Goal: Task Accomplishment & Management: Manage account settings

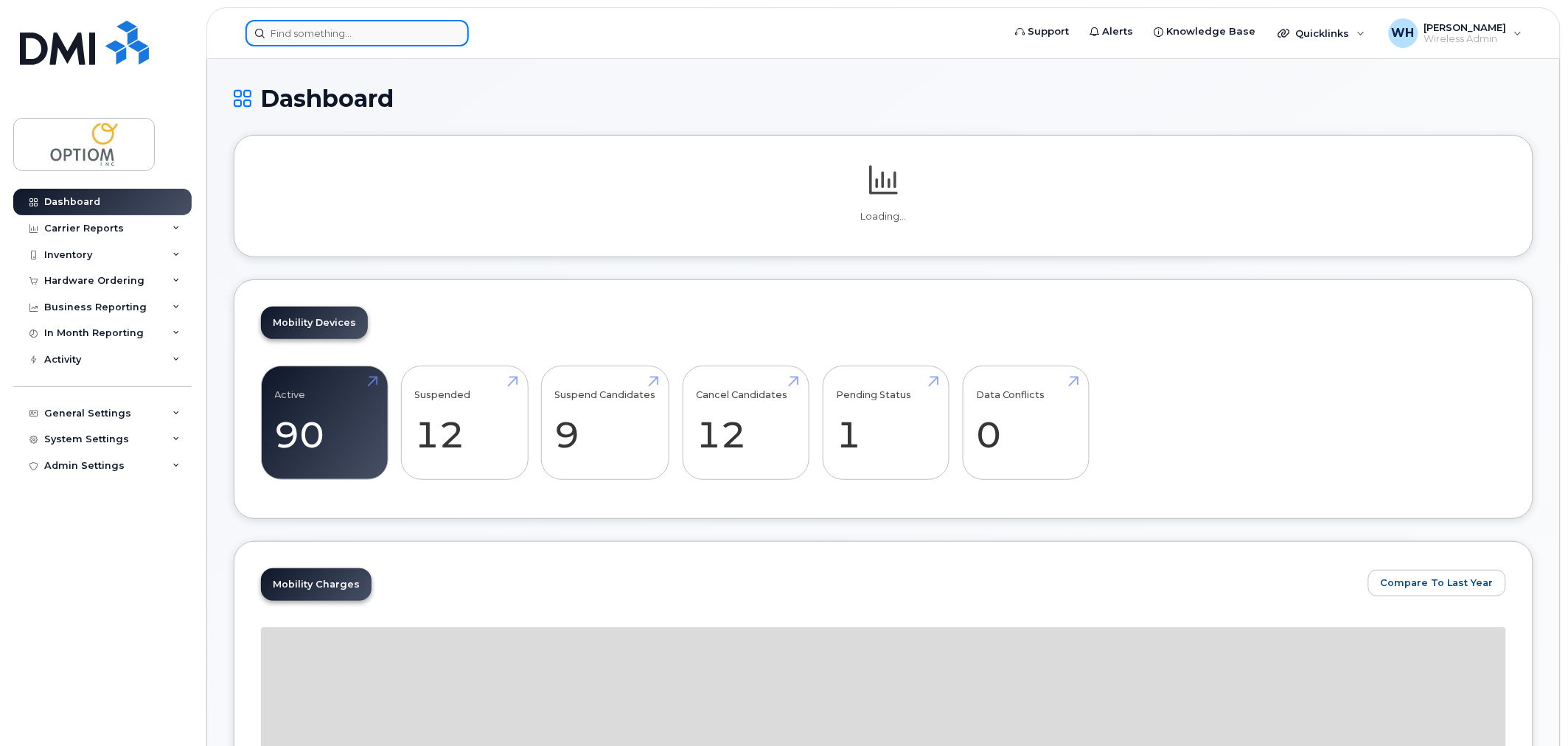
click at [388, 38] on input at bounding box center [357, 33] width 223 height 27
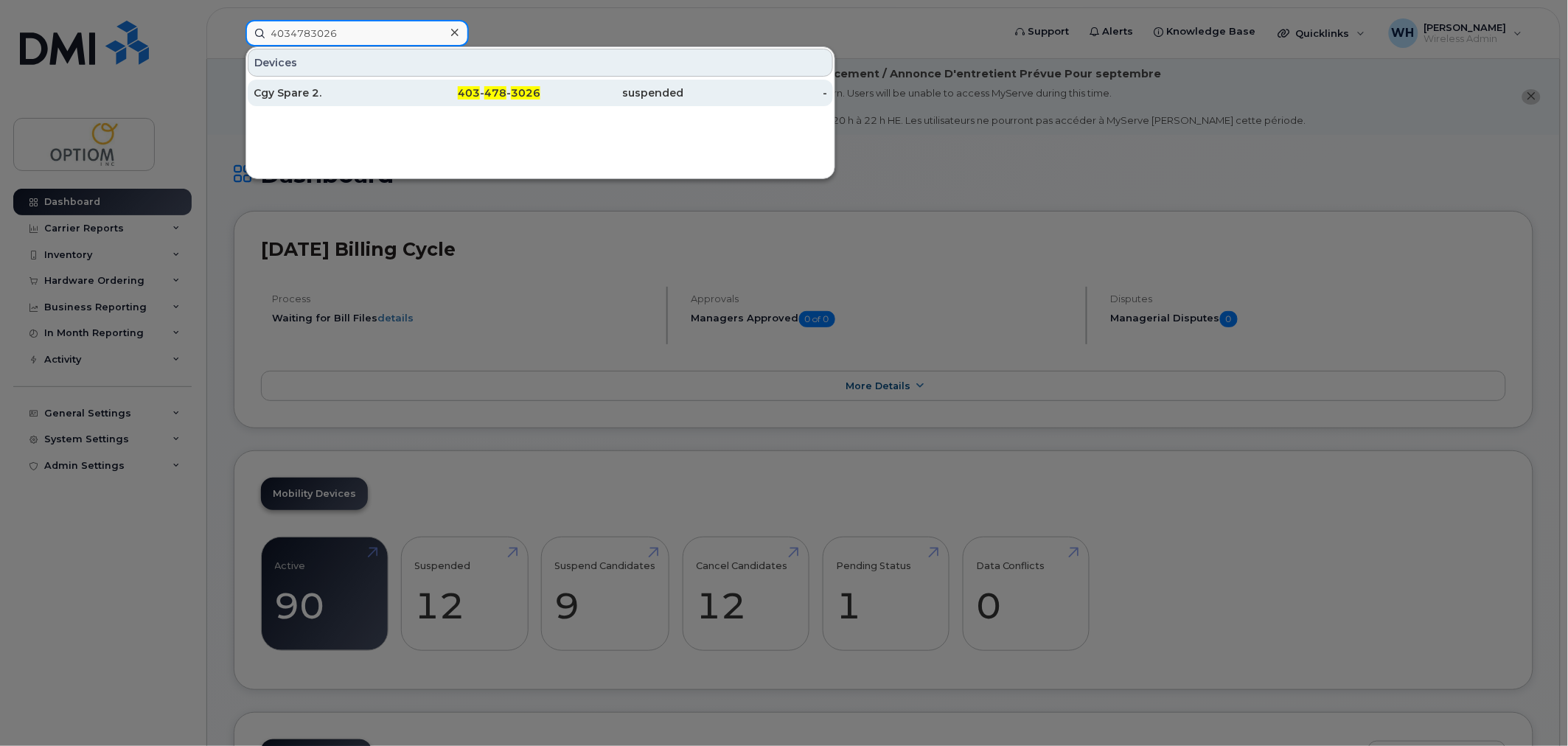
type input "4034783026"
click at [388, 93] on div "Cgy Spare 2." at bounding box center [325, 93] width 144 height 15
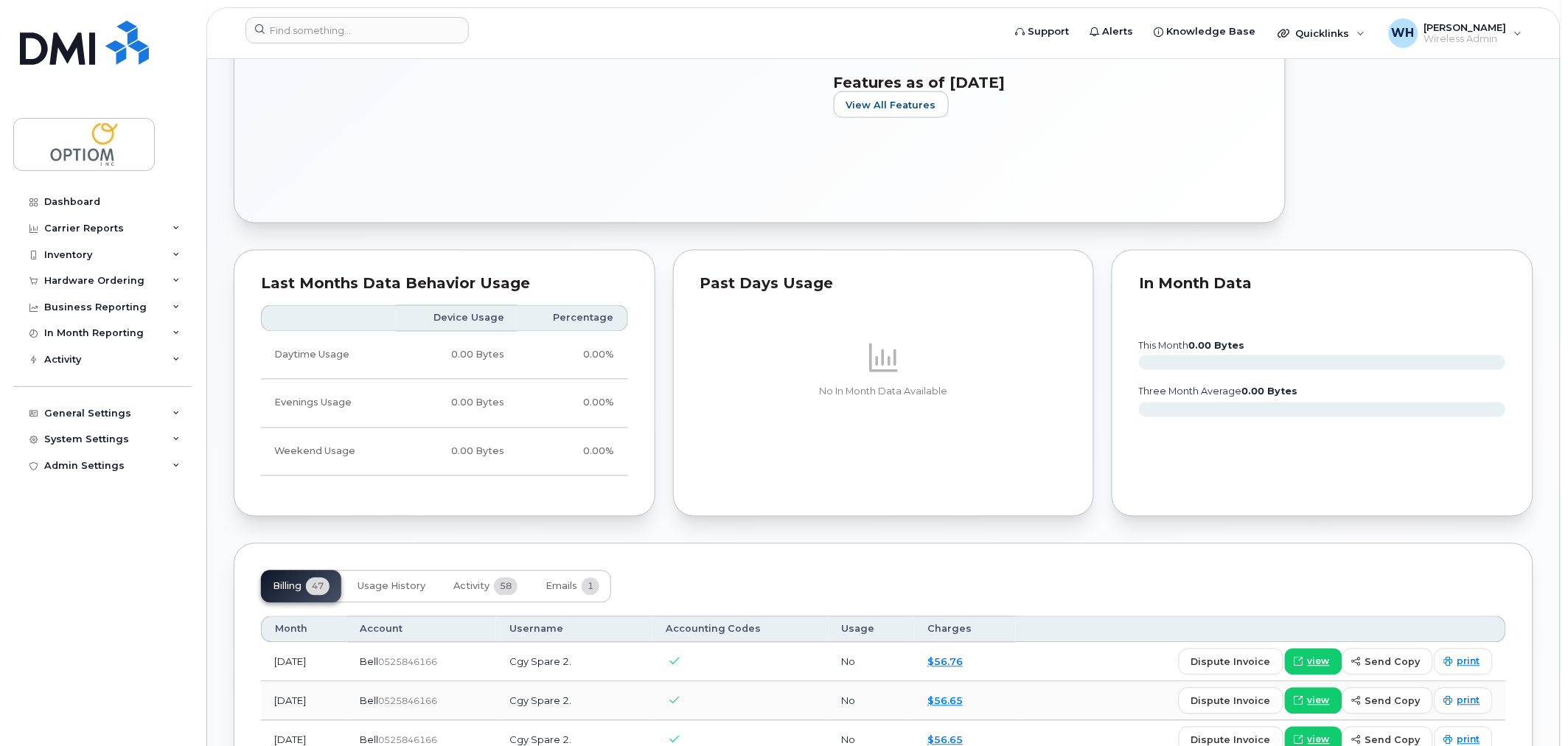
scroll to position [737, 0]
click at [364, 19] on input at bounding box center [357, 30] width 223 height 27
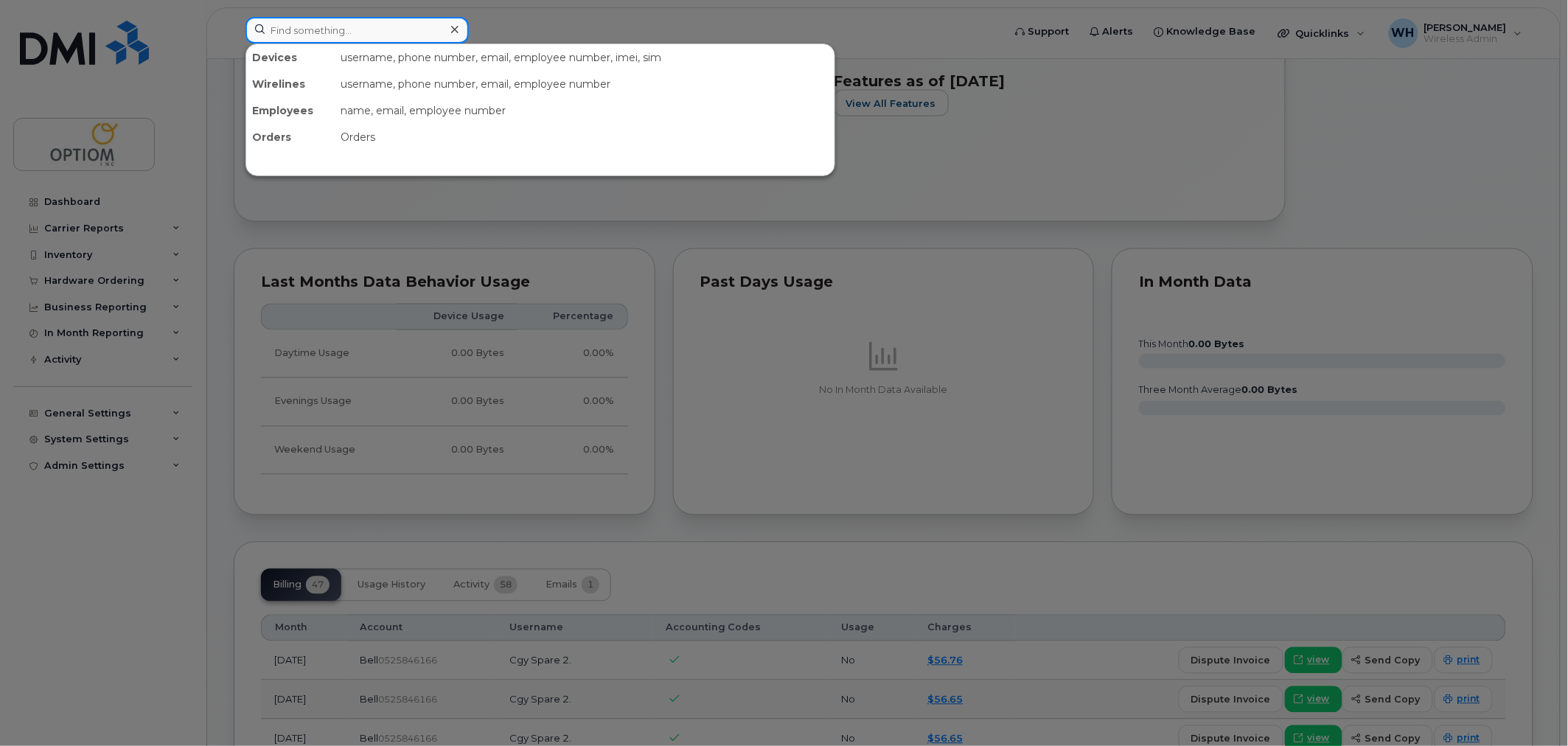
paste input "2363357139"
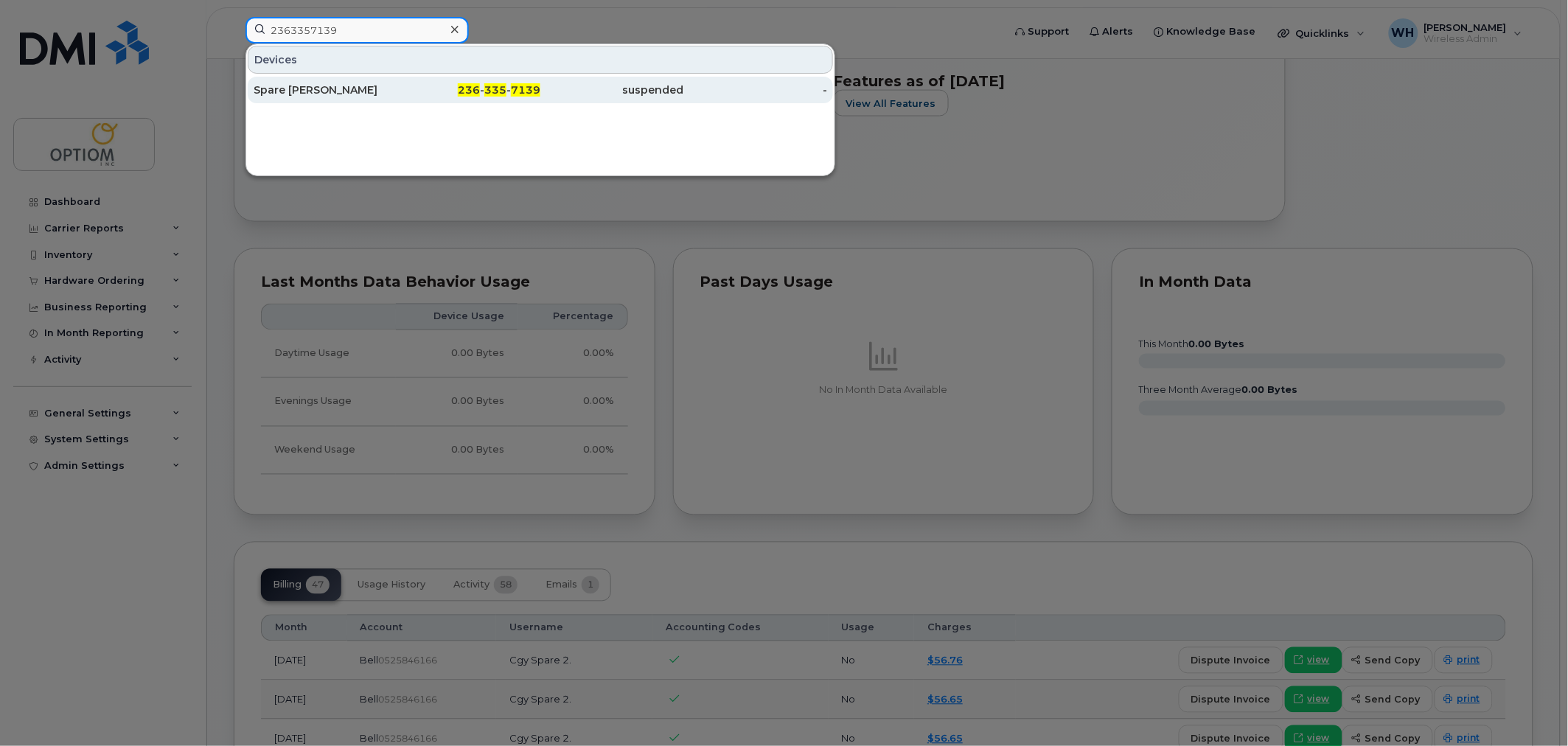
type input "2363357139"
click at [388, 87] on div "Spare Langley" at bounding box center [325, 90] width 144 height 15
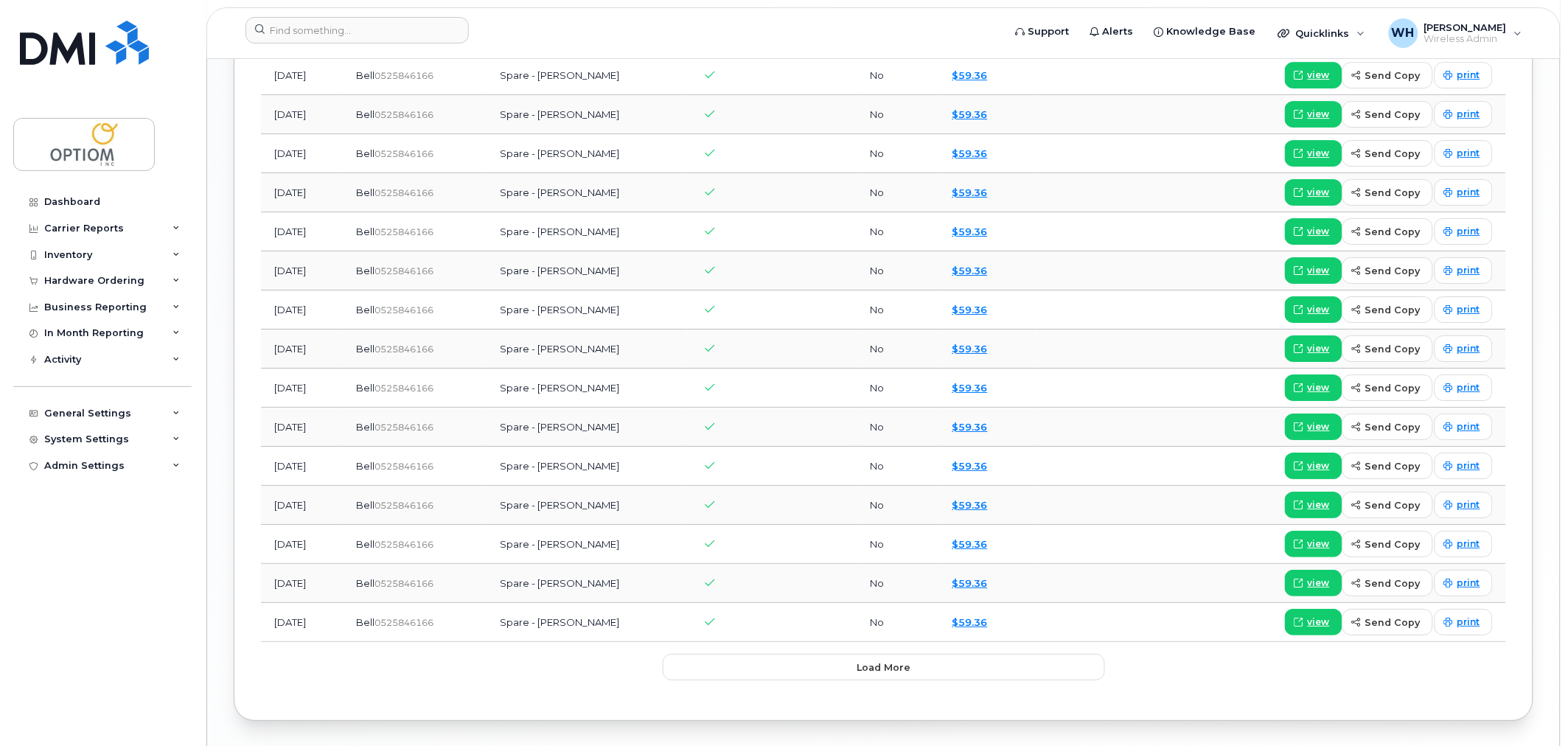
scroll to position [1764, 0]
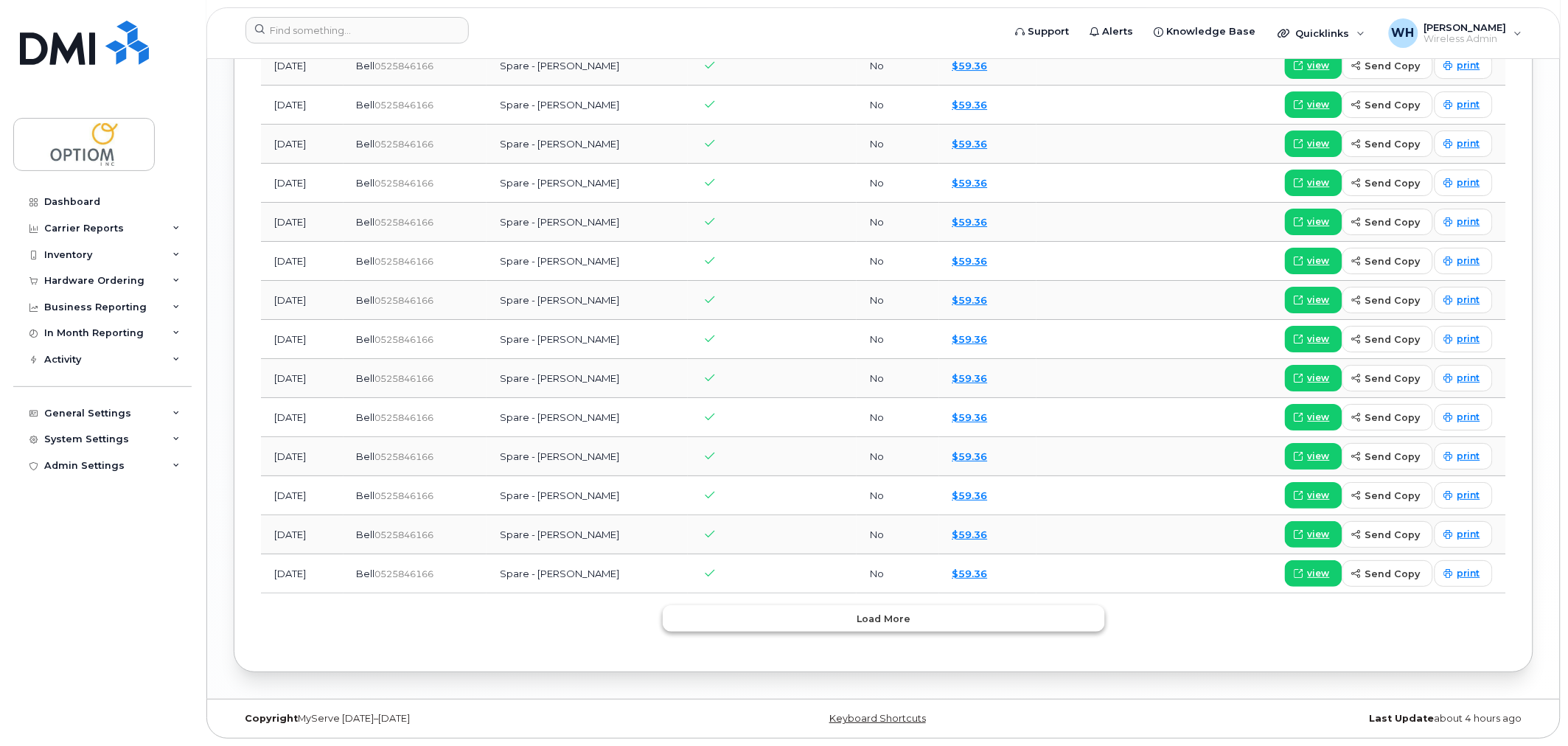
click at [919, 620] on button "Load more" at bounding box center [884, 619] width 443 height 27
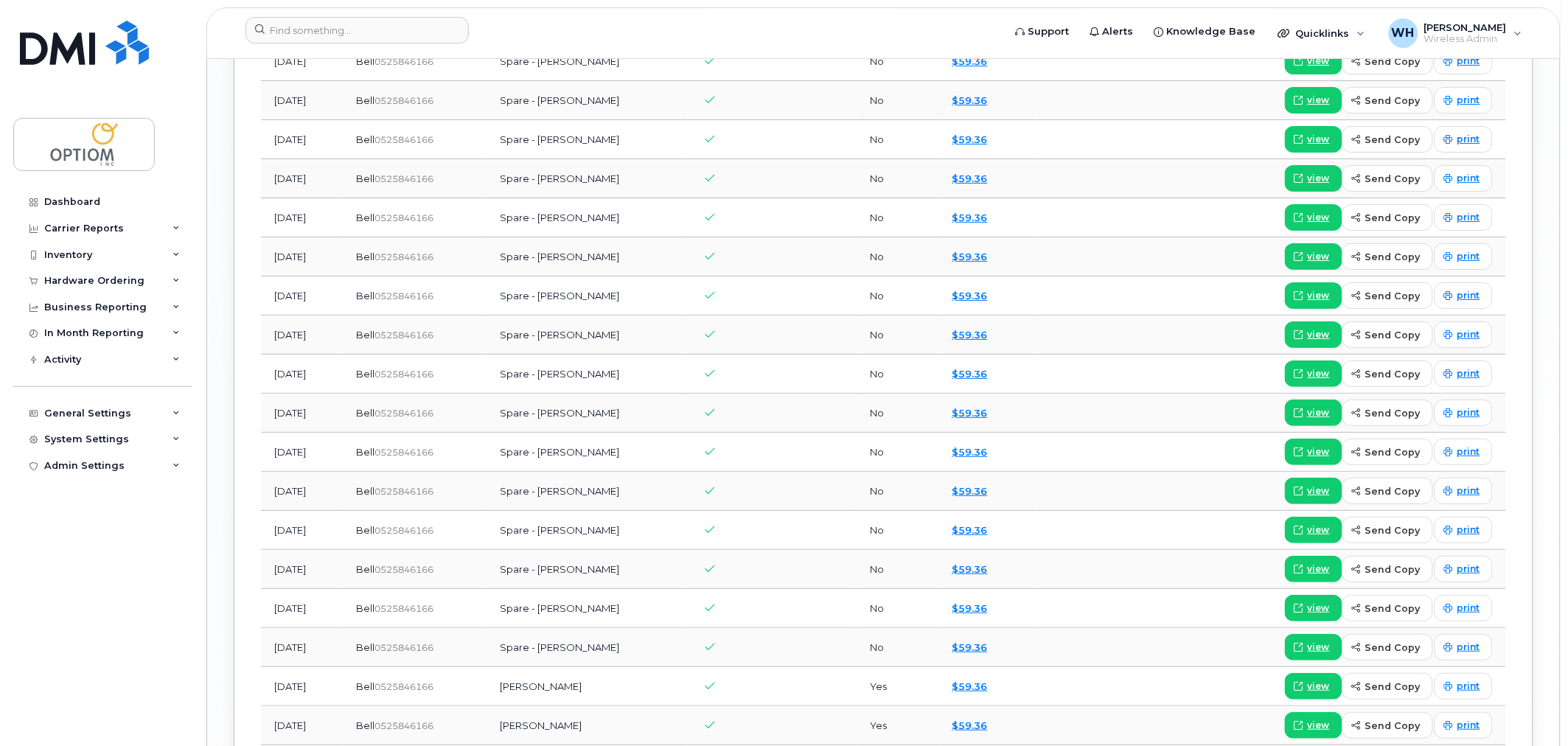
scroll to position [2196, 0]
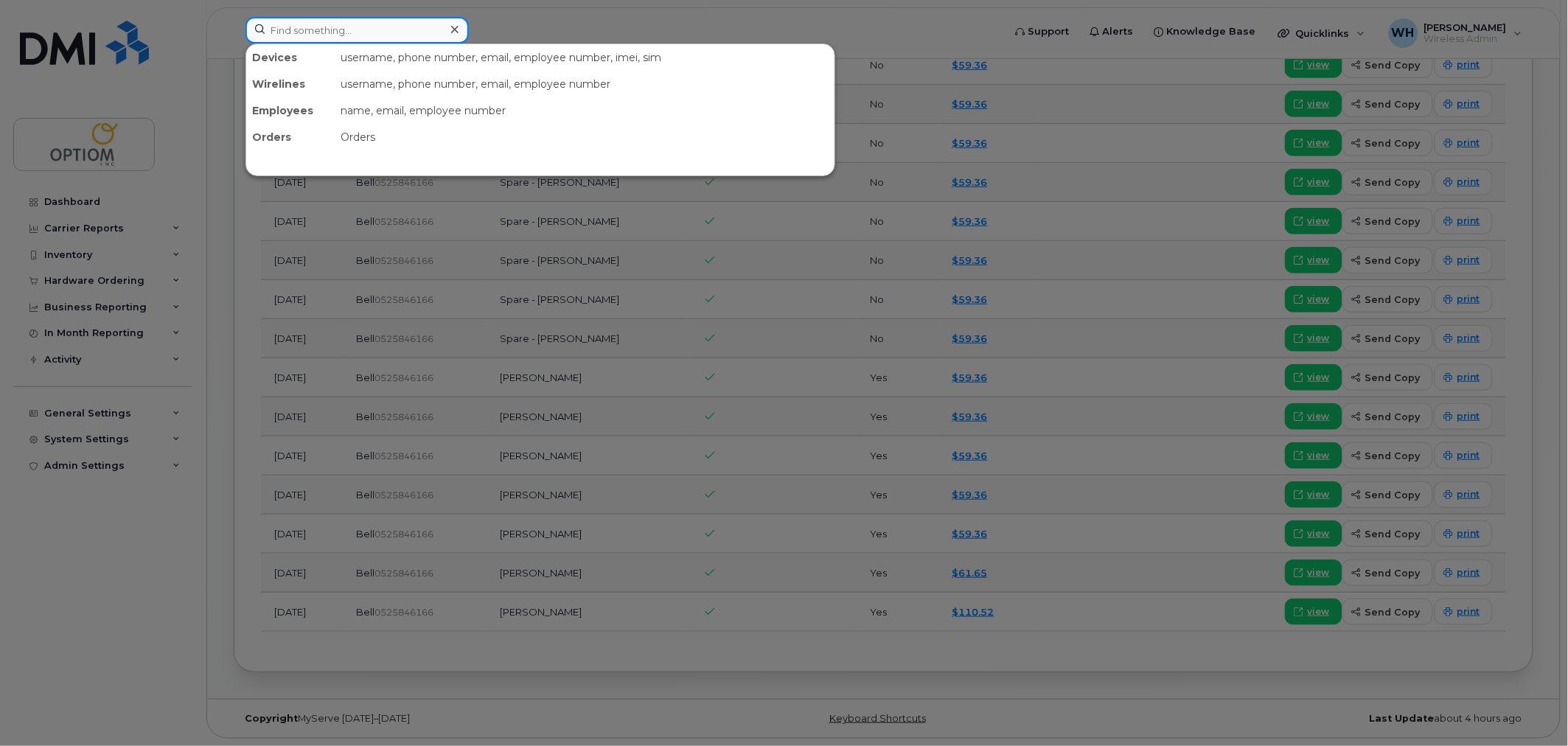
click at [373, 32] on input at bounding box center [357, 30] width 223 height 27
paste input "3653405463"
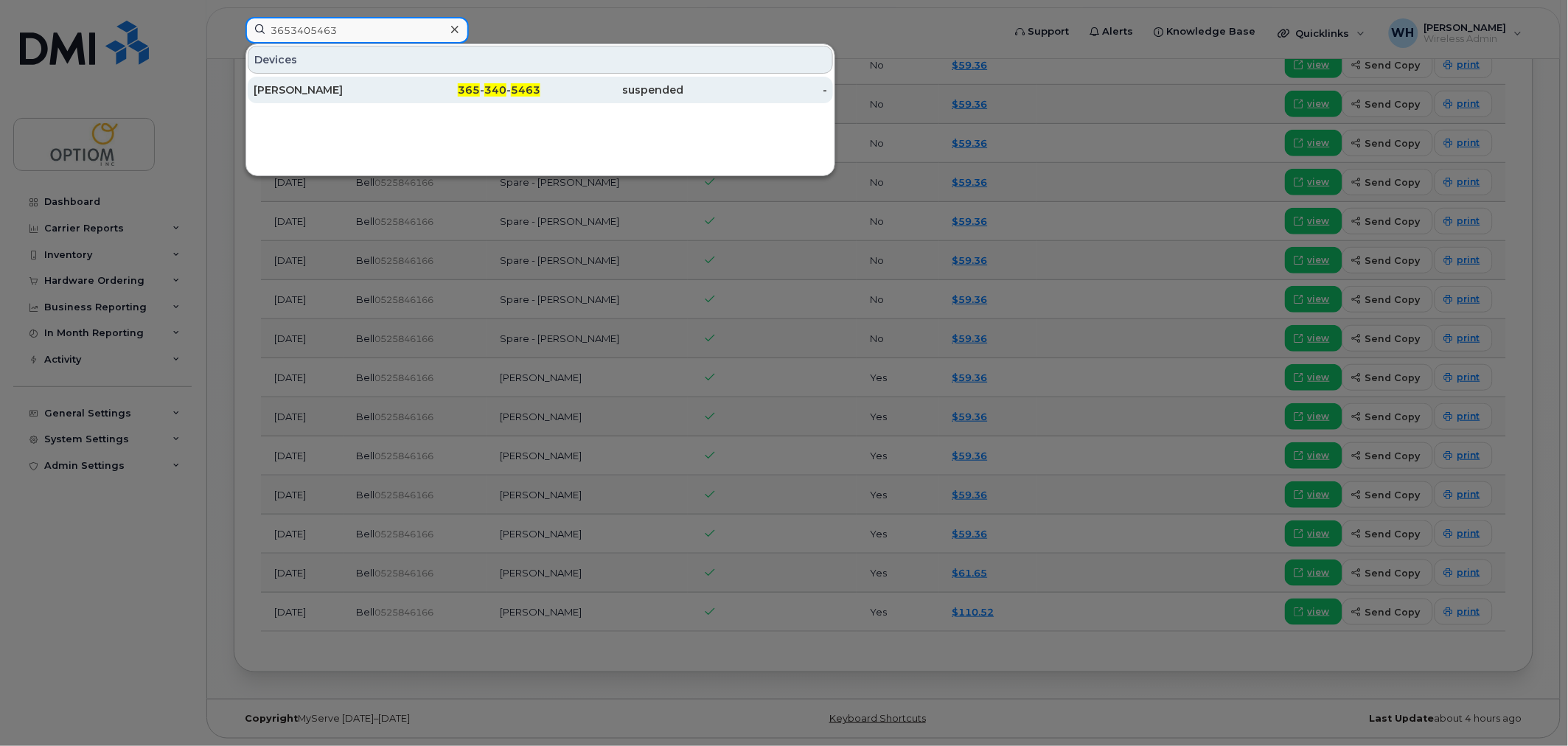
type input "3653405463"
click at [380, 83] on div "Ryan P" at bounding box center [325, 90] width 144 height 15
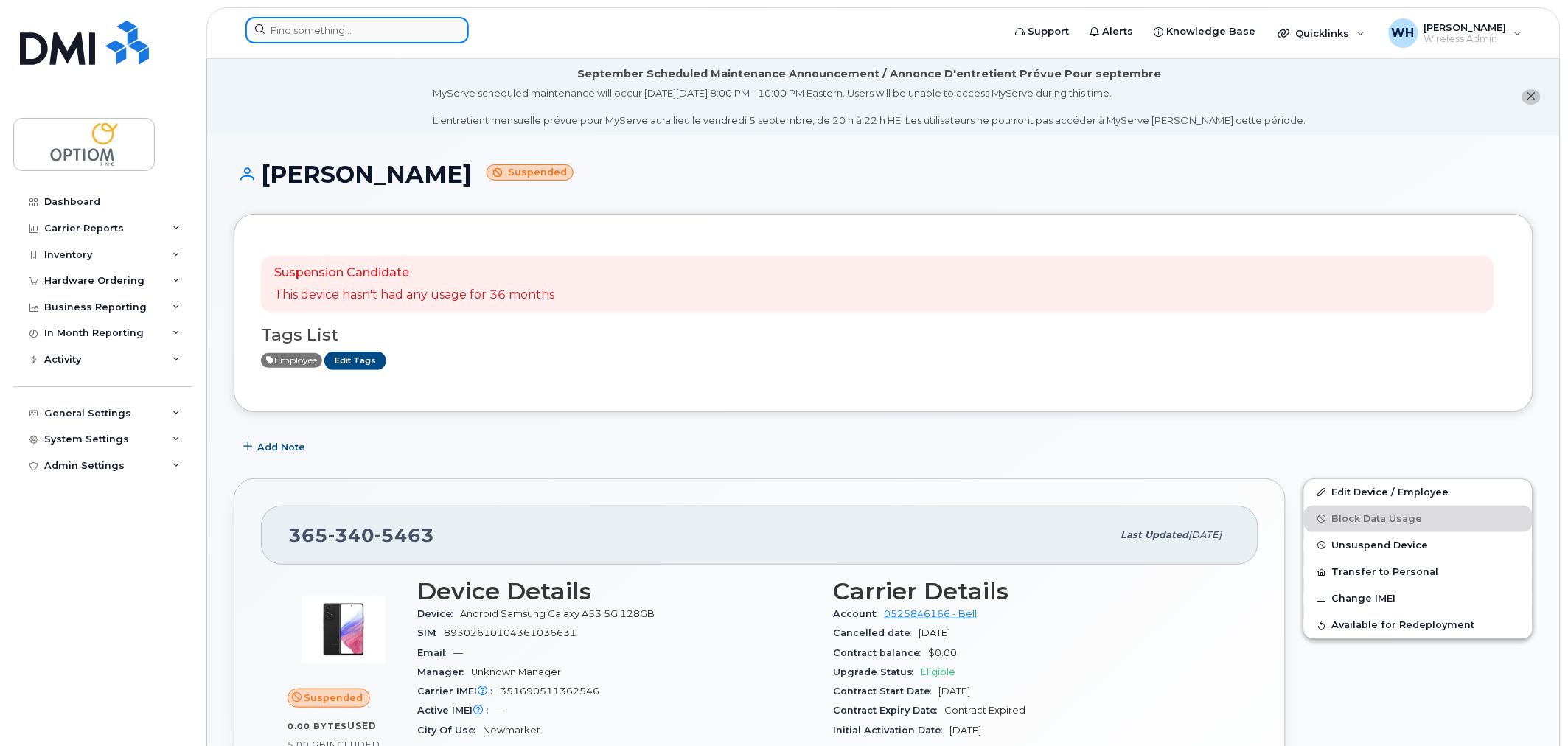
click at [303, 26] on input at bounding box center [357, 30] width 223 height 27
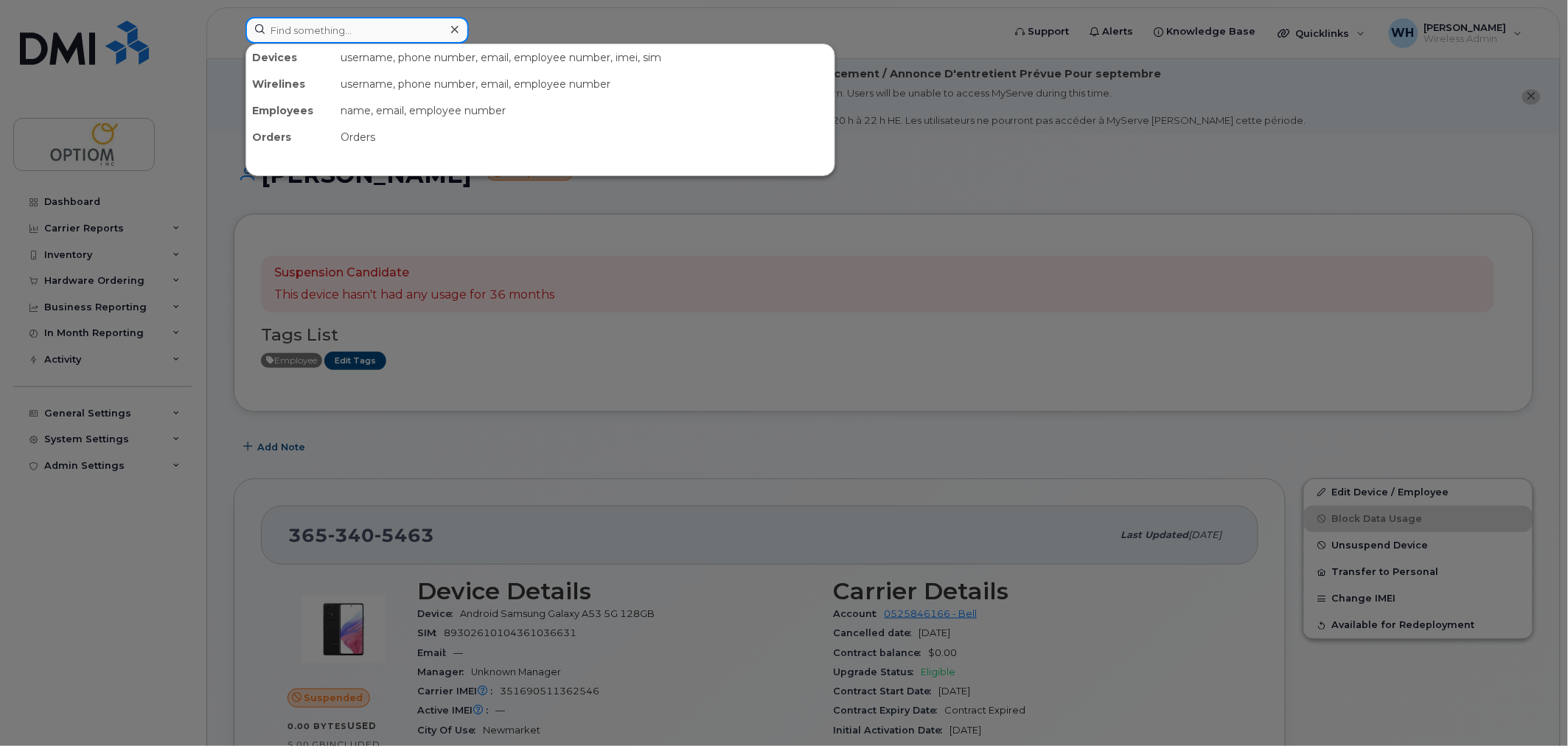
paste input "4033540256"
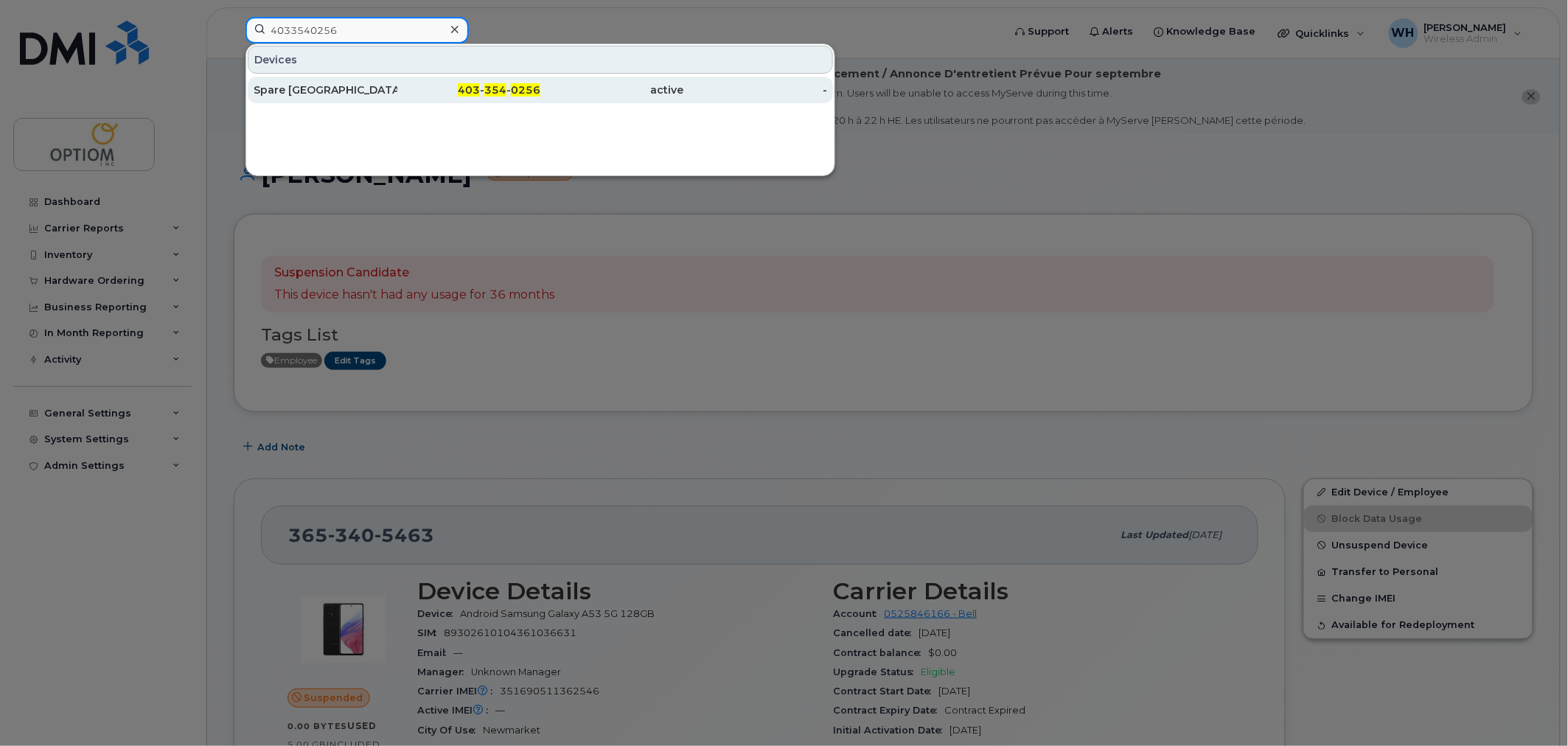
type input "4033540256"
click at [335, 84] on div "Spare Calgary" at bounding box center [325, 90] width 144 height 15
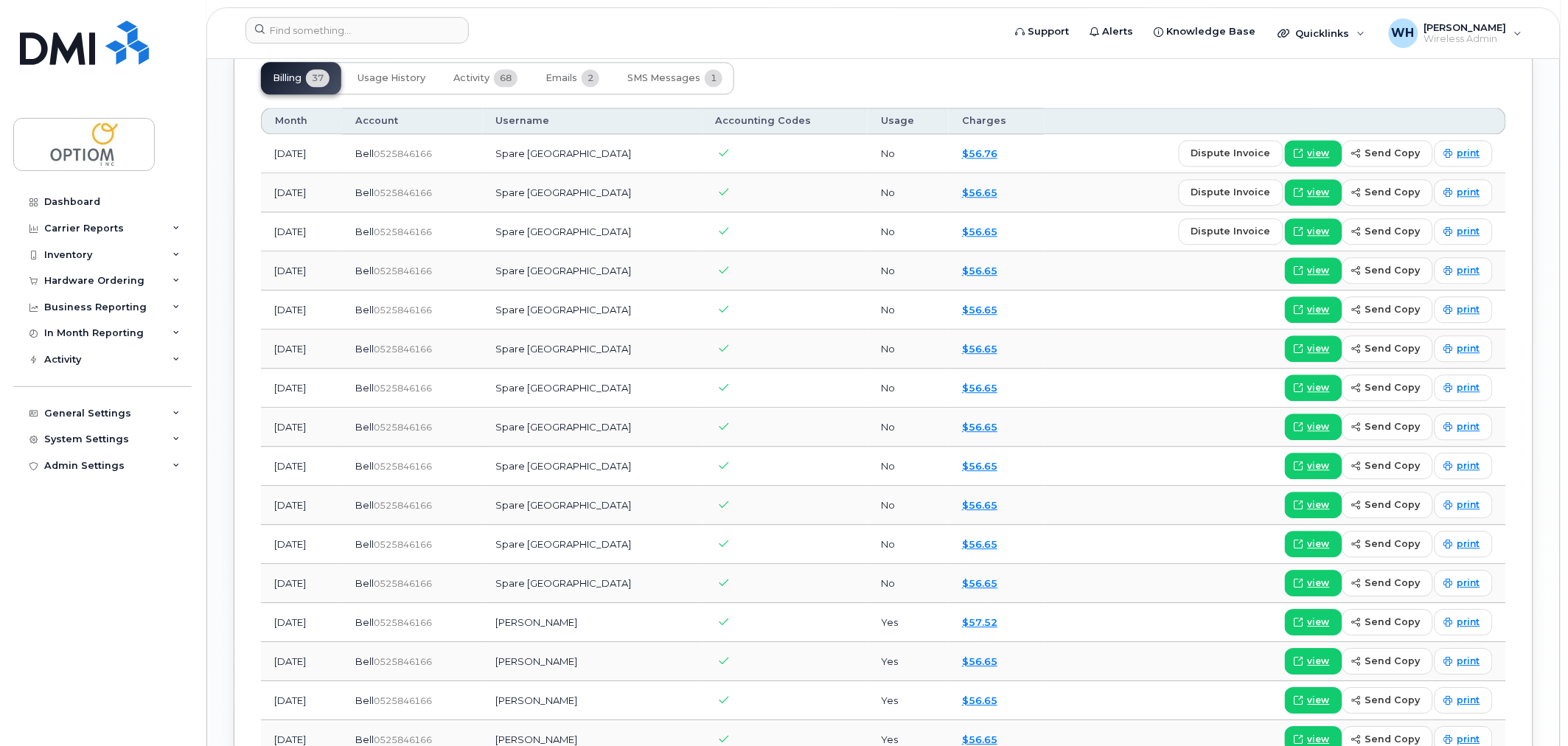
scroll to position [1227, 0]
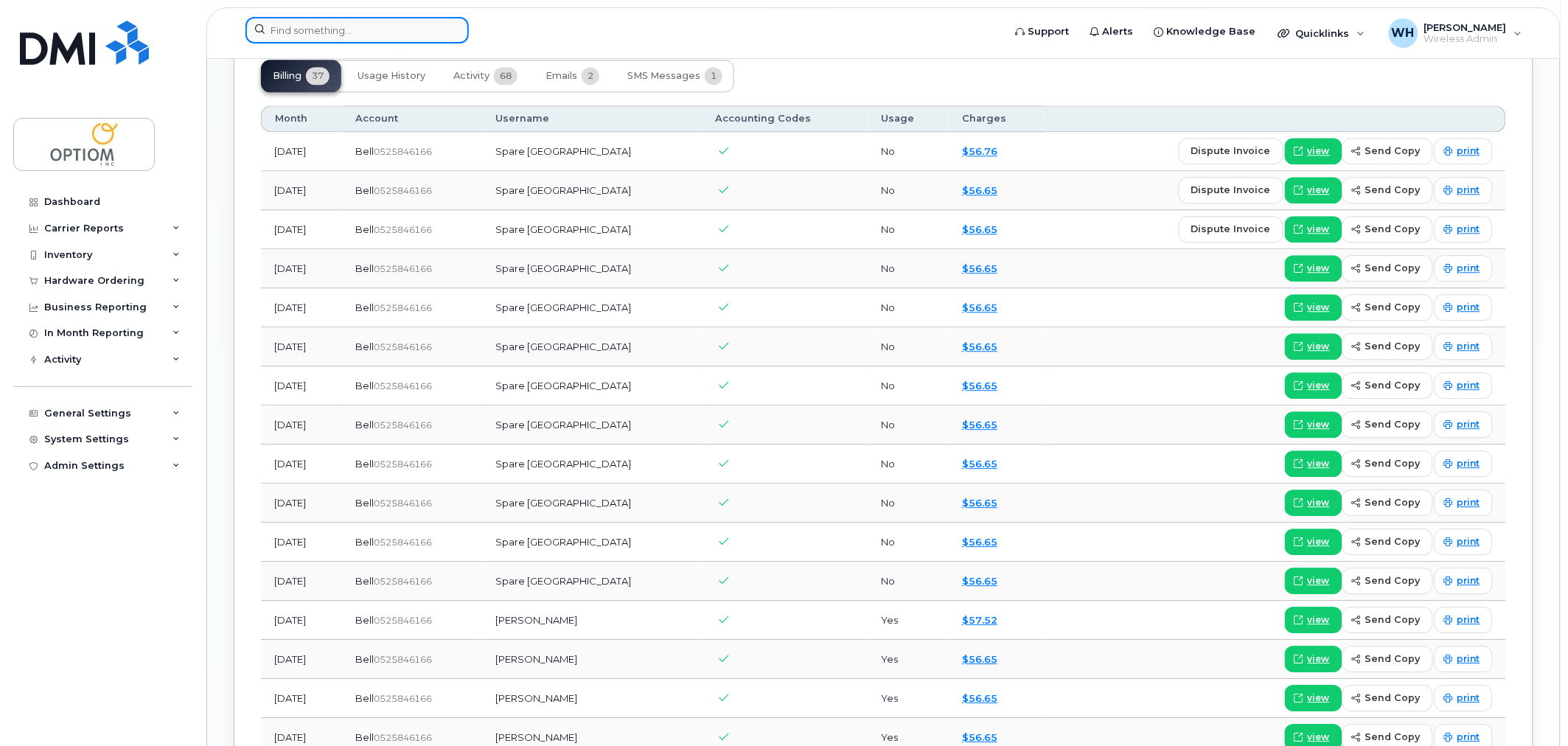
click at [380, 39] on input at bounding box center [357, 30] width 223 height 27
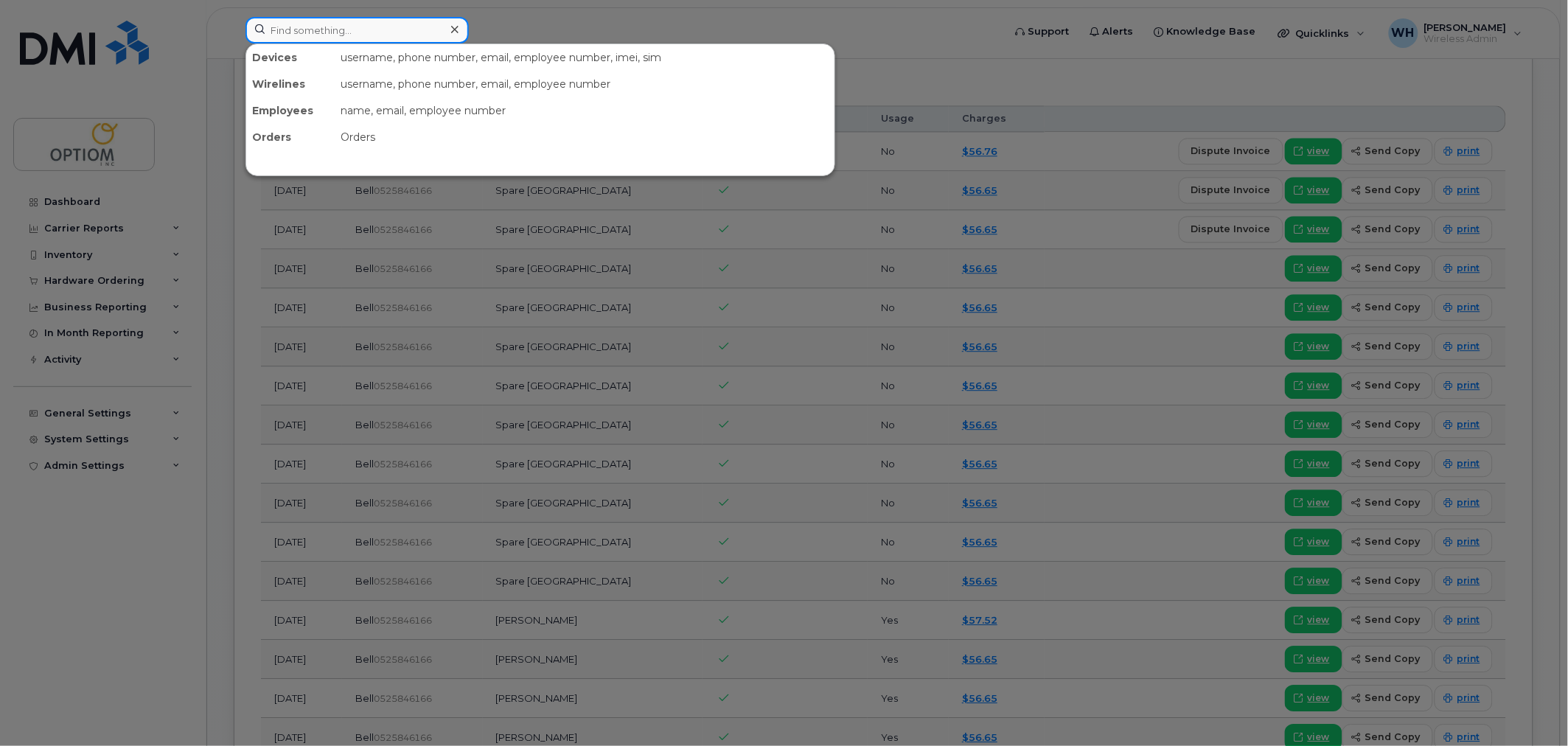
paste input "4034649906"
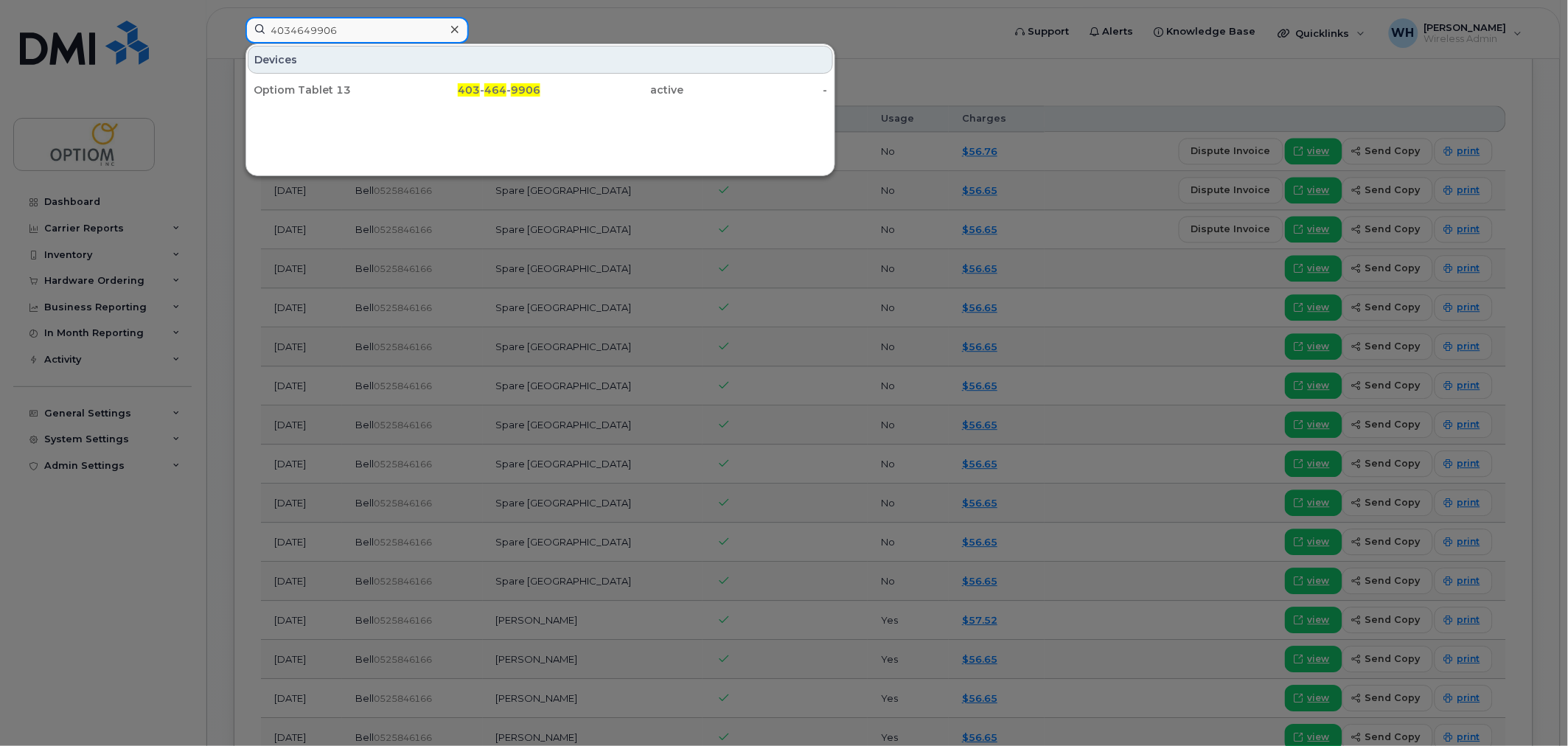
type input "4034649906"
click at [383, 86] on div "Optiom Tablet 13" at bounding box center [325, 90] width 144 height 15
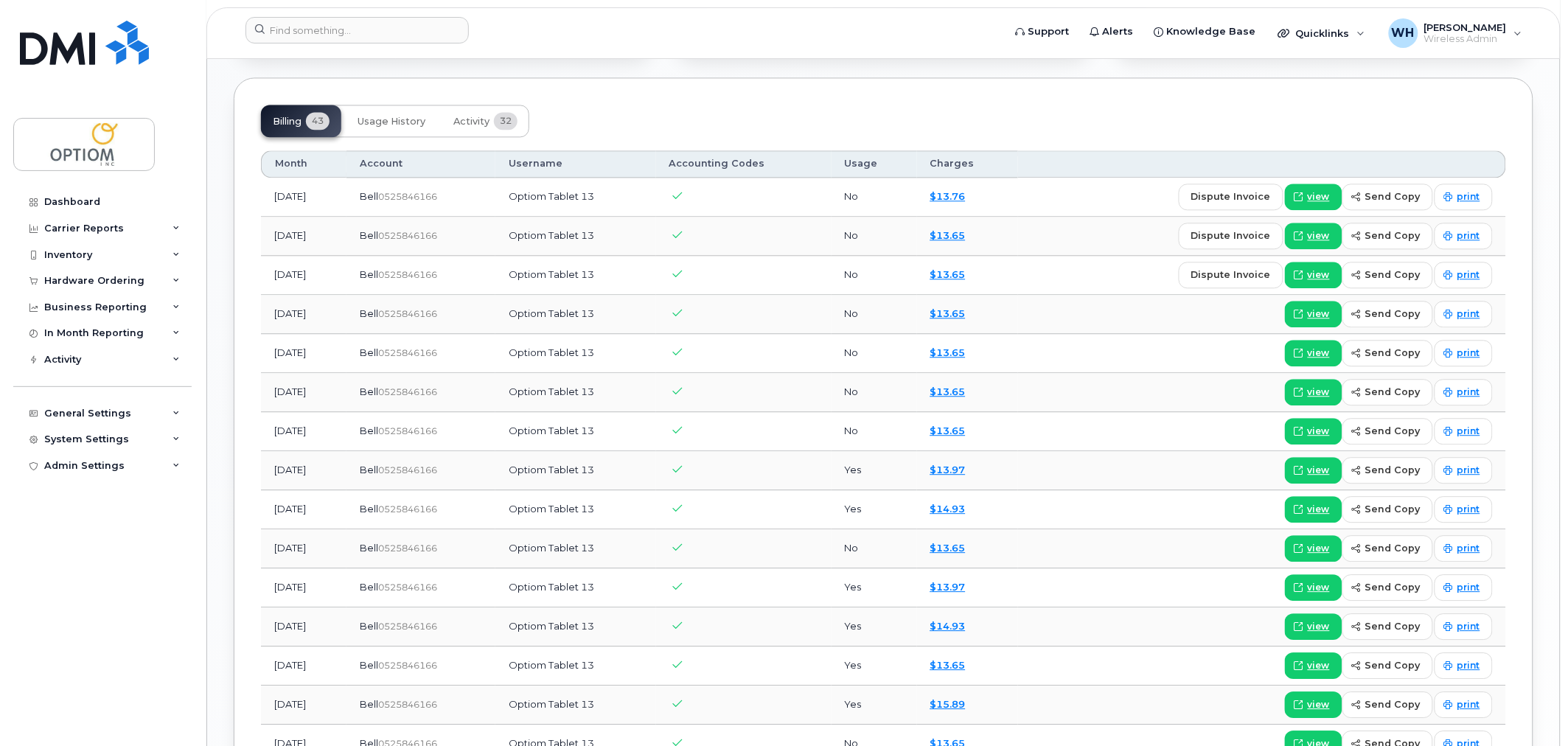
scroll to position [1145, 0]
click at [318, 36] on input at bounding box center [357, 30] width 223 height 27
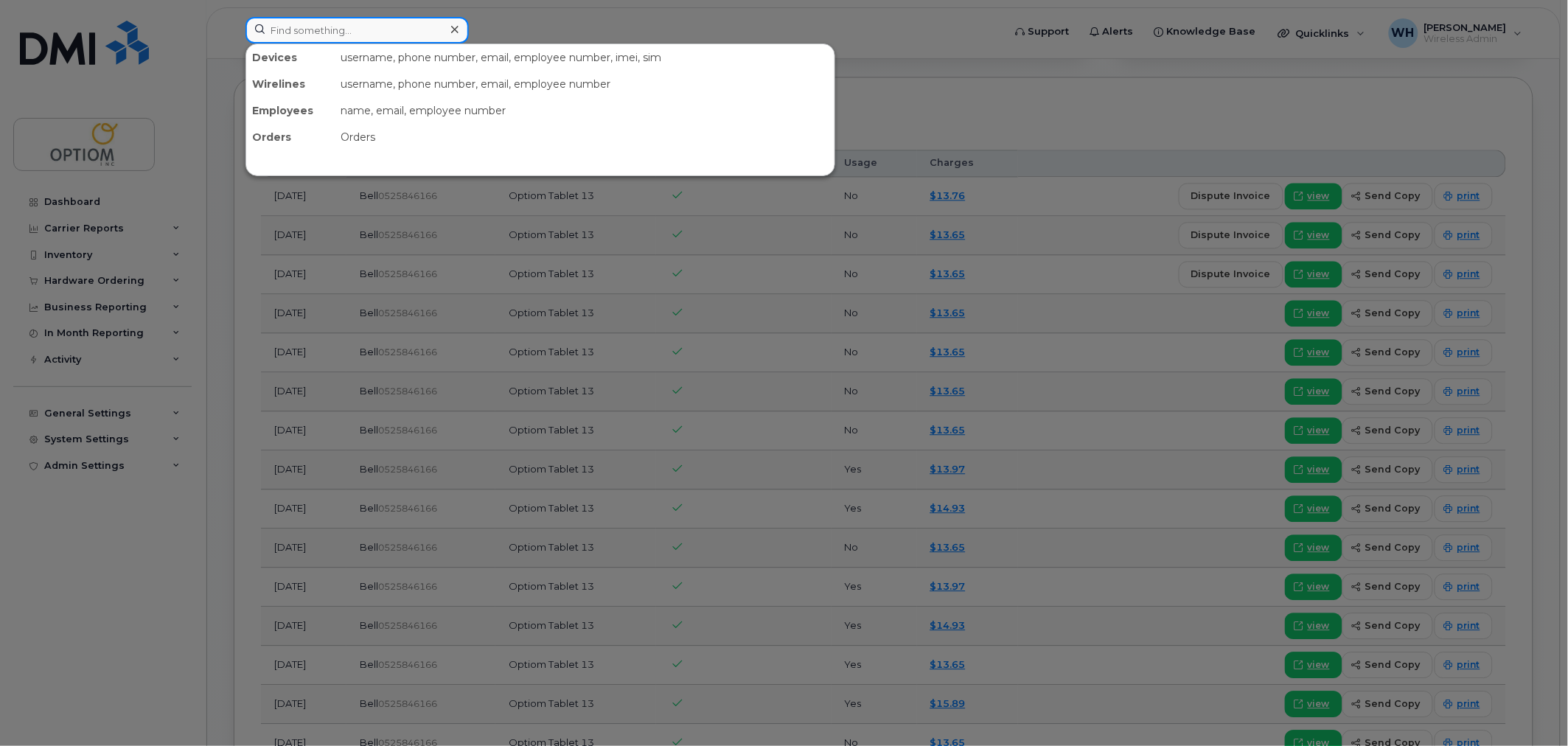
paste input "4034662205"
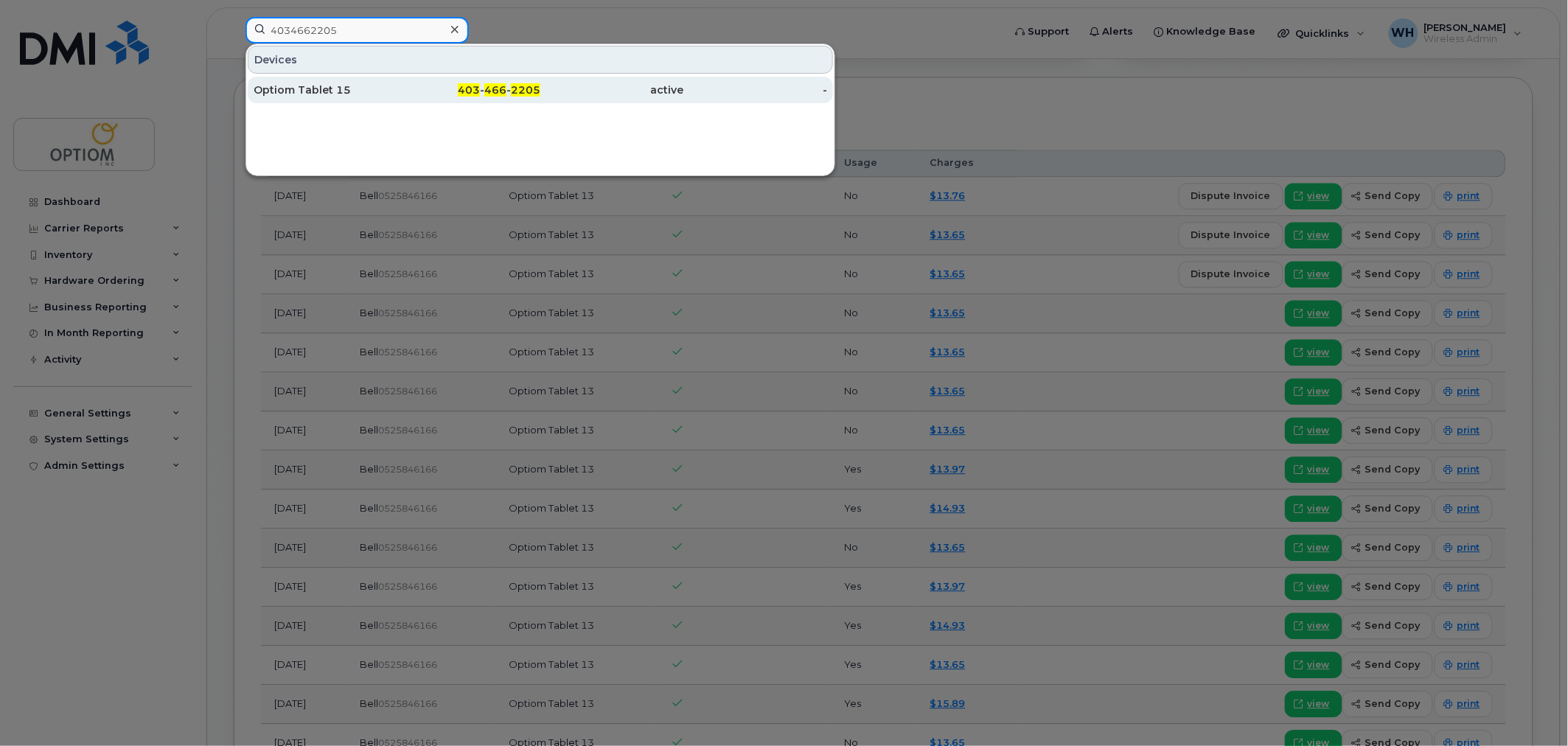
type input "4034662205"
click at [397, 80] on div "Optiom Tablet 15" at bounding box center [469, 90] width 144 height 27
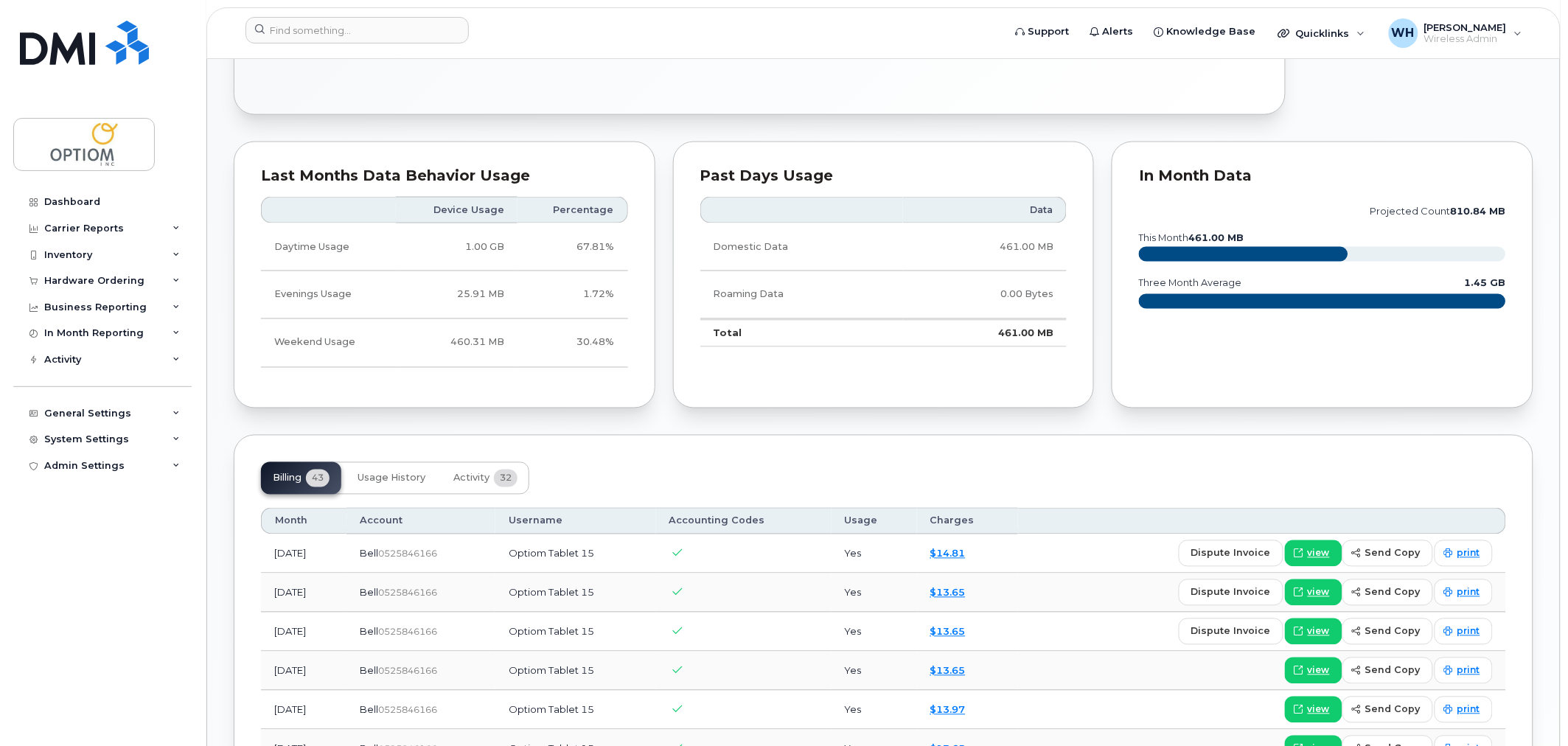
scroll to position [733, 0]
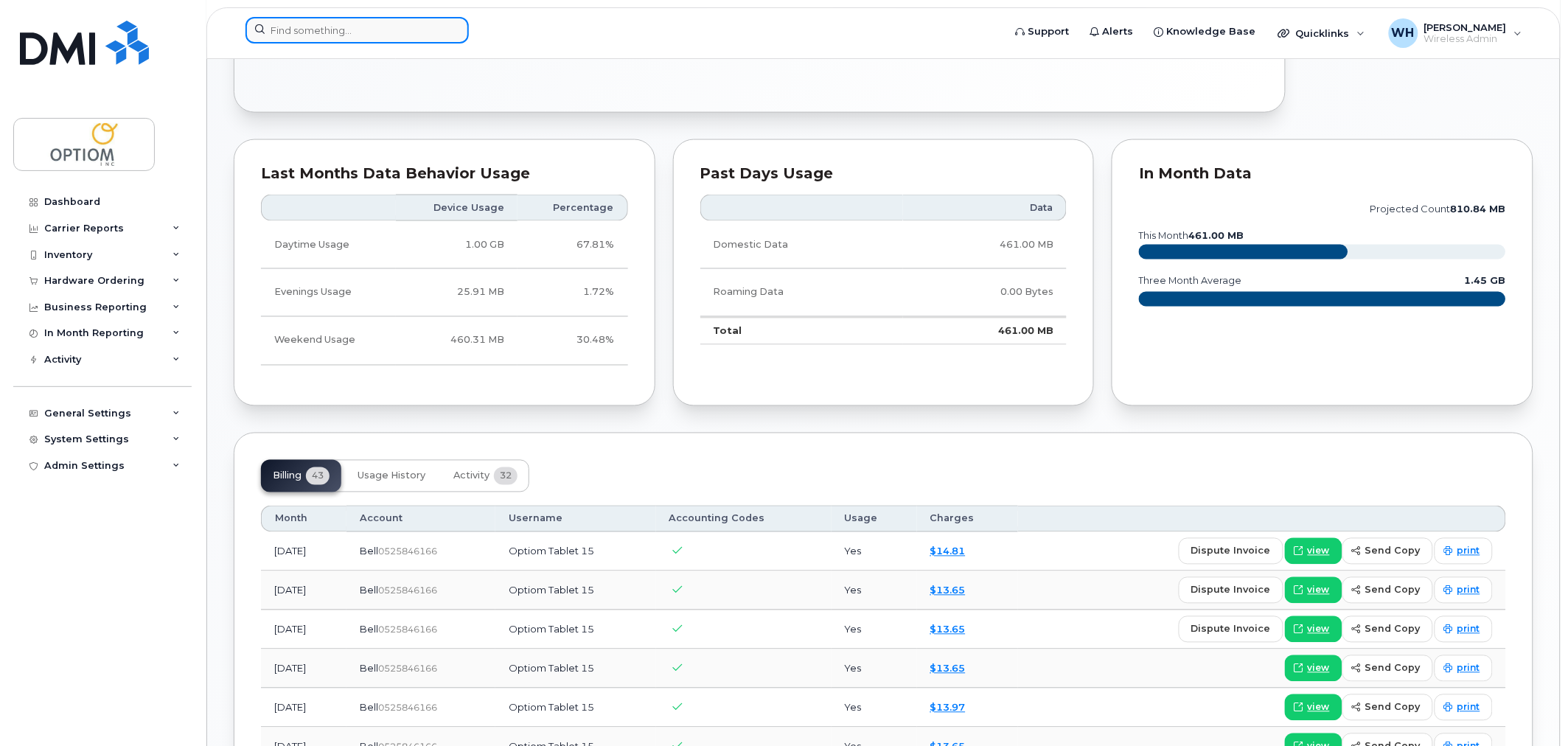
click at [379, 26] on input at bounding box center [357, 30] width 223 height 27
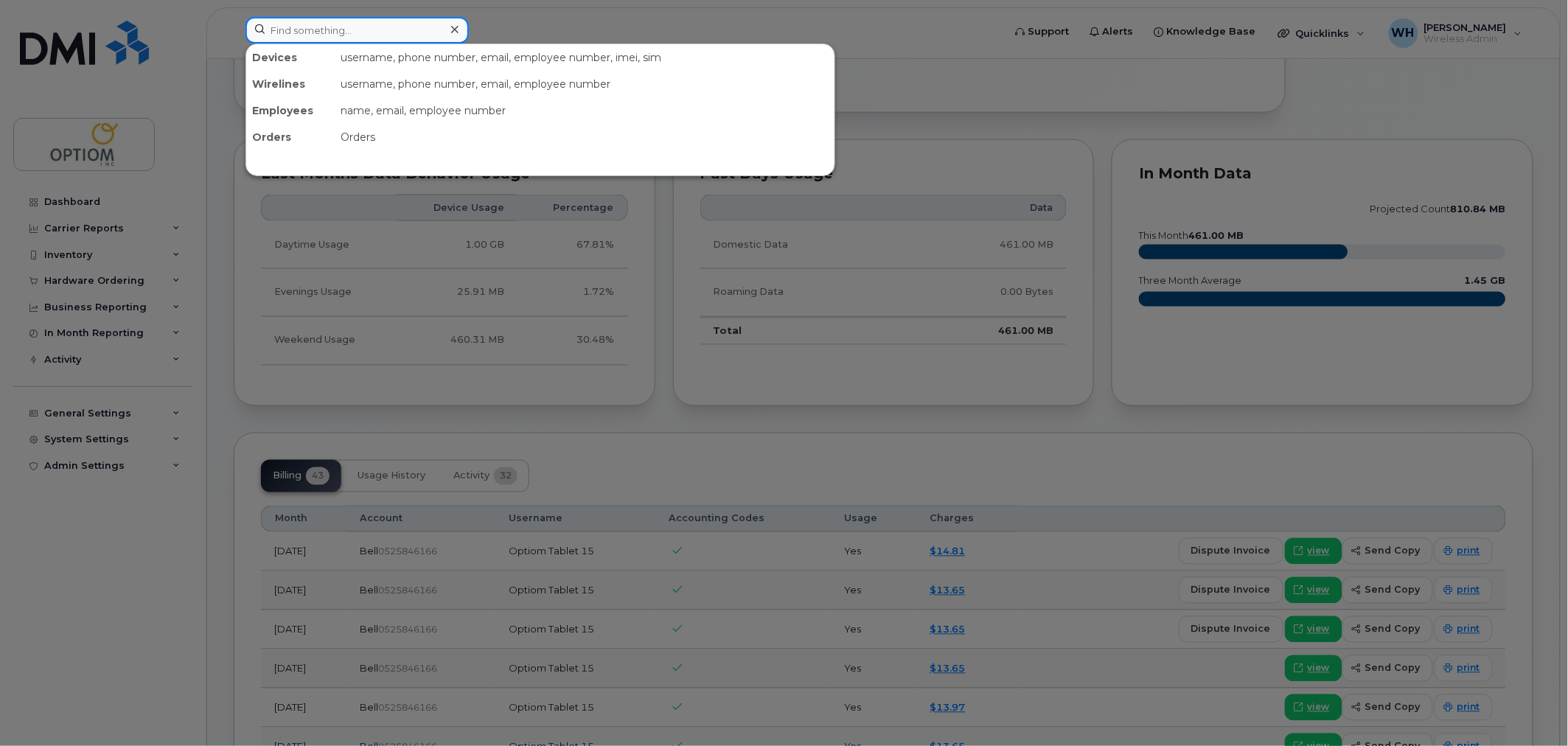
paste input "4034783026"
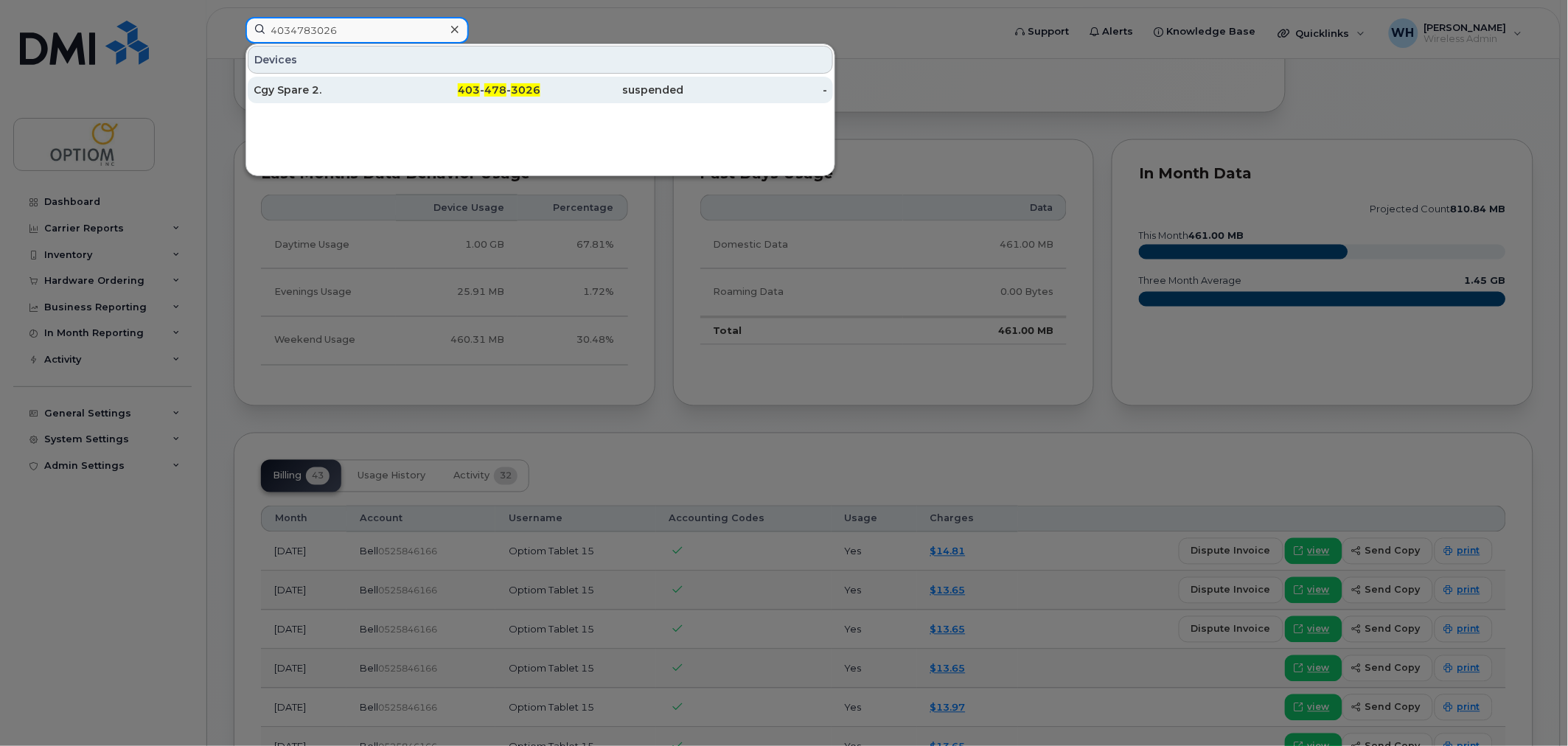
type input "4034783026"
click at [397, 77] on div "Cgy Spare 2." at bounding box center [469, 90] width 144 height 27
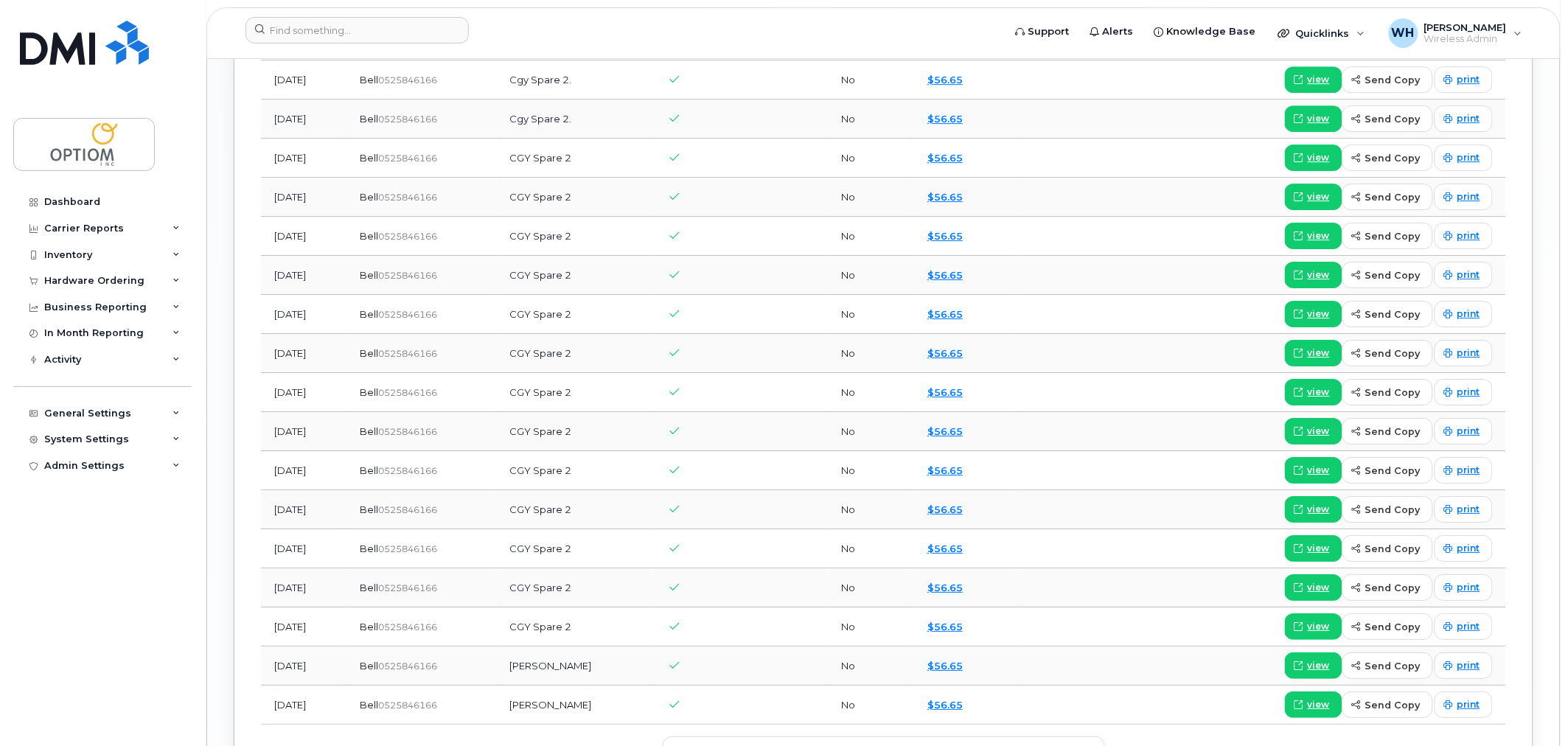
scroll to position [1764, 0]
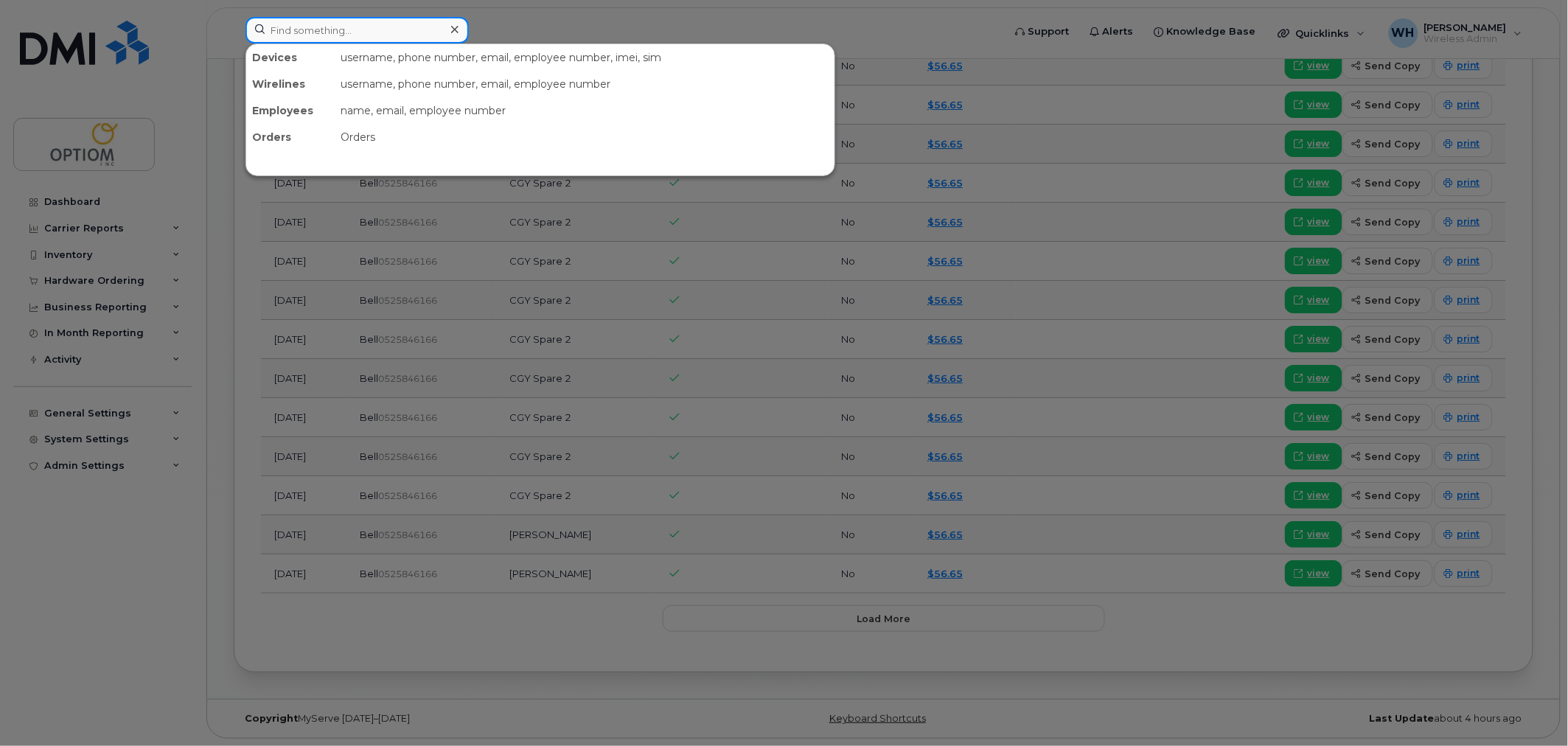
click at [366, 39] on input at bounding box center [357, 30] width 223 height 27
paste input "4034838074"
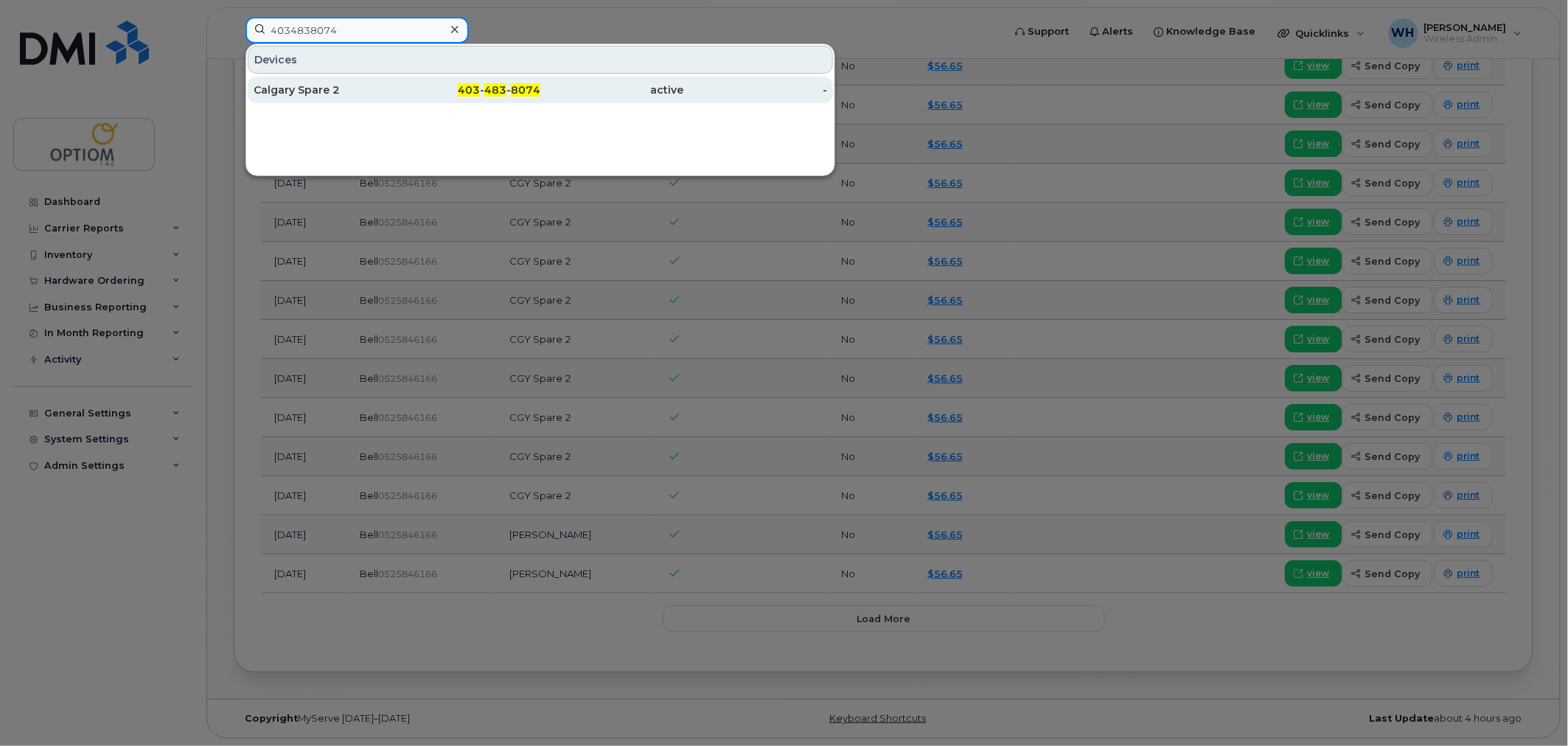
type input "4034838074"
click at [379, 84] on div "Calgary Spare 2" at bounding box center [325, 90] width 144 height 15
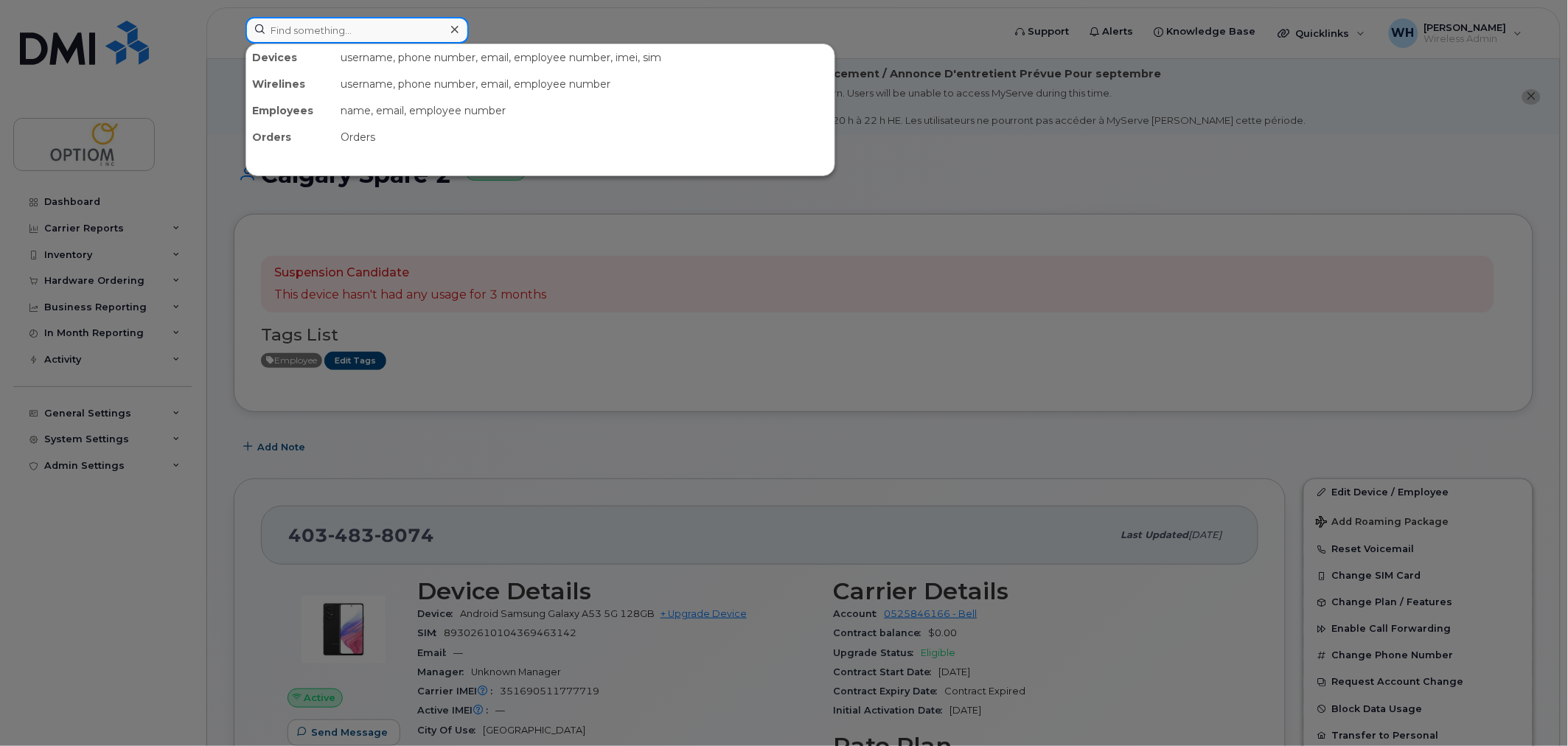
click at [347, 35] on input at bounding box center [357, 30] width 223 height 27
paste input "4034838074"
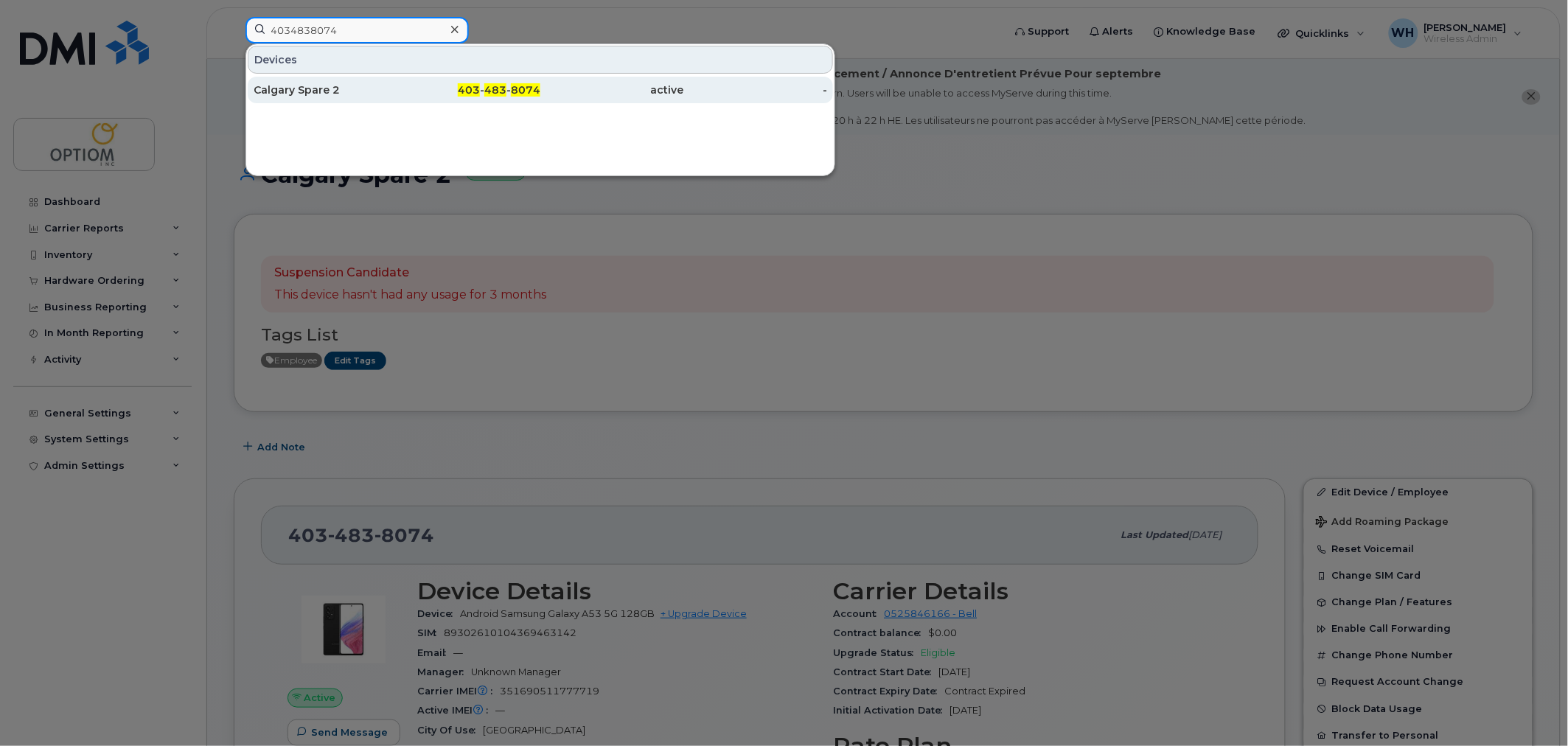
type input "4034838074"
click at [350, 91] on div "Calgary Spare 2" at bounding box center [325, 90] width 144 height 15
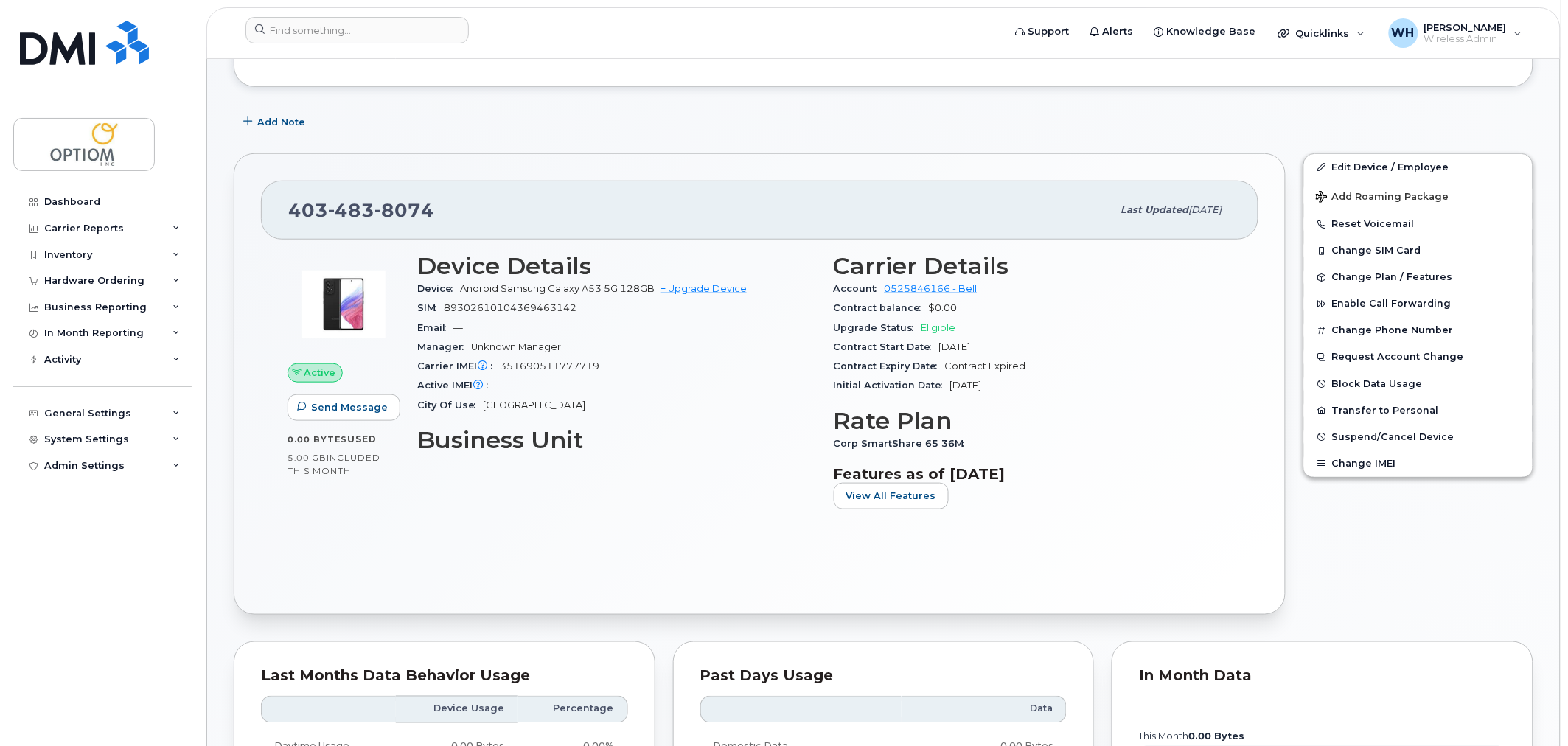
scroll to position [327, 0]
click at [309, 30] on input at bounding box center [357, 30] width 223 height 27
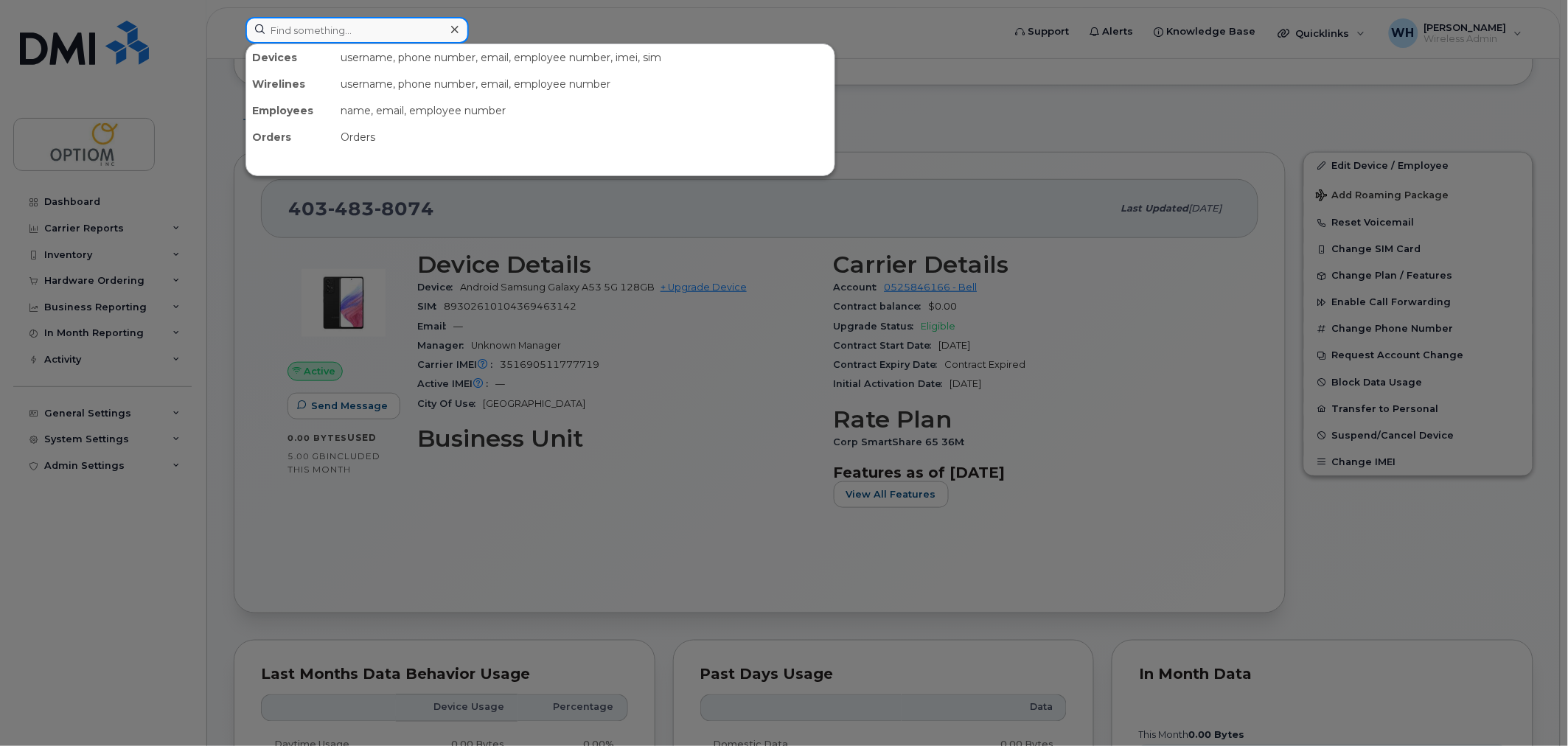
paste input "4034646672"
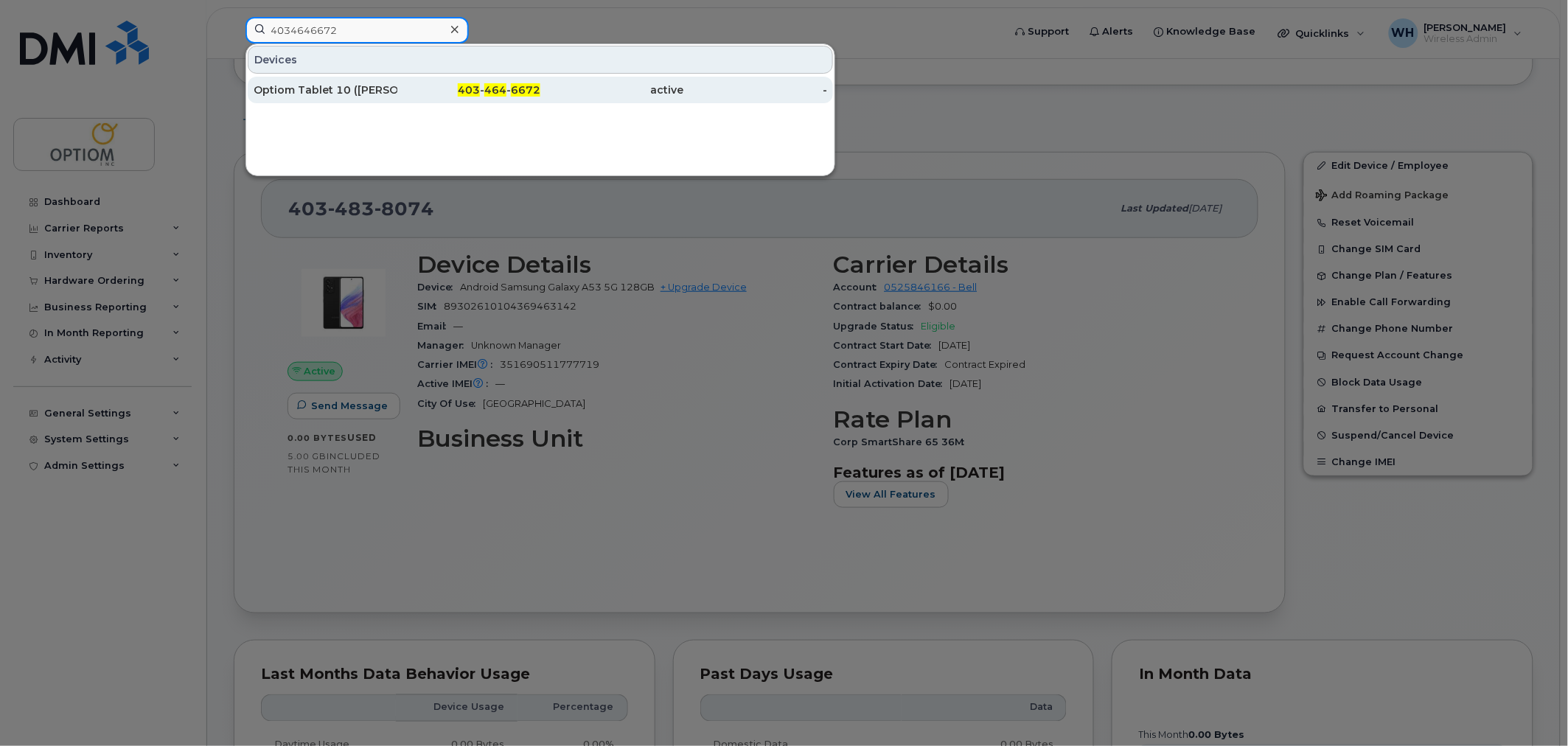
type input "4034646672"
click at [375, 86] on div "Optiom Tablet 10 ([PERSON_NAME] Human)" at bounding box center [325, 90] width 144 height 15
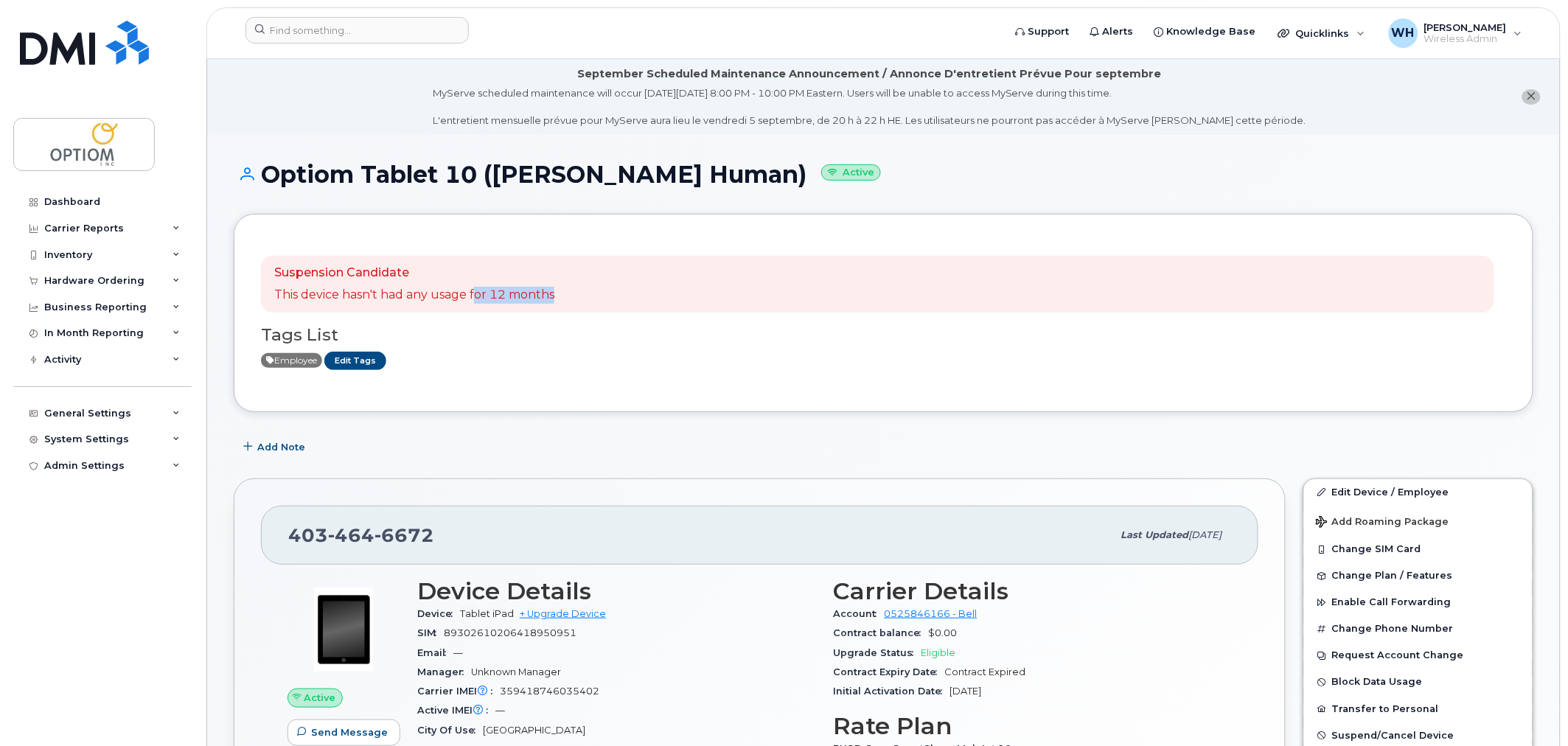
drag, startPoint x: 477, startPoint y: 291, endPoint x: 621, endPoint y: 283, distance: 144.2
click at [620, 283] on div "Suspension Candidate This device hasn't had any usage for 12 months" at bounding box center [878, 284] width 1233 height 57
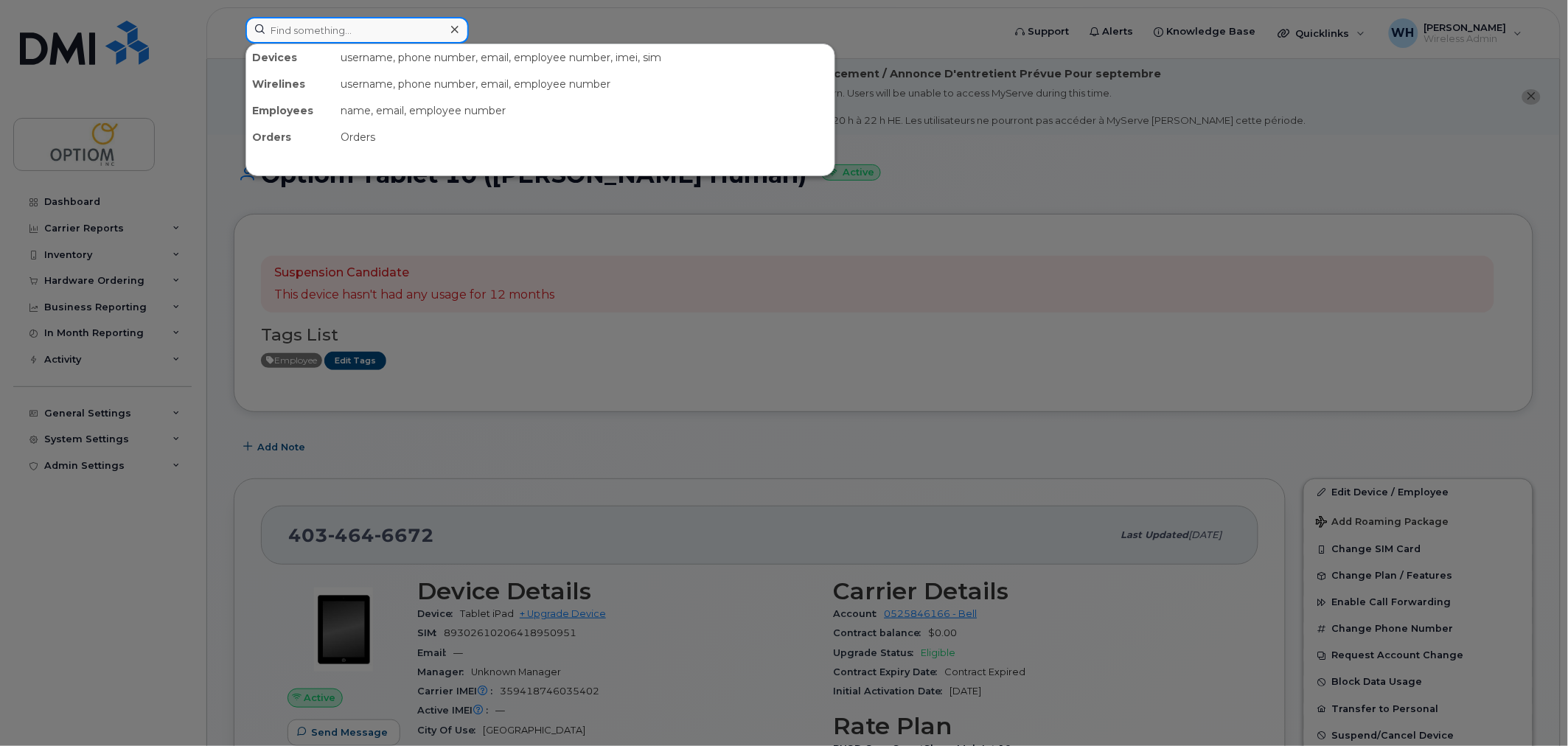
click at [289, 20] on input at bounding box center [357, 30] width 223 height 27
paste input "4034838074"
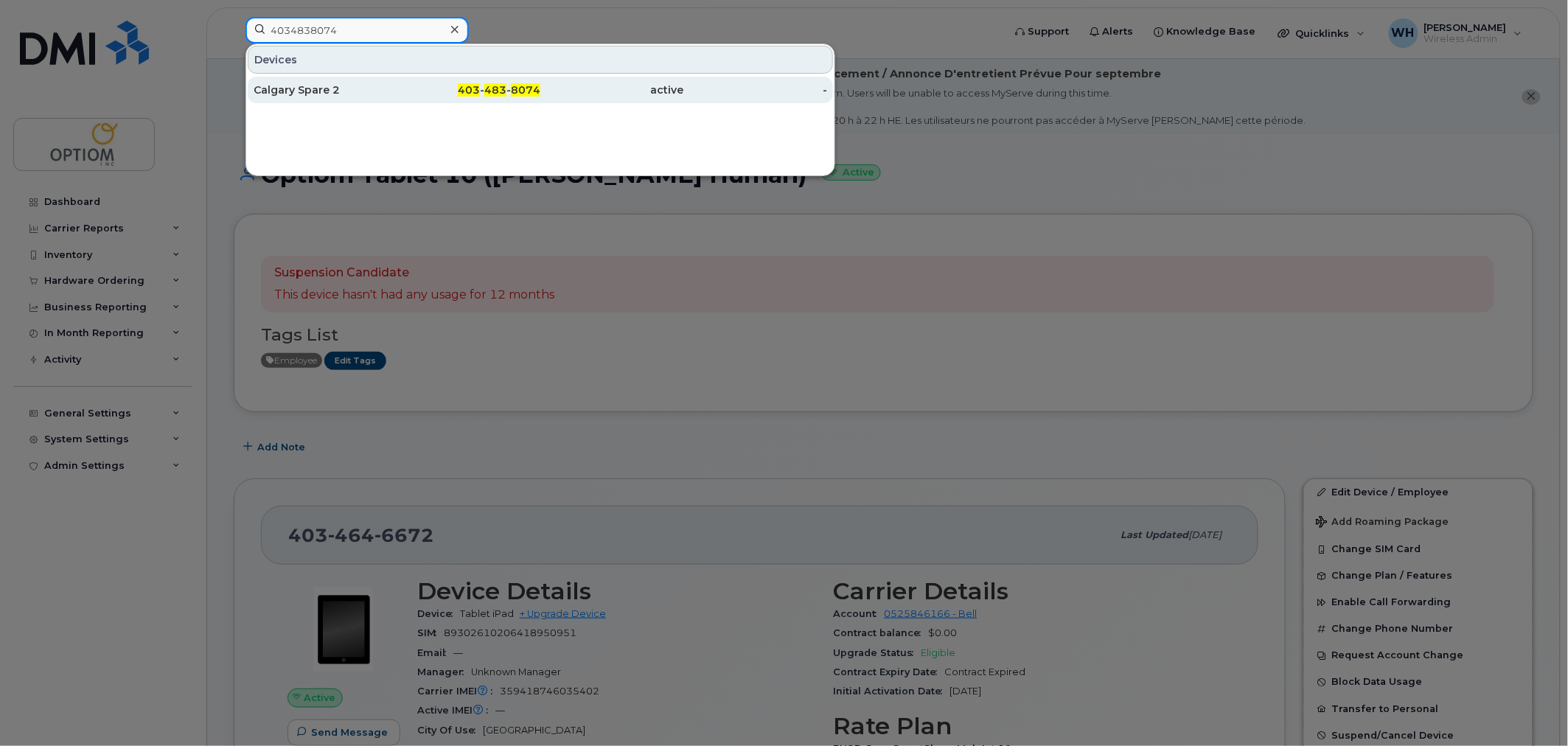
type input "4034838074"
click at [372, 86] on div "Calgary Spare 2" at bounding box center [325, 90] width 144 height 15
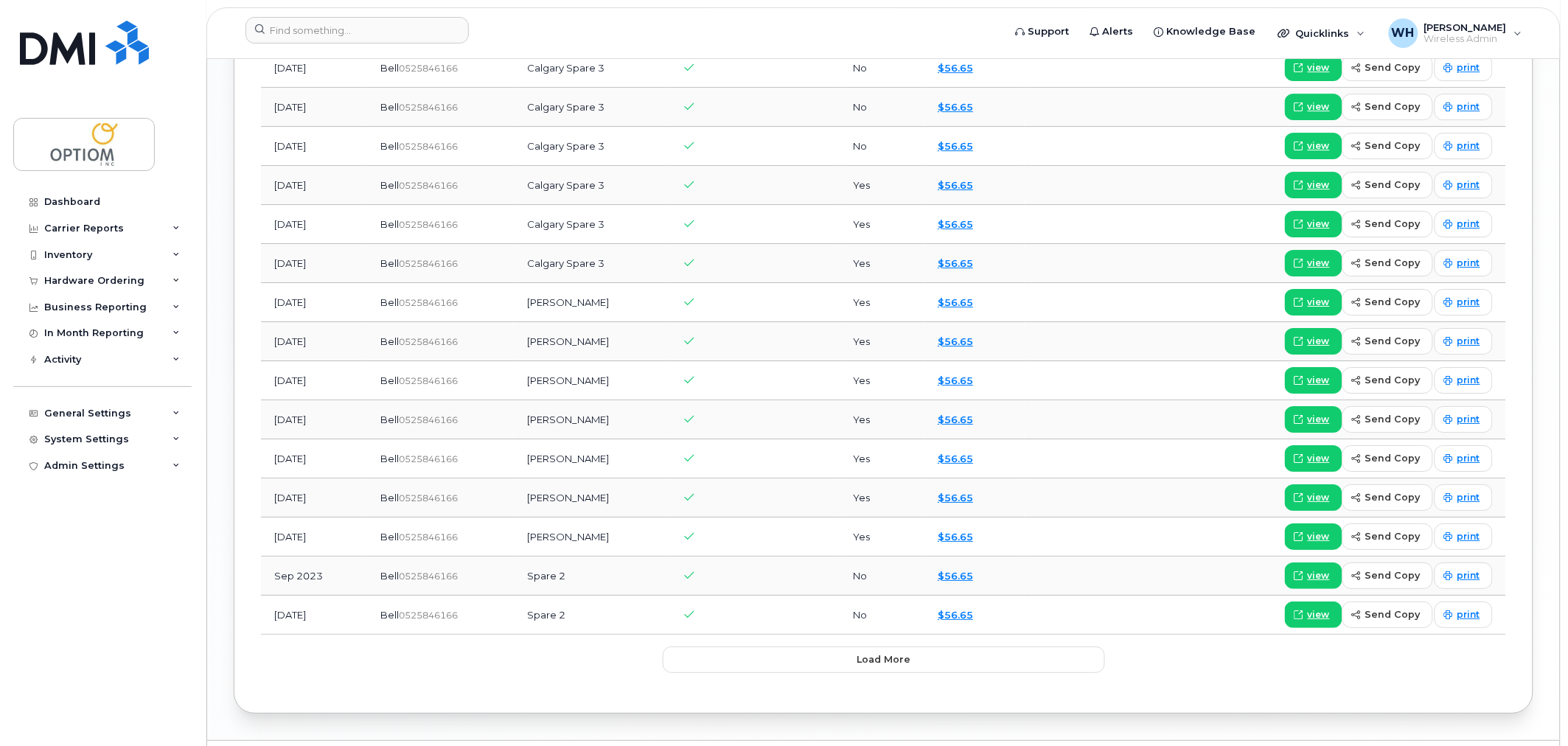
scroll to position [1745, 0]
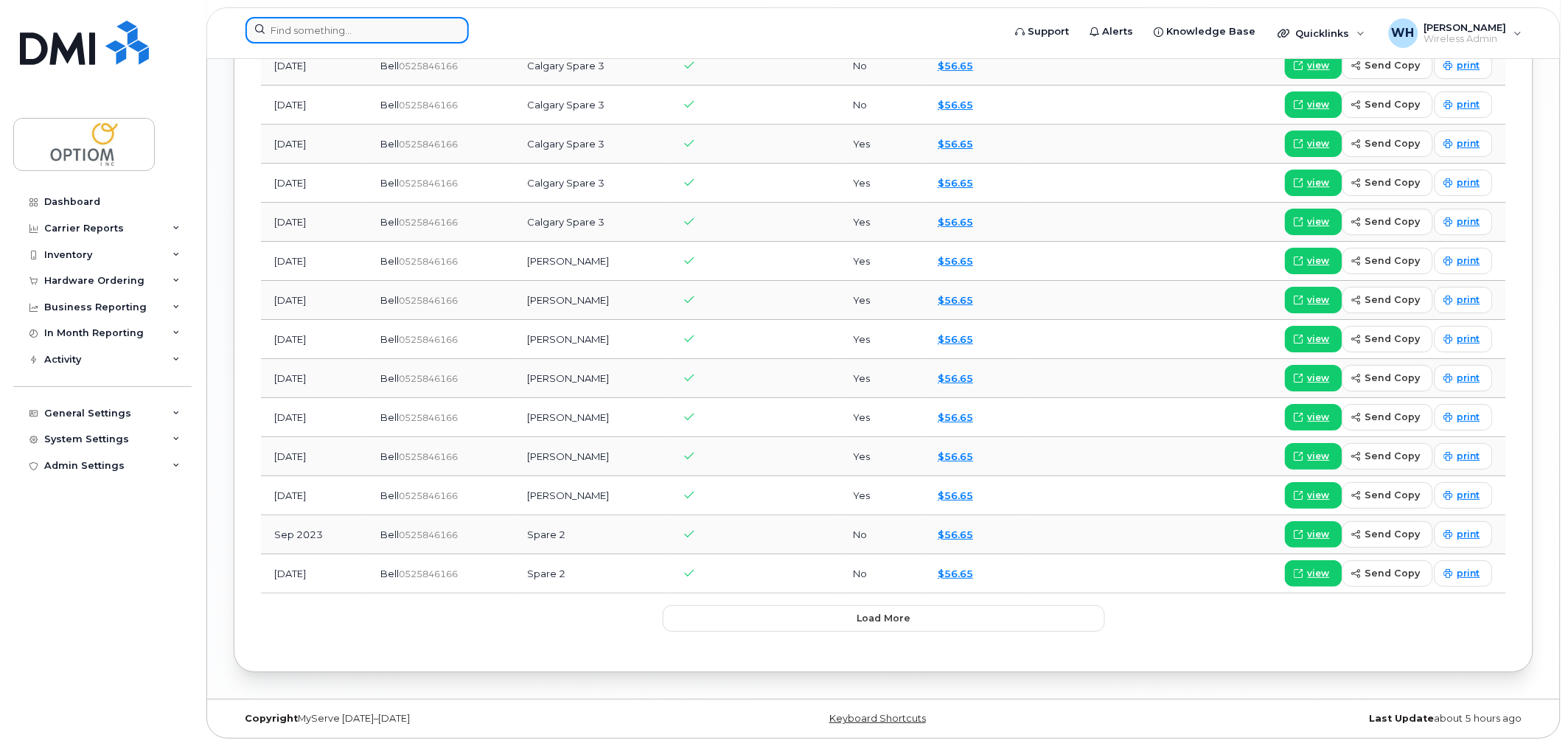
click at [417, 28] on input at bounding box center [357, 30] width 223 height 27
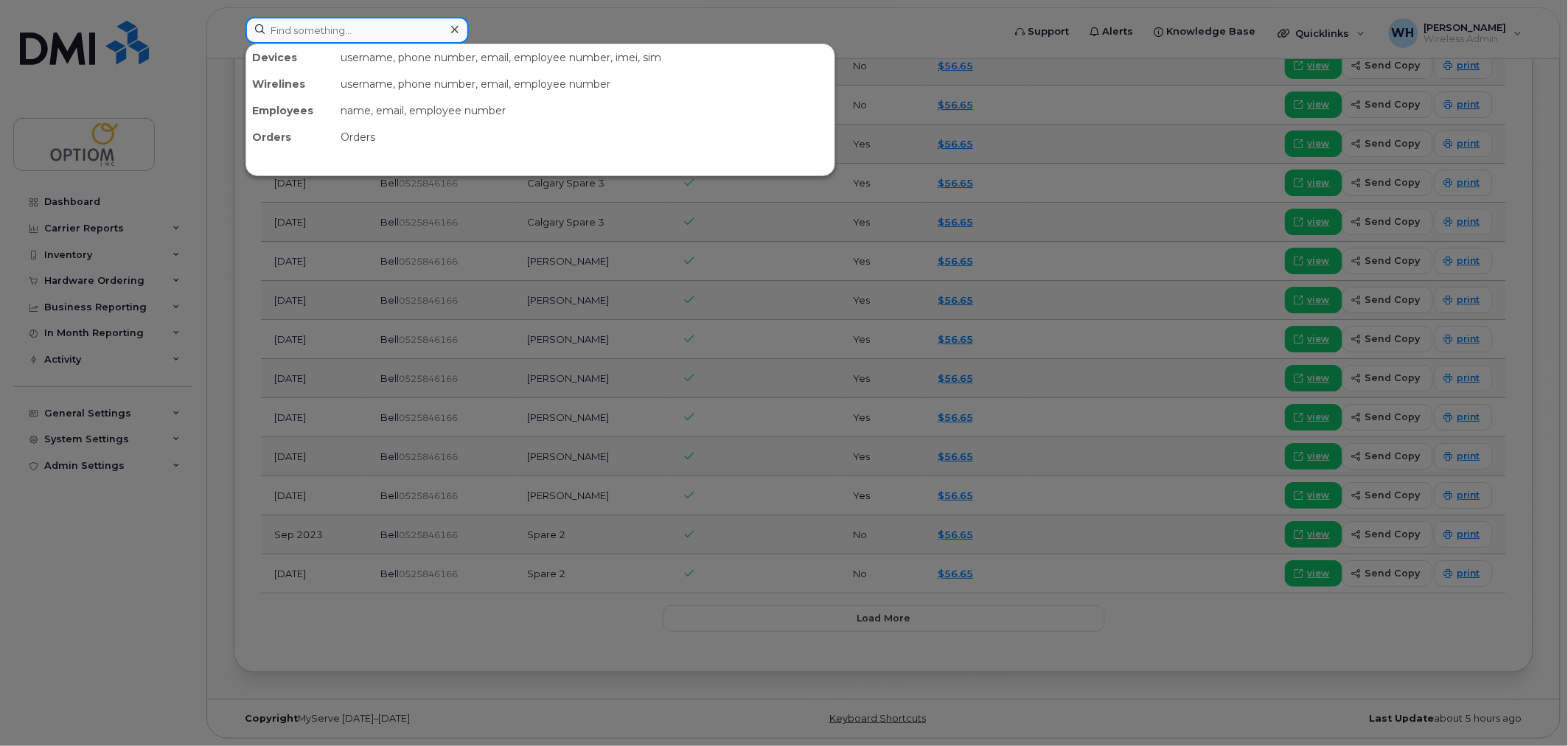
paste input "4035420746"
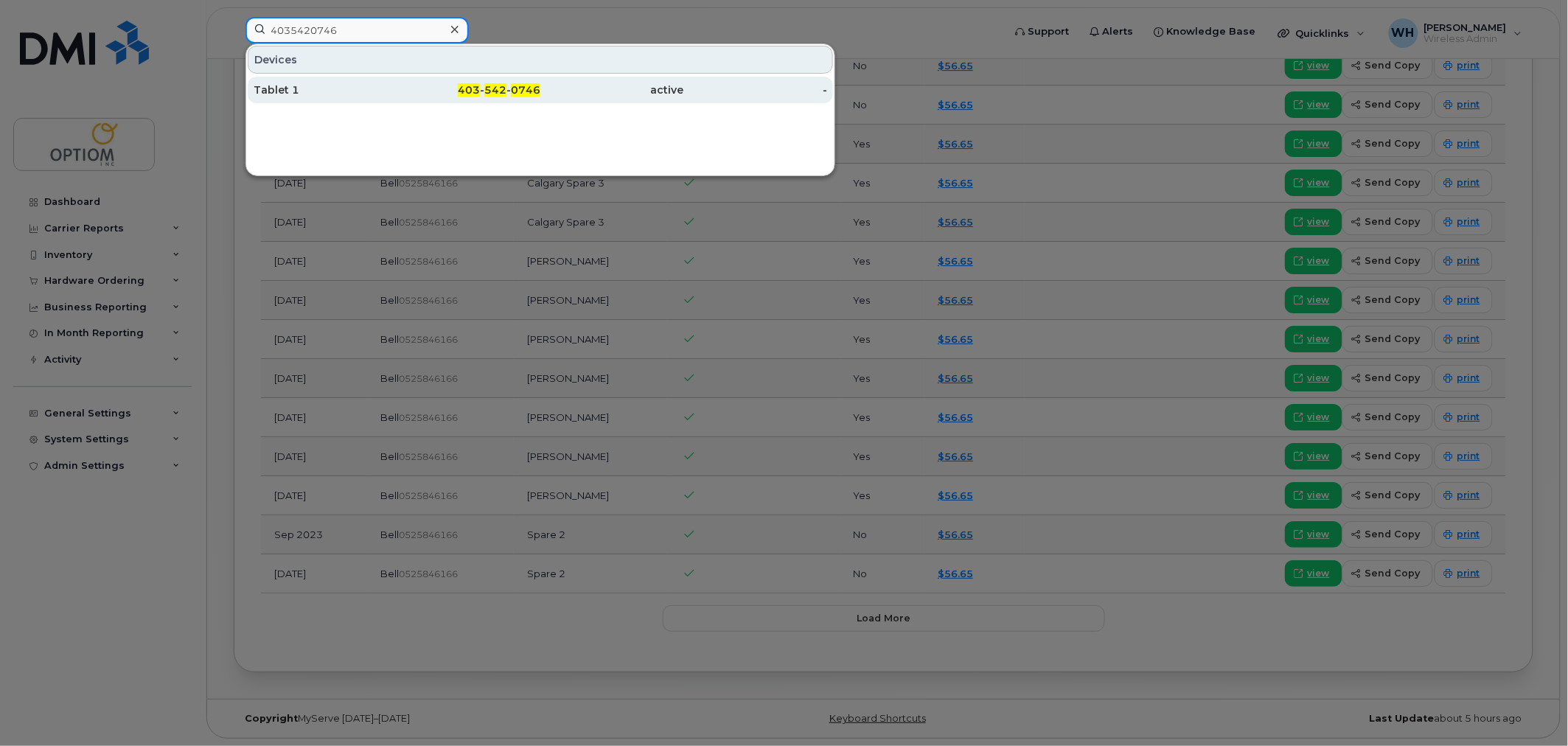
type input "4035420746"
click at [362, 83] on div "Tablet 1" at bounding box center [325, 90] width 144 height 15
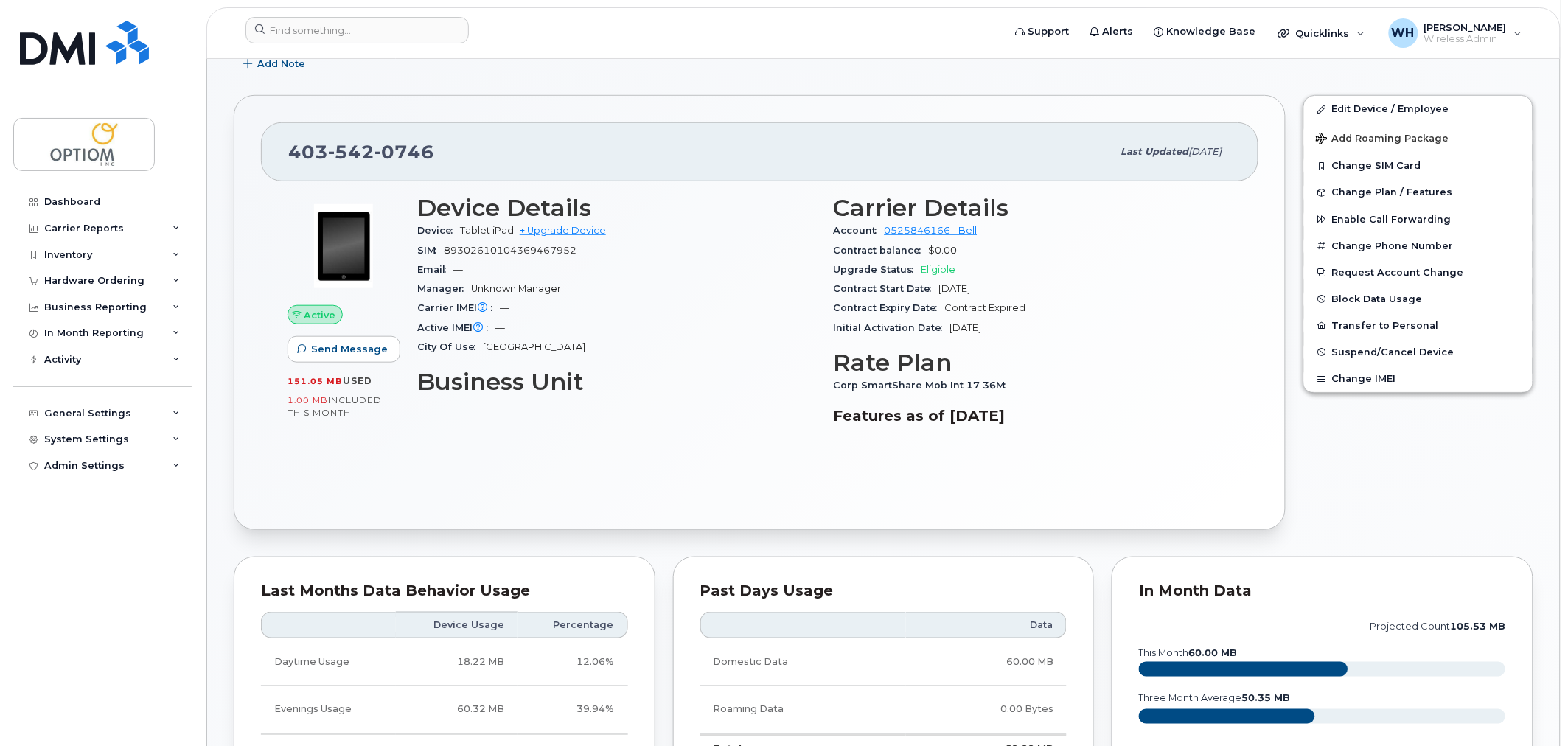
scroll to position [327, 0]
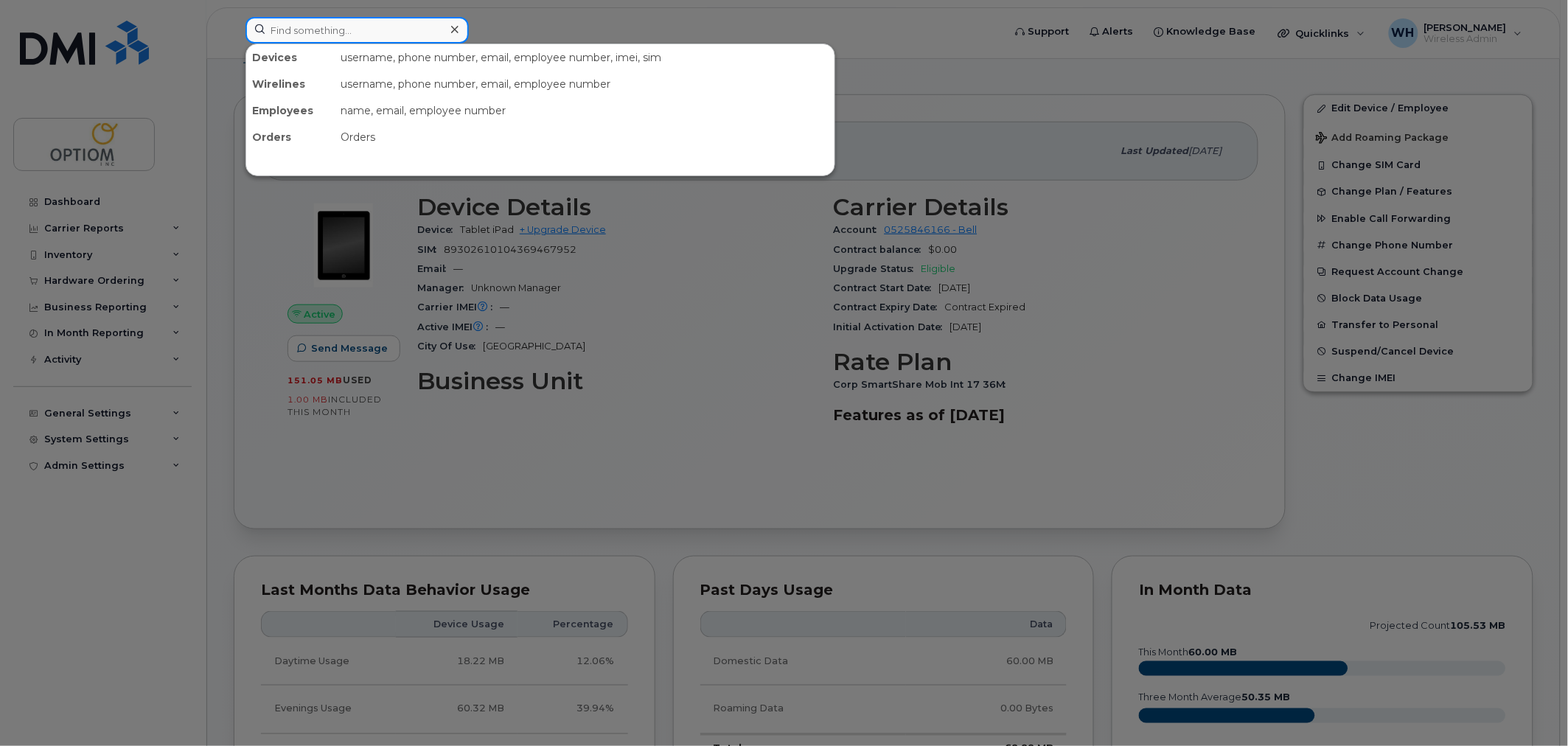
click at [323, 40] on input at bounding box center [357, 30] width 223 height 27
paste input "4035423995"
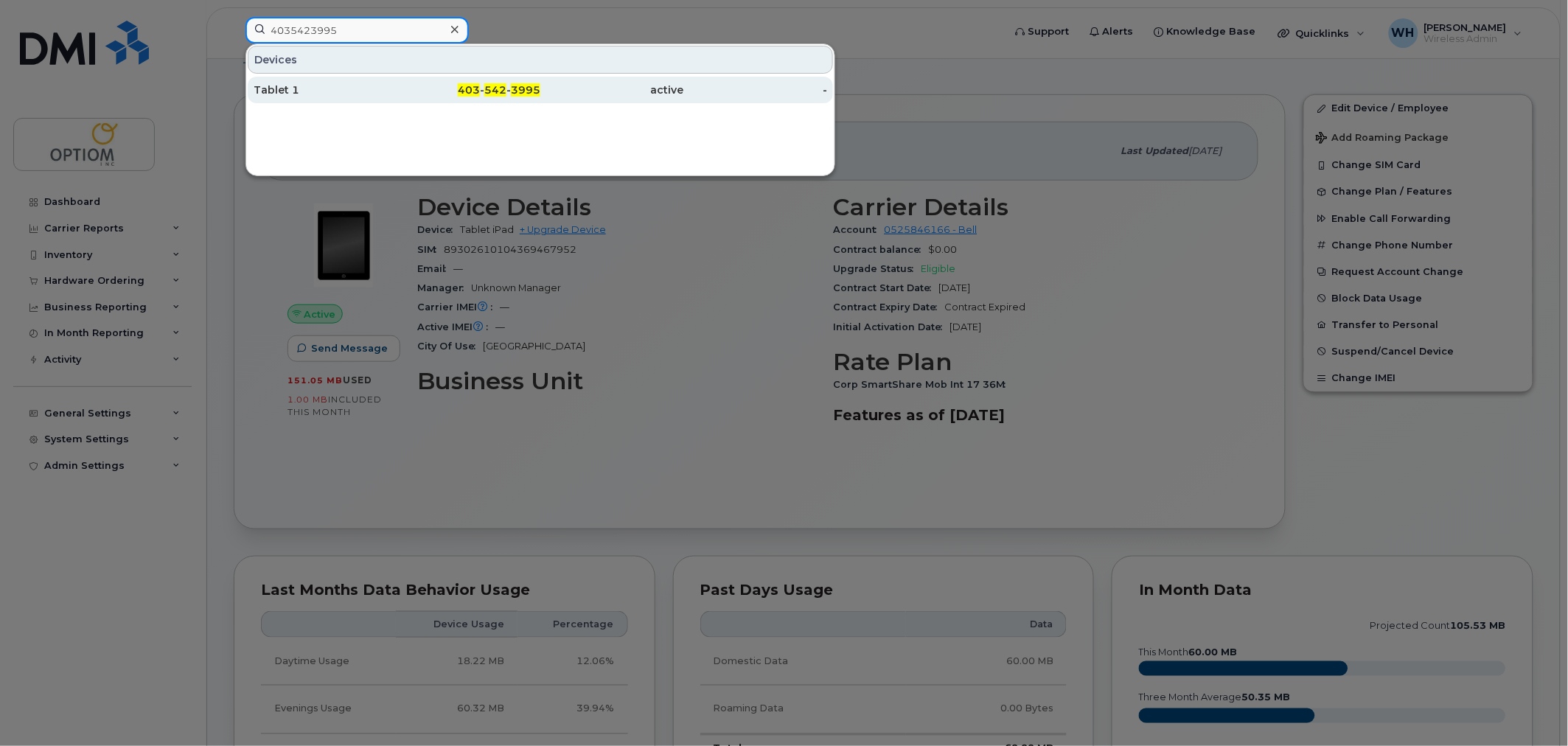
type input "4035423995"
click at [350, 87] on div "Tablet 1" at bounding box center [325, 90] width 144 height 15
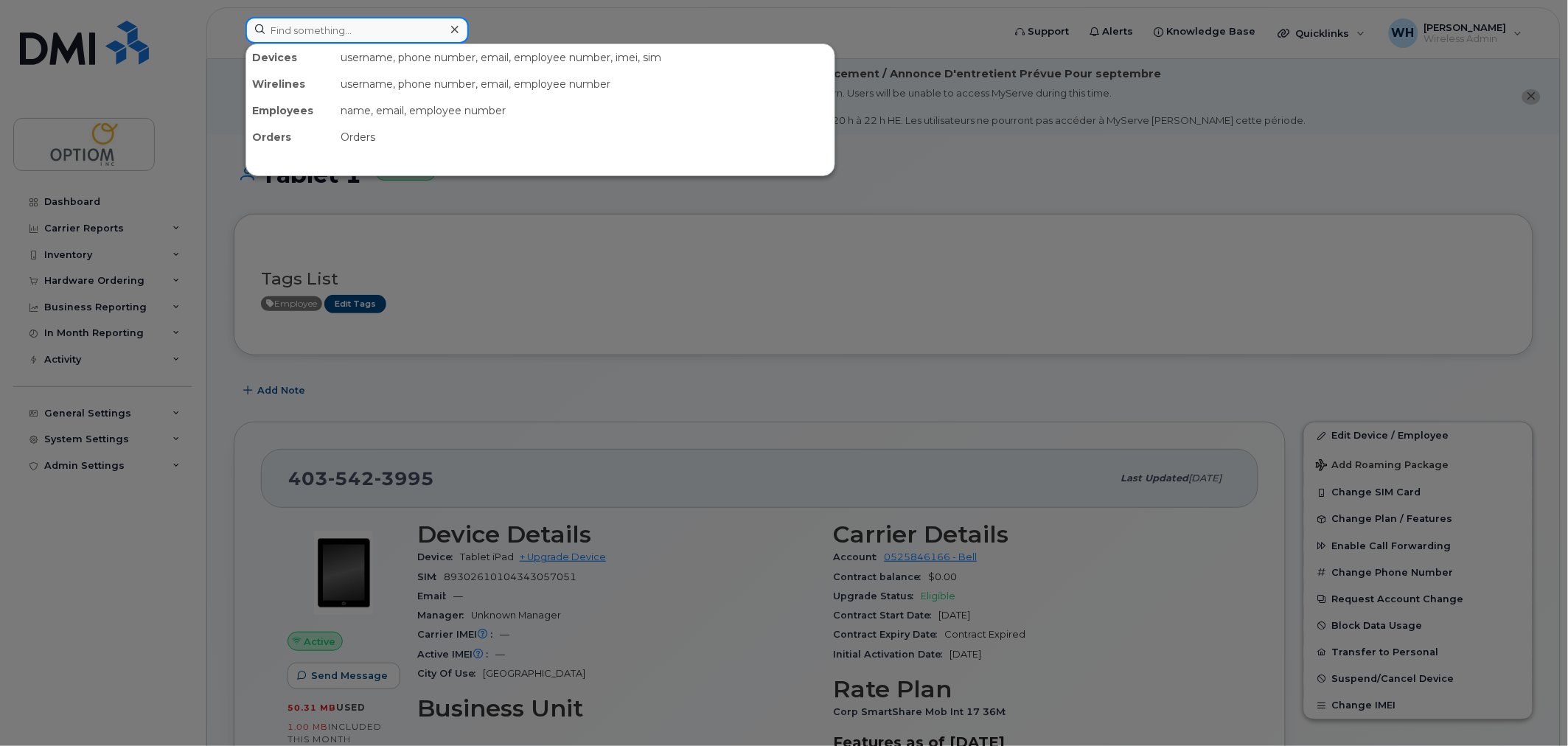
click at [340, 22] on input at bounding box center [357, 30] width 223 height 27
paste input "4035426473"
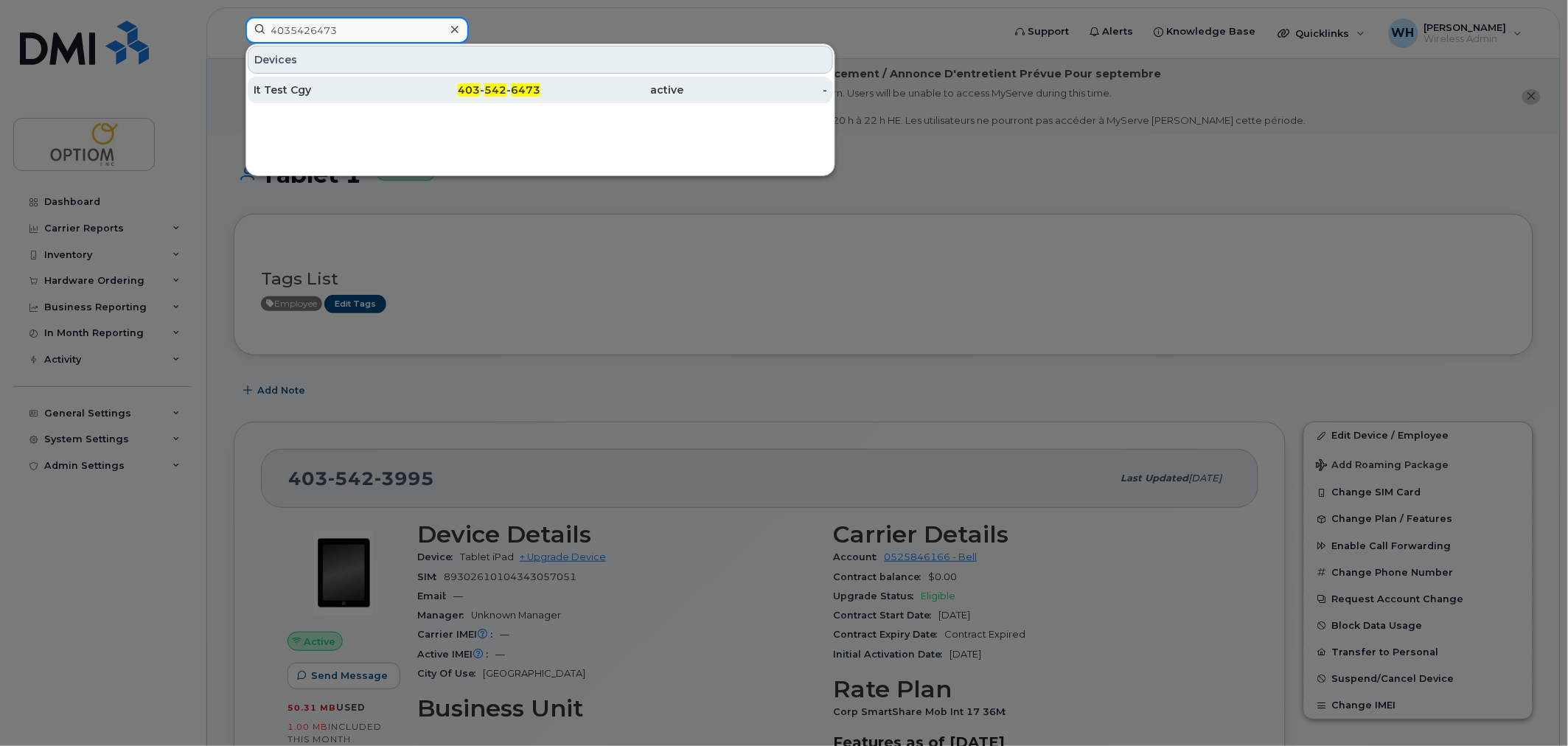
type input "4035426473"
click at [591, 91] on div "active" at bounding box center [612, 90] width 144 height 15
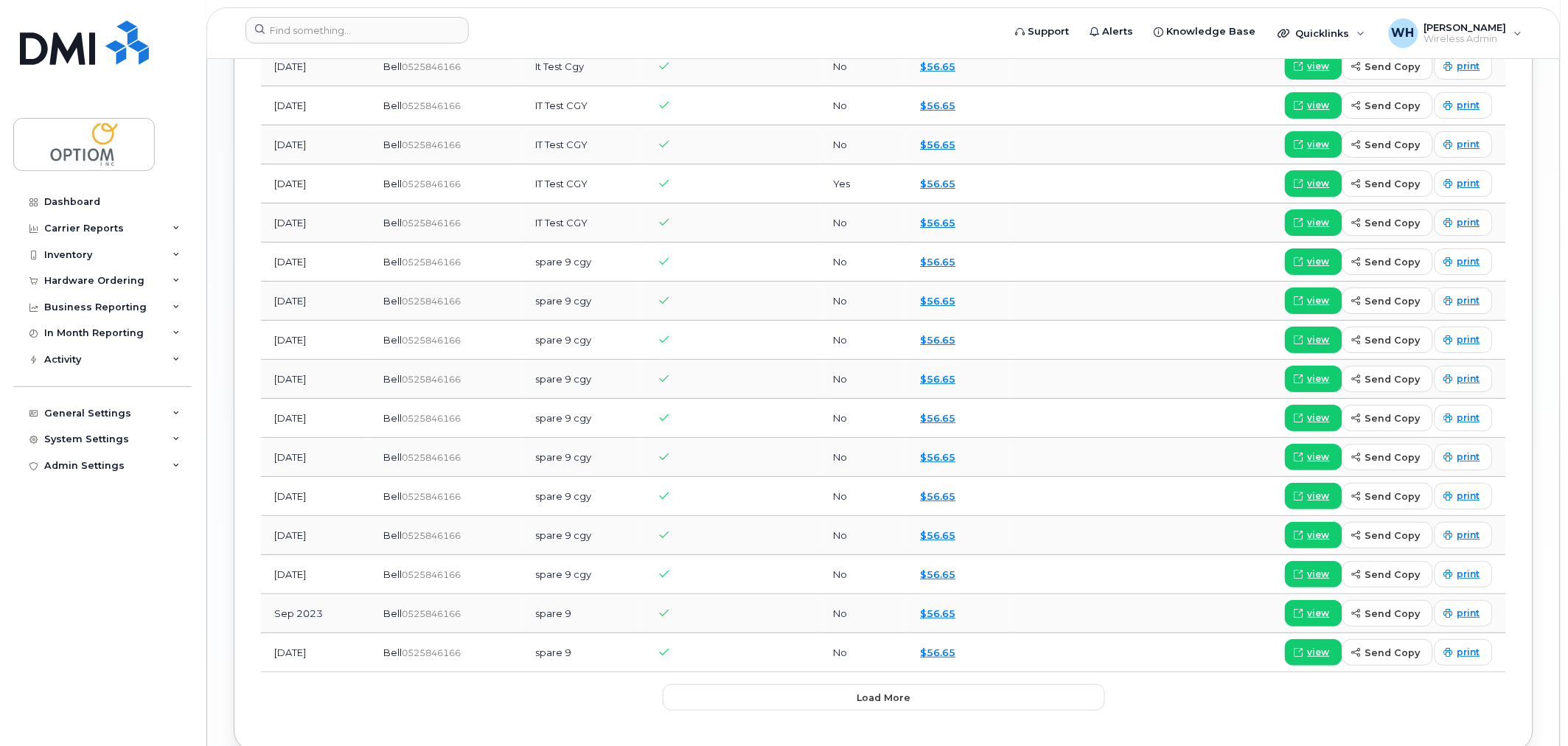
scroll to position [1802, 0]
click at [899, 701] on span "Load more" at bounding box center [884, 697] width 54 height 14
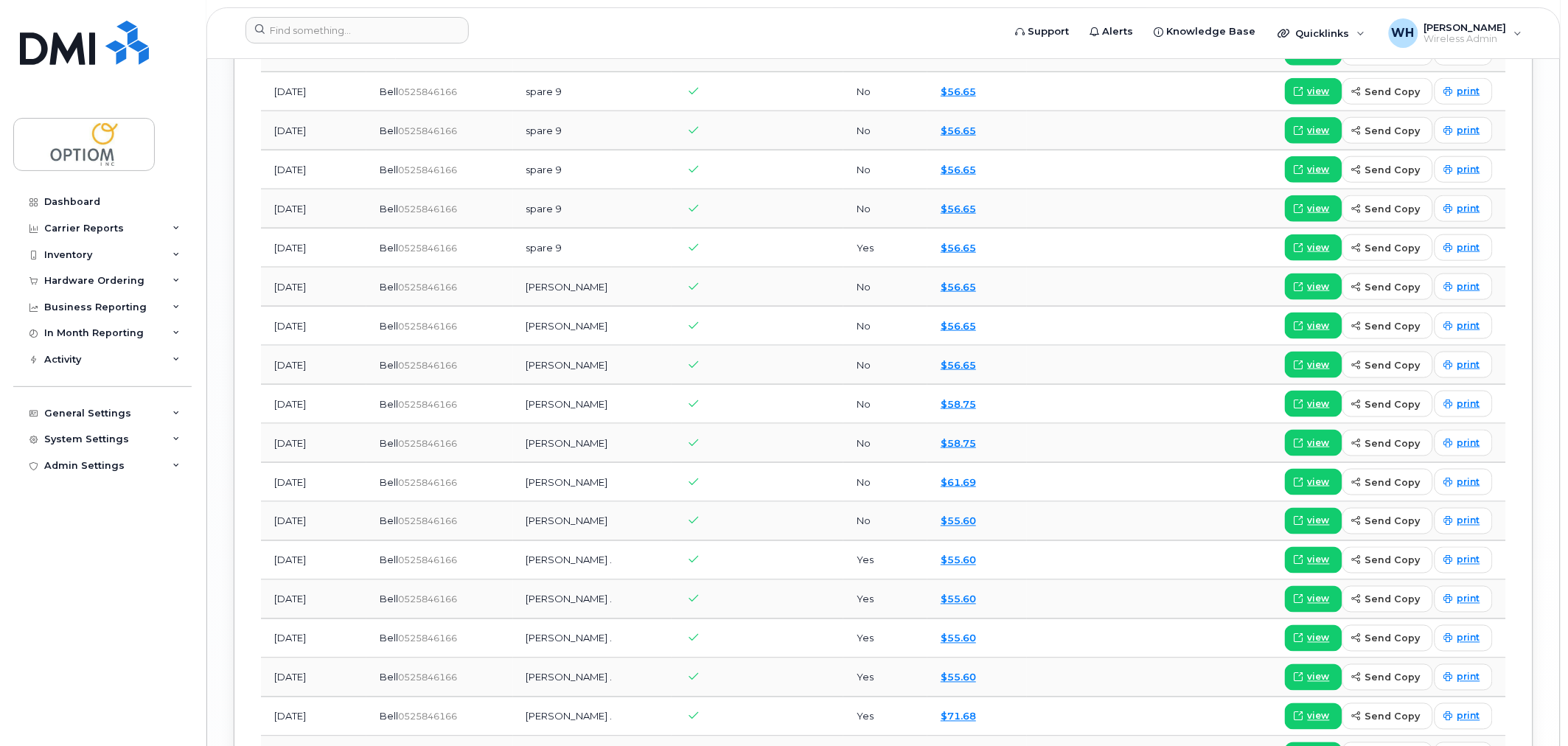
scroll to position [2744, 0]
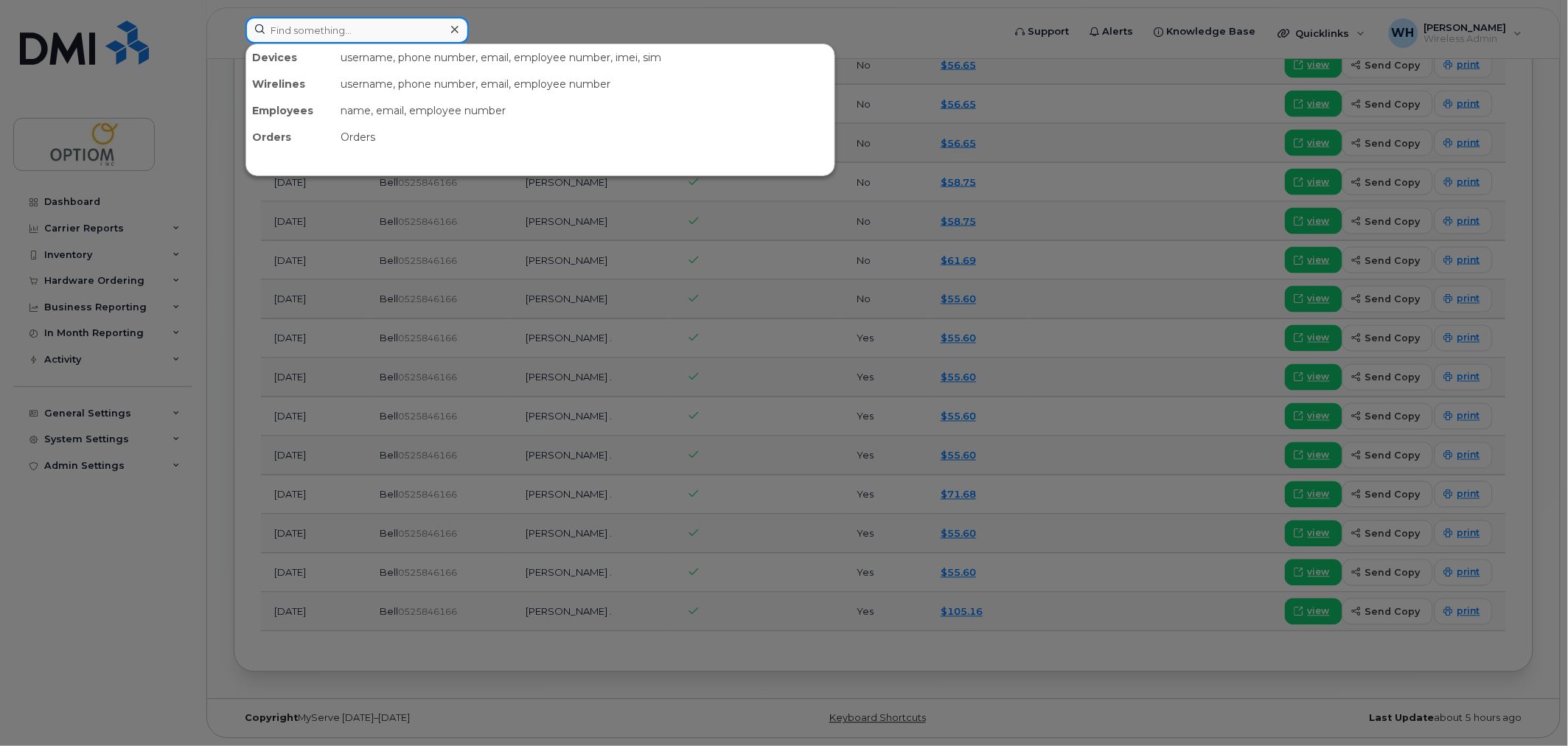
click at [322, 31] on input at bounding box center [357, 30] width 223 height 27
paste input "4035893952"
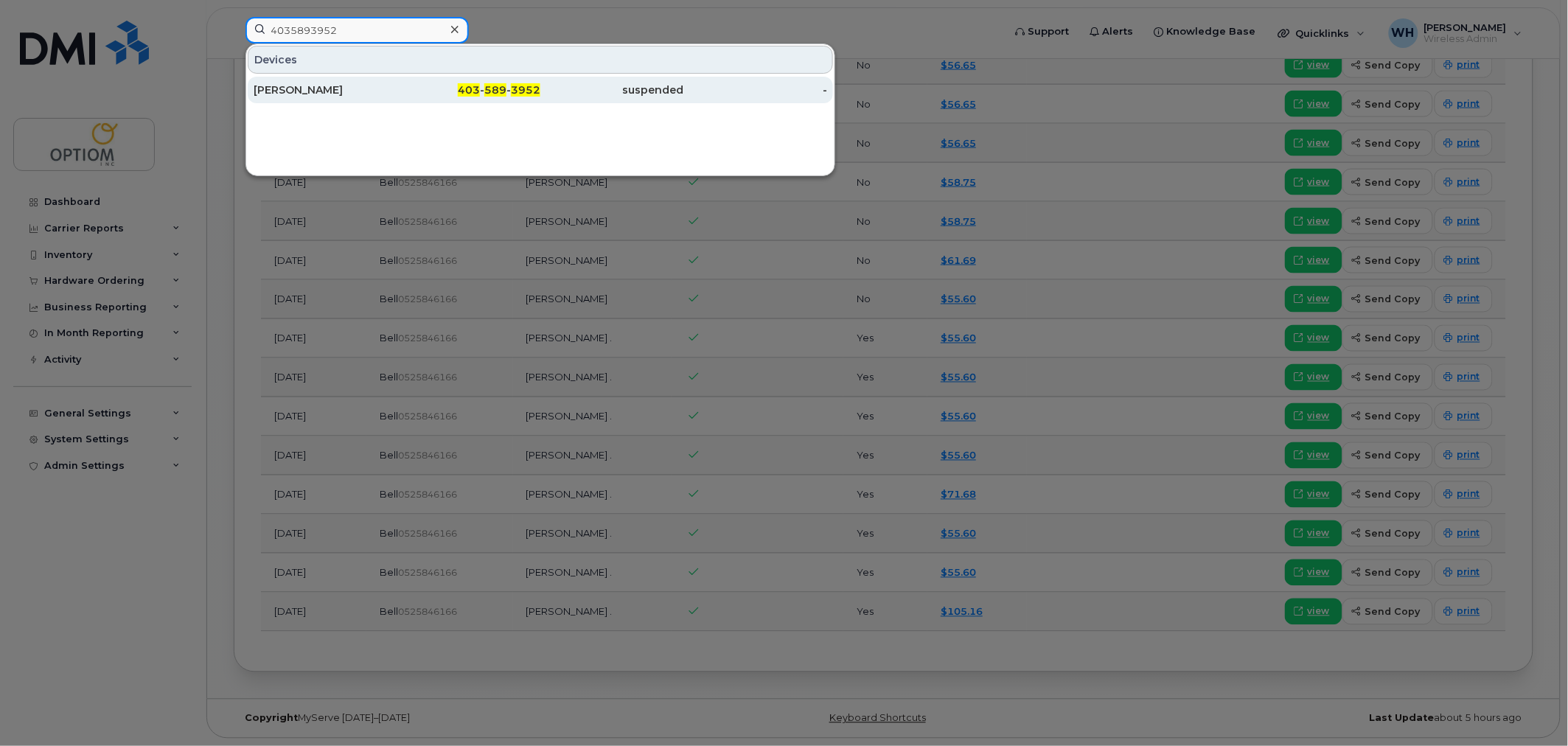
type input "4035893952"
click at [397, 98] on div "Sandra Fellger" at bounding box center [469, 90] width 144 height 27
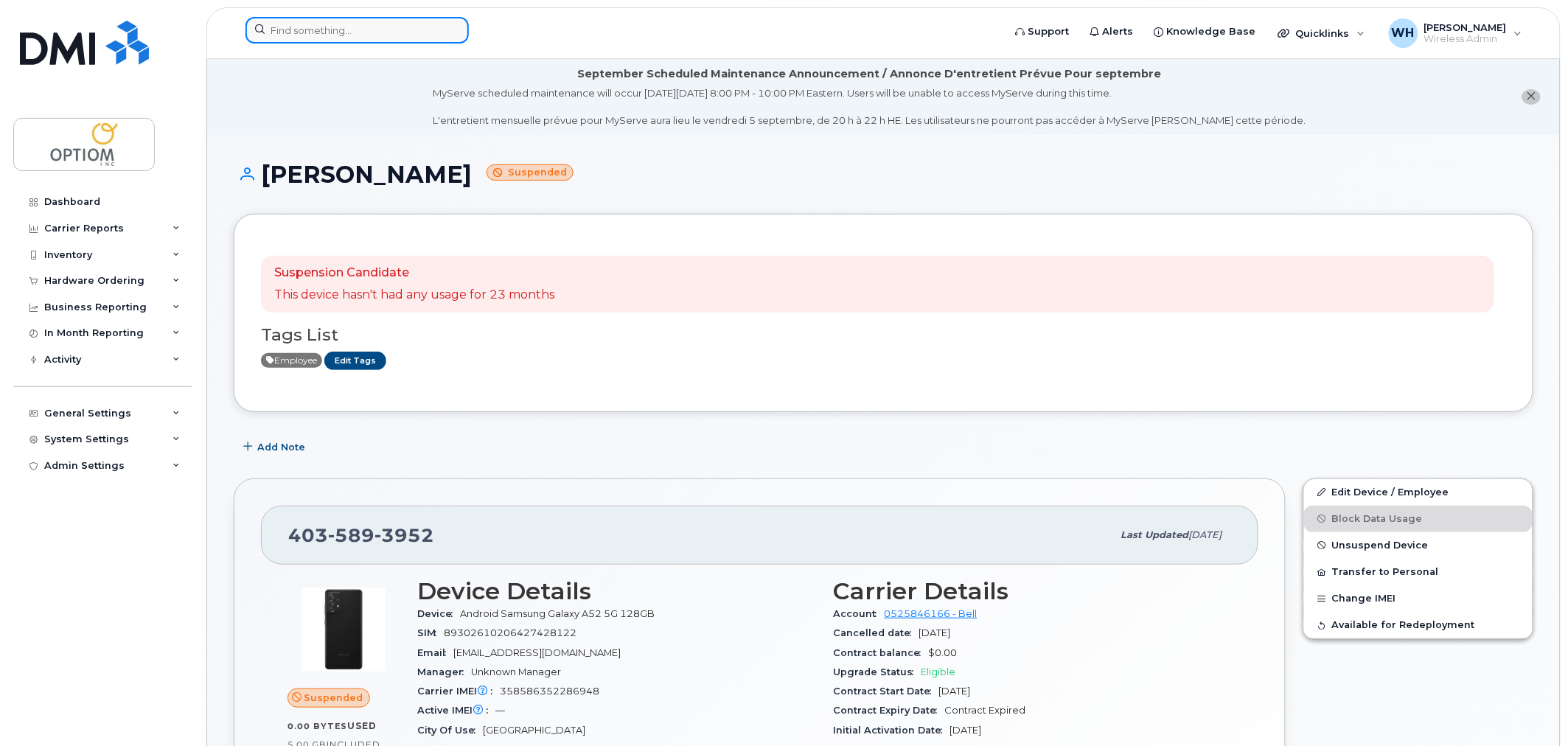
click at [268, 33] on input at bounding box center [357, 30] width 223 height 27
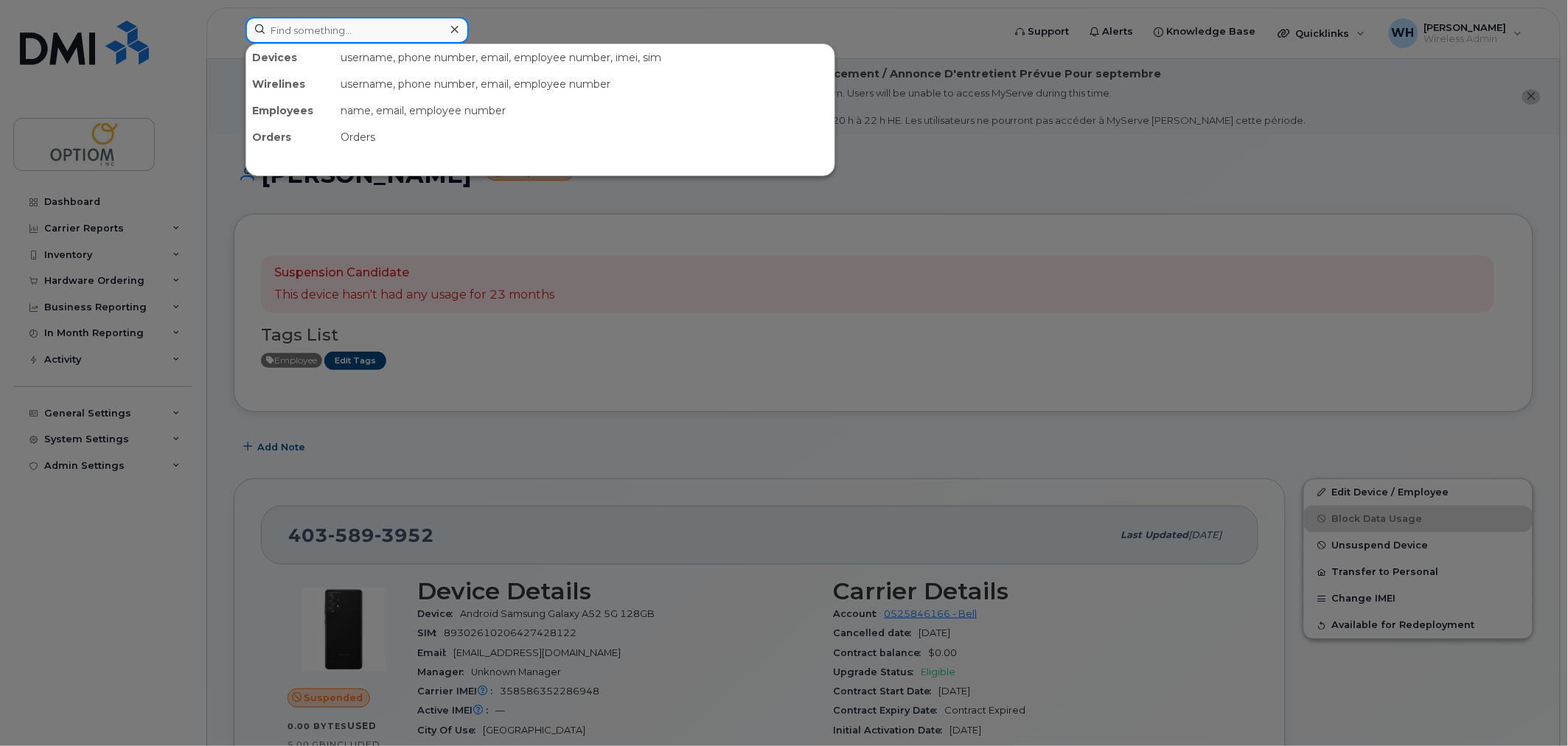
paste input "4037025641"
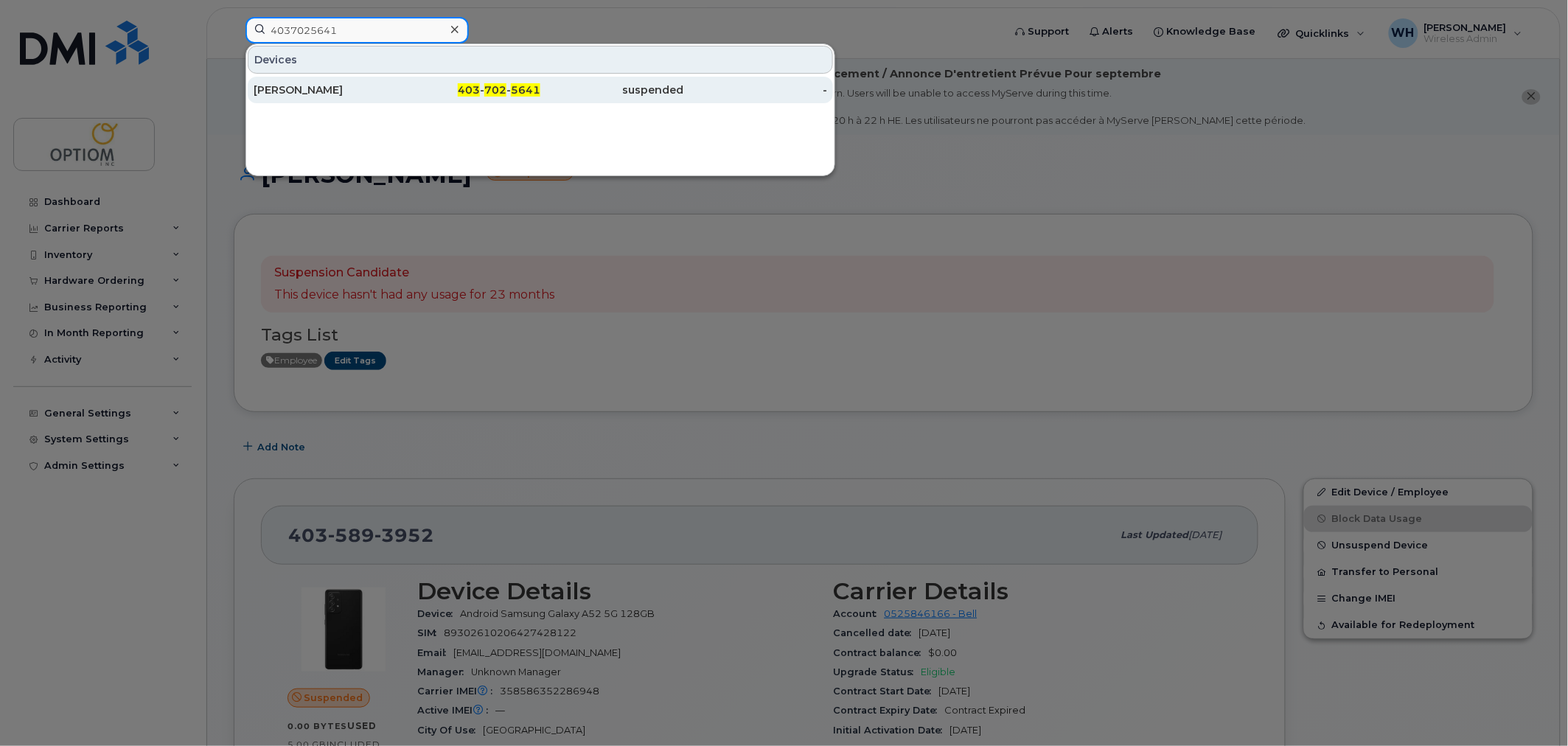
type input "4037025641"
click at [402, 86] on div "403 - 702 - 5641" at bounding box center [469, 90] width 144 height 15
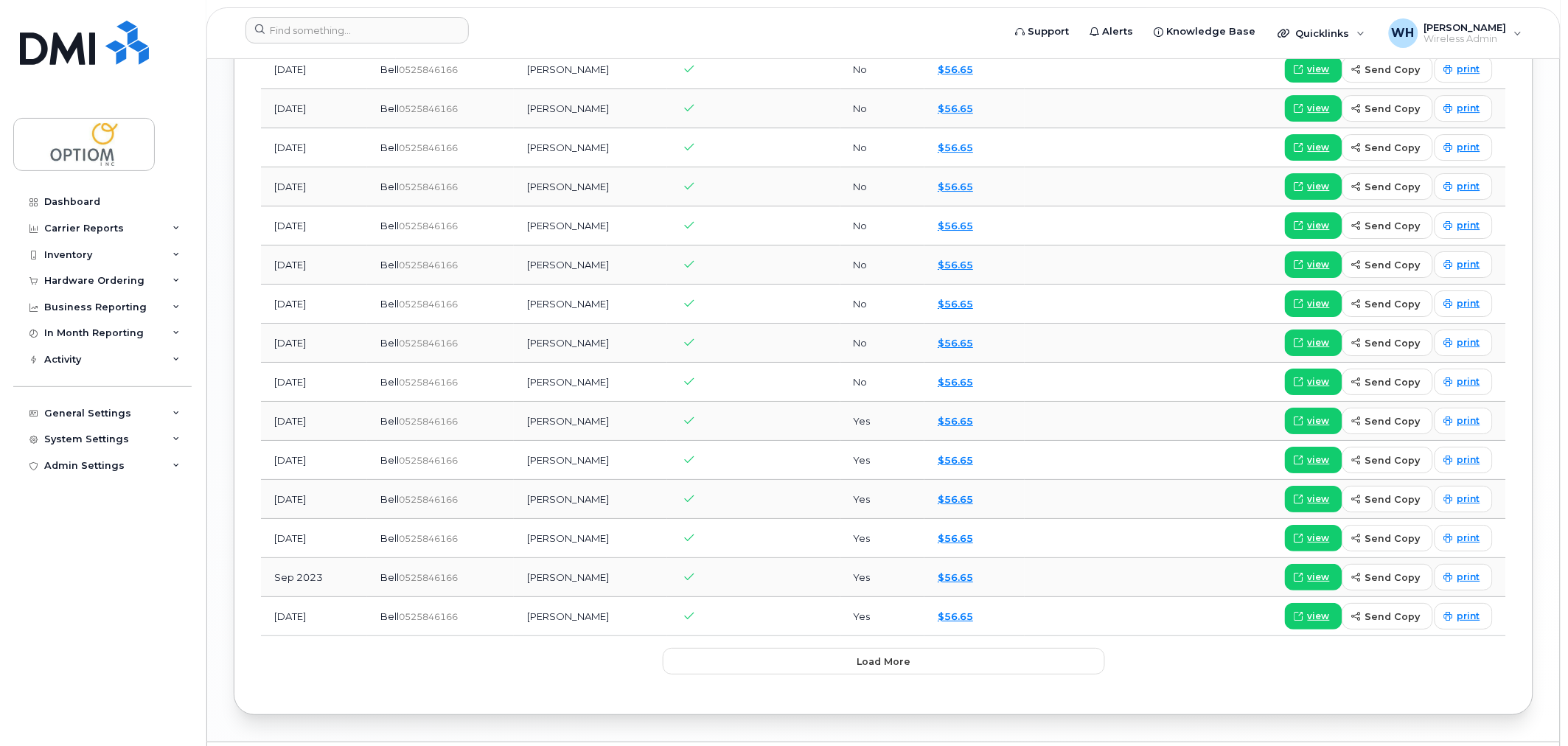
scroll to position [1720, 0]
click at [902, 654] on button "Load more" at bounding box center [884, 660] width 443 height 27
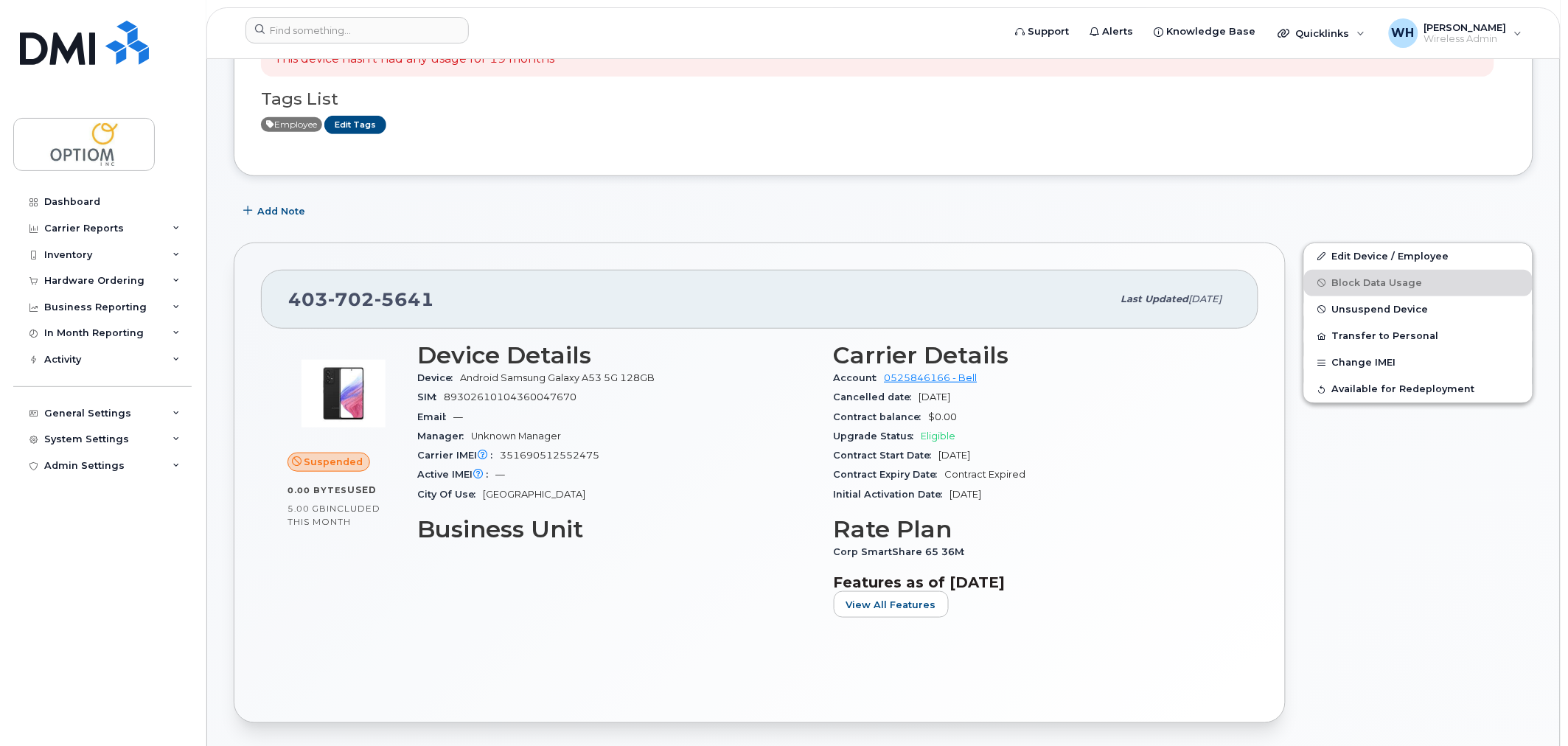
scroll to position [0, 0]
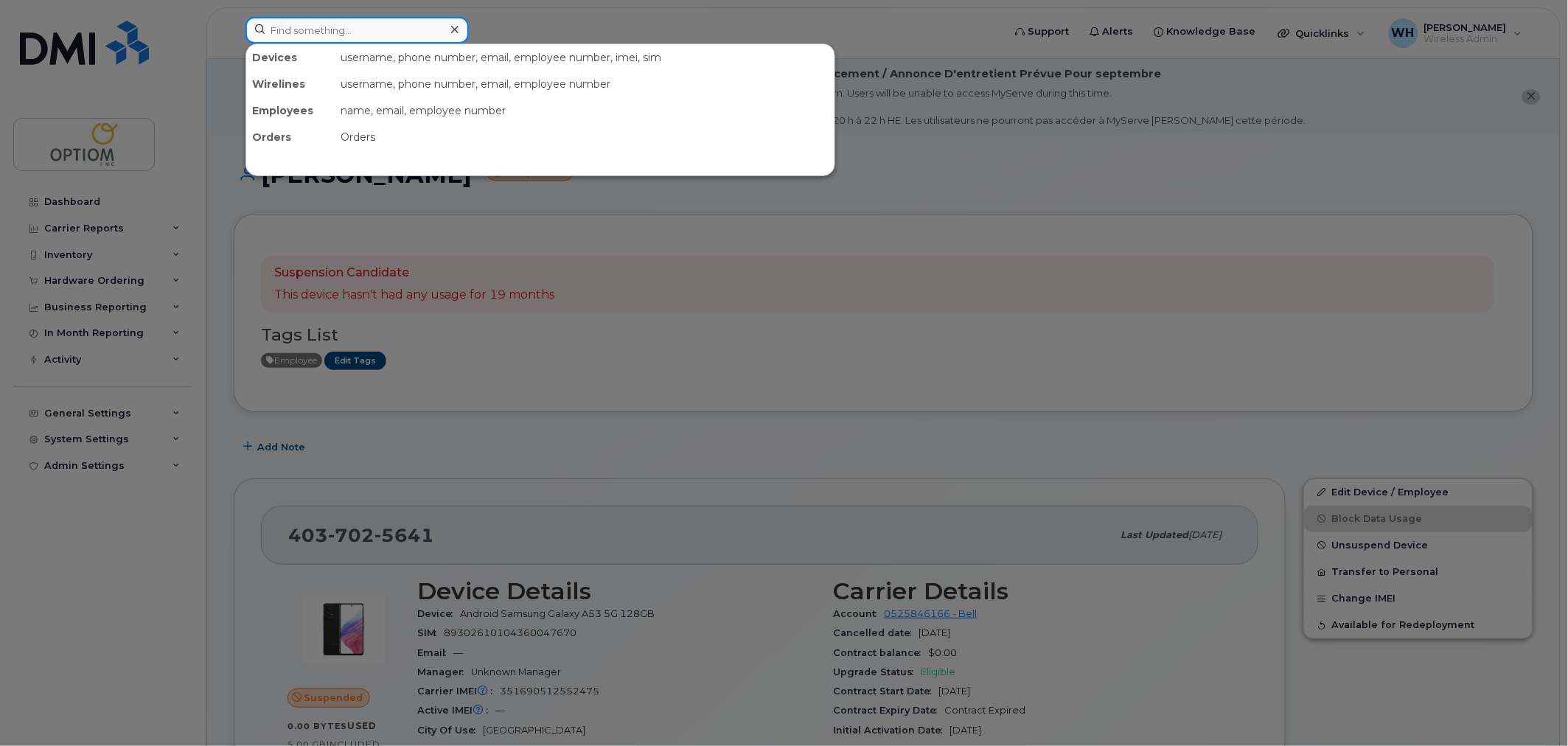
click at [403, 38] on input at bounding box center [357, 30] width 223 height 27
paste input "4037974509"
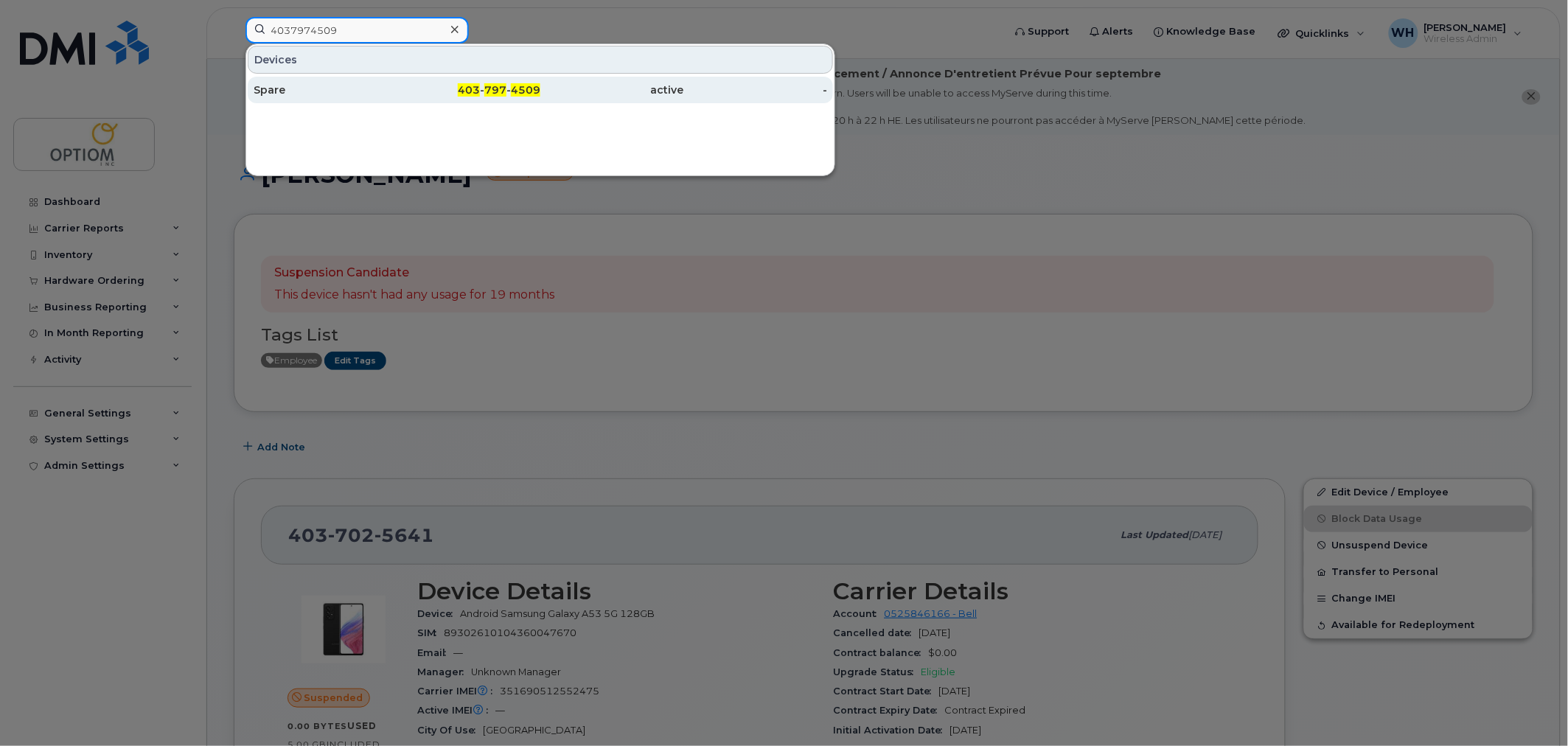
type input "4037974509"
click at [379, 83] on div "Spare" at bounding box center [325, 90] width 144 height 15
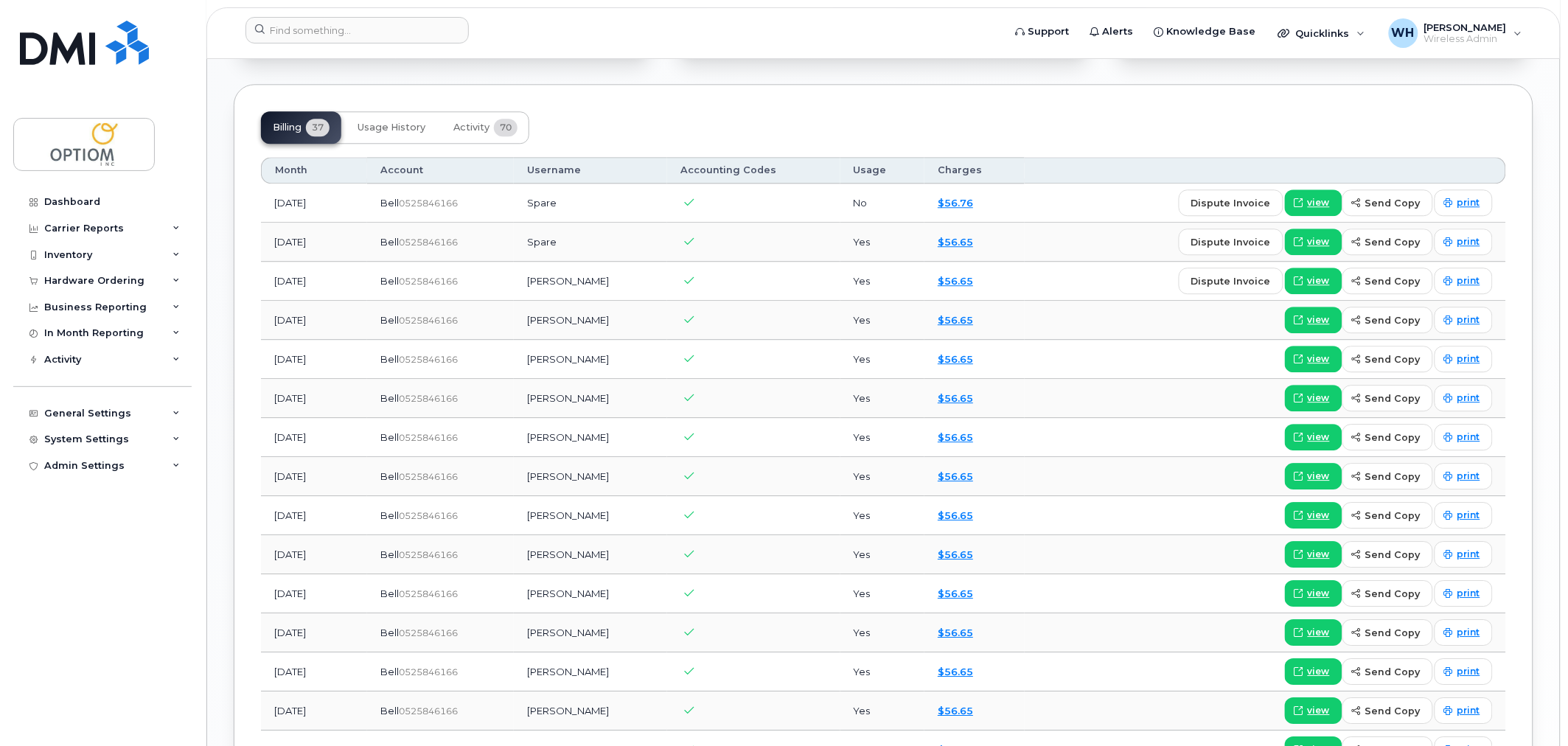
scroll to position [1311, 0]
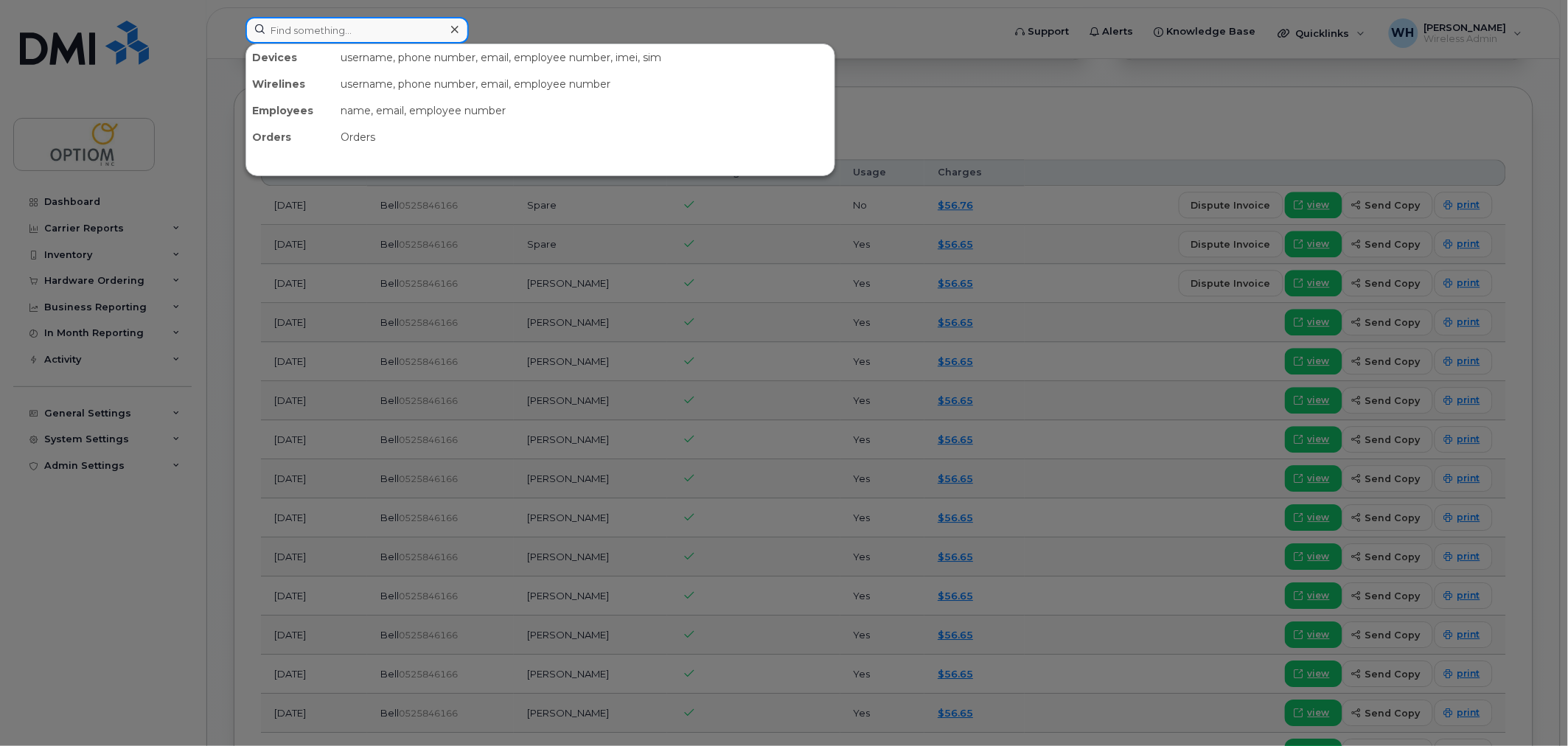
click at [372, 28] on input at bounding box center [357, 30] width 223 height 27
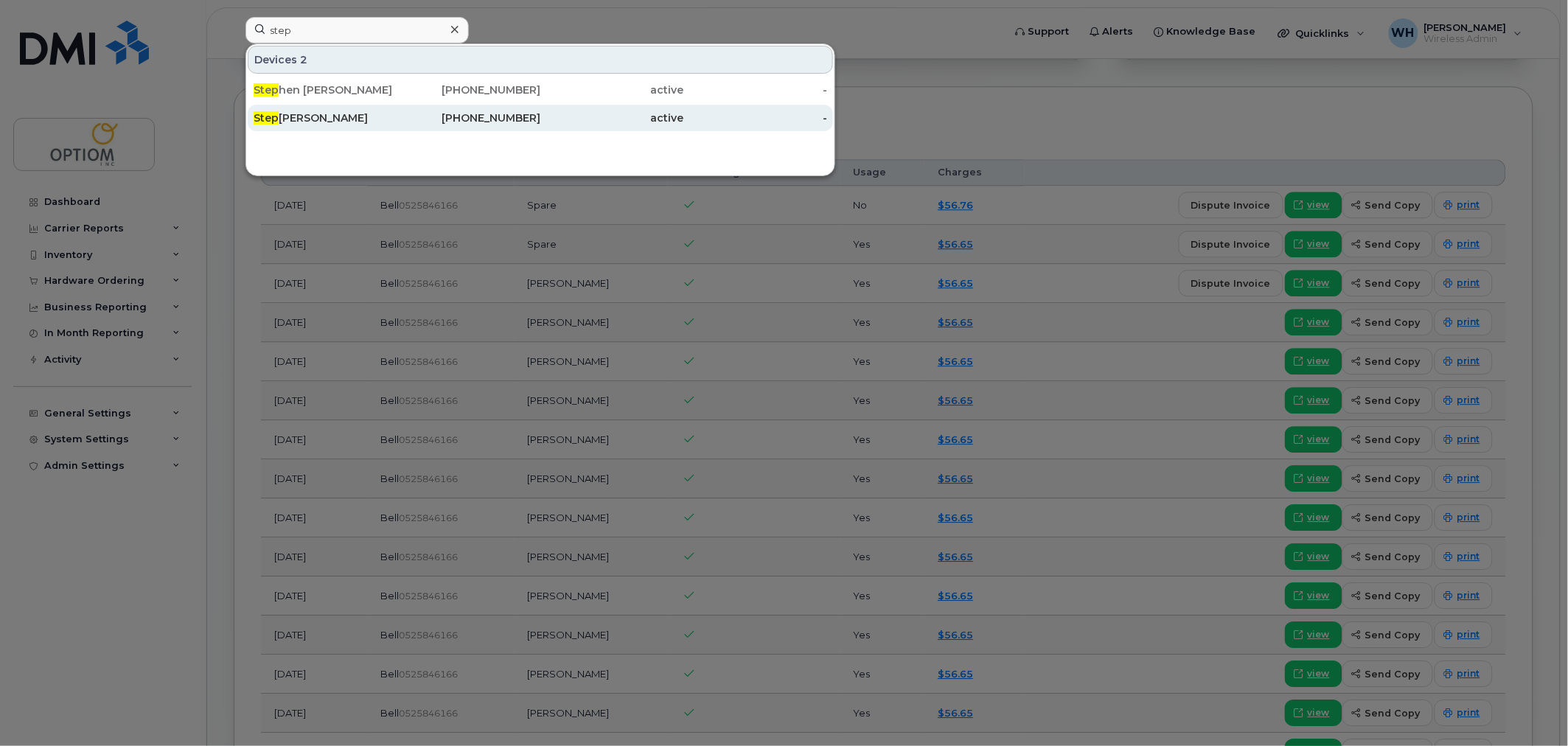
click at [364, 119] on div "Step [PERSON_NAME]" at bounding box center [325, 118] width 144 height 15
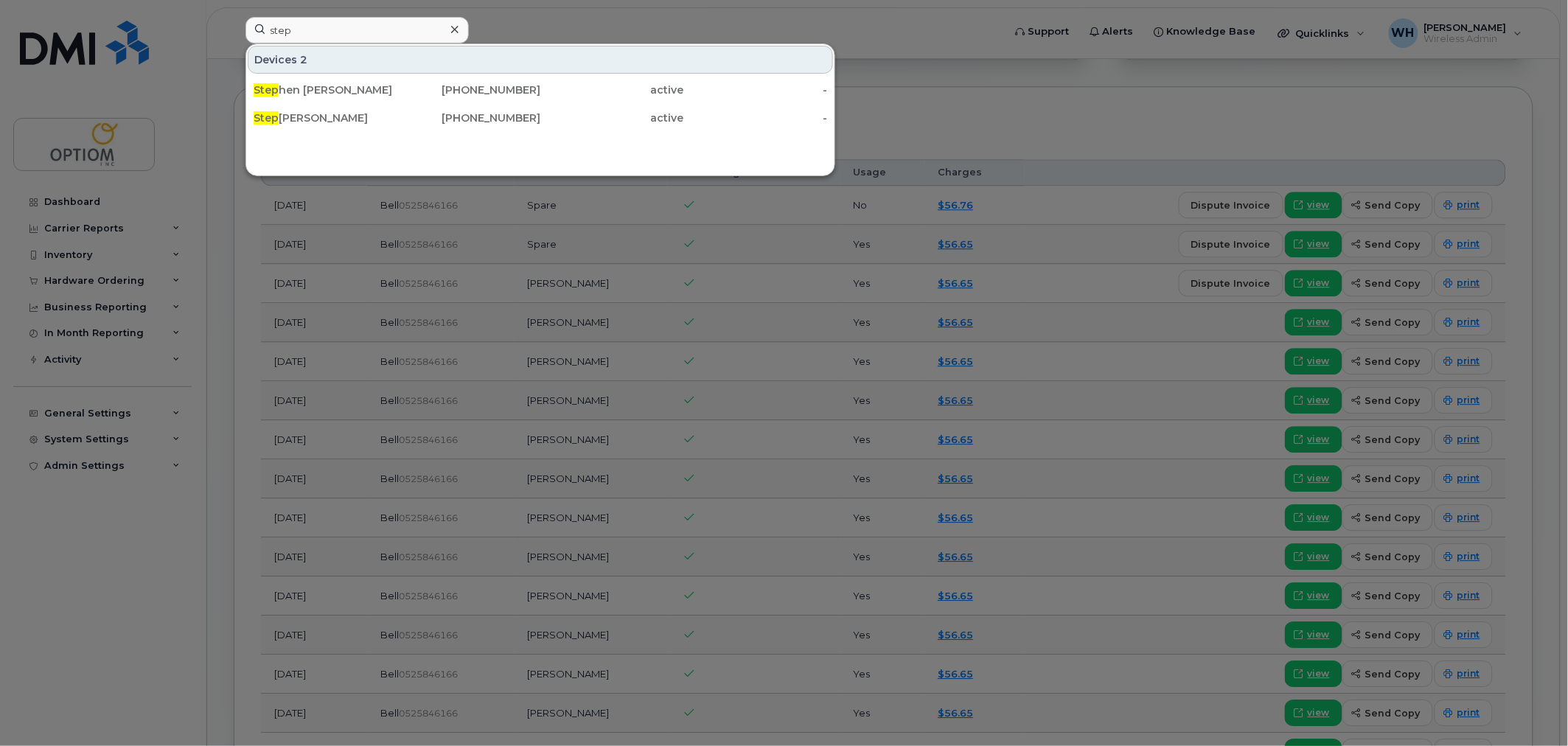
click at [1069, 112] on div at bounding box center [784, 373] width 1568 height 746
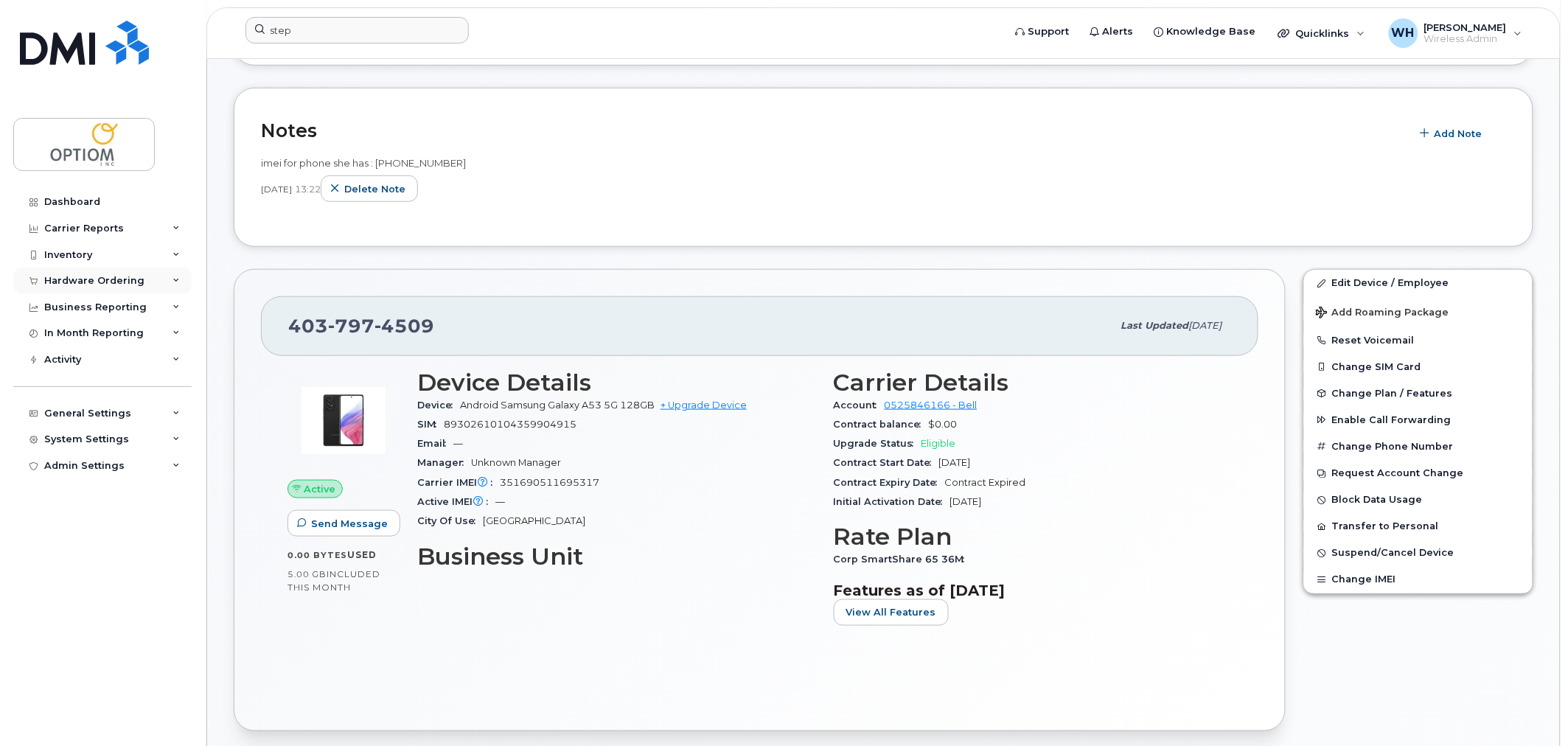
scroll to position [345, 0]
click at [327, 28] on input "step" at bounding box center [357, 30] width 223 height 27
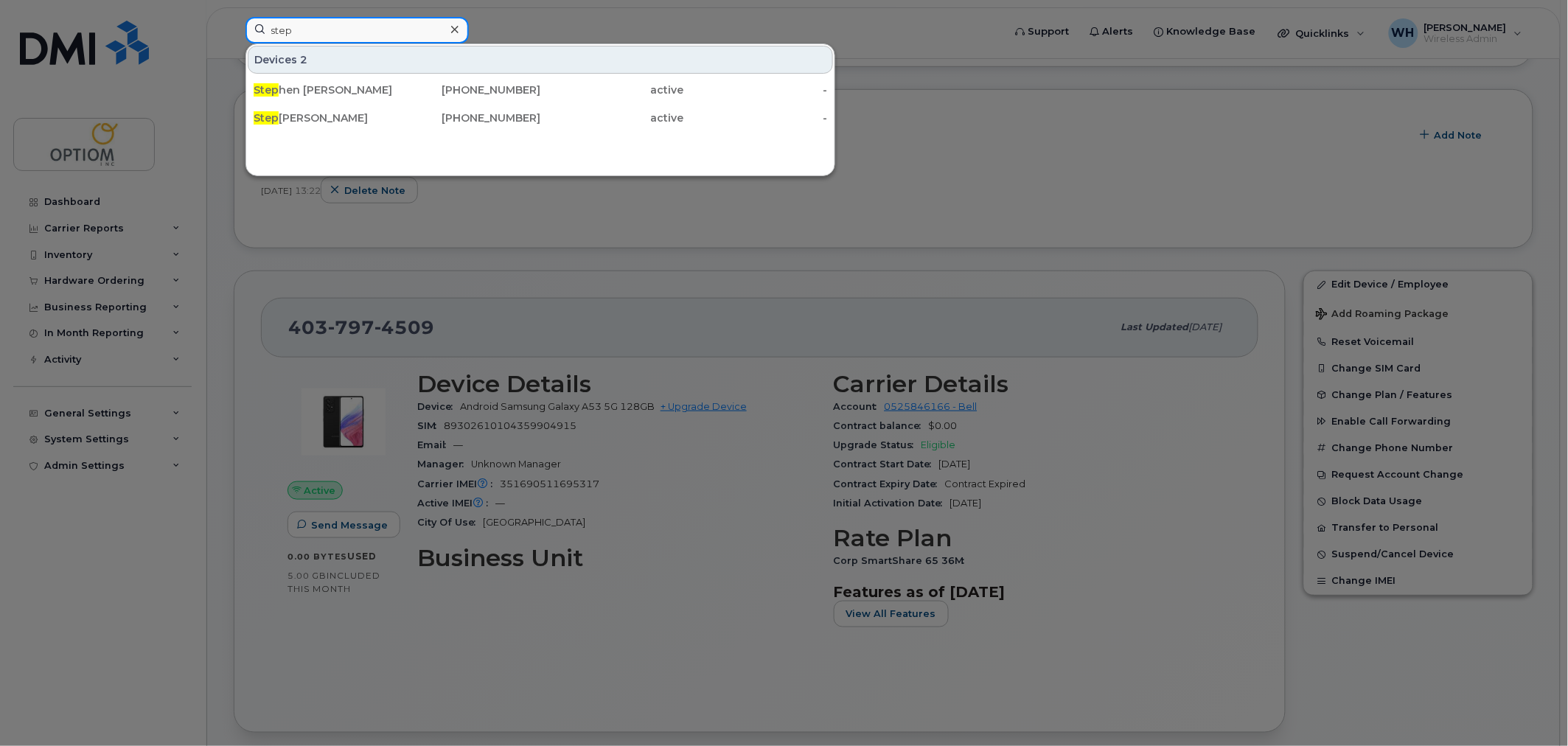
paste input "4038277634"
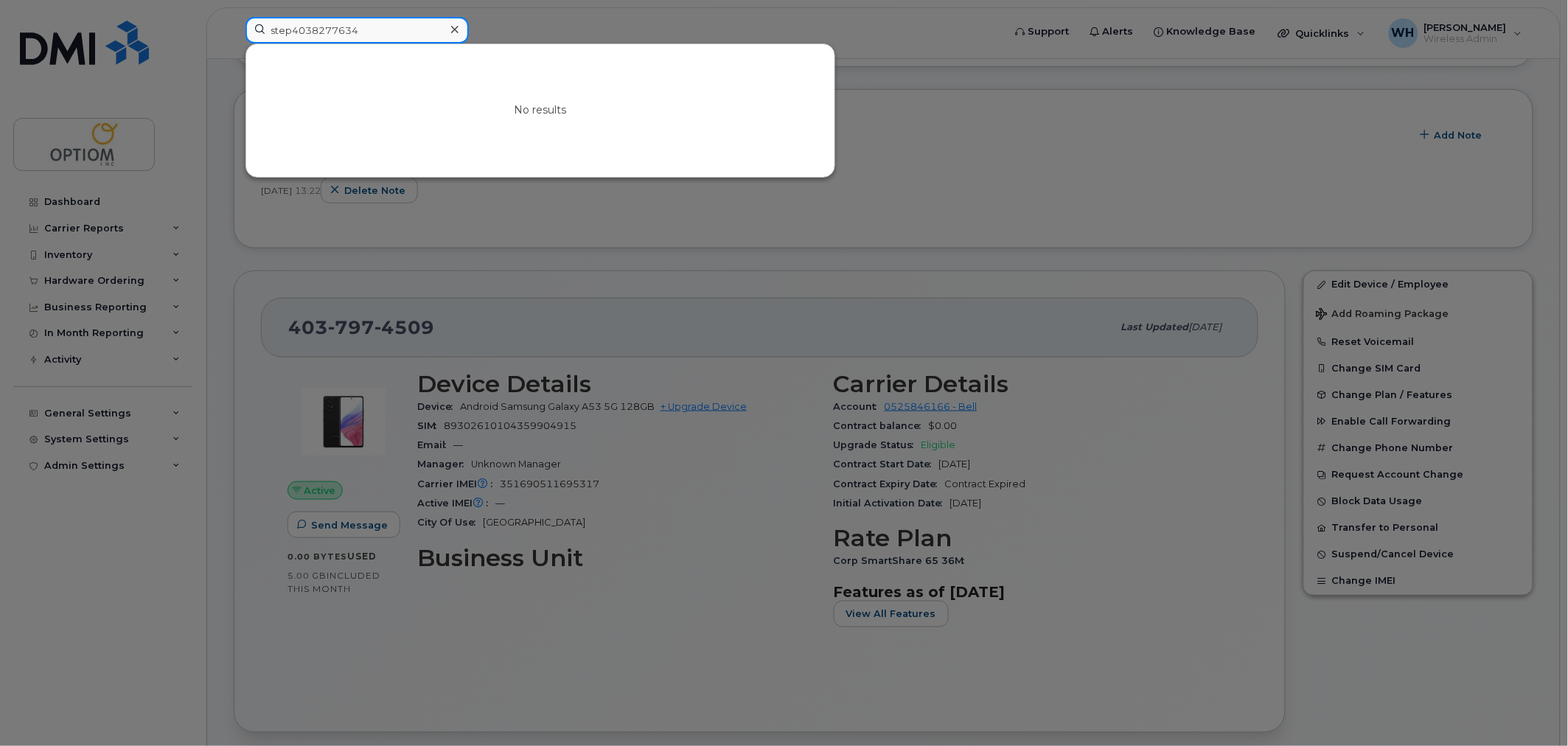
drag, startPoint x: 373, startPoint y: 30, endPoint x: 181, endPoint y: 36, distance: 192.1
click at [234, 36] on div "step4038277634 No results" at bounding box center [620, 33] width 772 height 33
paste input
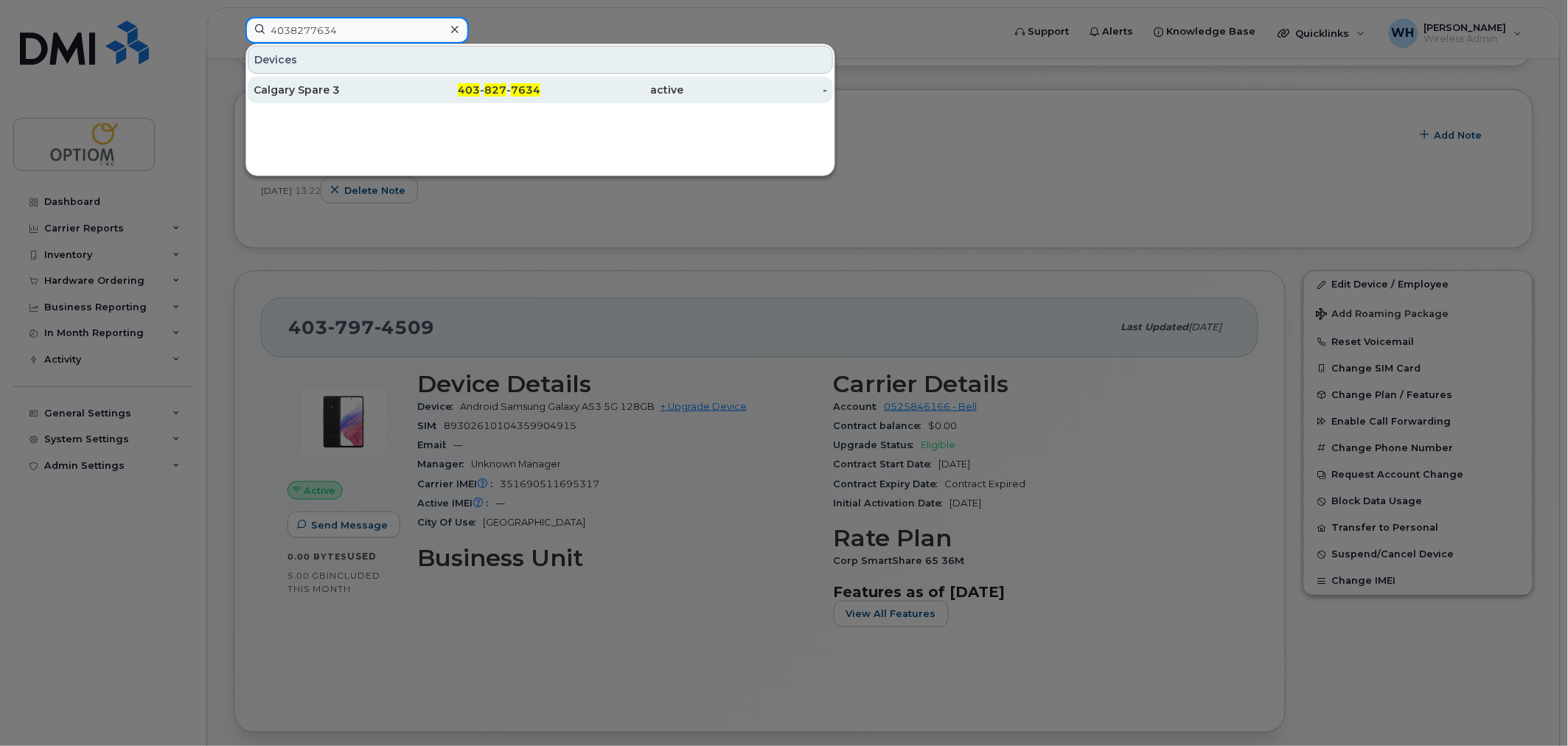
type input "4038277634"
click at [357, 90] on div "Calgary Spare 3" at bounding box center [325, 90] width 144 height 15
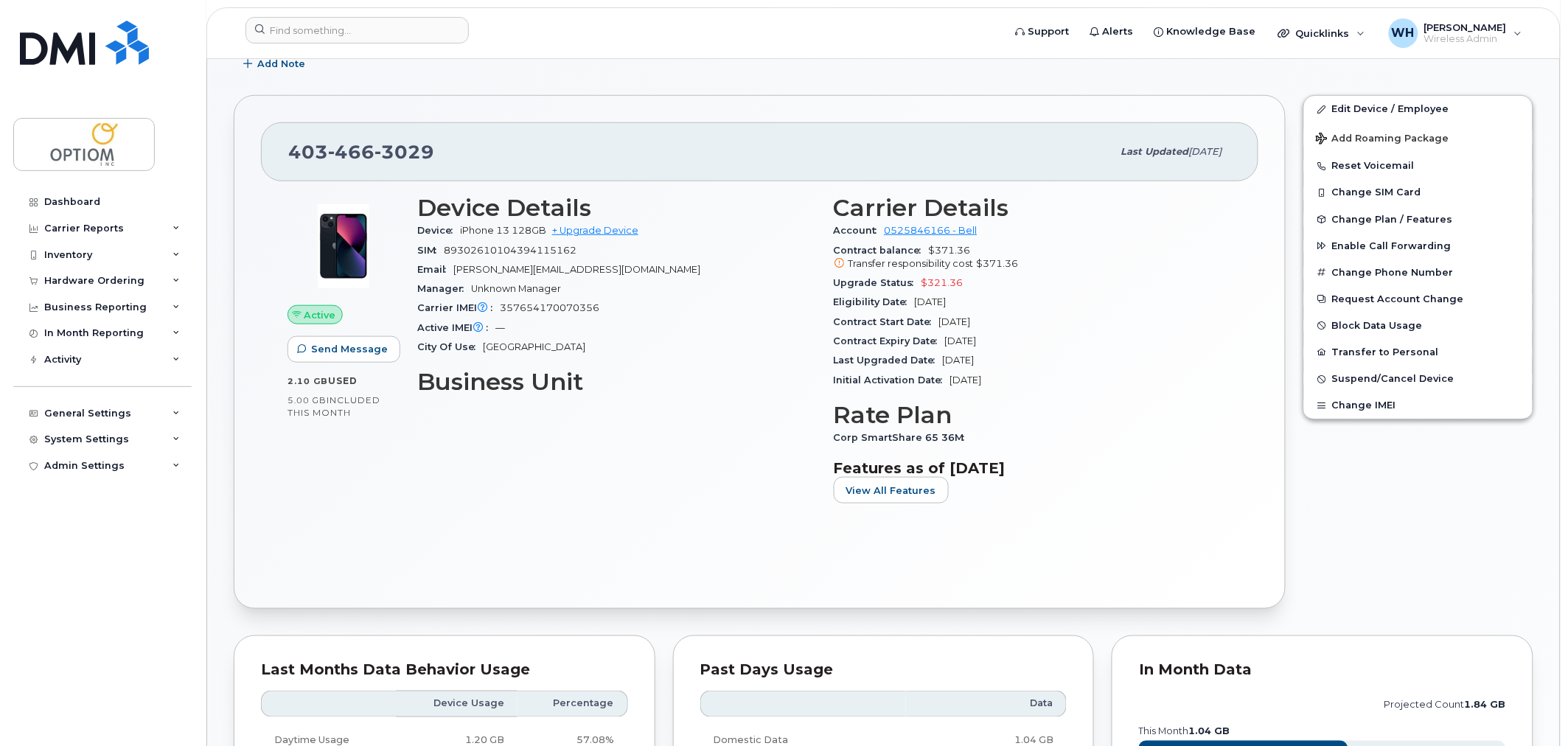
scroll to position [327, 0]
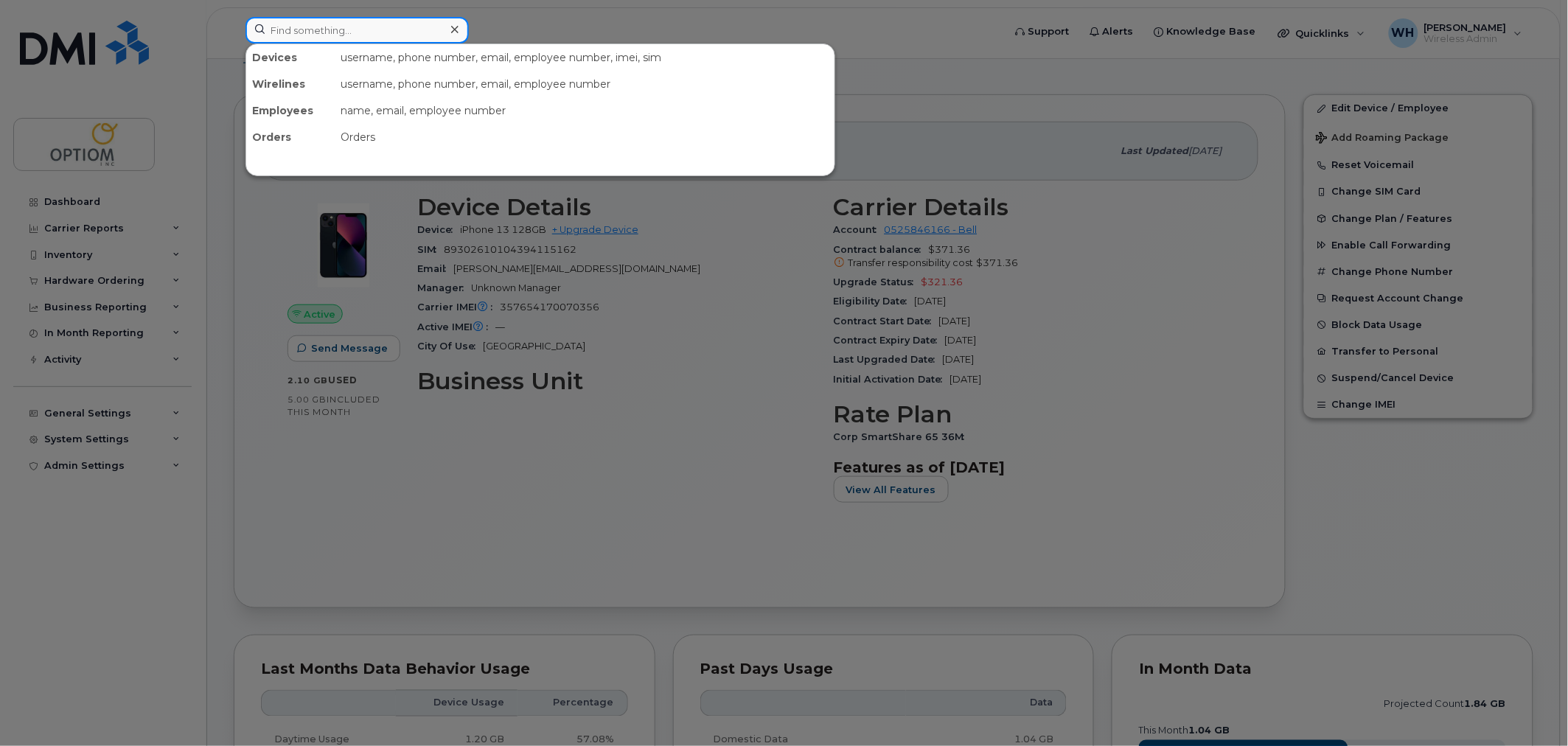
click at [289, 17] on input at bounding box center [357, 30] width 223 height 27
paste input "2363357139"
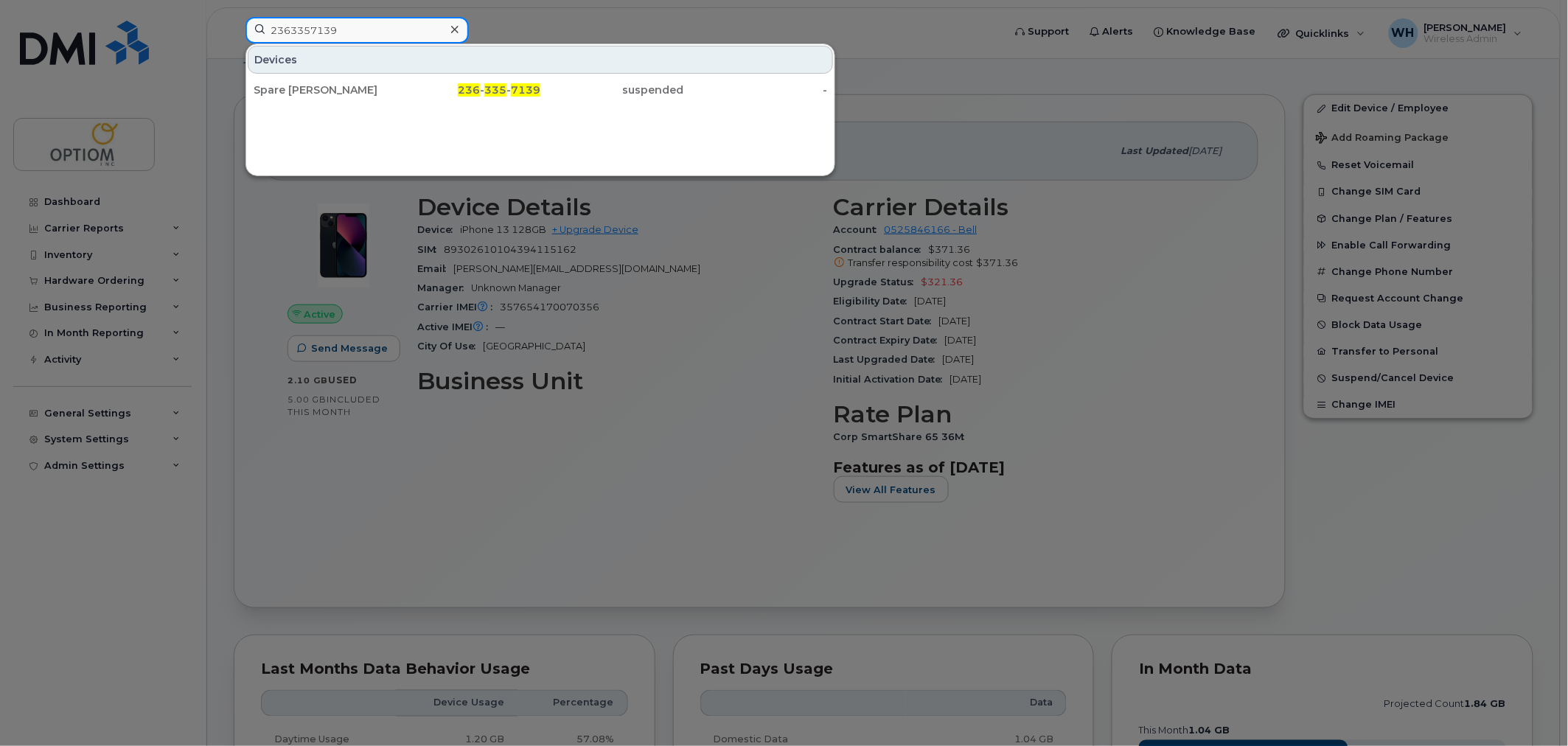
drag, startPoint x: 239, startPoint y: 32, endPoint x: 106, endPoint y: 32, distance: 133.0
click at [234, 32] on div "2363357139 Devices Spare Langley 236 - 335 - 7139 suspended -" at bounding box center [620, 33] width 772 height 33
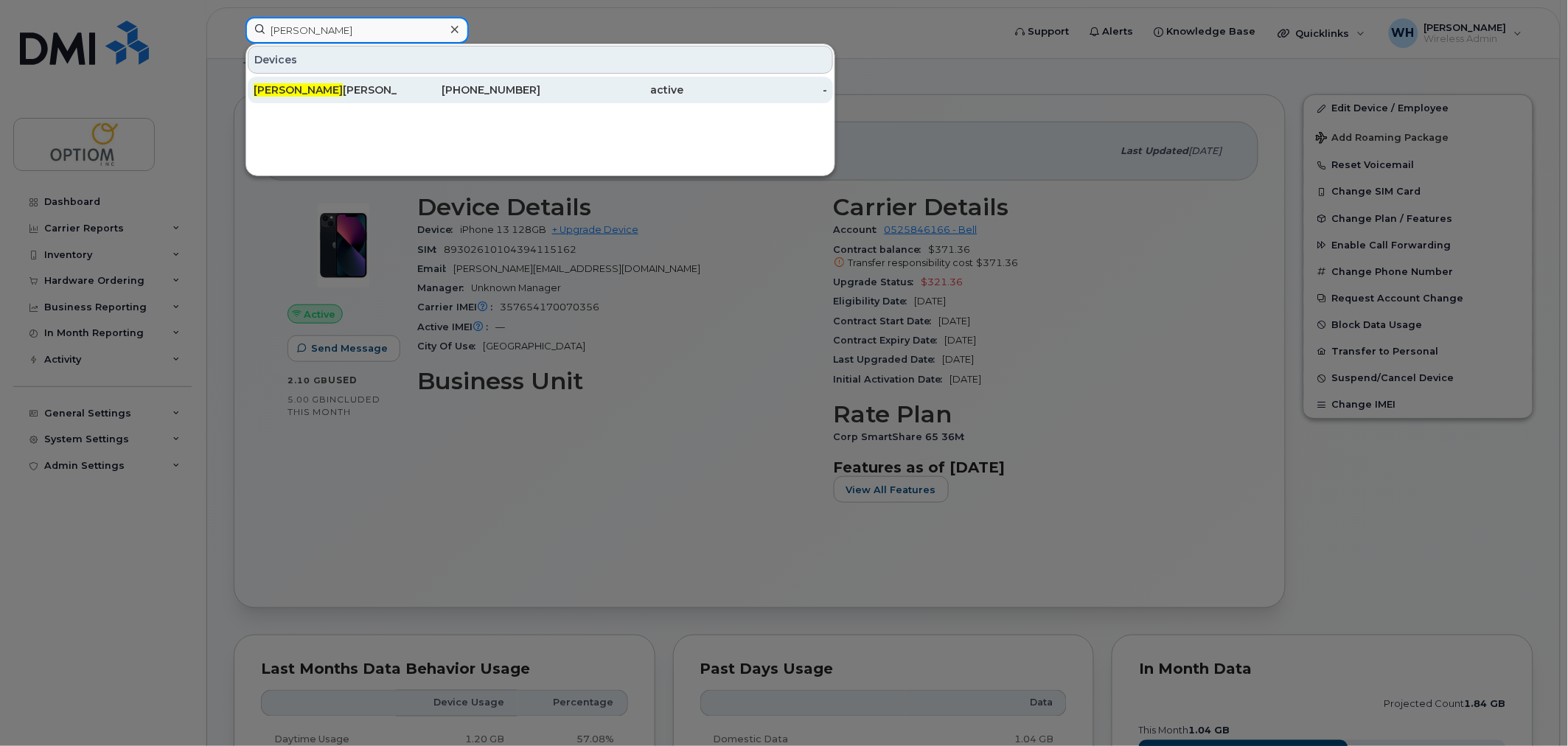
type input "evon"
click at [351, 93] on div "Evon Liu" at bounding box center [325, 90] width 144 height 15
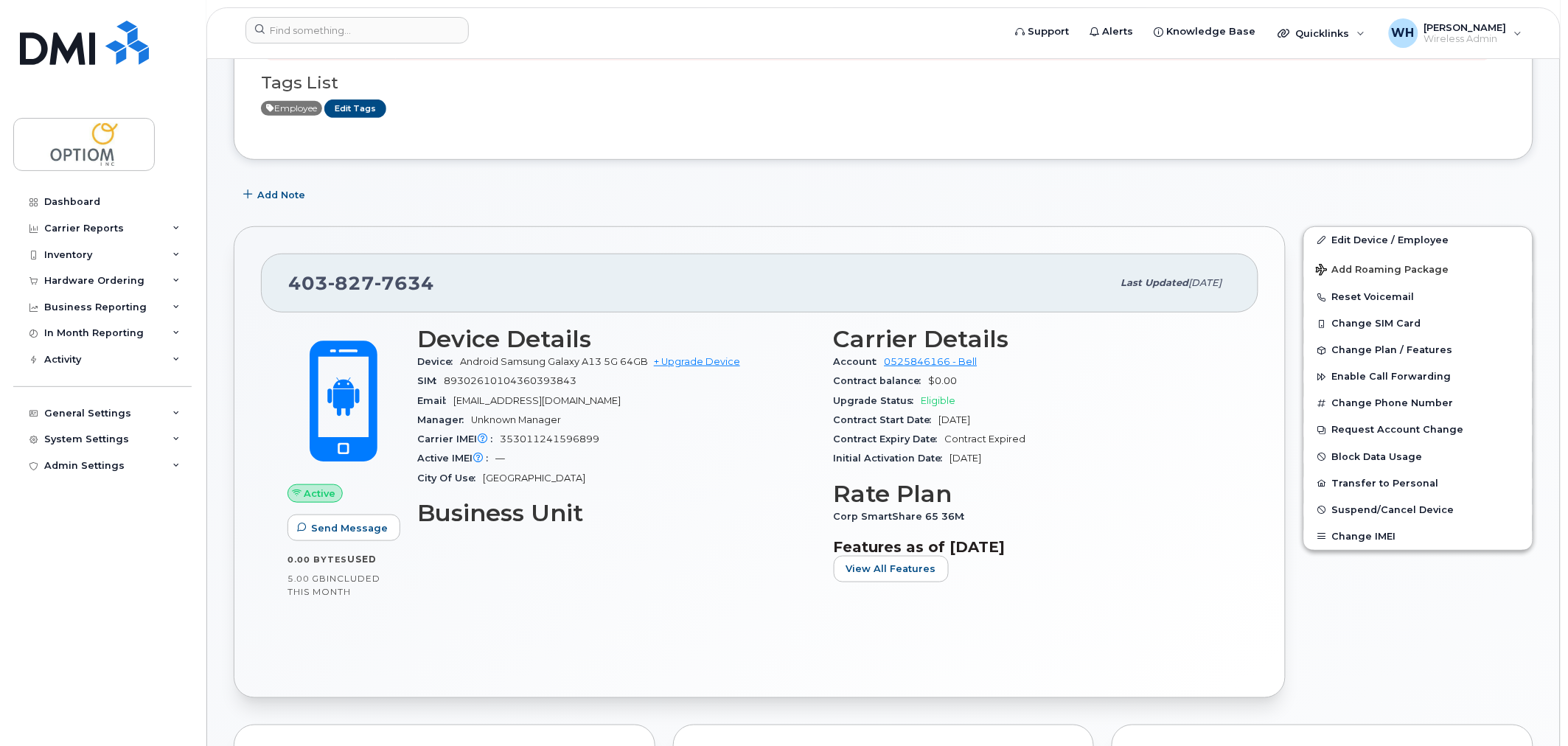
scroll to position [245, 0]
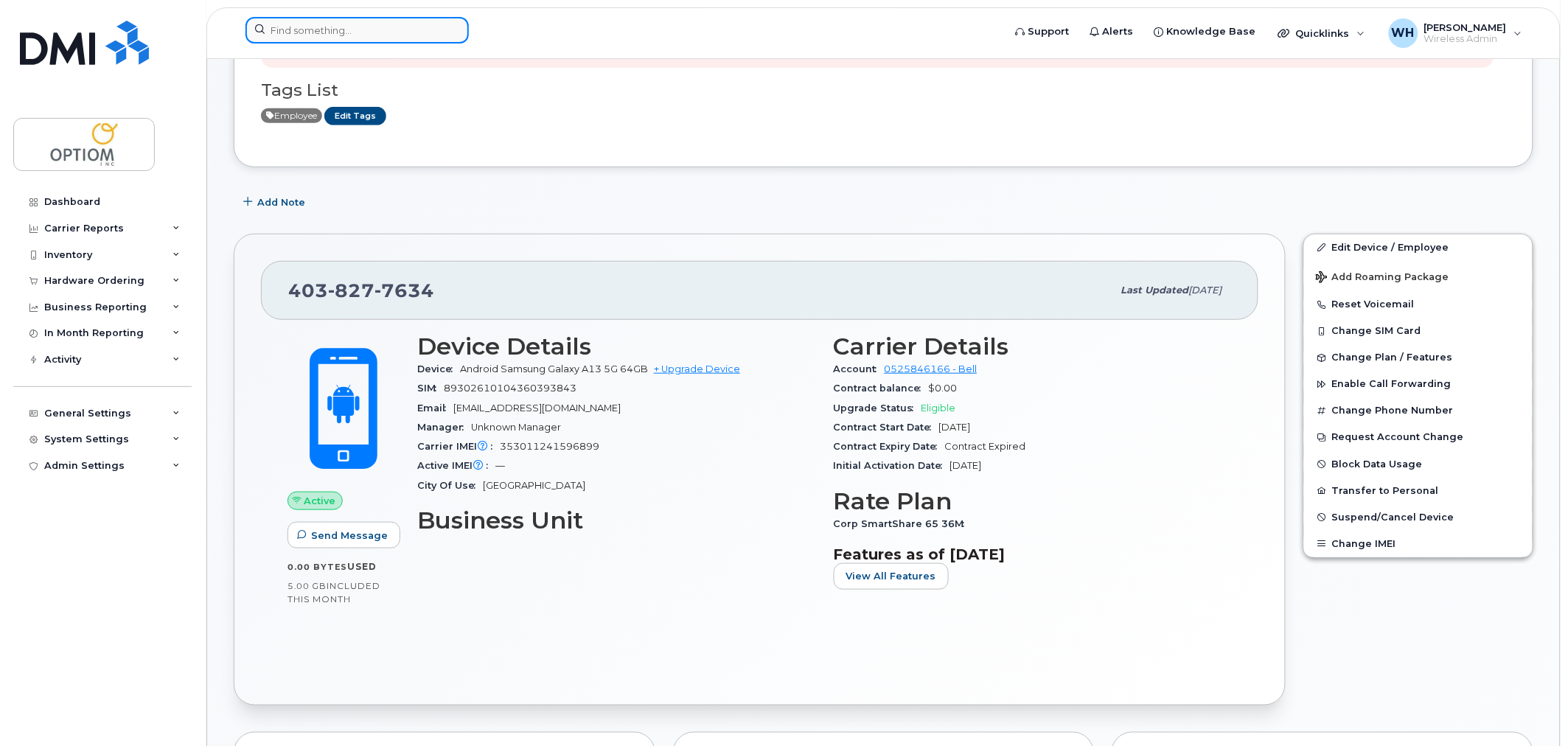
click at [303, 32] on input at bounding box center [357, 30] width 223 height 27
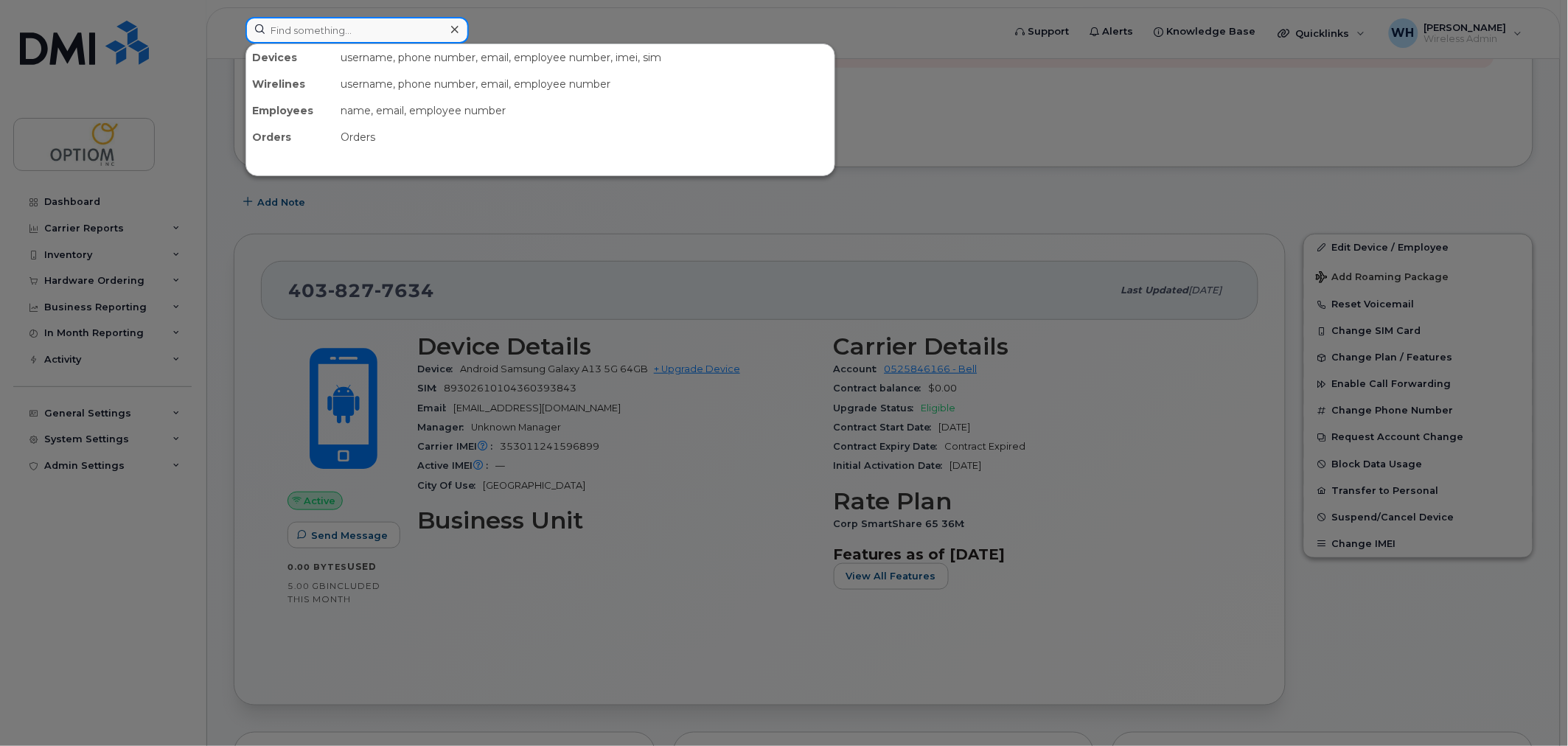
paste input "4038296037"
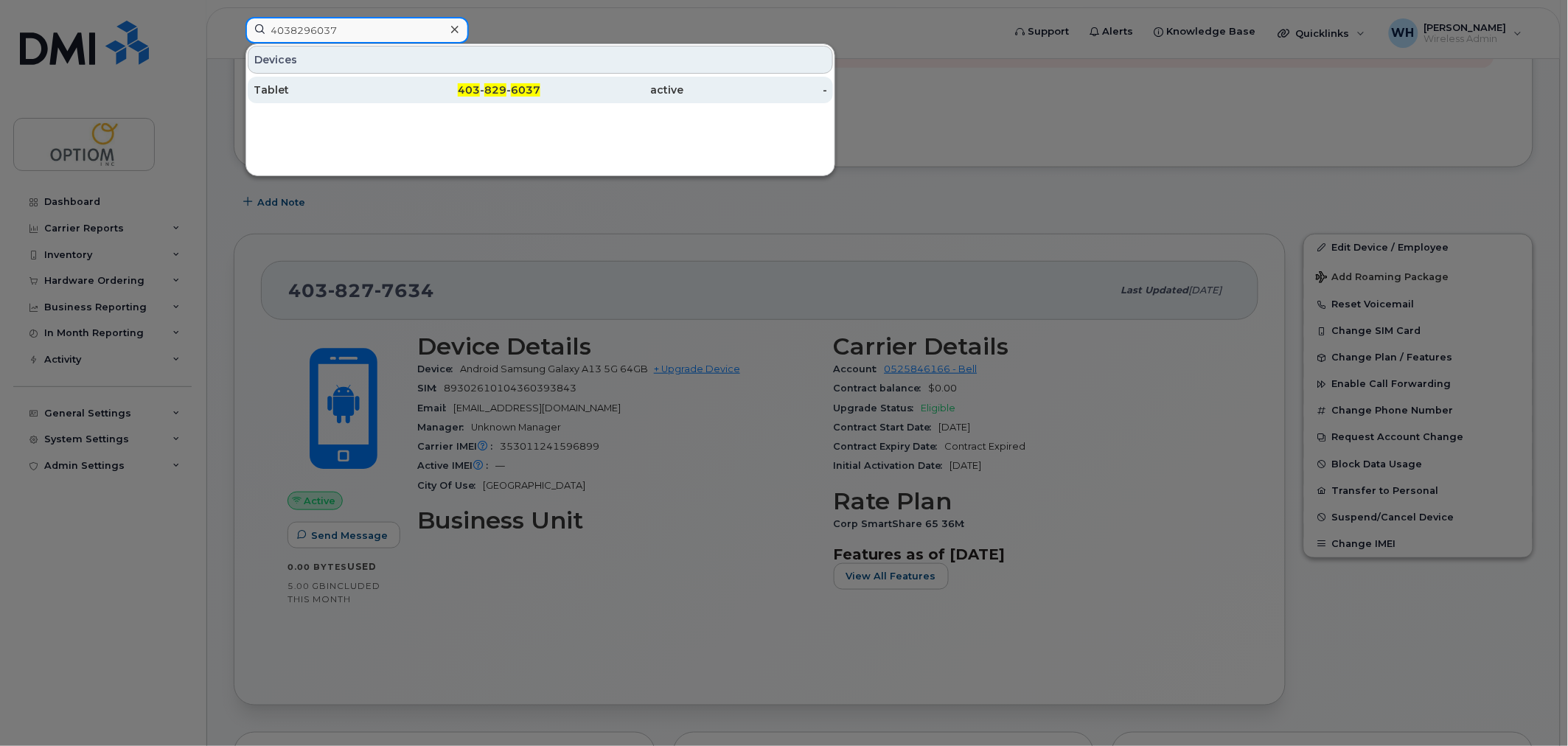
type input "4038296037"
click at [453, 92] on div "403 - 829 - 6037" at bounding box center [469, 90] width 144 height 15
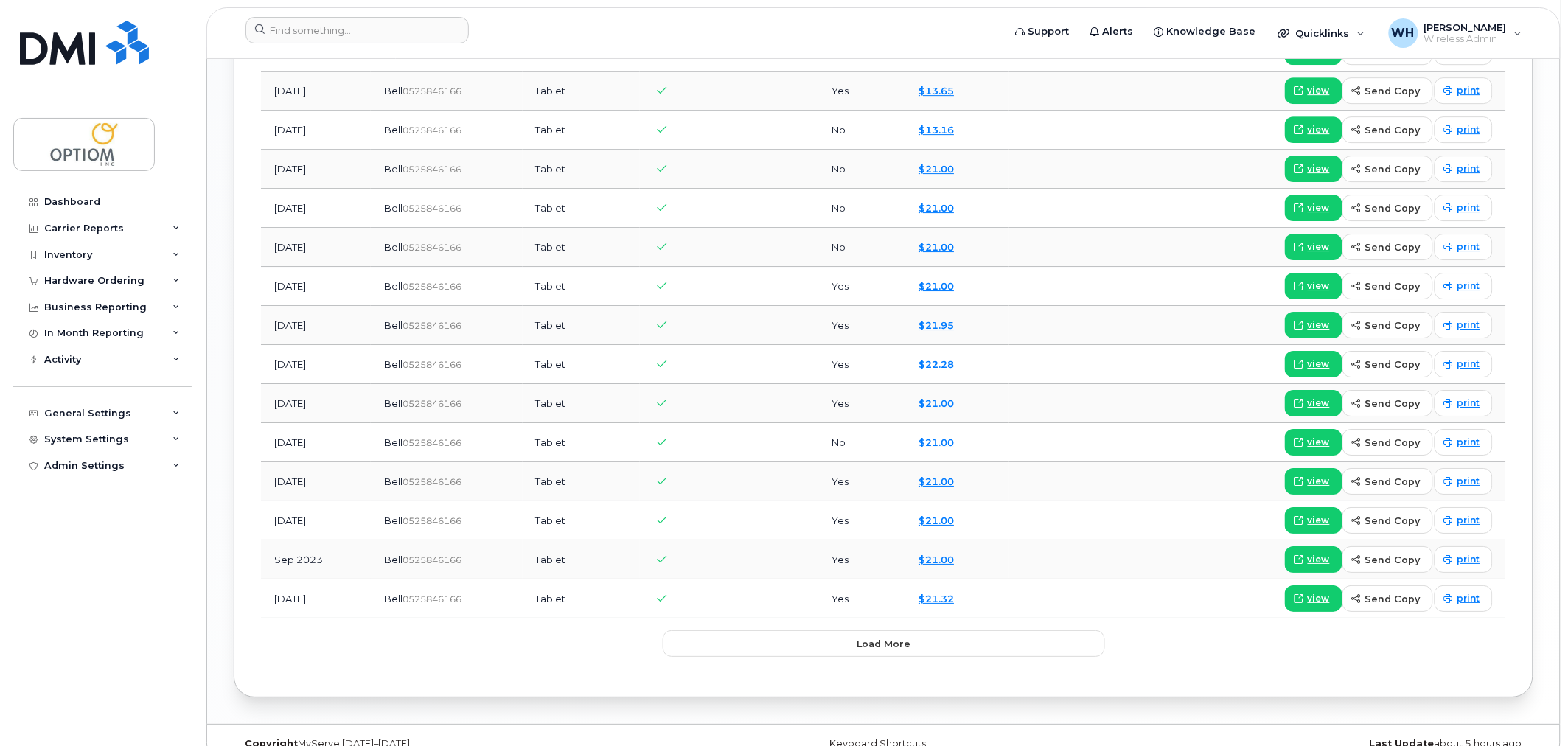
scroll to position [1637, 0]
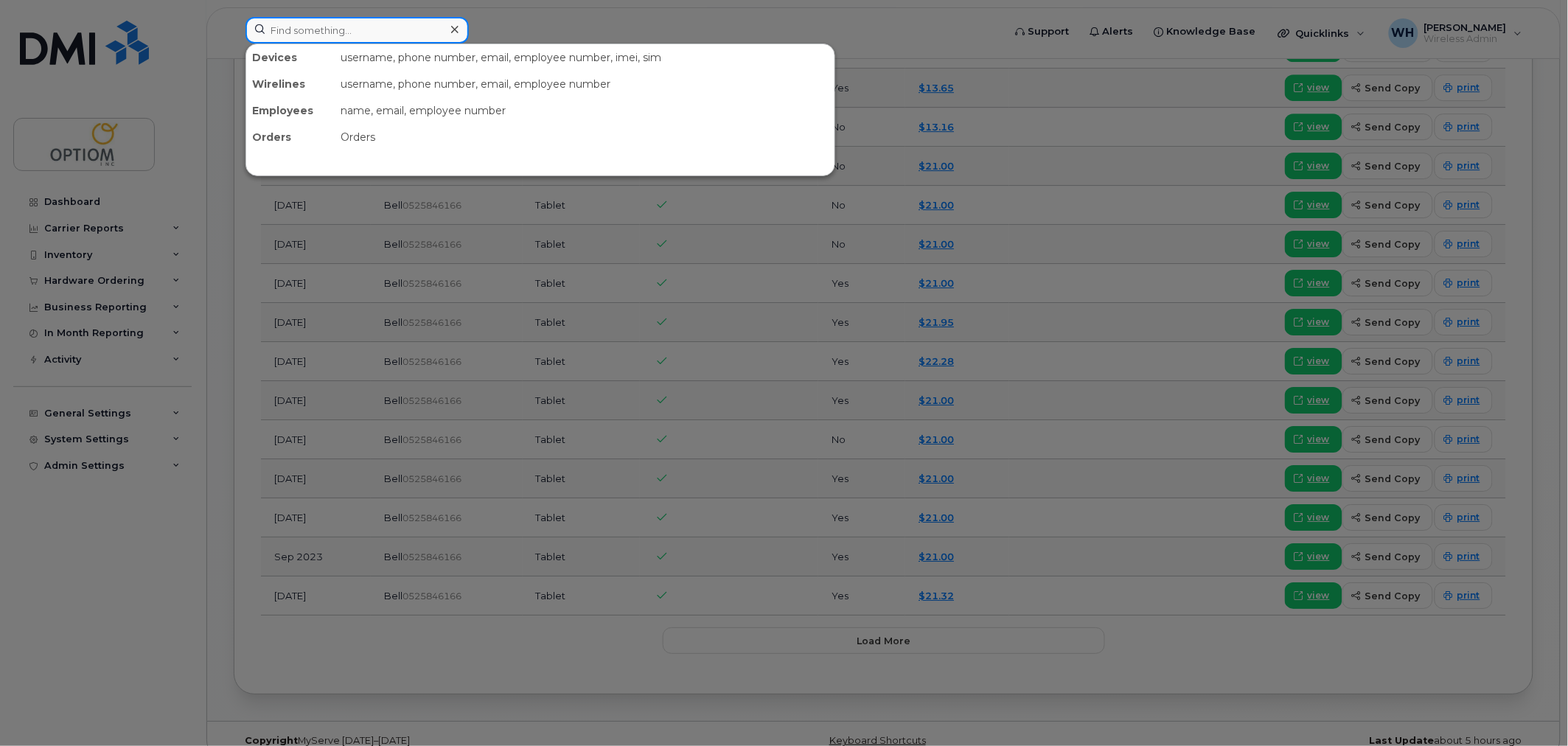
click at [328, 41] on input at bounding box center [357, 30] width 223 height 27
paste input "4038369403"
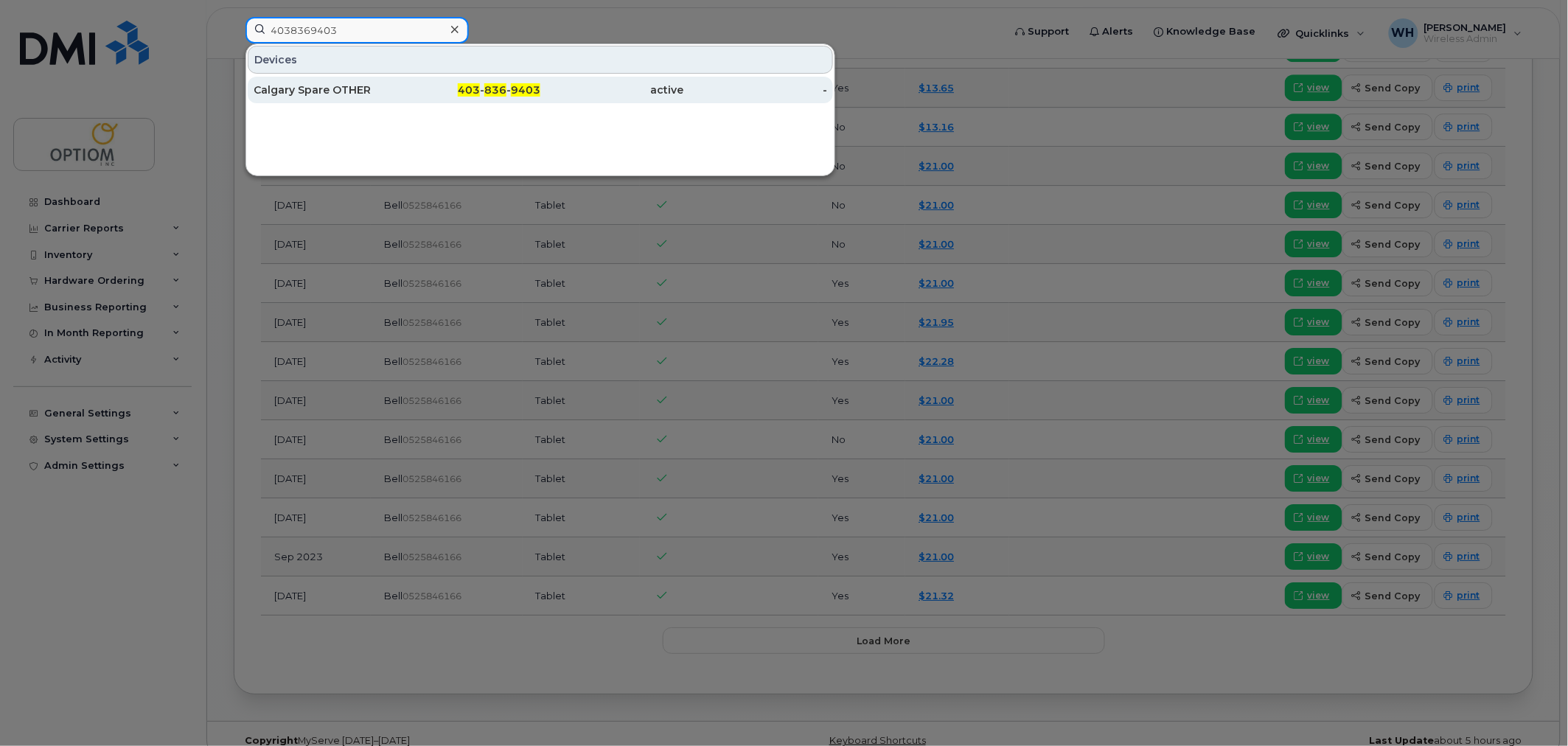
type input "4038369403"
click at [360, 83] on div "Calgary Spare OTHER" at bounding box center [325, 90] width 144 height 15
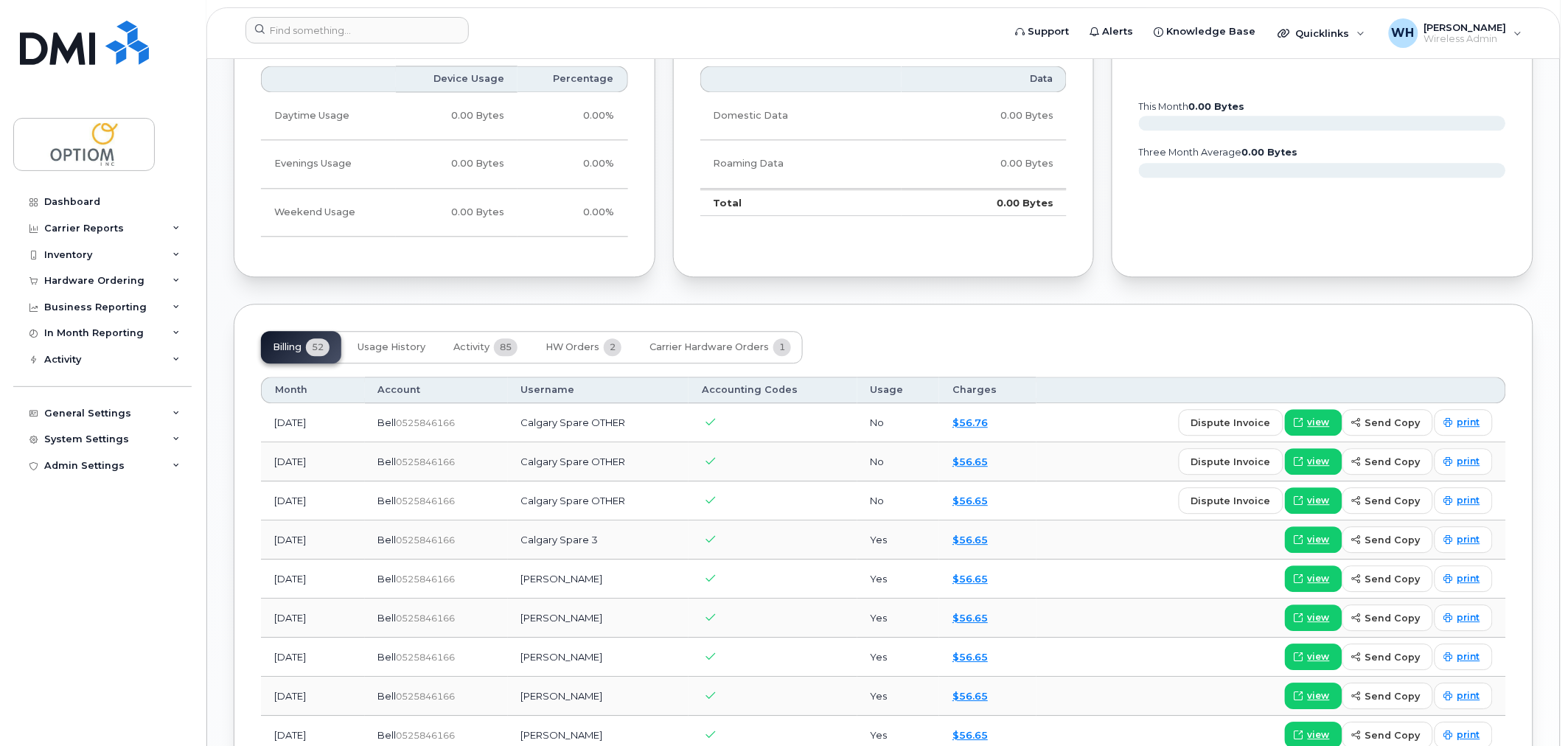
scroll to position [1146, 0]
click at [377, 17] on input at bounding box center [357, 30] width 223 height 27
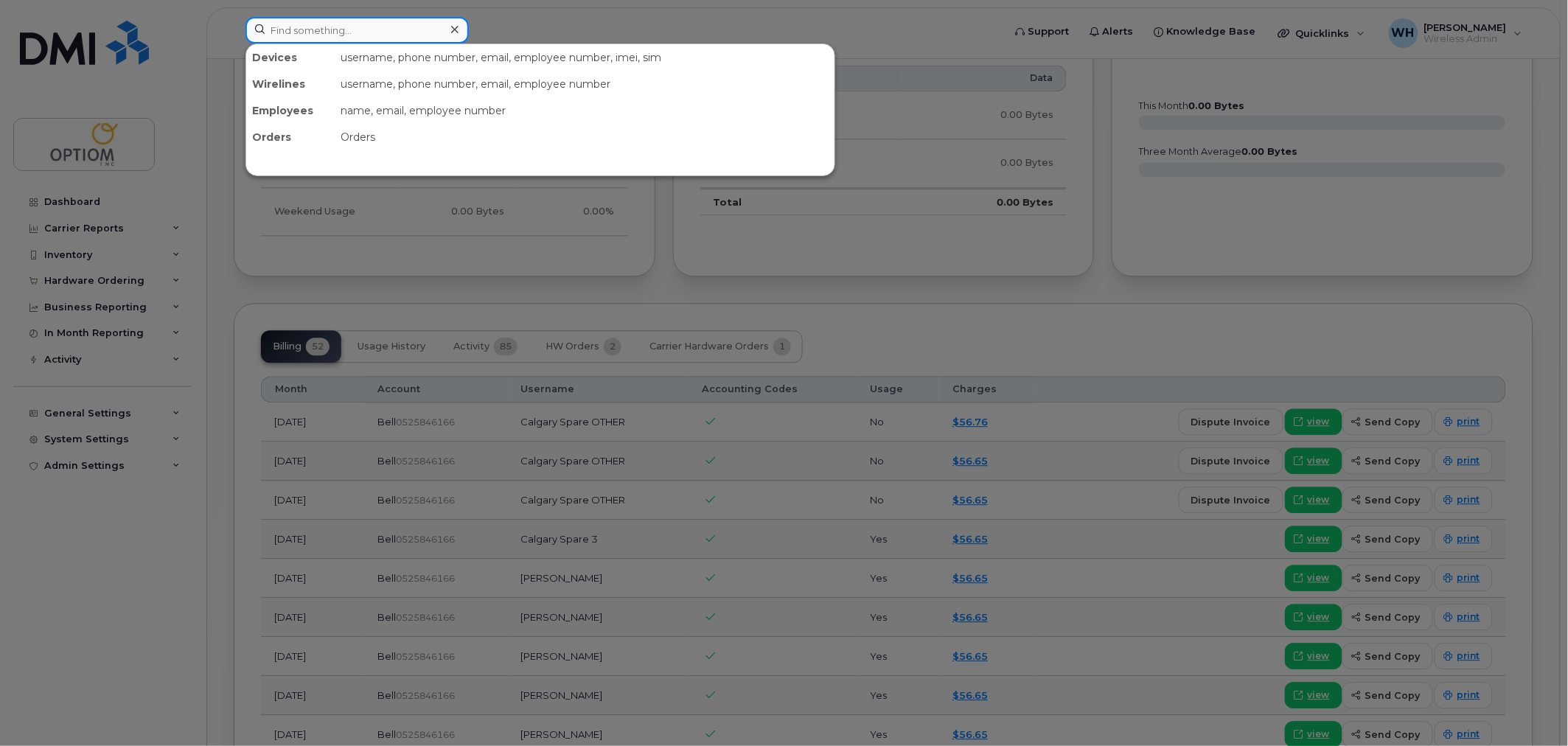
paste input "4039235885"
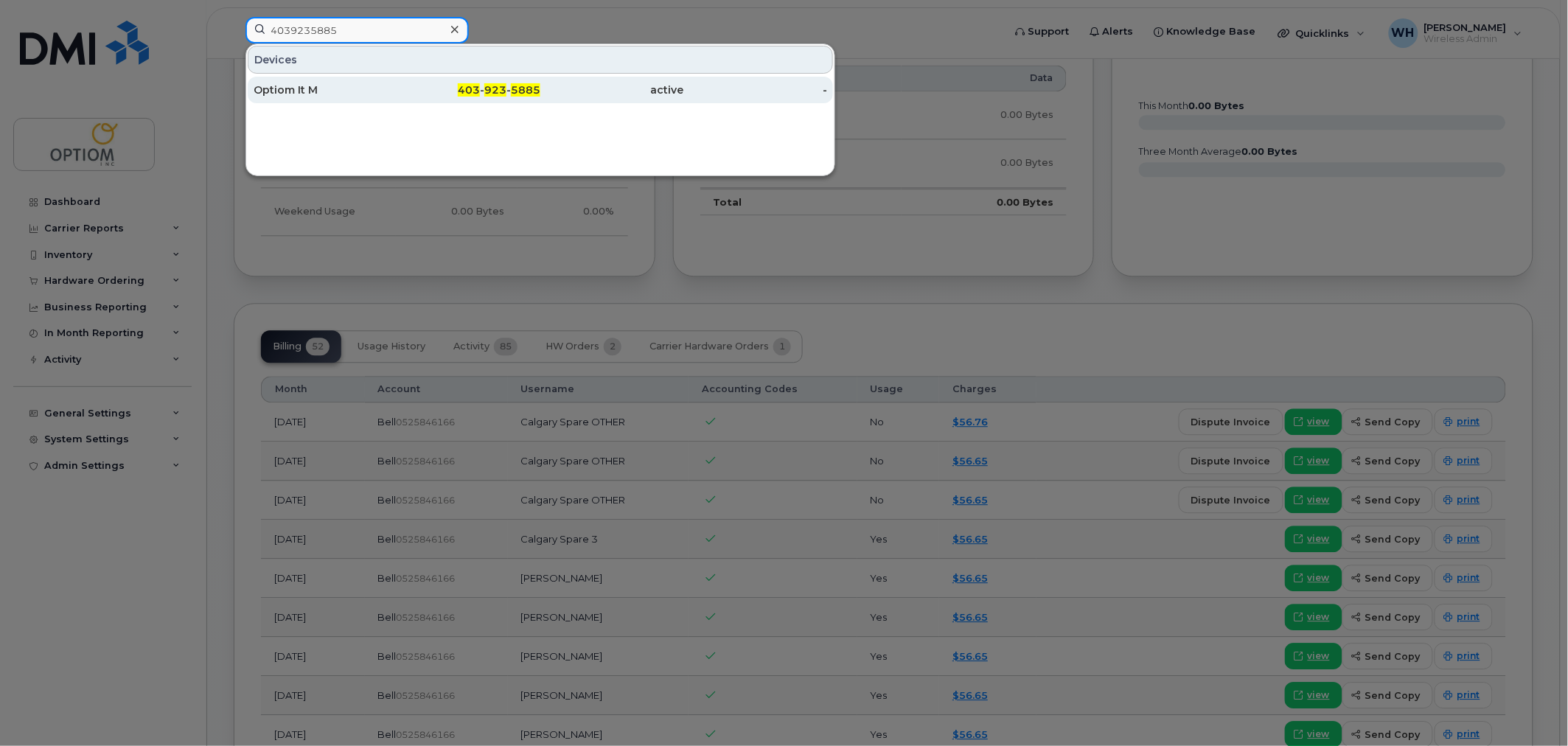
type input "4039235885"
click at [397, 81] on div "Optiom It M" at bounding box center [469, 90] width 144 height 27
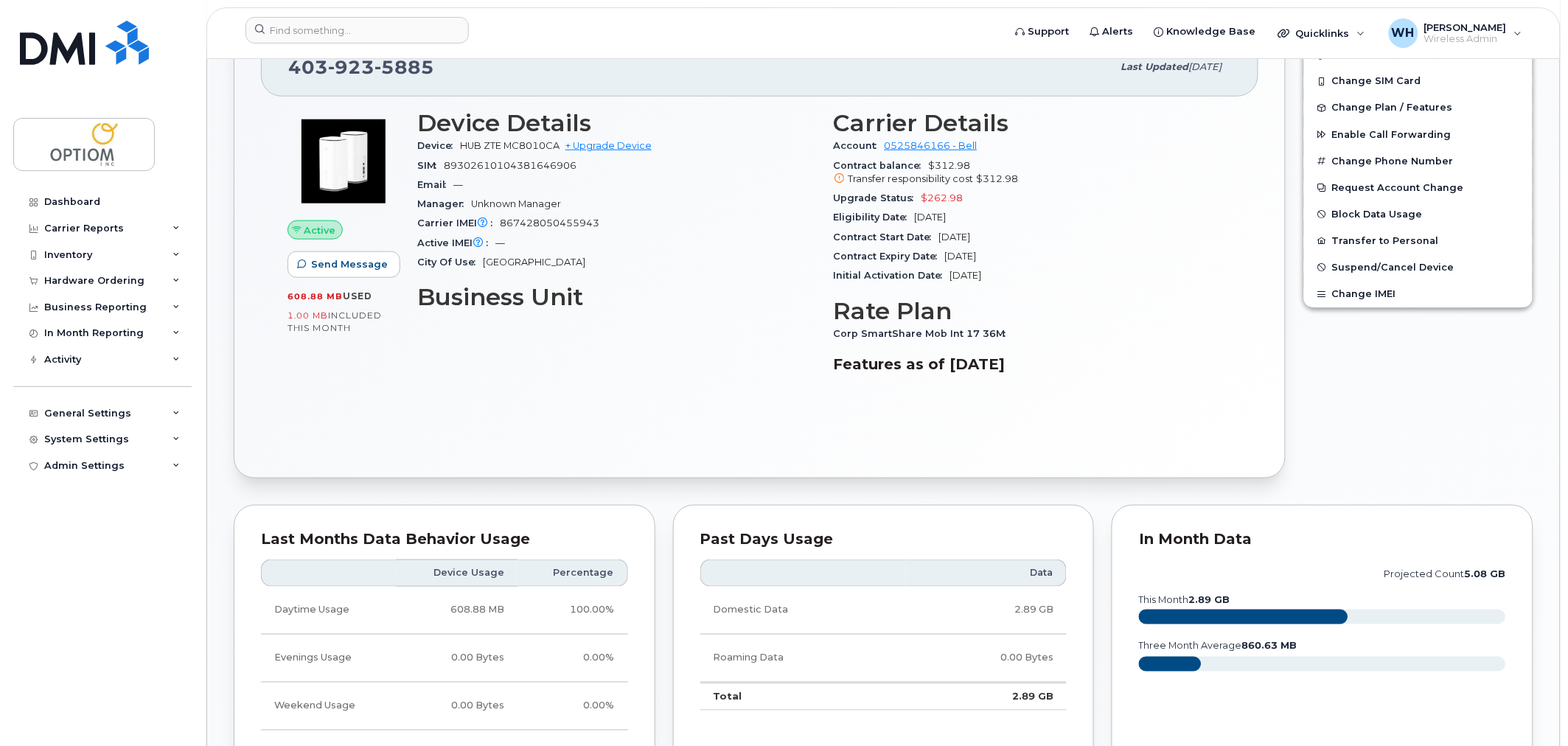
scroll to position [411, 0]
click at [292, 36] on input at bounding box center [357, 30] width 223 height 27
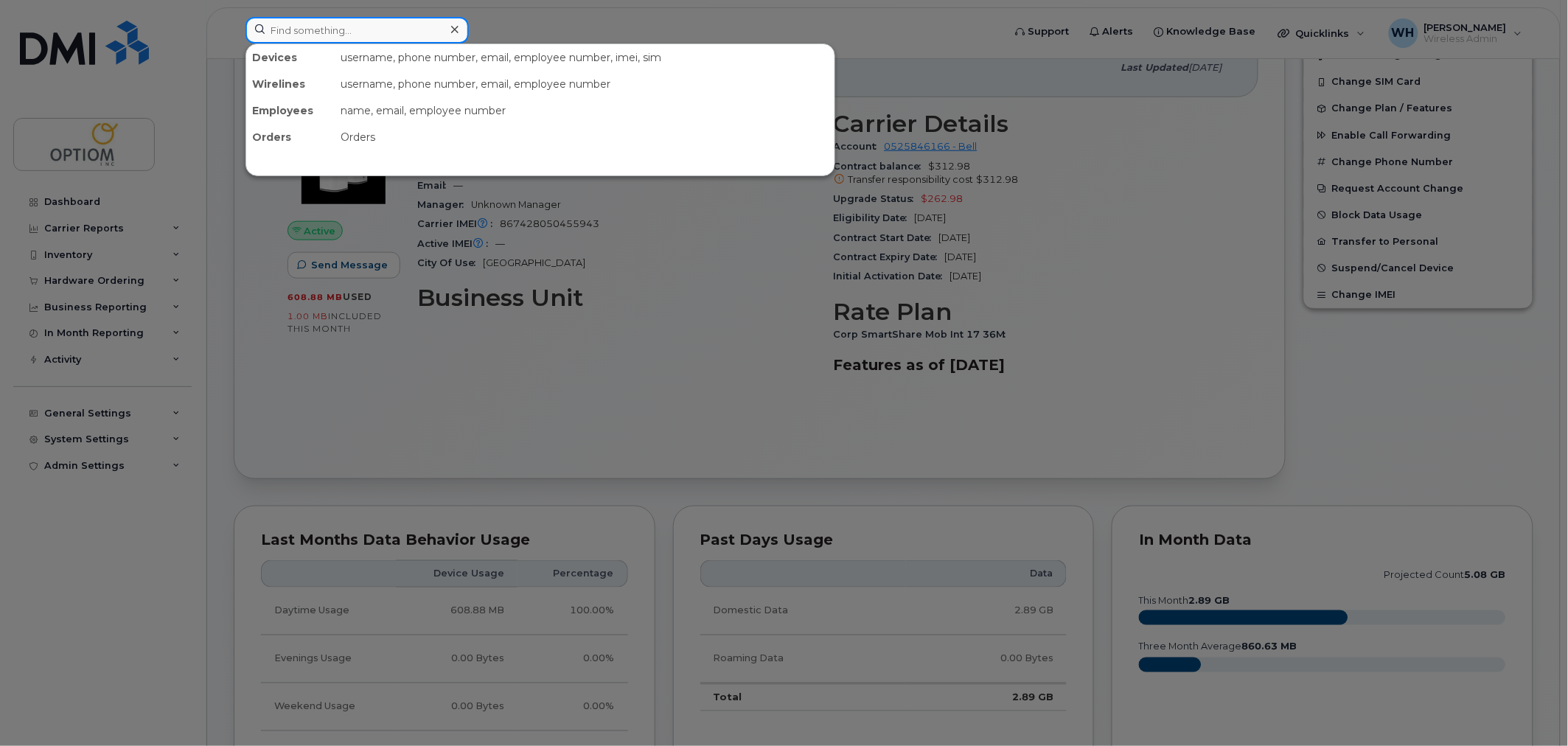
paste input "5874395448"
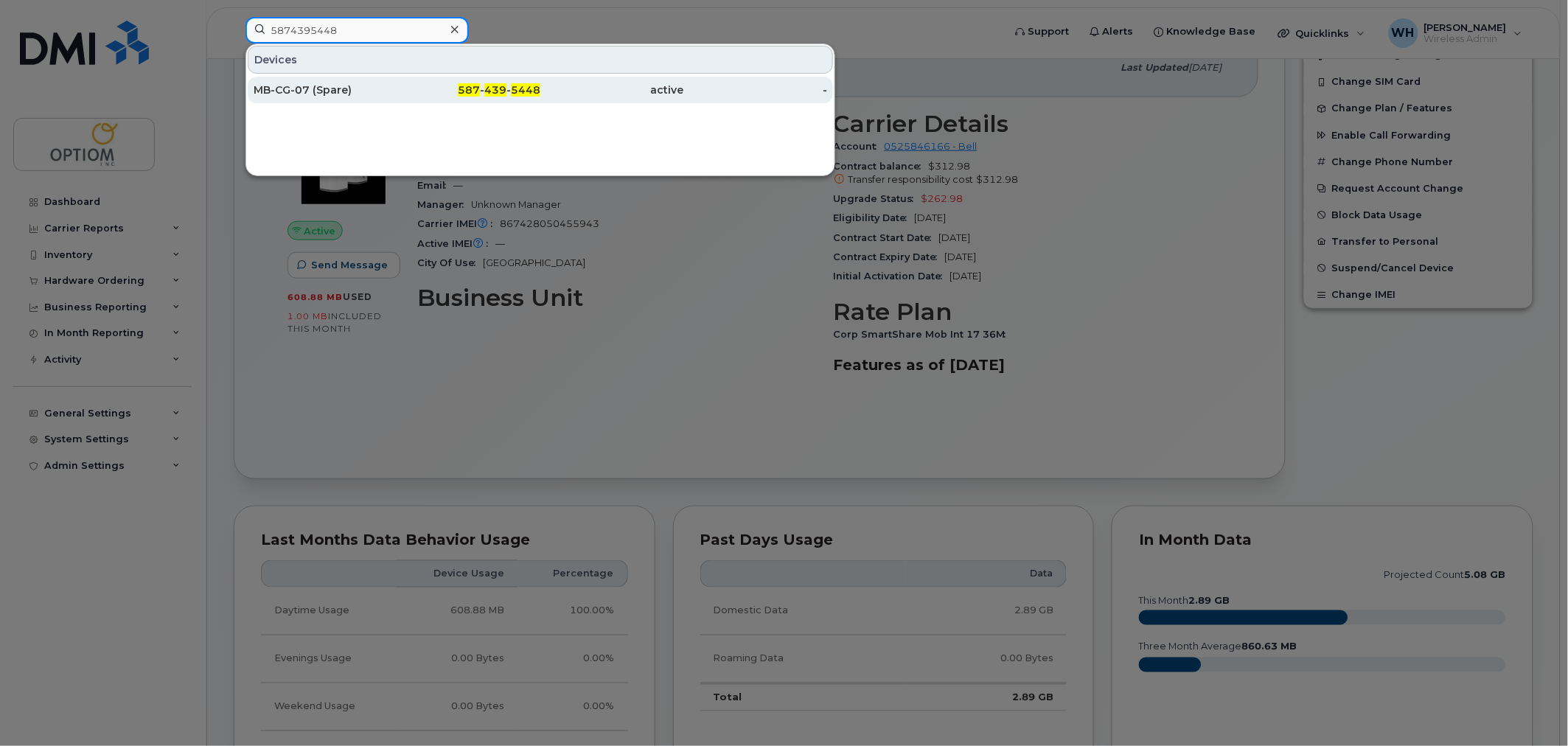
type input "5874395448"
click at [367, 91] on div "MB-CG-07 (Spare)" at bounding box center [325, 90] width 144 height 15
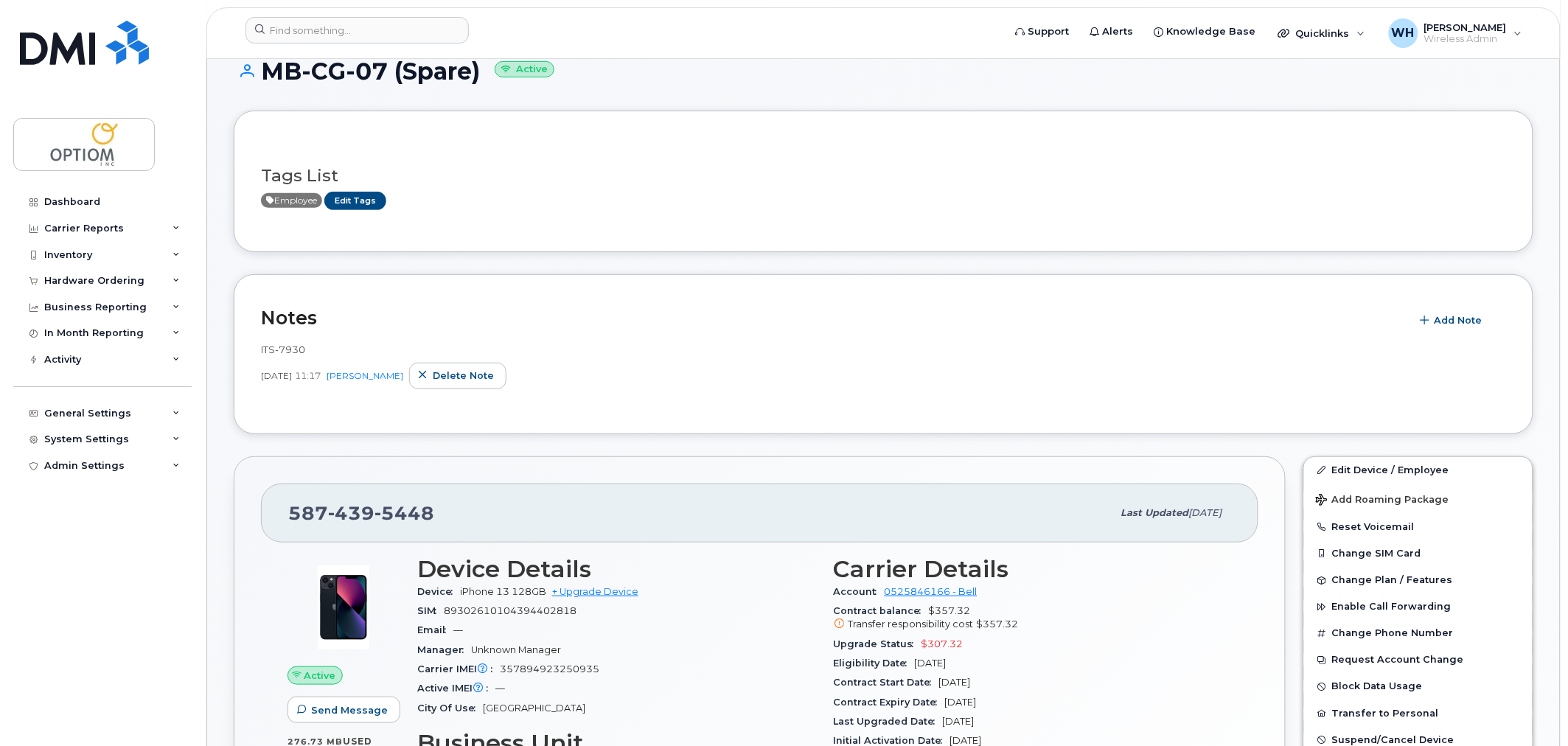
scroll to position [409, 0]
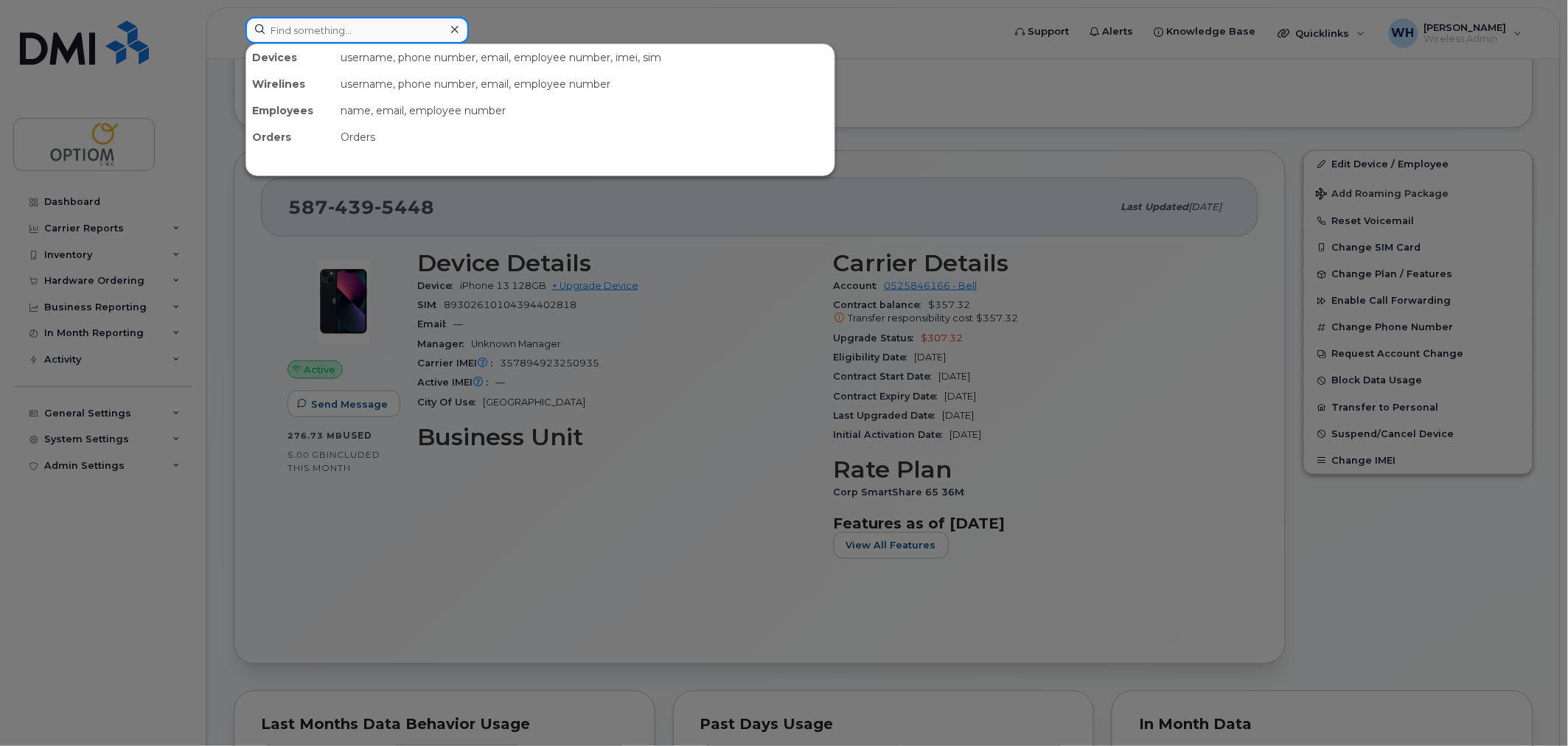
click at [343, 24] on input at bounding box center [357, 30] width 223 height 27
paste input "5878326246"
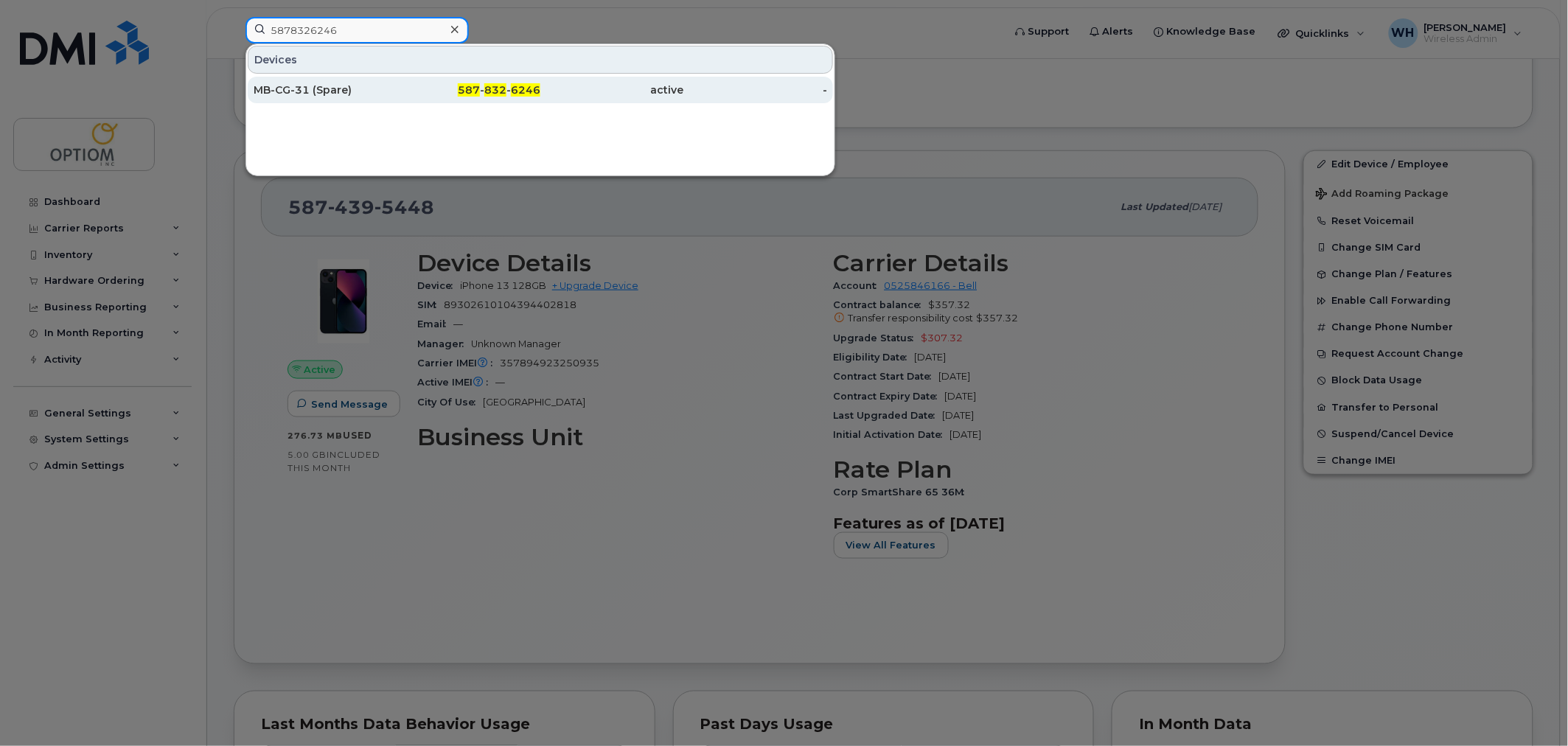
type input "5878326246"
click at [314, 87] on div "MB-CG-31 (Spare)" at bounding box center [325, 90] width 144 height 15
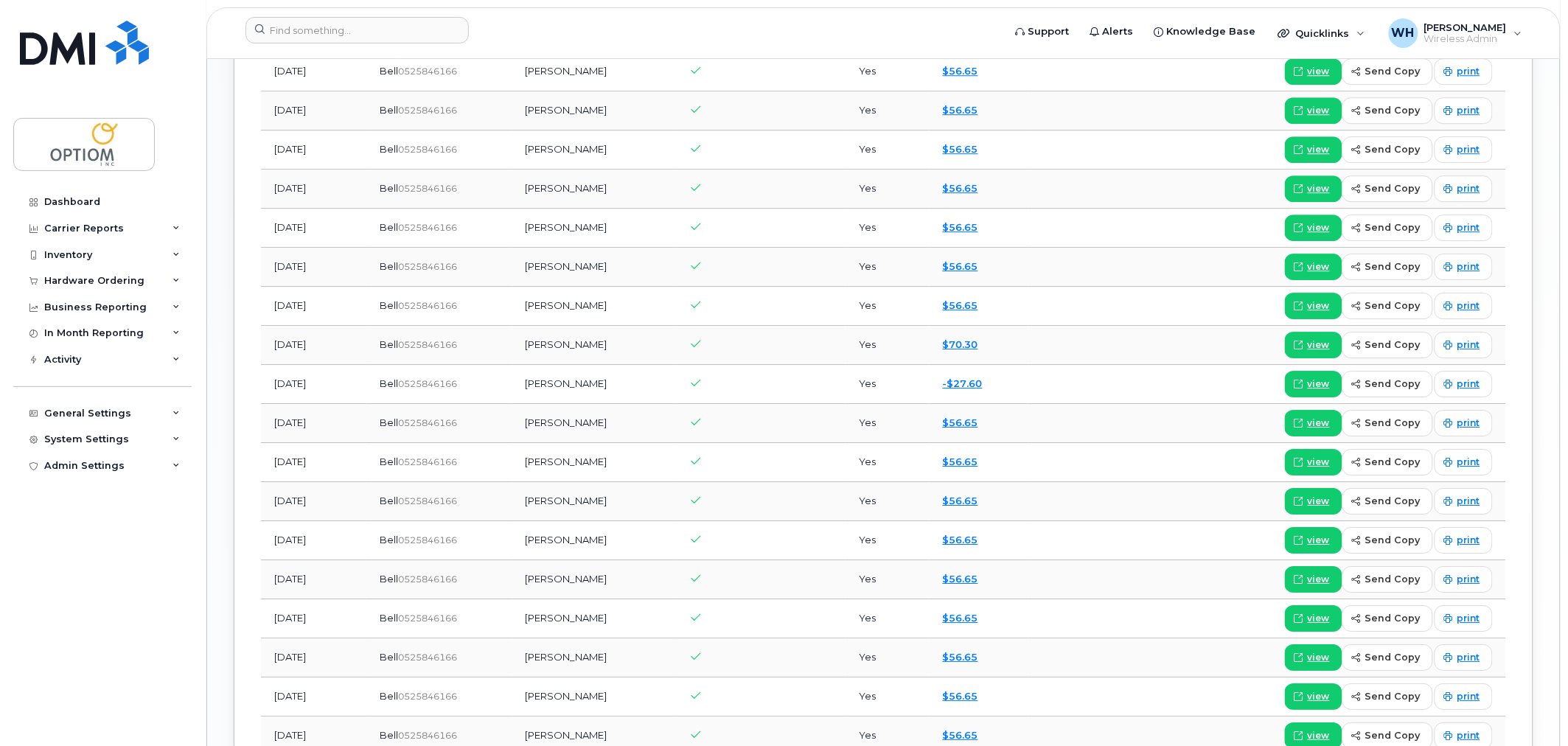
scroll to position [1517, 0]
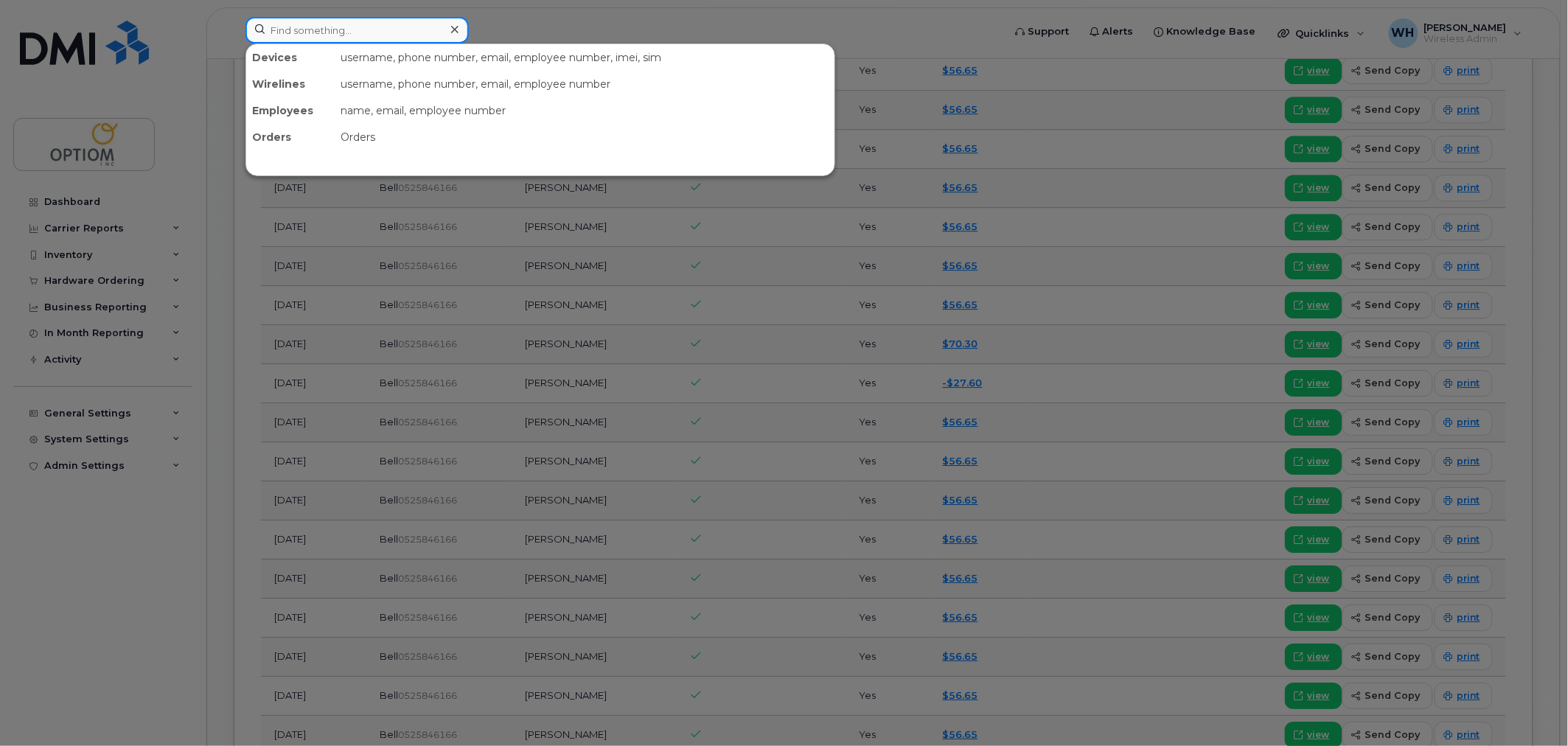
click at [369, 31] on input at bounding box center [357, 30] width 223 height 27
paste input "8257333246"
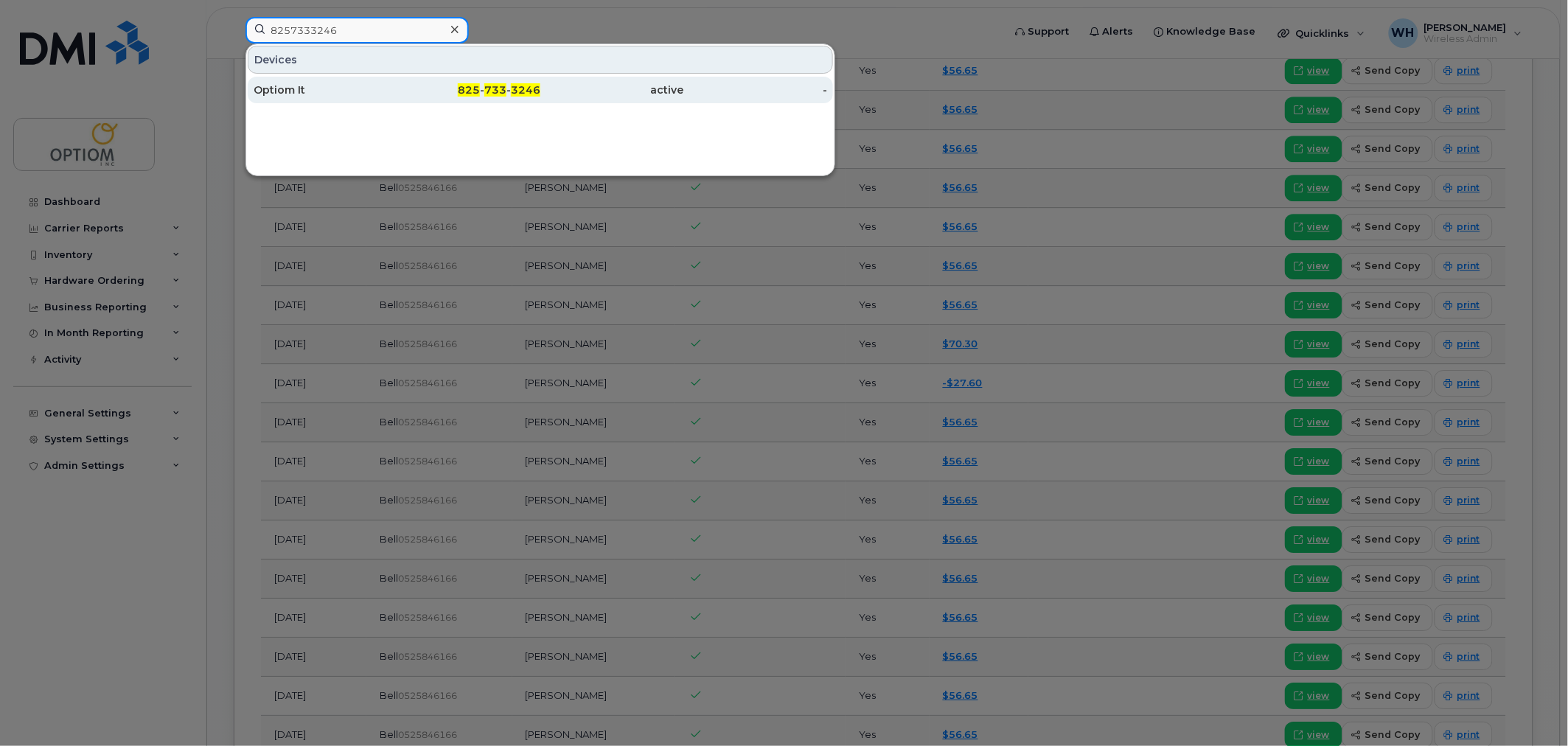
type input "8257333246"
click at [374, 94] on div "Optiom It" at bounding box center [325, 90] width 144 height 15
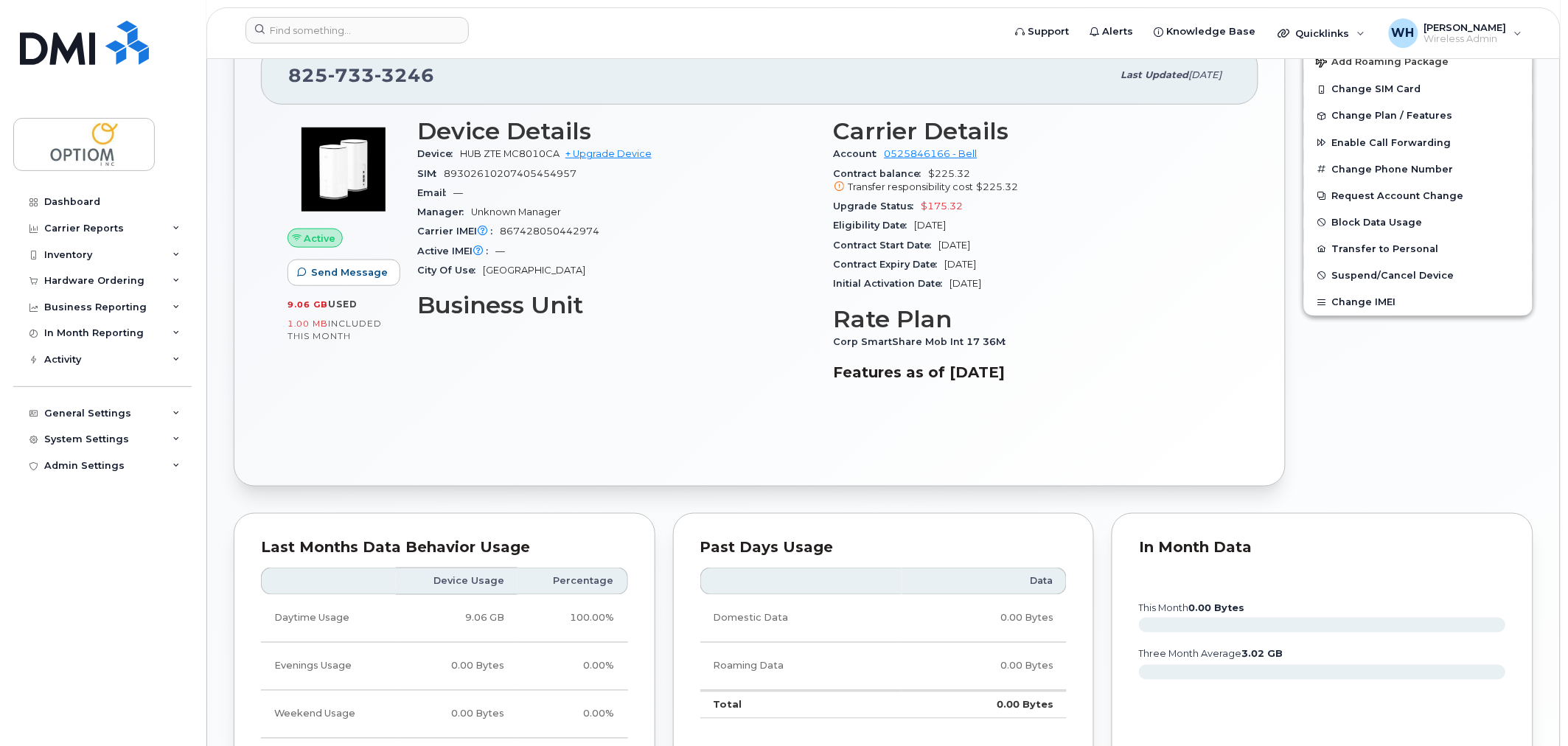
scroll to position [404, 0]
click at [303, 22] on input at bounding box center [357, 30] width 223 height 27
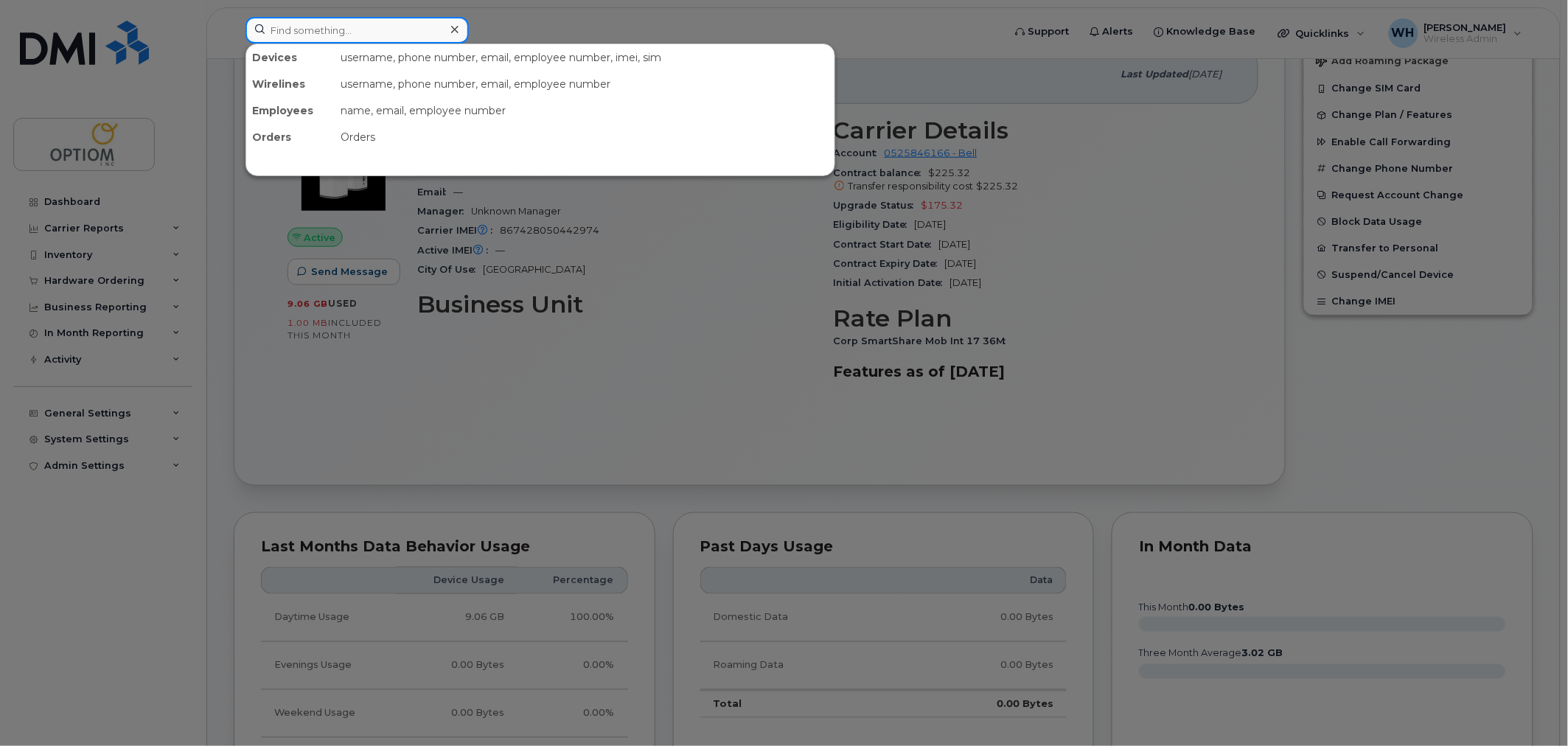
paste input "2363357139"
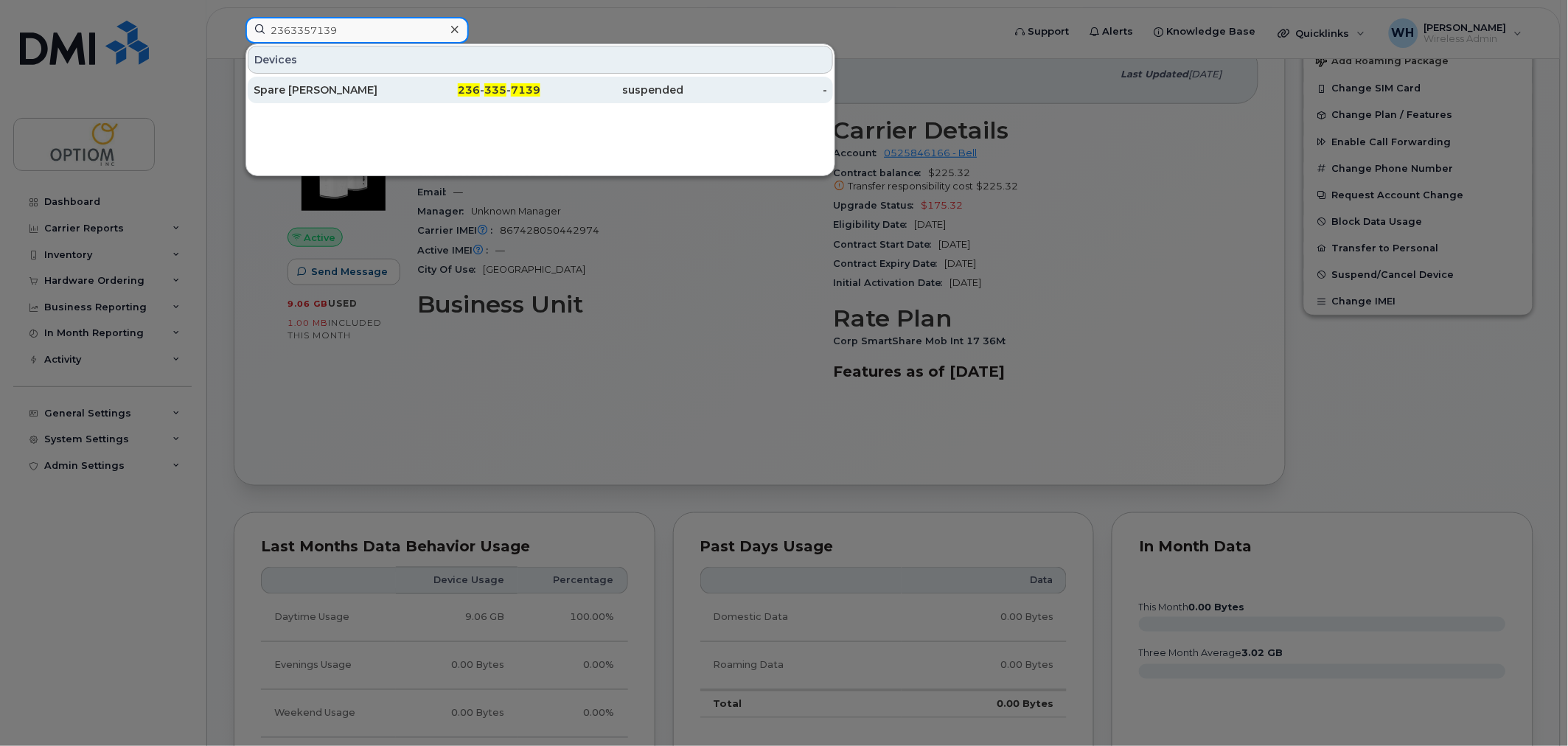
type input "2363357139"
click at [394, 83] on div "Spare Langley" at bounding box center [325, 90] width 144 height 15
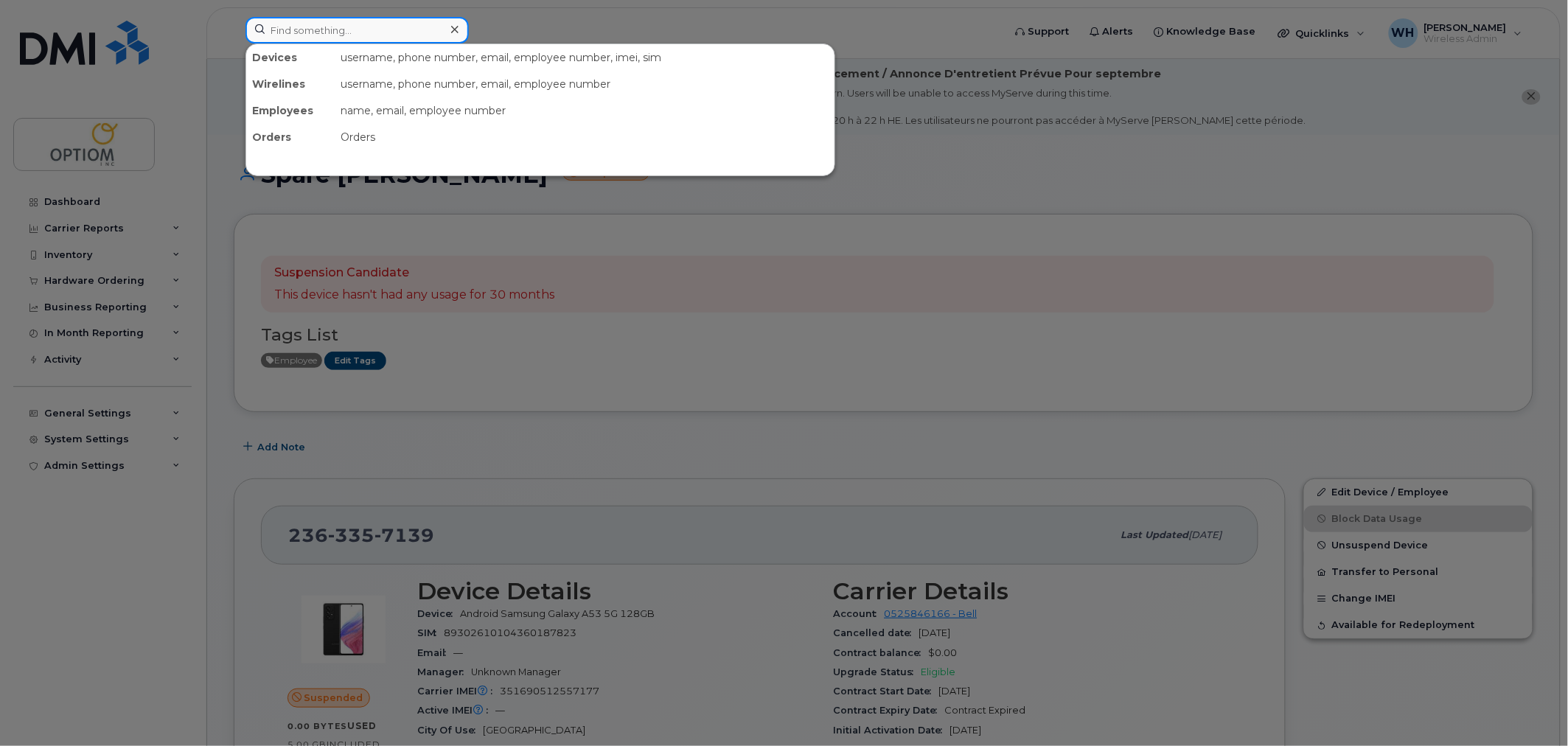
click at [408, 33] on input at bounding box center [357, 30] width 223 height 27
paste input "3653405463"
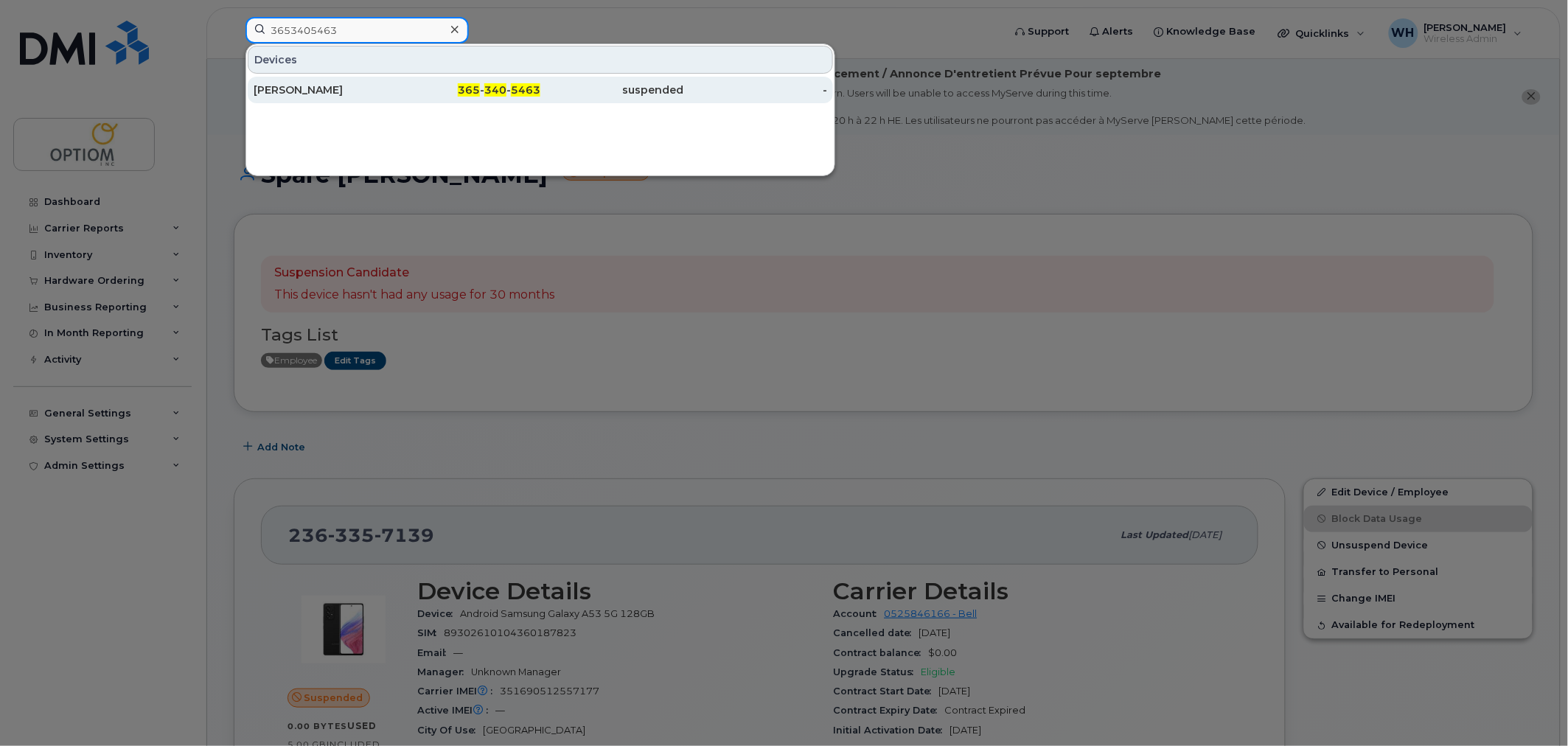
type input "3653405463"
click at [418, 84] on div "365 - 340 - 5463" at bounding box center [469, 90] width 144 height 15
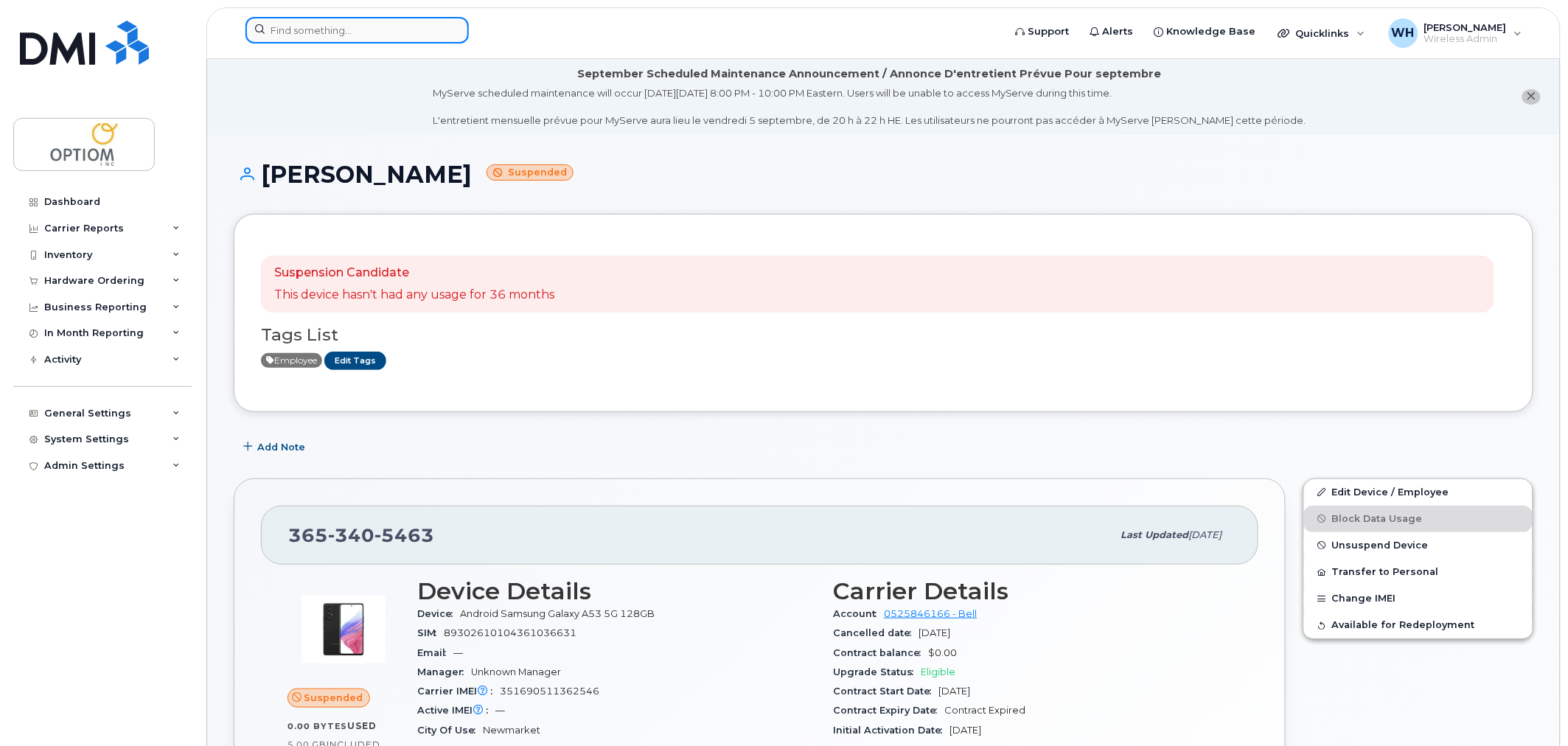
click at [328, 34] on input at bounding box center [357, 30] width 223 height 27
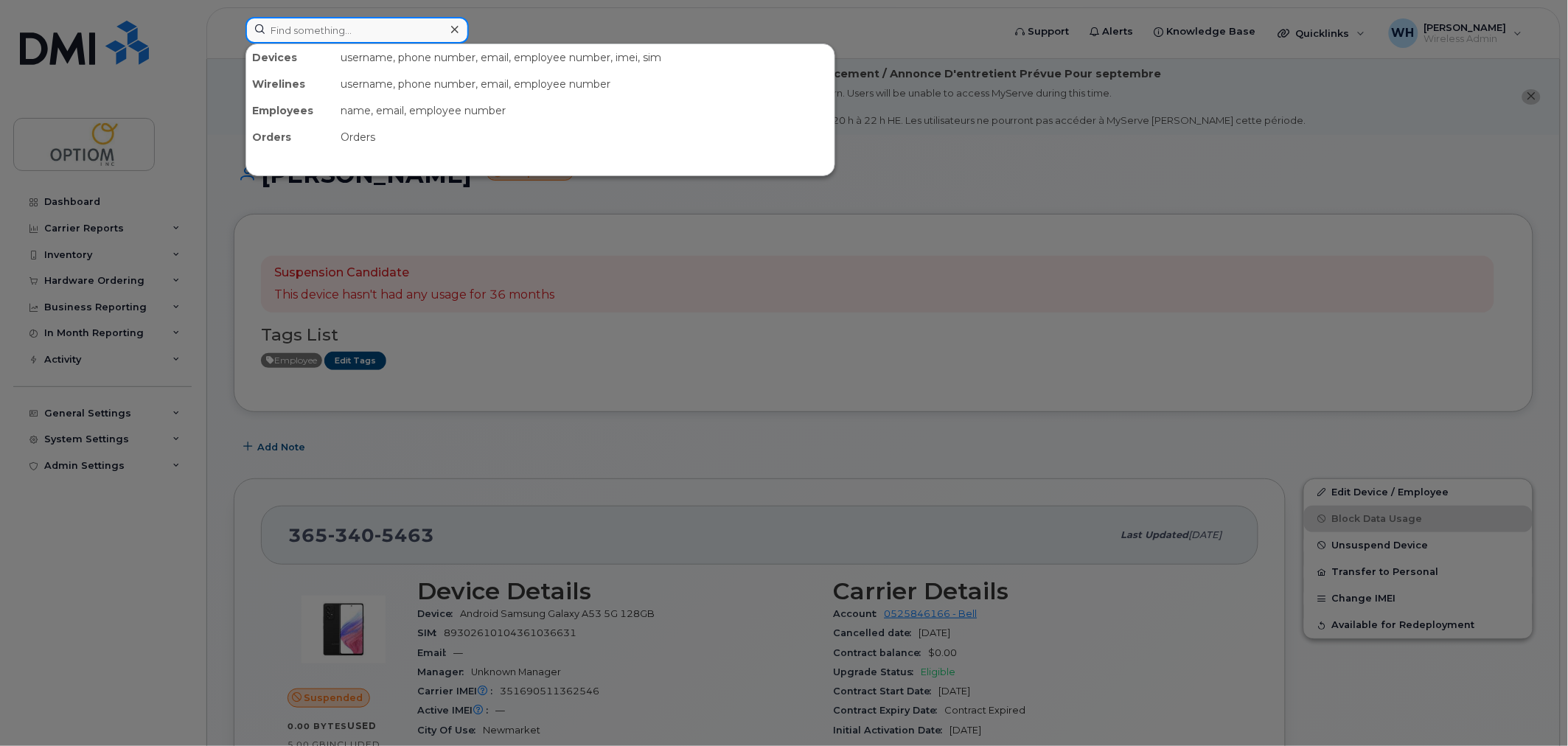
paste input "3653405463"
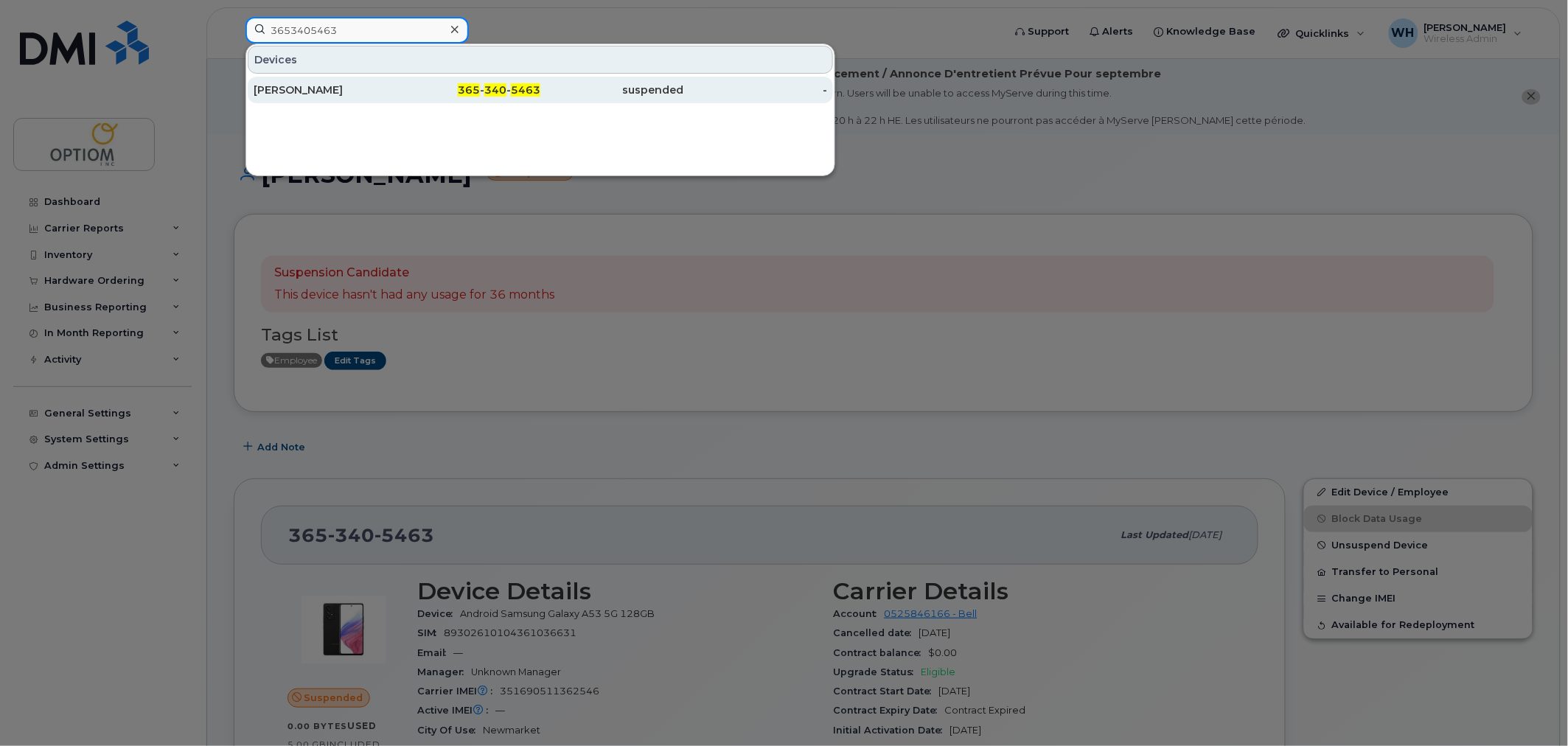
type input "3653405463"
click at [367, 91] on div "[PERSON_NAME]" at bounding box center [325, 90] width 144 height 15
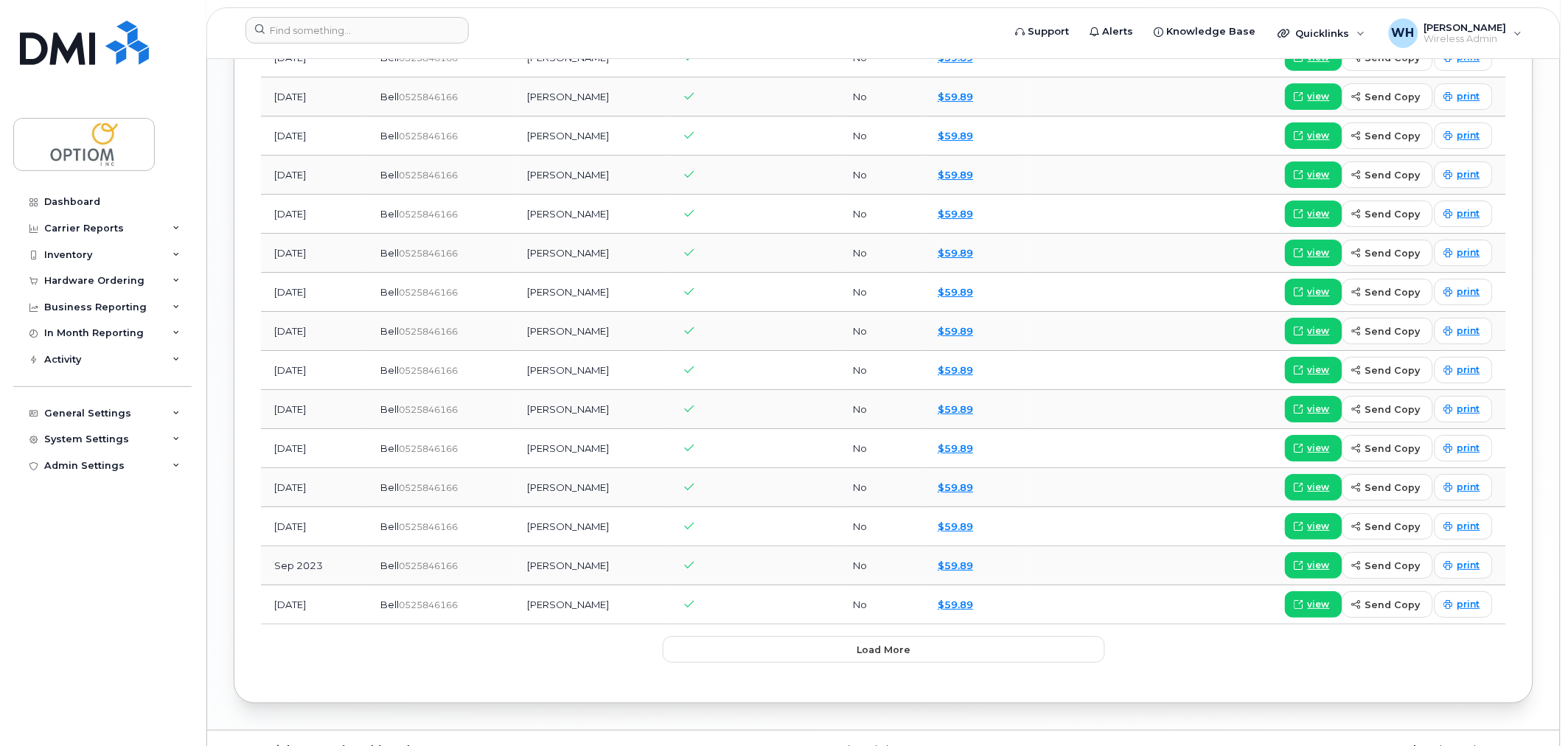
scroll to position [1764, 0]
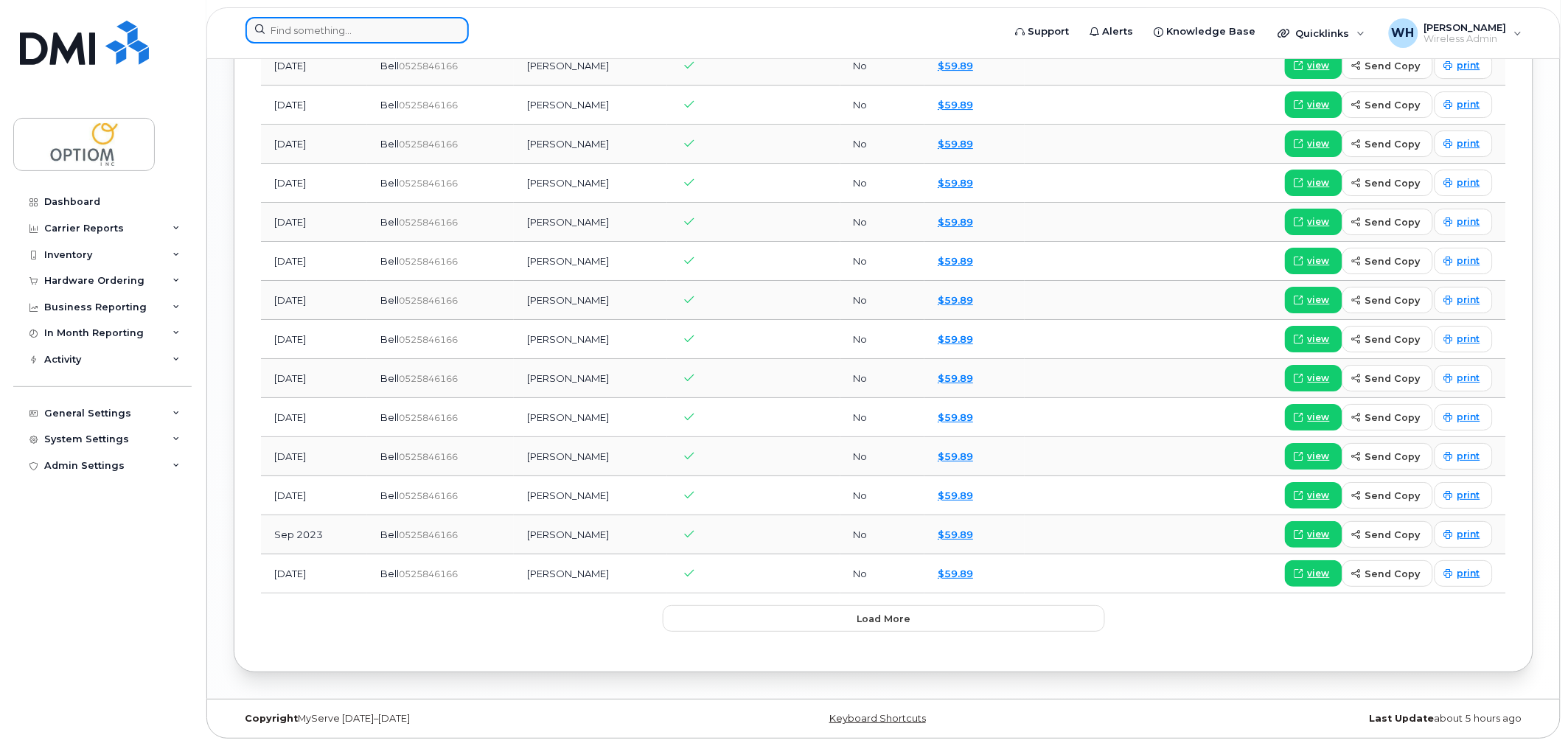
click at [320, 30] on input at bounding box center [357, 30] width 223 height 27
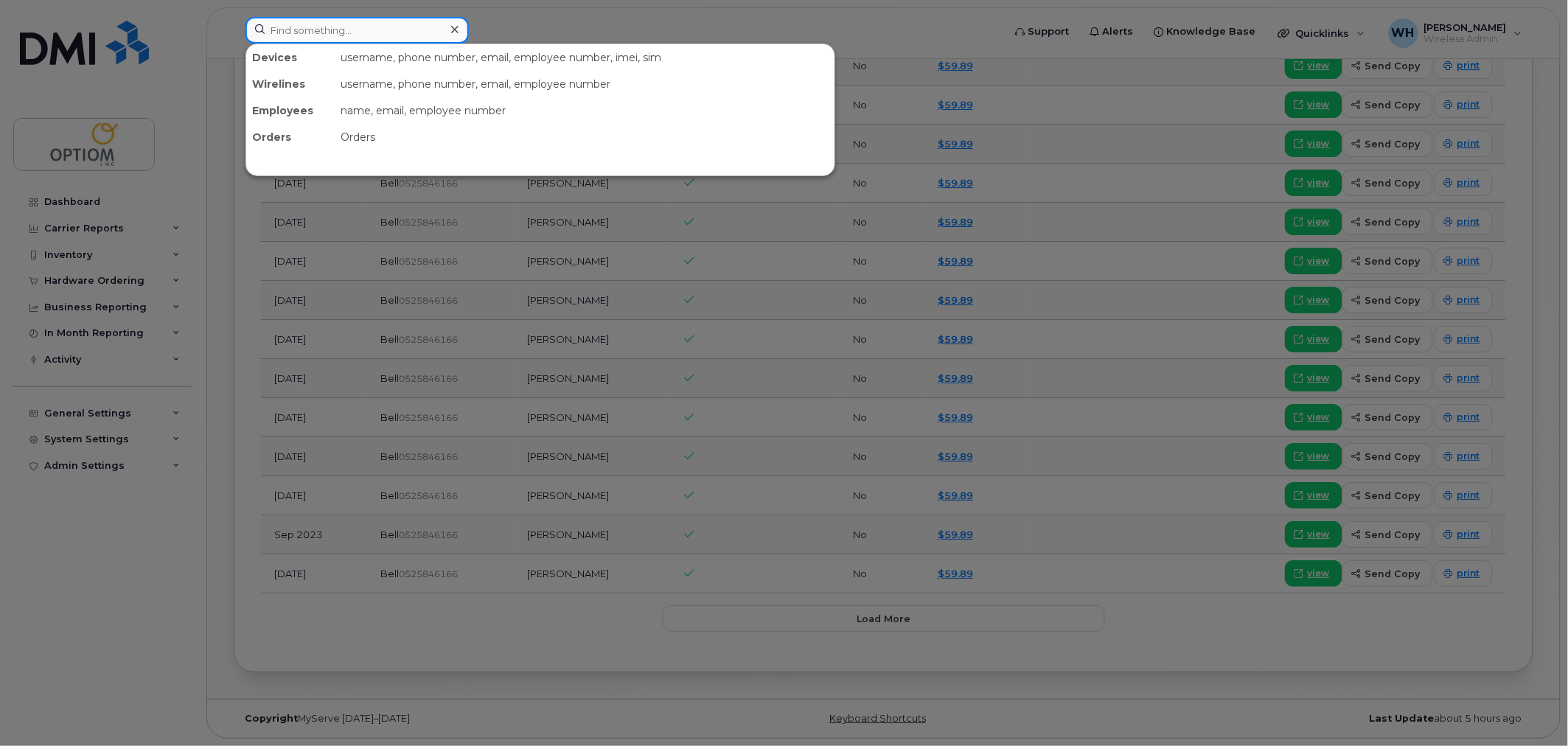
paste input "4034650210"
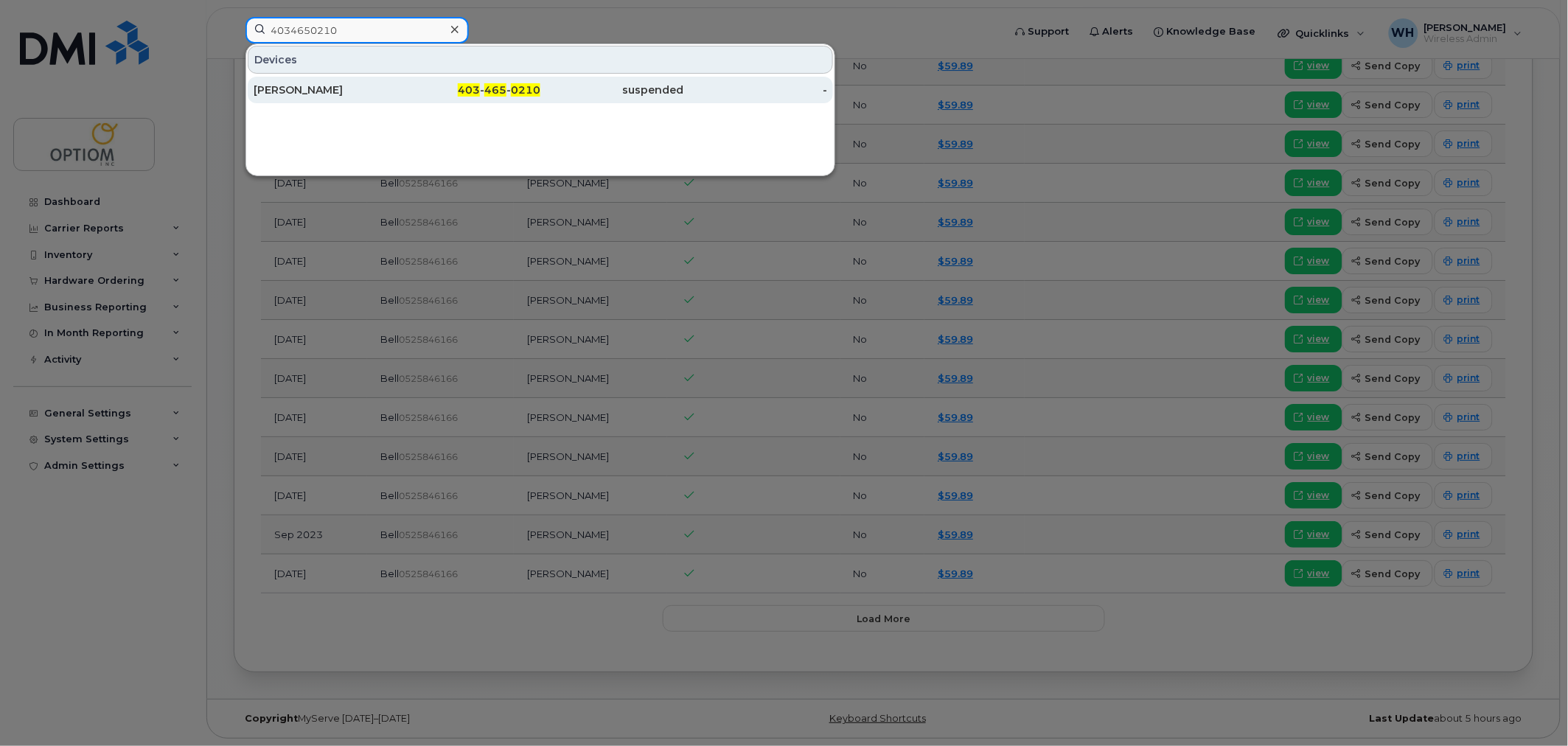
type input "4034650210"
click at [379, 97] on div "Sarah Stoyle" at bounding box center [325, 90] width 144 height 15
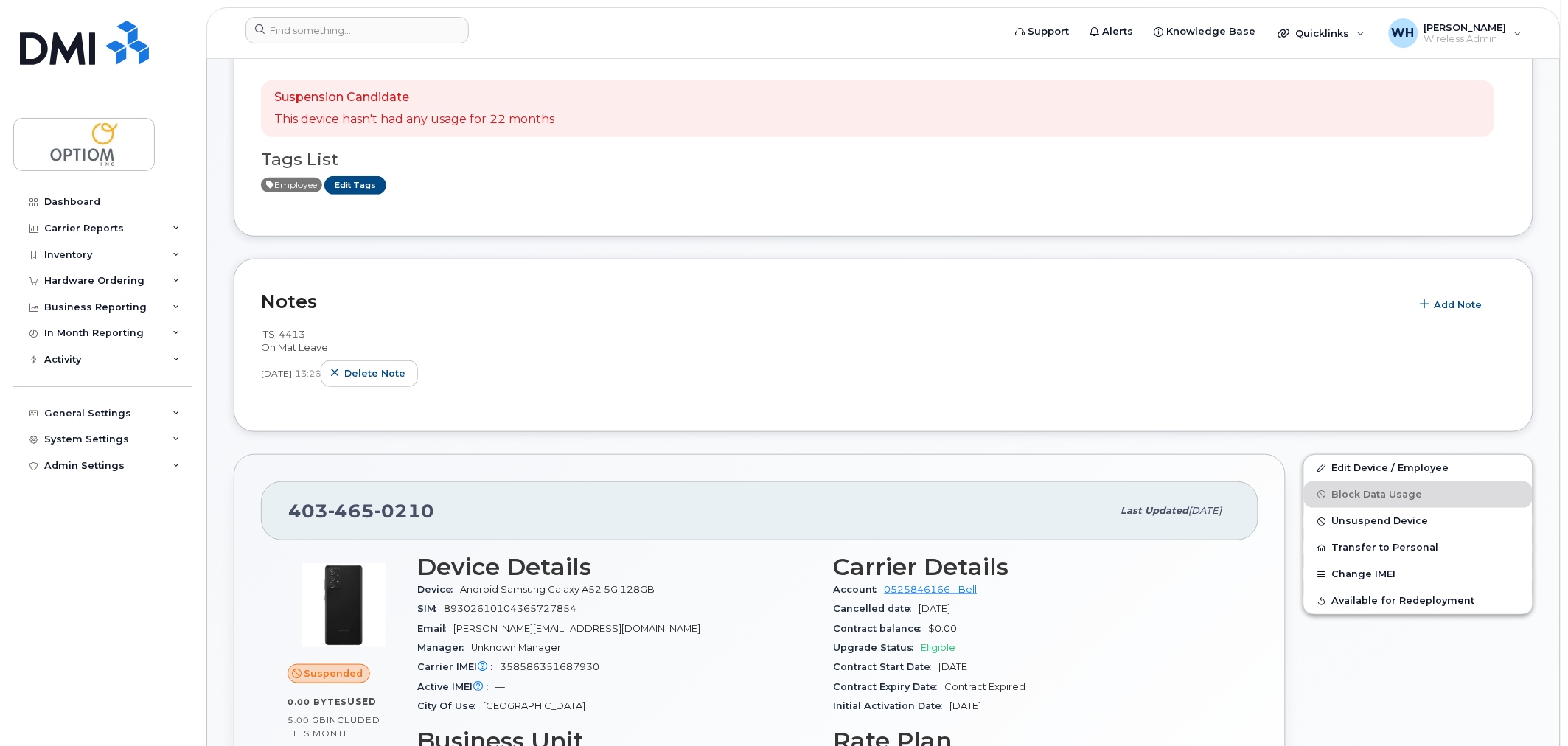
scroll to position [174, 0]
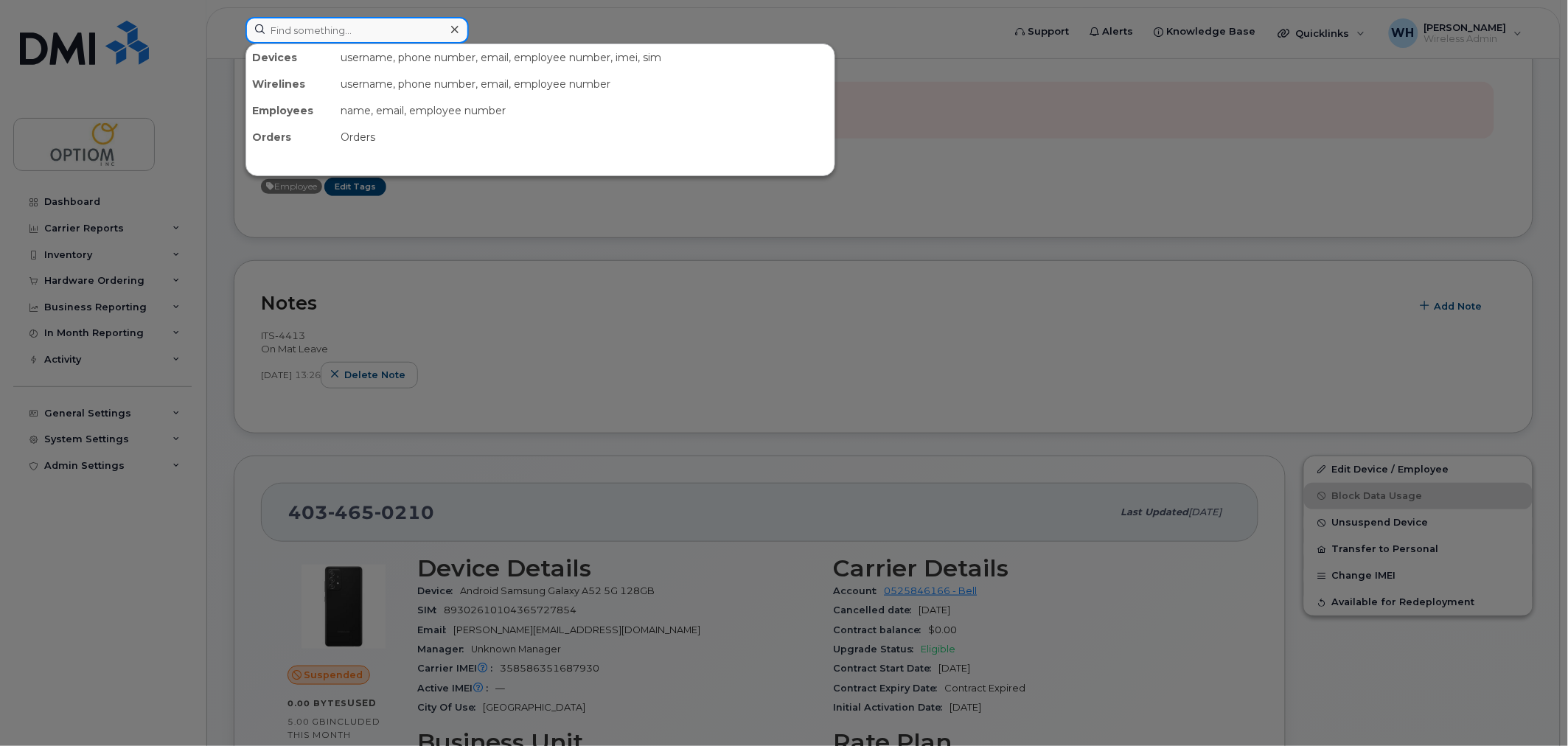
click at [309, 33] on input at bounding box center [357, 30] width 223 height 27
paste input "4034783026"
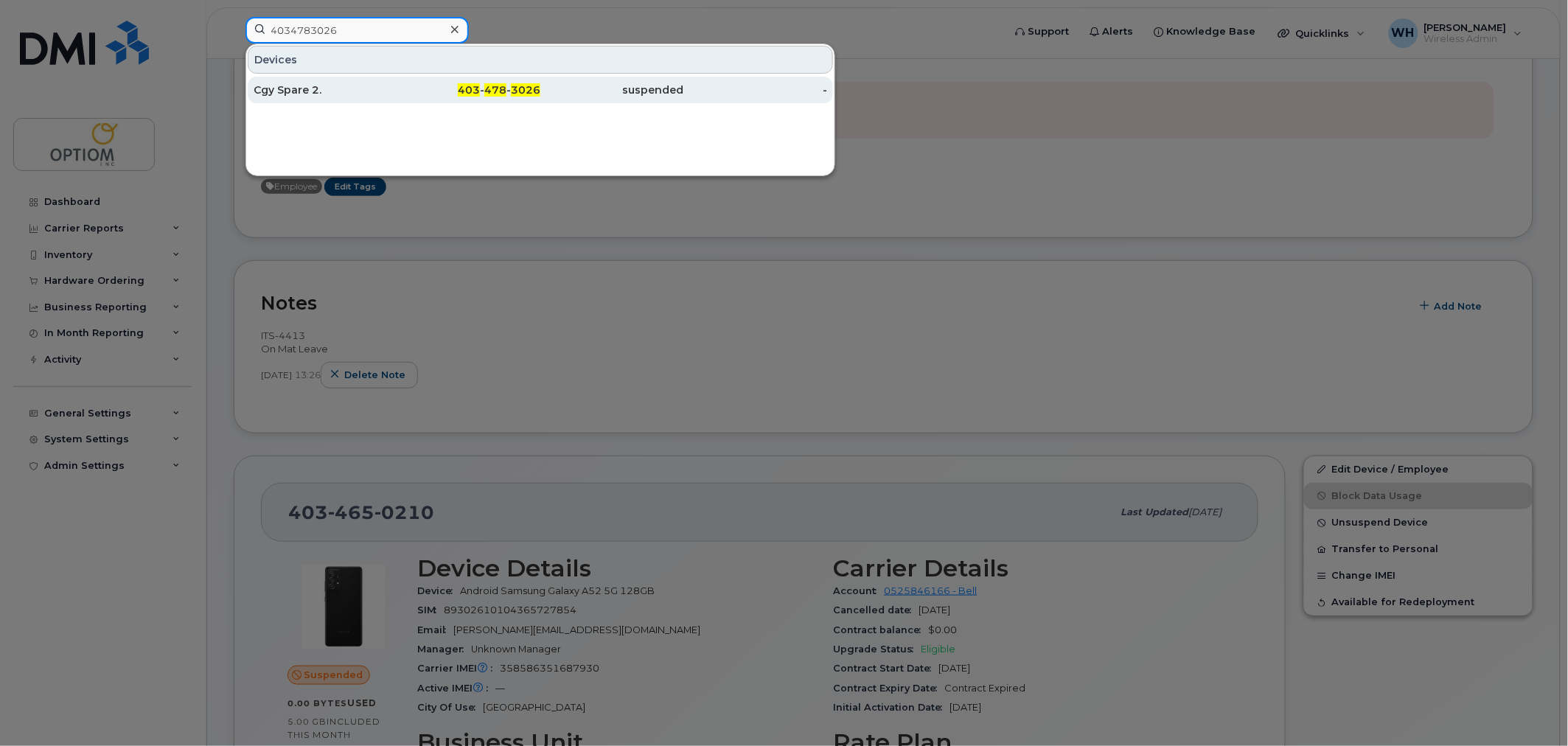
type input "4034783026"
click at [385, 86] on div "Cgy Spare 2." at bounding box center [325, 90] width 144 height 15
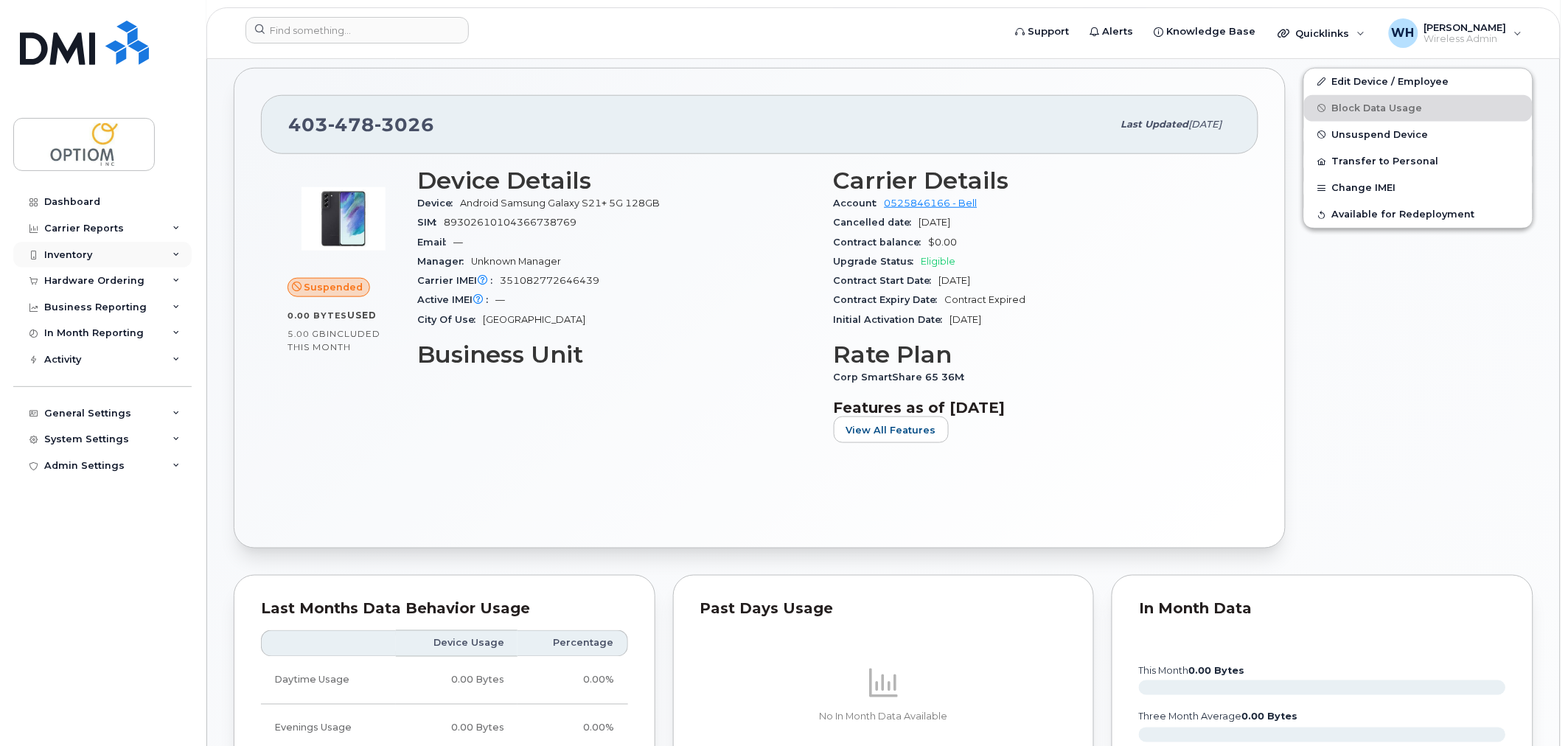
scroll to position [410, 0]
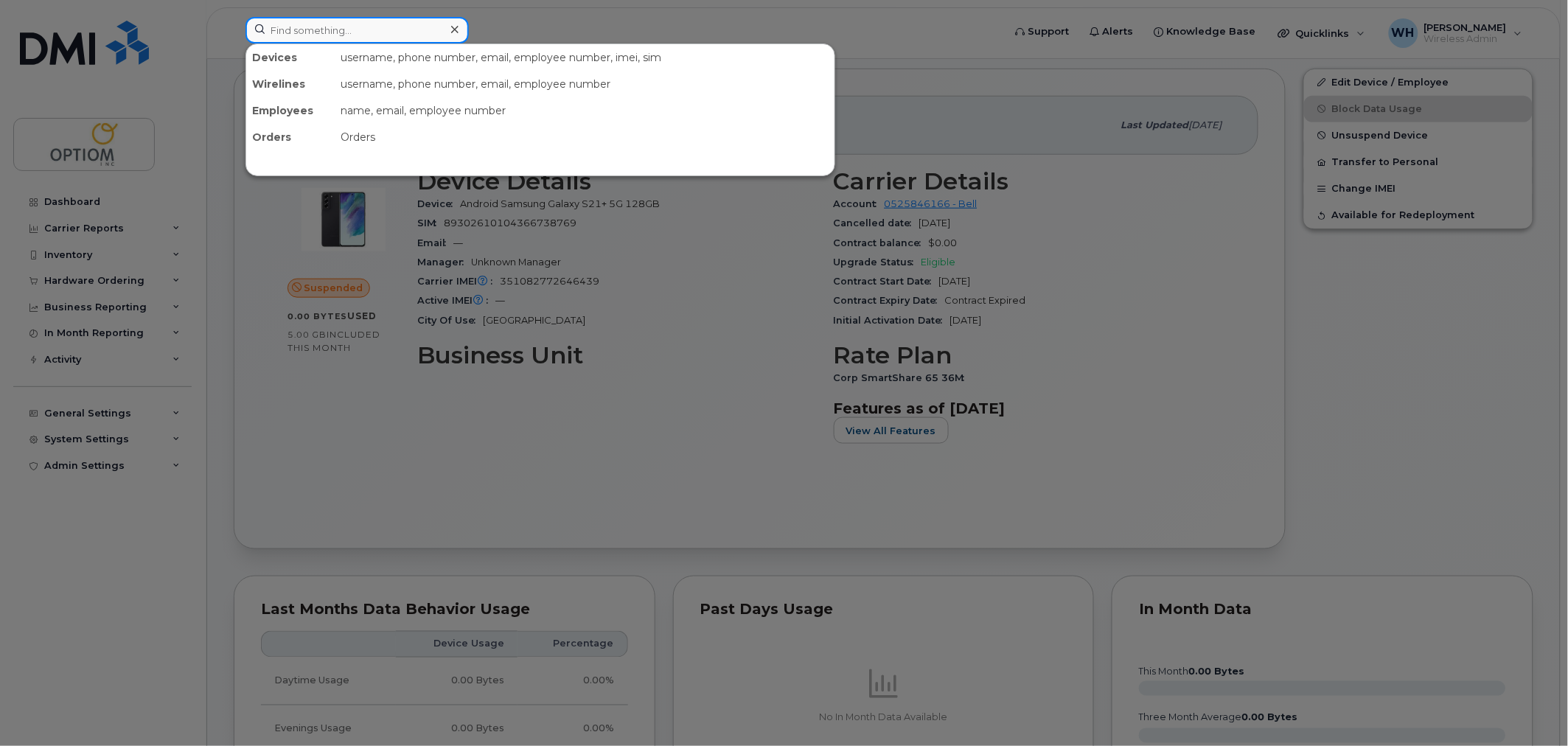
click at [377, 34] on input at bounding box center [357, 30] width 223 height 27
paste input "9053023019"
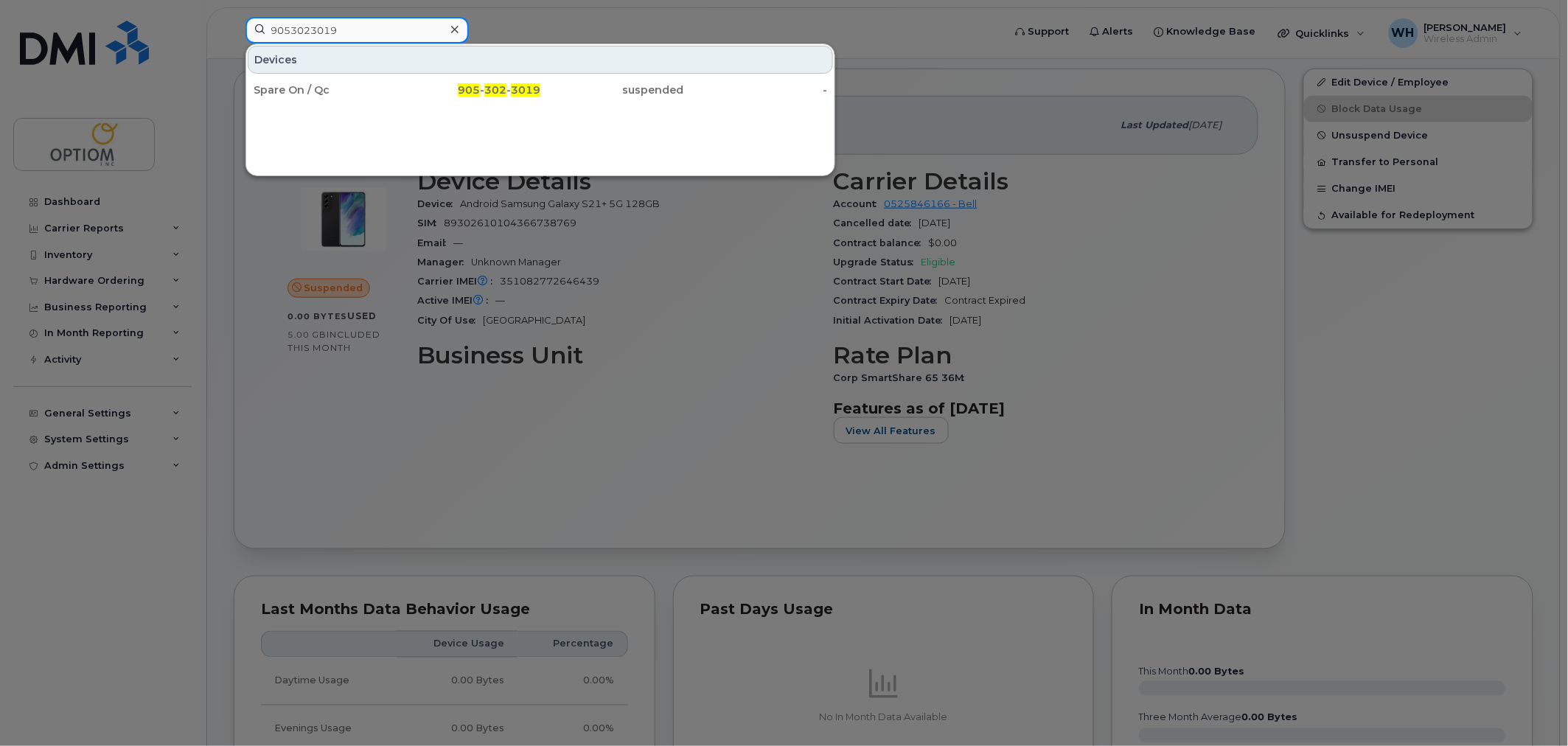
type input "9053023019"
click at [363, 70] on div "Devices" at bounding box center [540, 60] width 585 height 28
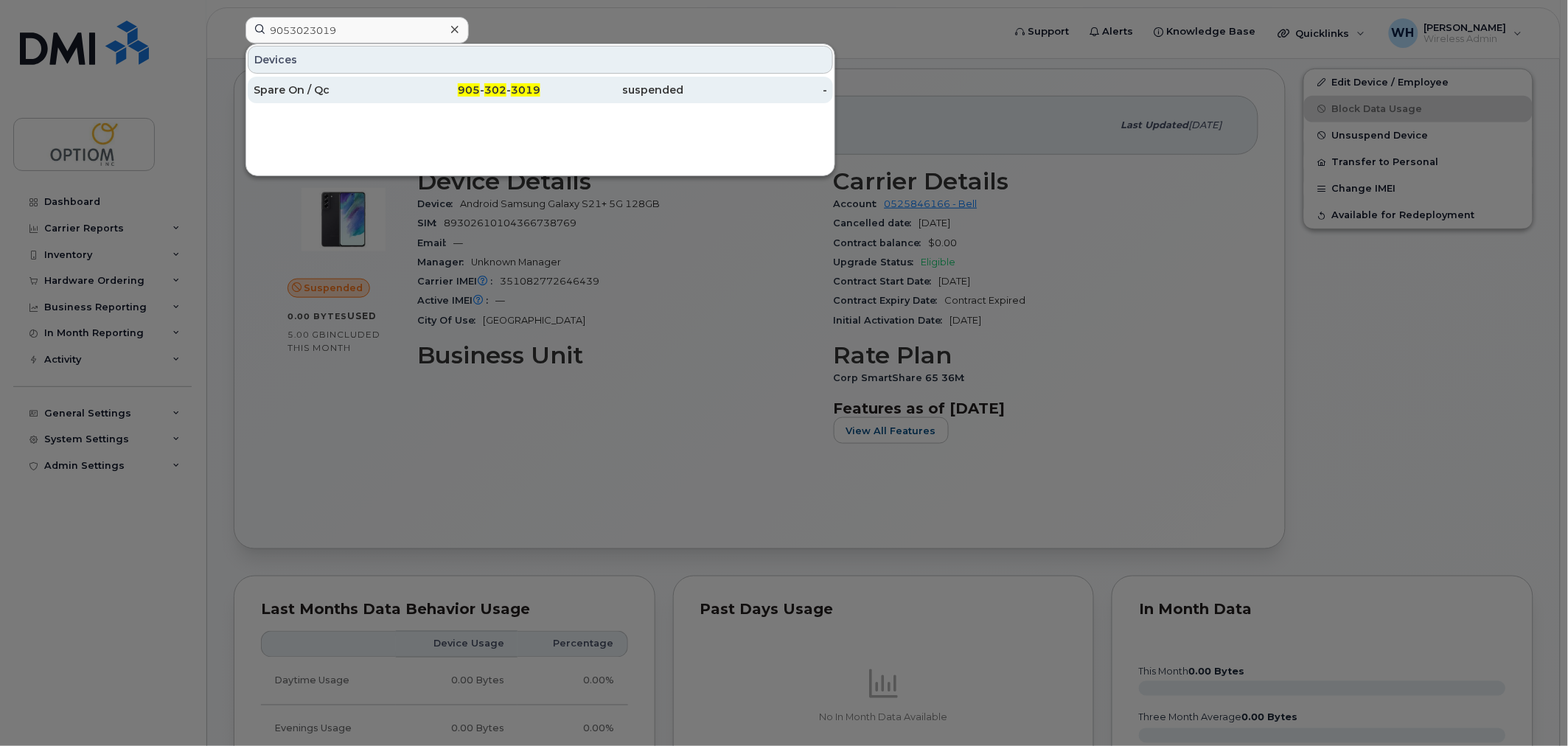
click at [359, 83] on div "Spare On / Qc" at bounding box center [325, 90] width 144 height 15
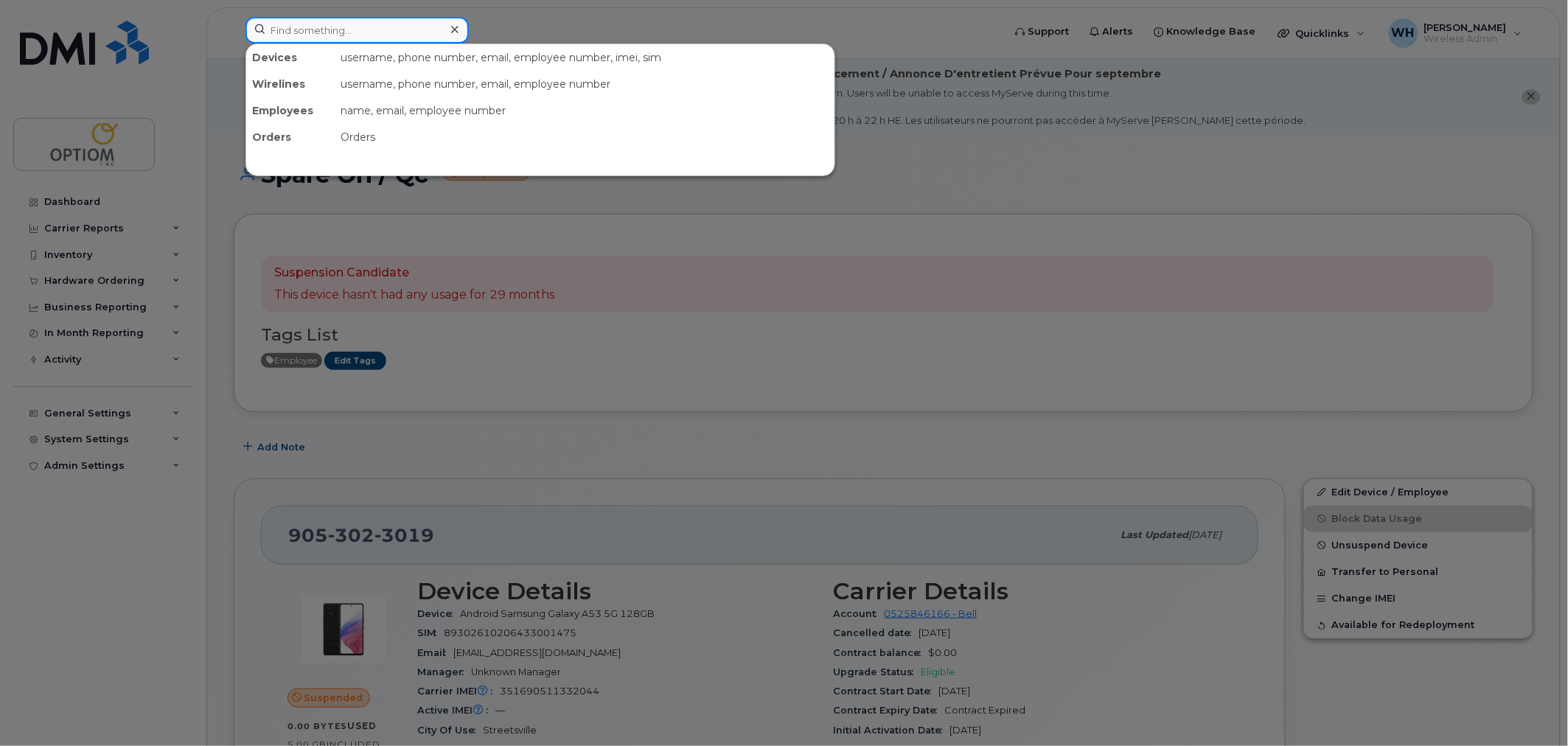
click at [377, 37] on input at bounding box center [357, 30] width 223 height 27
paste input "5878390641"
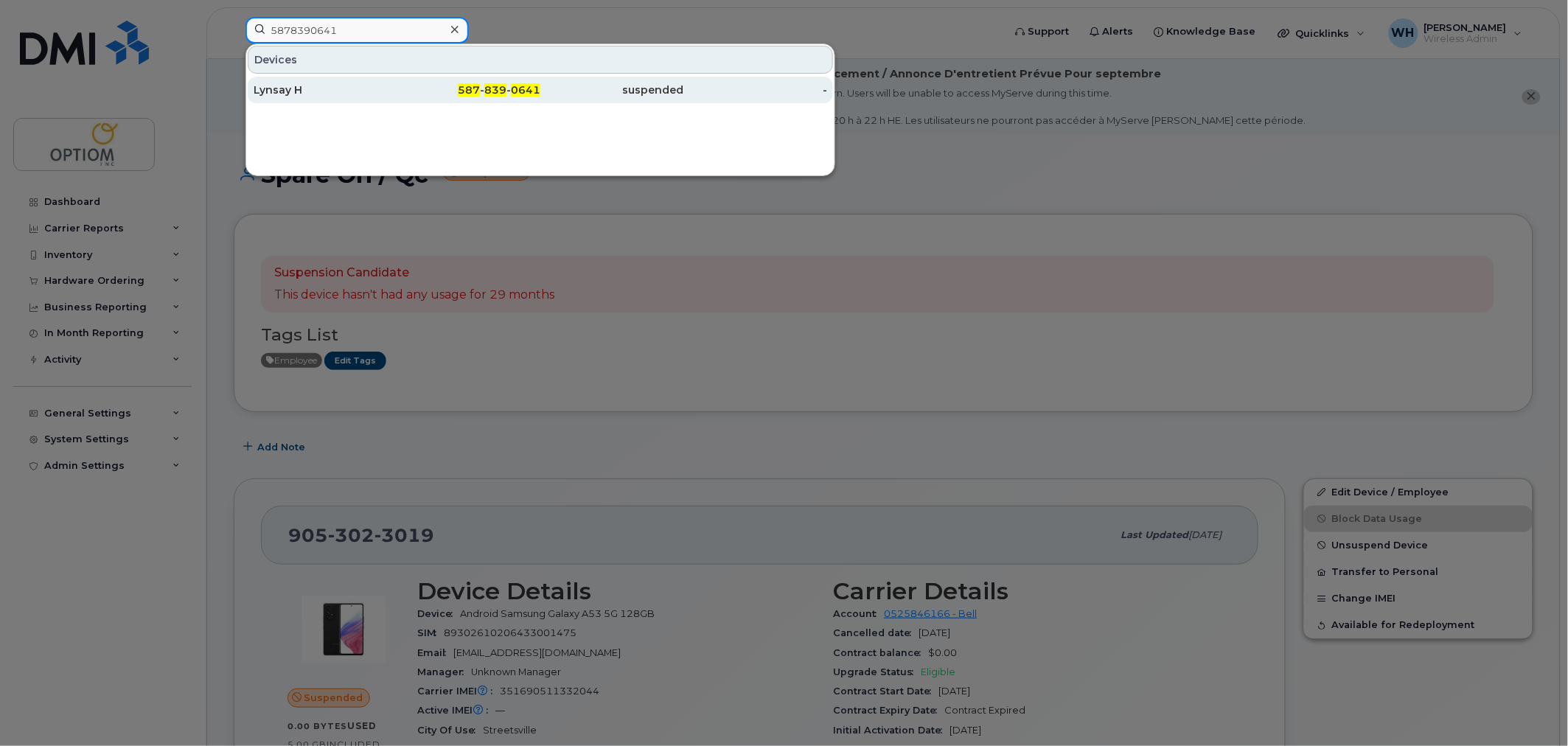
type input "5878390641"
click at [376, 96] on div "Lynsay H" at bounding box center [325, 90] width 144 height 15
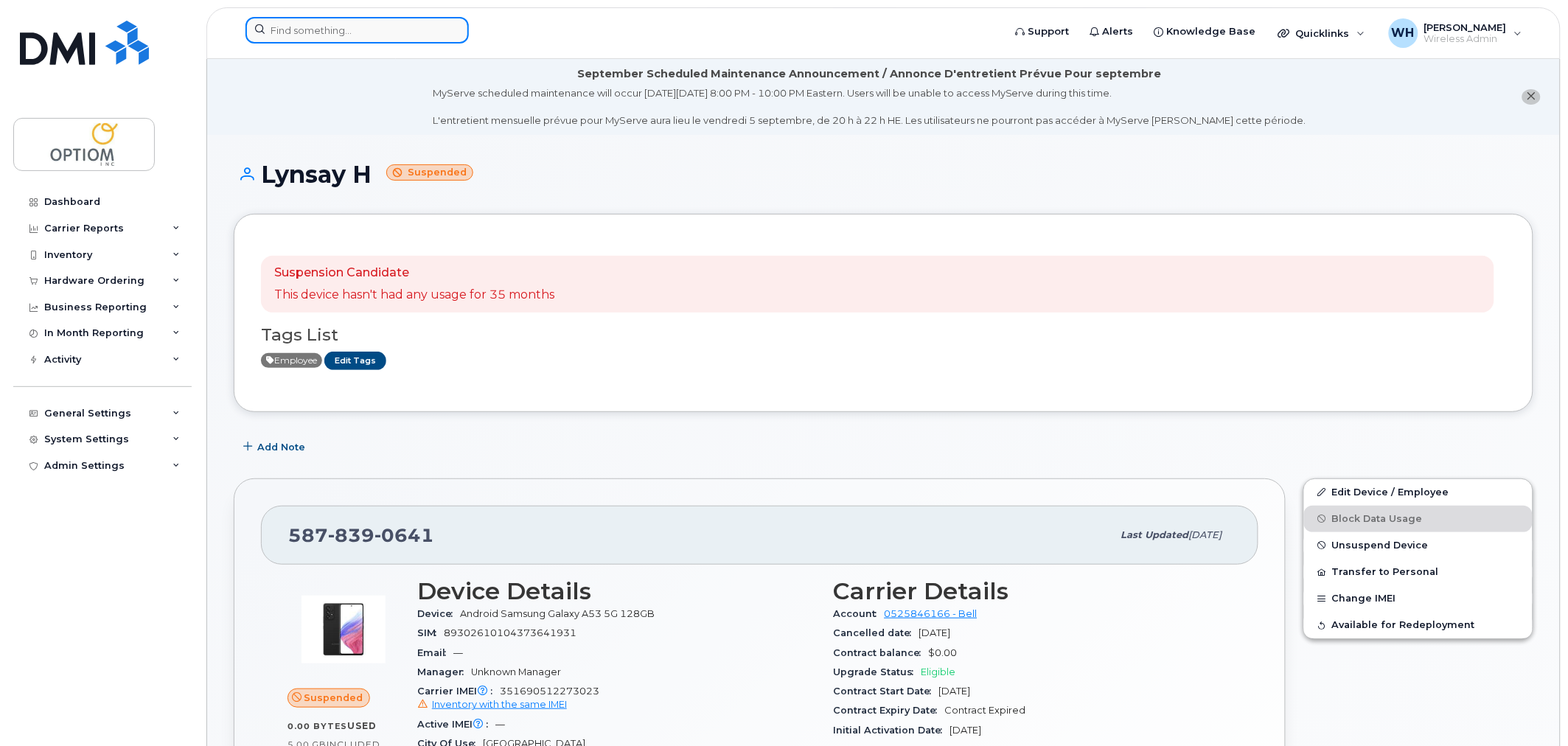
click at [321, 28] on input at bounding box center [357, 30] width 223 height 27
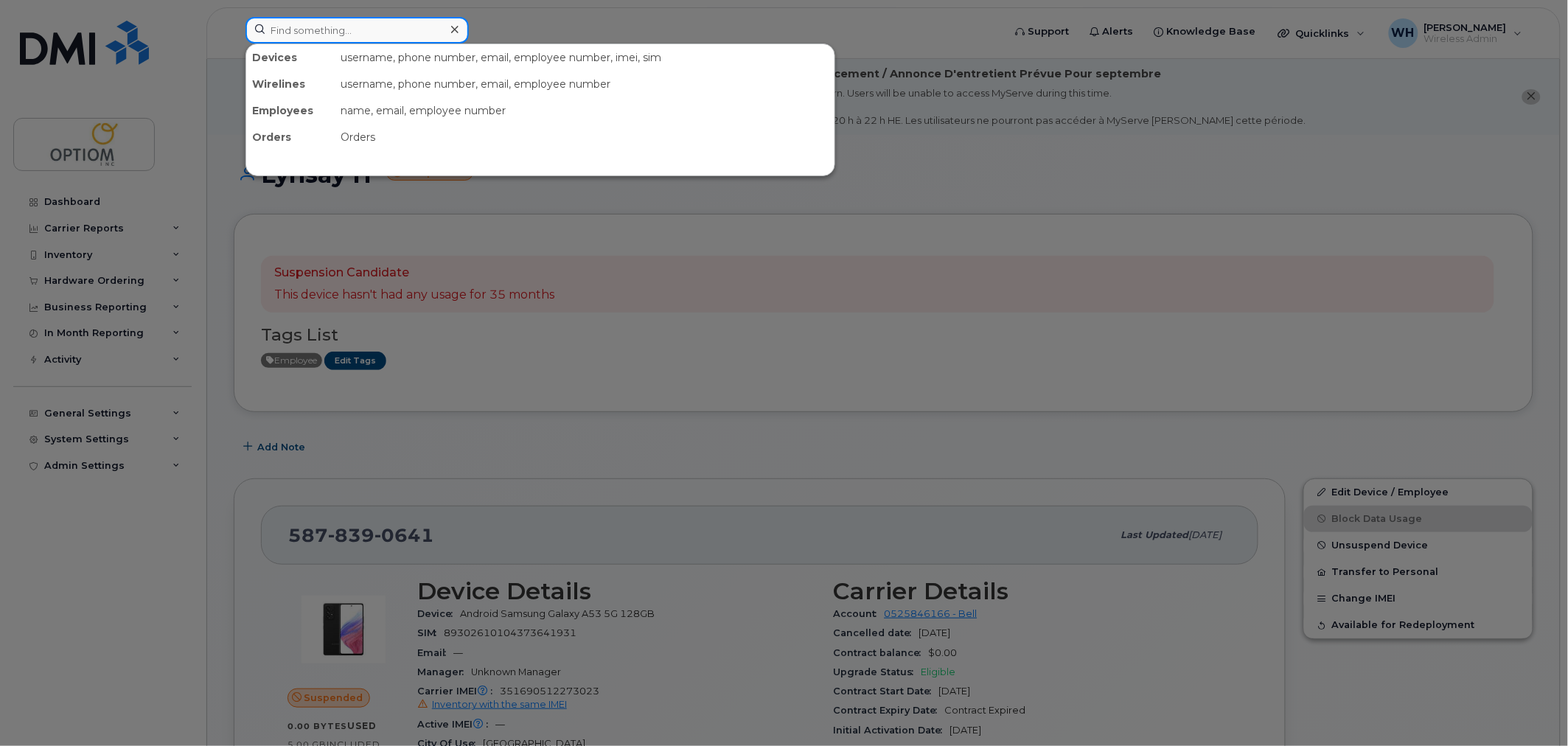
paste input "5878348034"
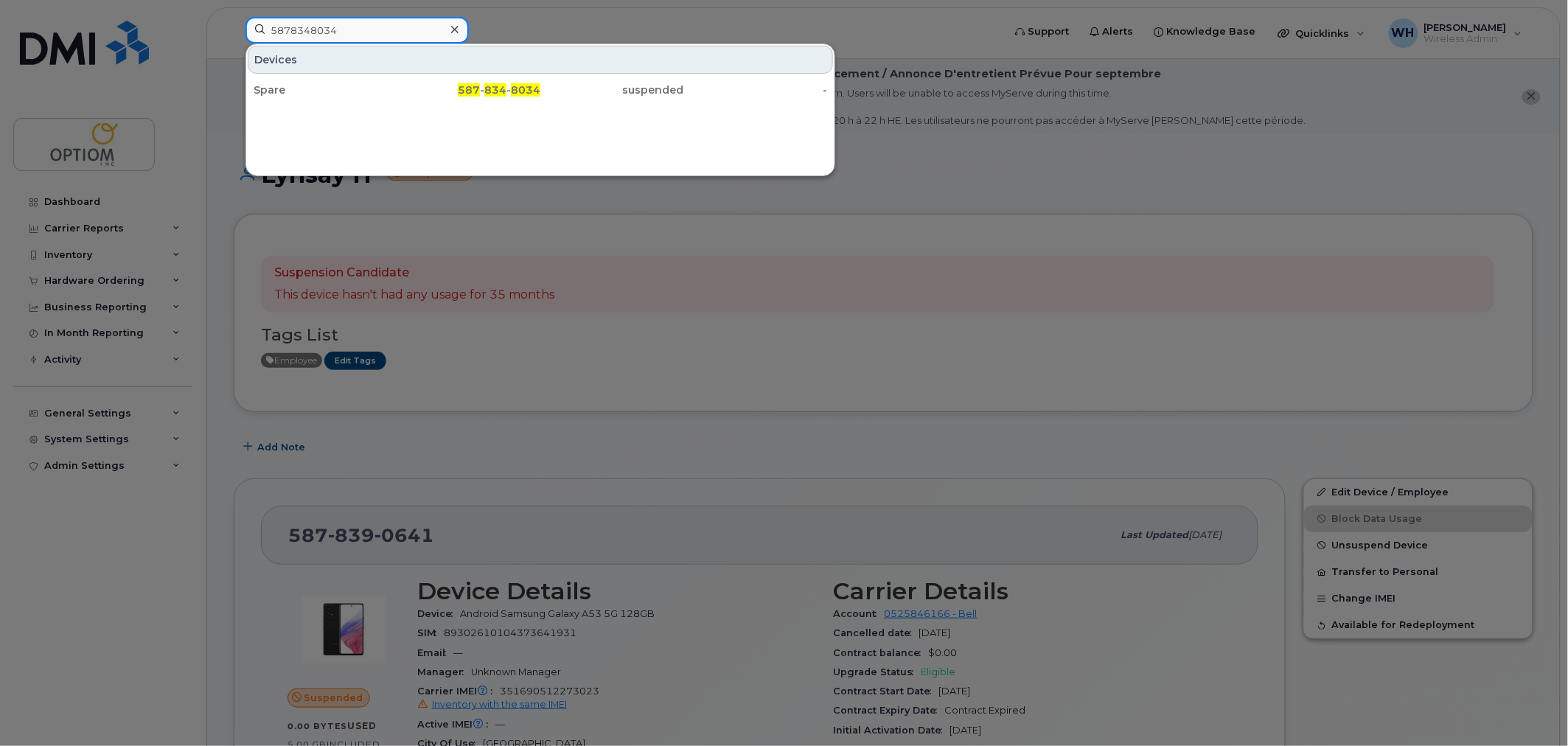
type input "5878348034"
click at [349, 89] on div "Spare" at bounding box center [325, 90] width 144 height 15
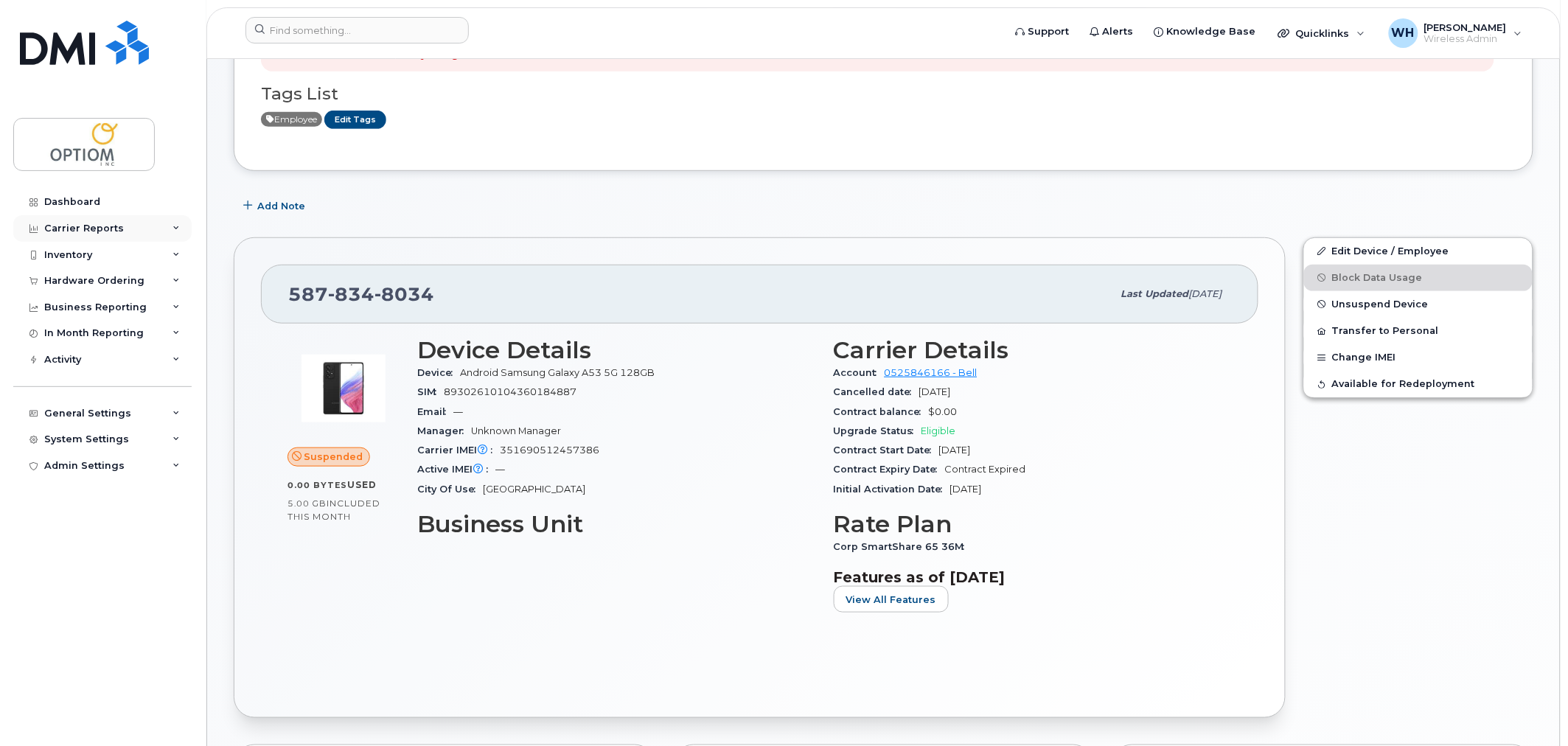
scroll to position [243, 0]
click at [327, 26] on input at bounding box center [357, 30] width 223 height 27
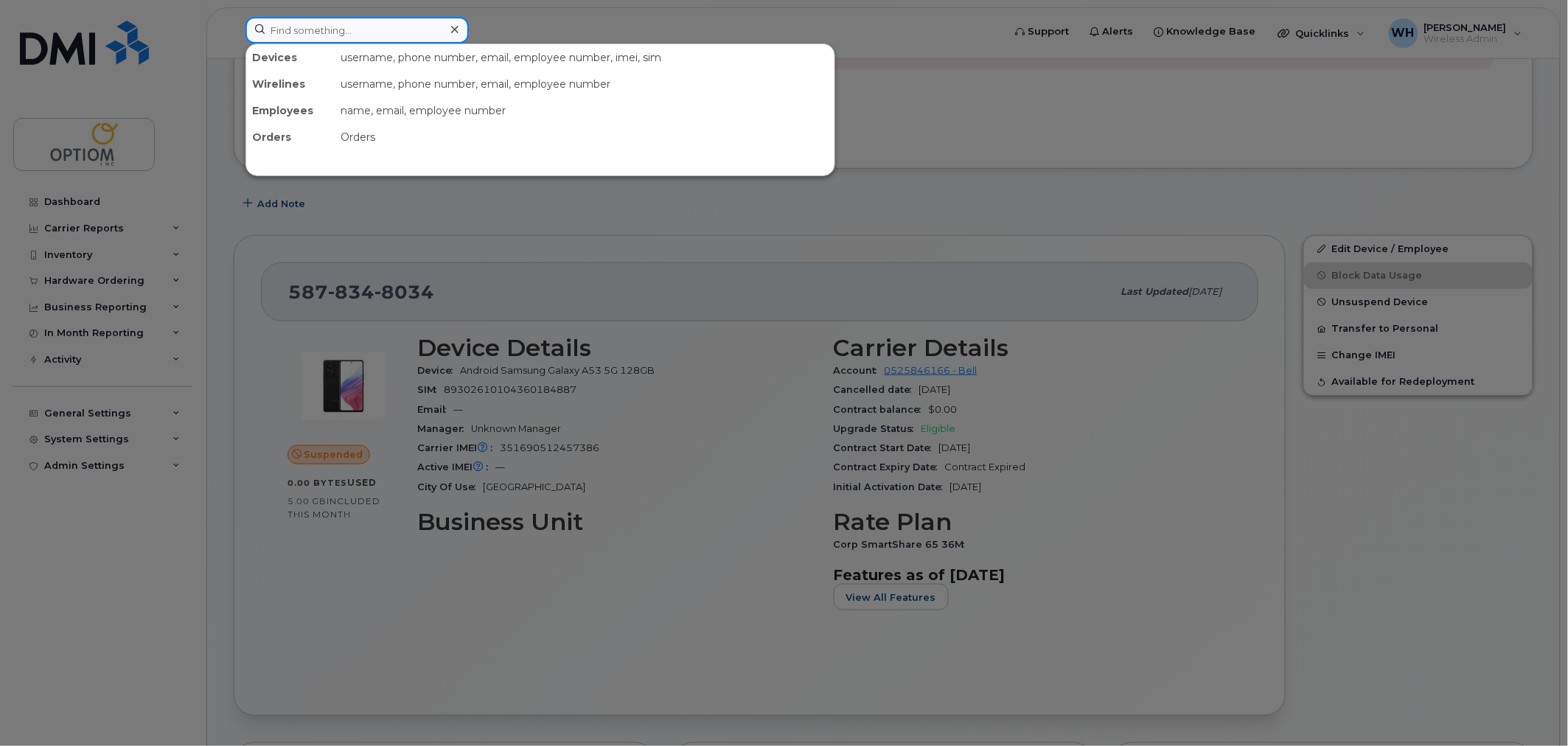
paste input "5874375249"
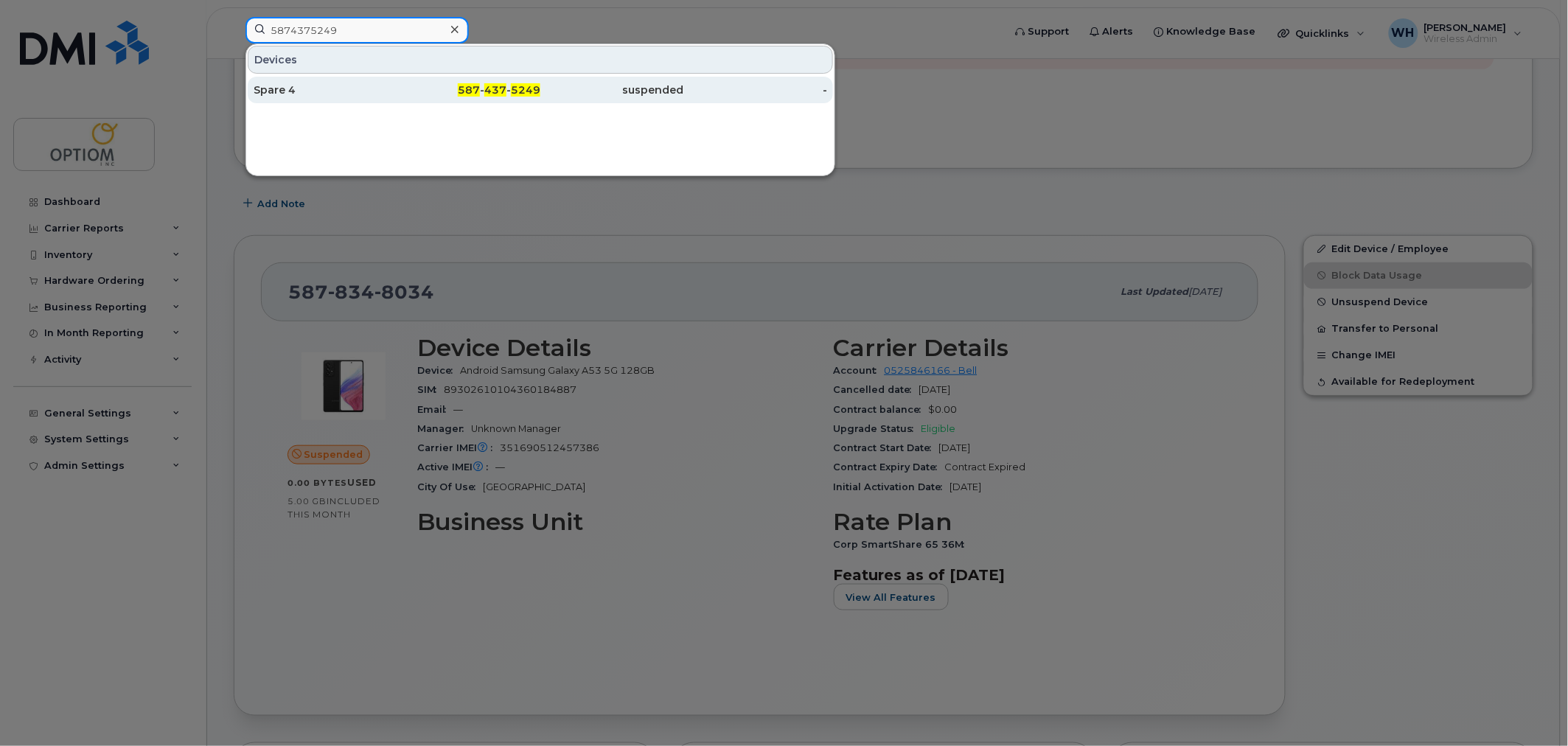
type input "5874375249"
click at [381, 91] on div "Spare 4" at bounding box center [325, 90] width 144 height 15
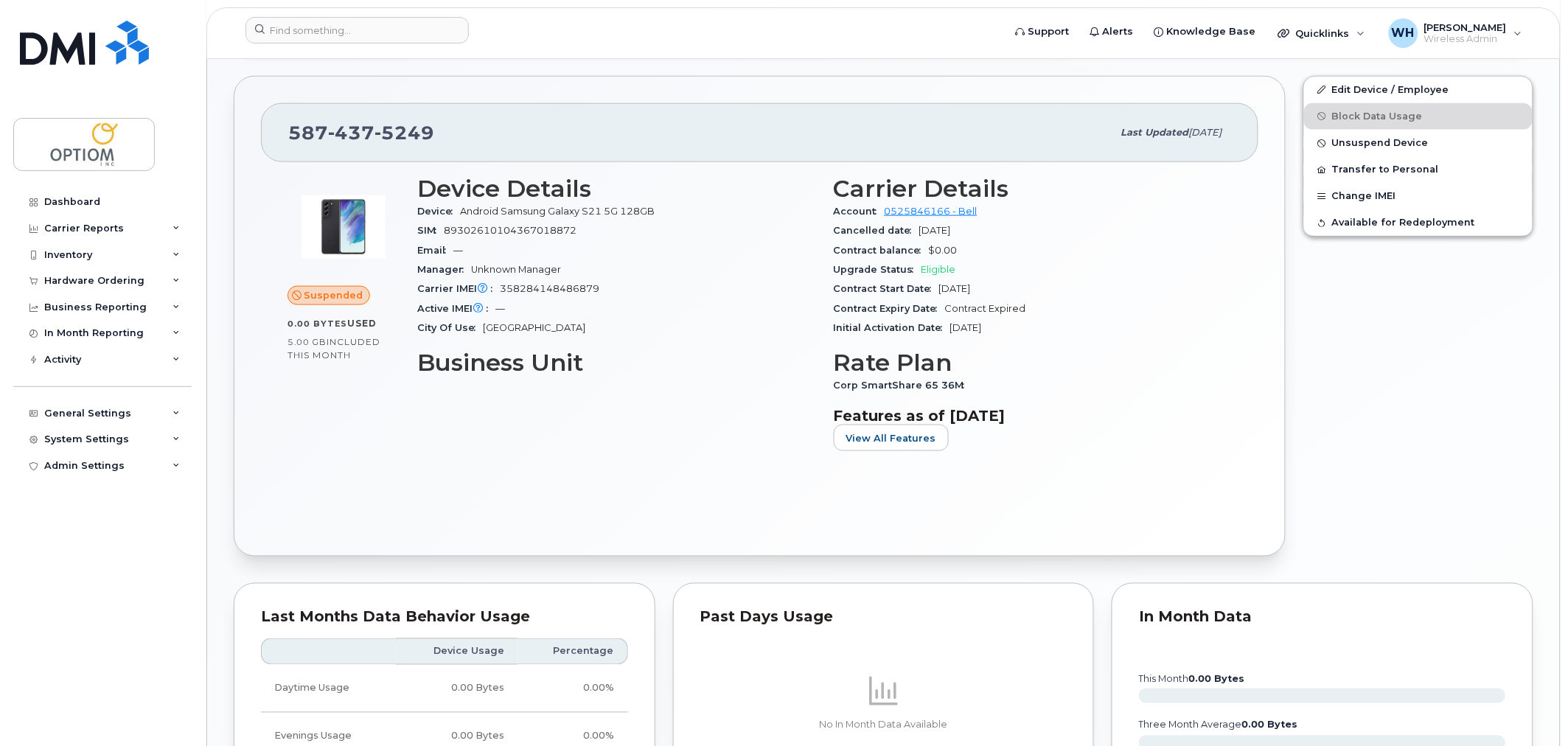
scroll to position [554, 0]
click at [319, 37] on input at bounding box center [357, 30] width 223 height 27
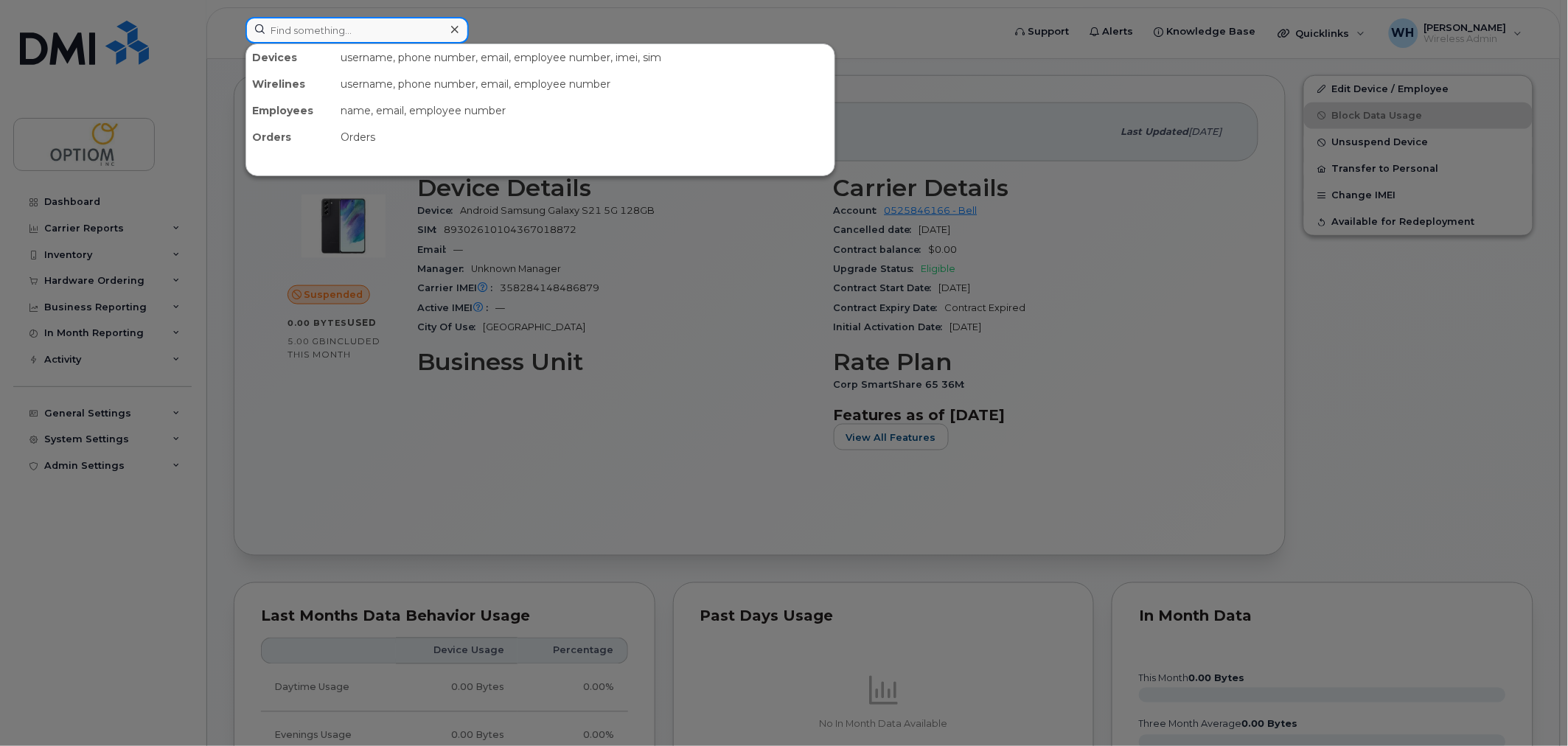
paste input "4167687675"
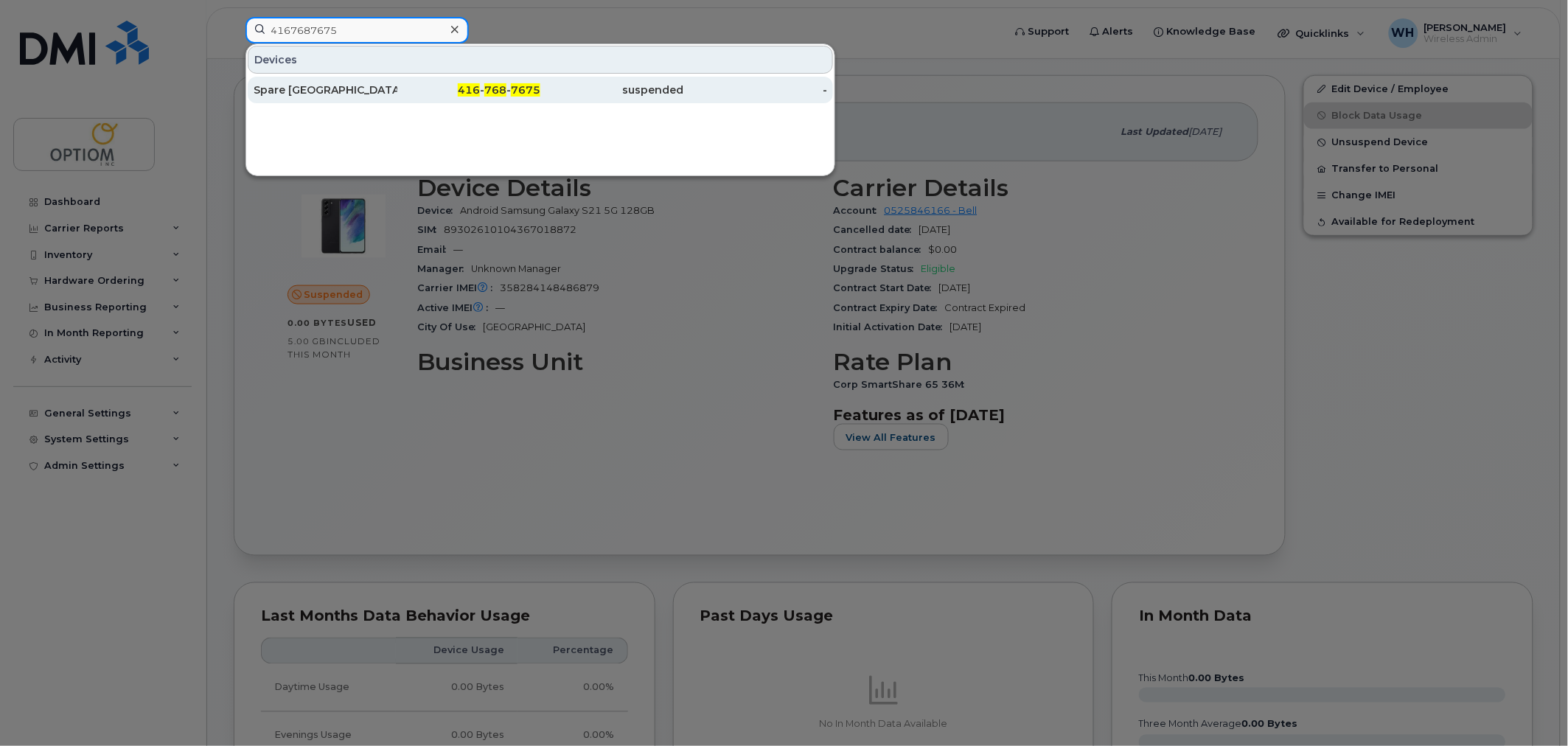
type input "4167687675"
click at [350, 86] on div "Spare Toronto" at bounding box center [325, 90] width 144 height 15
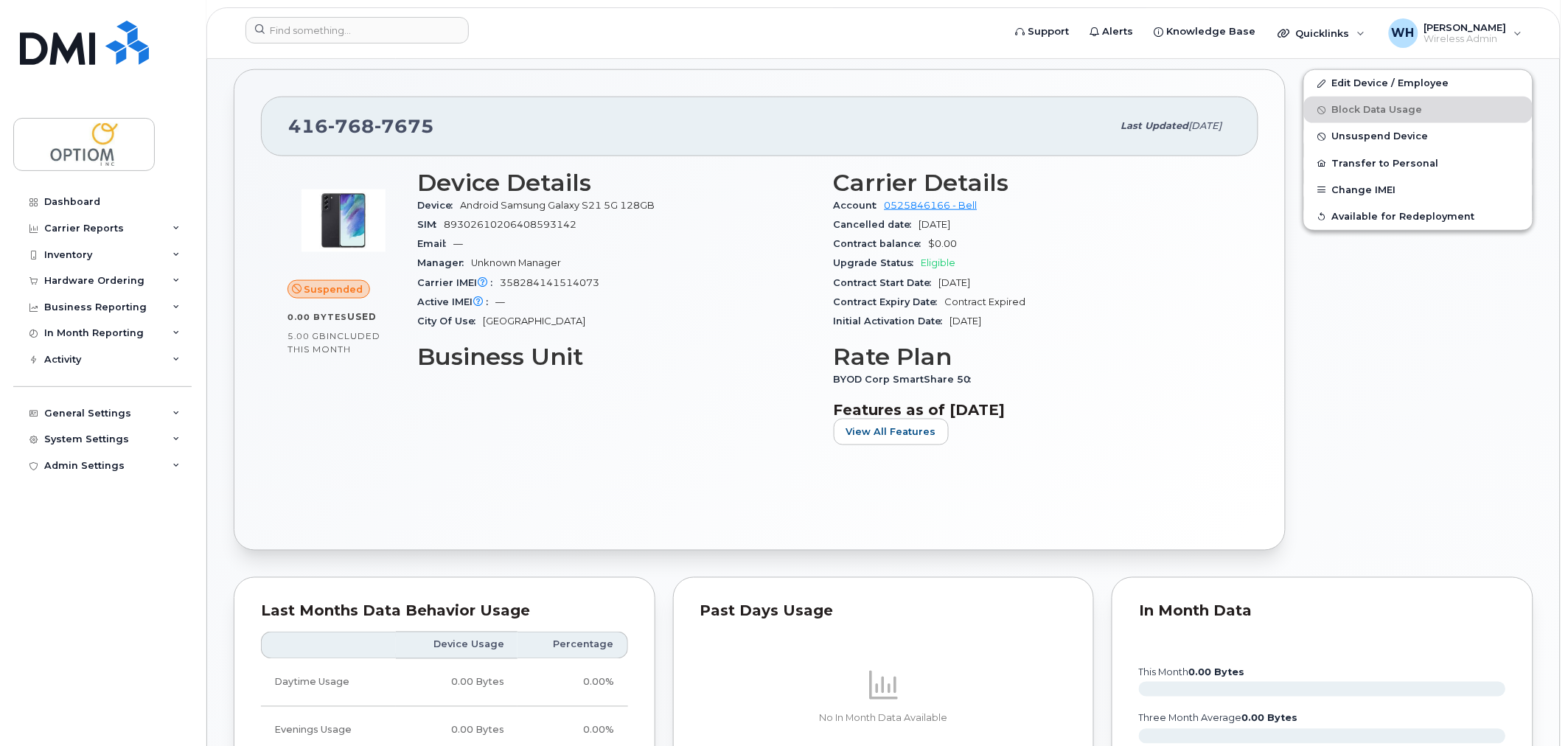
scroll to position [533, 0]
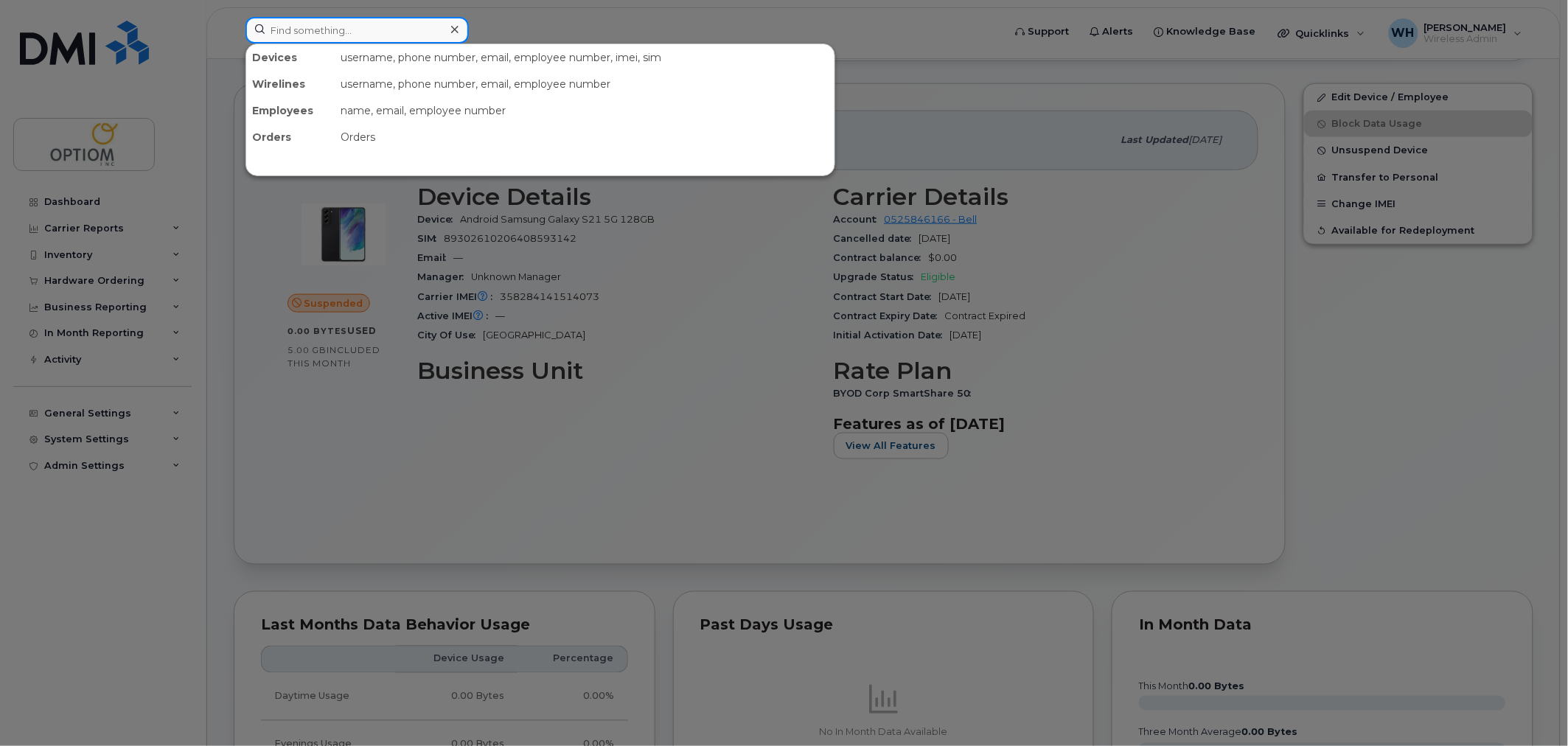
click at [378, 33] on input at bounding box center [357, 30] width 223 height 27
paste input "4039238517"
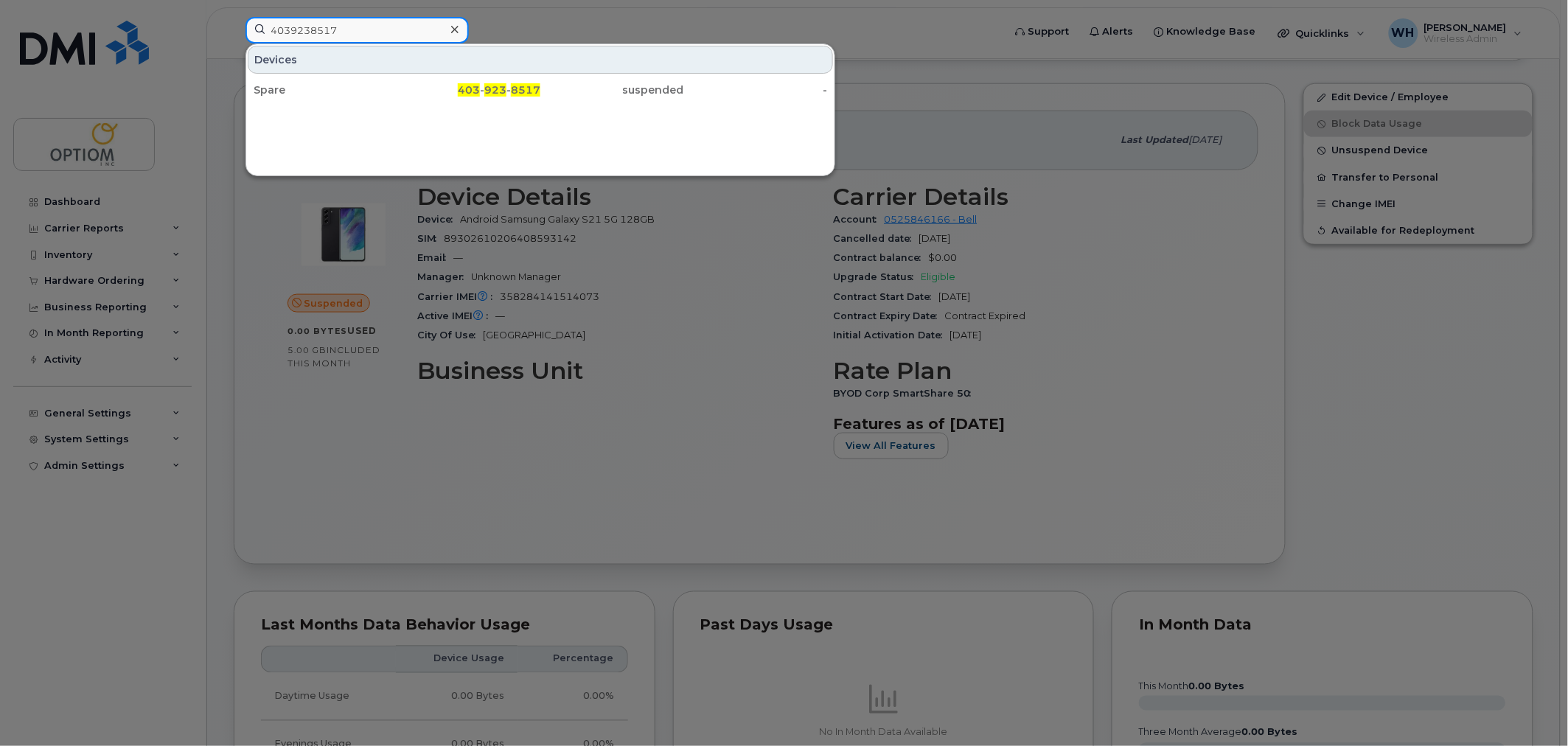
type input "4039238517"
click at [410, 94] on div "403 - 923 - 8517" at bounding box center [469, 90] width 144 height 15
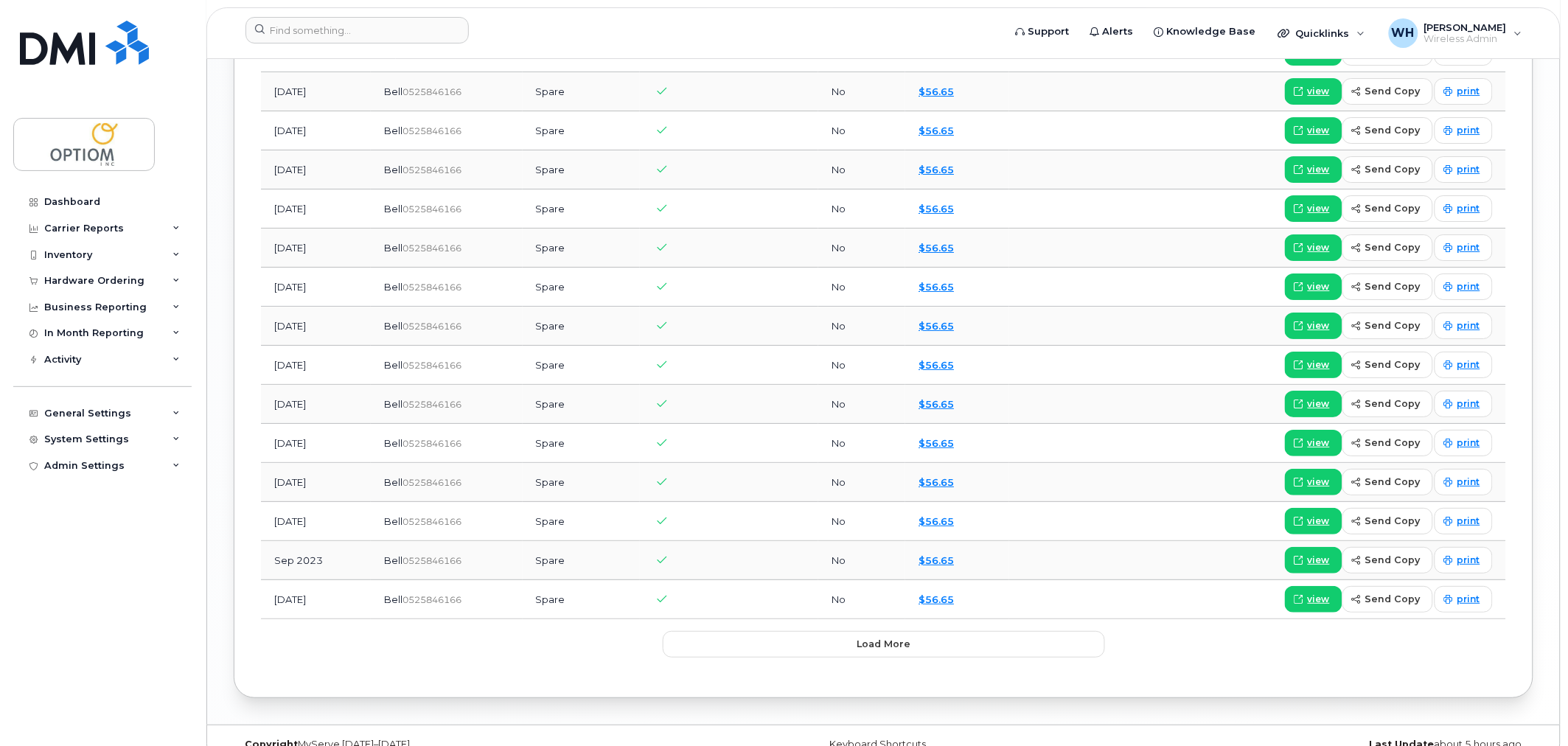
scroll to position [1860, 0]
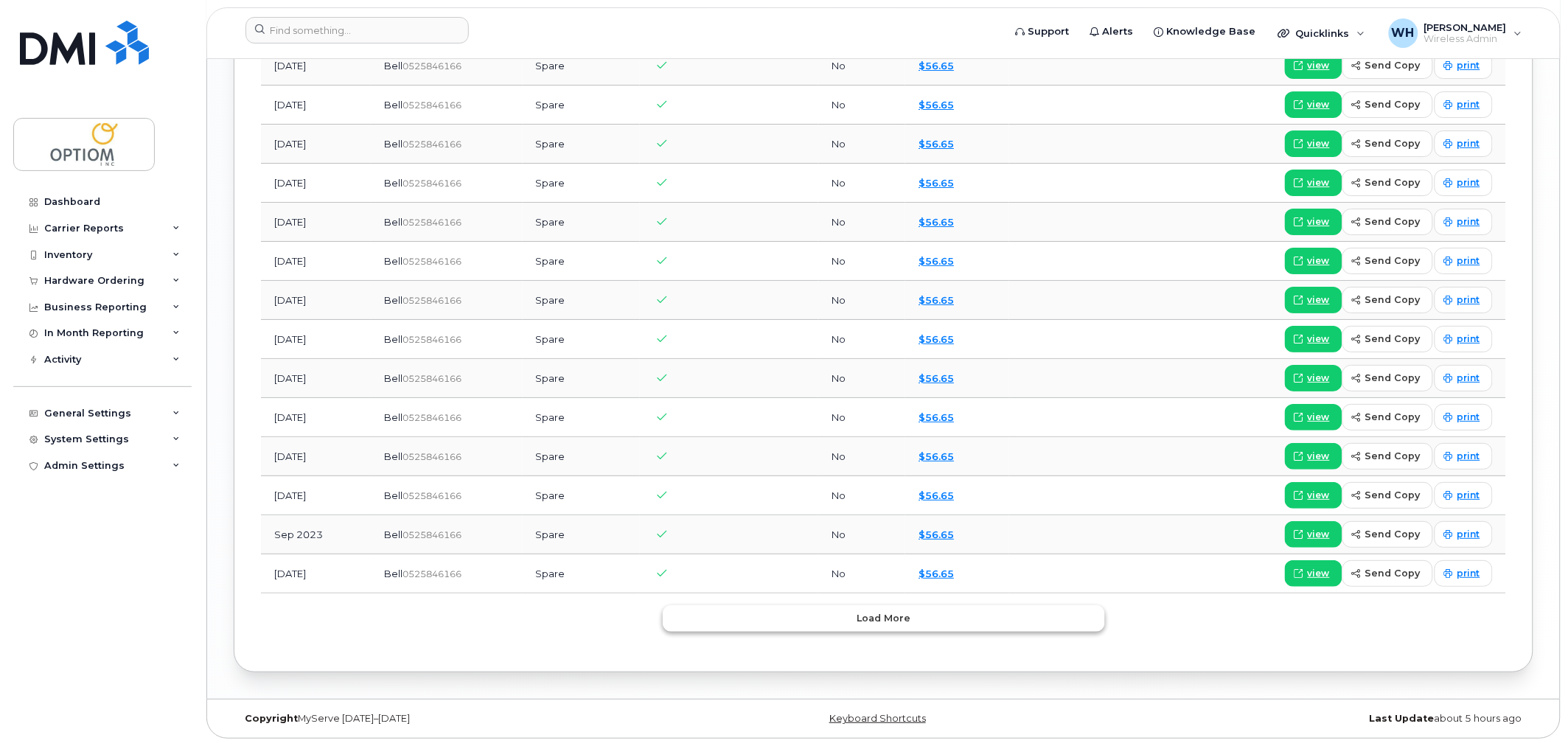
click at [871, 613] on span "Load more" at bounding box center [884, 618] width 54 height 14
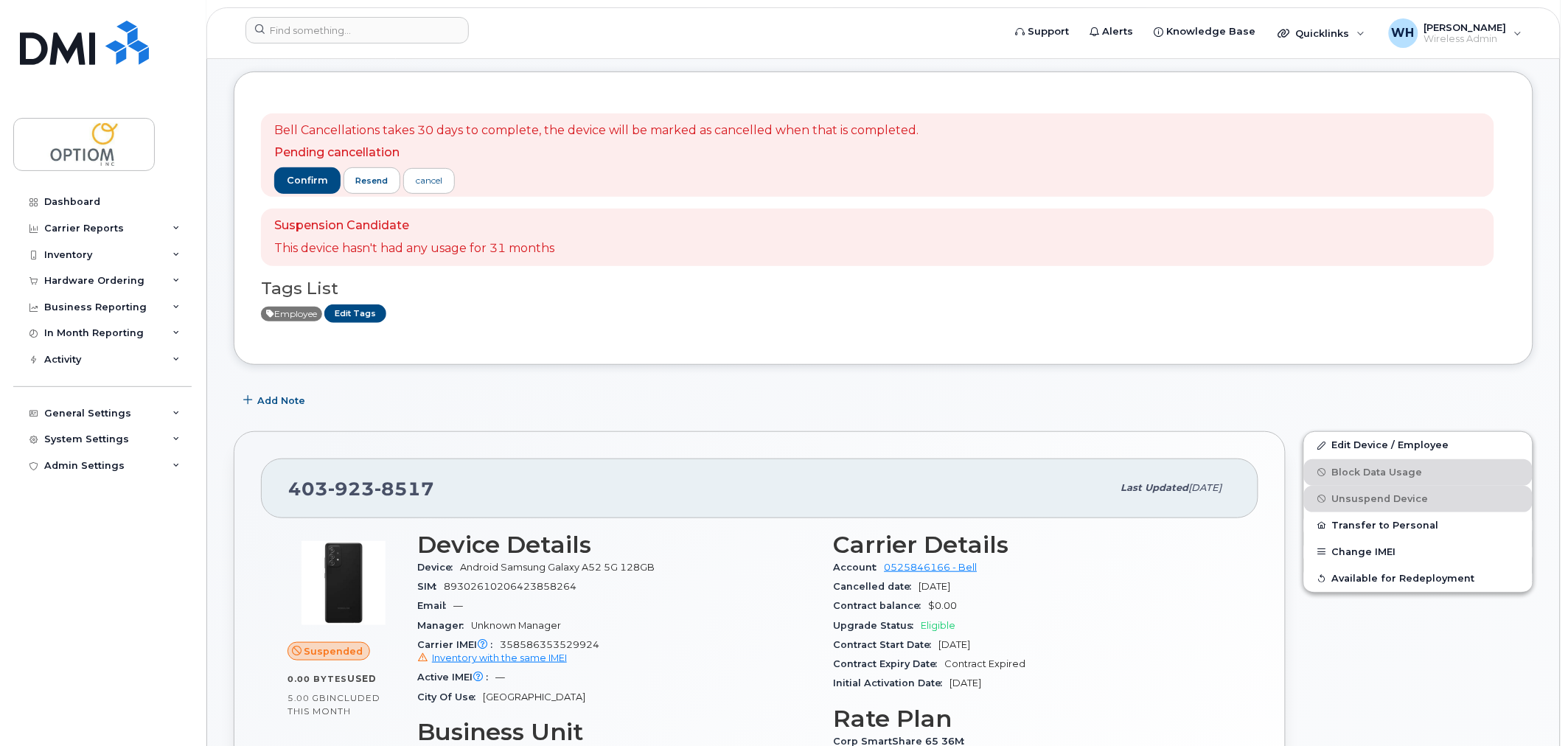
scroll to position [141, 0]
click at [292, 174] on button "confirm" at bounding box center [307, 182] width 66 height 27
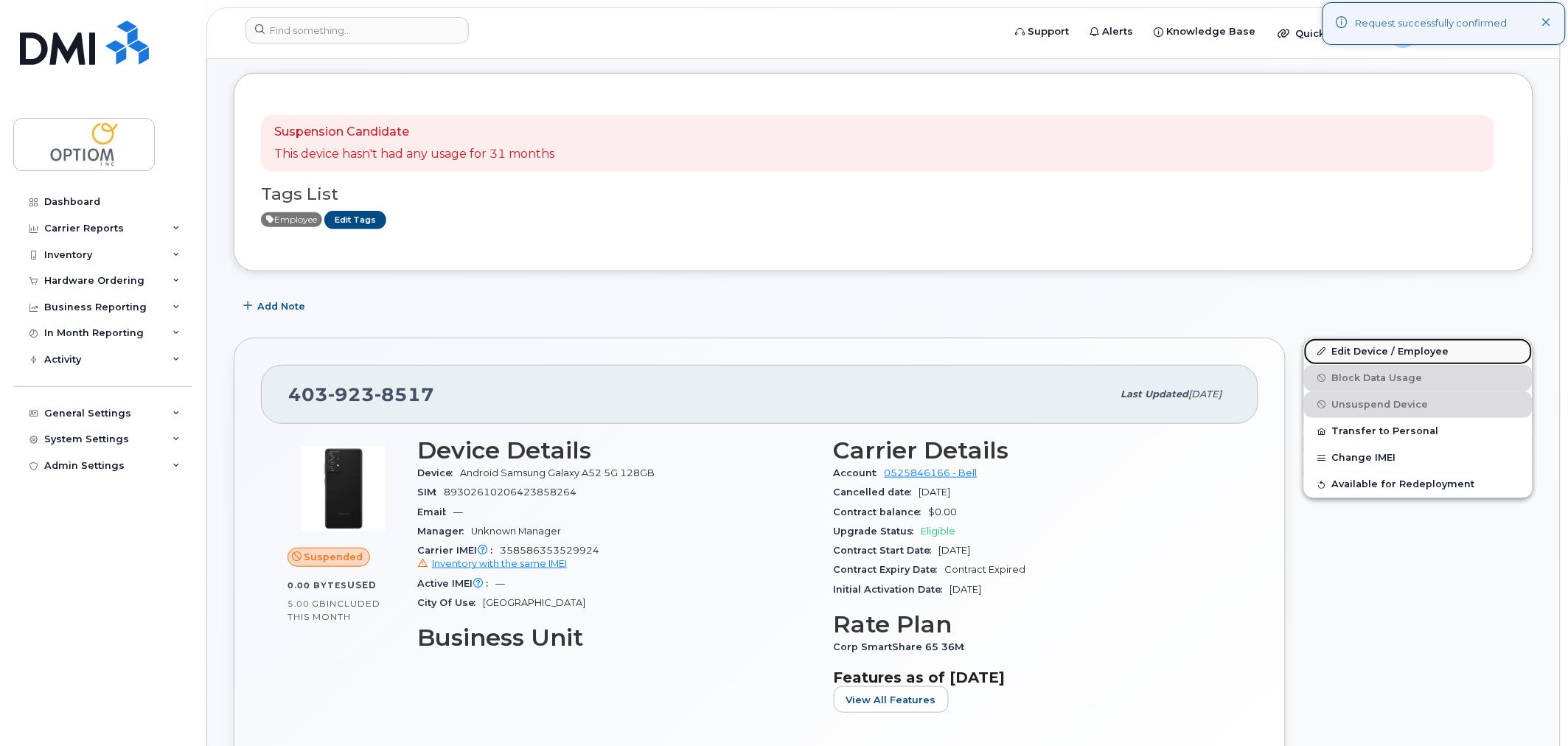
click at [1375, 350] on link "Edit Device / Employee" at bounding box center [1418, 352] width 228 height 27
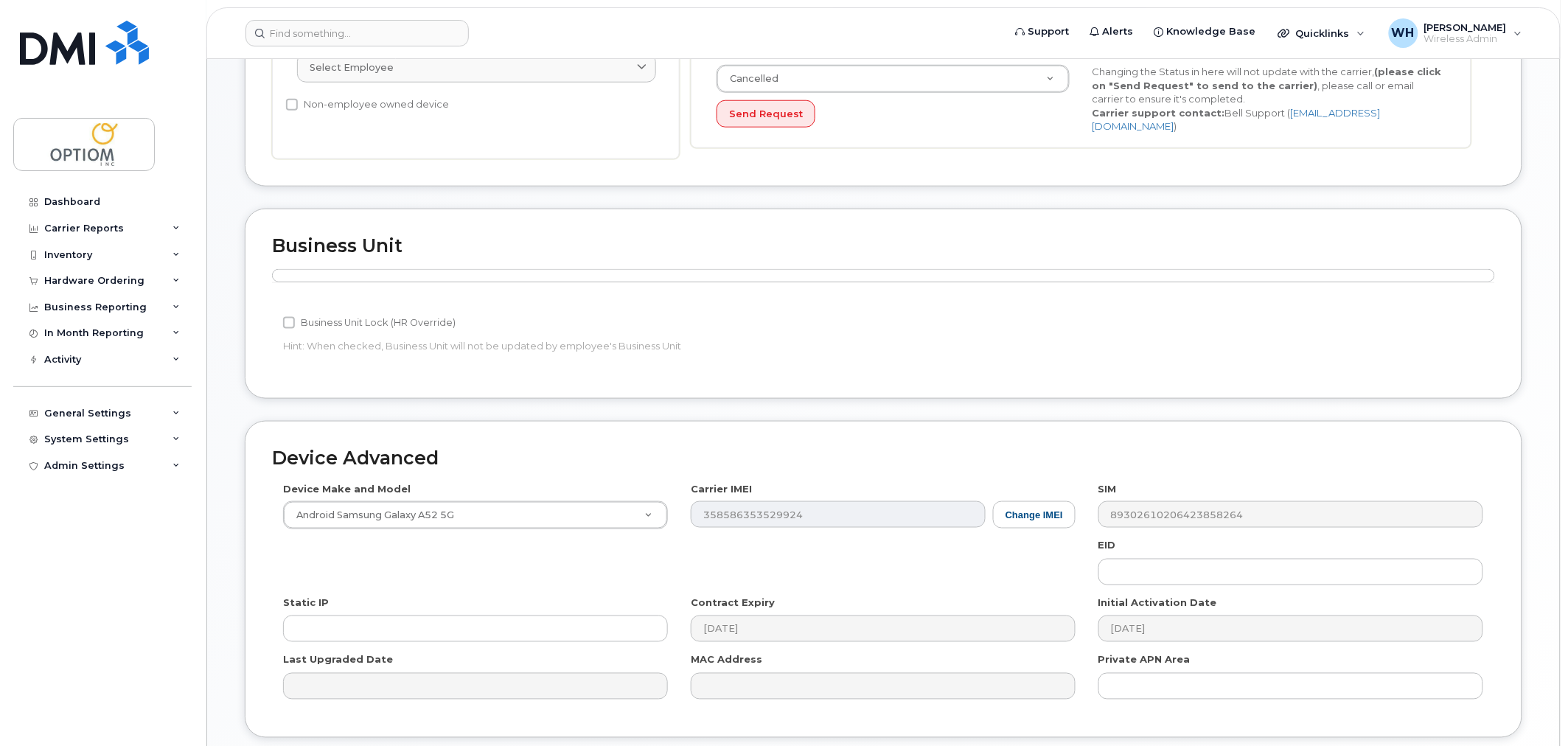
scroll to position [579, 0]
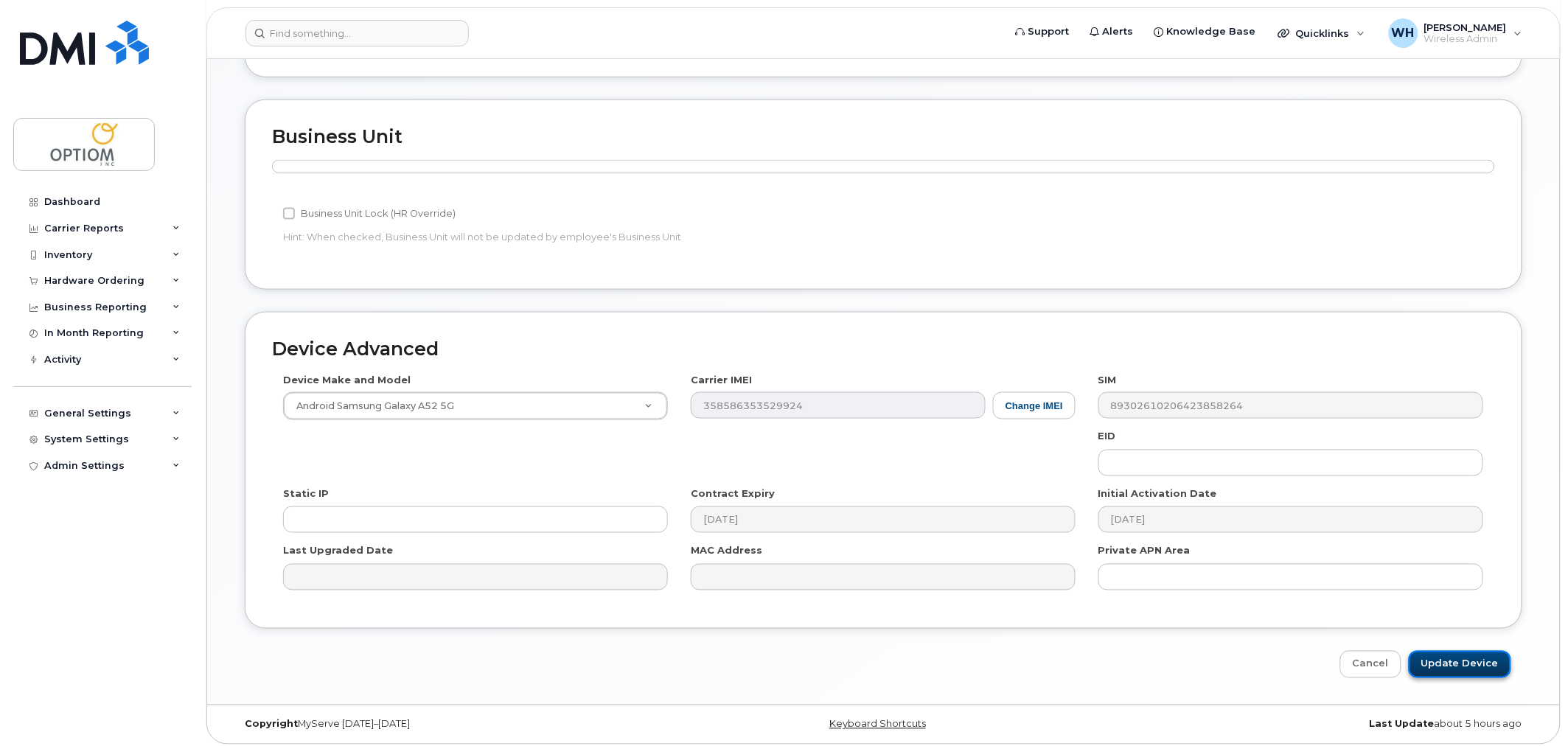
click at [1448, 660] on input "Update Device" at bounding box center [1460, 664] width 103 height 28
type input "Saving..."
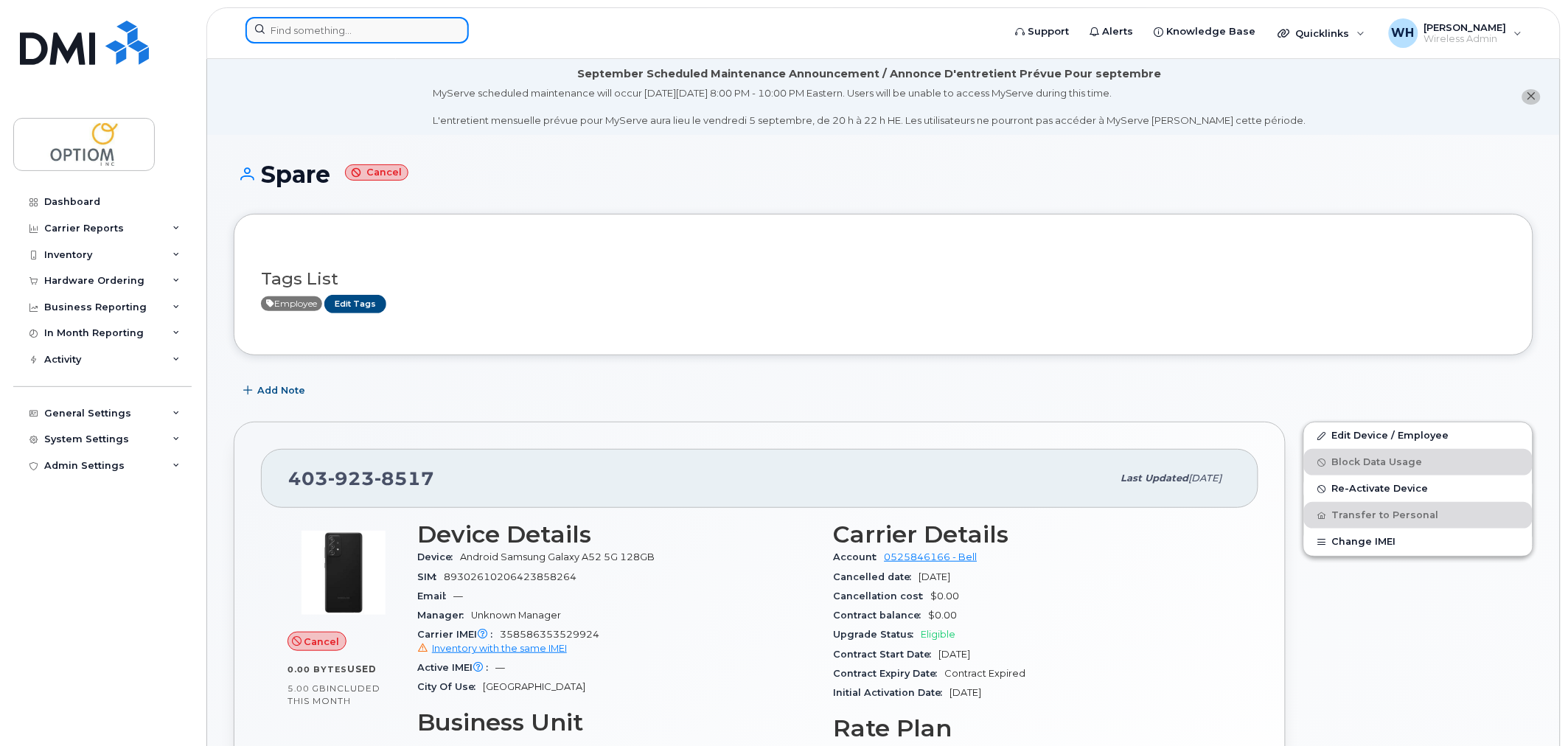
click at [305, 24] on input at bounding box center [357, 30] width 223 height 27
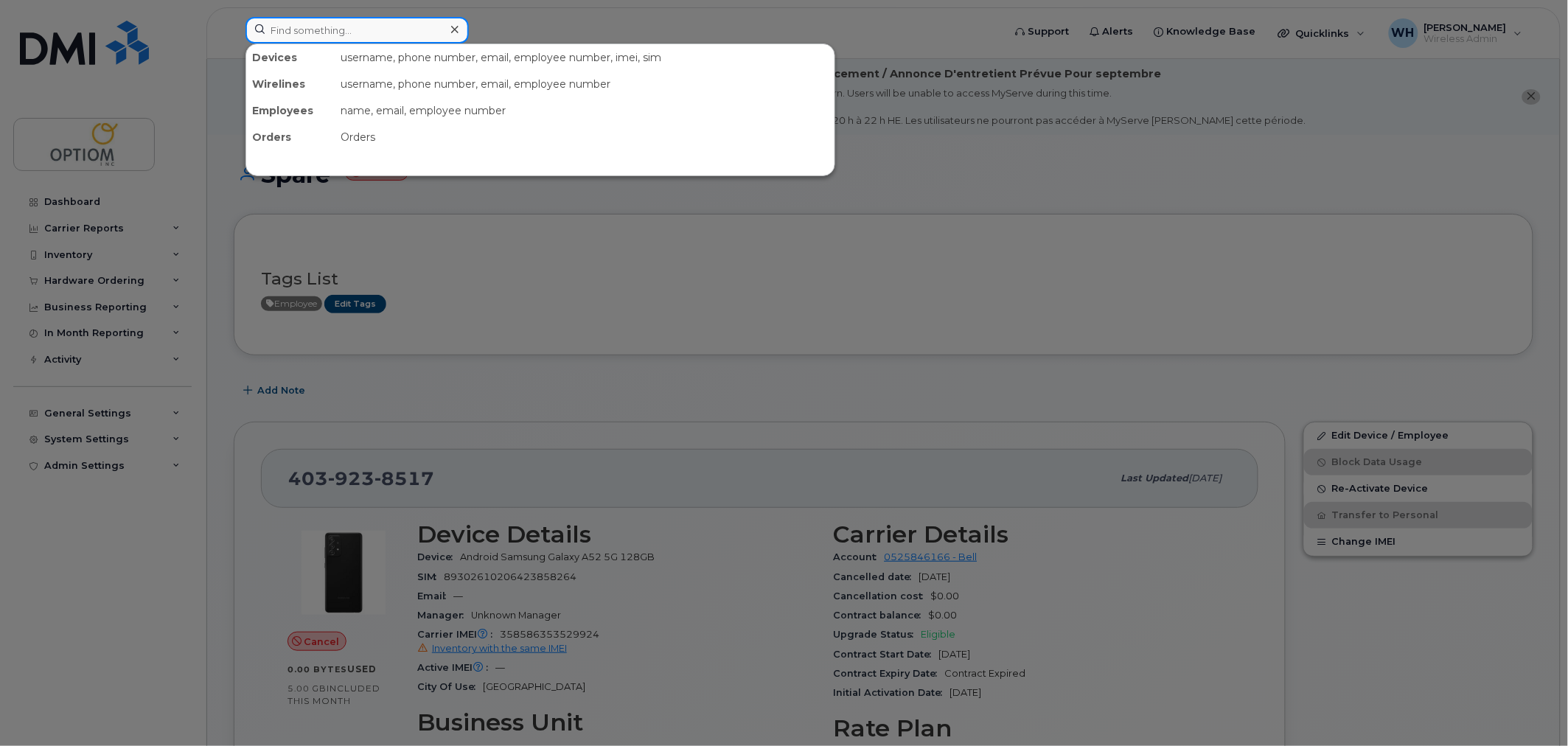
paste input "2363357139"
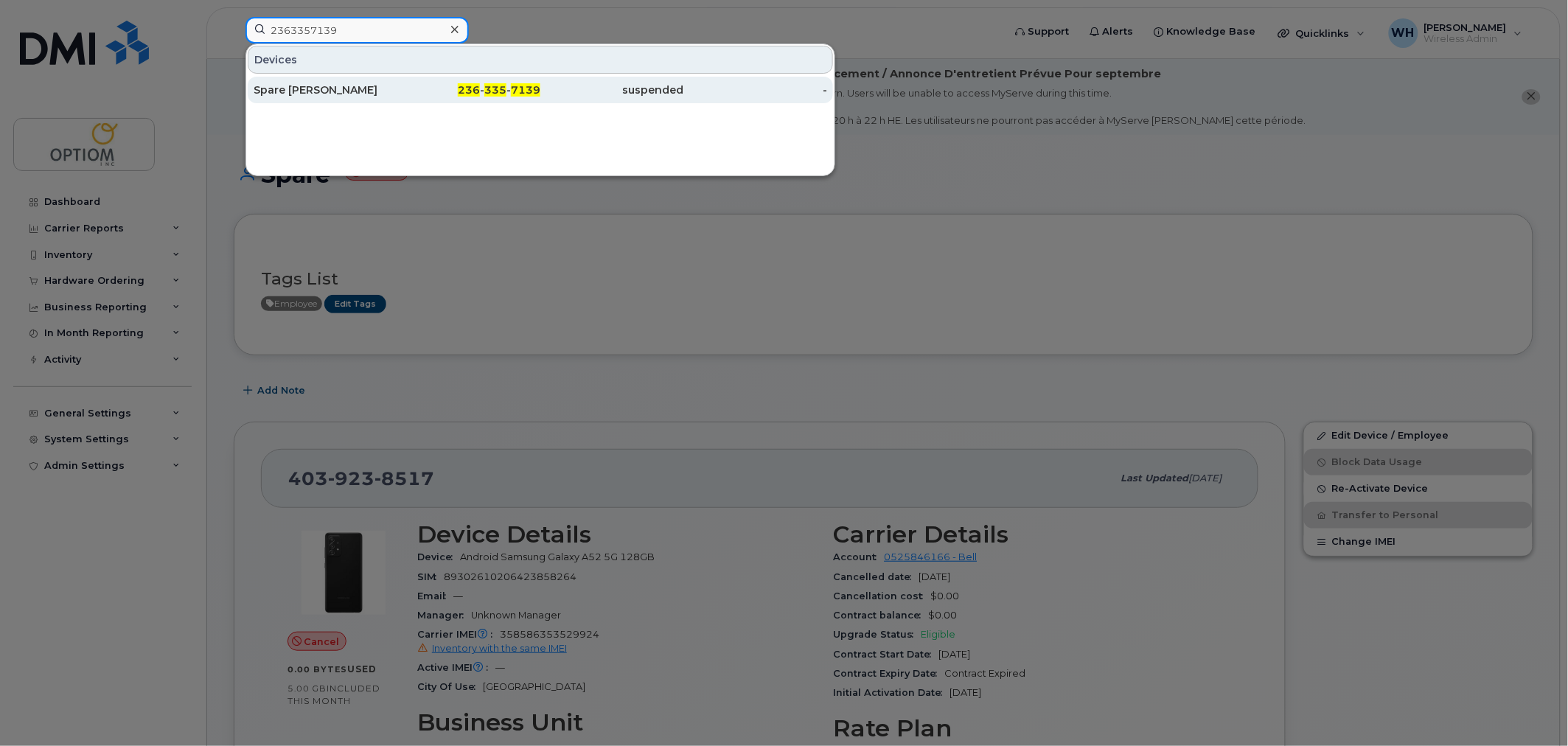
type input "2363357139"
click at [313, 94] on div "Spare [PERSON_NAME]" at bounding box center [325, 90] width 144 height 15
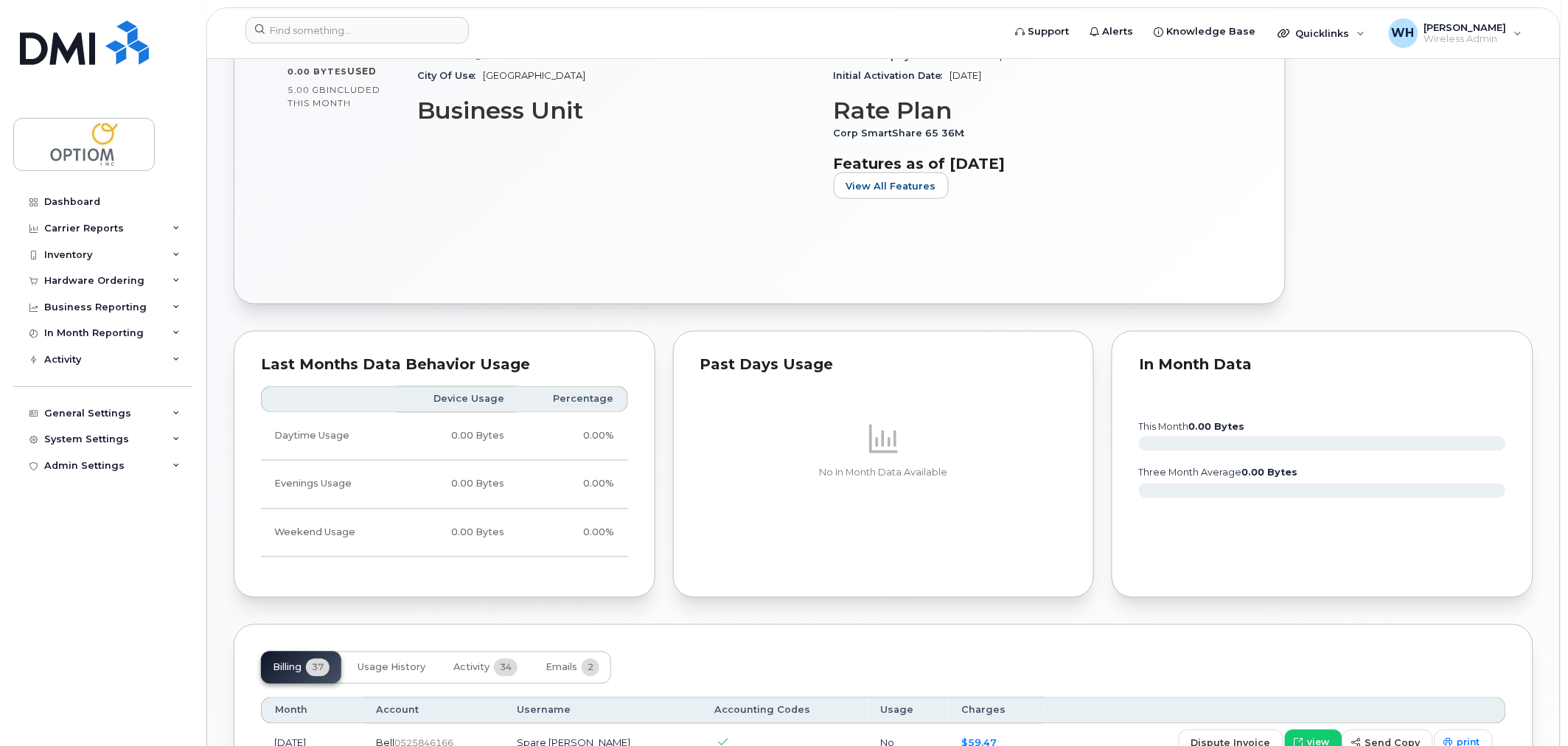
scroll to position [82, 0]
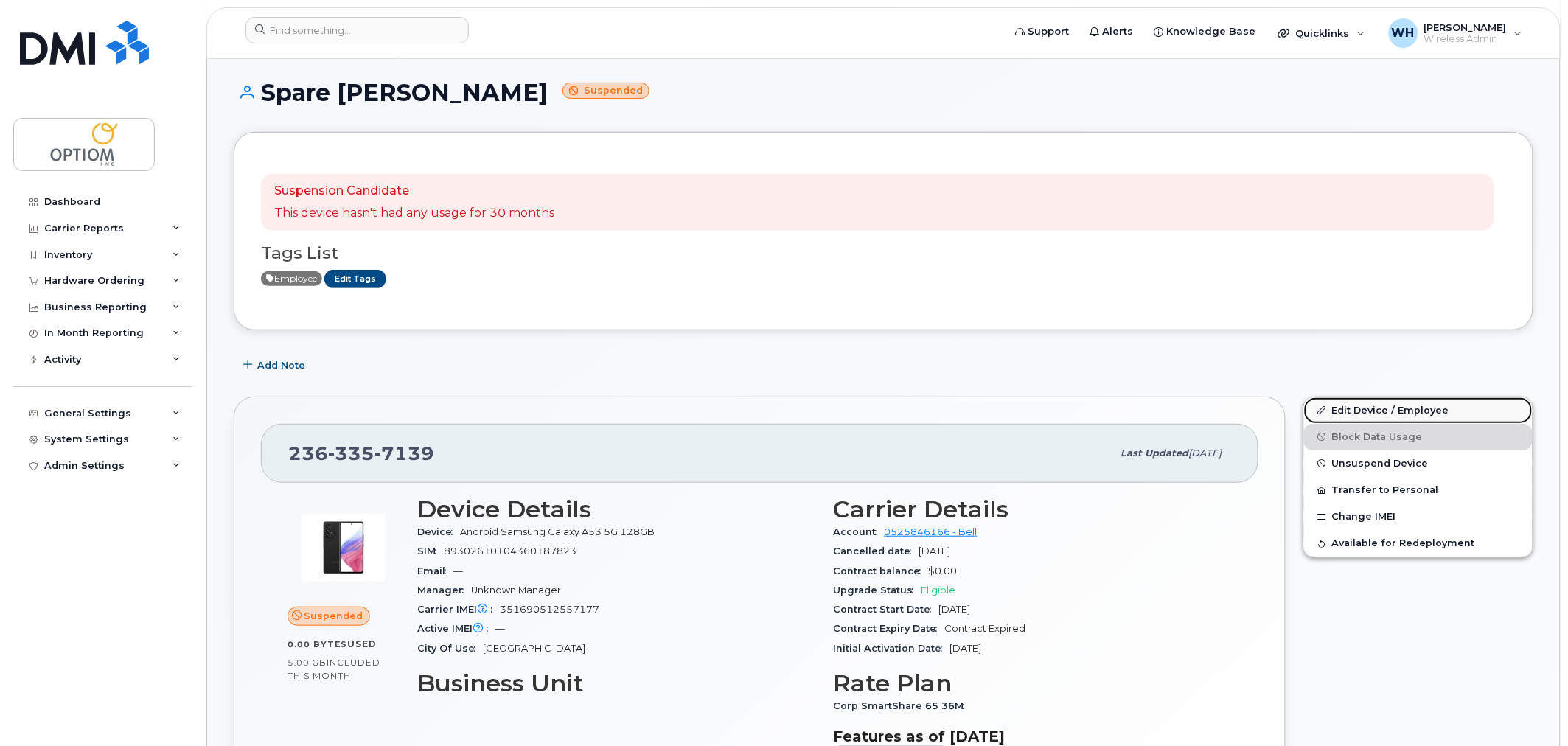
click at [1401, 414] on link "Edit Device / Employee" at bounding box center [1418, 411] width 228 height 27
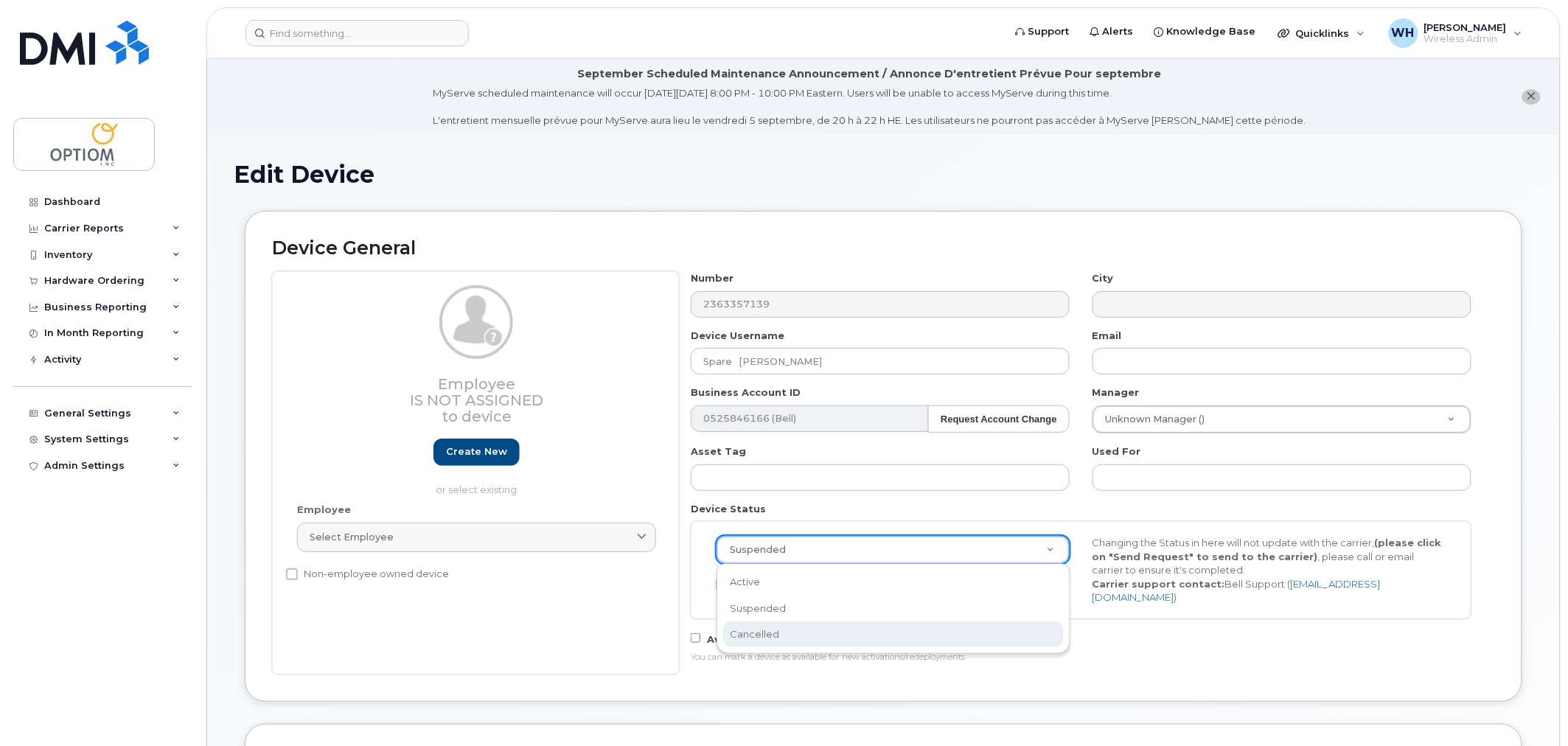
select select "cancelled"
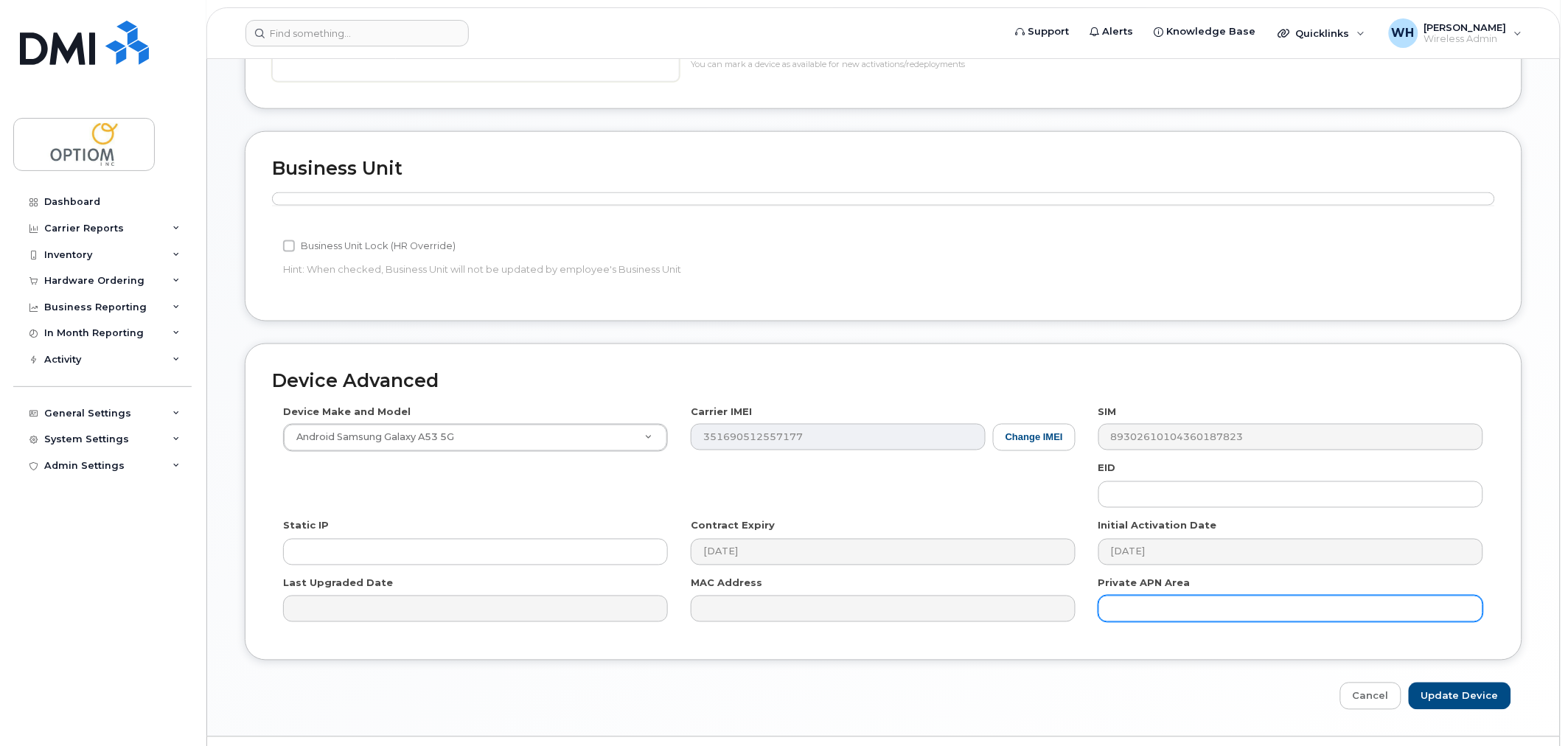
scroll to position [626, 0]
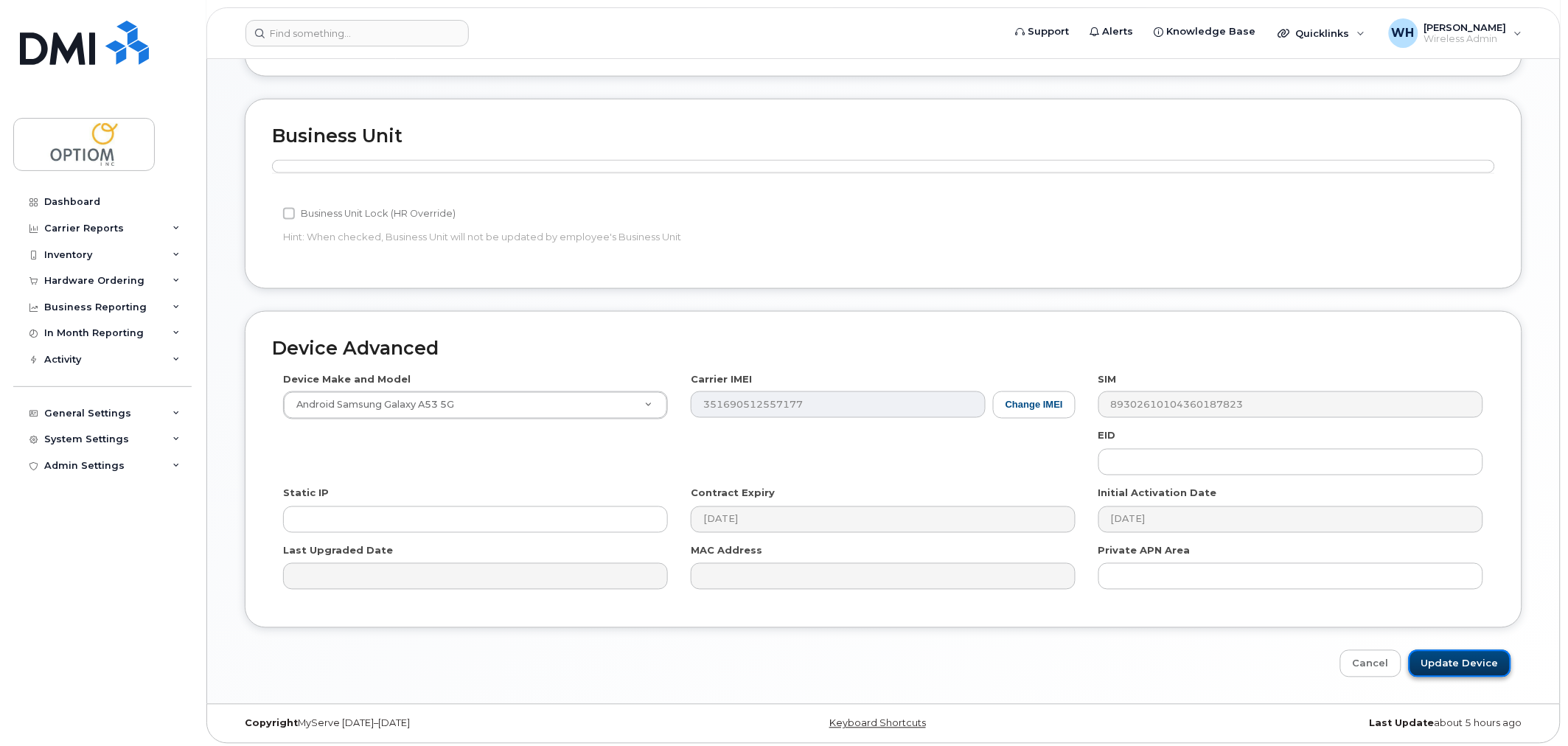
click at [1442, 654] on input "Update Device" at bounding box center [1460, 663] width 103 height 28
type input "Saving..."
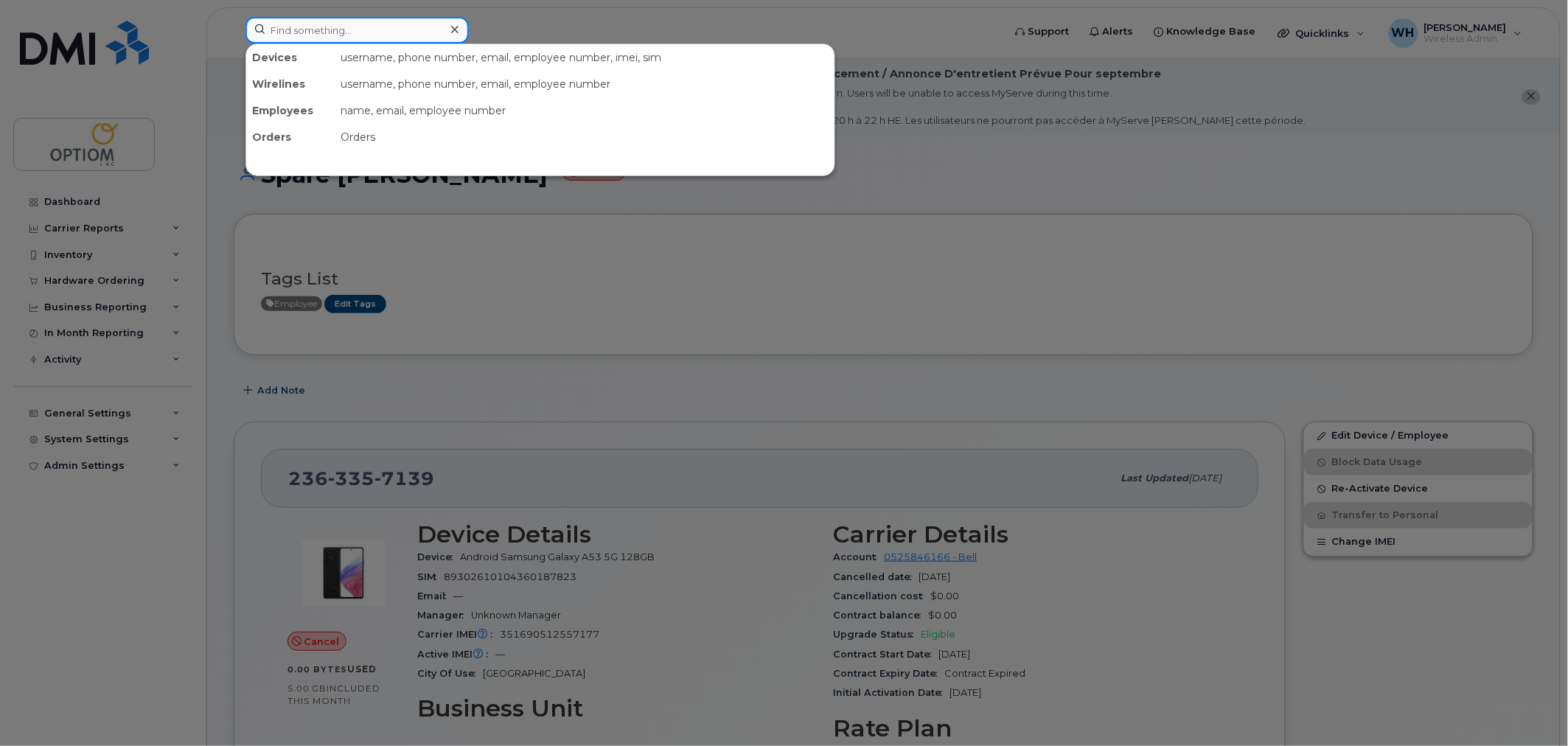
click at [320, 27] on input at bounding box center [357, 30] width 223 height 27
paste input "3653405463"
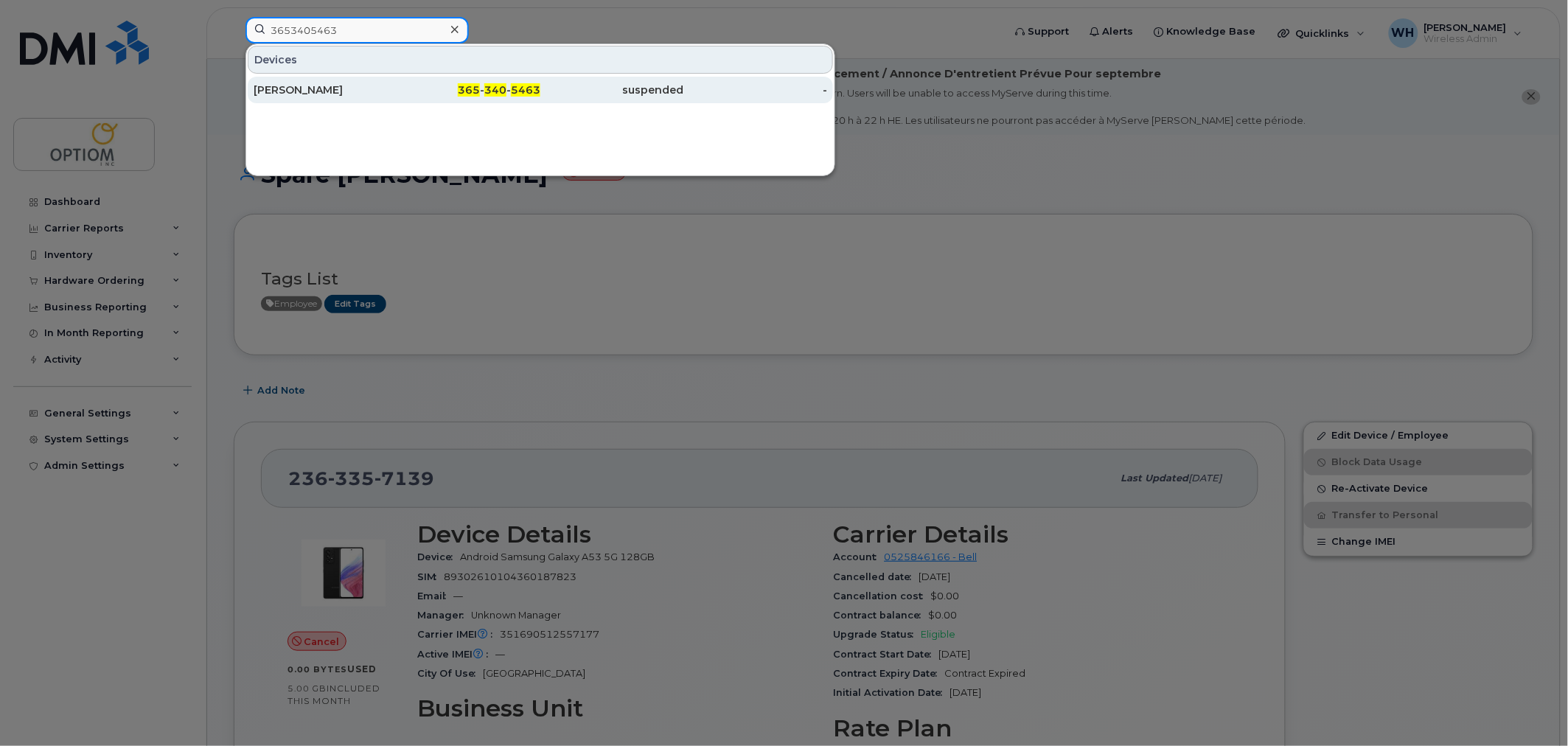
type input "3653405463"
click at [404, 85] on div "365 - 340 - 5463" at bounding box center [469, 90] width 144 height 15
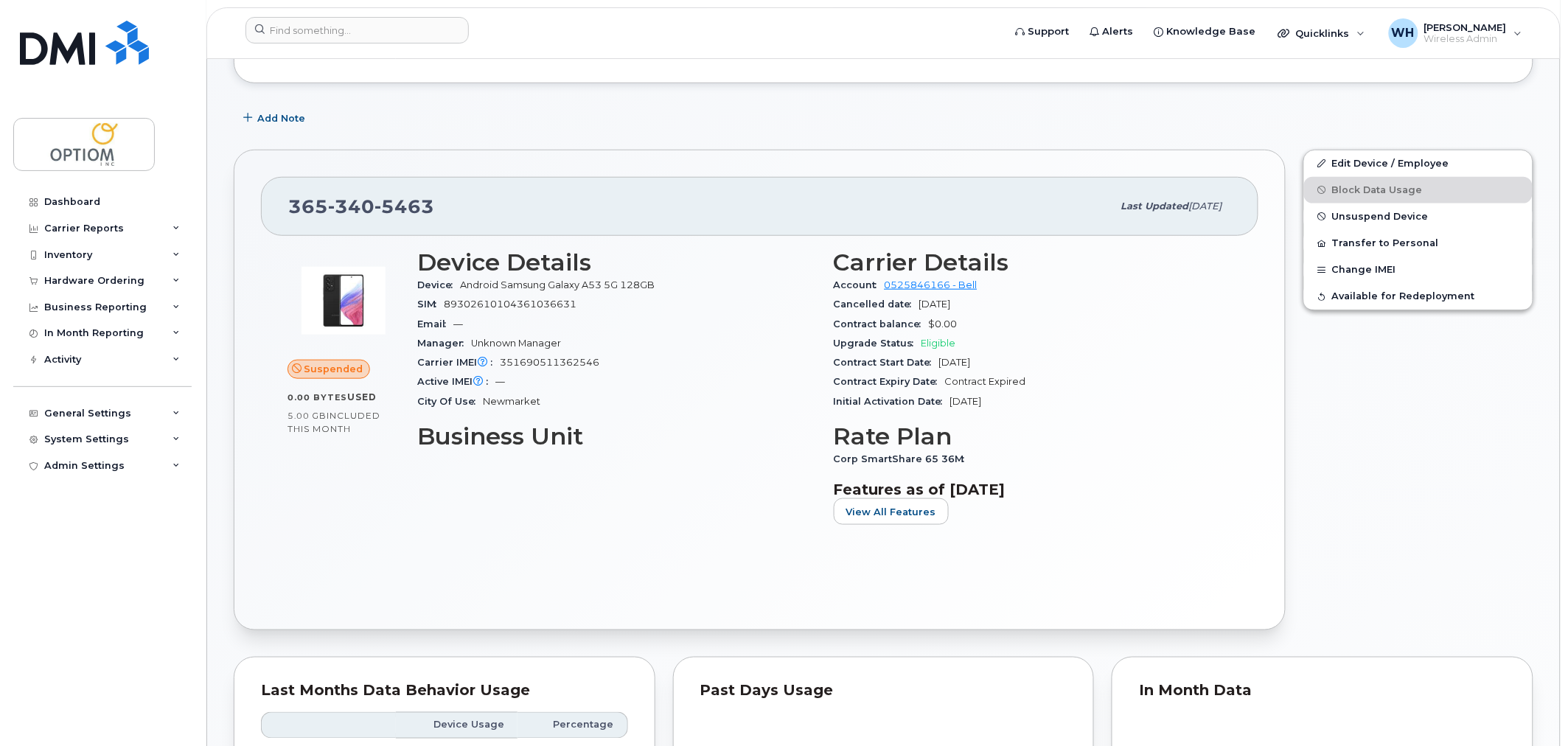
scroll to position [328, 0]
click at [1379, 170] on link "Edit Device / Employee" at bounding box center [1418, 164] width 228 height 27
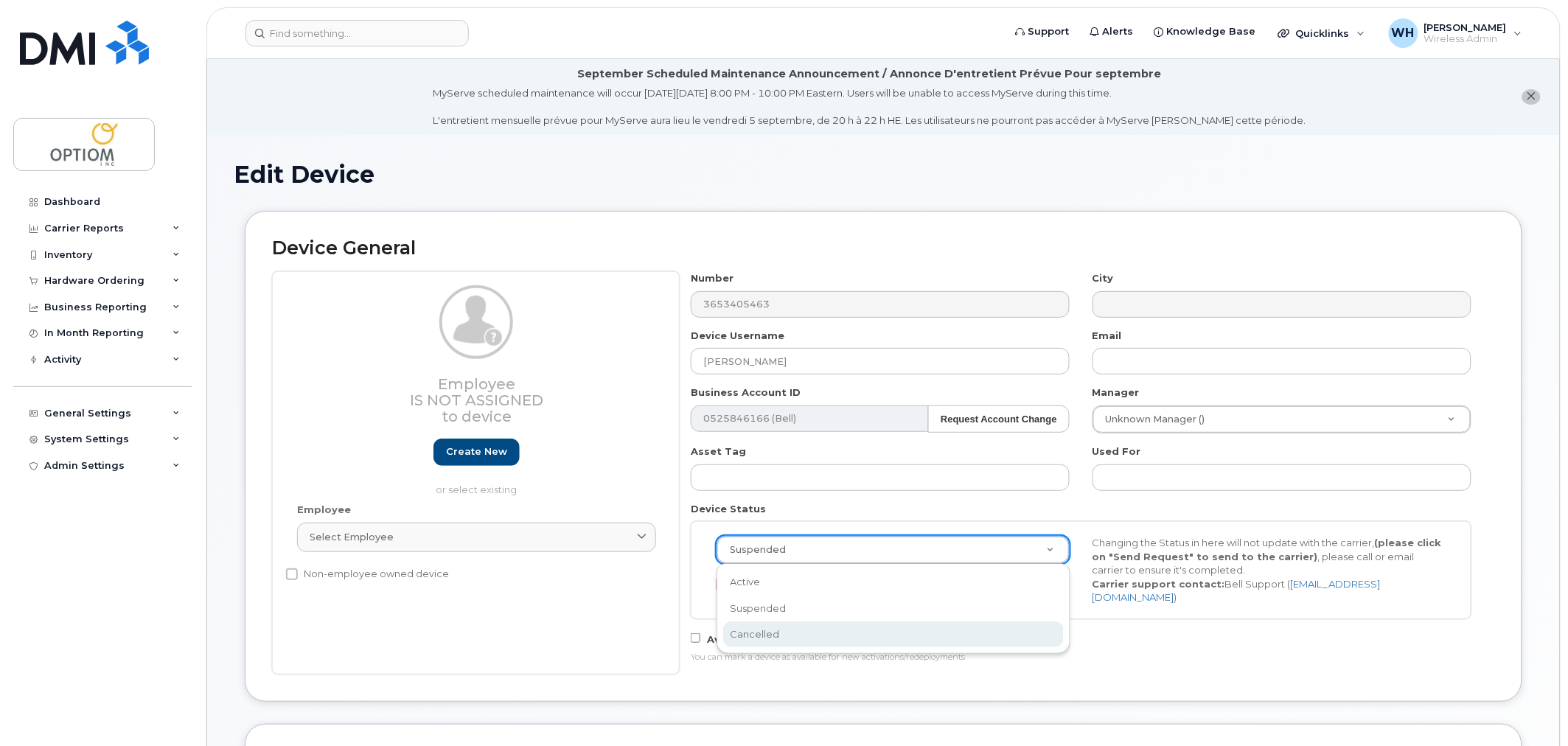
select select "cancelled"
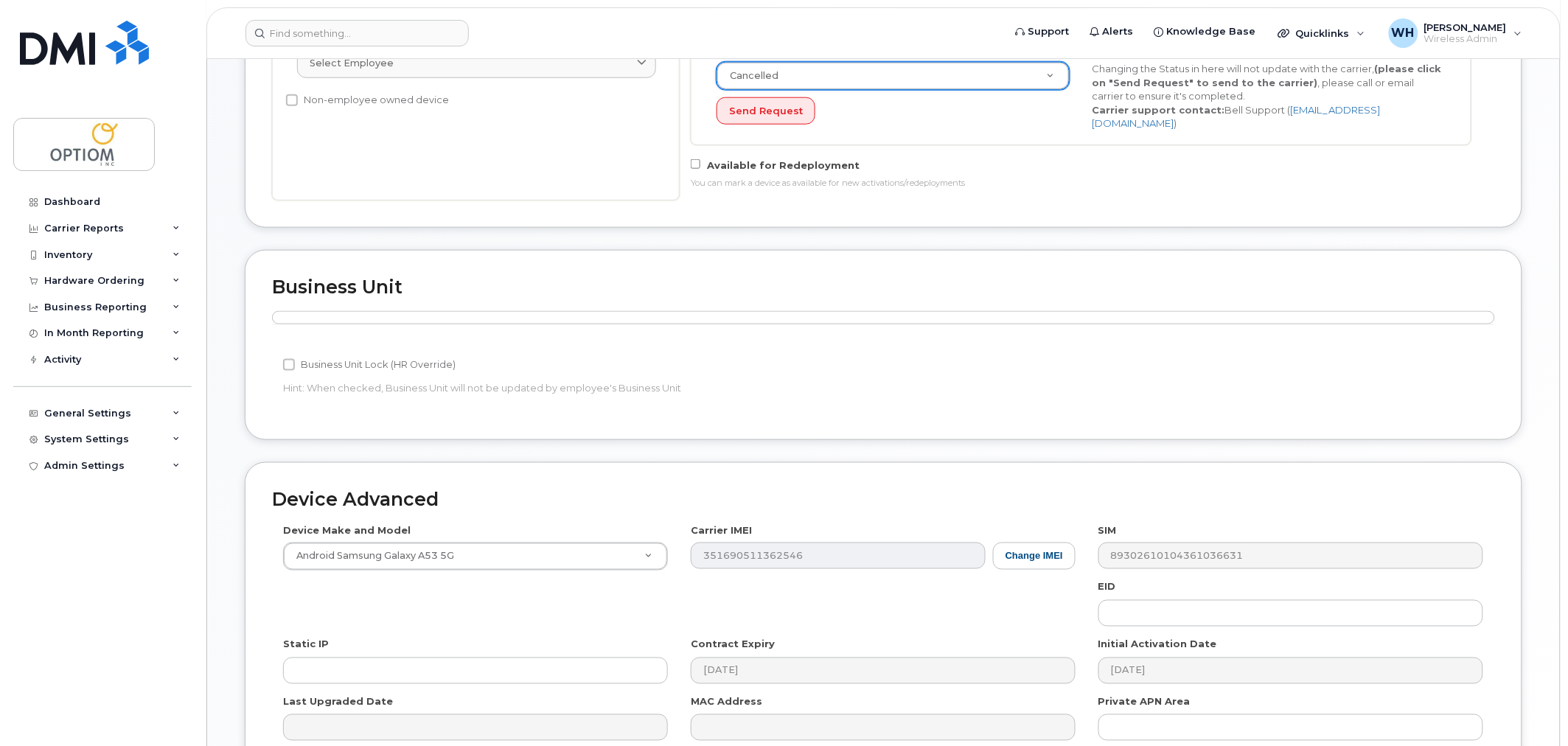
scroll to position [626, 0]
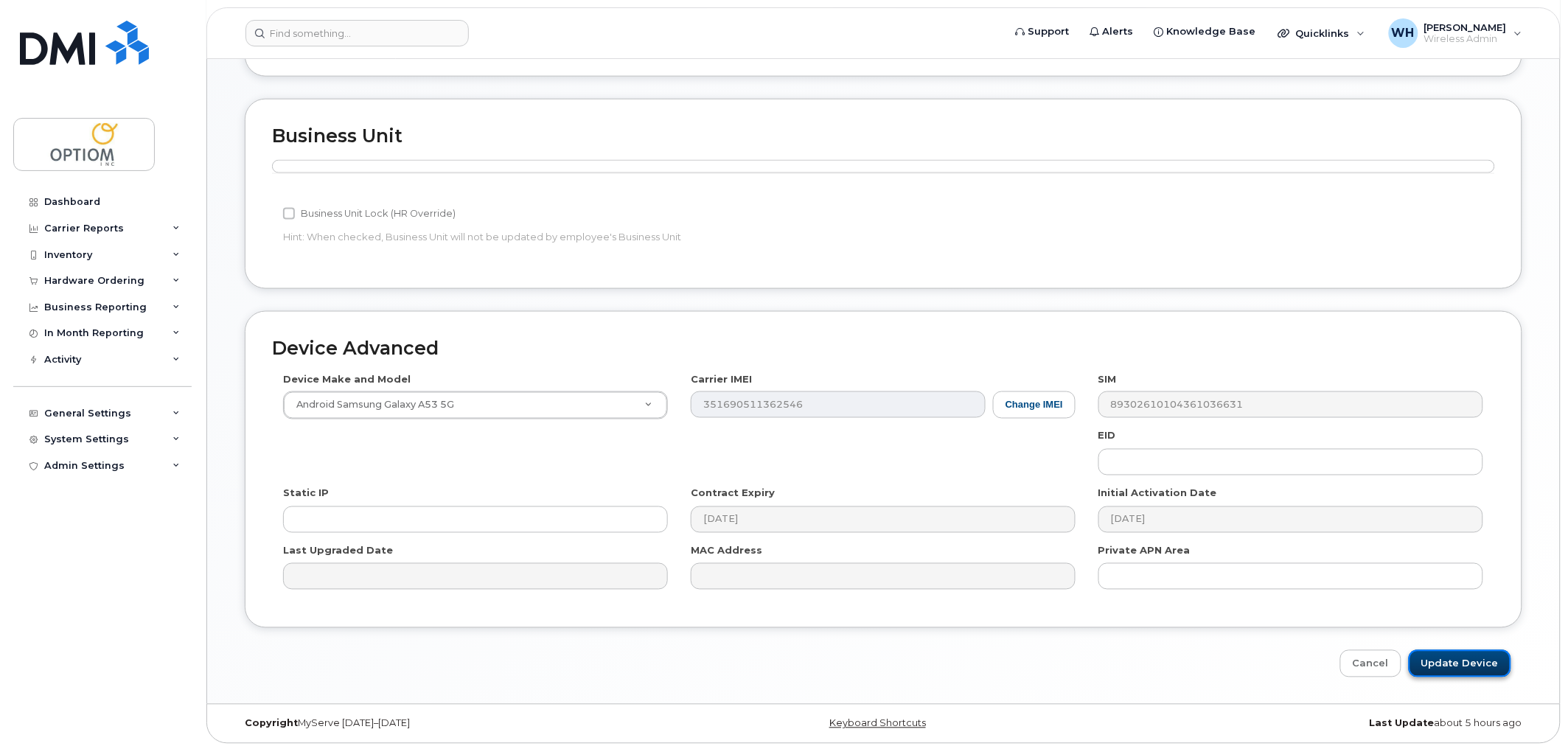
click at [1461, 658] on input "Update Device" at bounding box center [1460, 663] width 103 height 28
type input "Saving..."
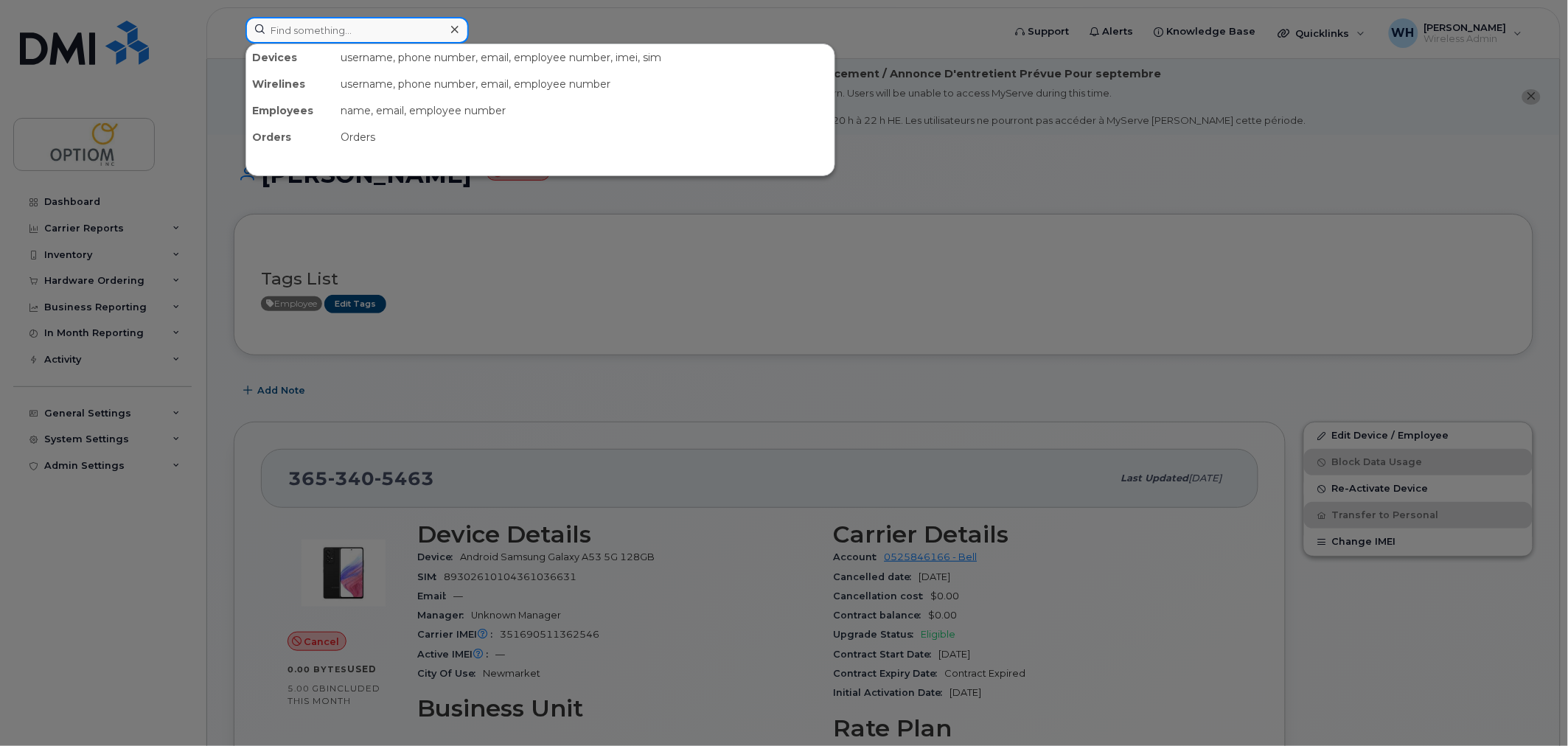
click at [365, 32] on input at bounding box center [357, 30] width 223 height 27
paste input "4034650210"
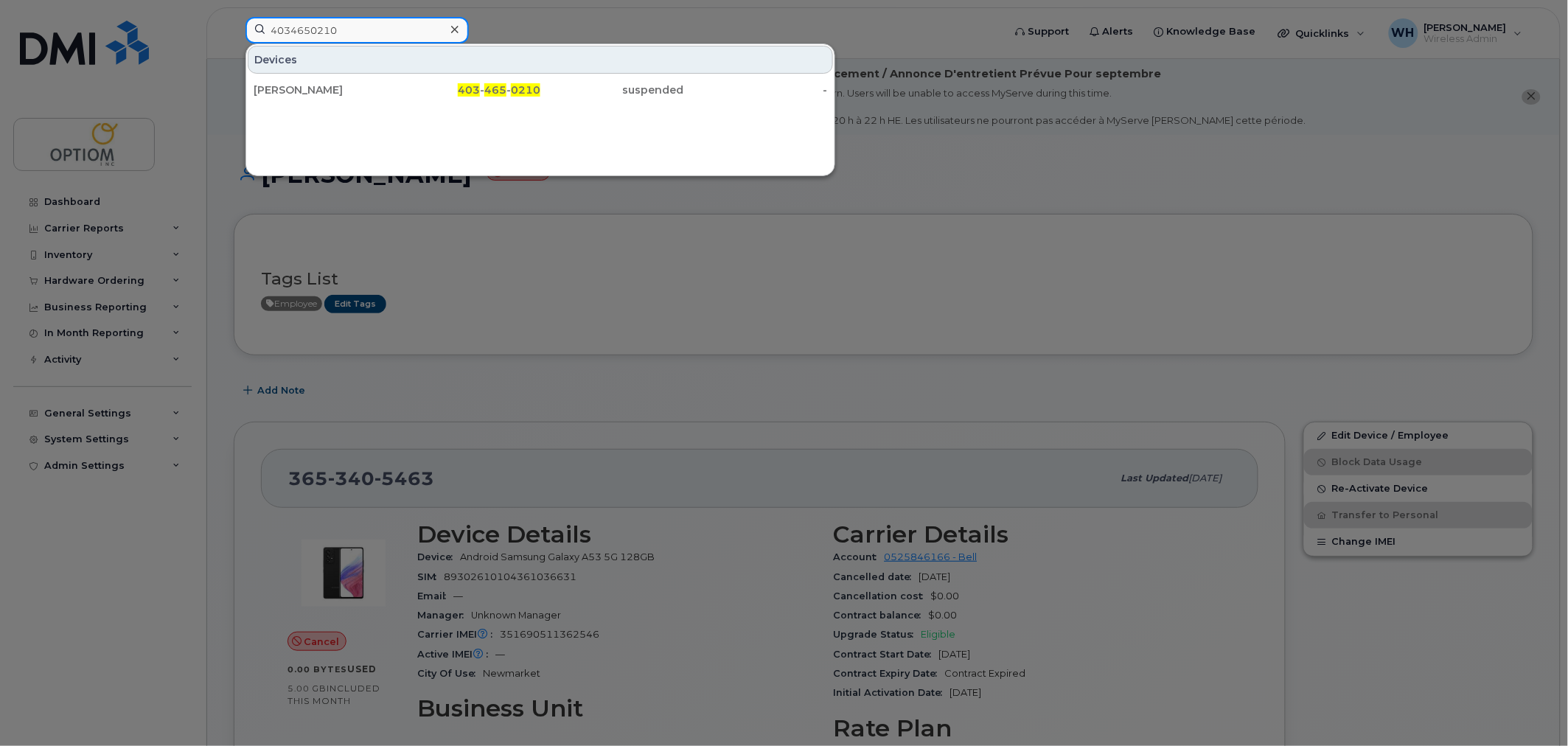
type input "4034650210"
click at [397, 82] on div "[PERSON_NAME]" at bounding box center [469, 90] width 144 height 27
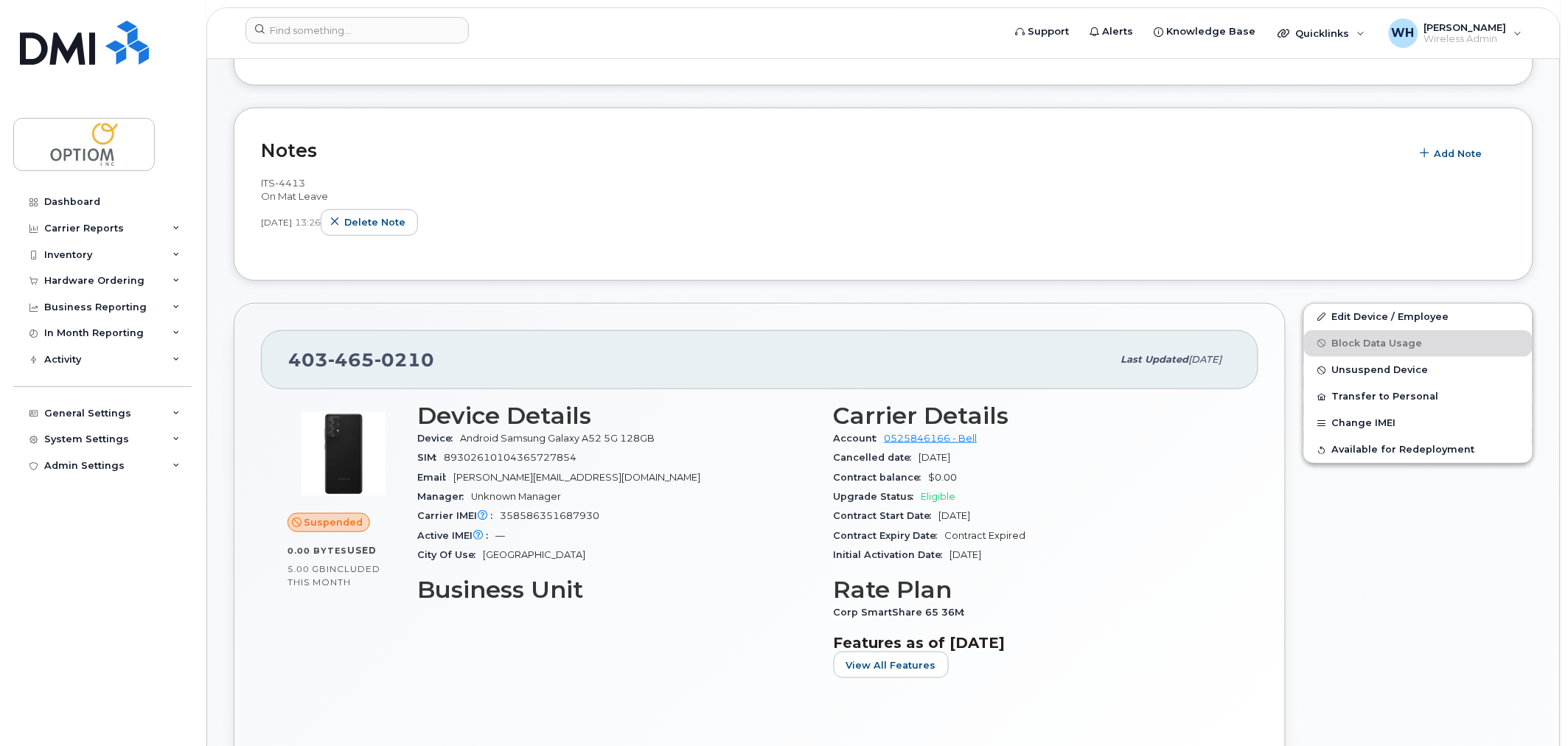
scroll to position [327, 0]
click at [1391, 313] on link "Edit Device / Employee" at bounding box center [1418, 316] width 228 height 27
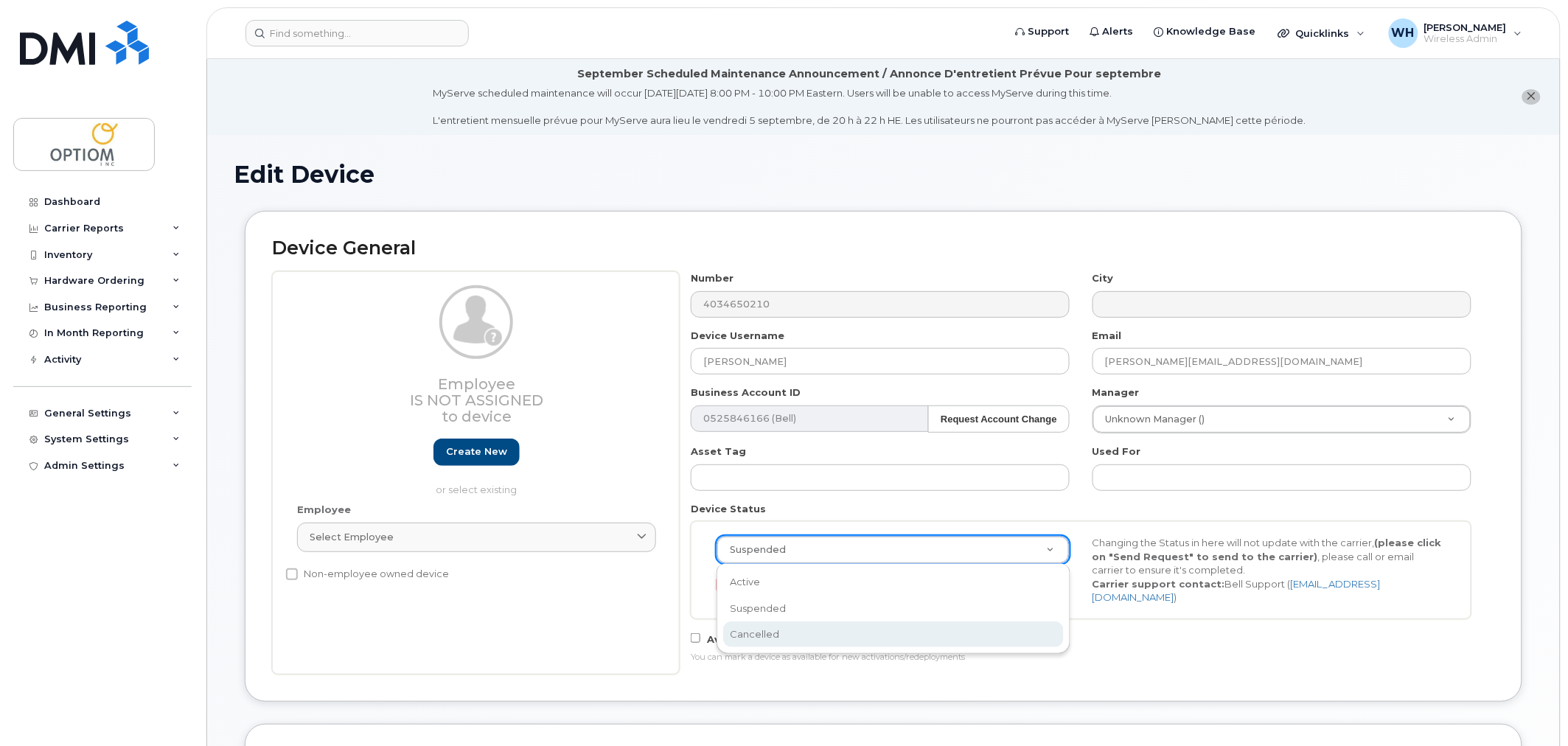
select select "cancelled"
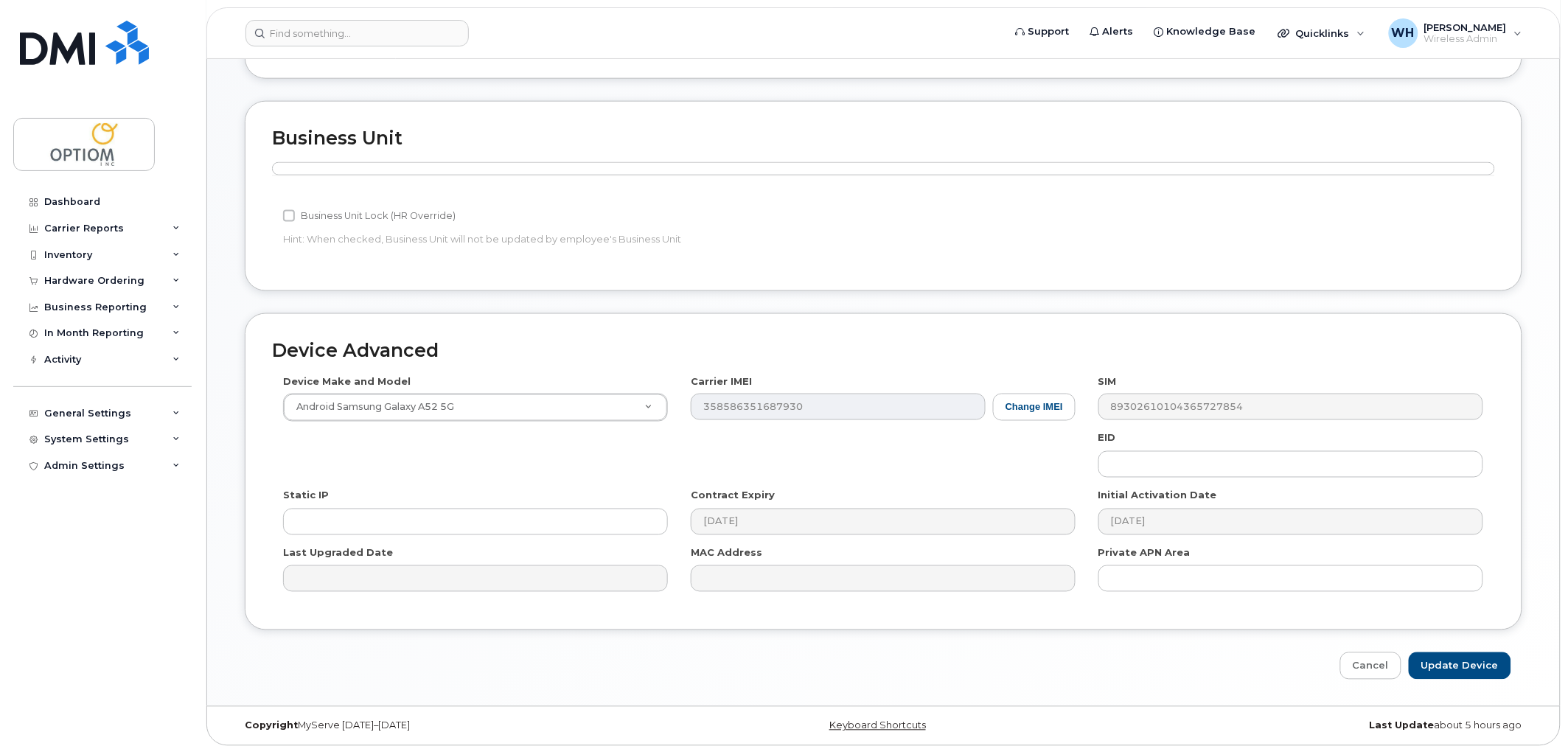
scroll to position [626, 0]
click at [1451, 650] on input "Update Device" at bounding box center [1460, 663] width 103 height 28
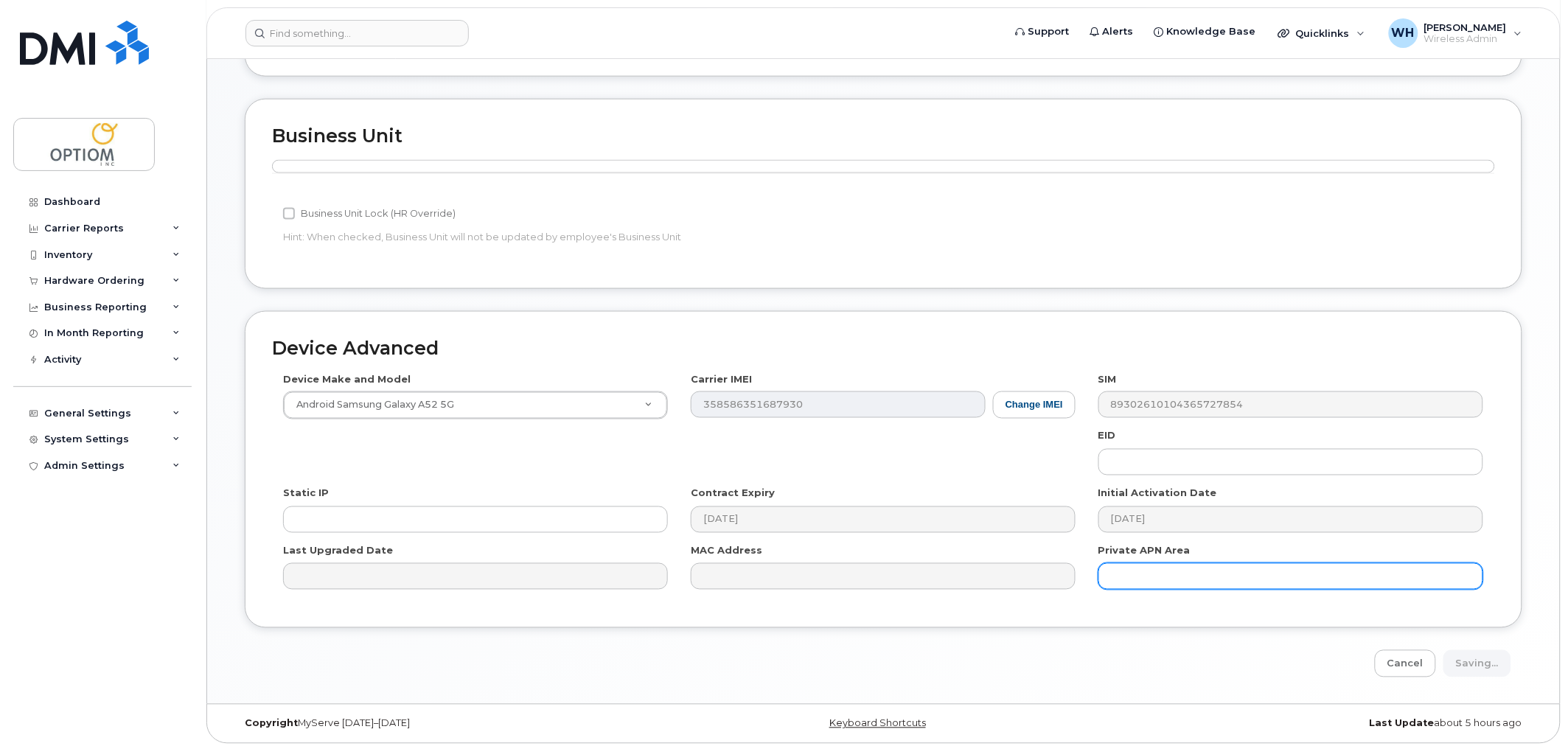
type input "Saving..."
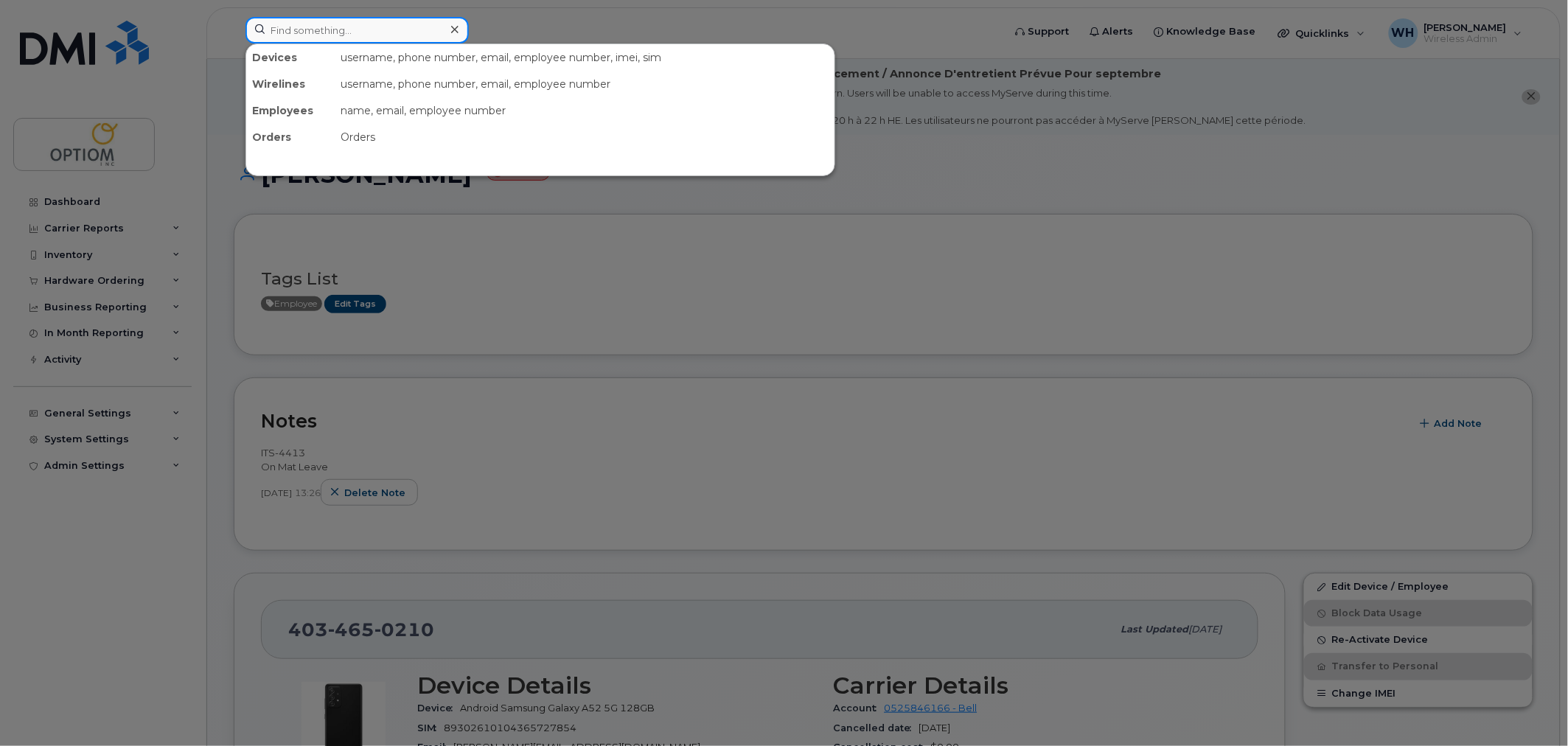
click at [339, 31] on input at bounding box center [357, 30] width 223 height 27
paste input "4034783026"
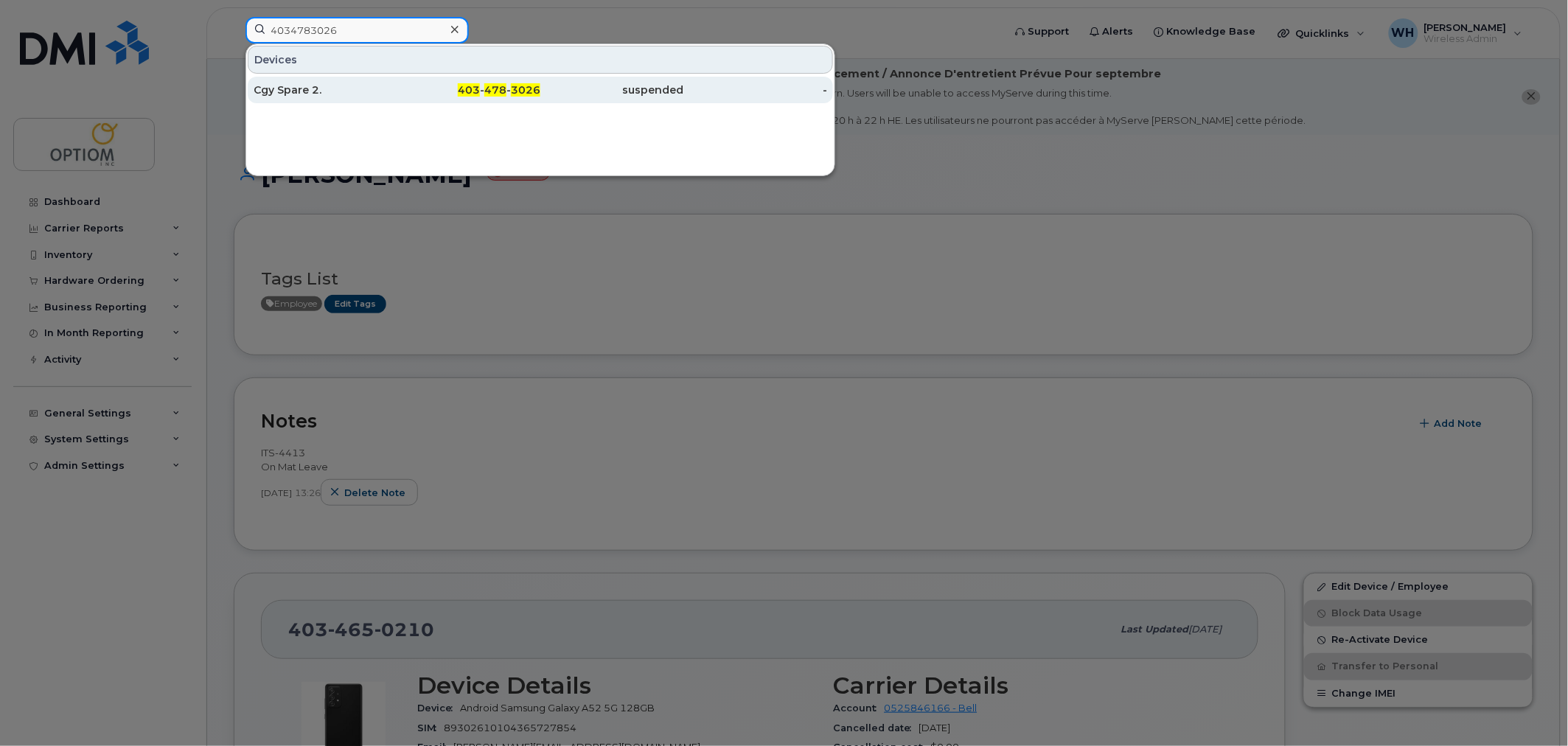
type input "4034783026"
click at [356, 86] on div "Cgy Spare 2." at bounding box center [325, 90] width 144 height 15
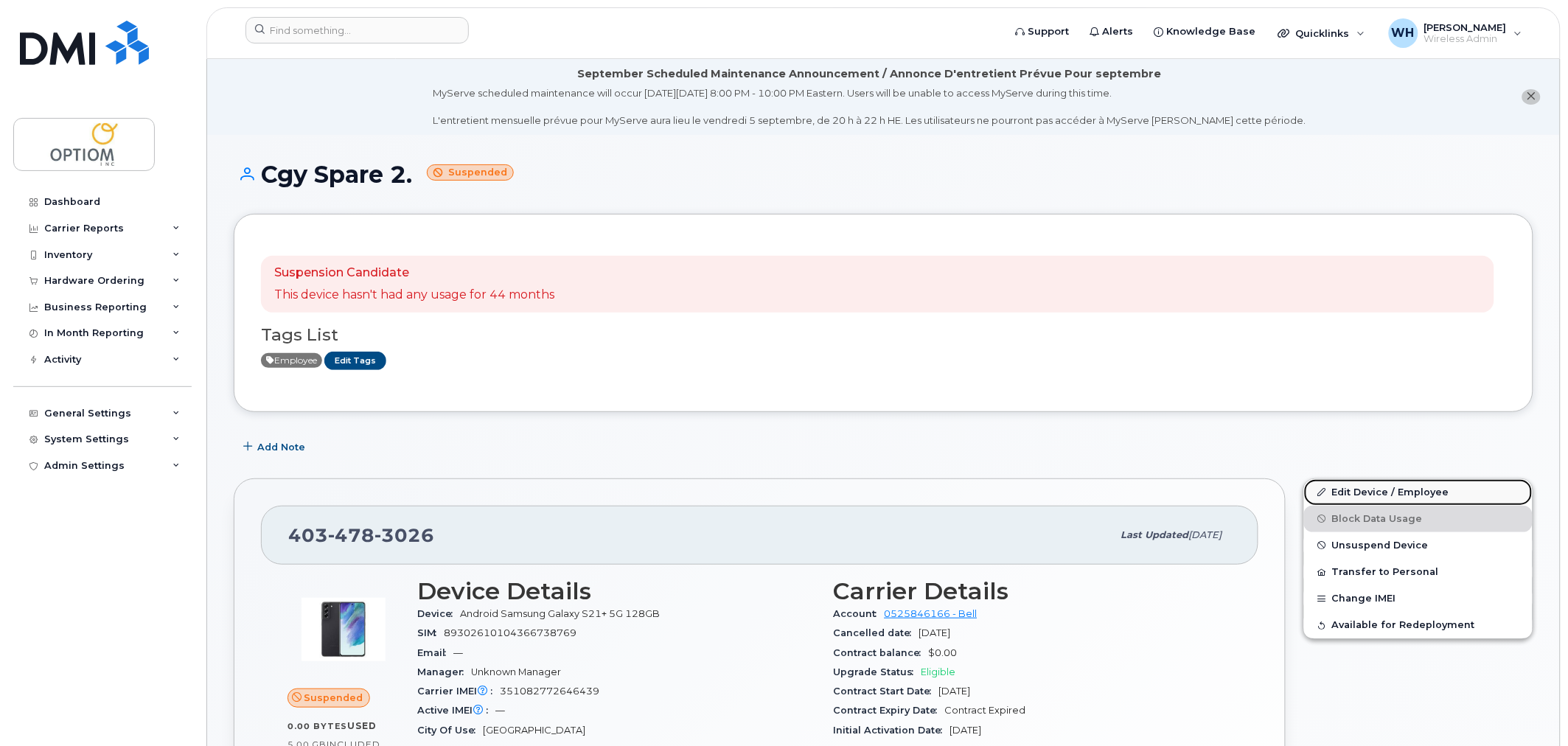
click at [1381, 494] on link "Edit Device / Employee" at bounding box center [1418, 492] width 228 height 27
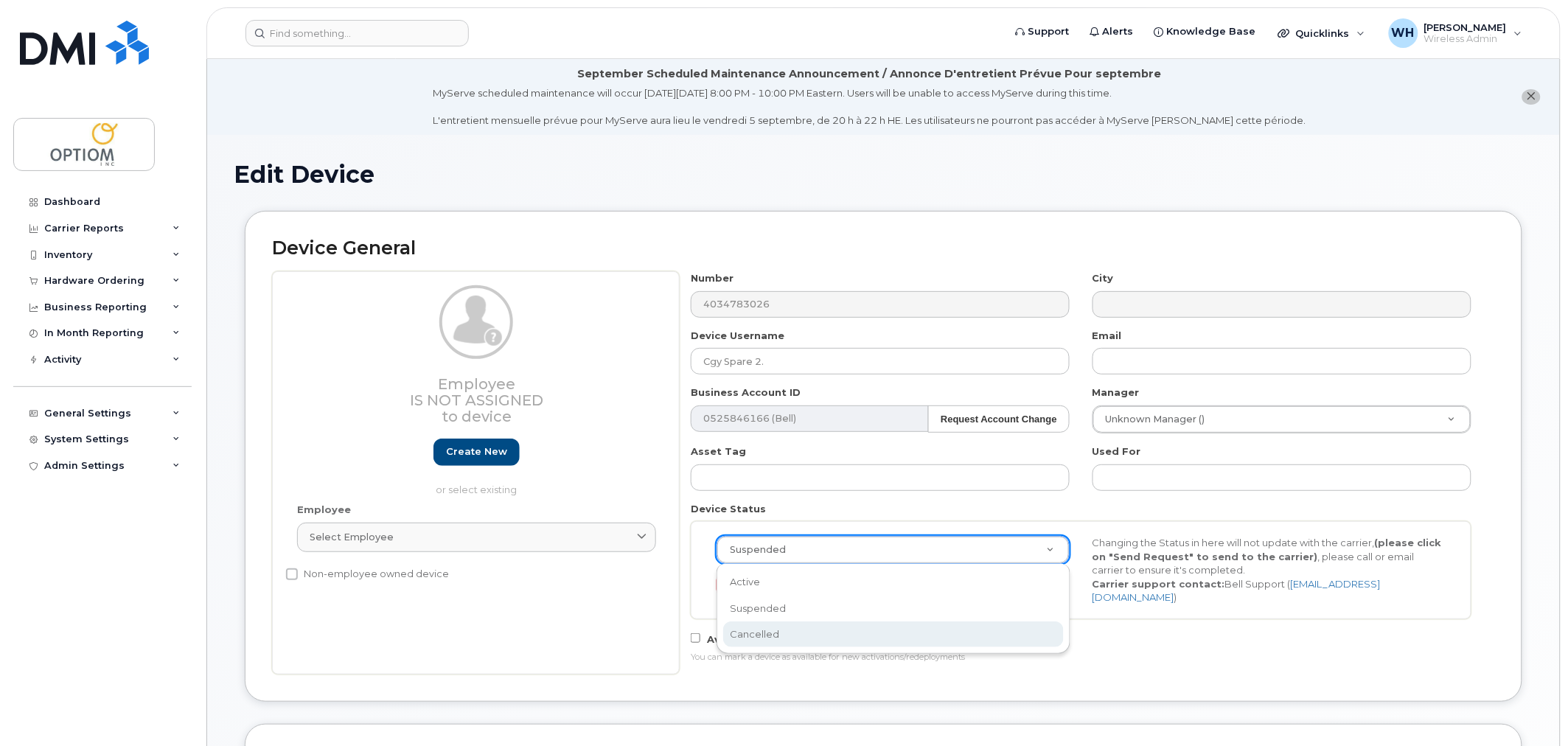
select select "cancelled"
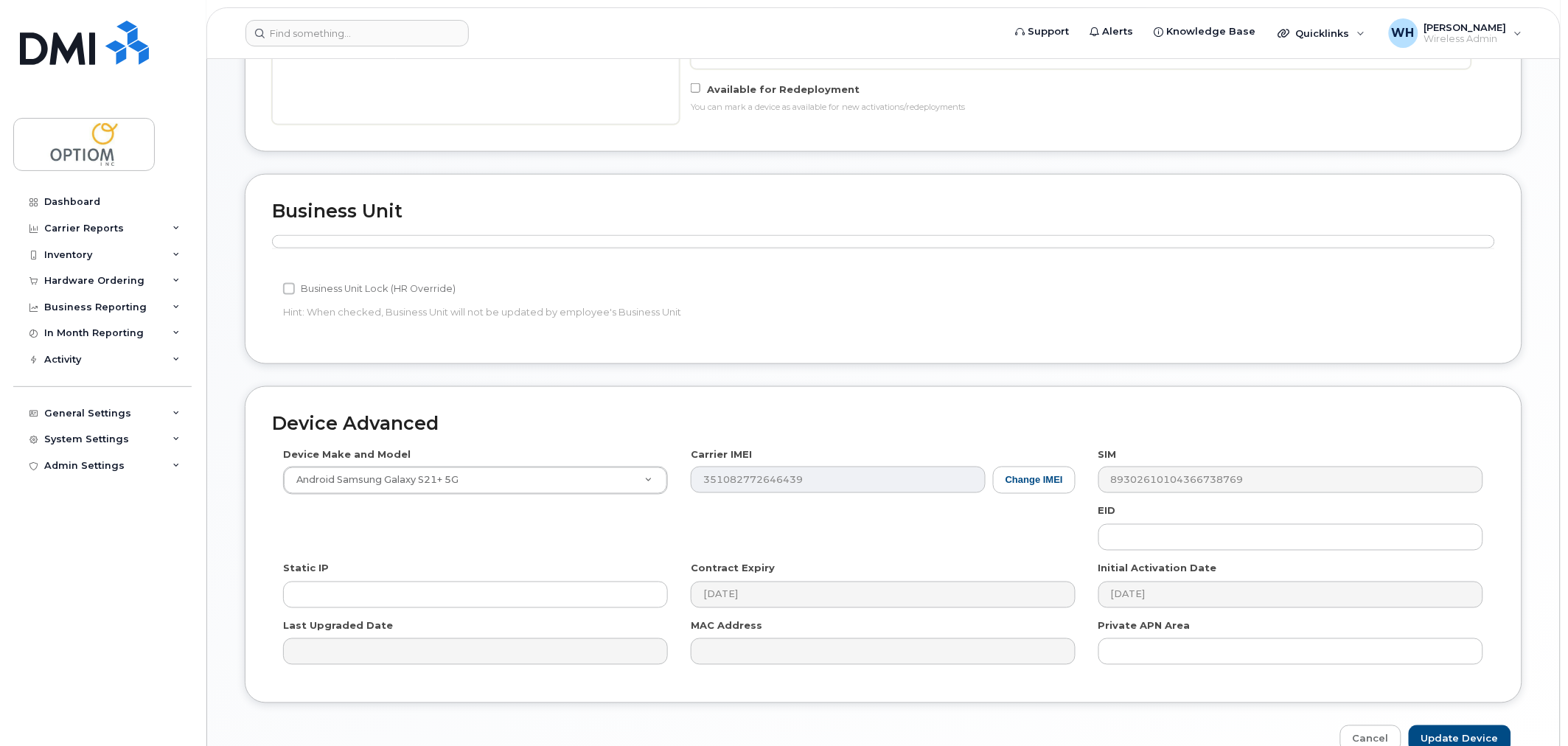
scroll to position [626, 0]
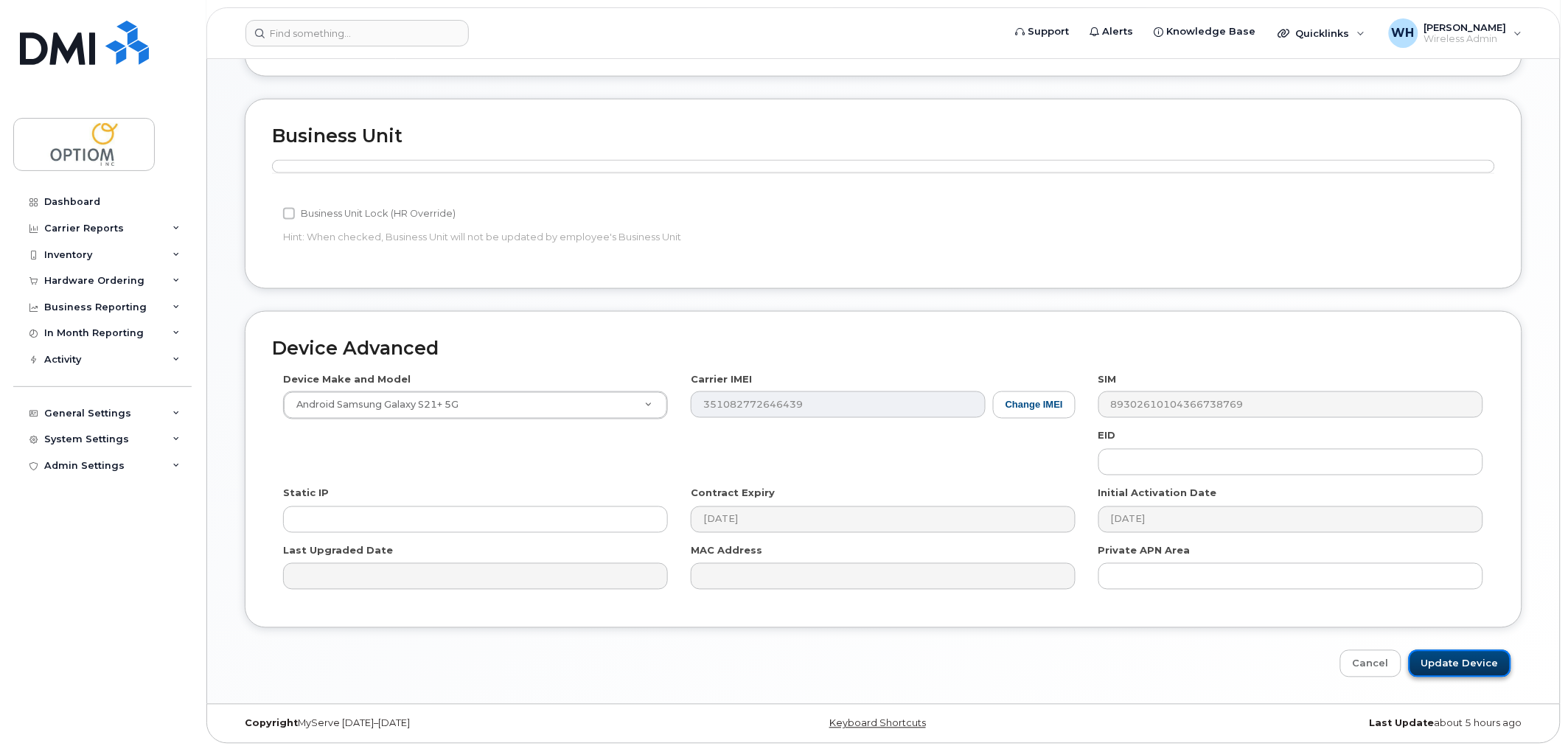
click at [1446, 662] on input "Update Device" at bounding box center [1460, 663] width 103 height 28
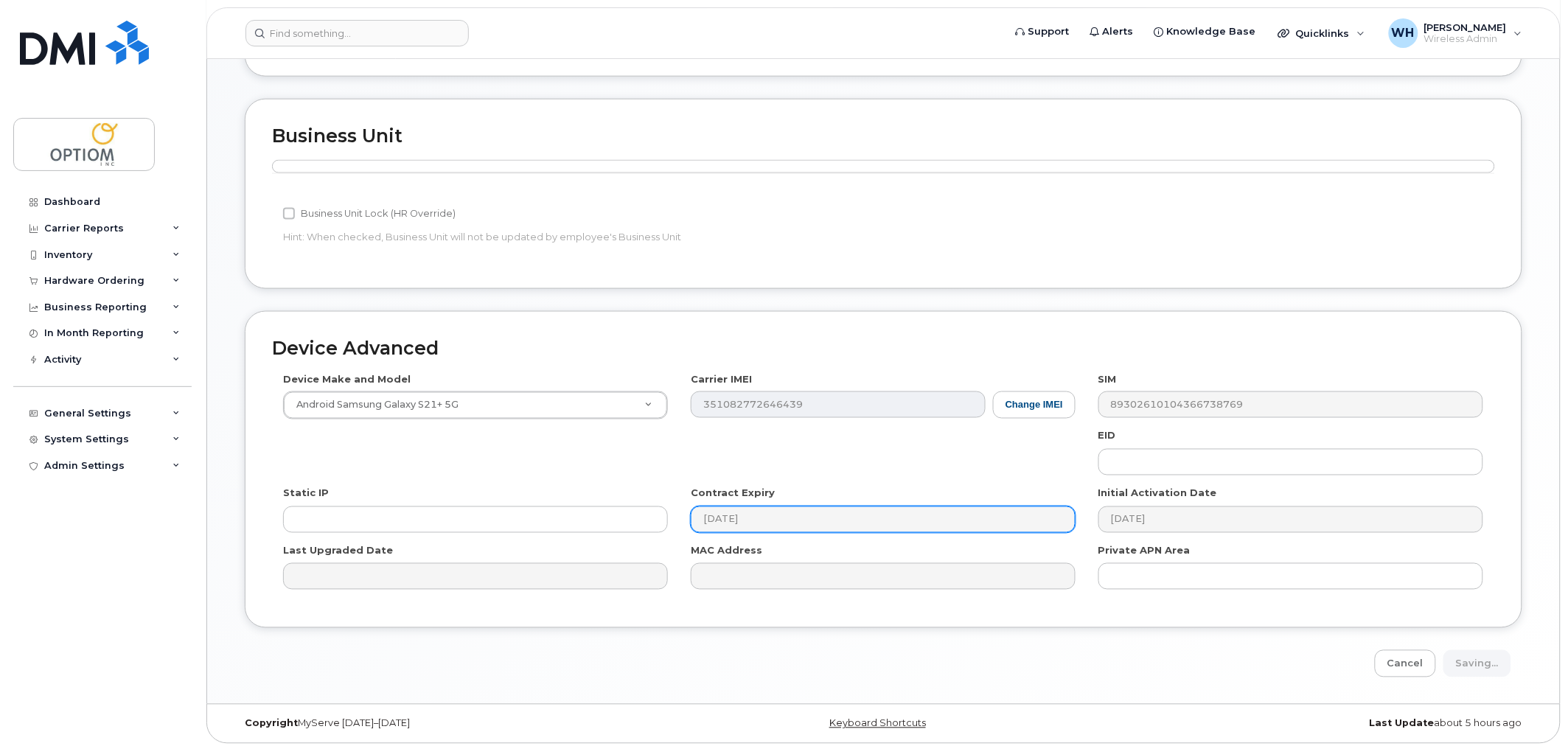
type input "Saving..."
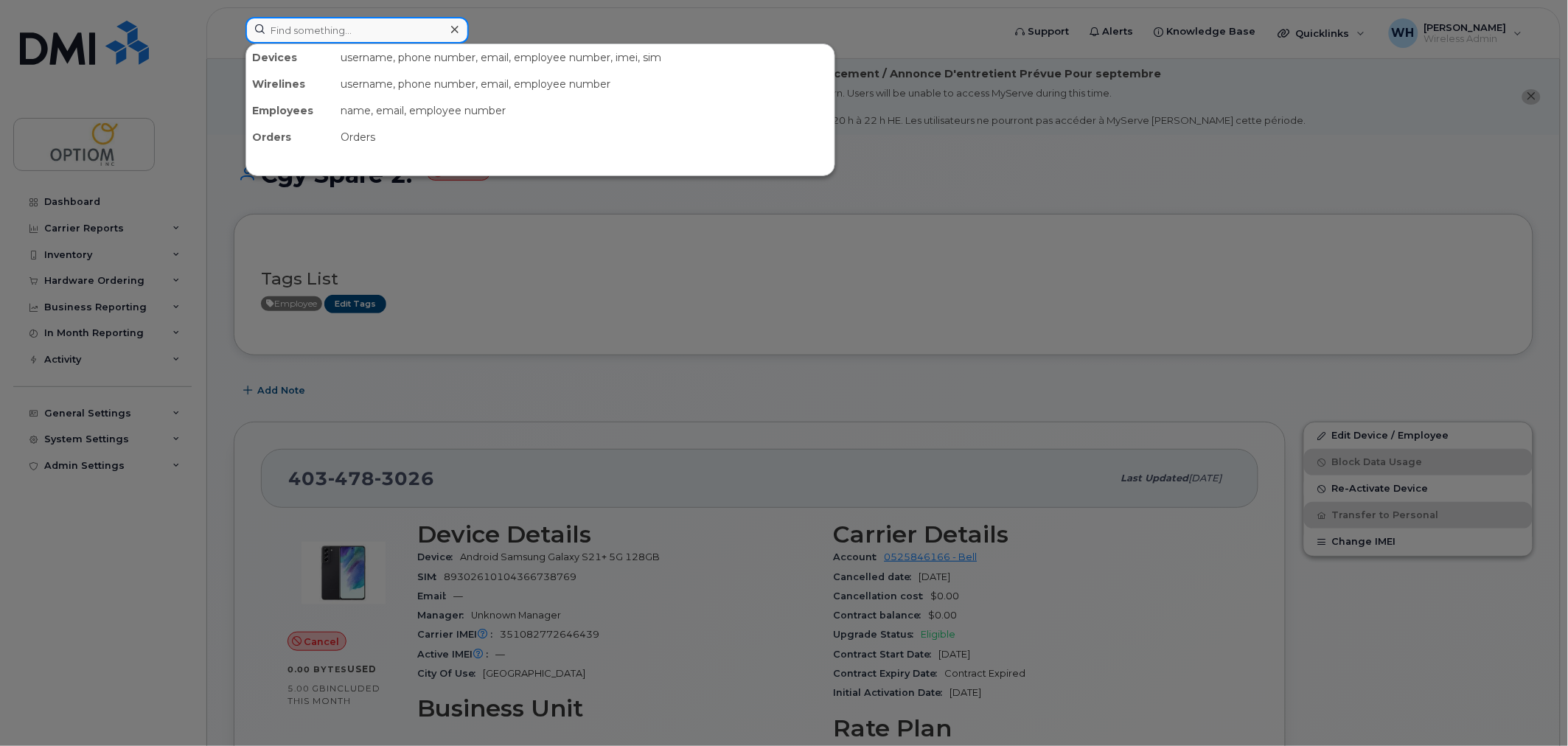
click at [436, 27] on input at bounding box center [357, 30] width 223 height 27
paste input "4034838074"
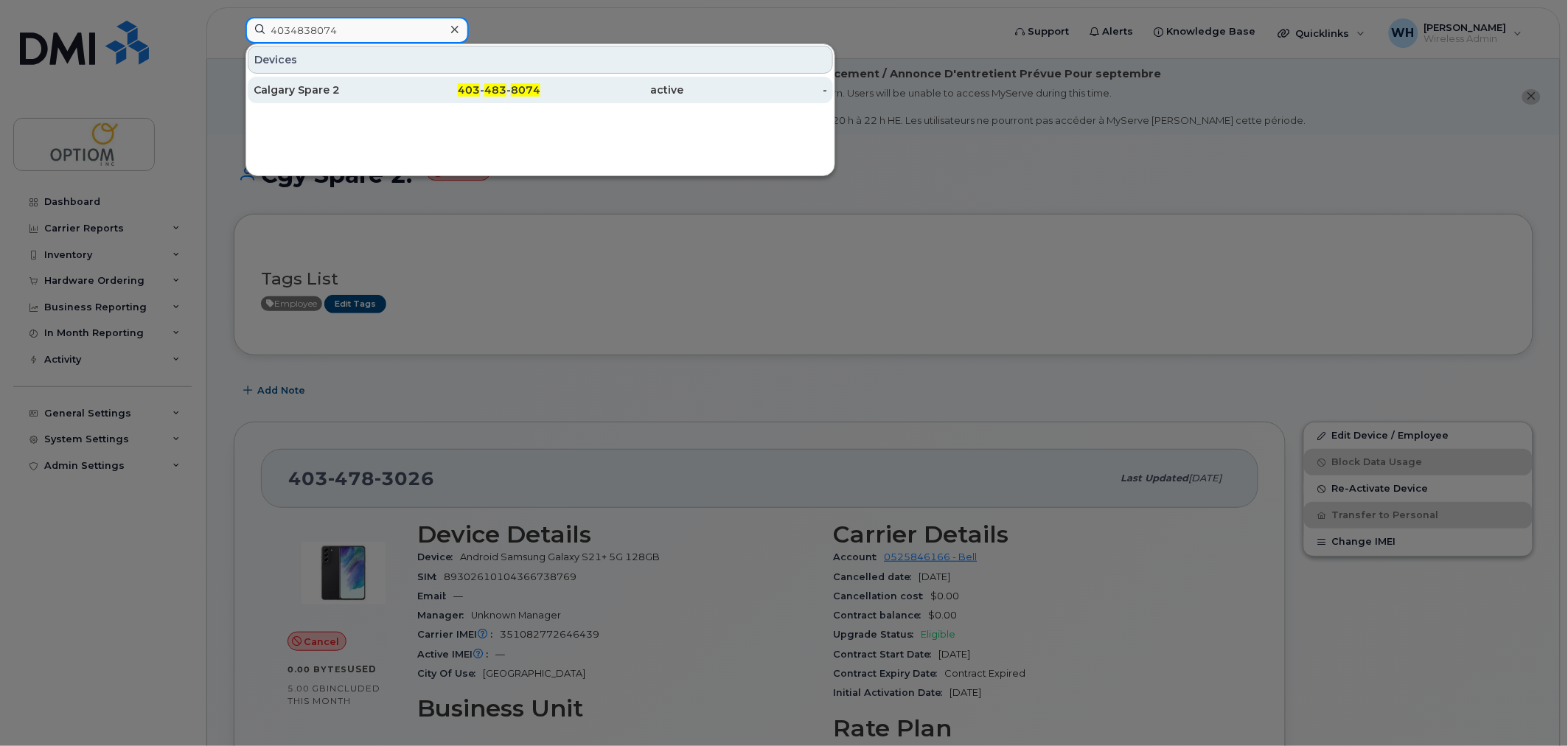
type input "4034838074"
click at [347, 92] on div "Calgary Spare 2" at bounding box center [325, 90] width 144 height 15
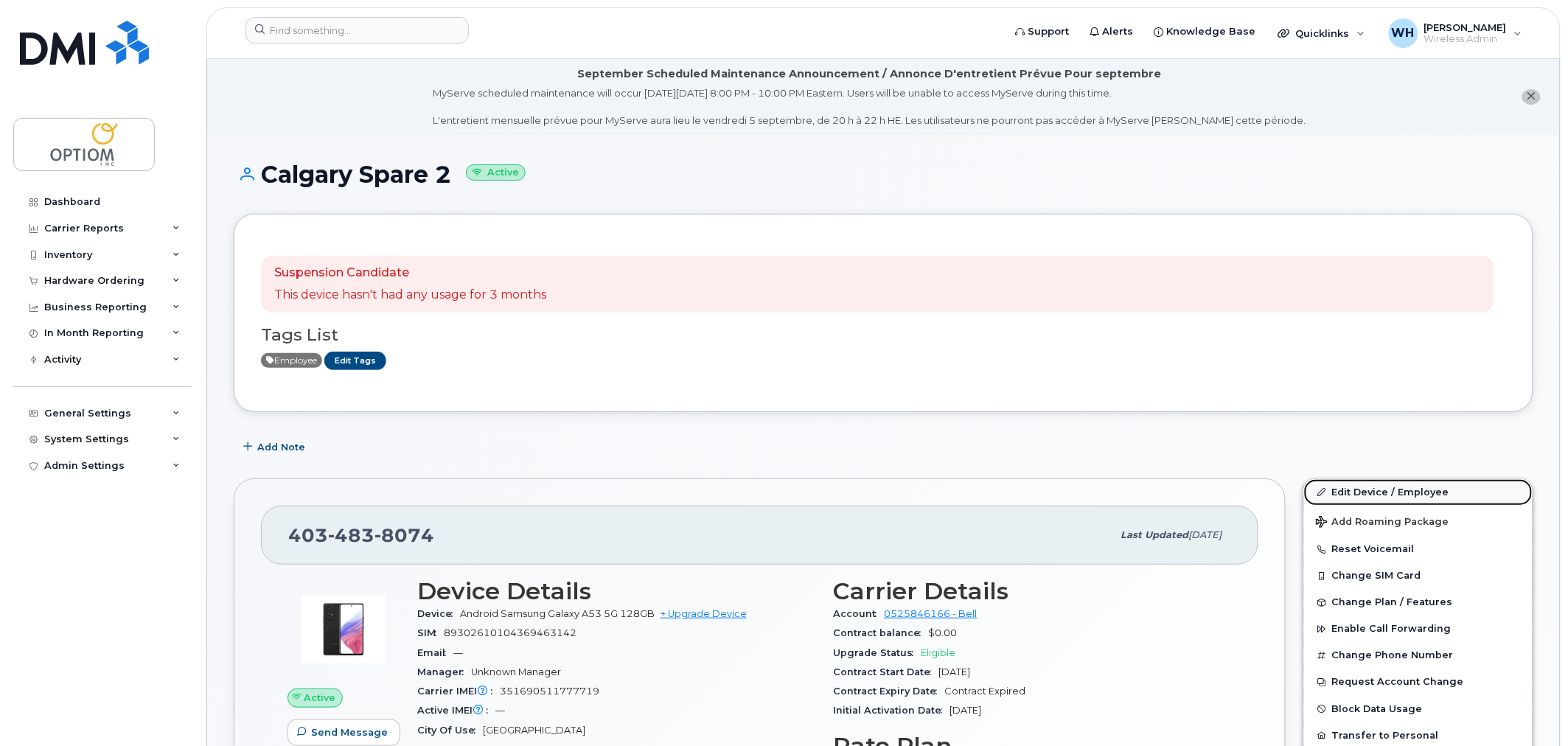
click at [1364, 485] on link "Edit Device / Employee" at bounding box center [1418, 492] width 228 height 27
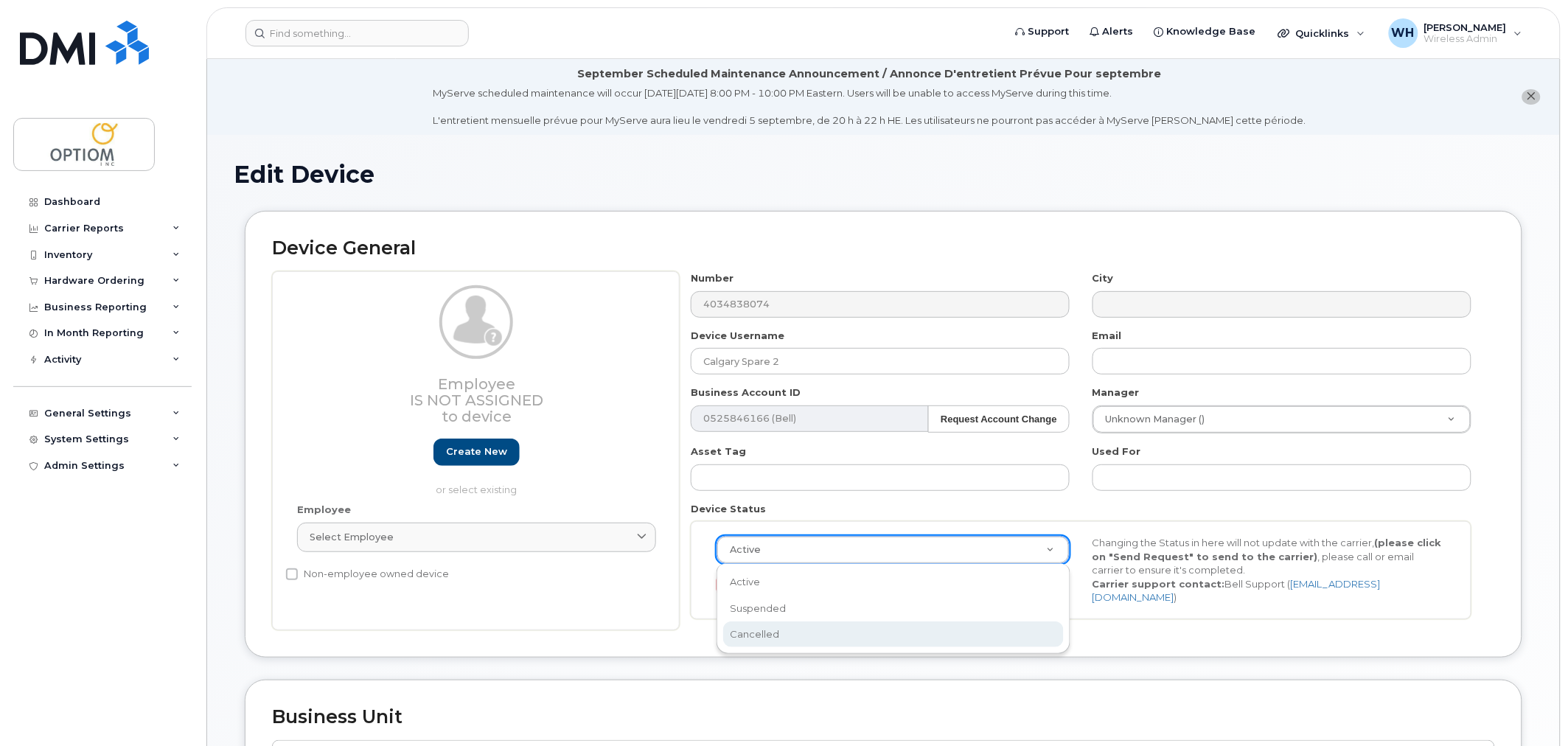
select select "cancelled"
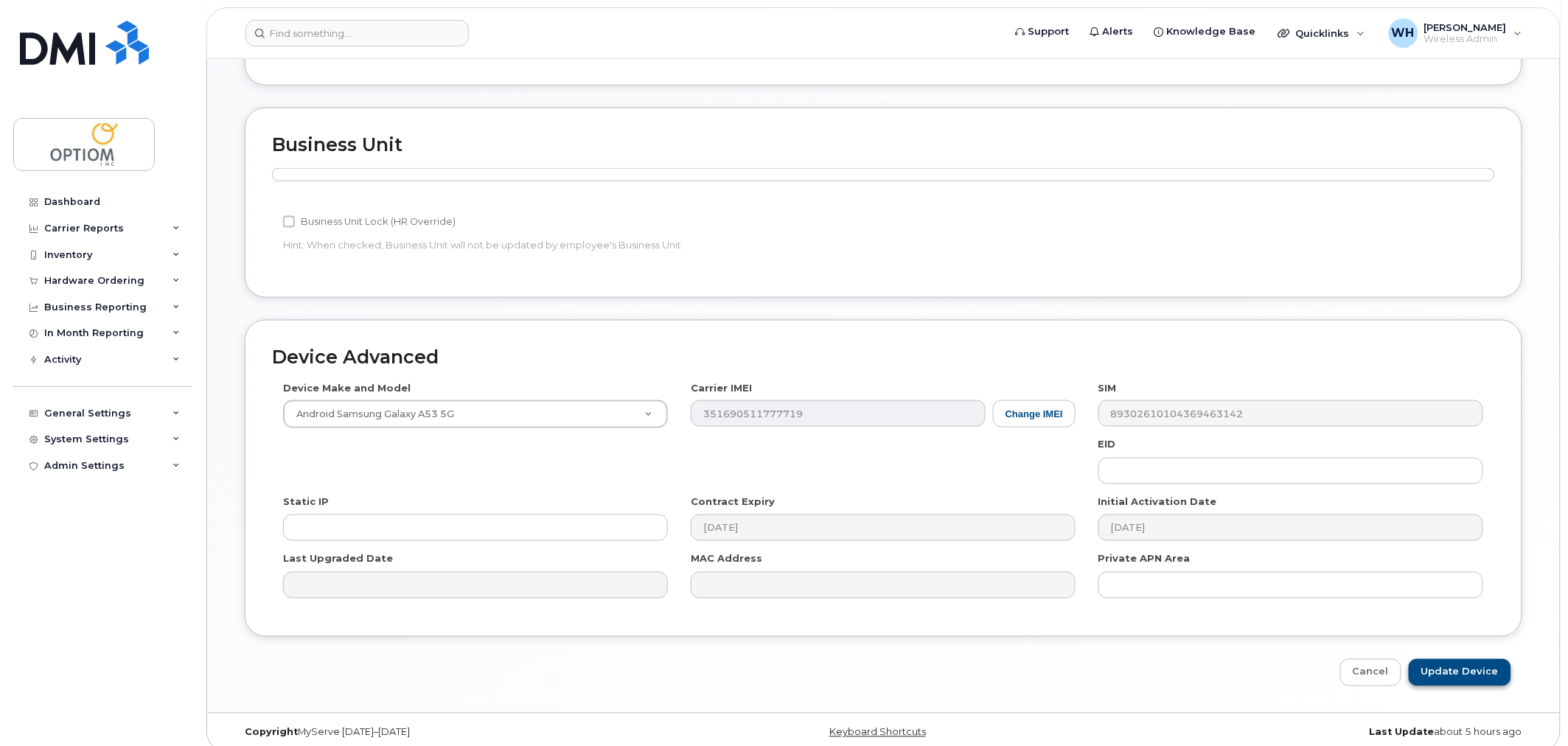
scroll to position [573, 0]
click at [1431, 662] on input "Update Device" at bounding box center [1460, 672] width 103 height 28
type input "Saving..."
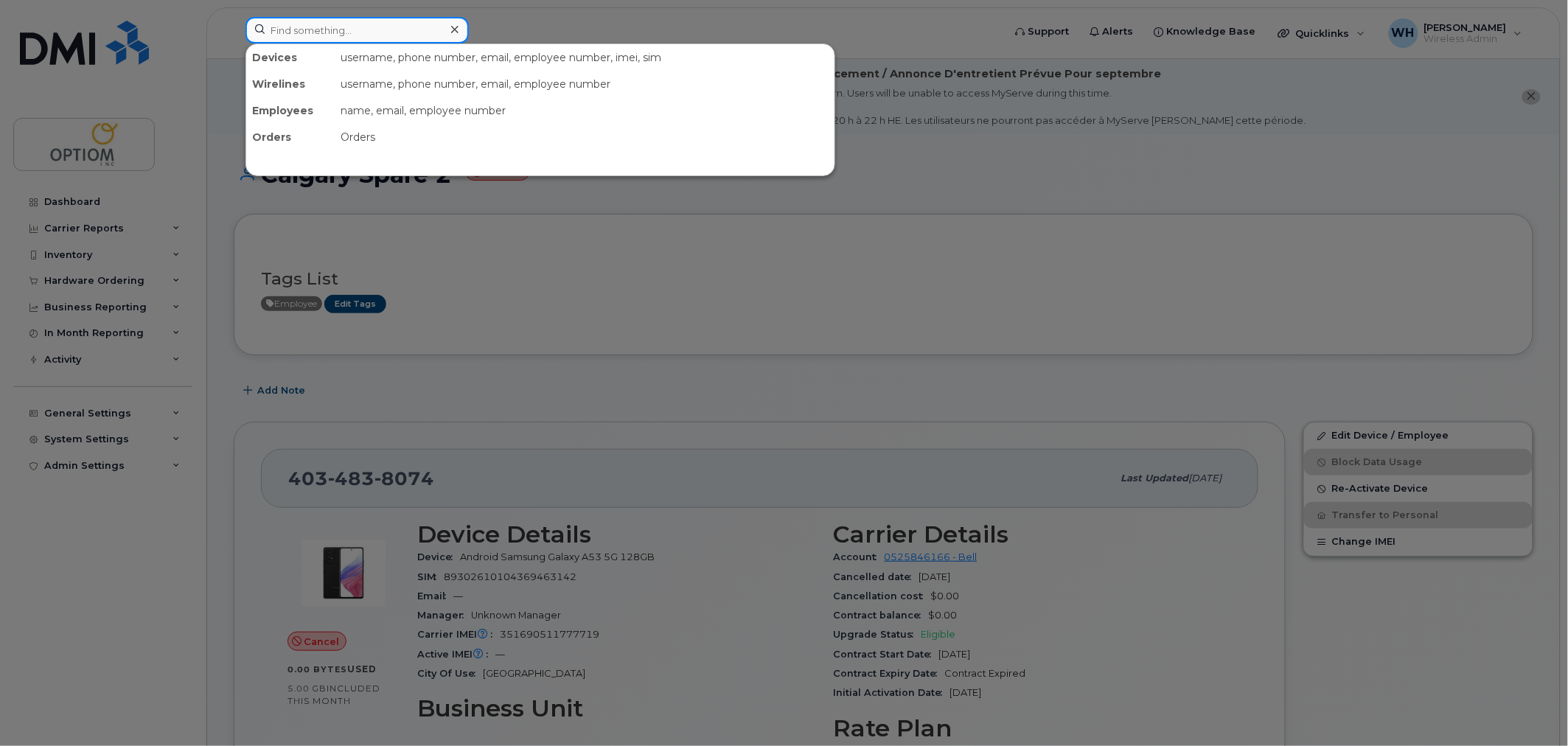
click at [364, 30] on input at bounding box center [357, 30] width 223 height 27
paste input "4035426473"
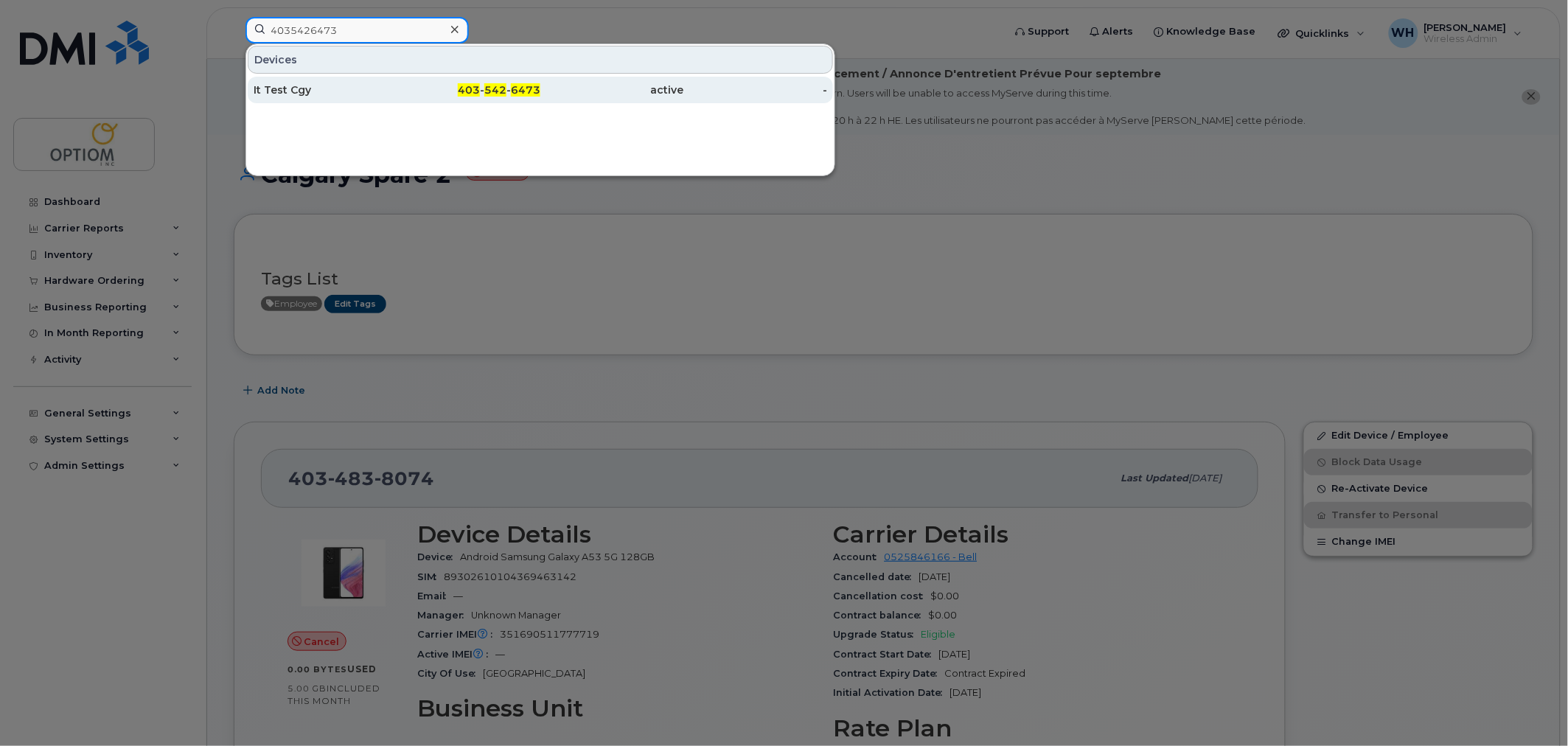
type input "4035426473"
click at [385, 93] on div "It Test Cgy" at bounding box center [325, 90] width 144 height 15
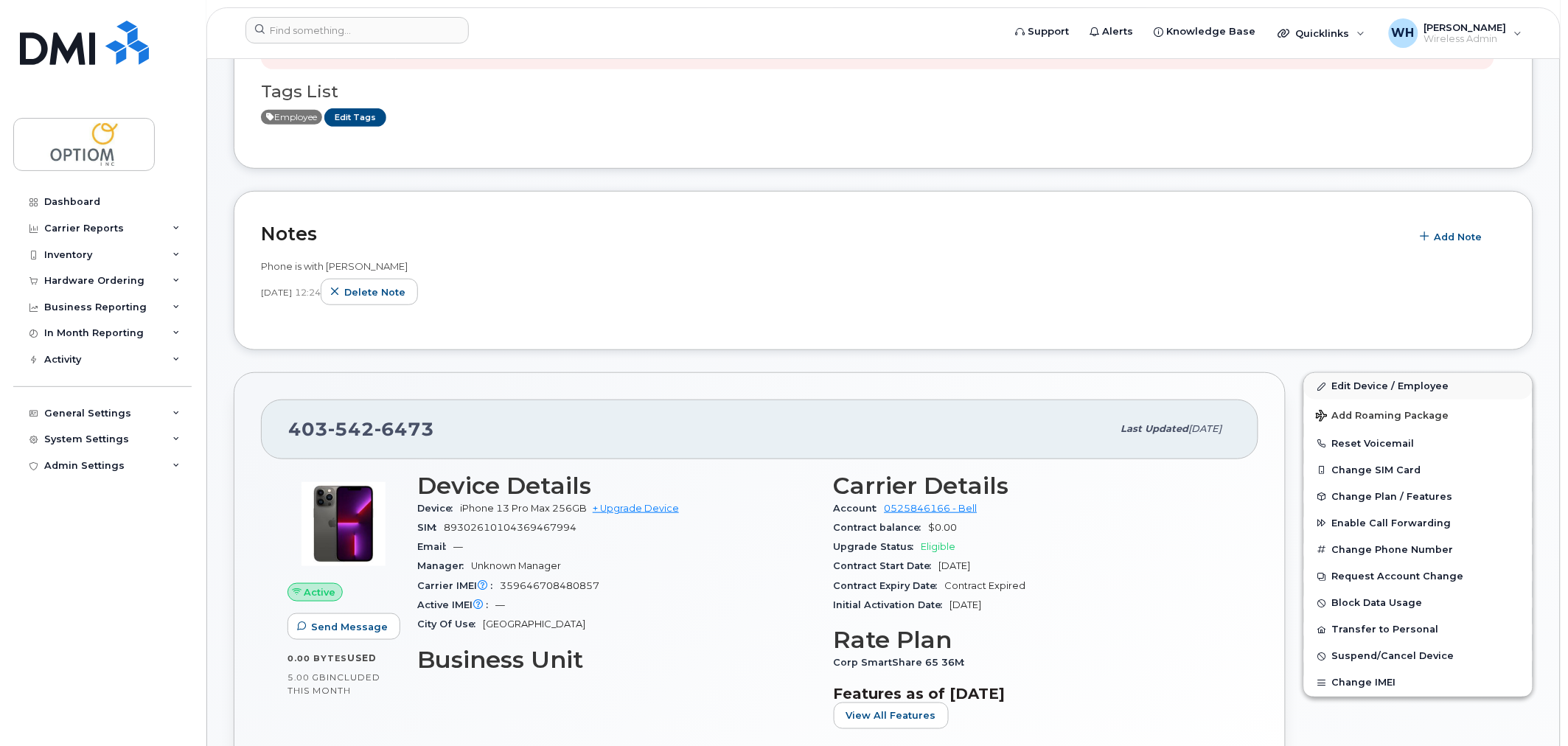
scroll to position [244, 0]
click at [1377, 385] on link "Edit Device / Employee" at bounding box center [1418, 386] width 228 height 27
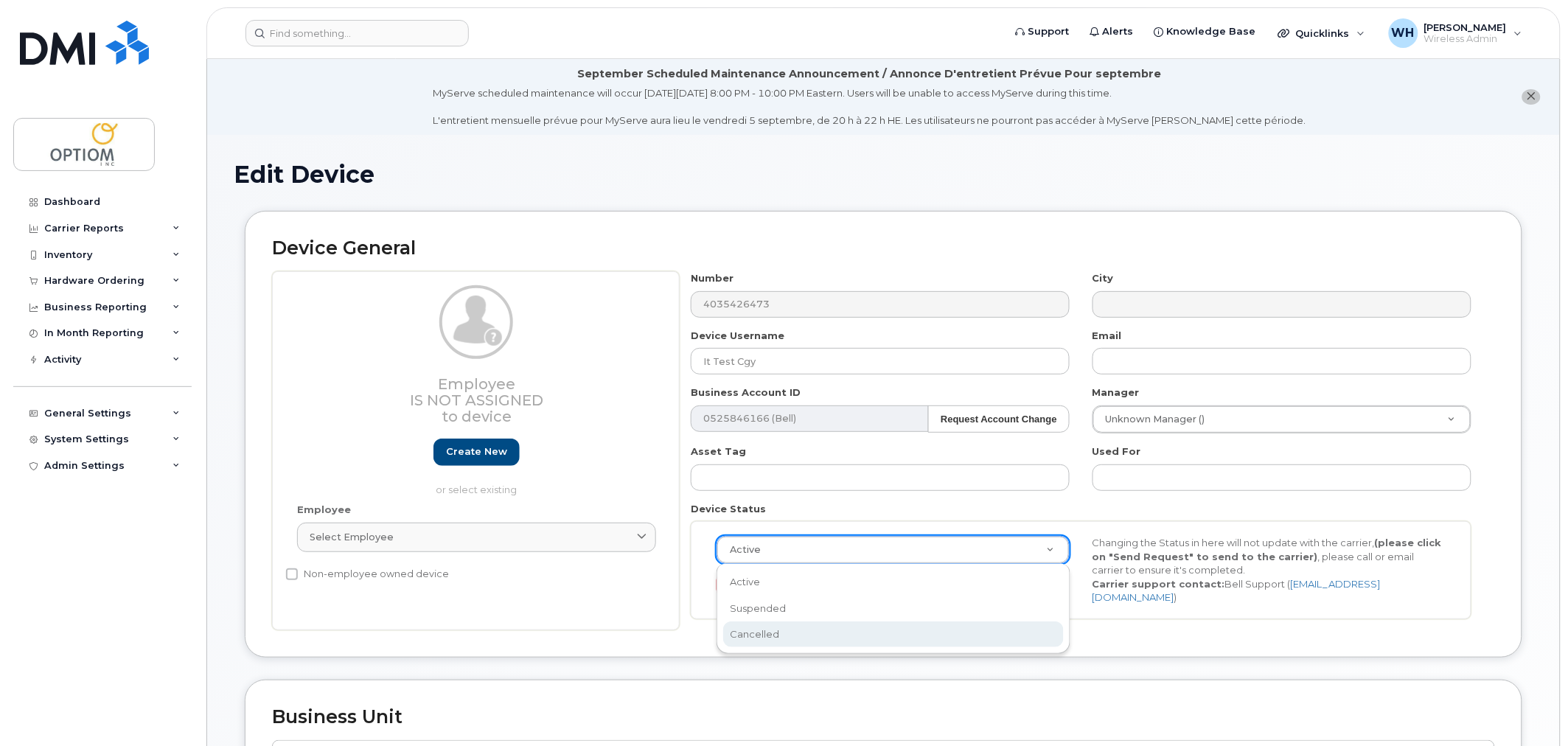
select select "cancelled"
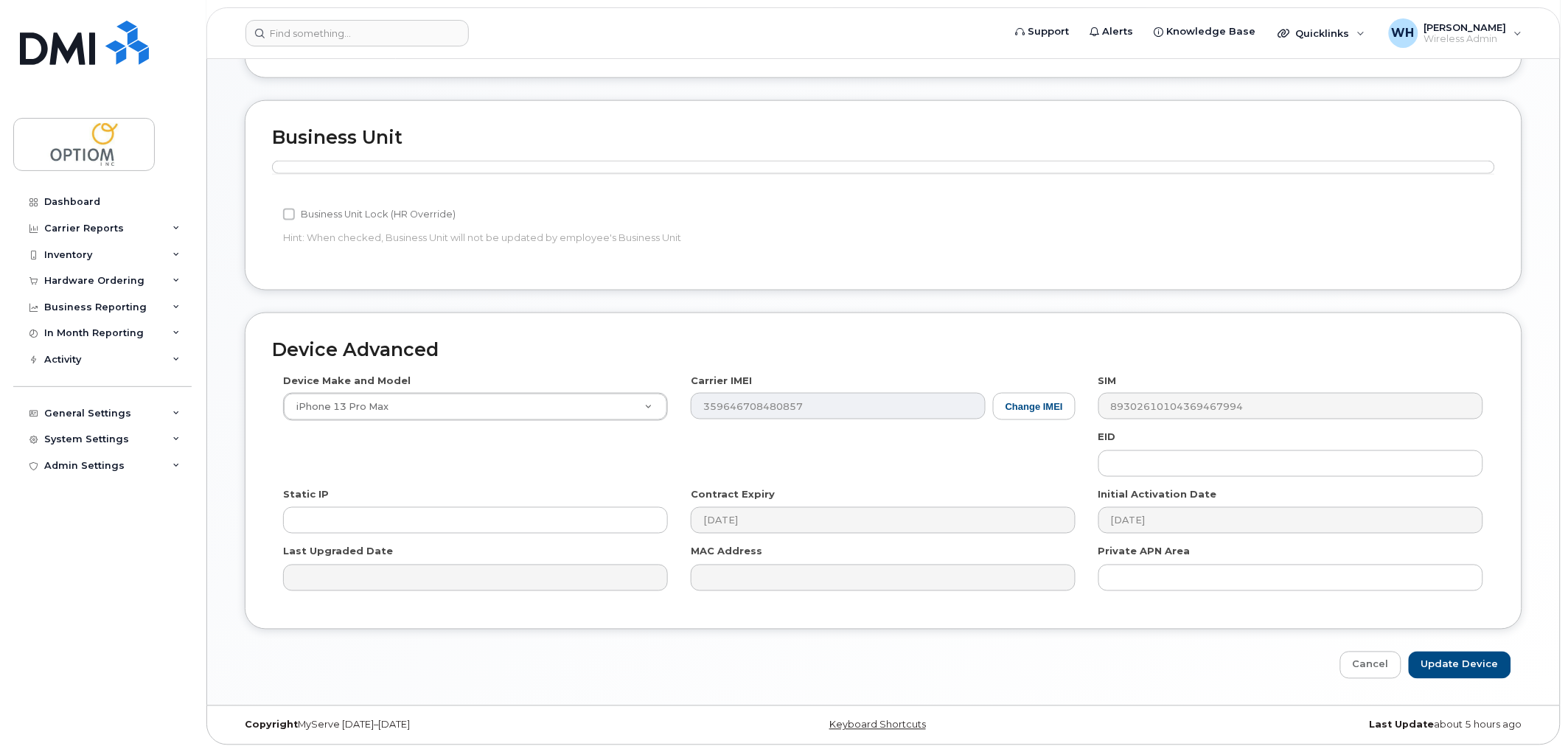
scroll to position [580, 0]
click at [1448, 655] on input "Update Device" at bounding box center [1460, 664] width 103 height 28
type input "Saving..."
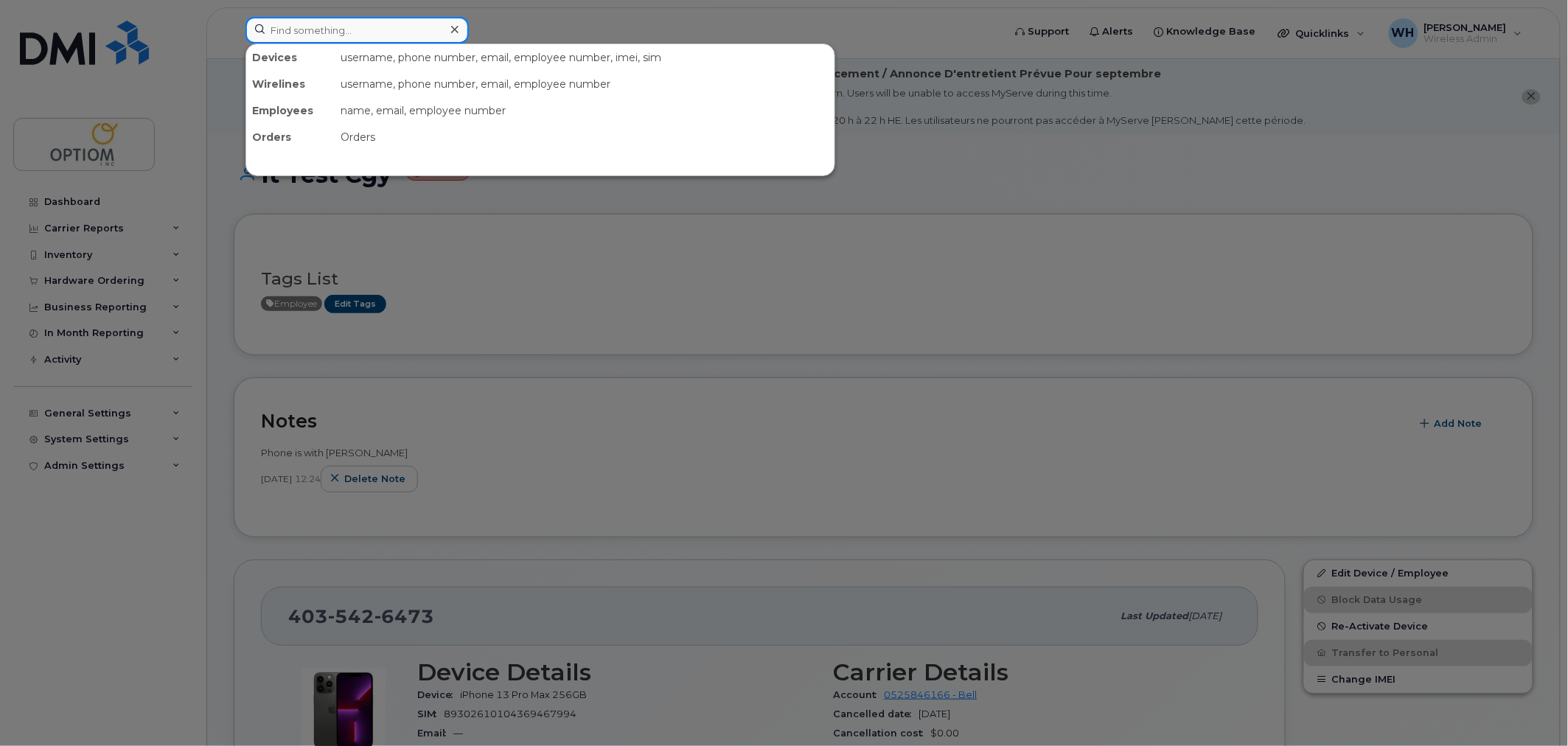
click at [314, 23] on input at bounding box center [357, 30] width 223 height 27
paste input "4035893952"
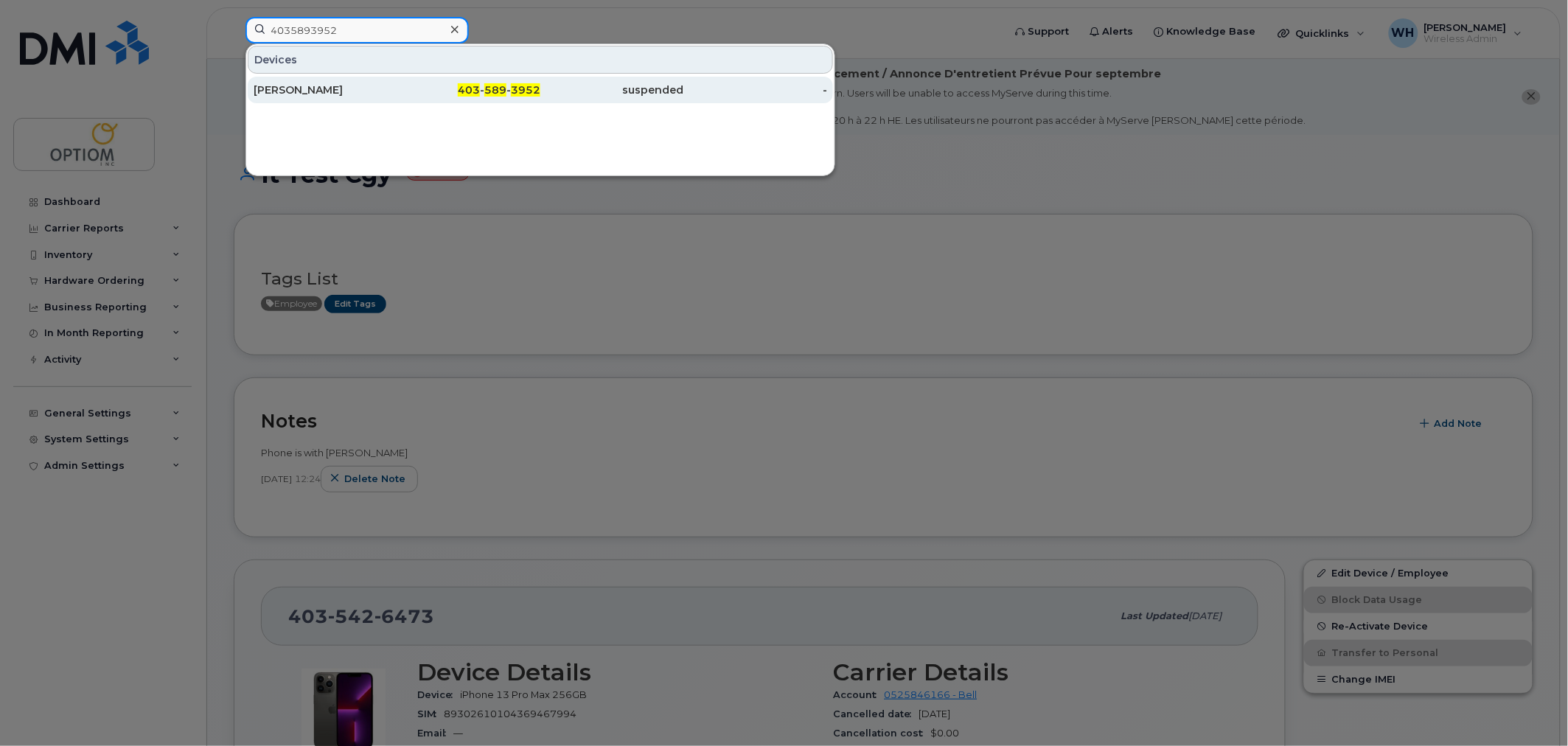
type input "4035893952"
click at [353, 89] on div "[PERSON_NAME]" at bounding box center [325, 90] width 144 height 15
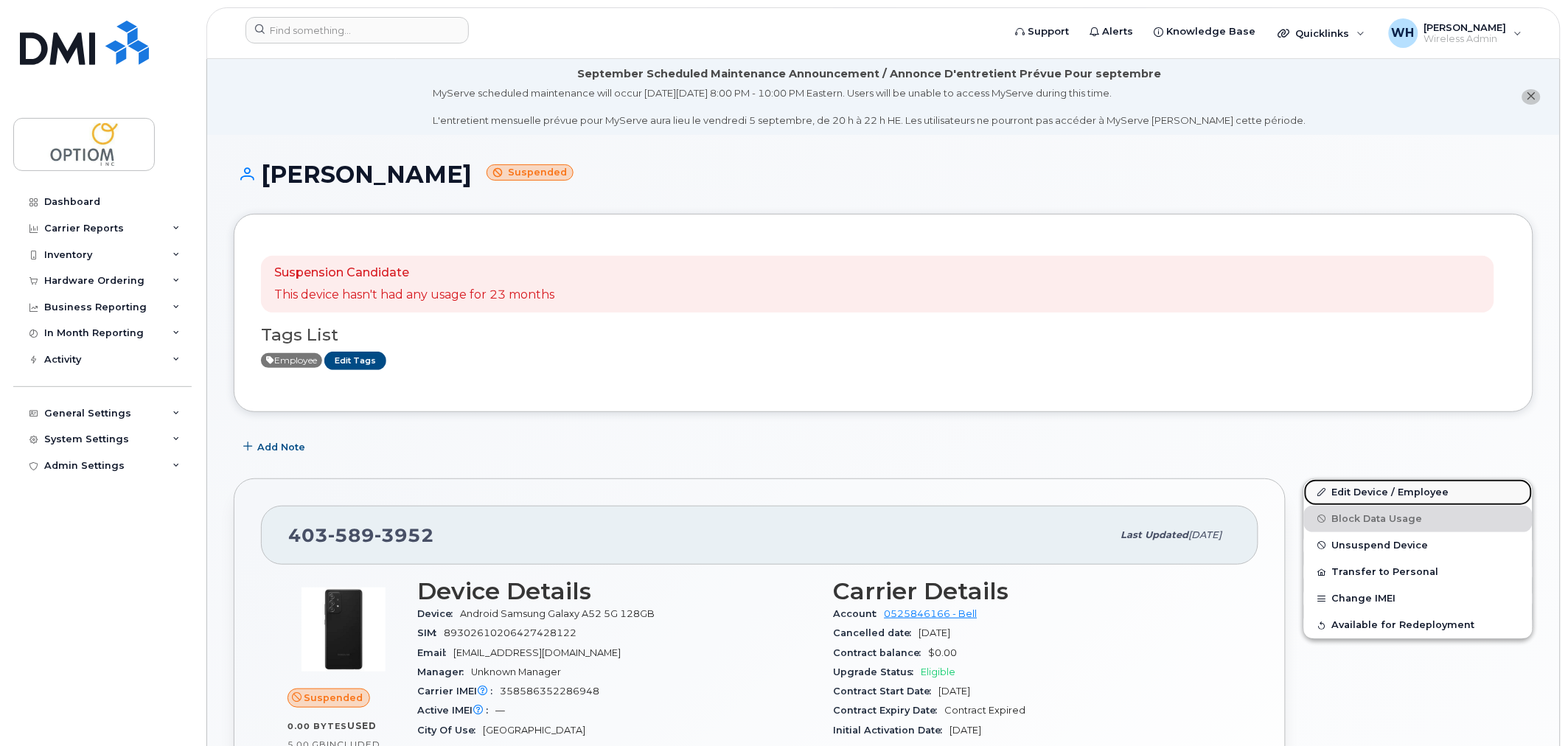
click at [1381, 495] on link "Edit Device / Employee" at bounding box center [1418, 492] width 228 height 27
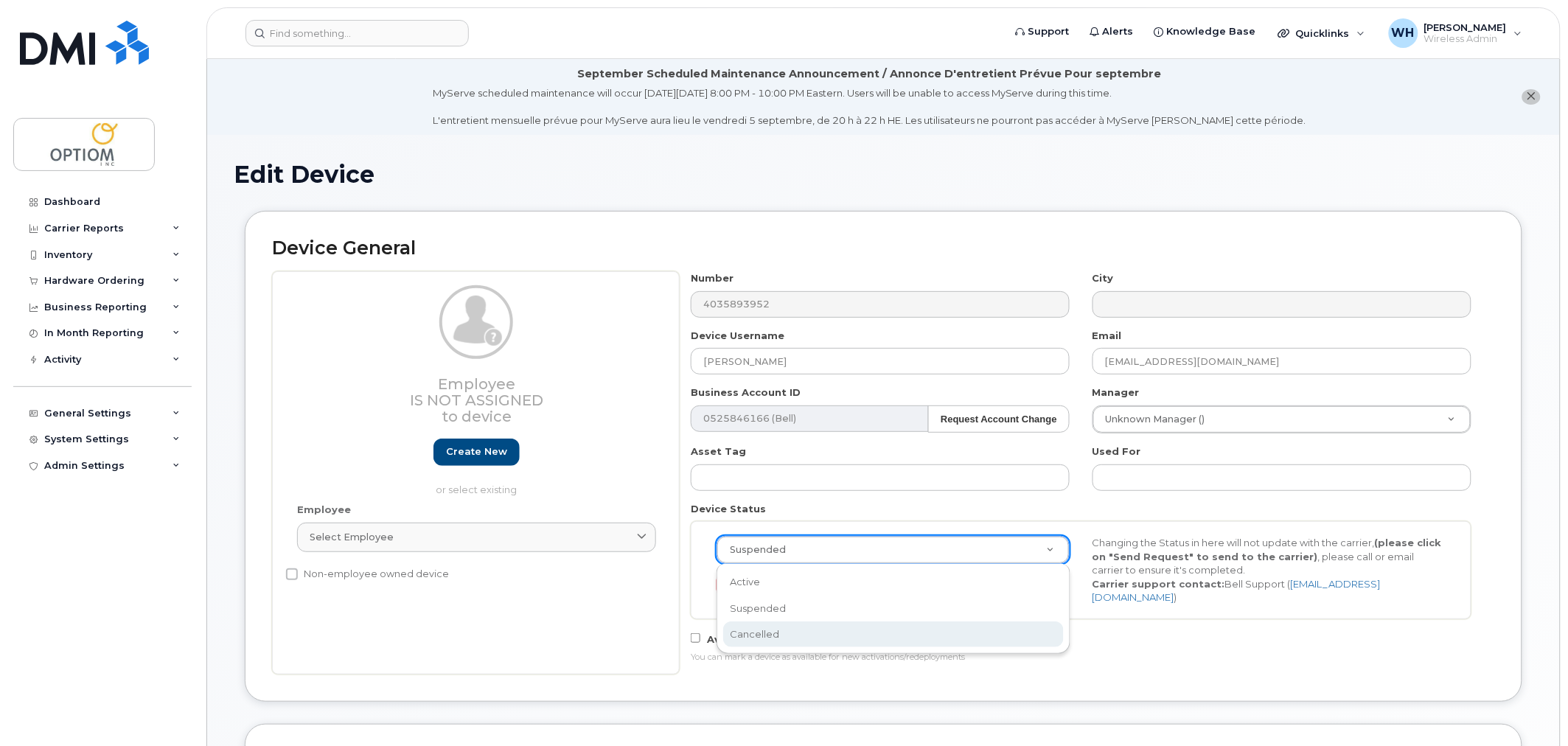
select select "cancelled"
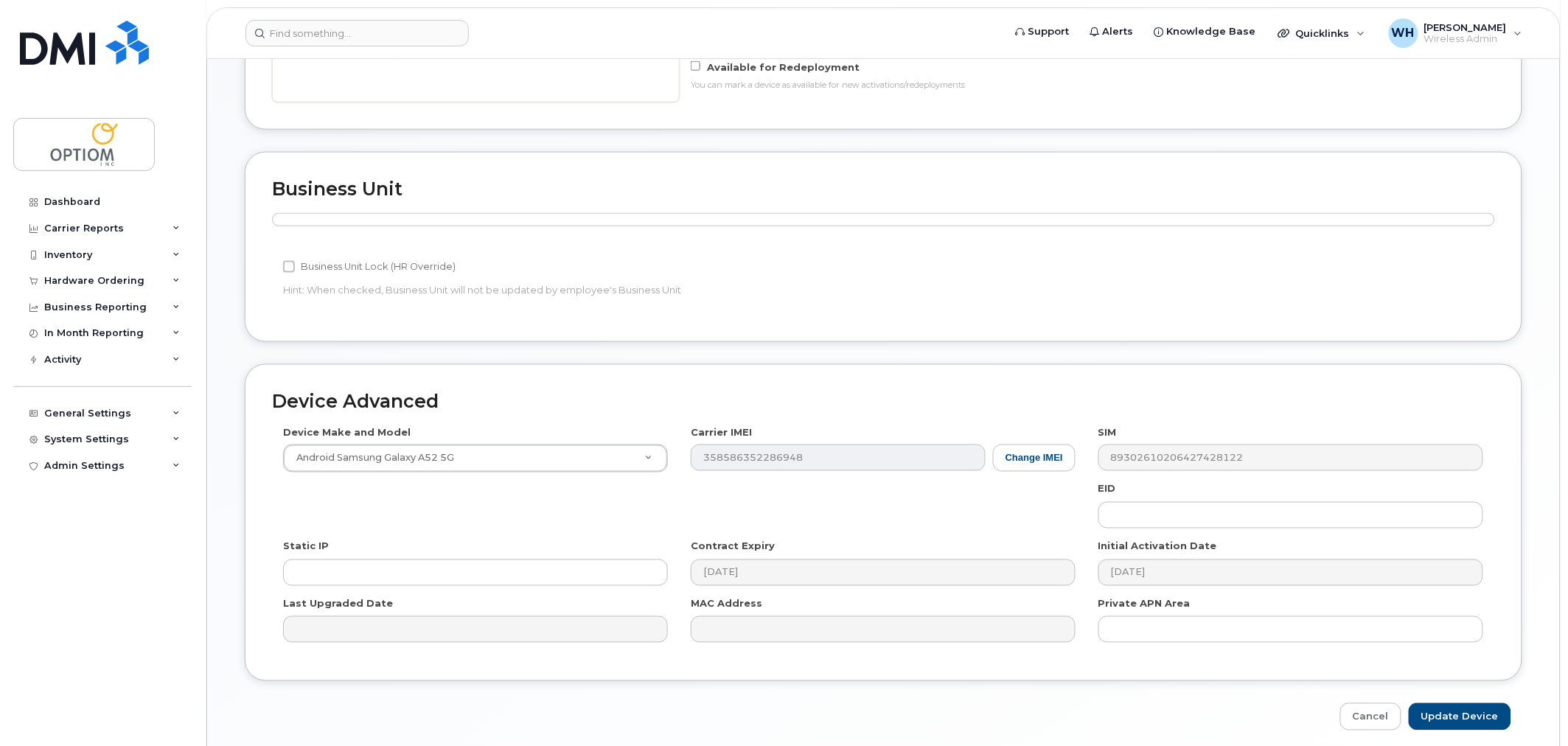
scroll to position [626, 0]
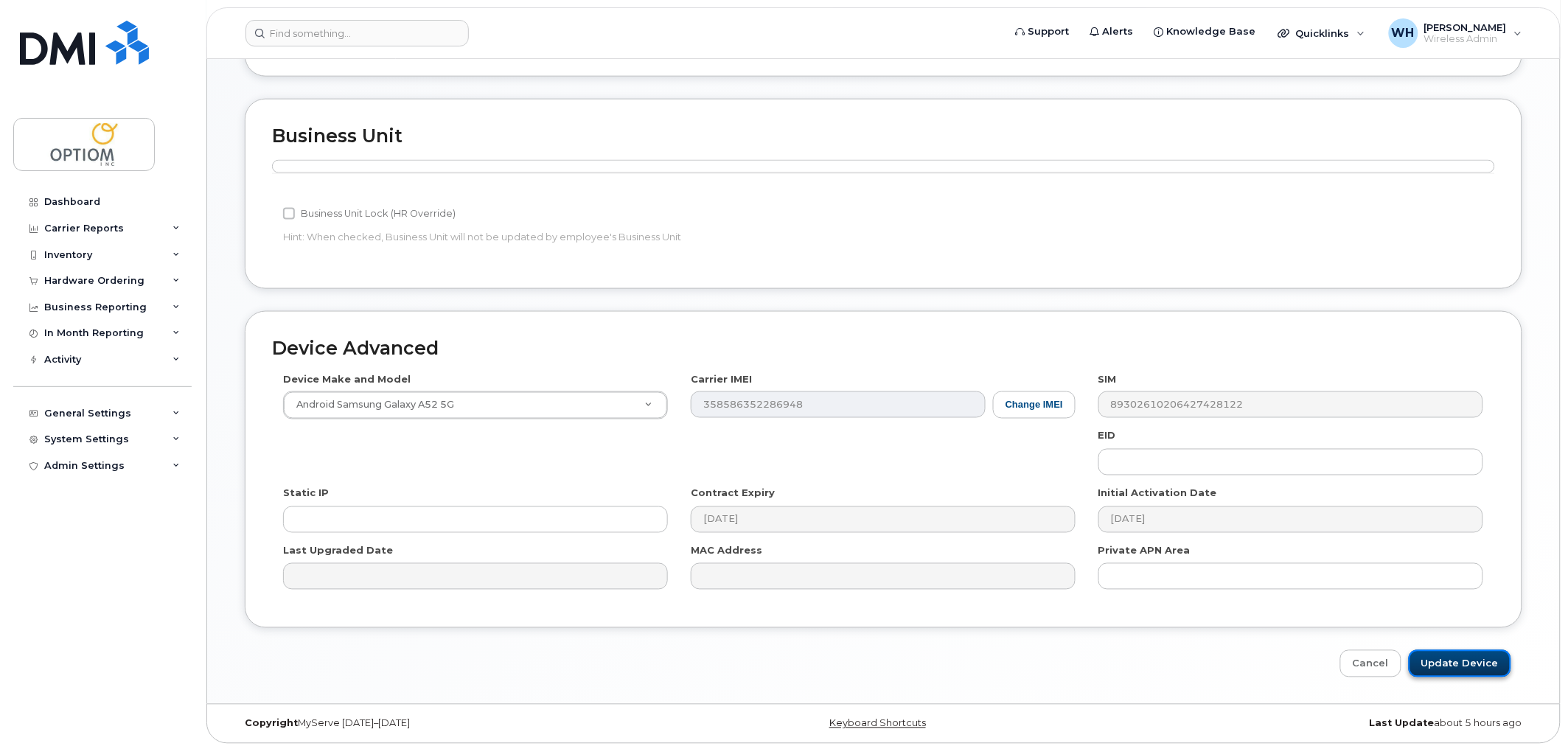
click at [1468, 658] on input "Update Device" at bounding box center [1460, 663] width 103 height 28
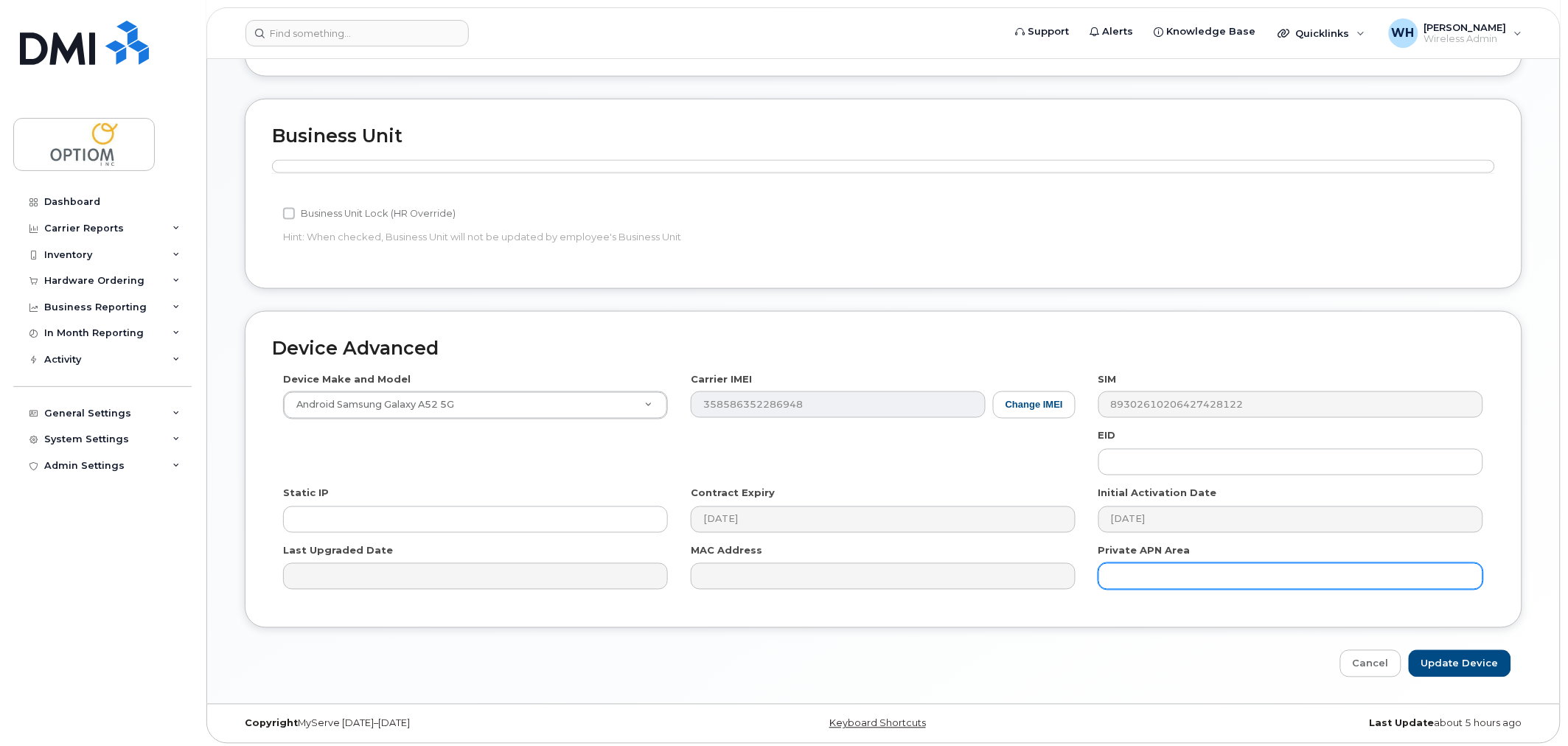
type input "Saving..."
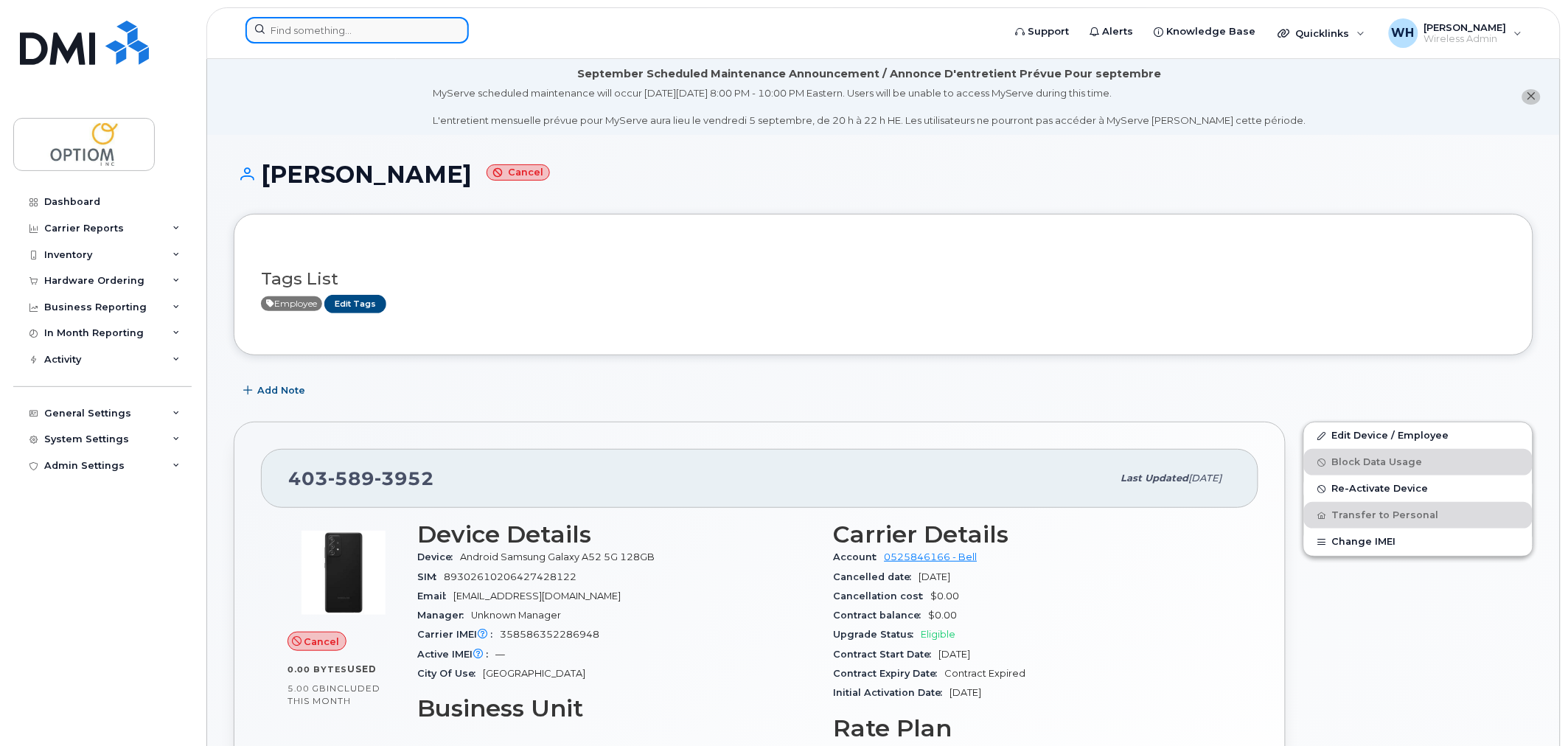
click at [313, 25] on input at bounding box center [357, 30] width 223 height 27
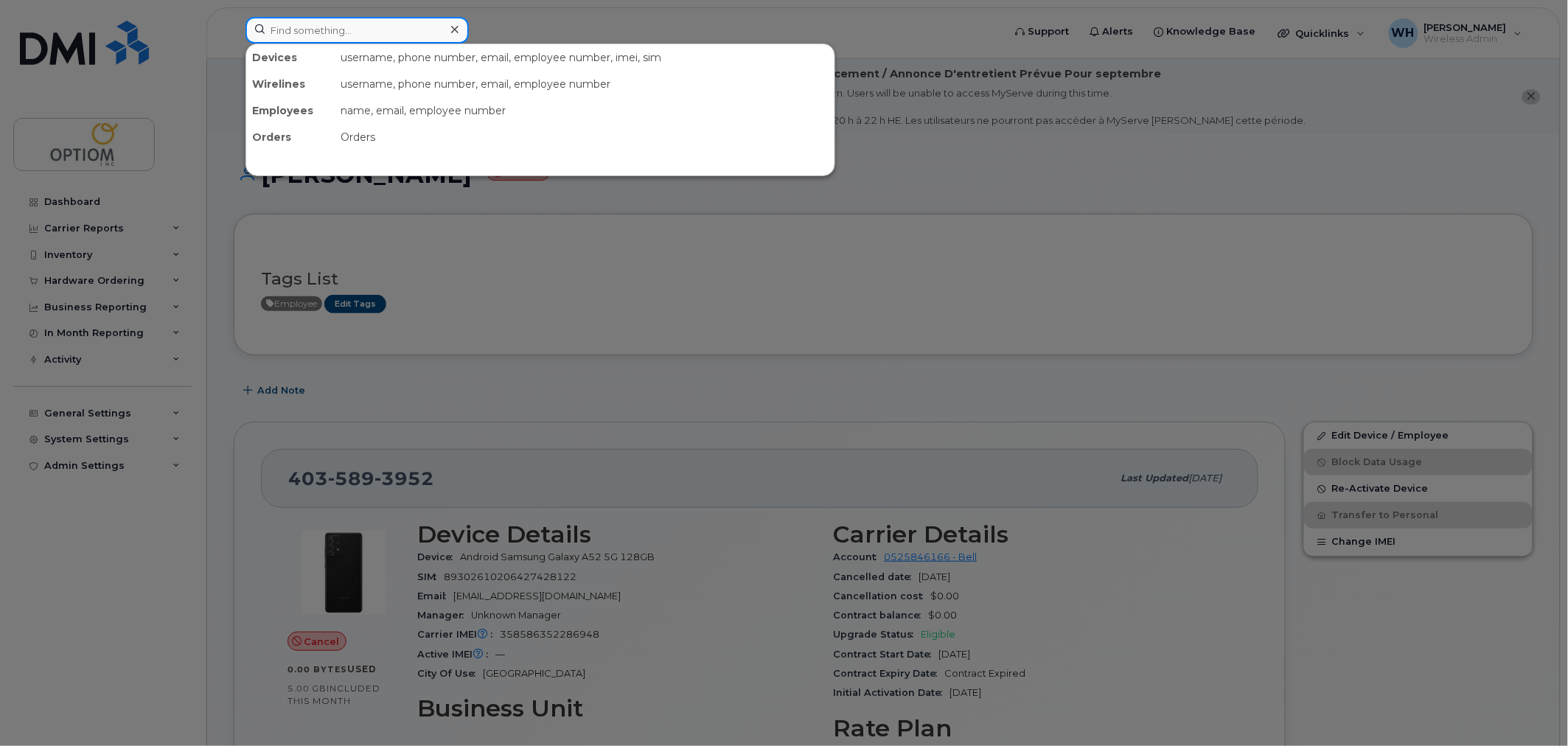
paste input "4037025641"
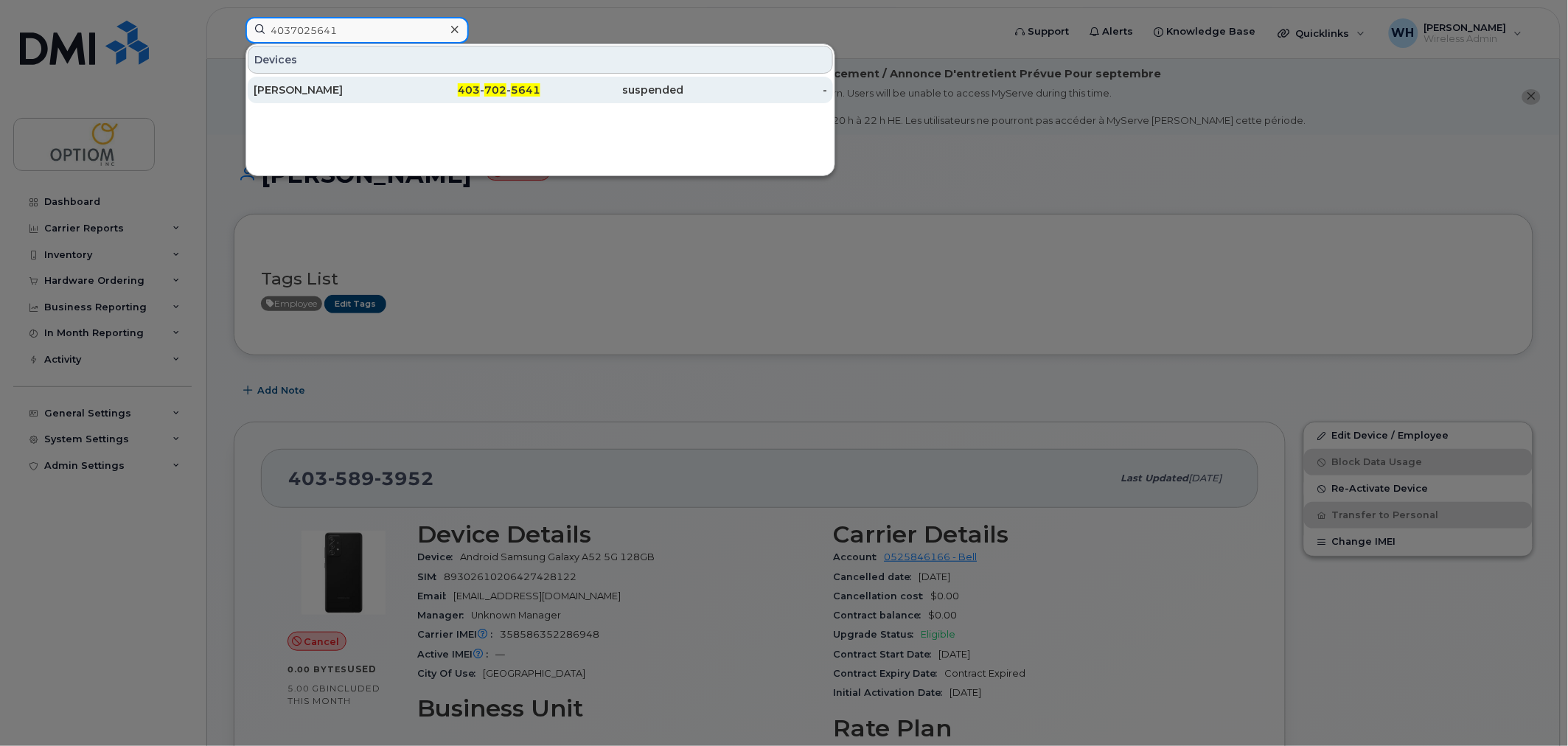
type input "4037025641"
click at [402, 94] on div "403 - 702 - 5641" at bounding box center [469, 90] width 144 height 15
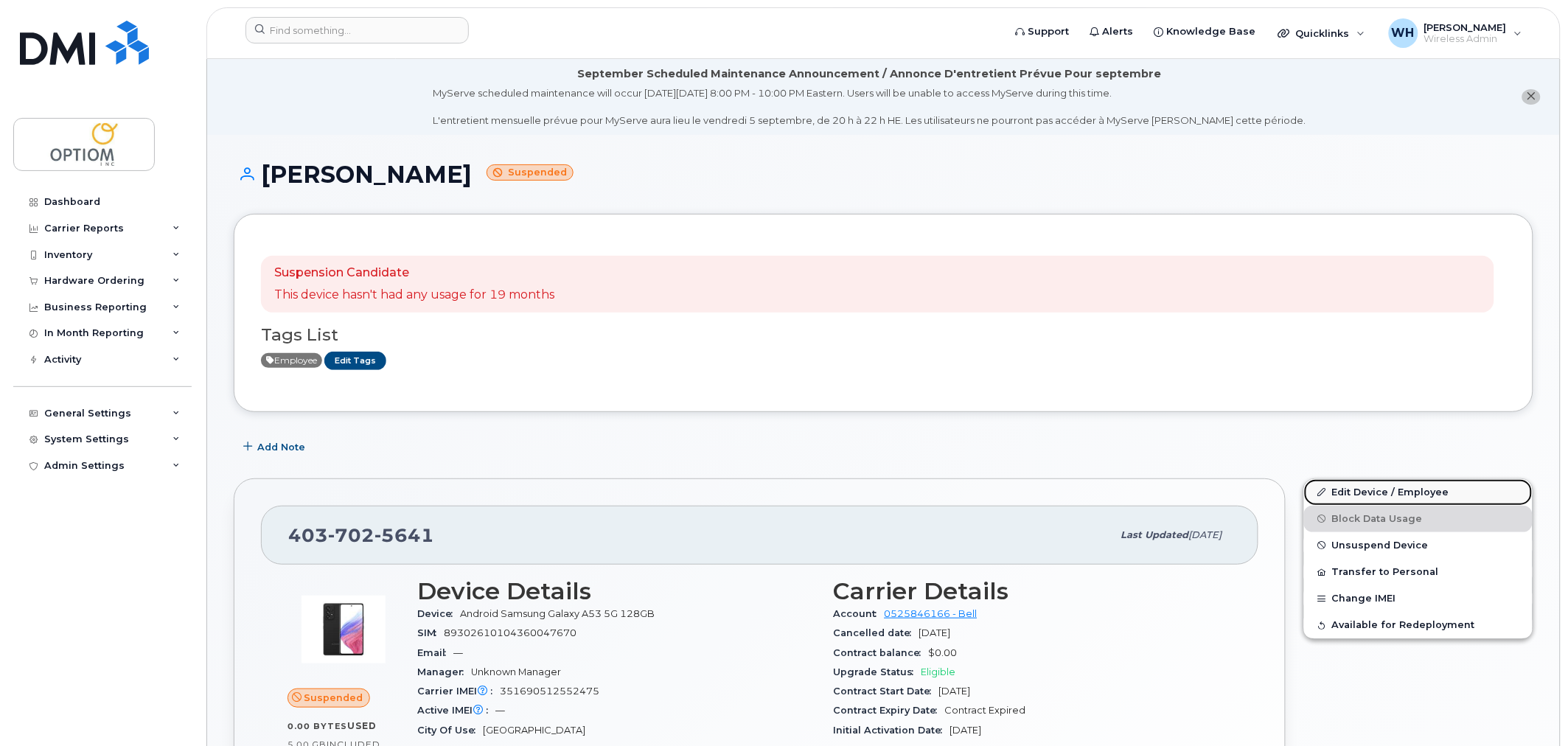
click at [1359, 489] on link "Edit Device / Employee" at bounding box center [1418, 492] width 228 height 27
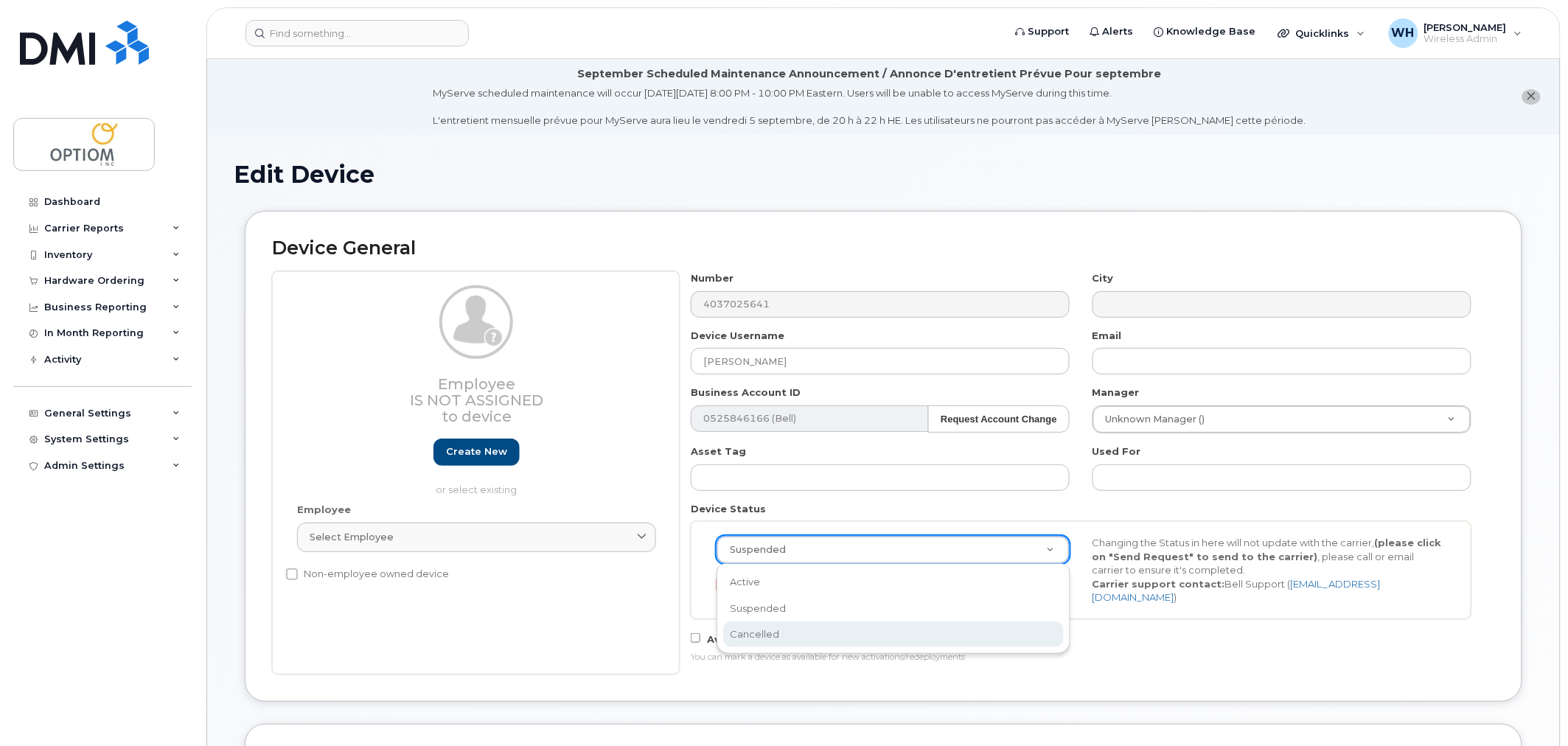
select select "cancelled"
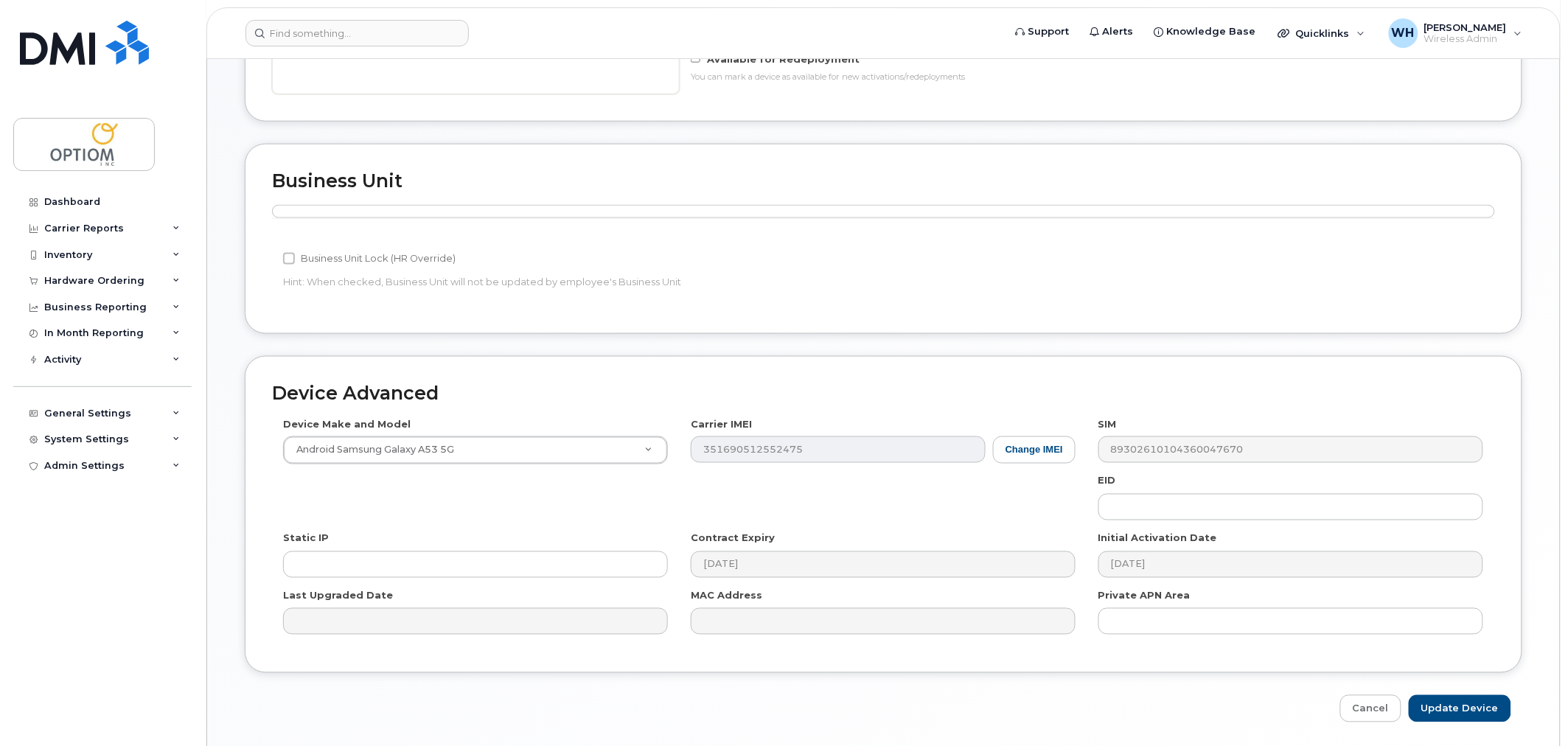
scroll to position [626, 0]
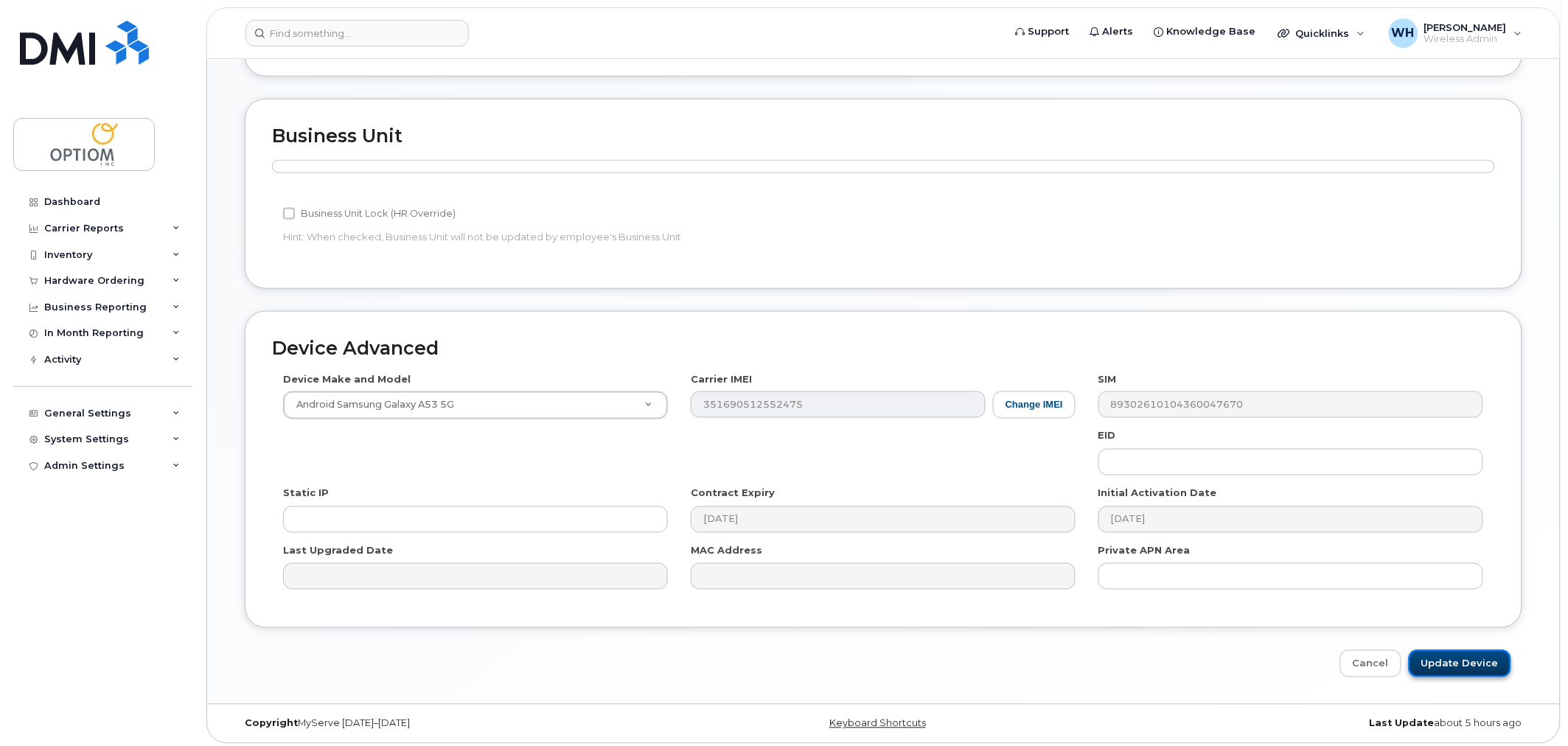
click at [1492, 657] on input "Update Device" at bounding box center [1460, 663] width 103 height 28
type input "Saving..."
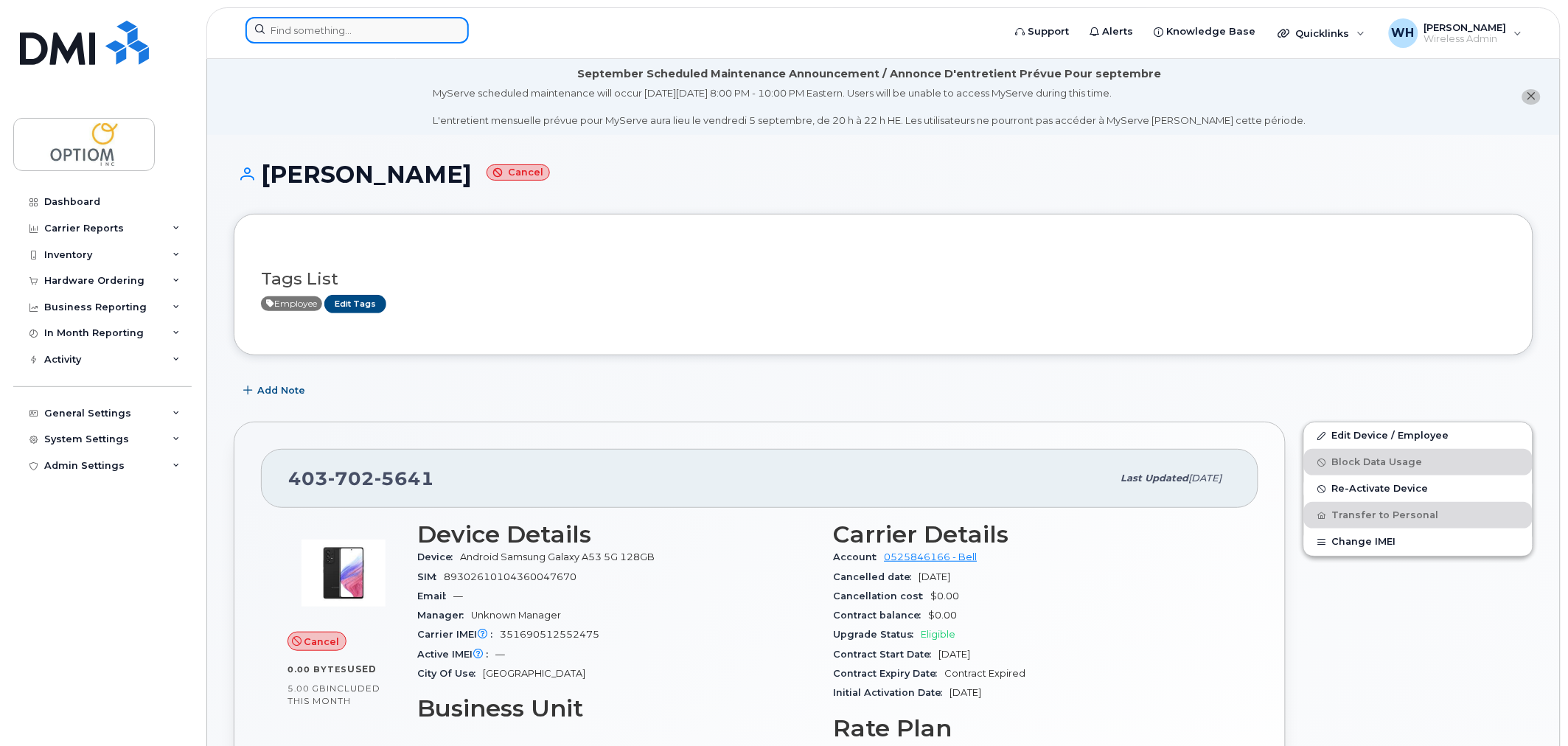
click at [329, 34] on input at bounding box center [357, 30] width 223 height 27
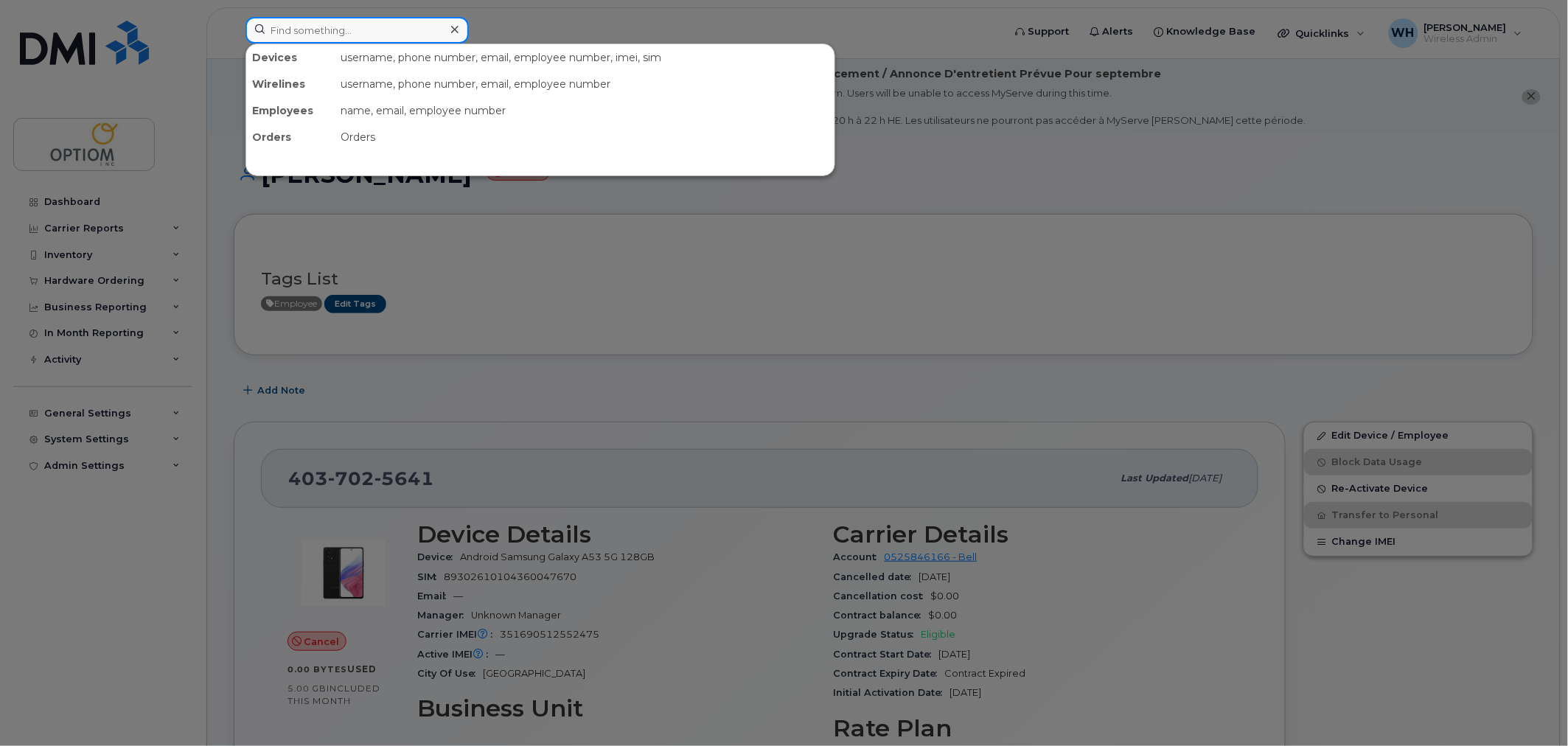
paste input "4037974509"
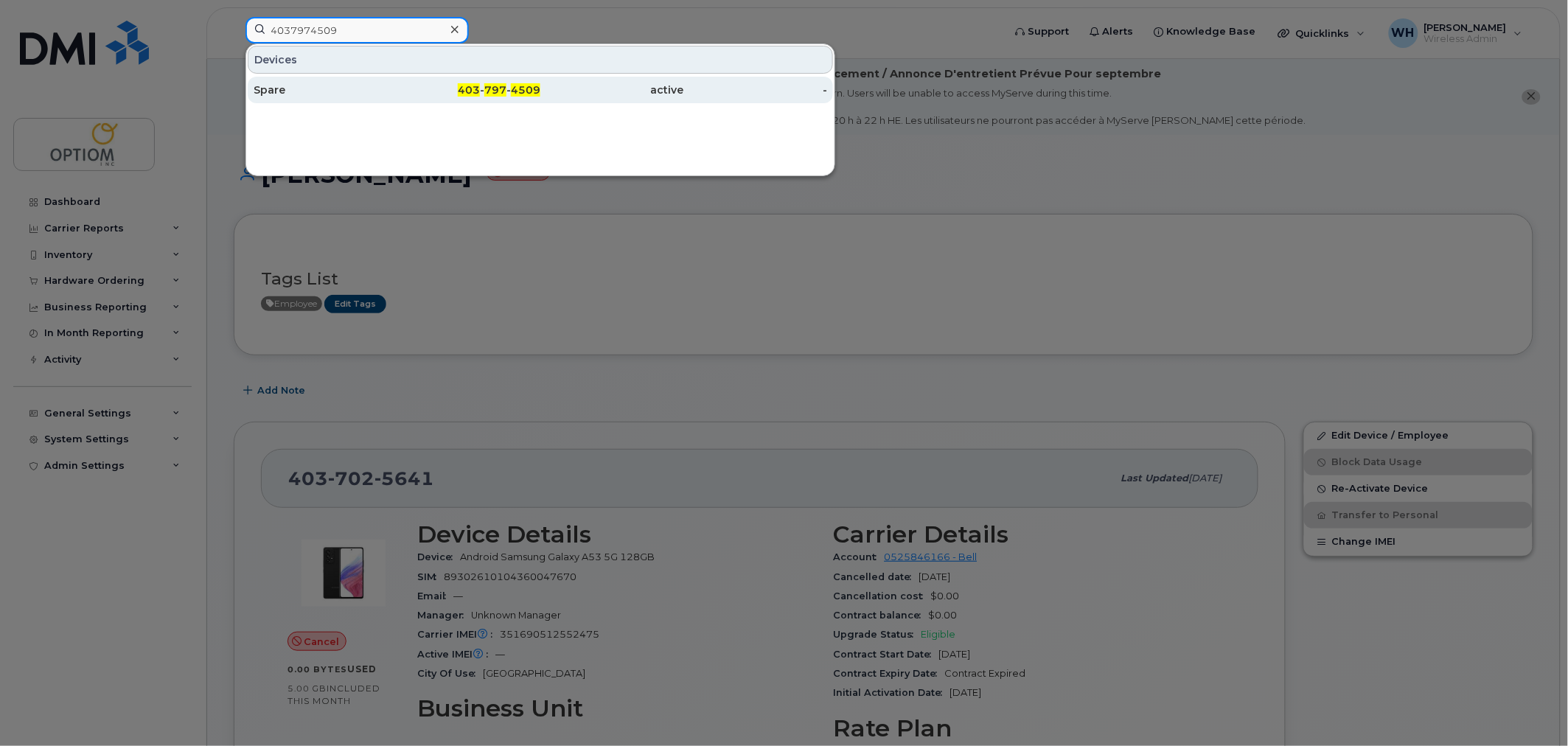
type input "4037974509"
click at [397, 83] on div "Spare" at bounding box center [469, 90] width 144 height 27
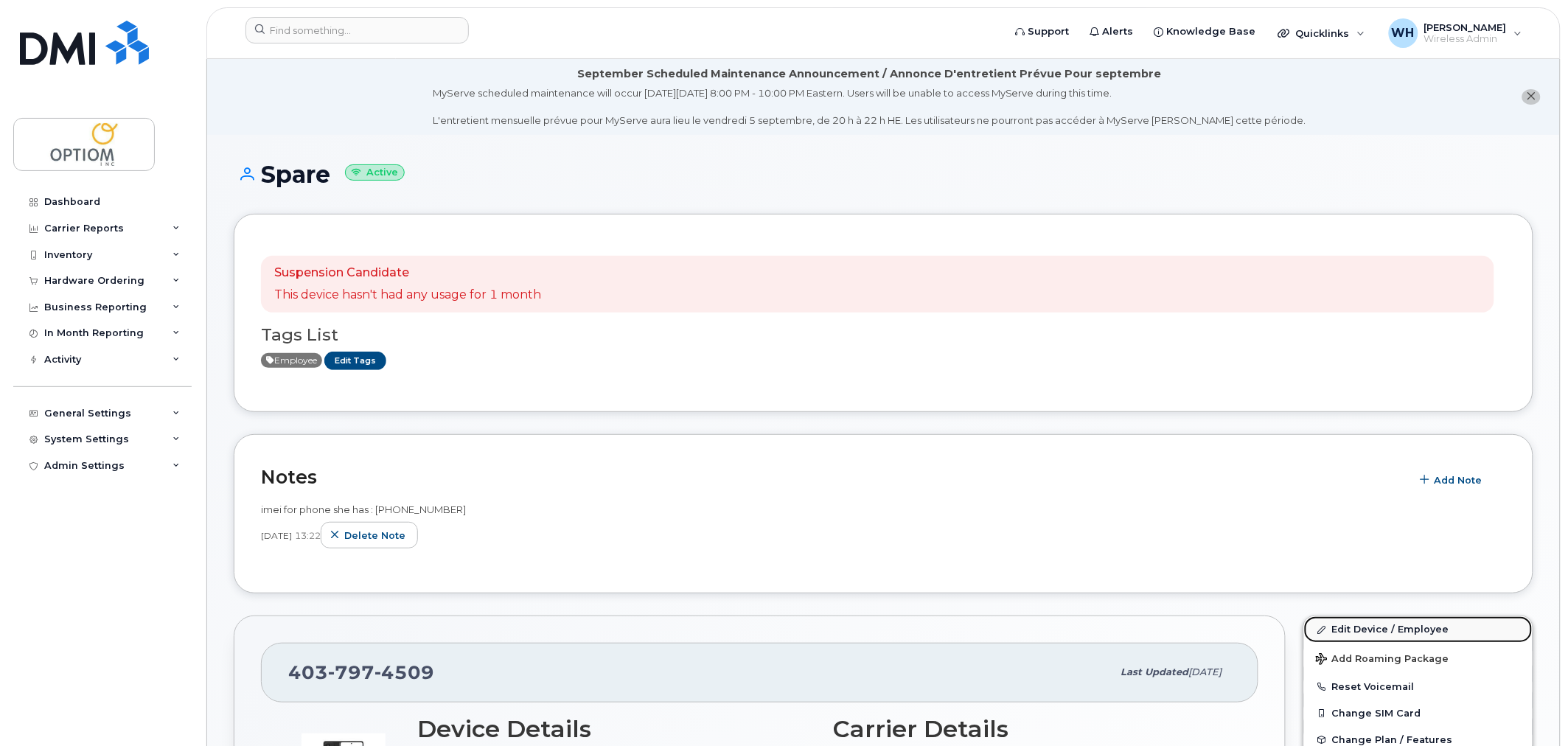
click at [1382, 631] on link "Edit Device / Employee" at bounding box center [1418, 630] width 228 height 27
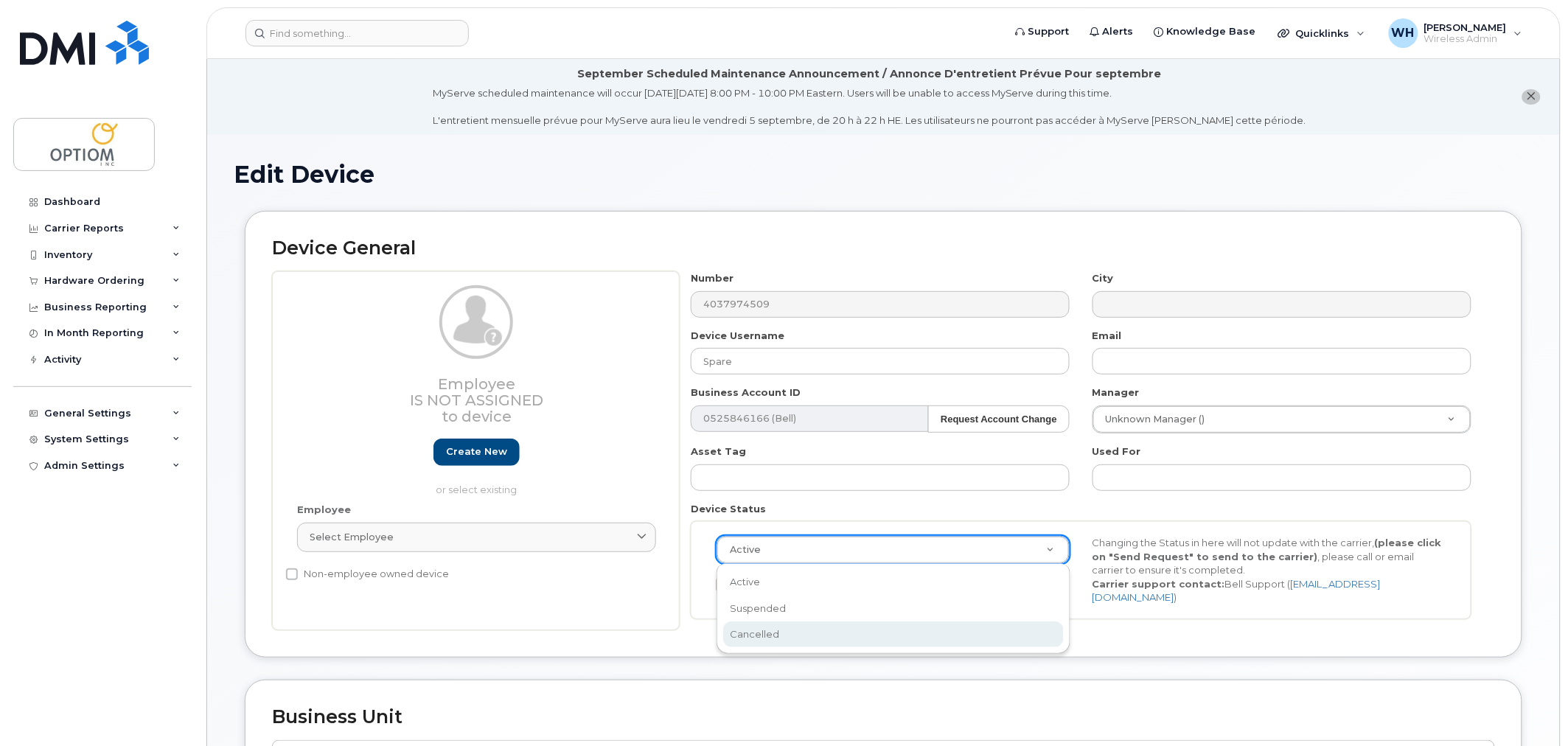
select select "cancelled"
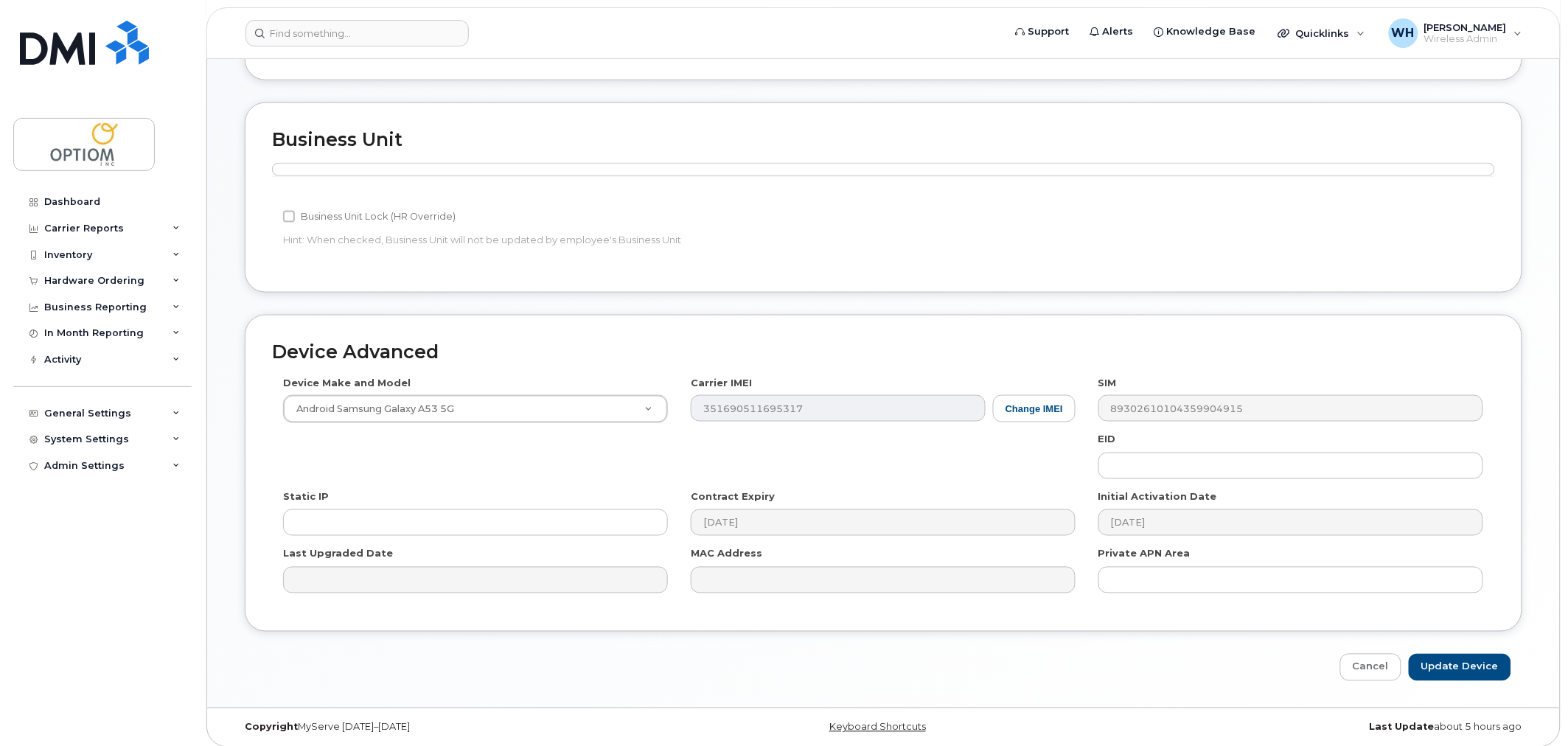
scroll to position [580, 0]
click at [1438, 653] on input "Update Device" at bounding box center [1460, 664] width 103 height 28
type input "Saving..."
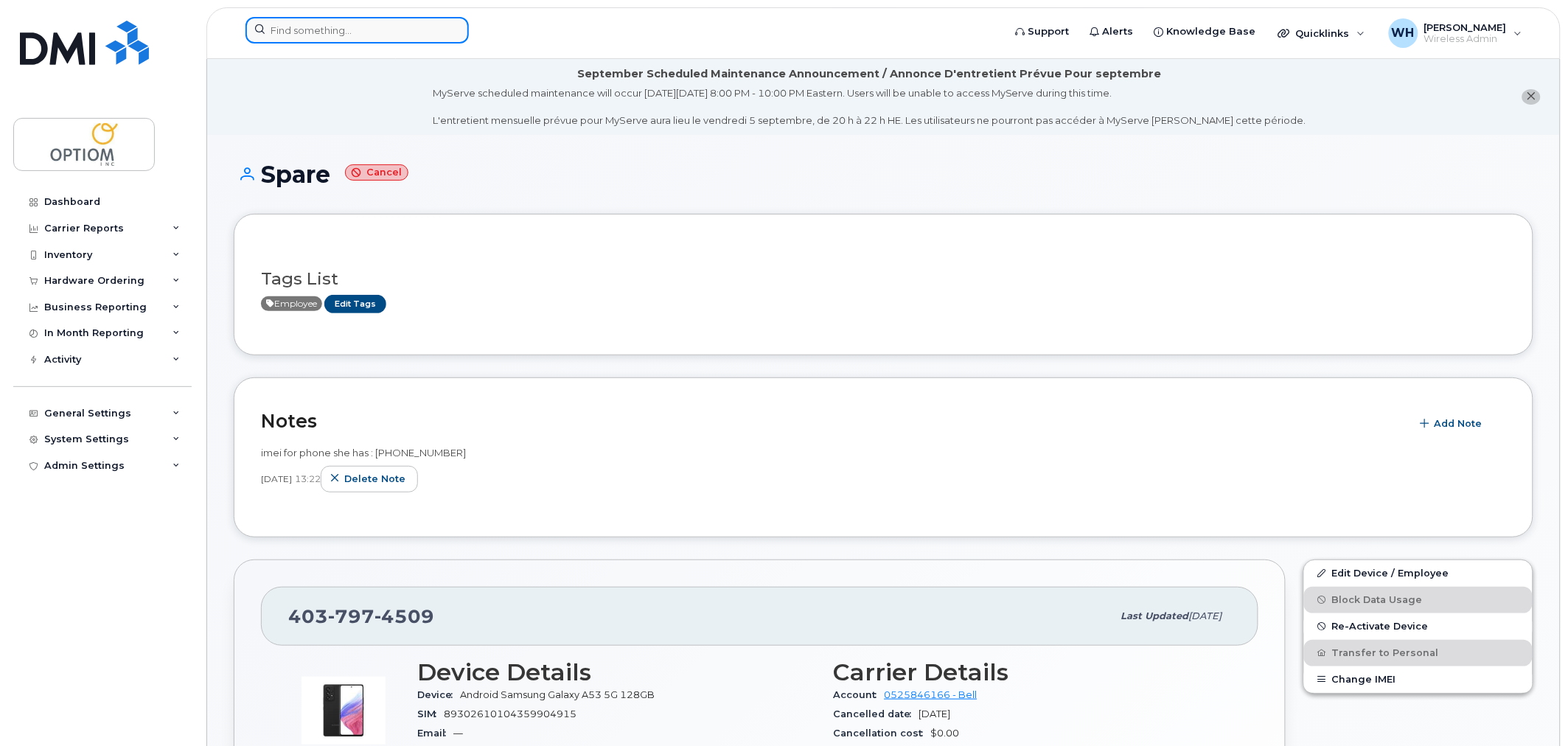
click at [324, 25] on input at bounding box center [357, 30] width 223 height 27
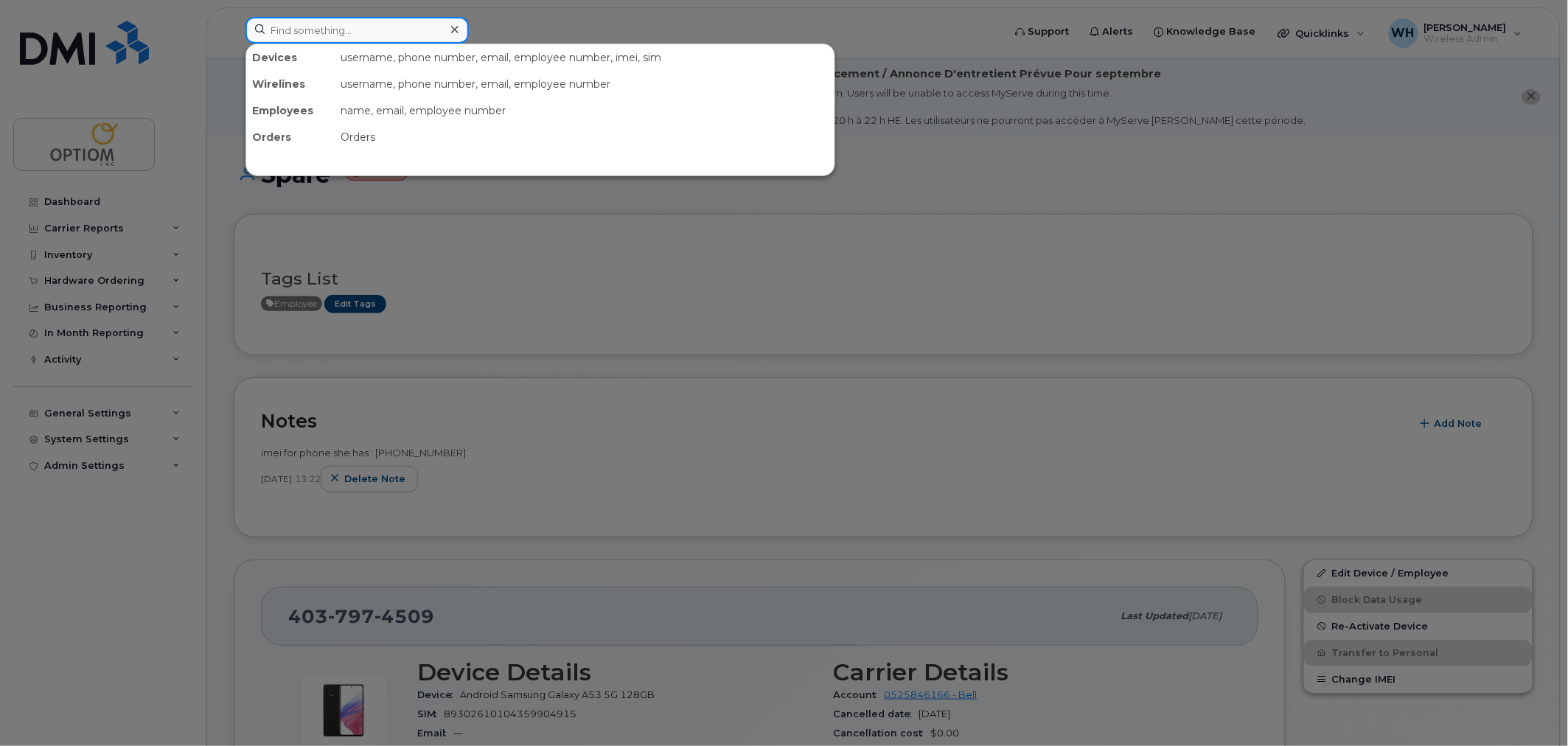
paste input "4038277634"
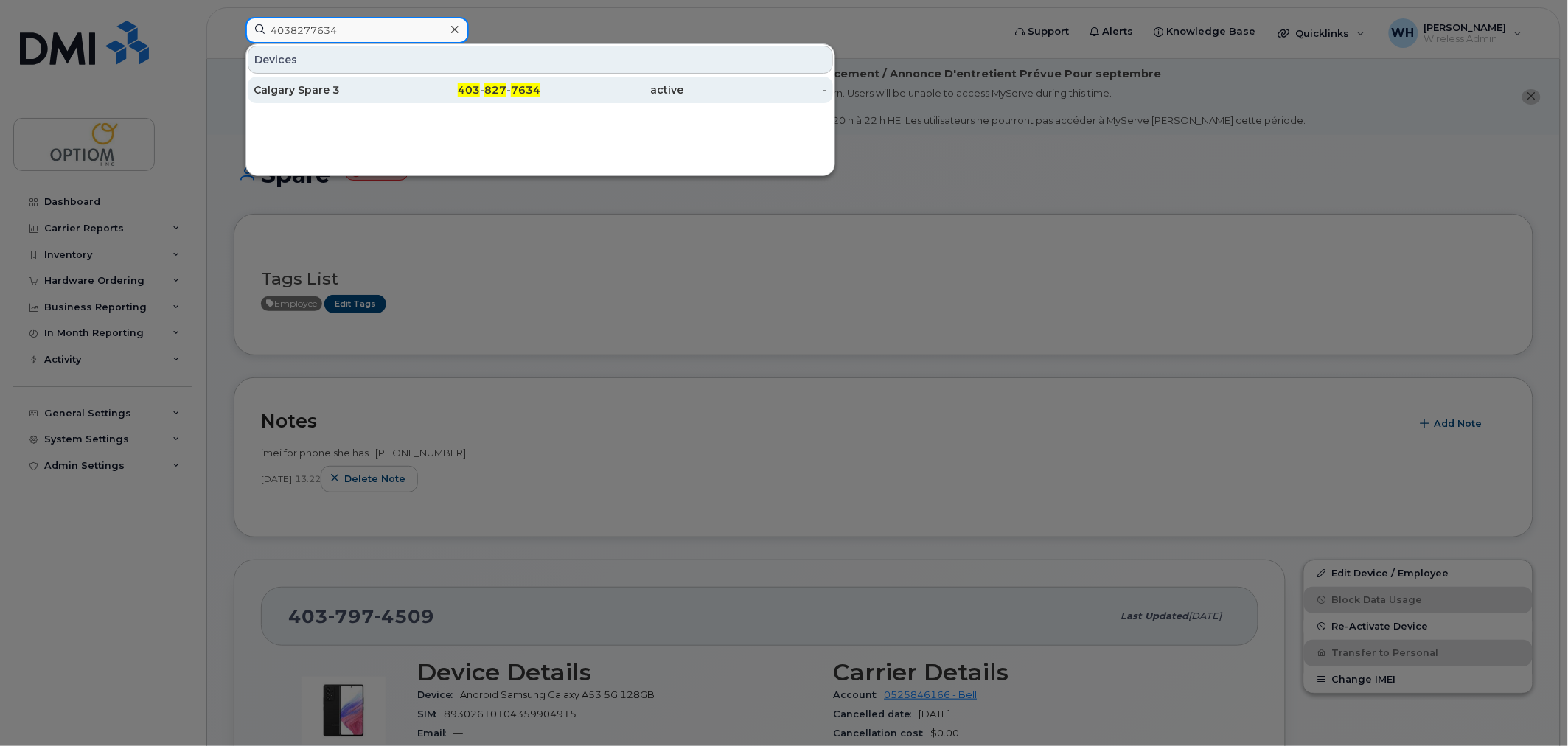
type input "4038277634"
click at [338, 86] on div "Calgary Spare 3" at bounding box center [325, 90] width 144 height 15
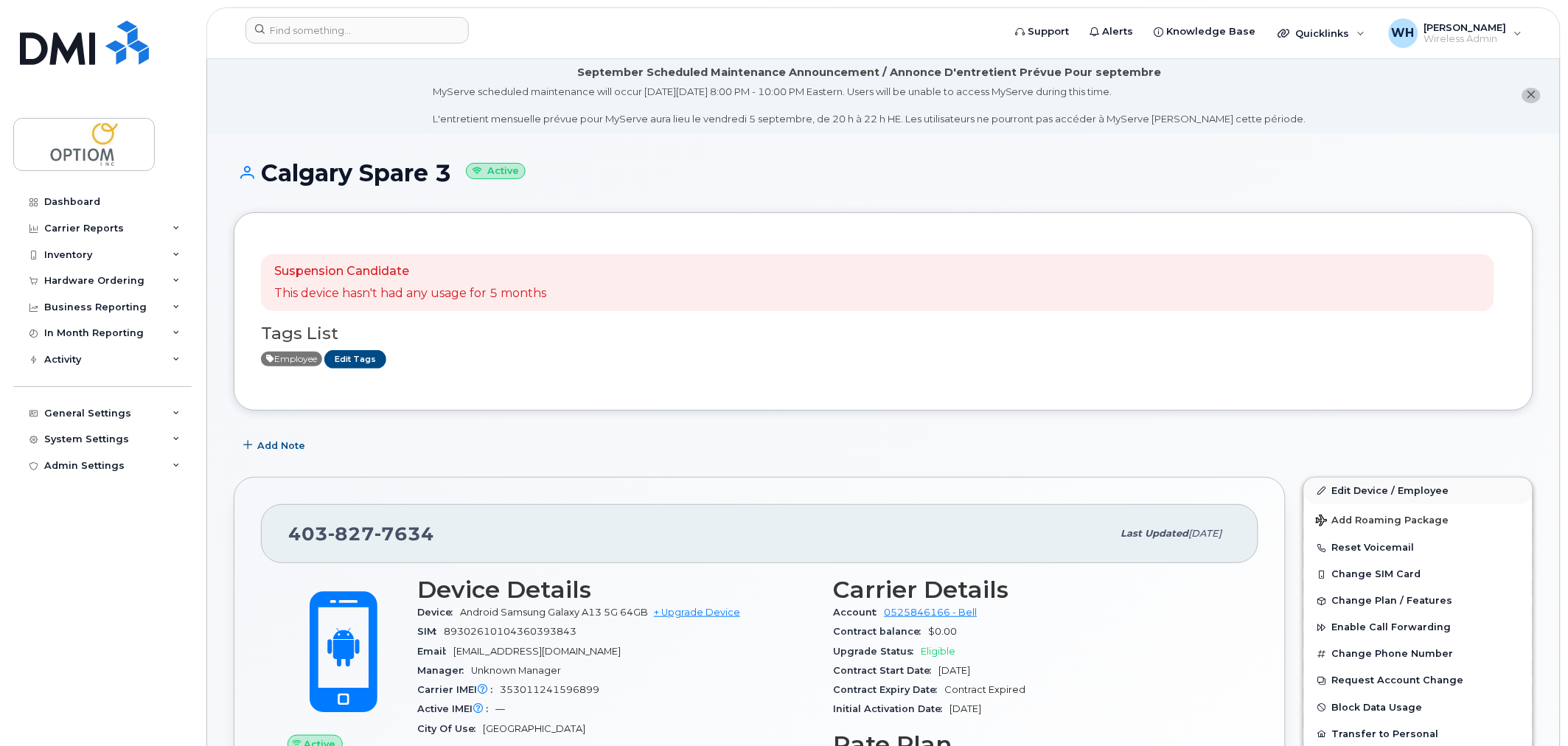
scroll to position [1, 0]
click at [1367, 491] on link "Edit Device / Employee" at bounding box center [1418, 492] width 228 height 27
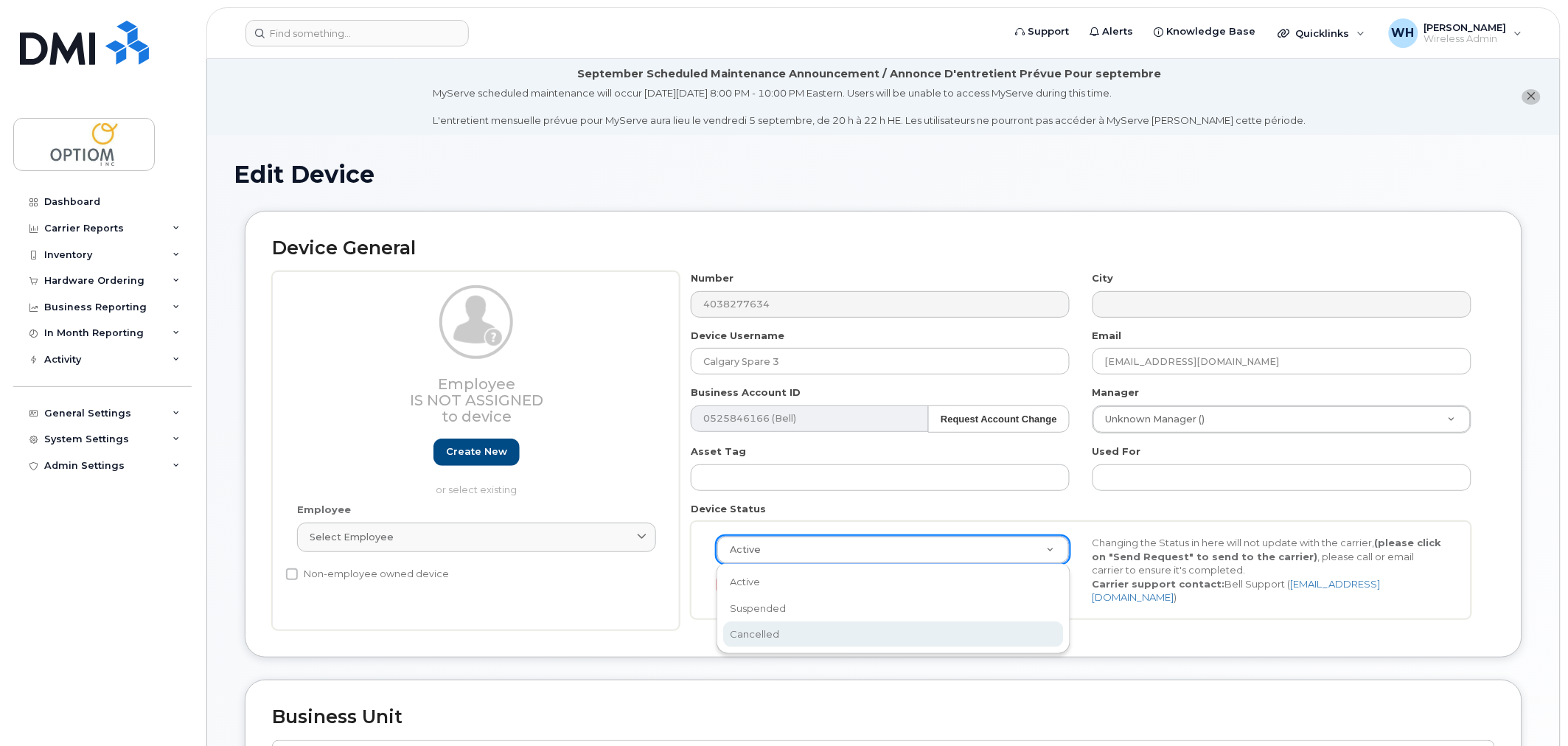
select select "cancelled"
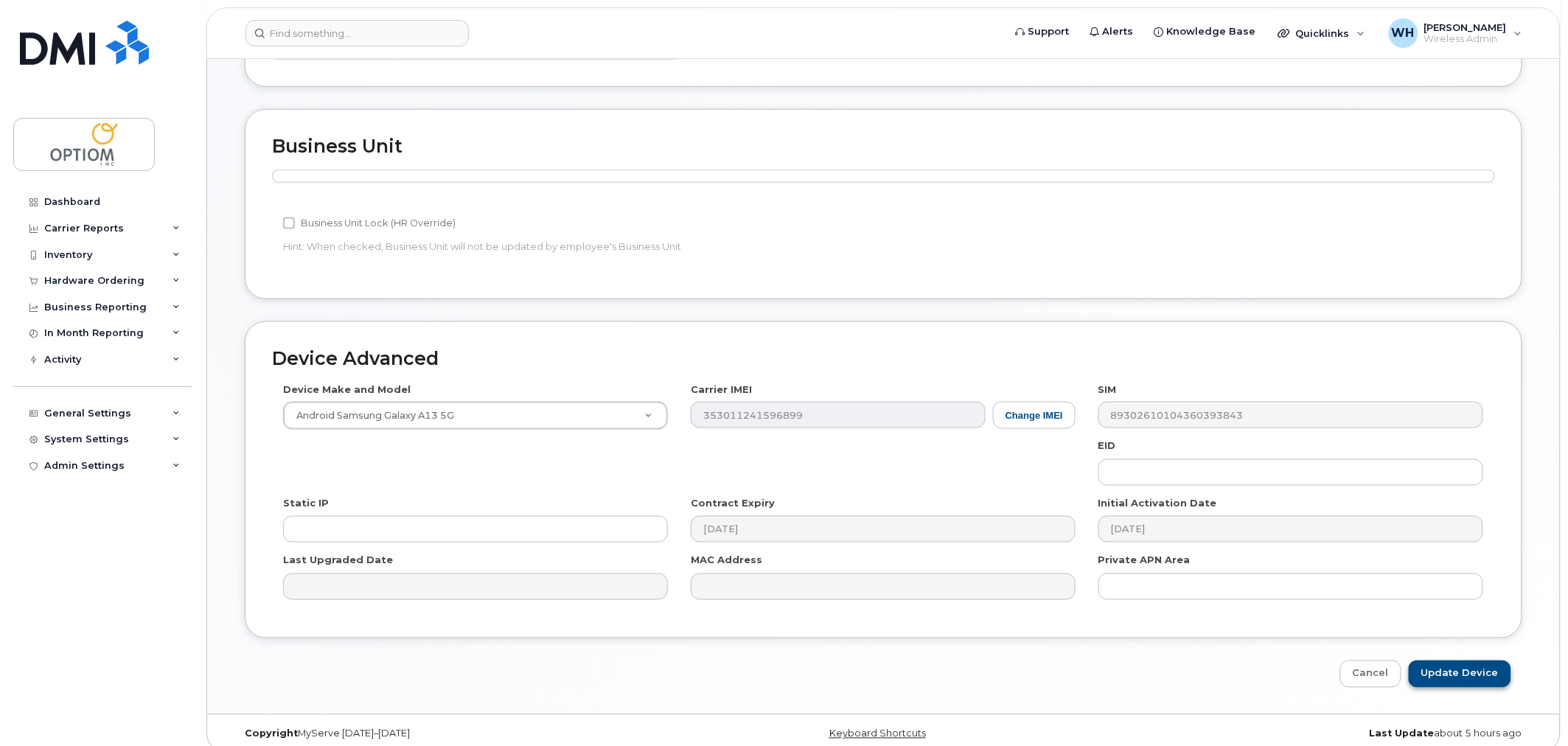
scroll to position [572, 0]
click at [1462, 669] on input "Update Device" at bounding box center [1460, 672] width 103 height 28
type input "Saving..."
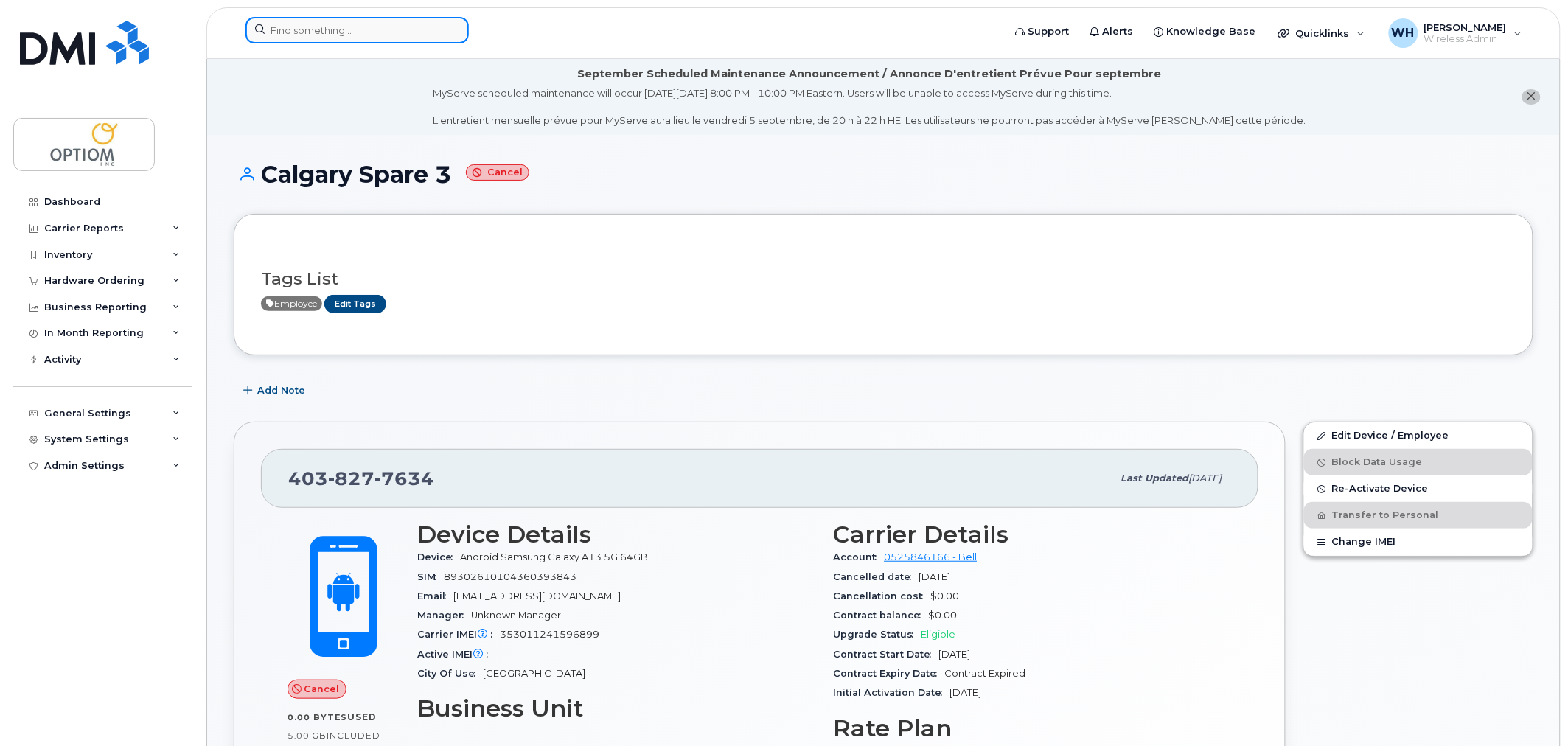
click at [353, 35] on input at bounding box center [357, 30] width 223 height 27
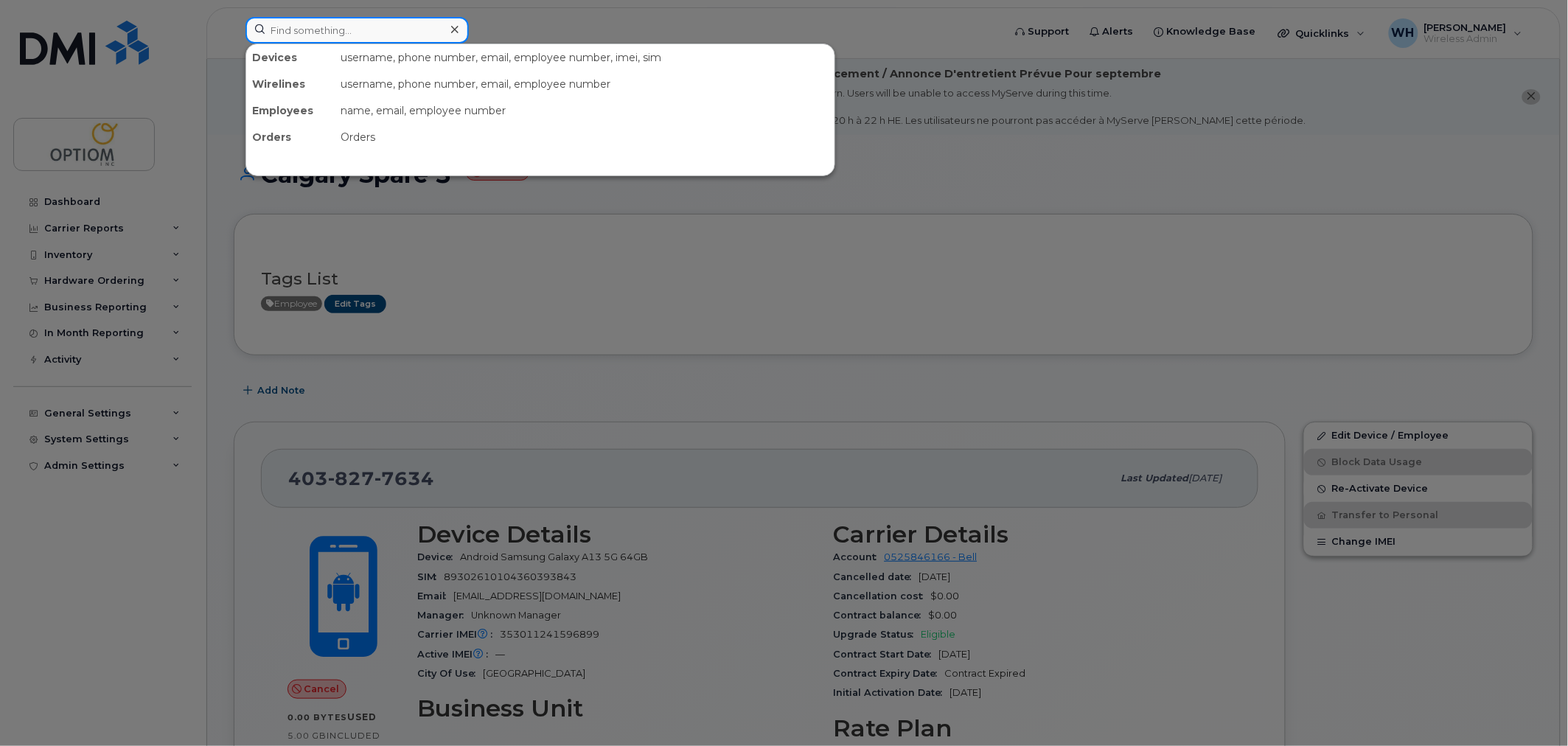
paste input "4039238517"
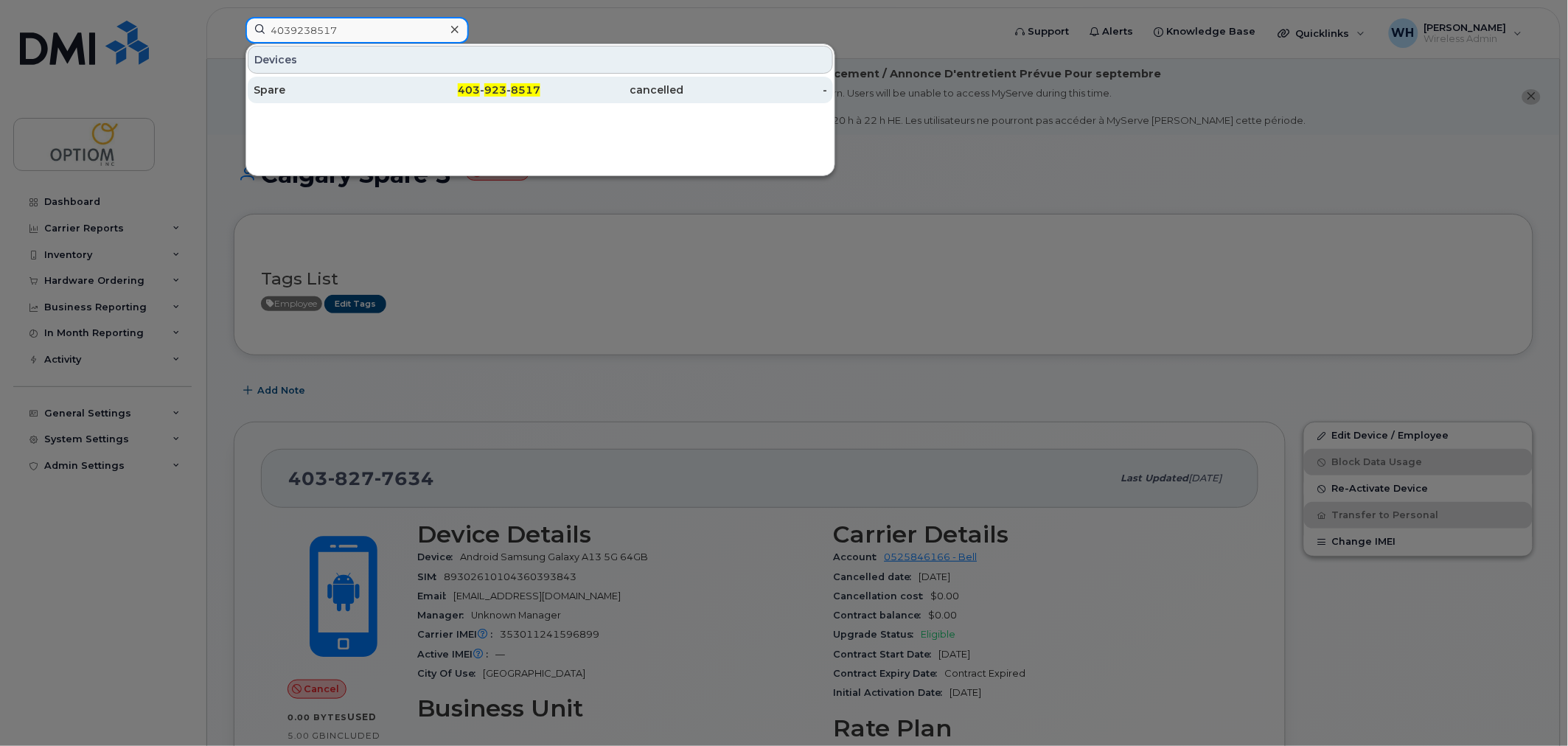
type input "4039238517"
click at [353, 89] on div "Spare" at bounding box center [325, 90] width 144 height 15
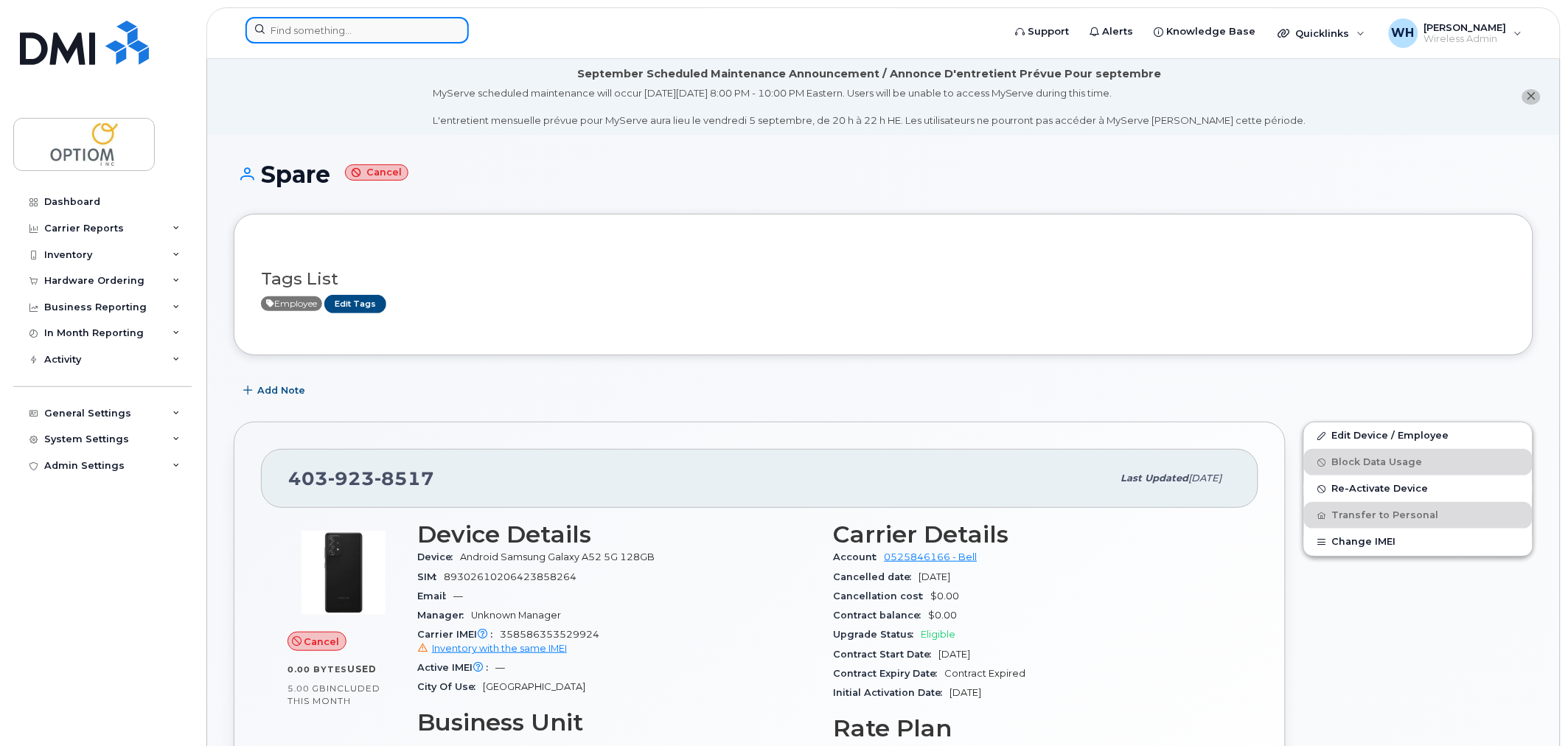
click at [370, 28] on input at bounding box center [357, 30] width 223 height 27
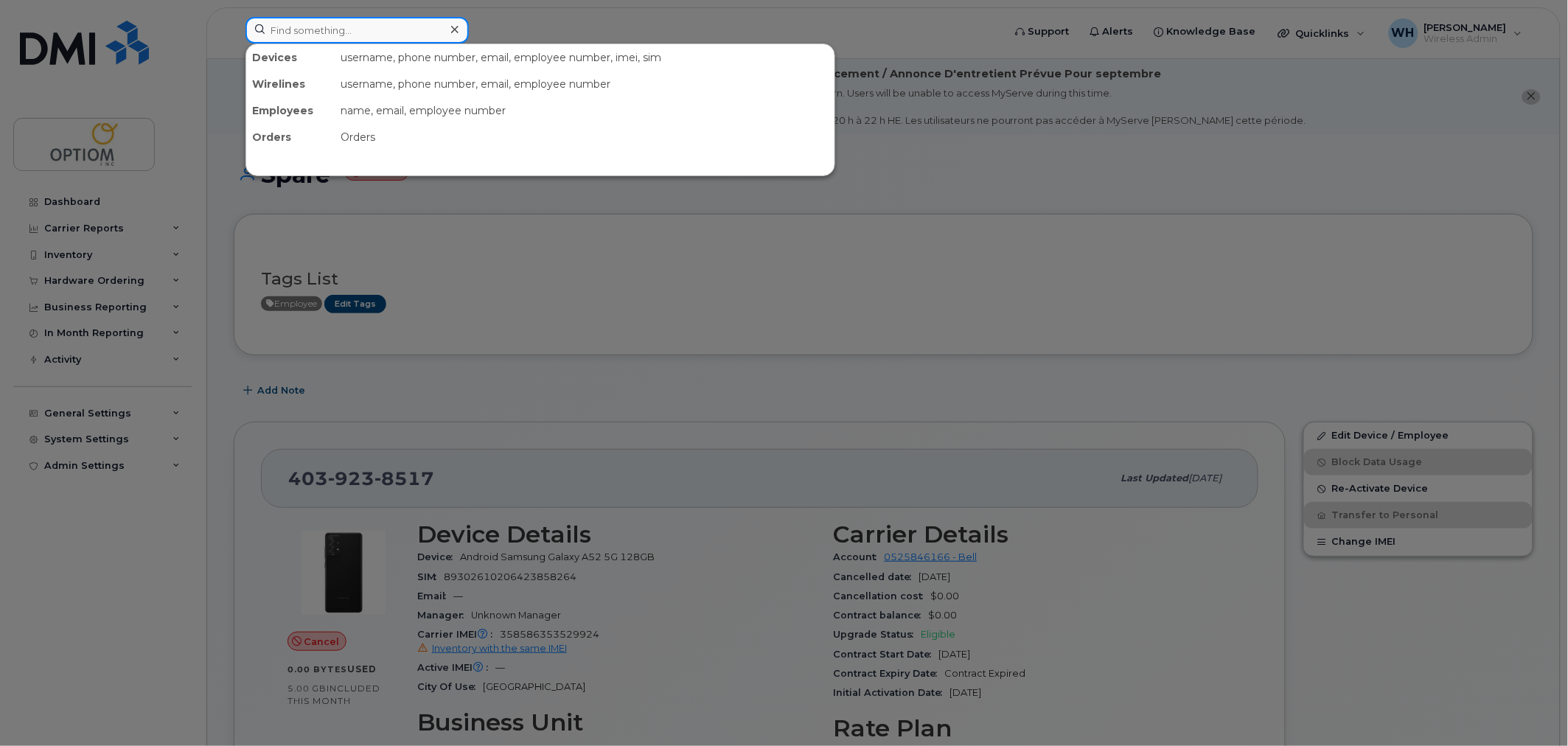
paste input "4167687675"
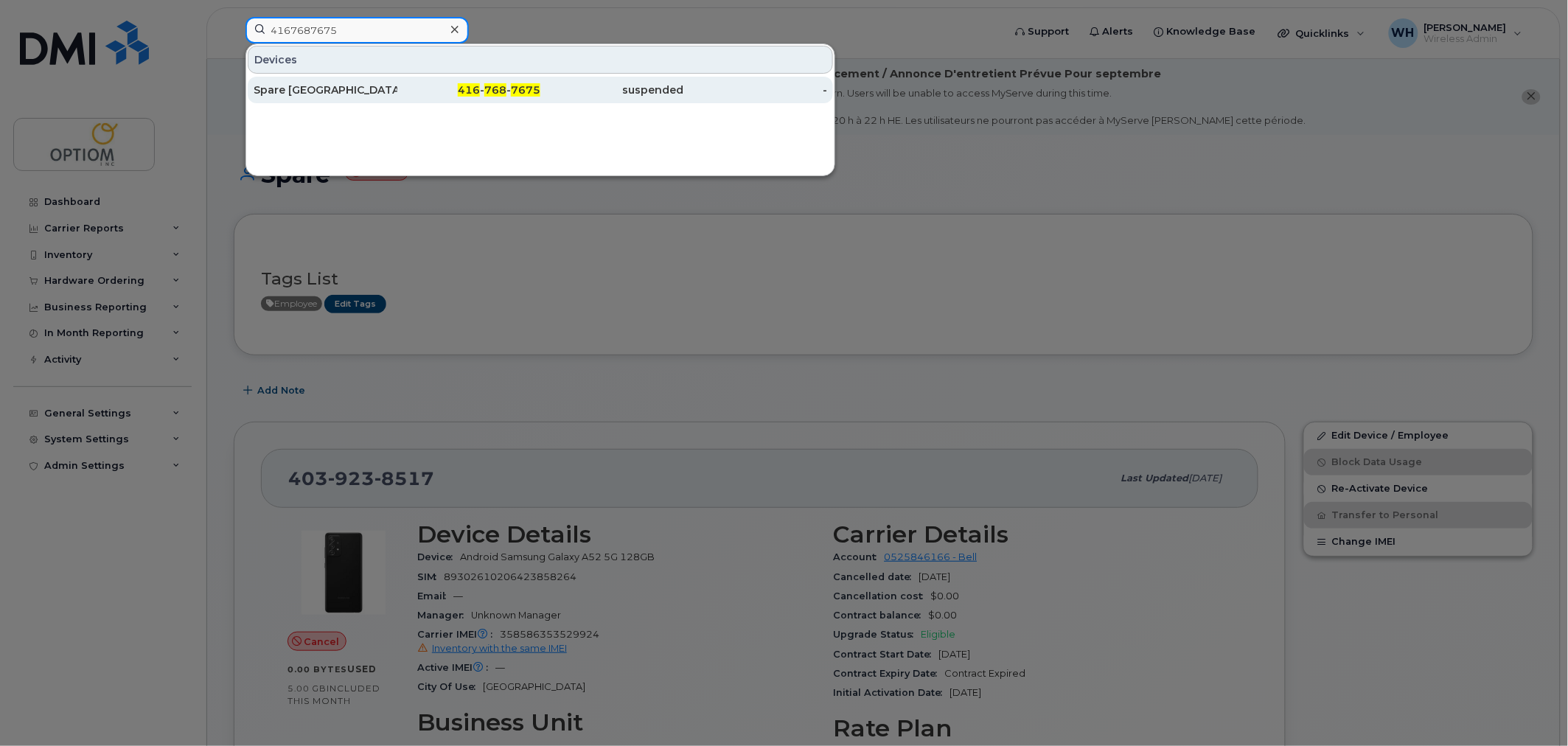
type input "4167687675"
click at [358, 84] on div "Spare [GEOGRAPHIC_DATA]" at bounding box center [325, 90] width 144 height 15
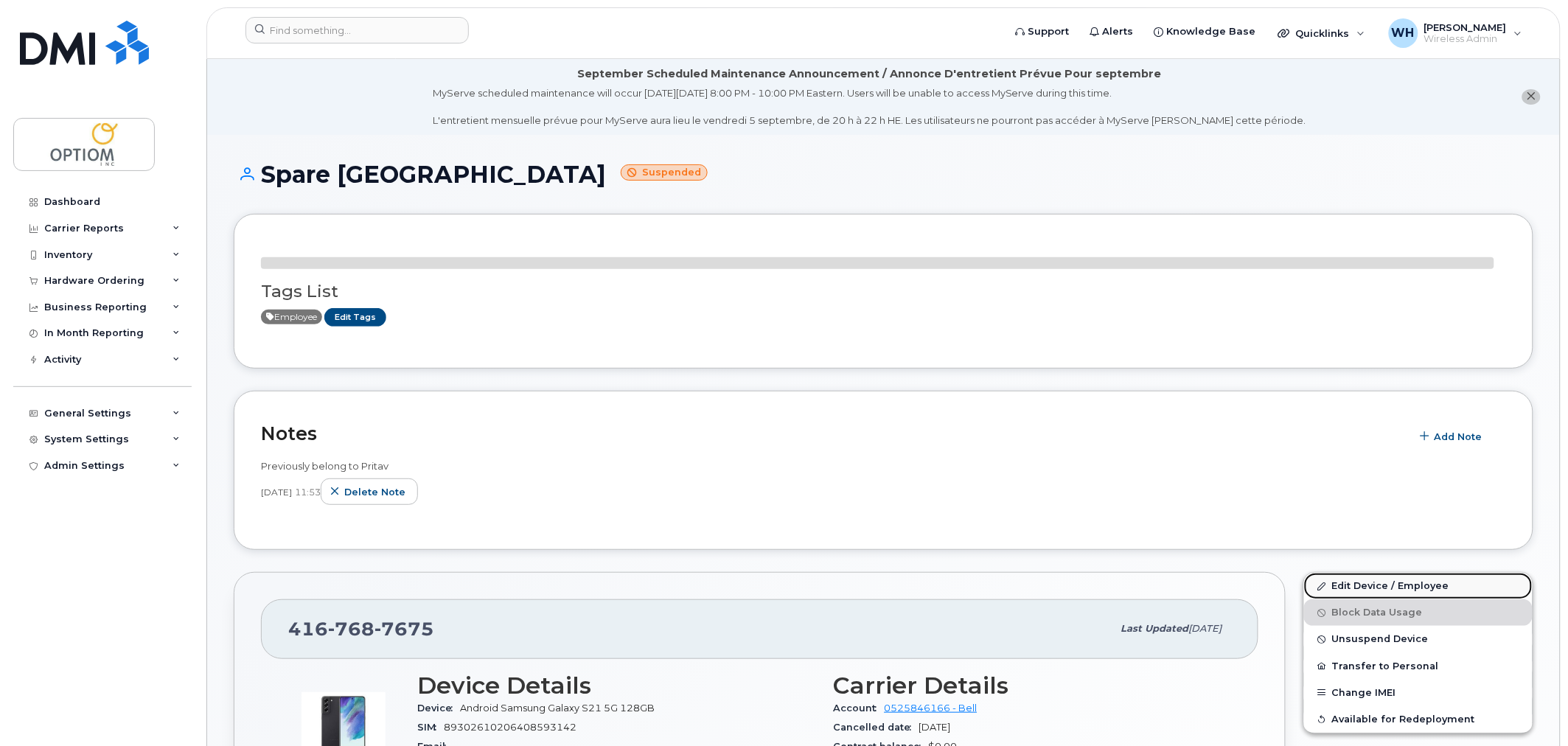
click at [1383, 582] on link "Edit Device / Employee" at bounding box center [1418, 586] width 228 height 27
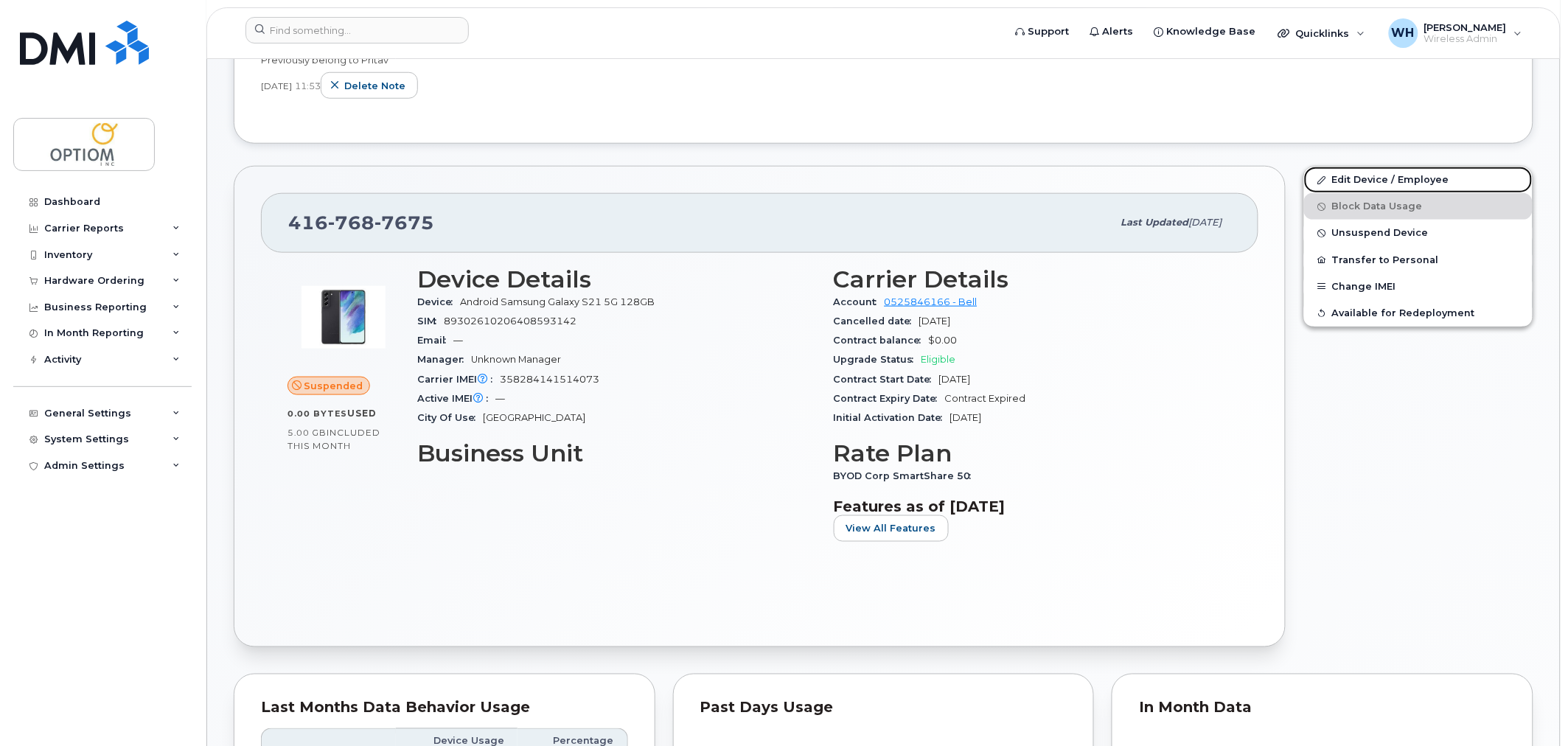
scroll to position [488, 0]
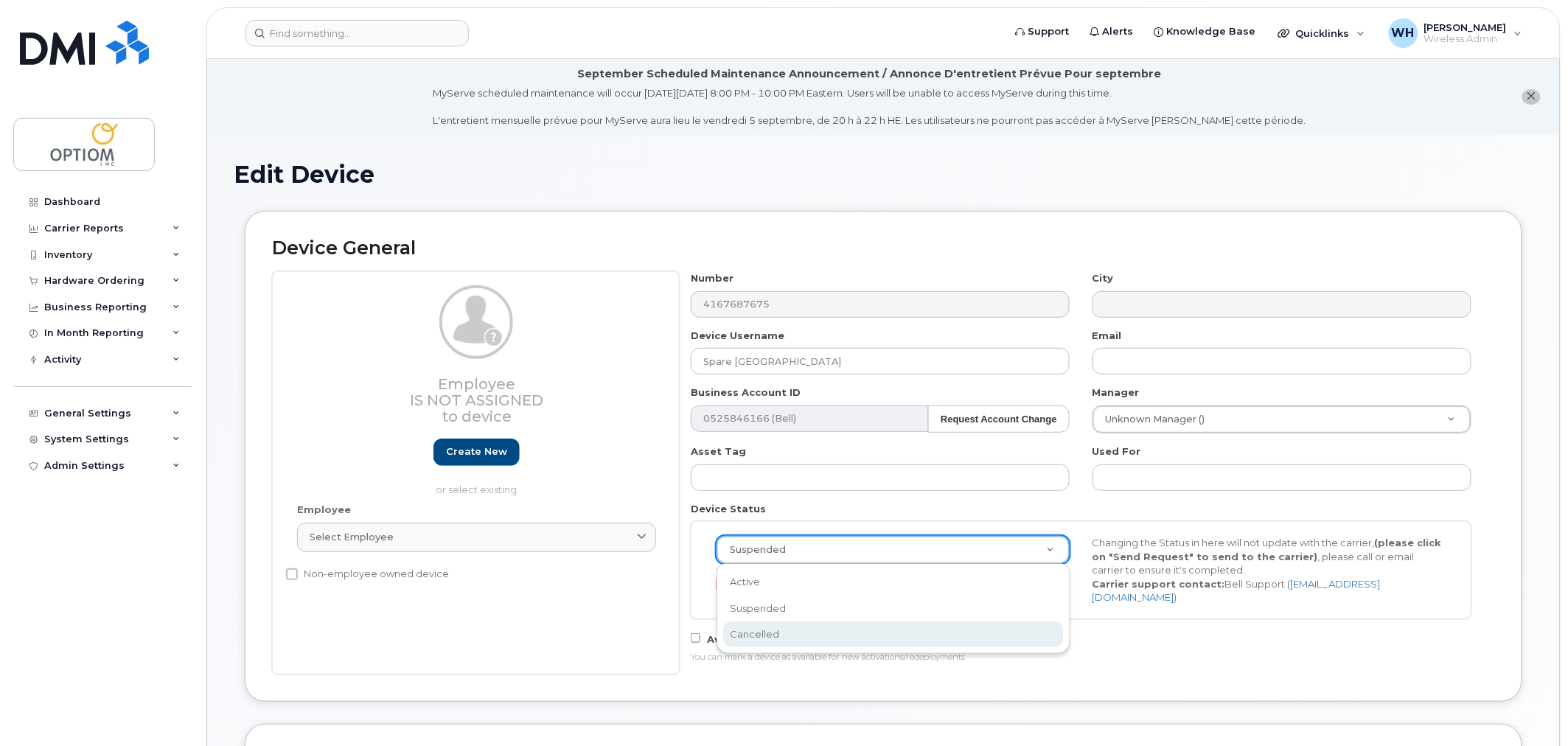
select select "cancelled"
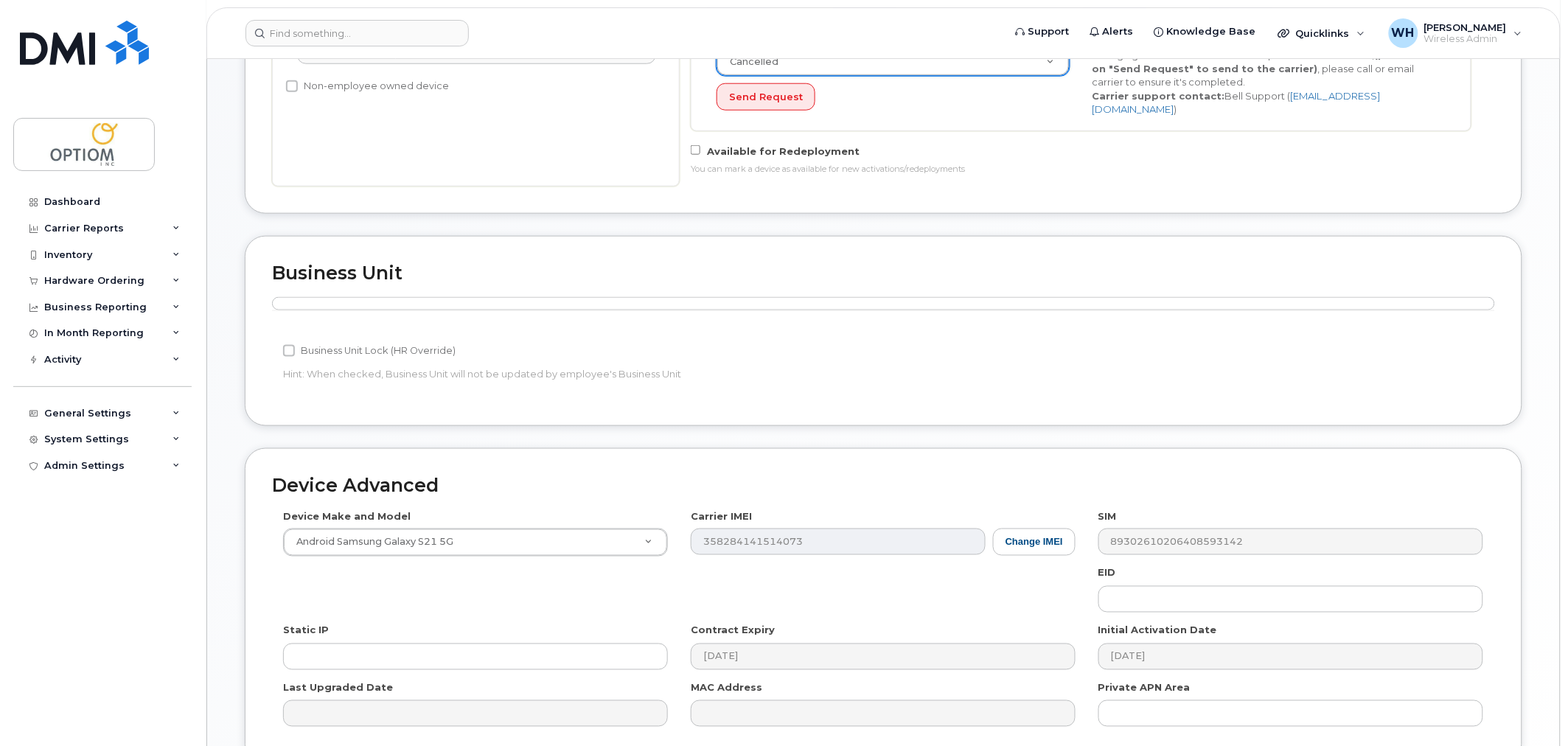
scroll to position [626, 0]
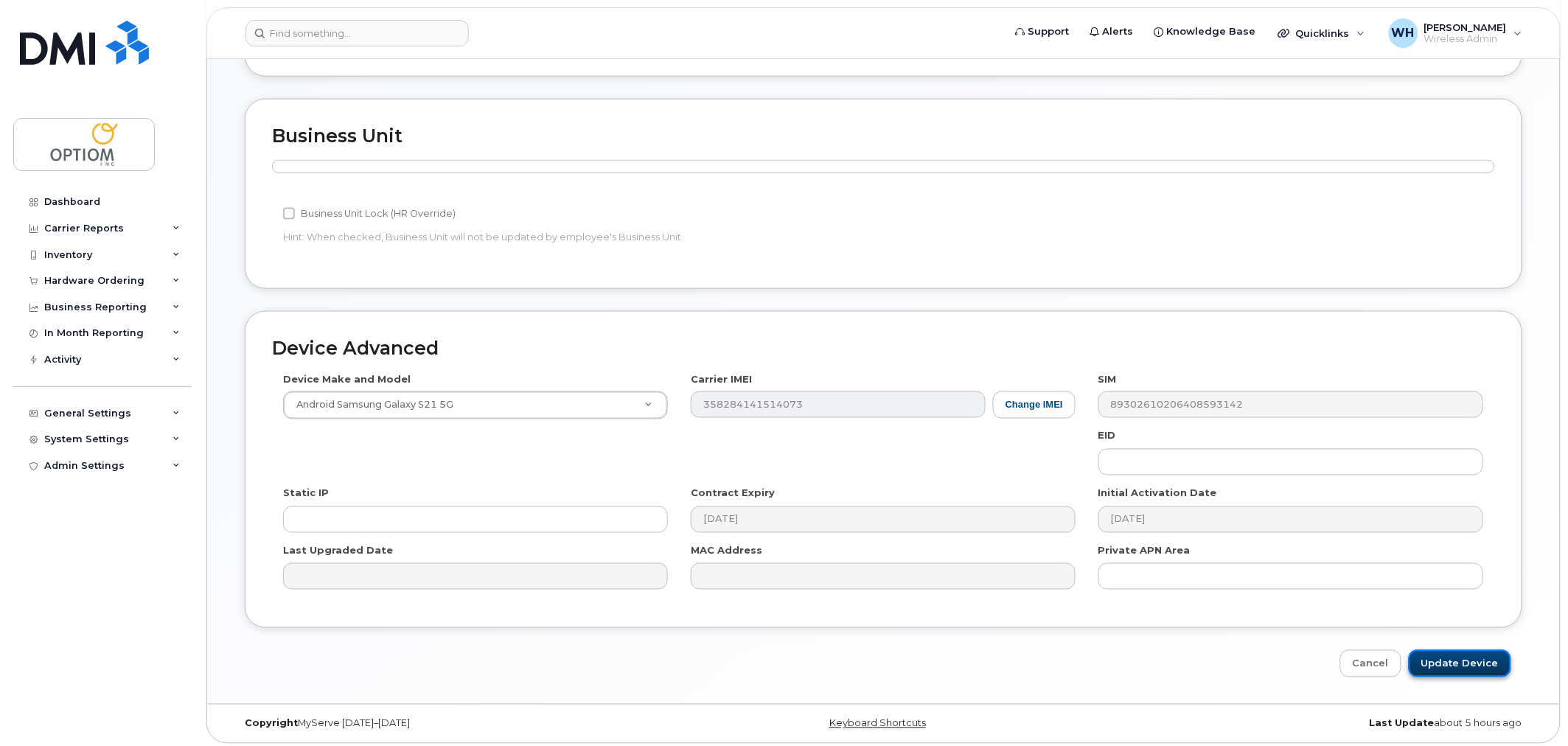
click at [1444, 656] on input "Update Device" at bounding box center [1460, 663] width 103 height 28
type input "Saving..."
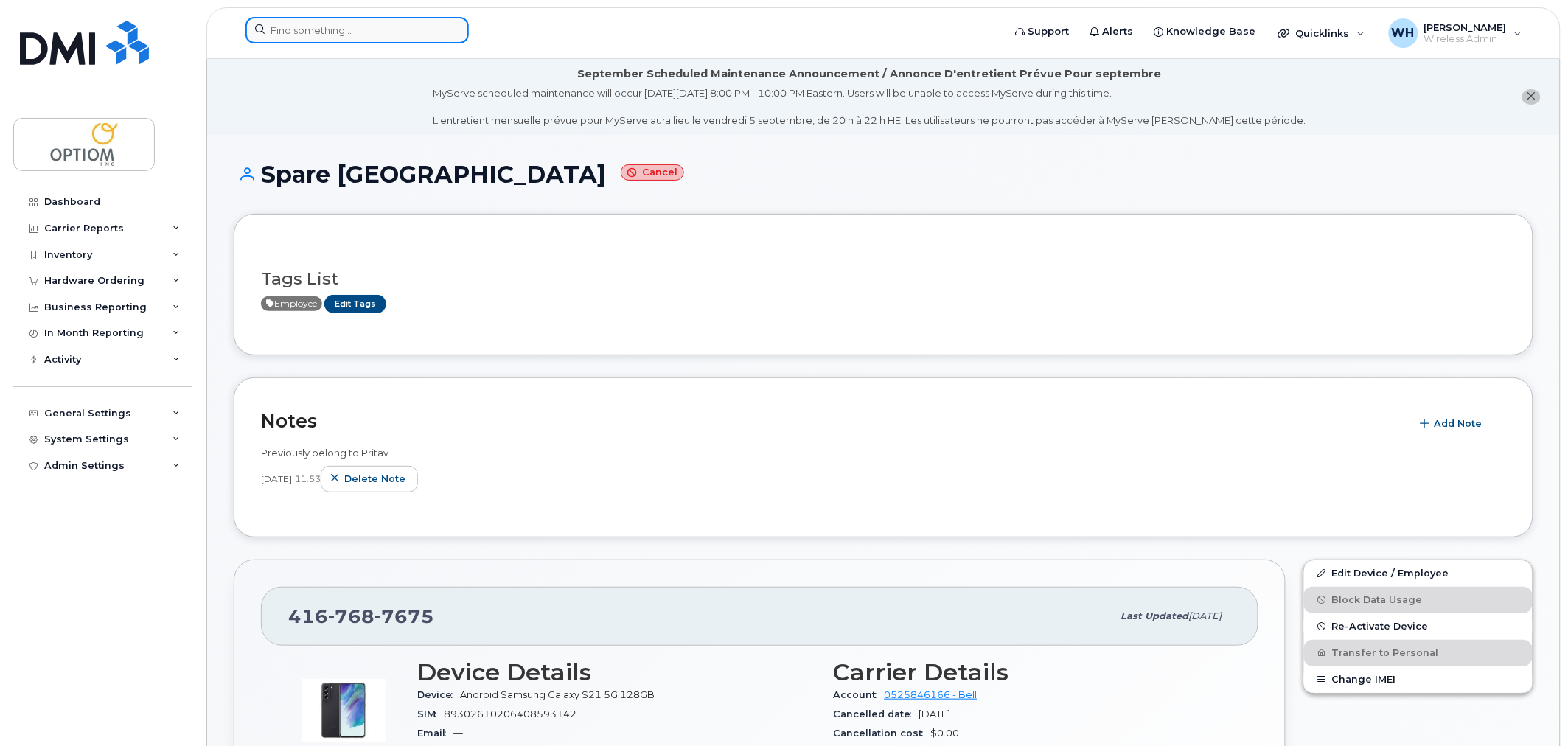
click at [395, 32] on input at bounding box center [357, 30] width 223 height 27
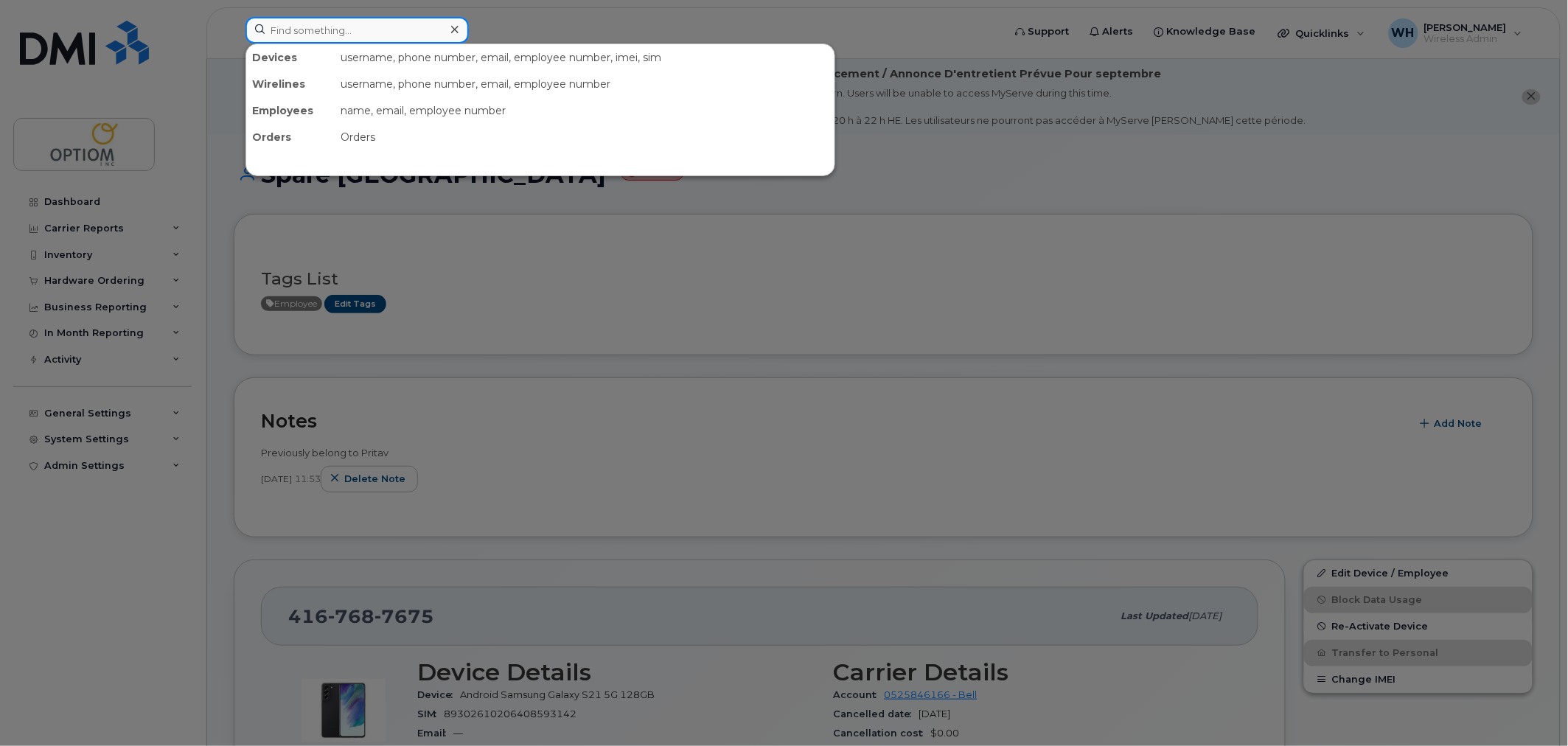
paste input "5874375249"
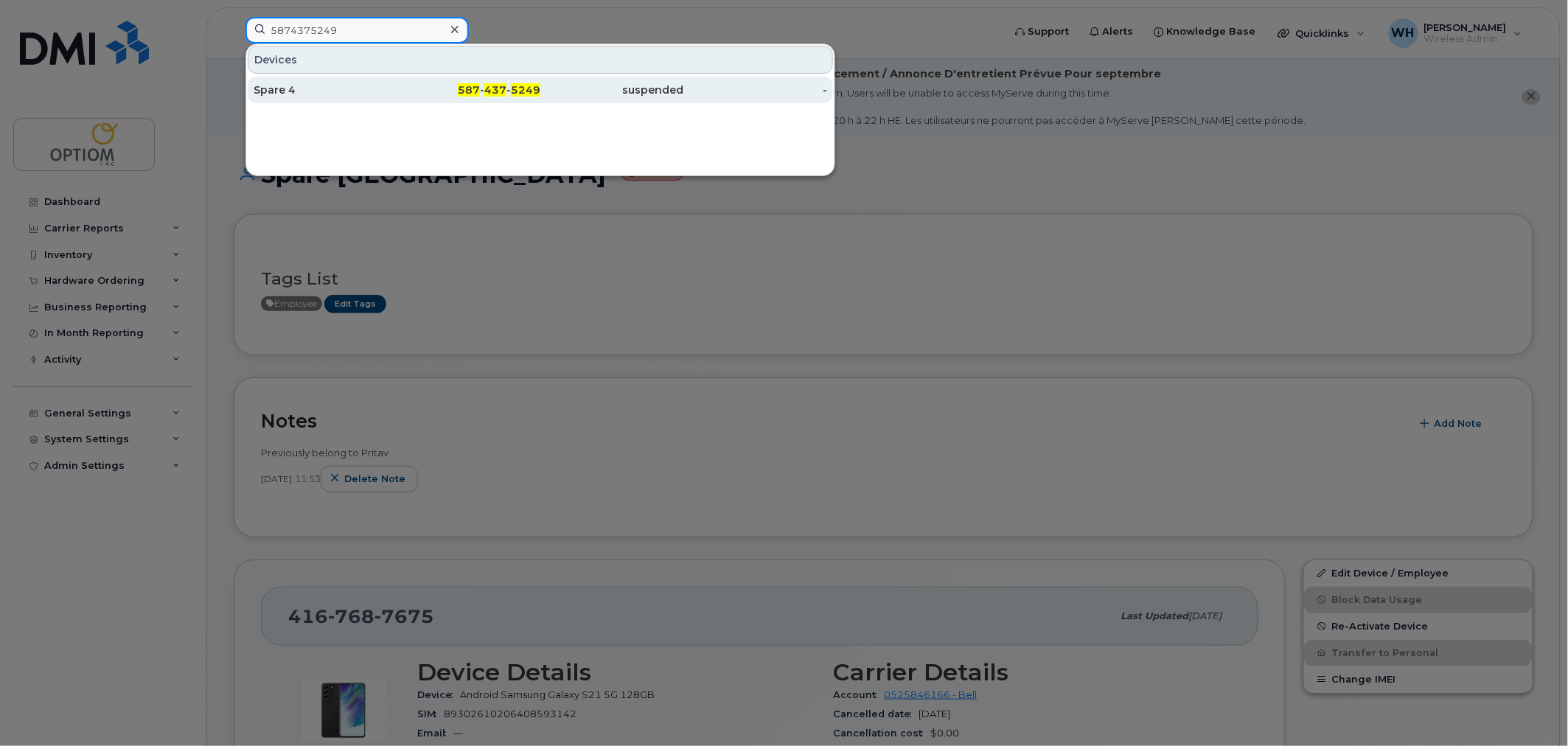
type input "5874375249"
click at [366, 83] on div "Spare 4" at bounding box center [325, 90] width 144 height 15
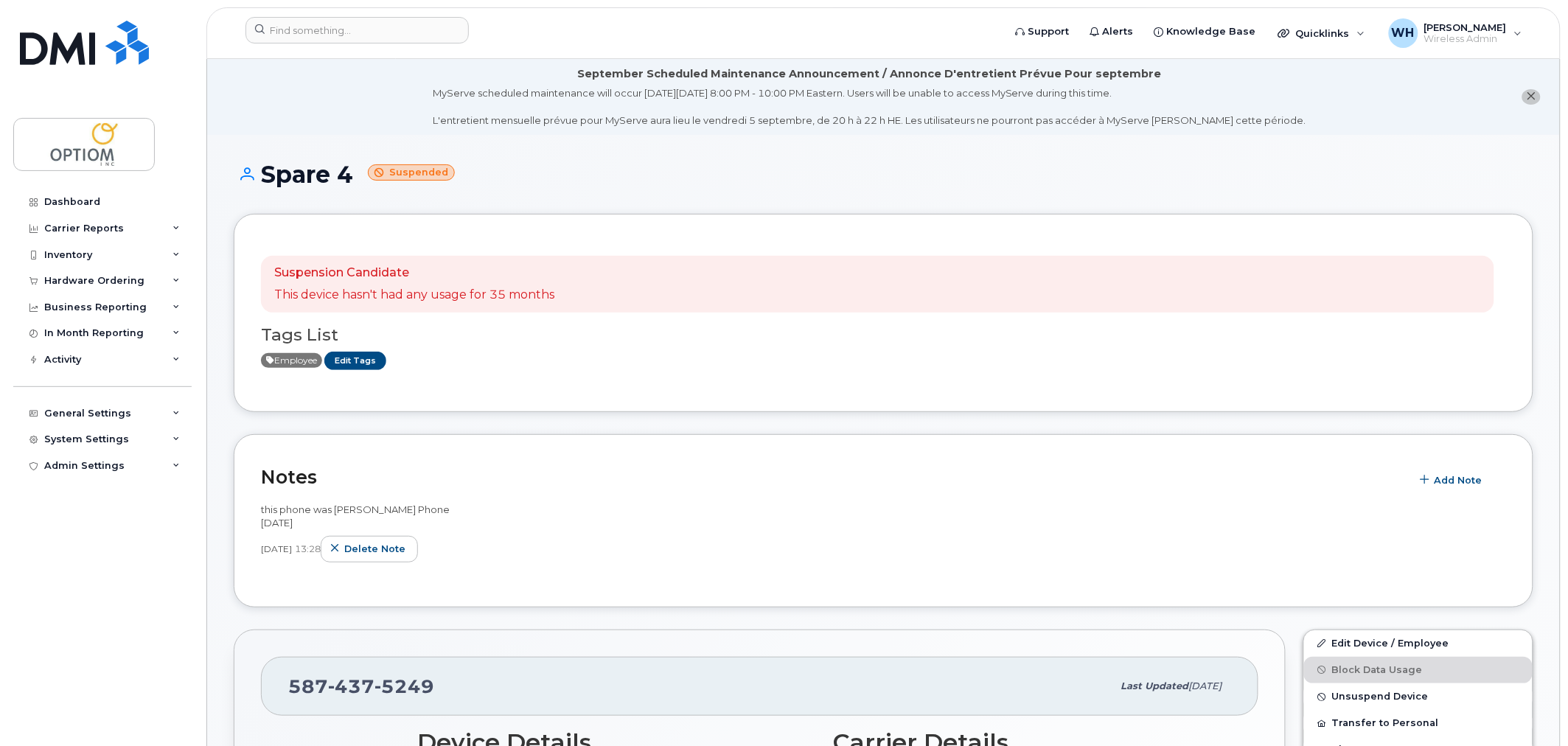
scroll to position [409, 0]
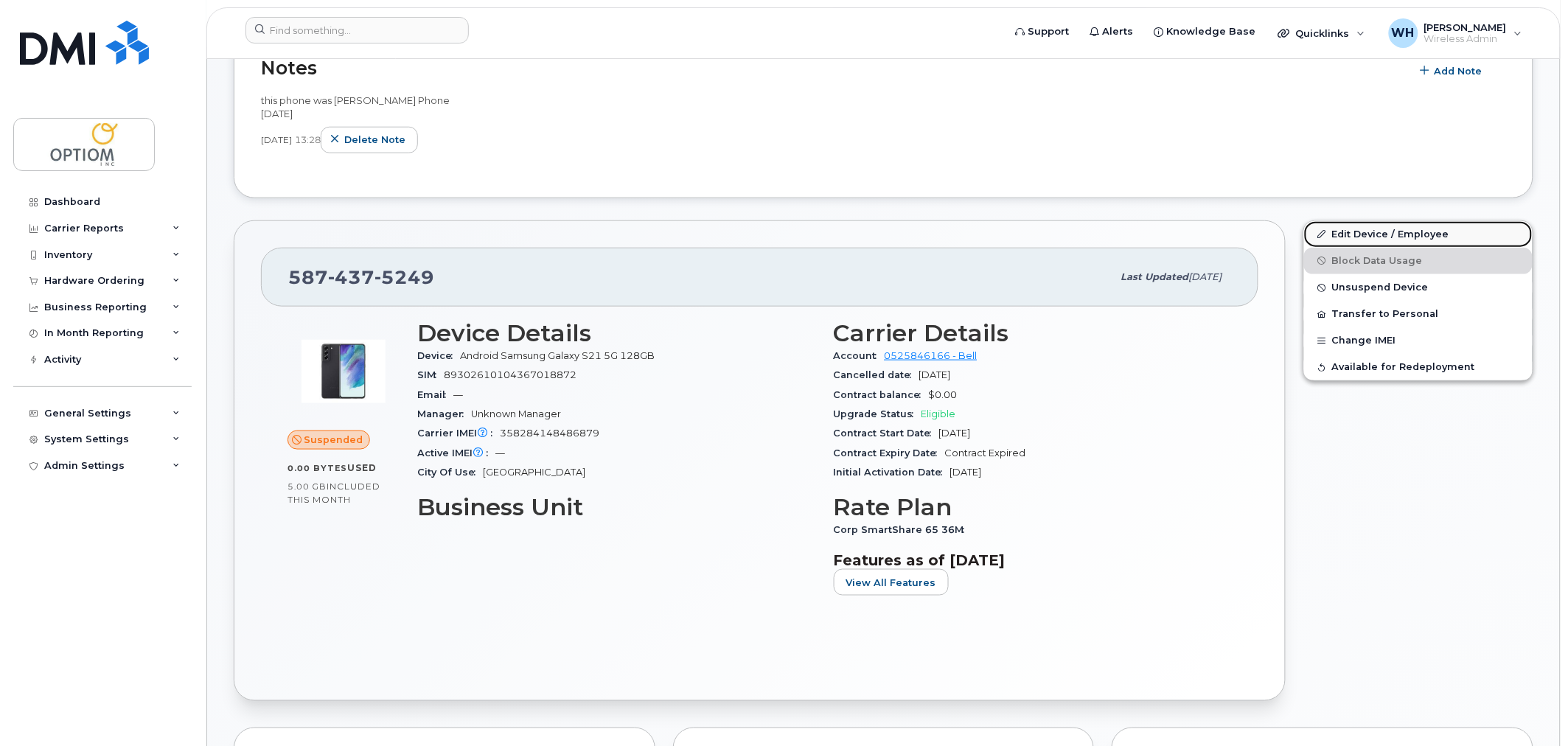
click at [1367, 234] on link "Edit Device / Employee" at bounding box center [1418, 234] width 228 height 27
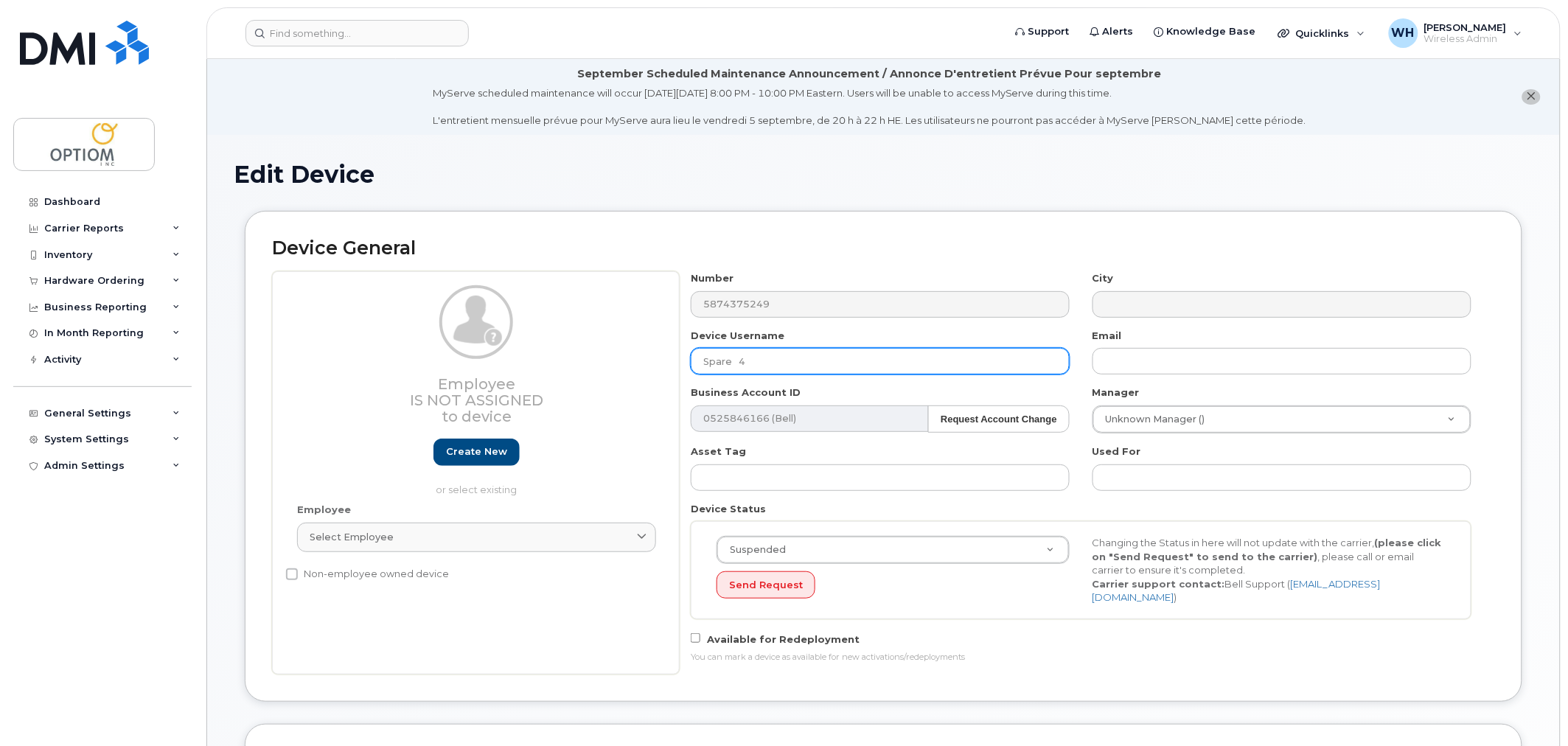
drag, startPoint x: 710, startPoint y: 369, endPoint x: 645, endPoint y: 369, distance: 65.0
click at [645, 369] on div "Employee Is not assigned to device Create new or select existing Employee Selec…" at bounding box center [884, 473] width 1223 height 403
type input "Calgary Spare 2"
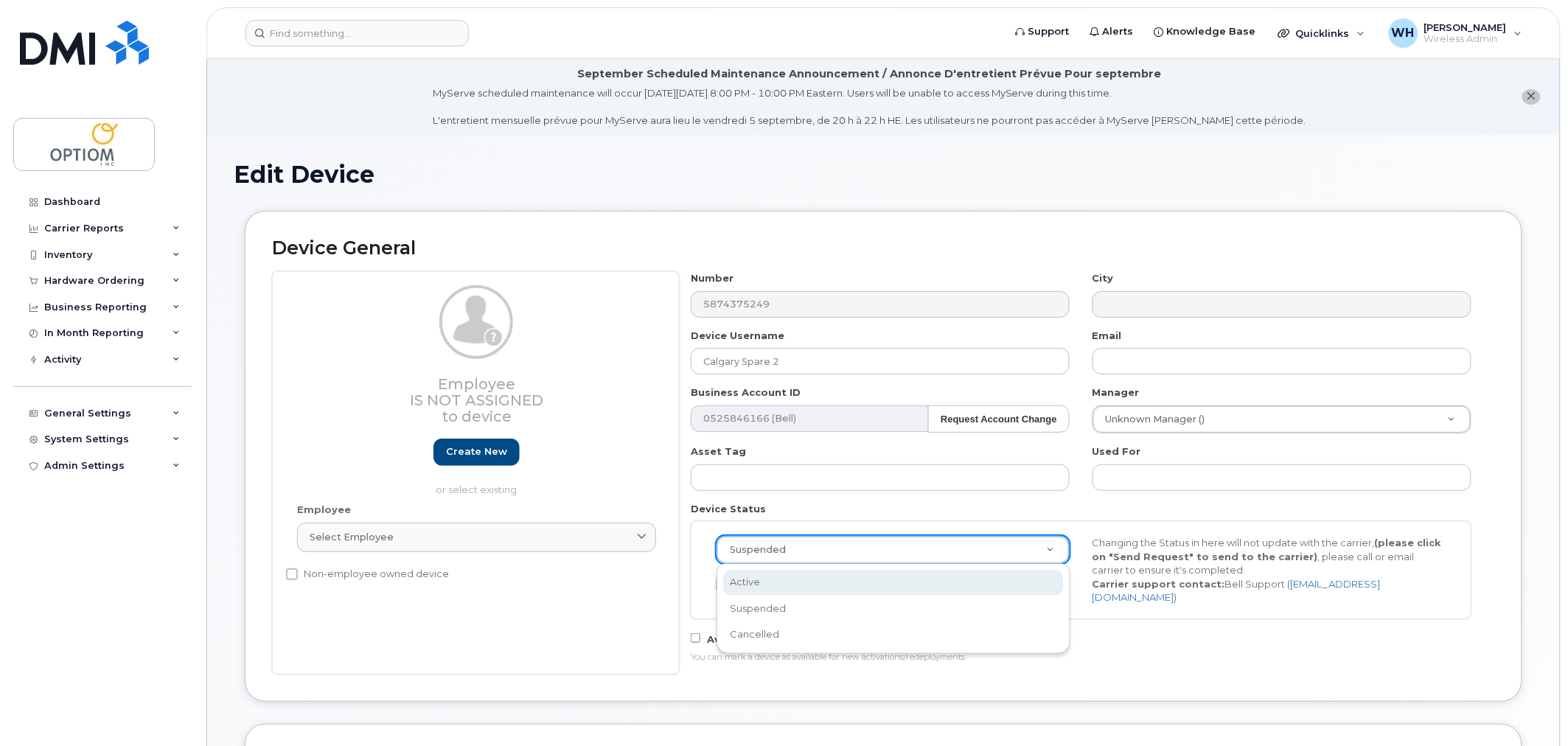
select select "active"
click at [1354, 654] on div "You can mark a device as available for new activations/redeployments" at bounding box center [1082, 657] width 781 height 12
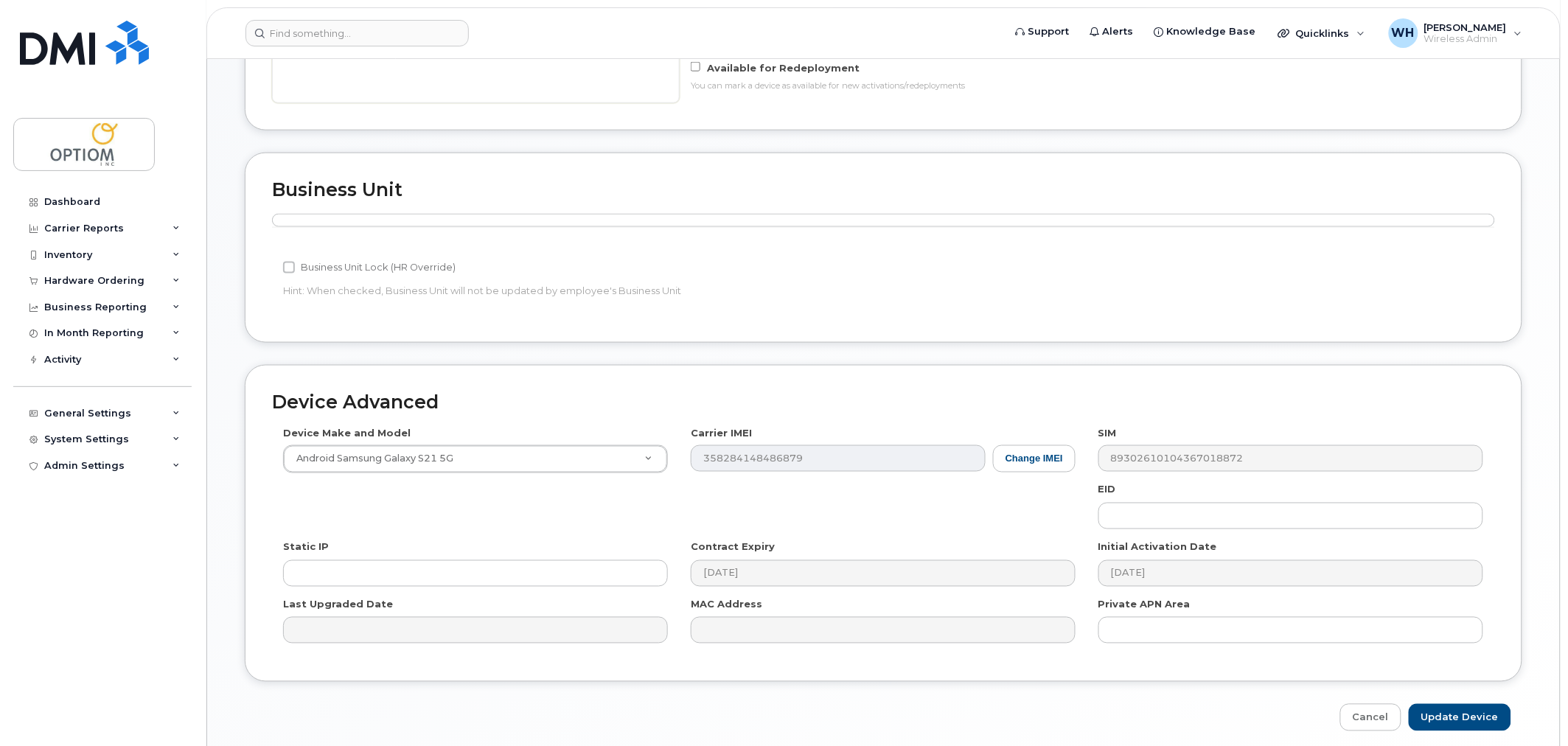
scroll to position [626, 0]
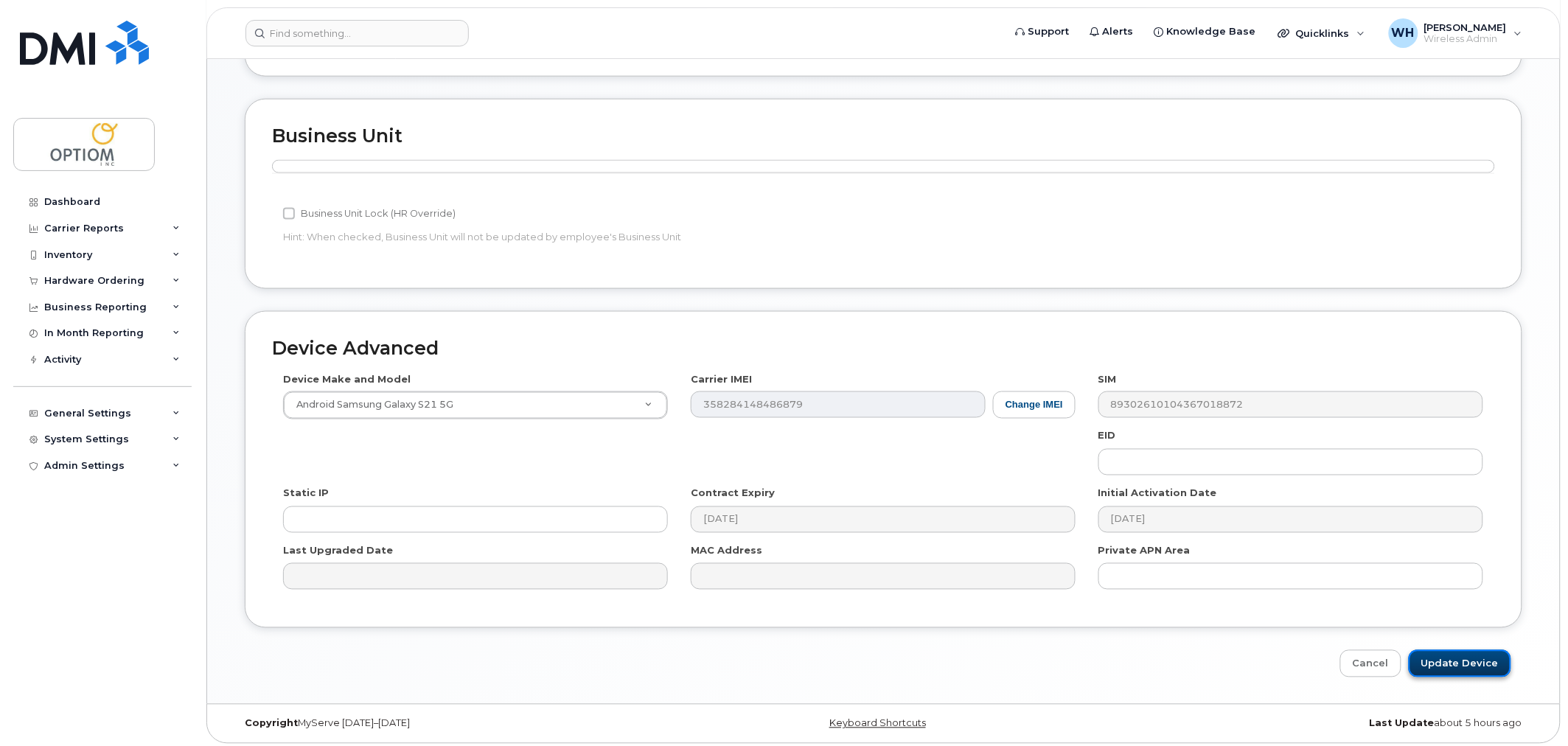
click at [1447, 652] on input "Update Device" at bounding box center [1460, 663] width 103 height 28
type input "Saving..."
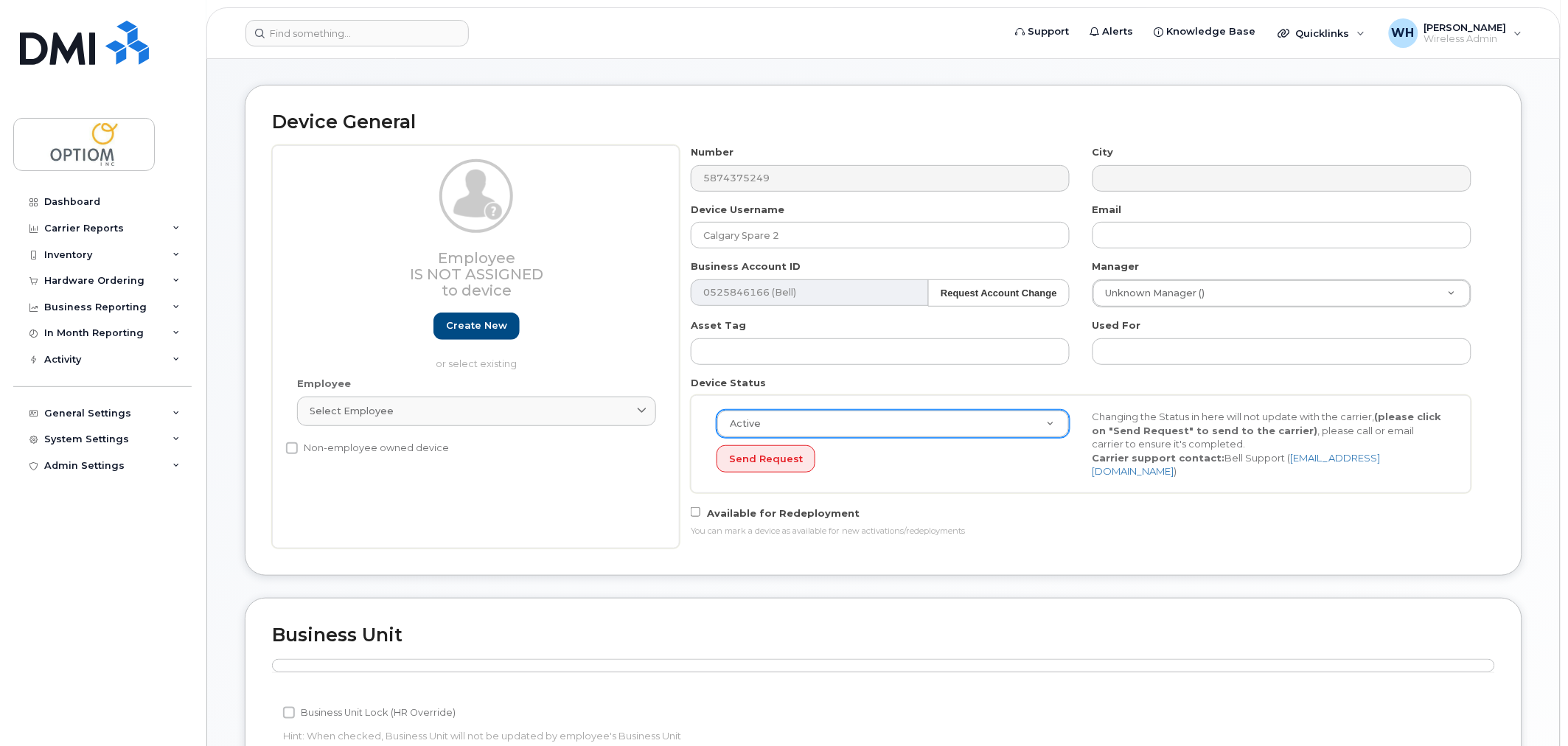
scroll to position [0, 0]
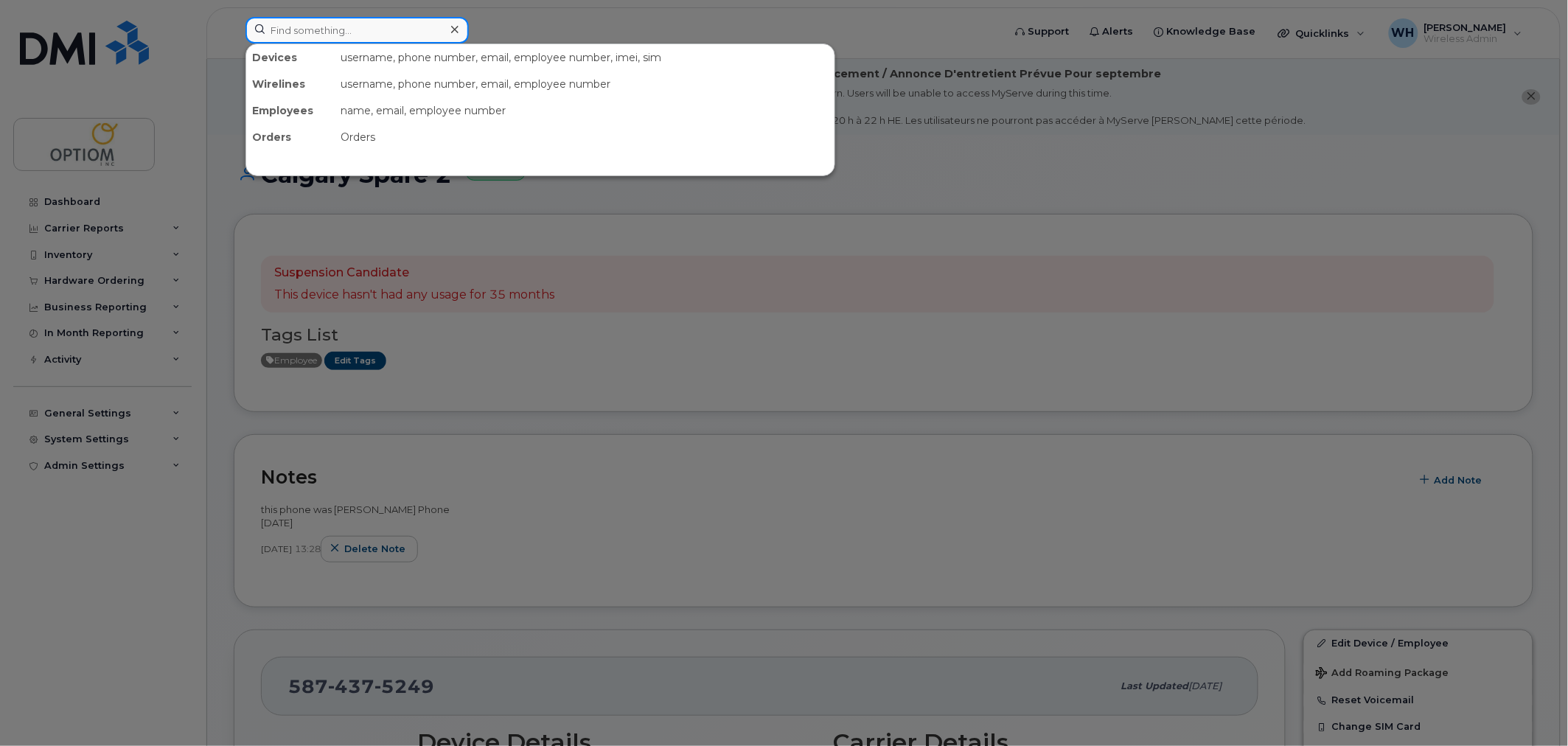
click at [358, 34] on input at bounding box center [357, 30] width 223 height 27
paste input "5878348034"
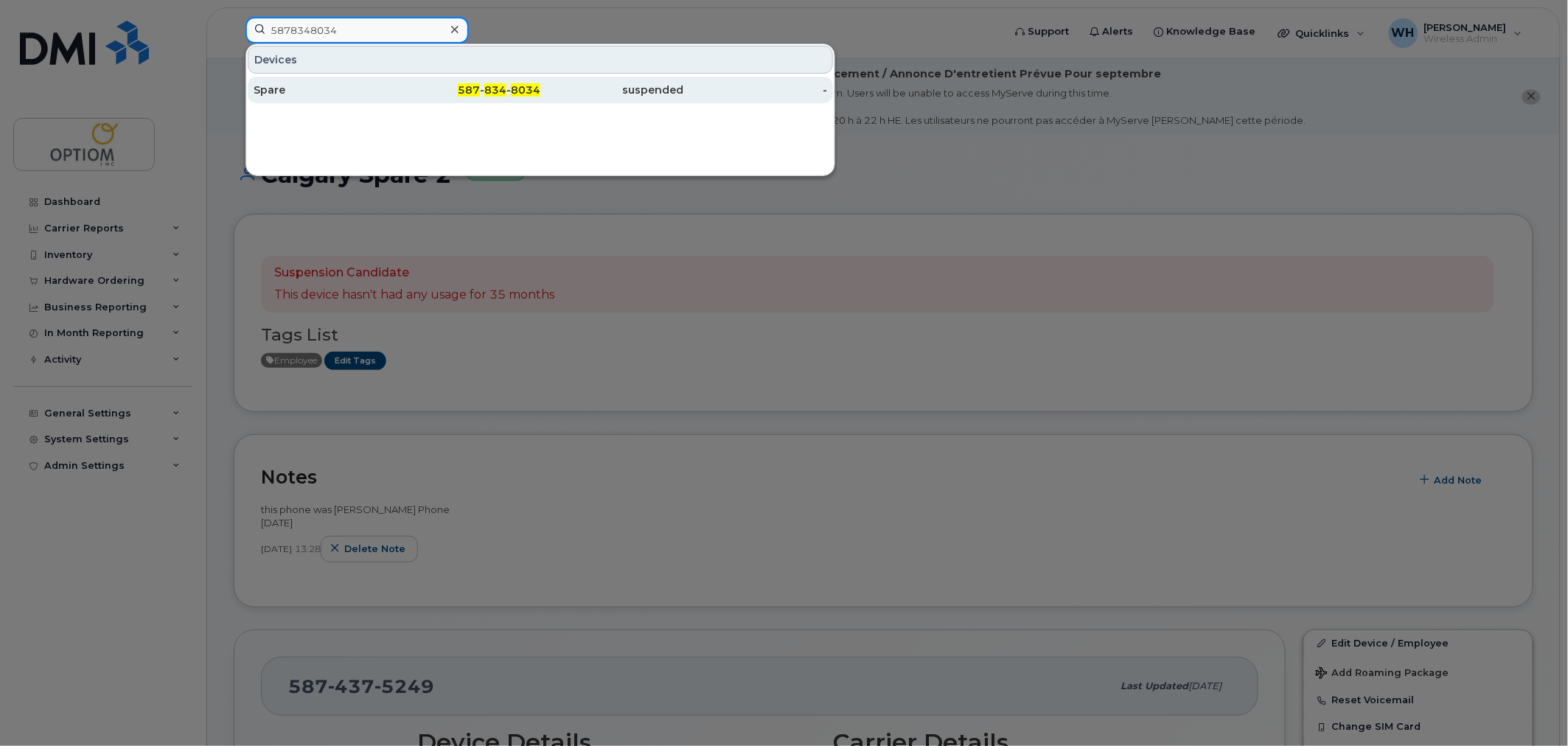
type input "5878348034"
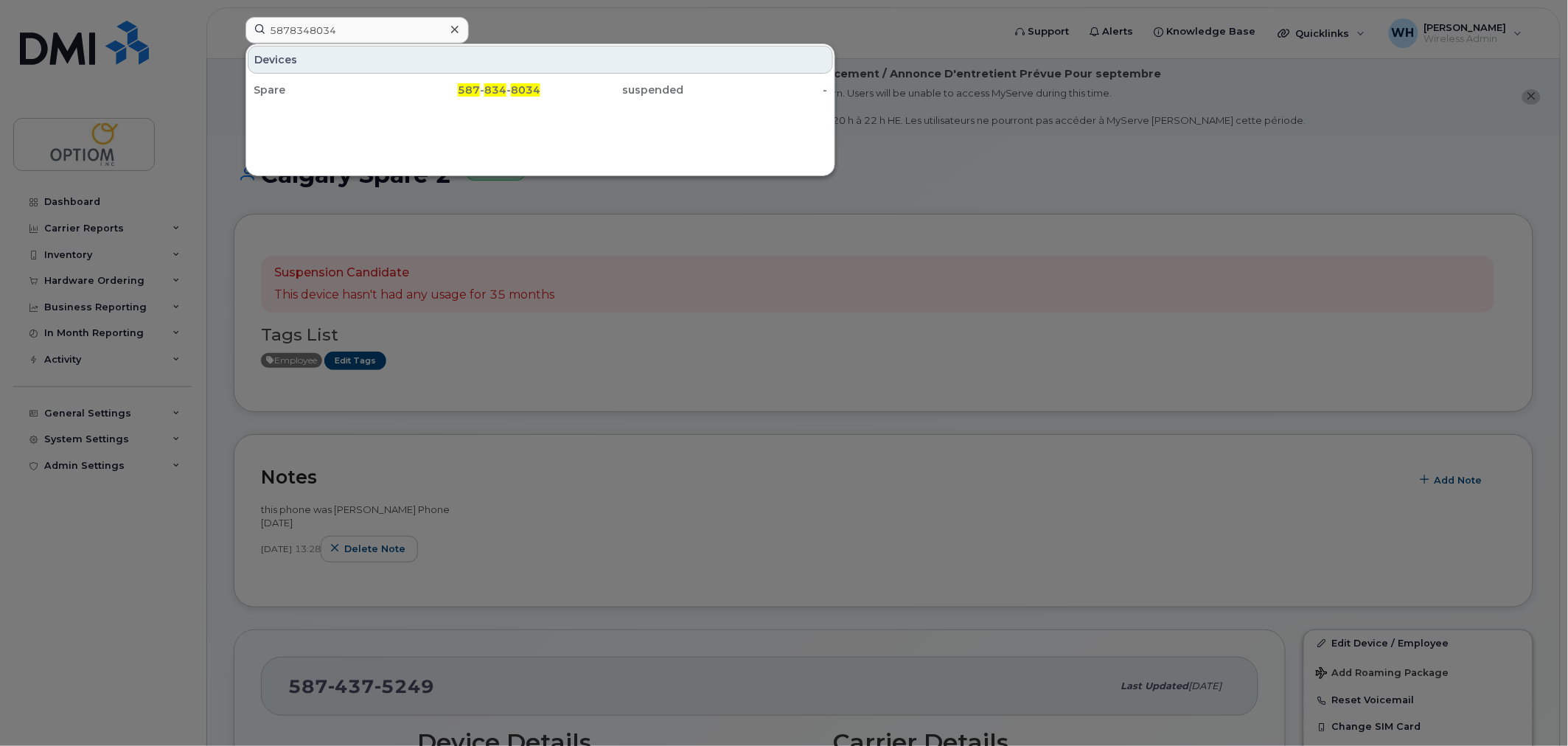
drag, startPoint x: 386, startPoint y: 97, endPoint x: 409, endPoint y: 106, distance: 24.7
click at [386, 97] on div "Spare" at bounding box center [325, 90] width 144 height 15
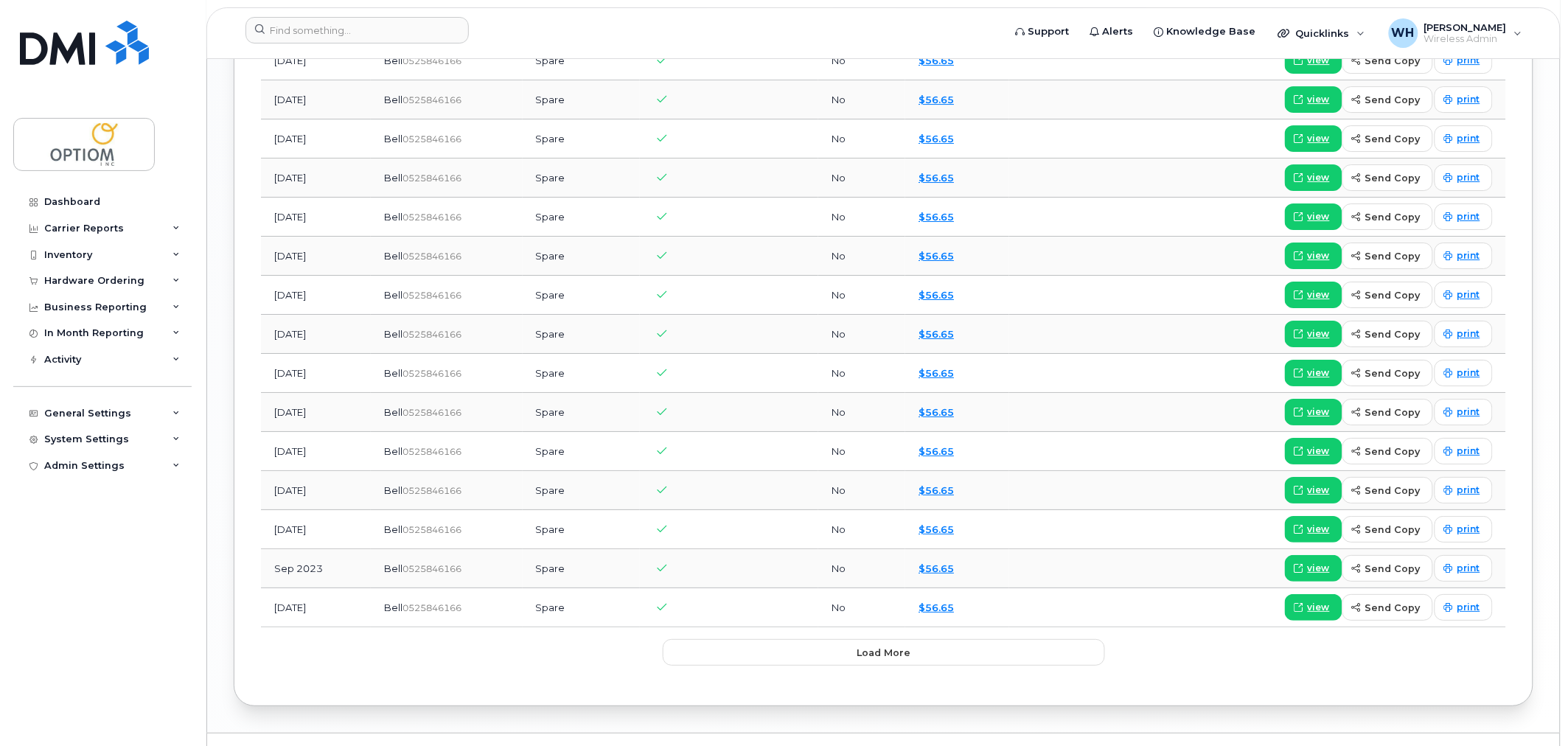
scroll to position [1764, 0]
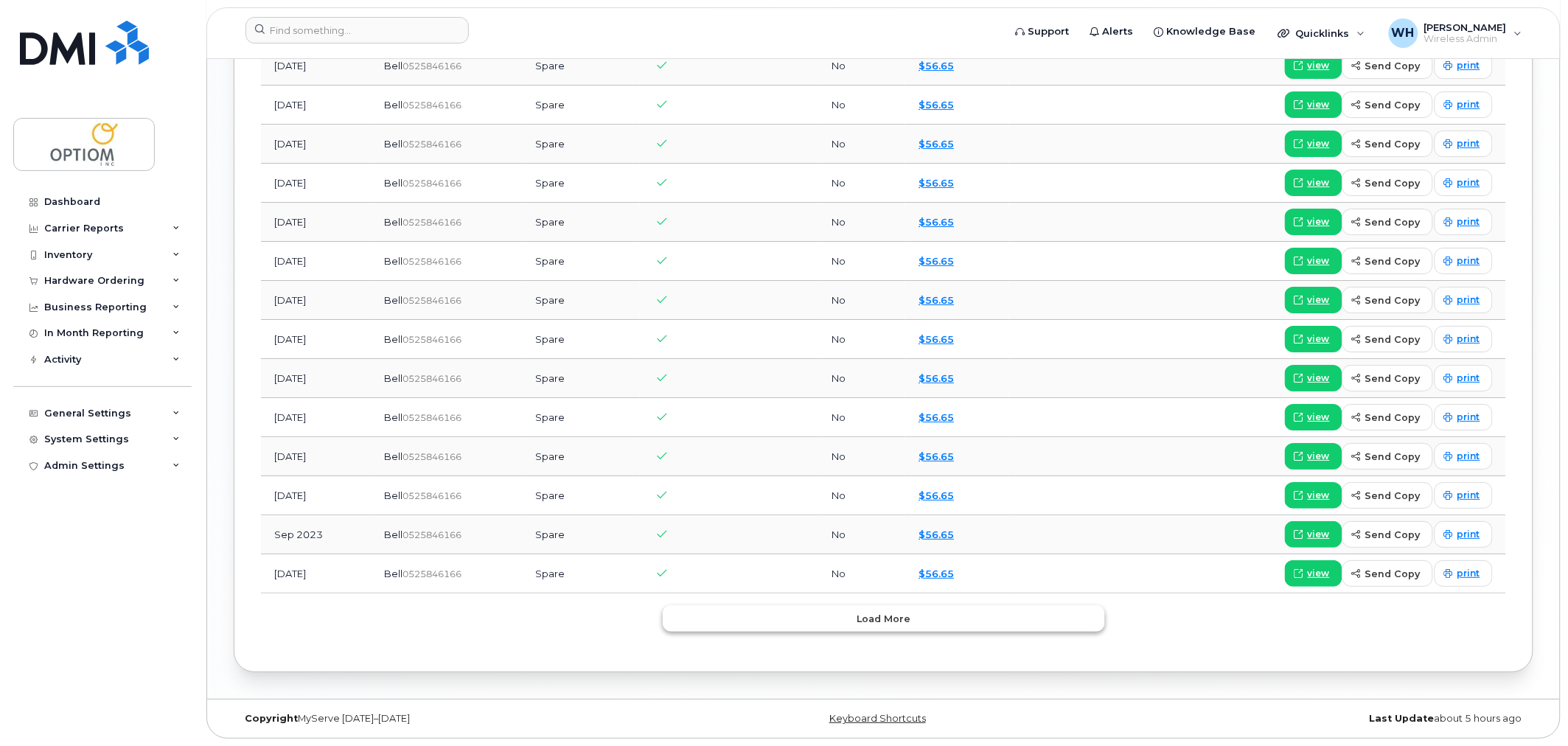
click at [930, 625] on button "Load more" at bounding box center [884, 619] width 443 height 27
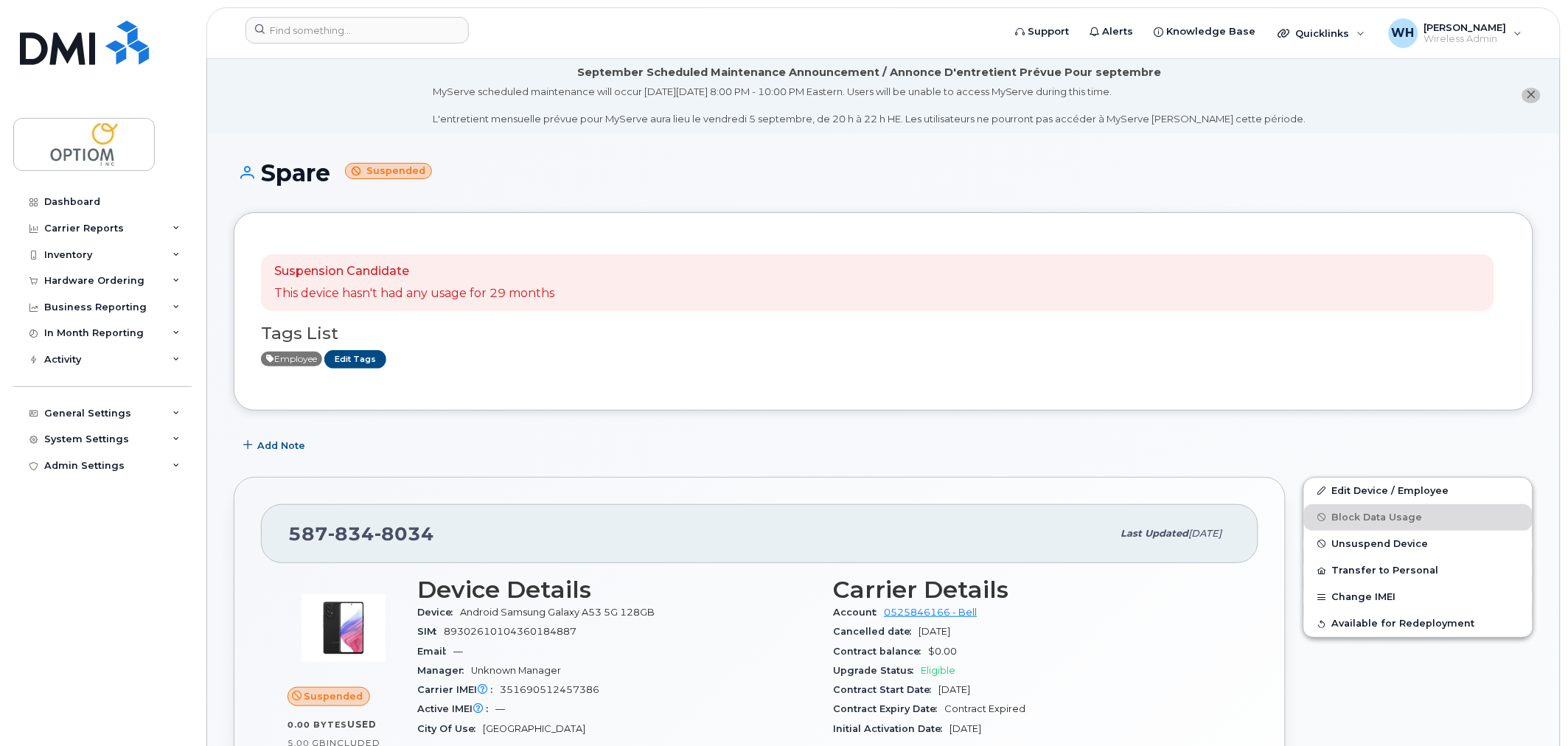
scroll to position [0, 0]
click at [1362, 489] on link "Edit Device / Employee" at bounding box center [1418, 492] width 228 height 27
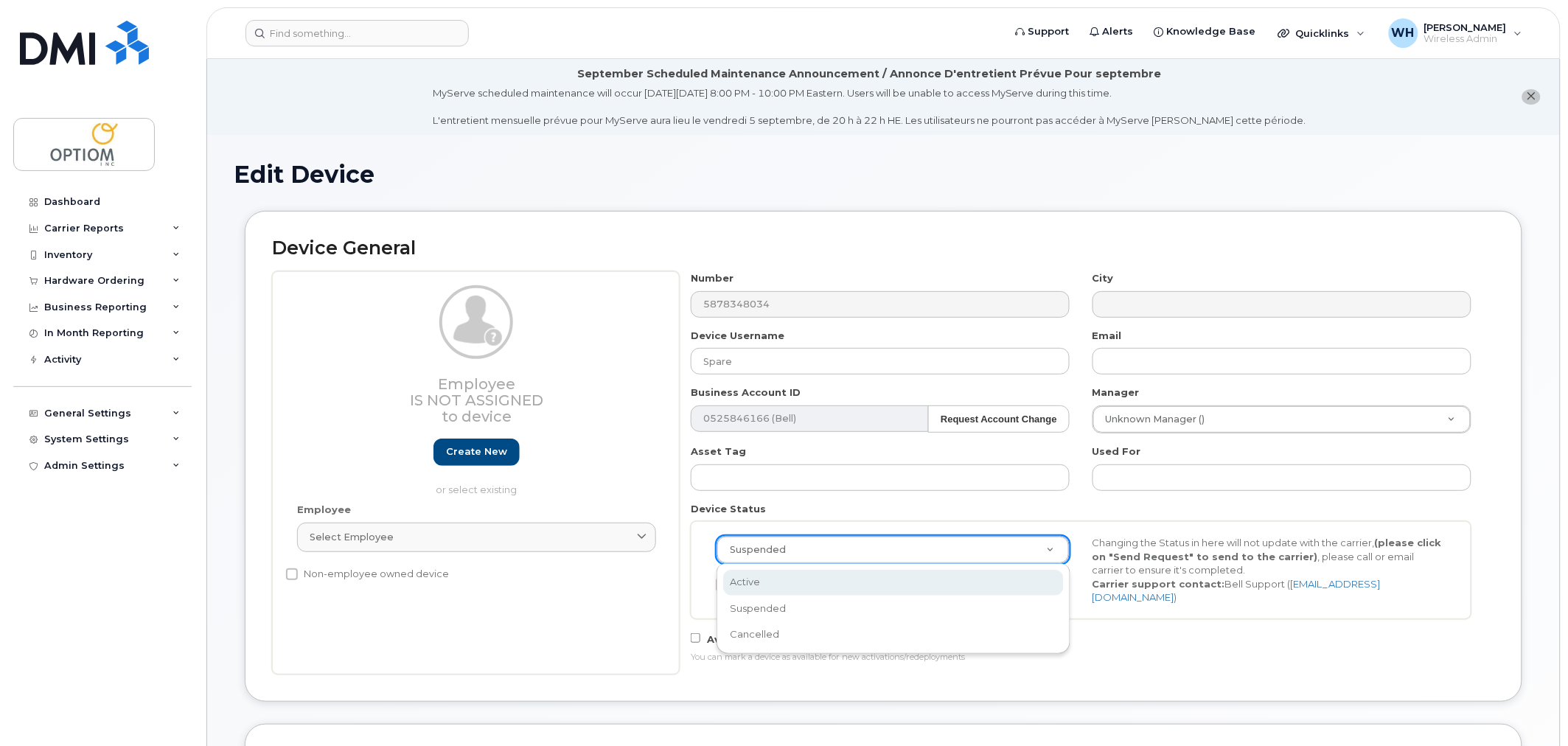
scroll to position [0, 4]
click at [809, 580] on button "Send Request" at bounding box center [765, 585] width 99 height 28
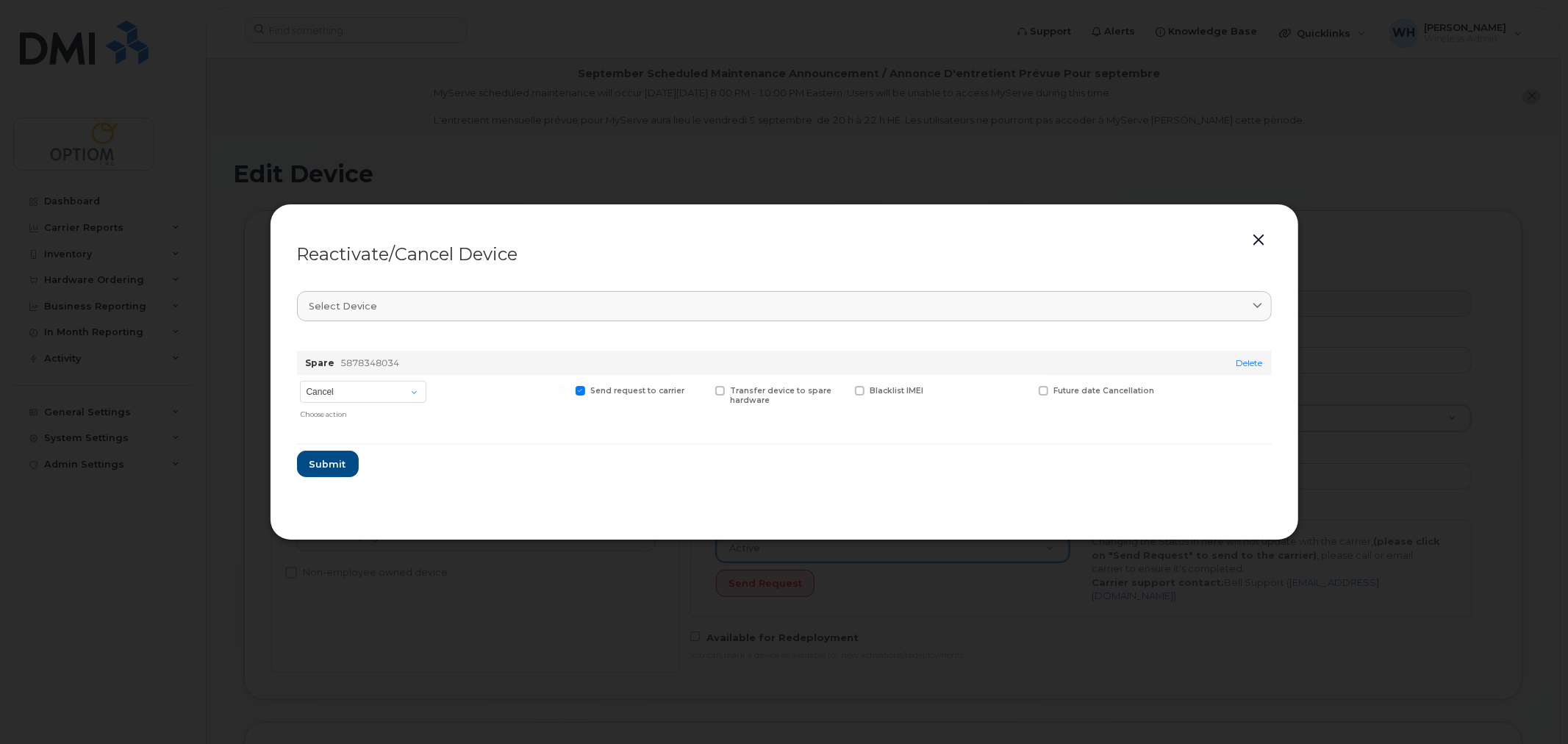
click at [1251, 240] on button "button" at bounding box center [1259, 240] width 22 height 21
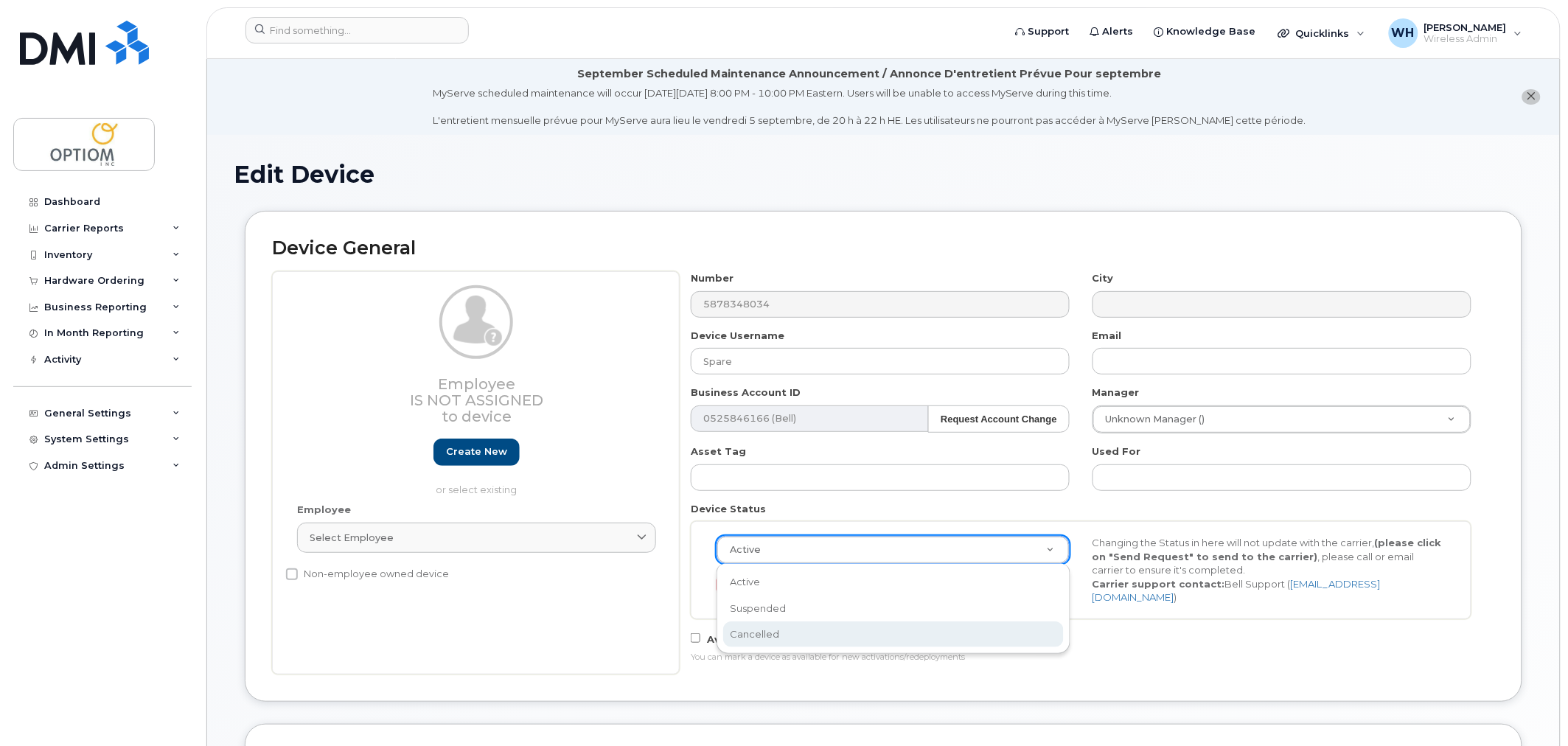
select select "cancelled"
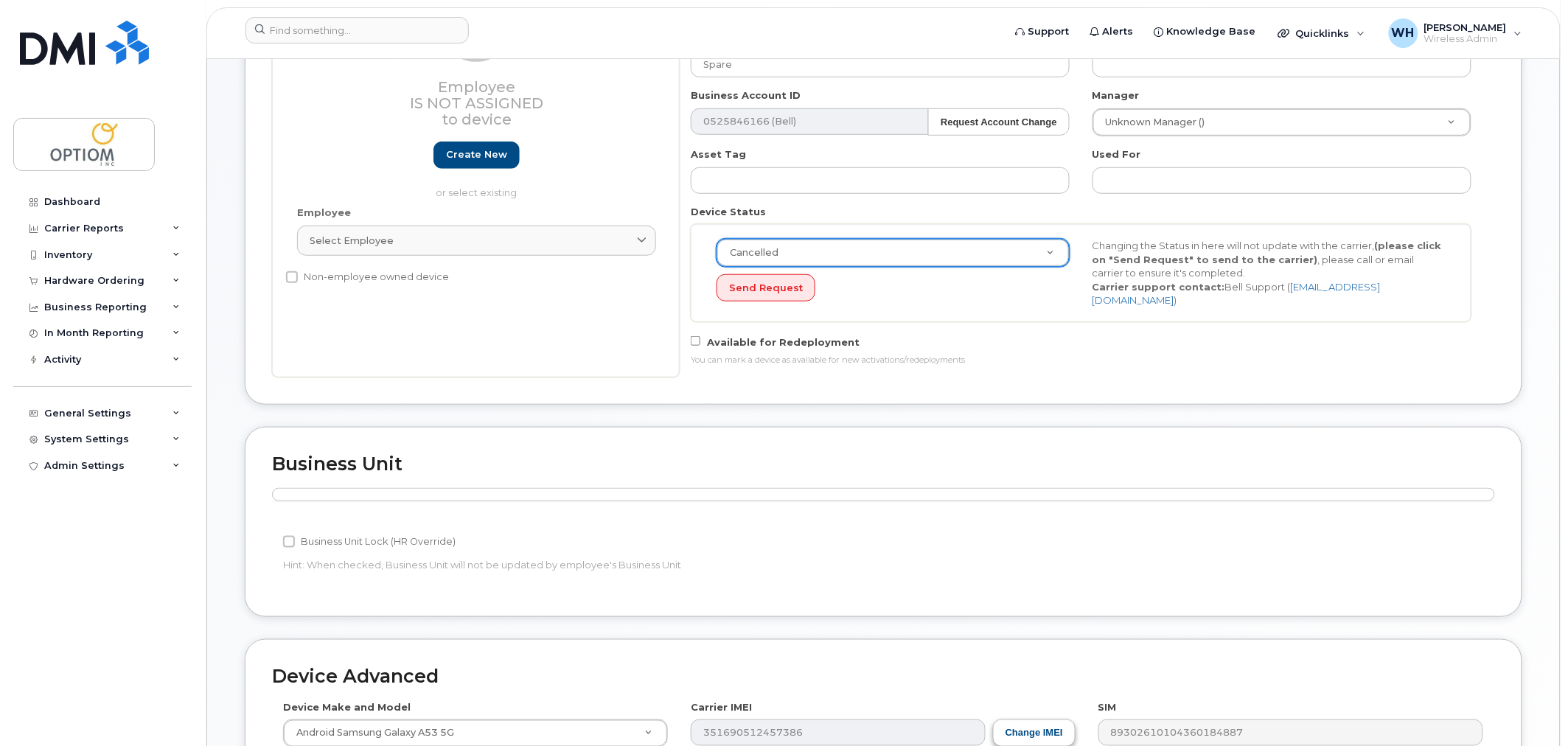
scroll to position [626, 0]
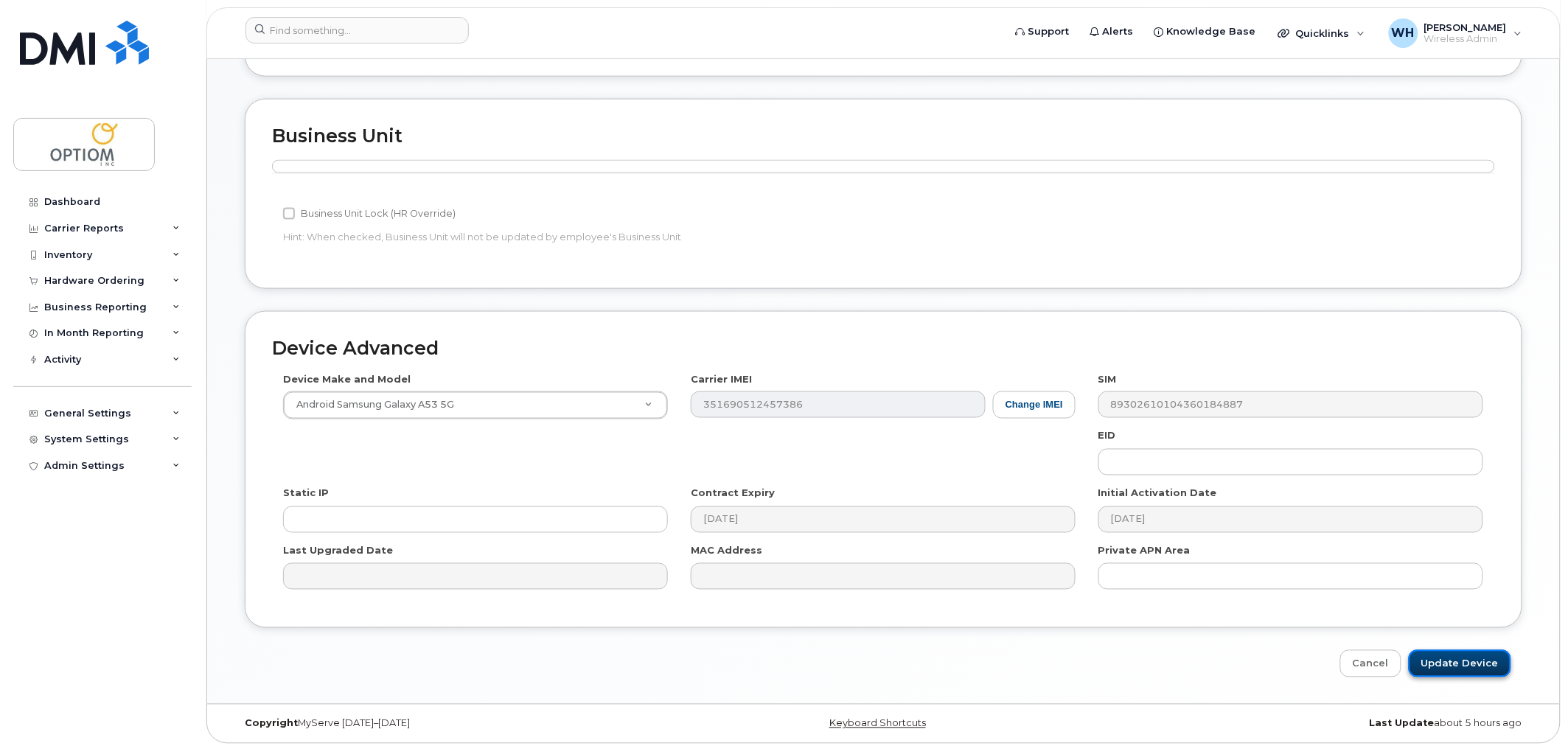
click at [1479, 655] on input "Update Device" at bounding box center [1460, 663] width 103 height 28
type input "Saving..."
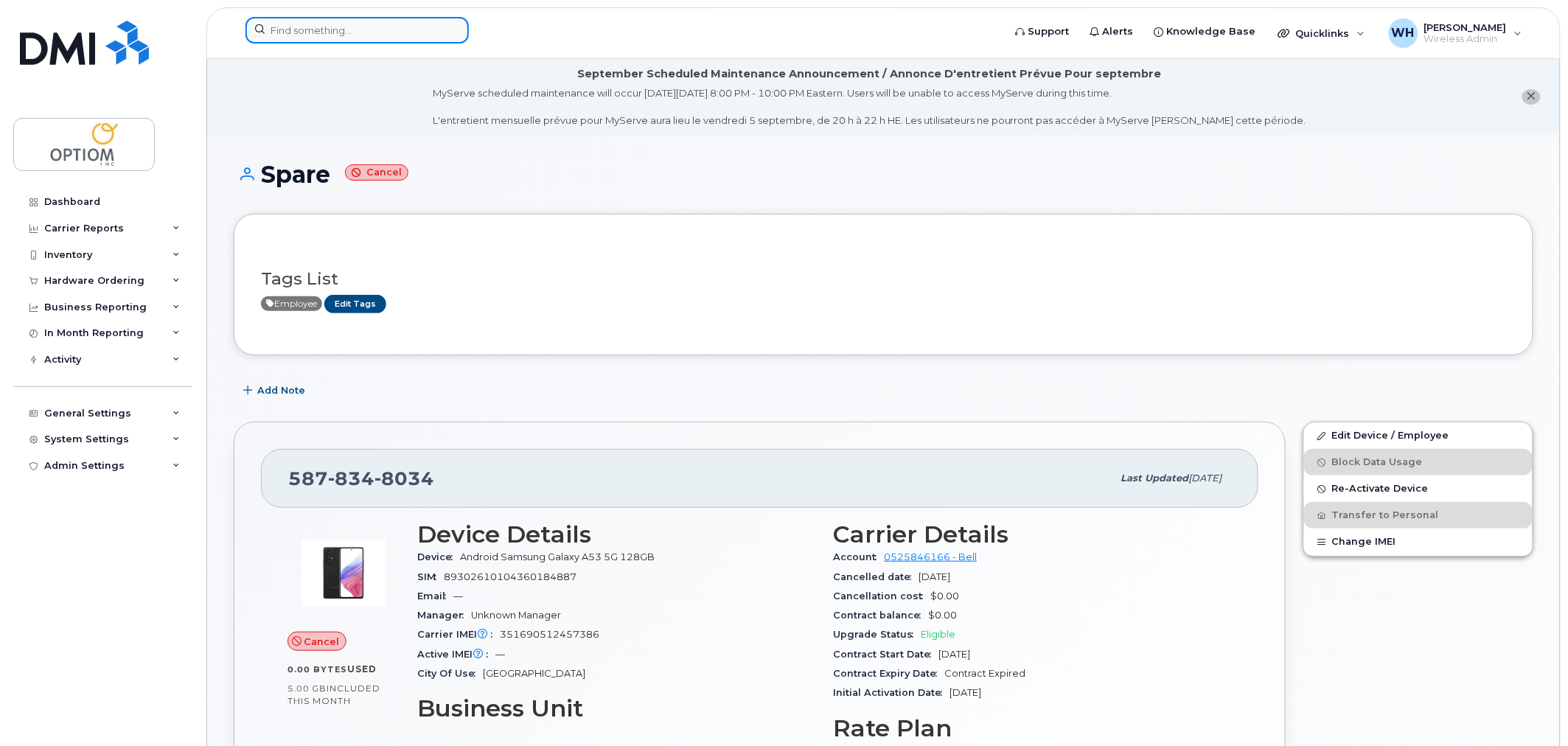
click at [306, 28] on input at bounding box center [357, 30] width 223 height 27
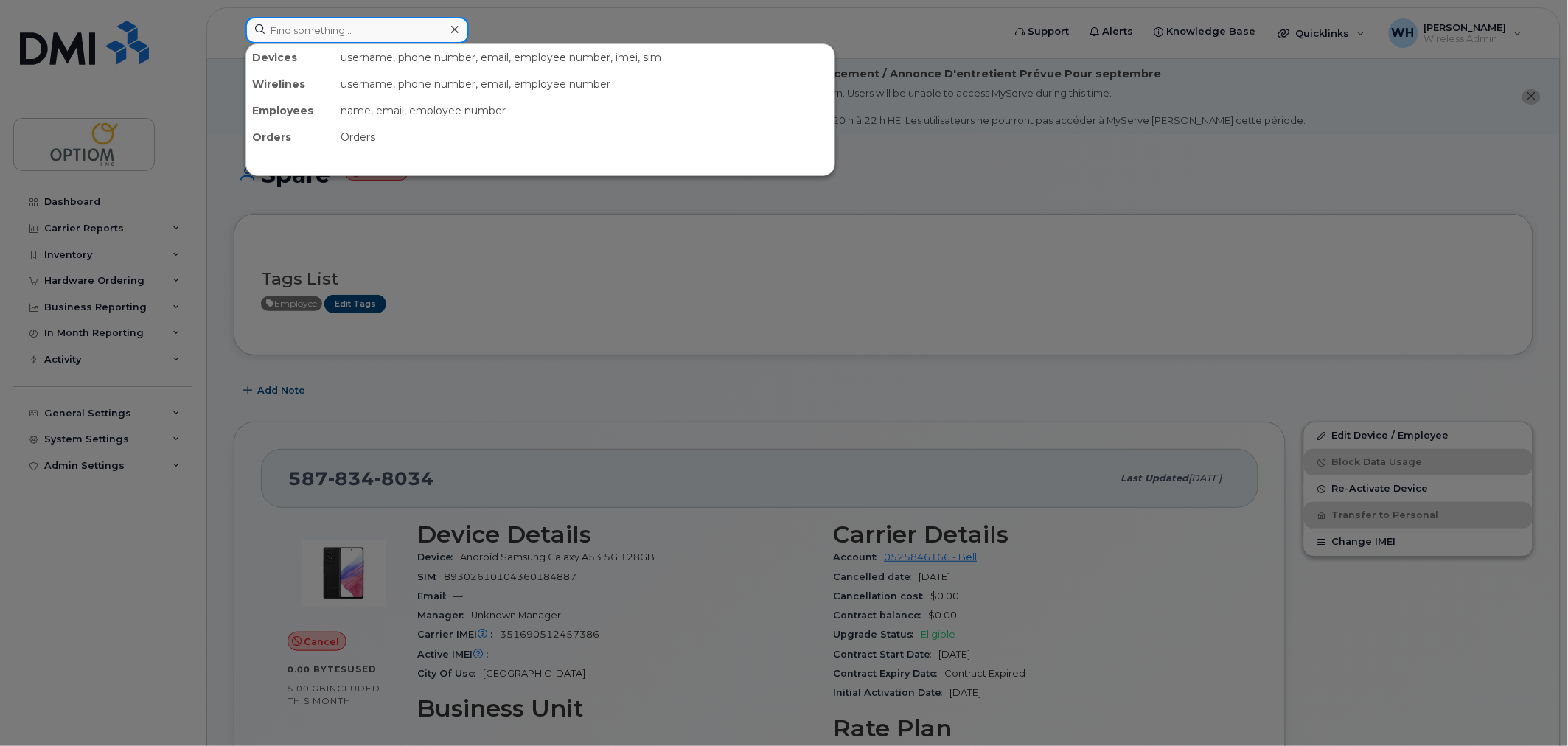
paste input "5878390641"
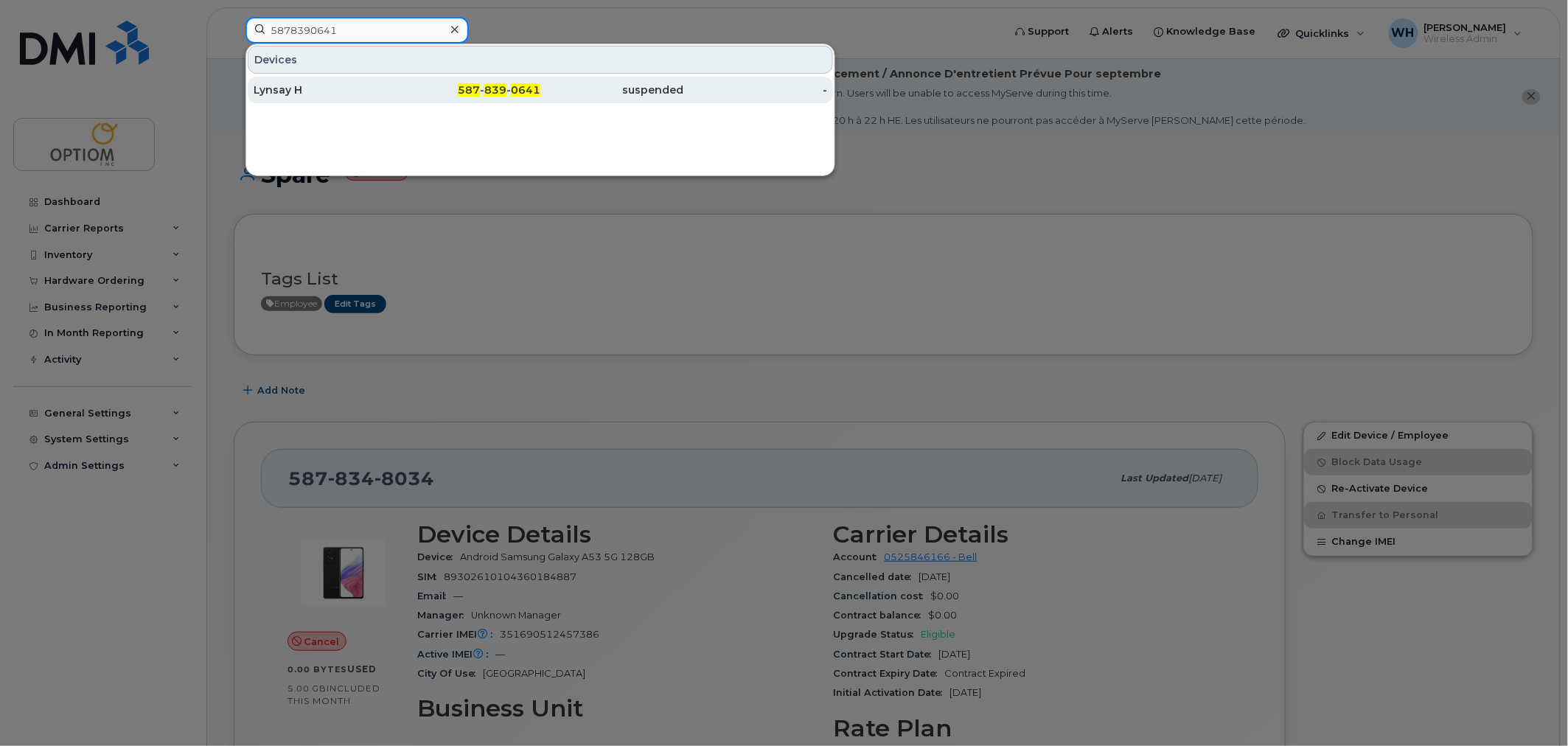
type input "5878390641"
click at [365, 92] on div "Lynsay H" at bounding box center [325, 90] width 144 height 15
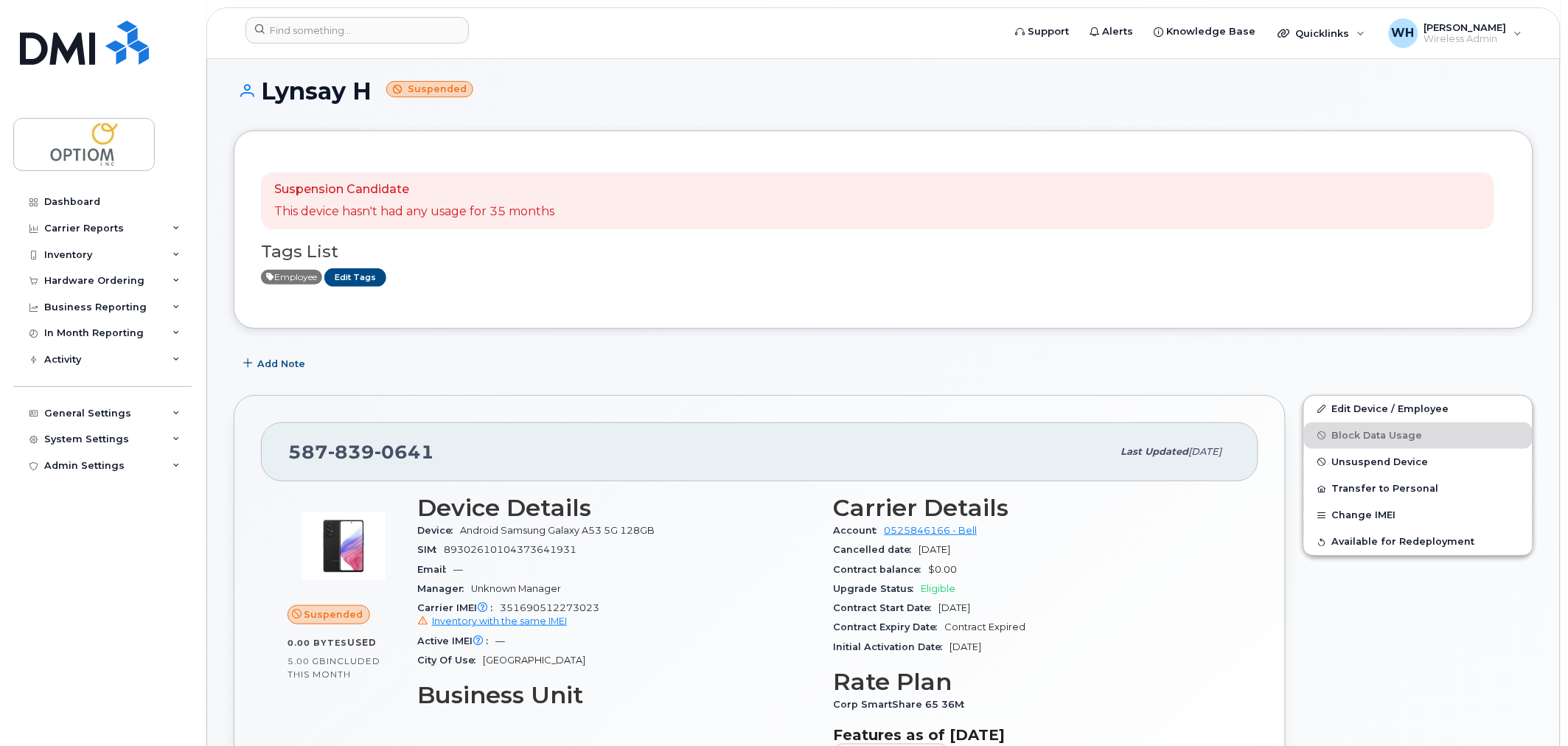
scroll to position [83, 0]
click at [1401, 408] on link "Edit Device / Employee" at bounding box center [1418, 410] width 228 height 27
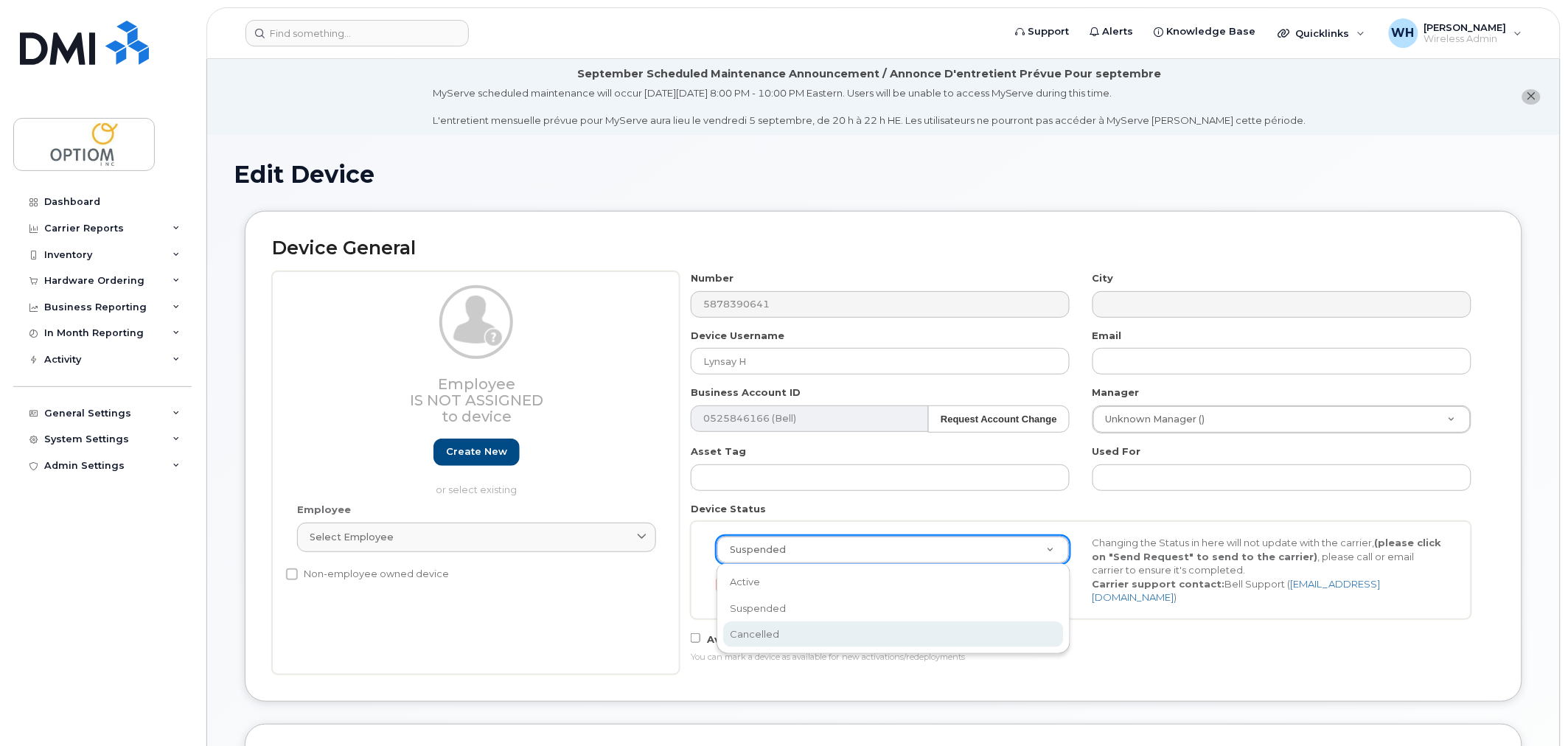
select select "cancelled"
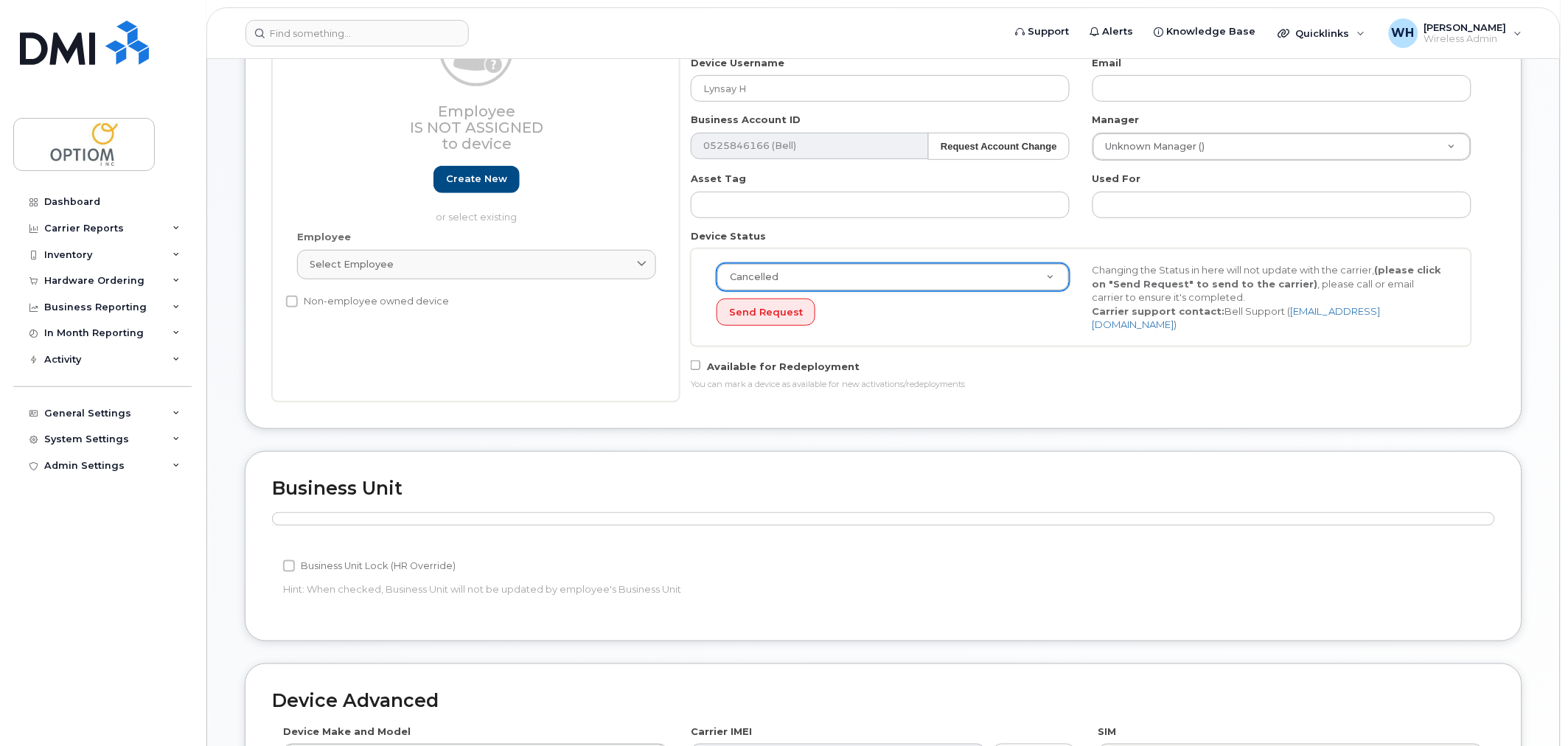
scroll to position [626, 0]
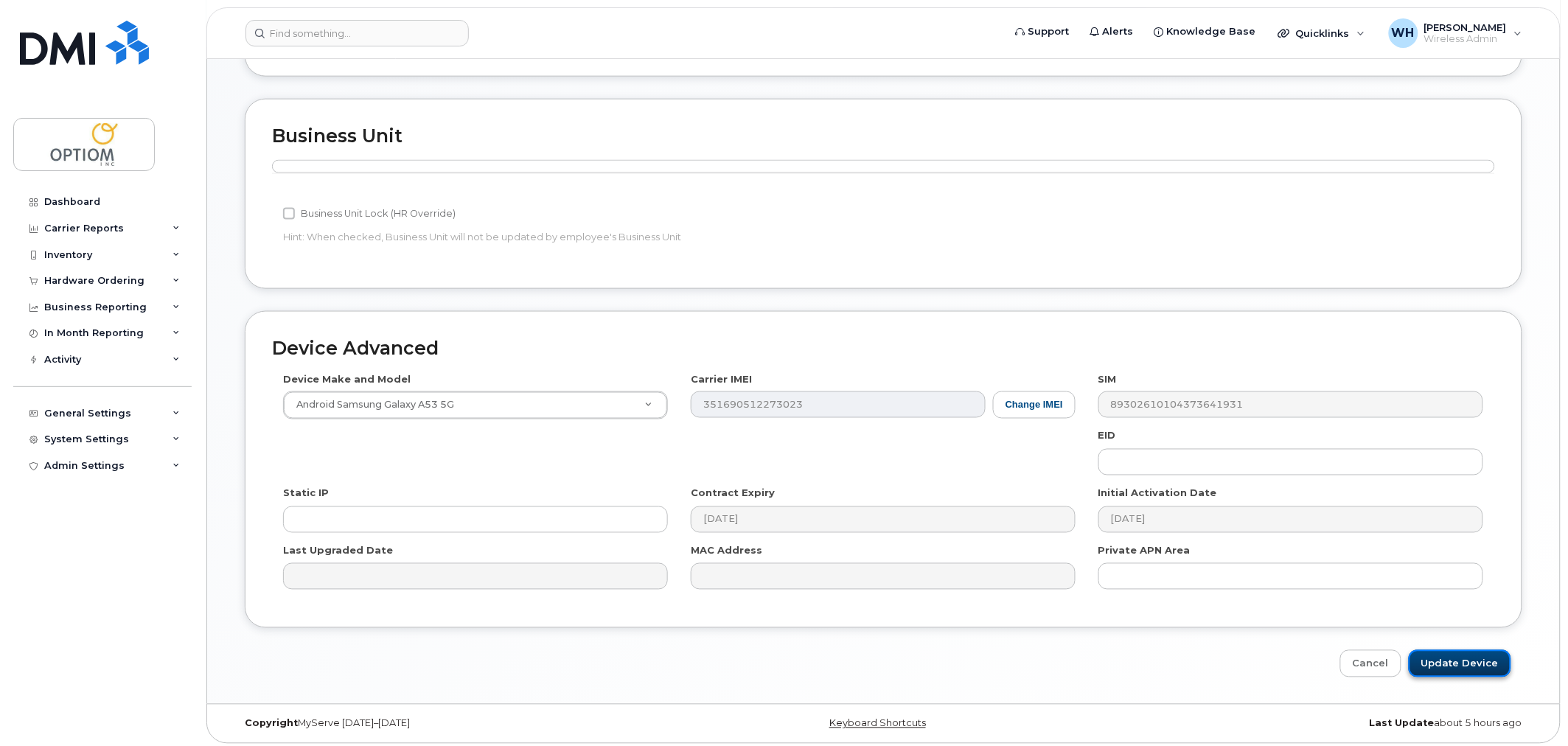
click at [1480, 655] on input "Update Device" at bounding box center [1460, 663] width 103 height 28
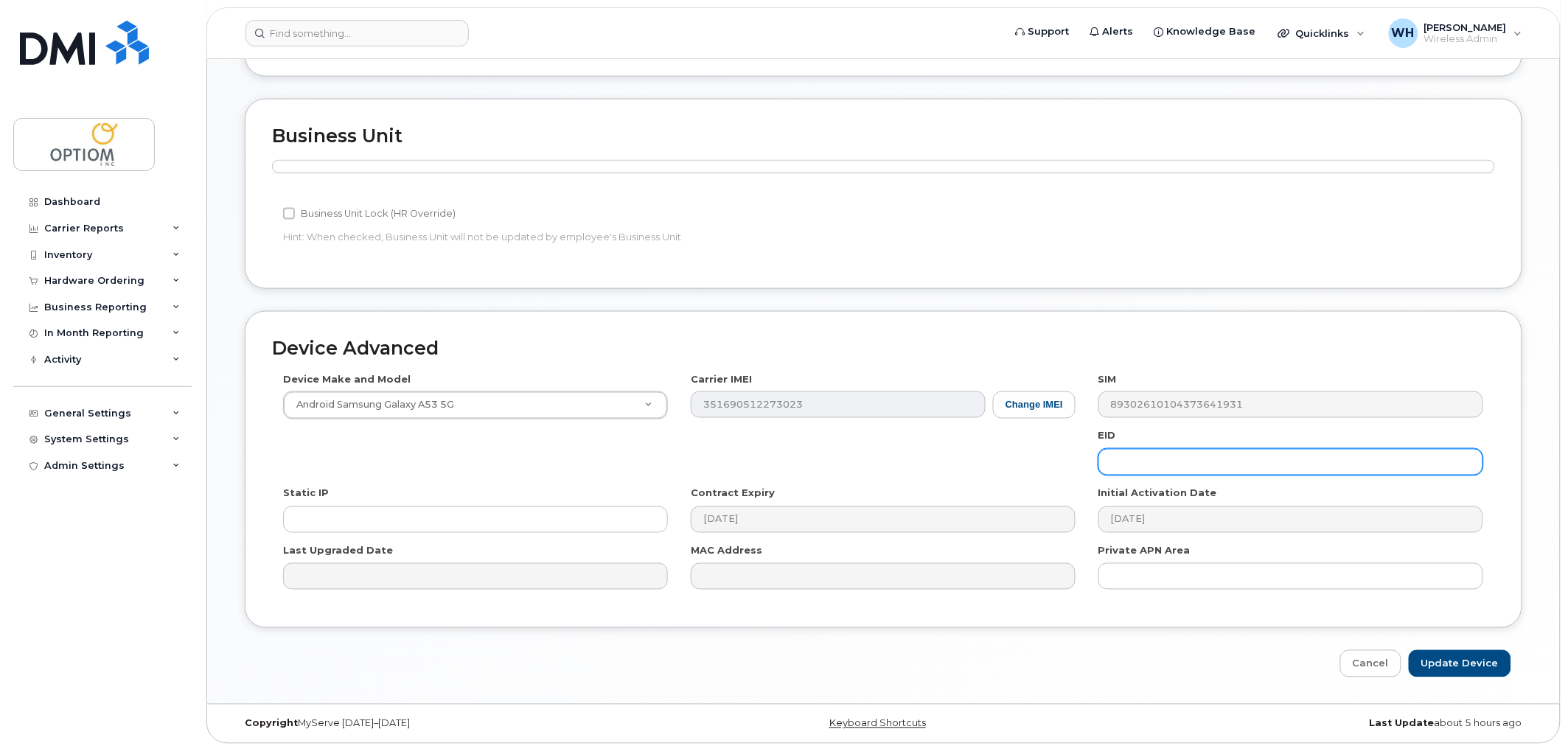
type input "Saving..."
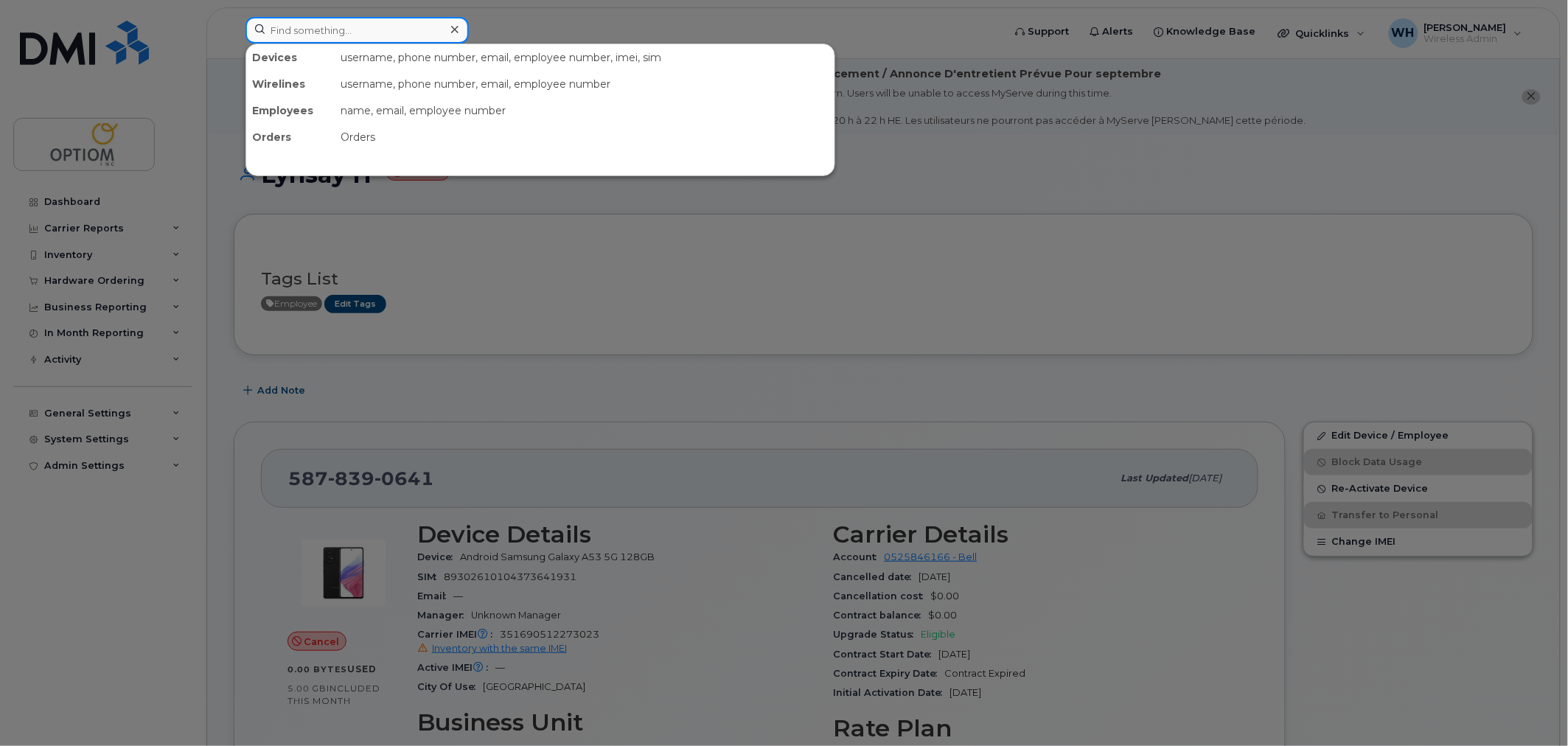
click at [298, 28] on input at bounding box center [357, 30] width 223 height 27
paste input "9053023019"
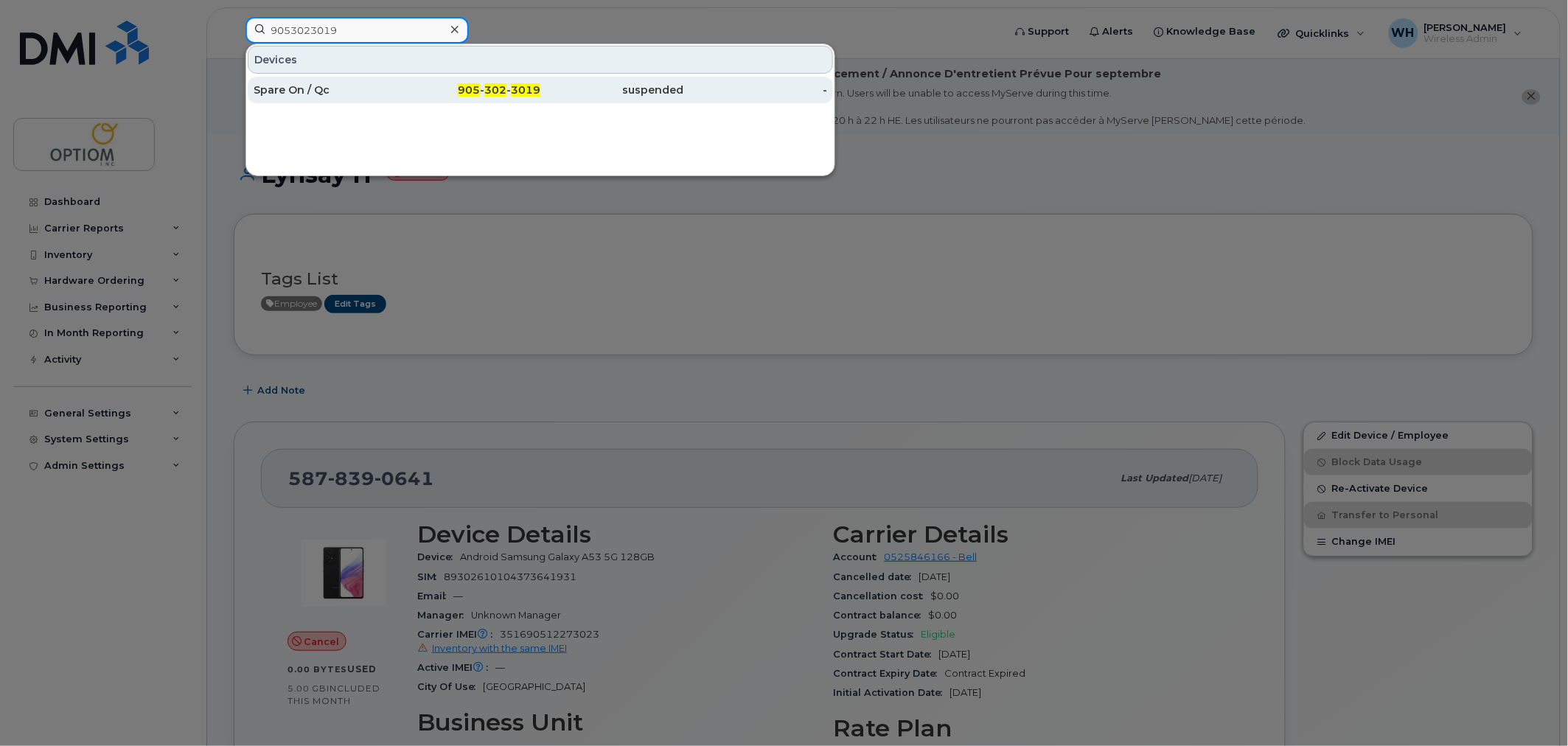
type input "9053023019"
click at [397, 80] on div "Spare On / Qc" at bounding box center [469, 90] width 144 height 27
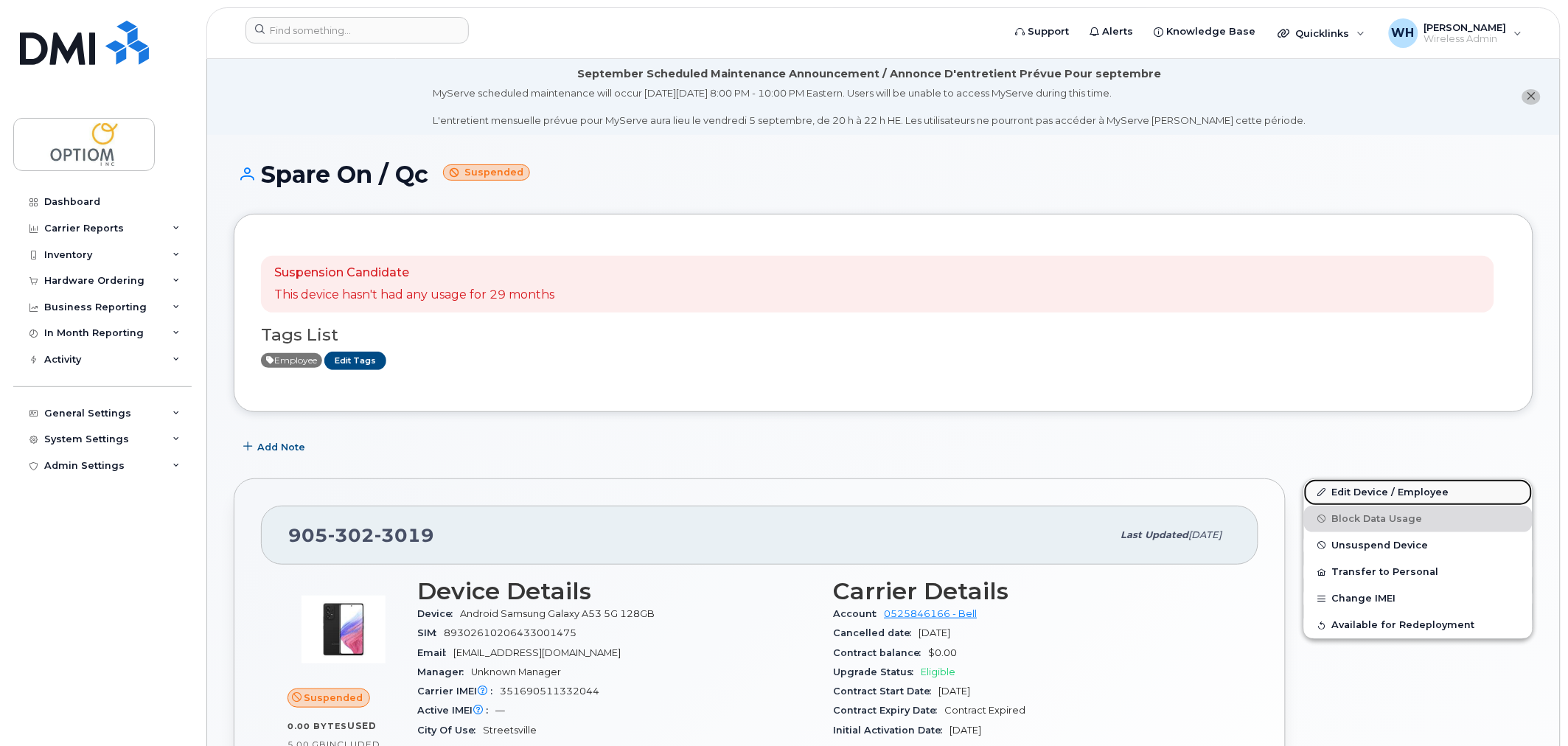
click at [1363, 487] on link "Edit Device / Employee" at bounding box center [1418, 492] width 228 height 27
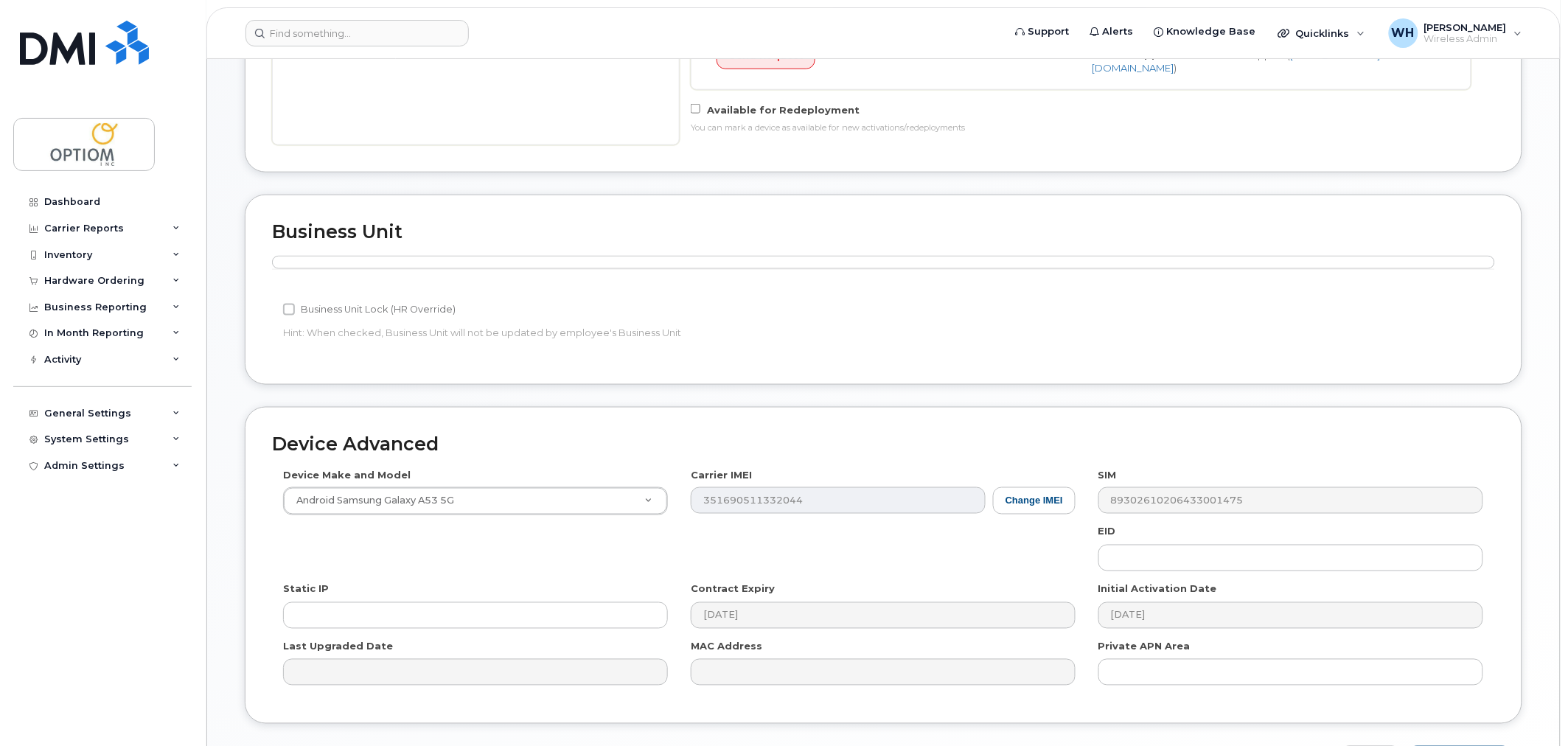
scroll to position [626, 0]
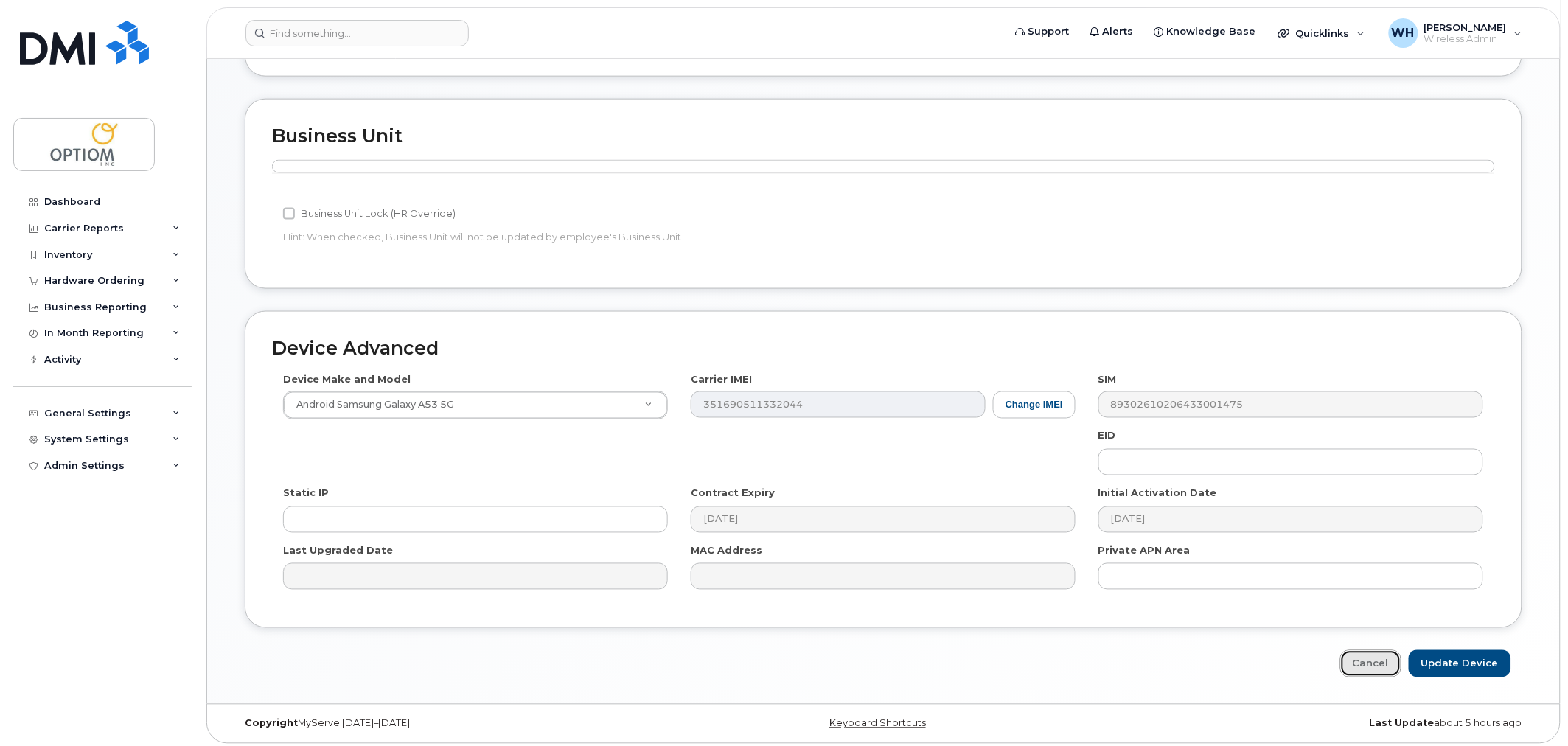
click at [1375, 665] on link "Cancel" at bounding box center [1371, 663] width 61 height 28
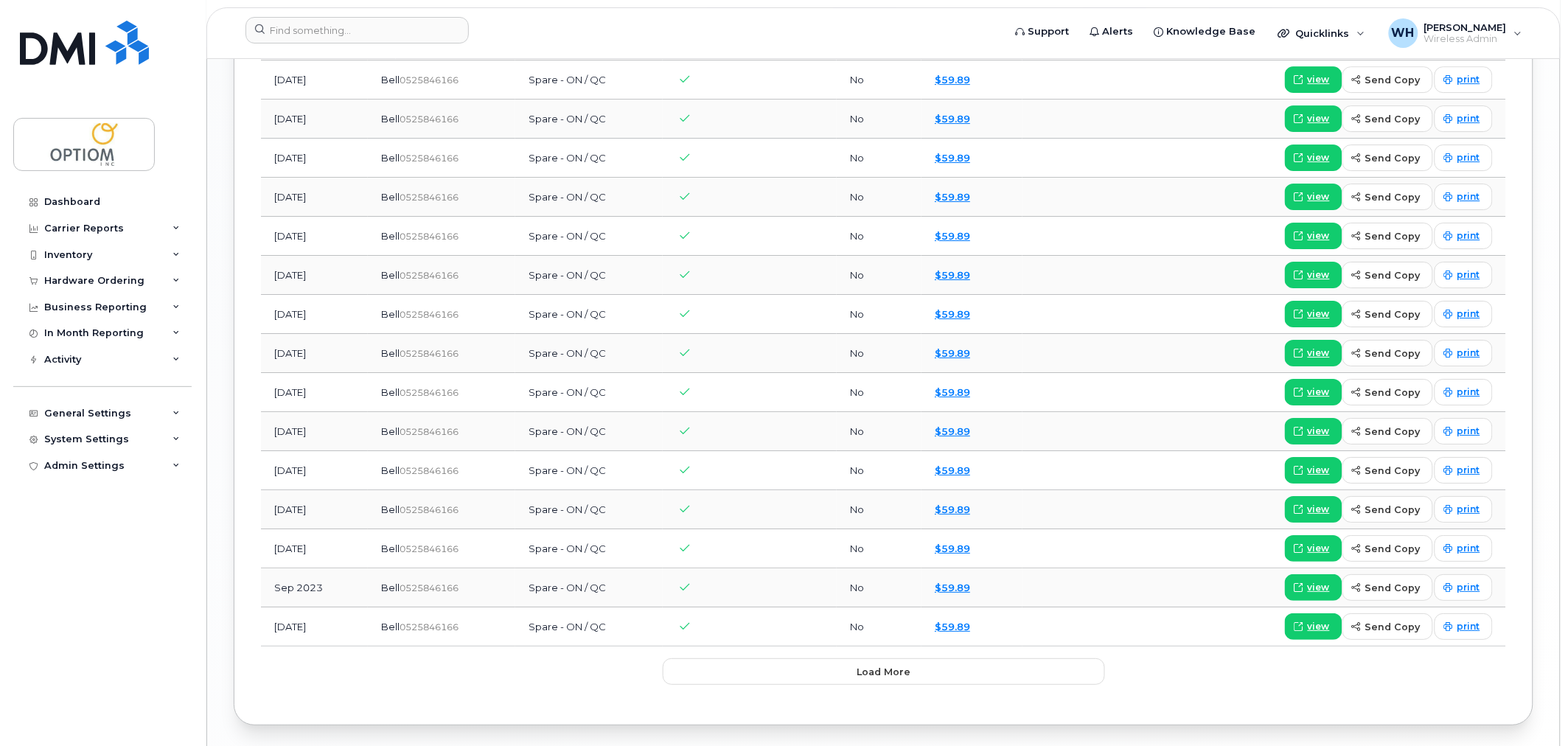
scroll to position [1764, 0]
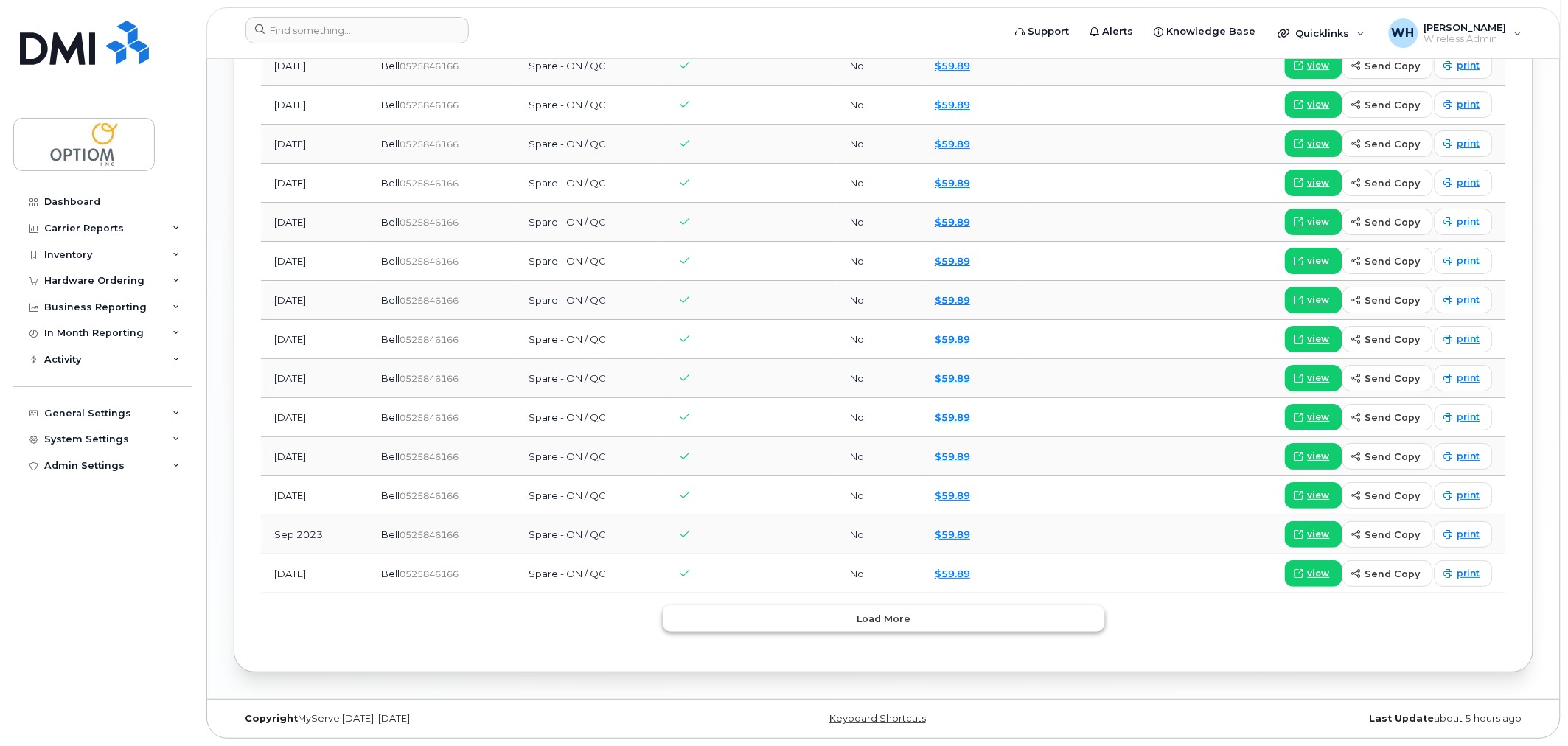
click at [881, 620] on span "Load more" at bounding box center [884, 619] width 54 height 14
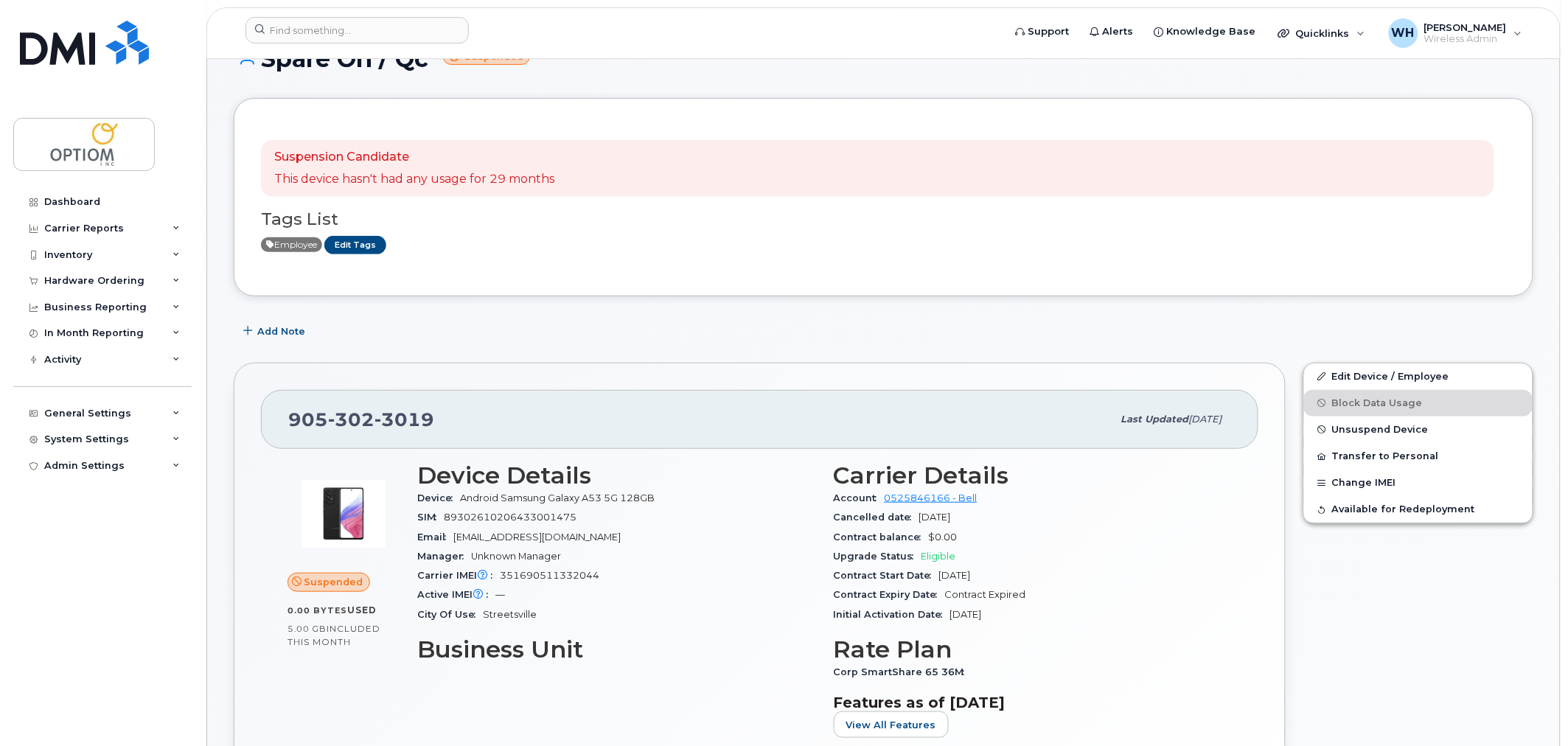
scroll to position [0, 0]
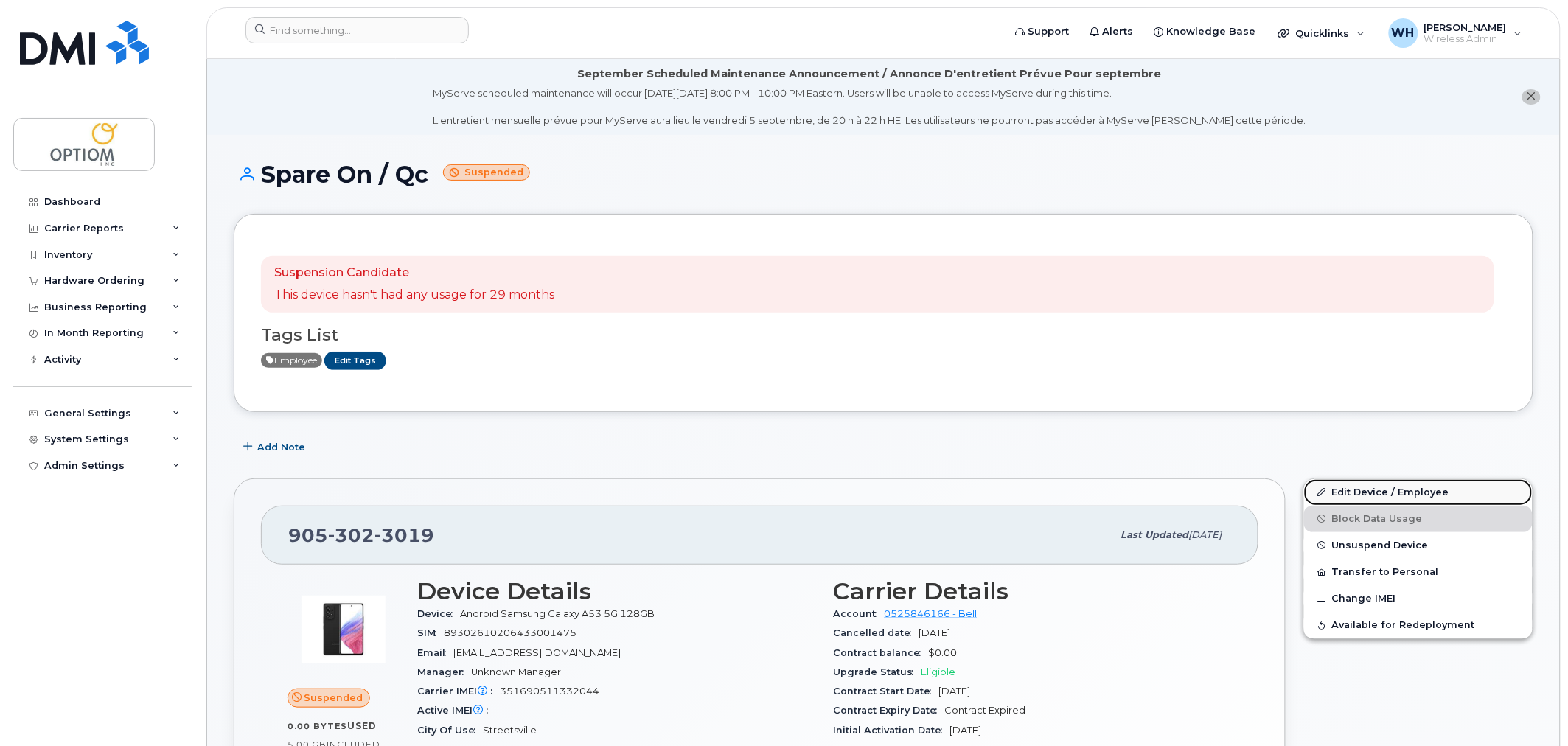
click at [1378, 491] on link "Edit Device / Employee" at bounding box center [1418, 492] width 228 height 27
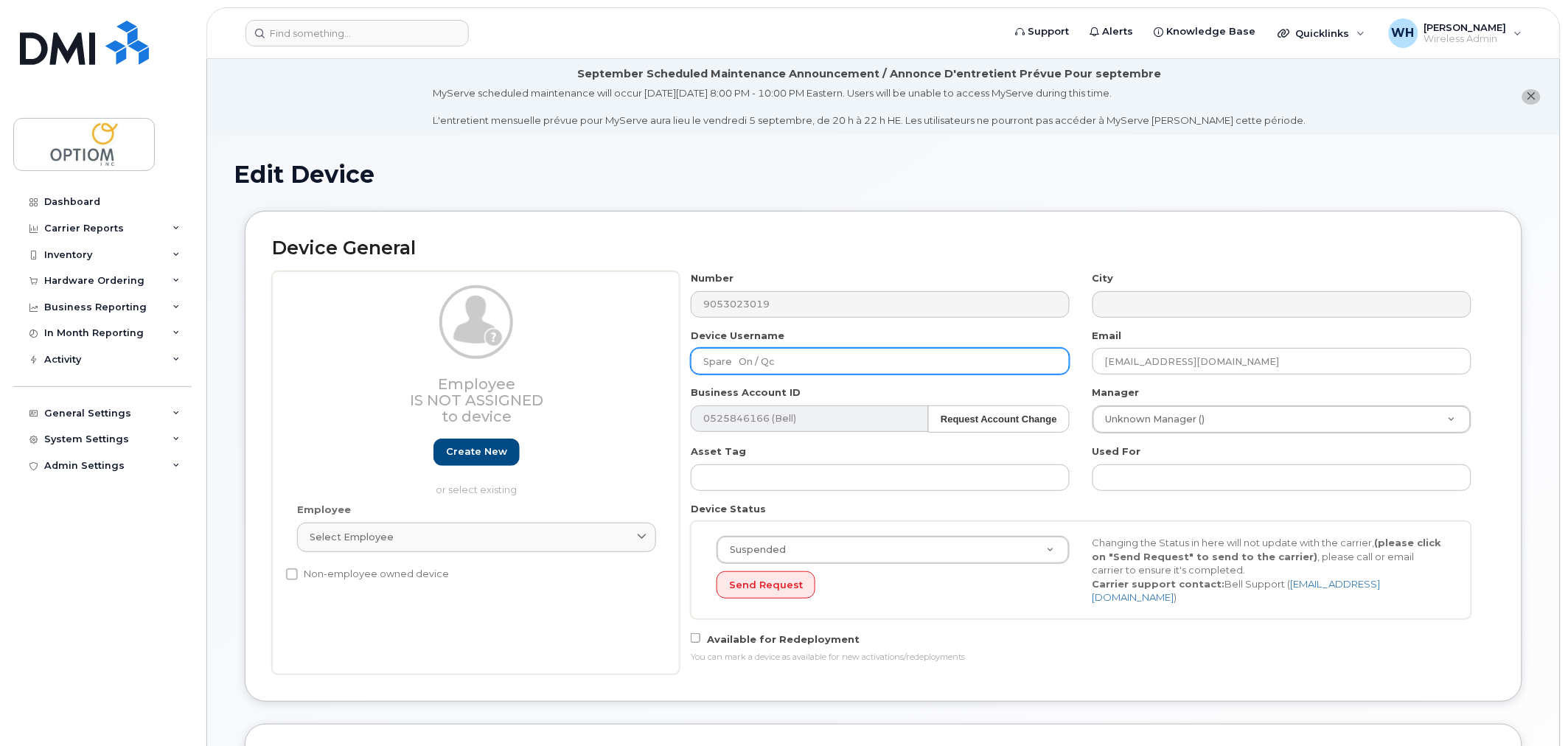
click at [765, 355] on input "Spare On / Qc" at bounding box center [880, 361] width 379 height 27
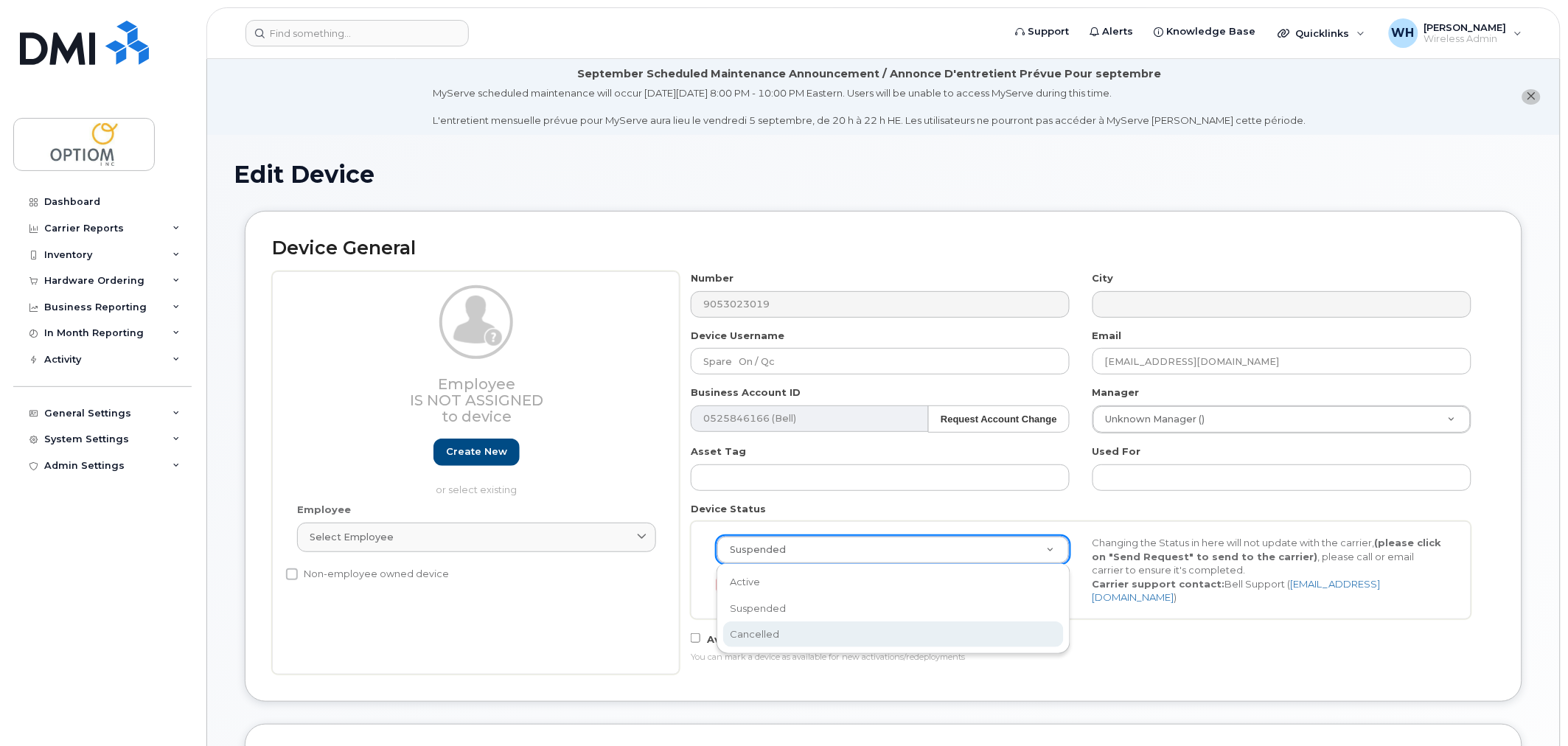
select select "cancelled"
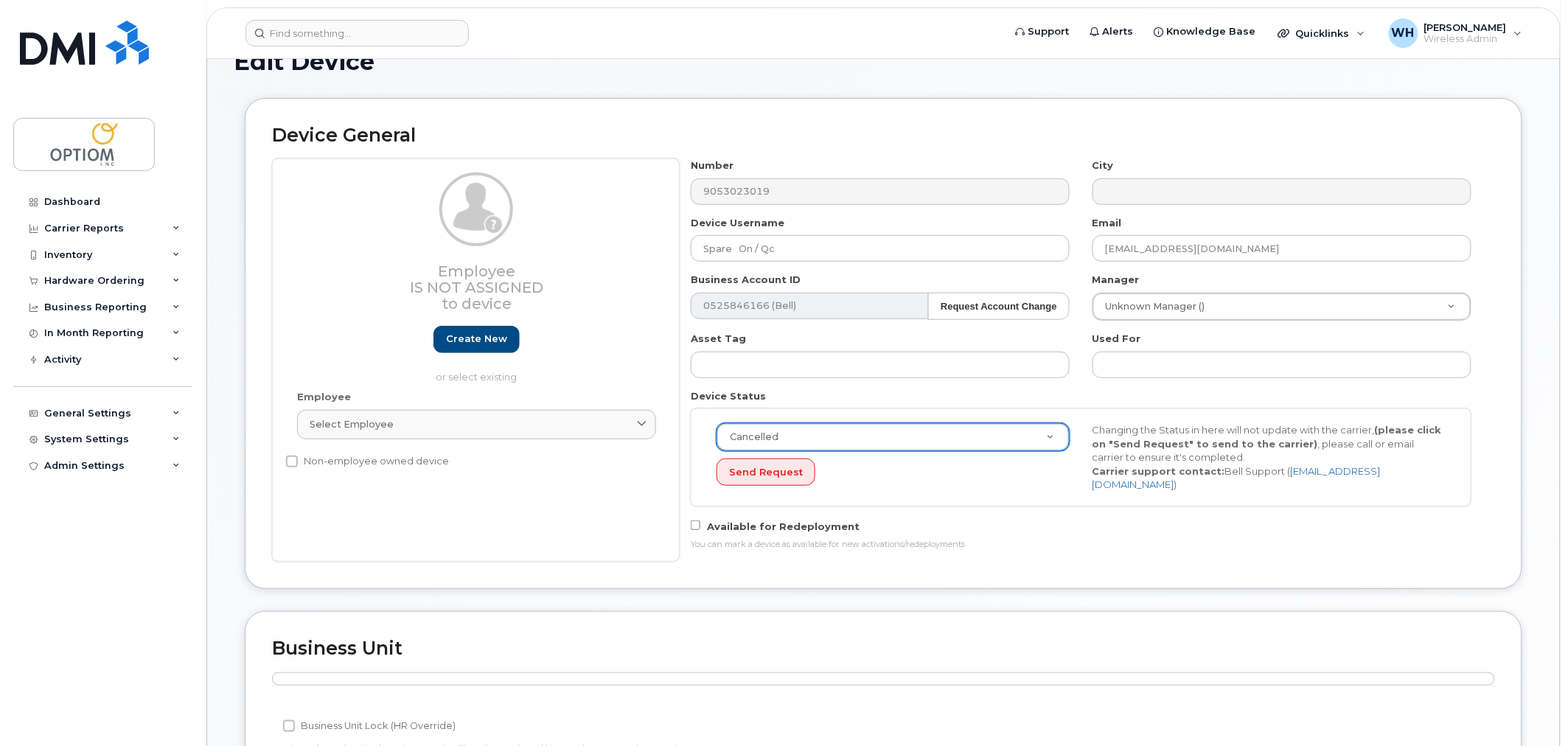
scroll to position [626, 0]
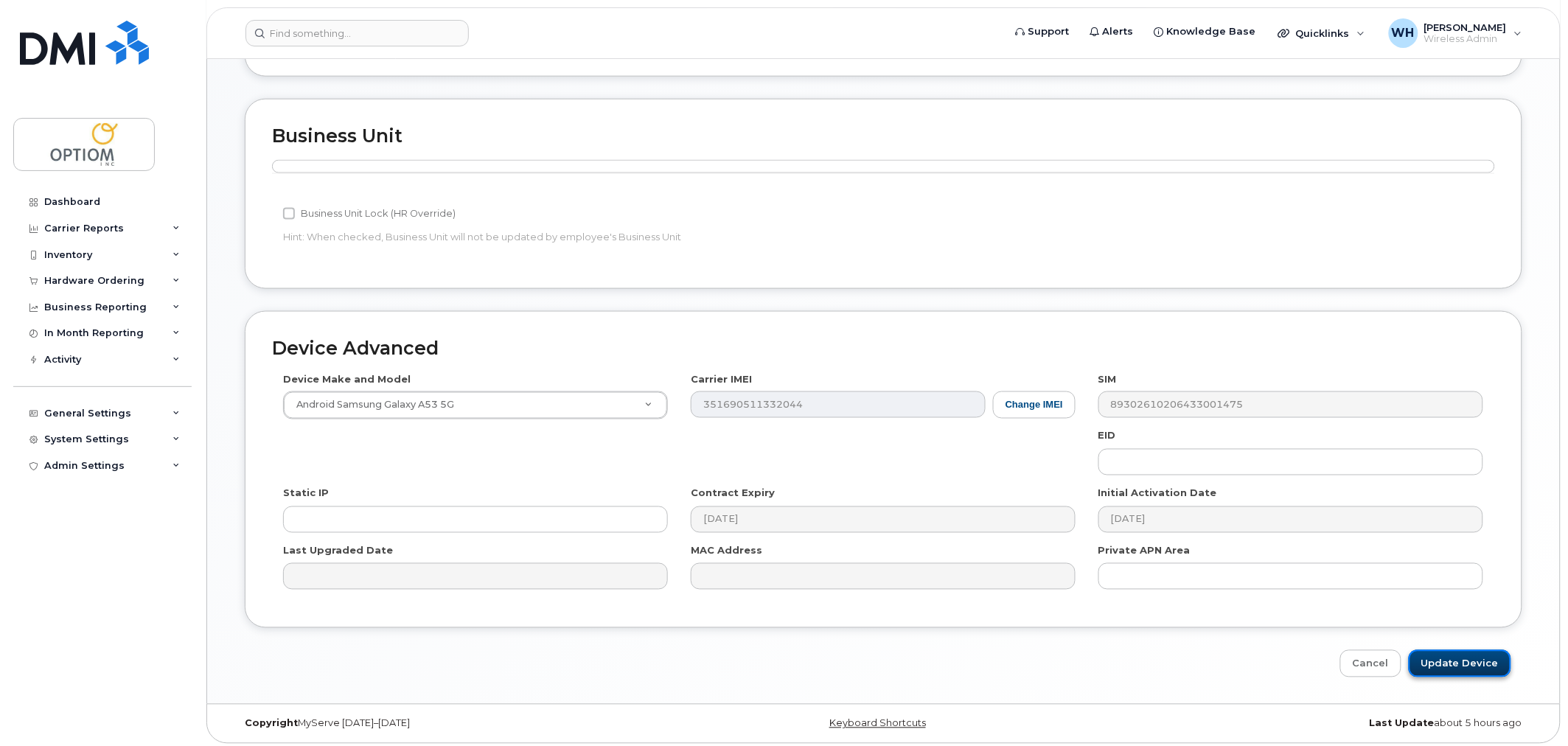
click at [1475, 657] on input "Update Device" at bounding box center [1460, 663] width 103 height 28
type input "Saving..."
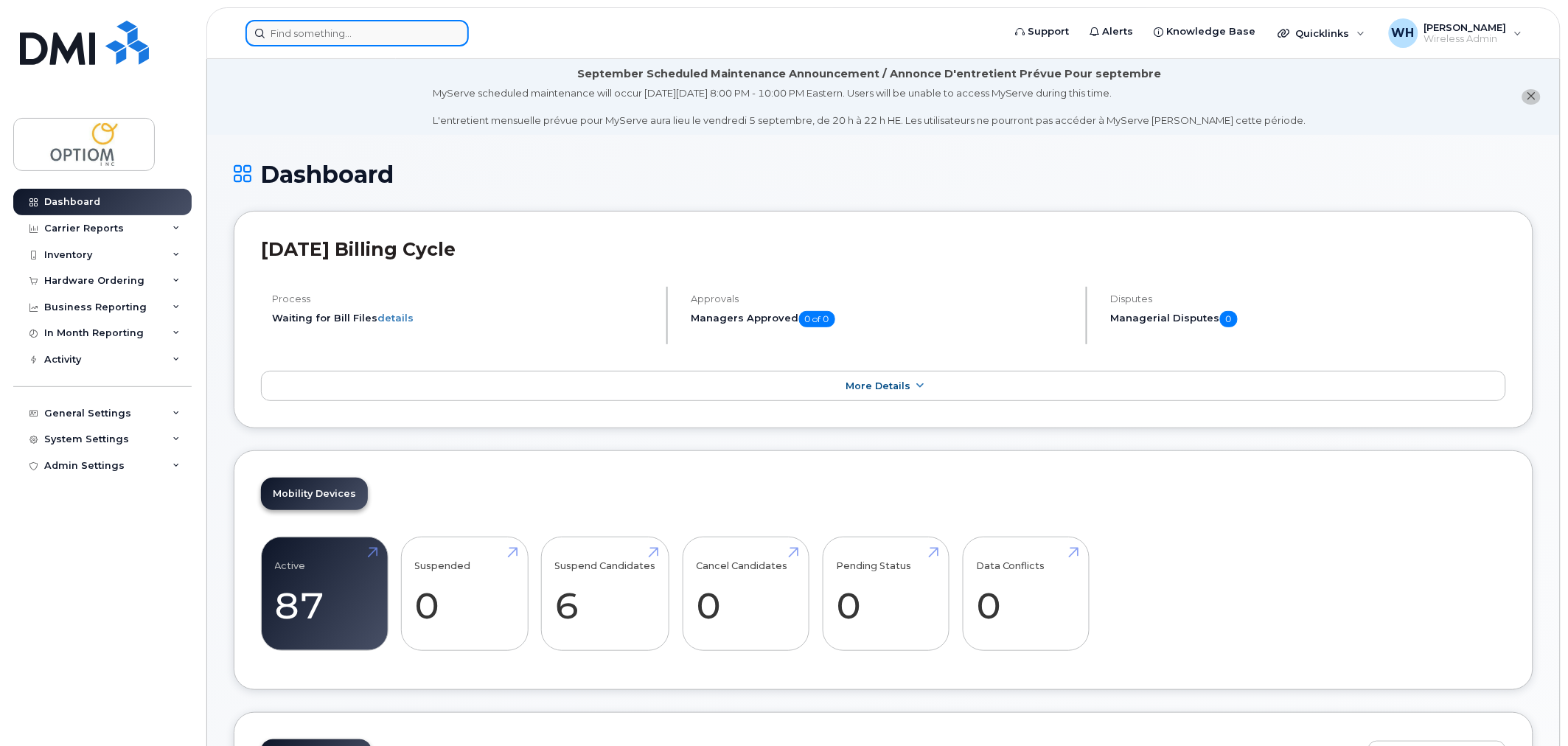
click at [396, 33] on input at bounding box center [357, 33] width 223 height 27
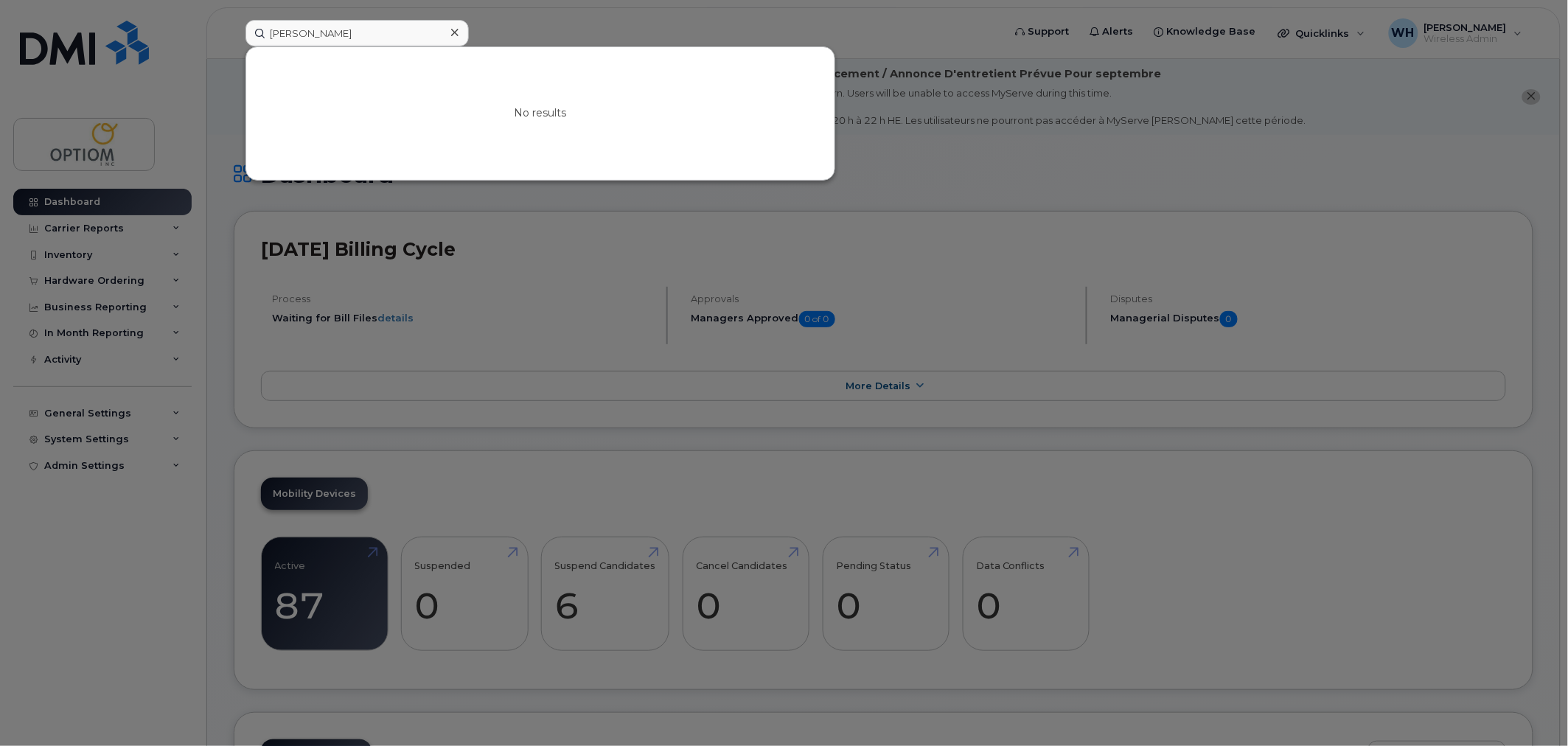
click at [601, 40] on div at bounding box center [784, 373] width 1568 height 746
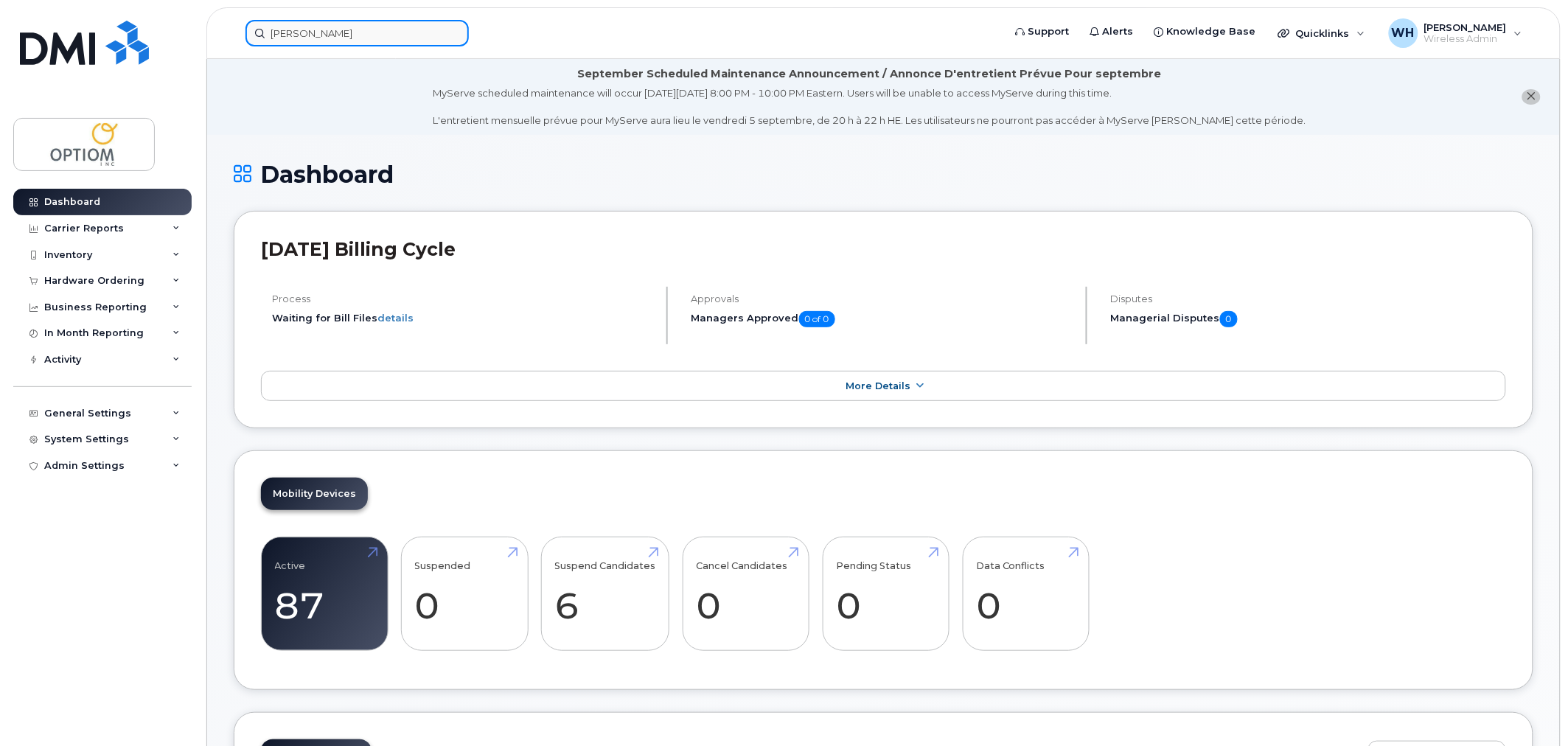
click at [289, 28] on input "janet" at bounding box center [357, 33] width 223 height 27
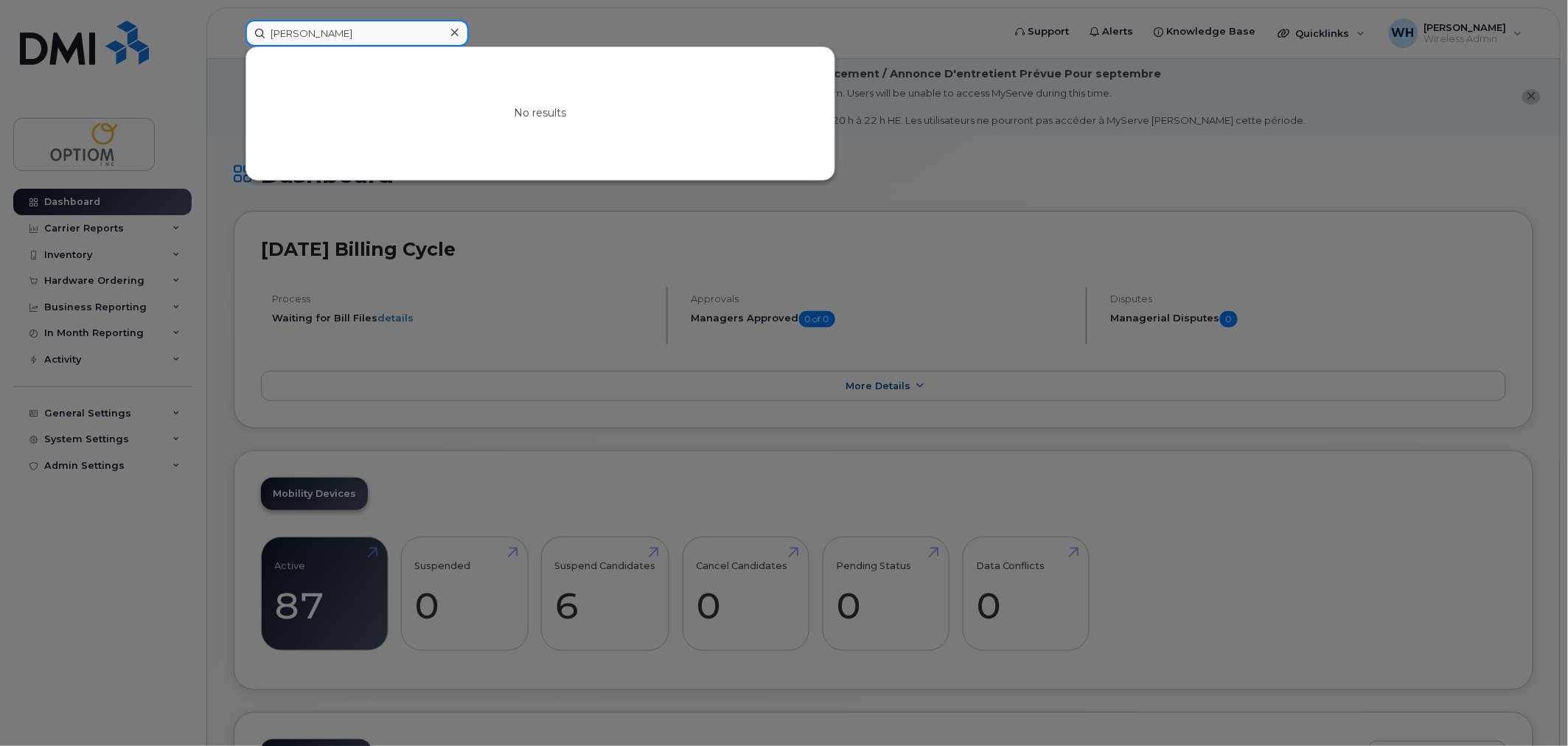
click at [289, 28] on input "janet" at bounding box center [357, 33] width 223 height 27
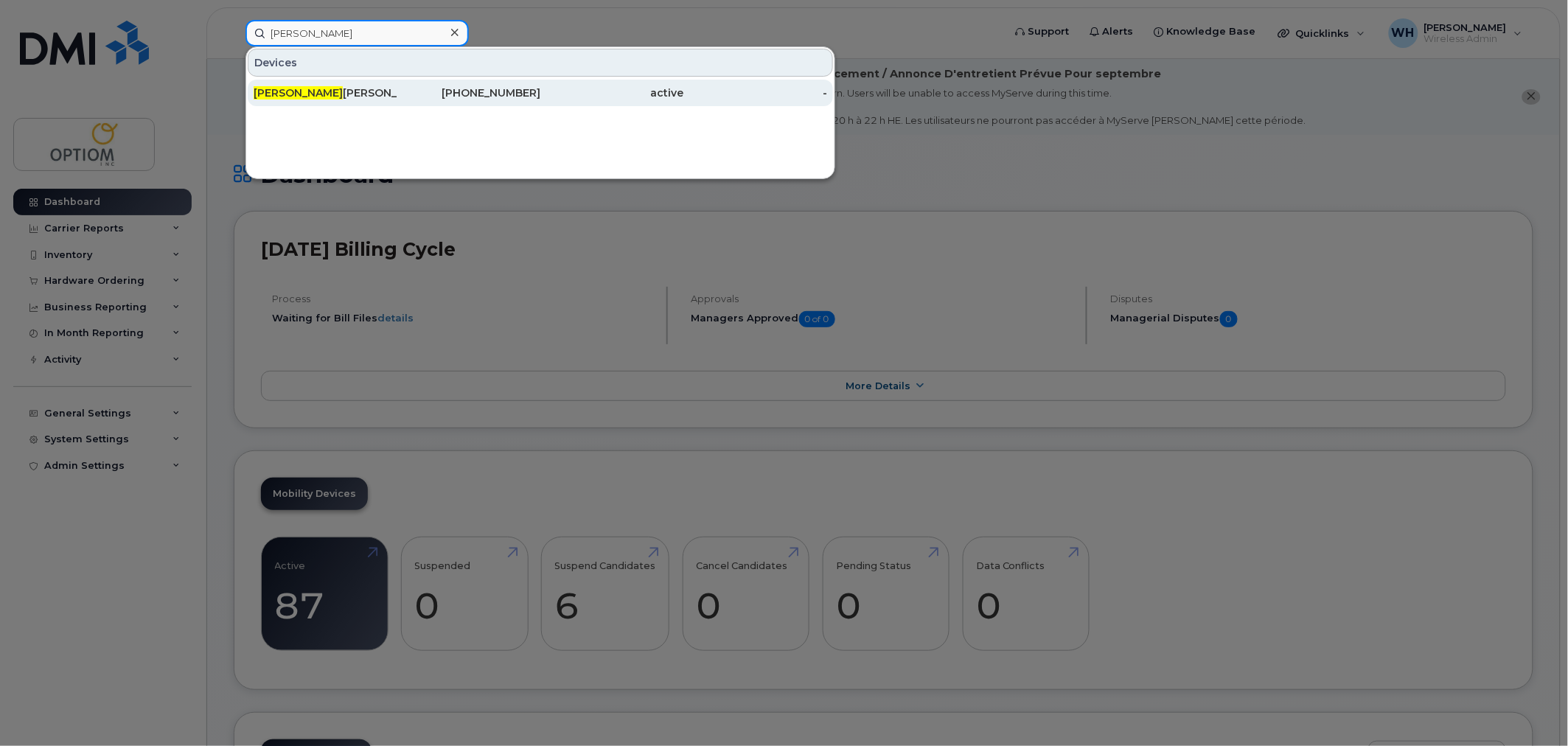
type input "sukhy"
click at [330, 92] on div "Sukhy Grewal" at bounding box center [325, 93] width 144 height 15
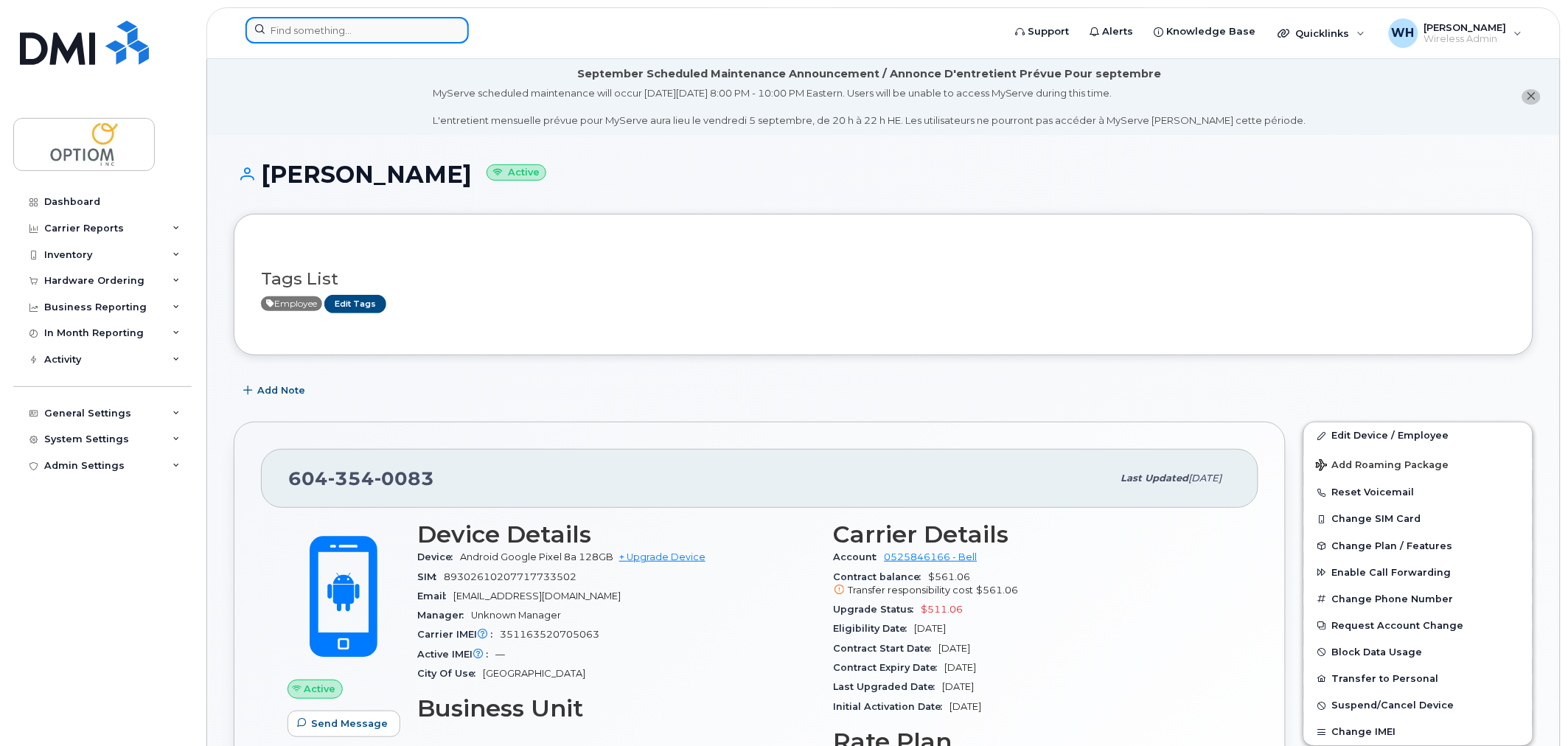
click at [362, 33] on input at bounding box center [357, 30] width 223 height 27
paste input "2362684482"
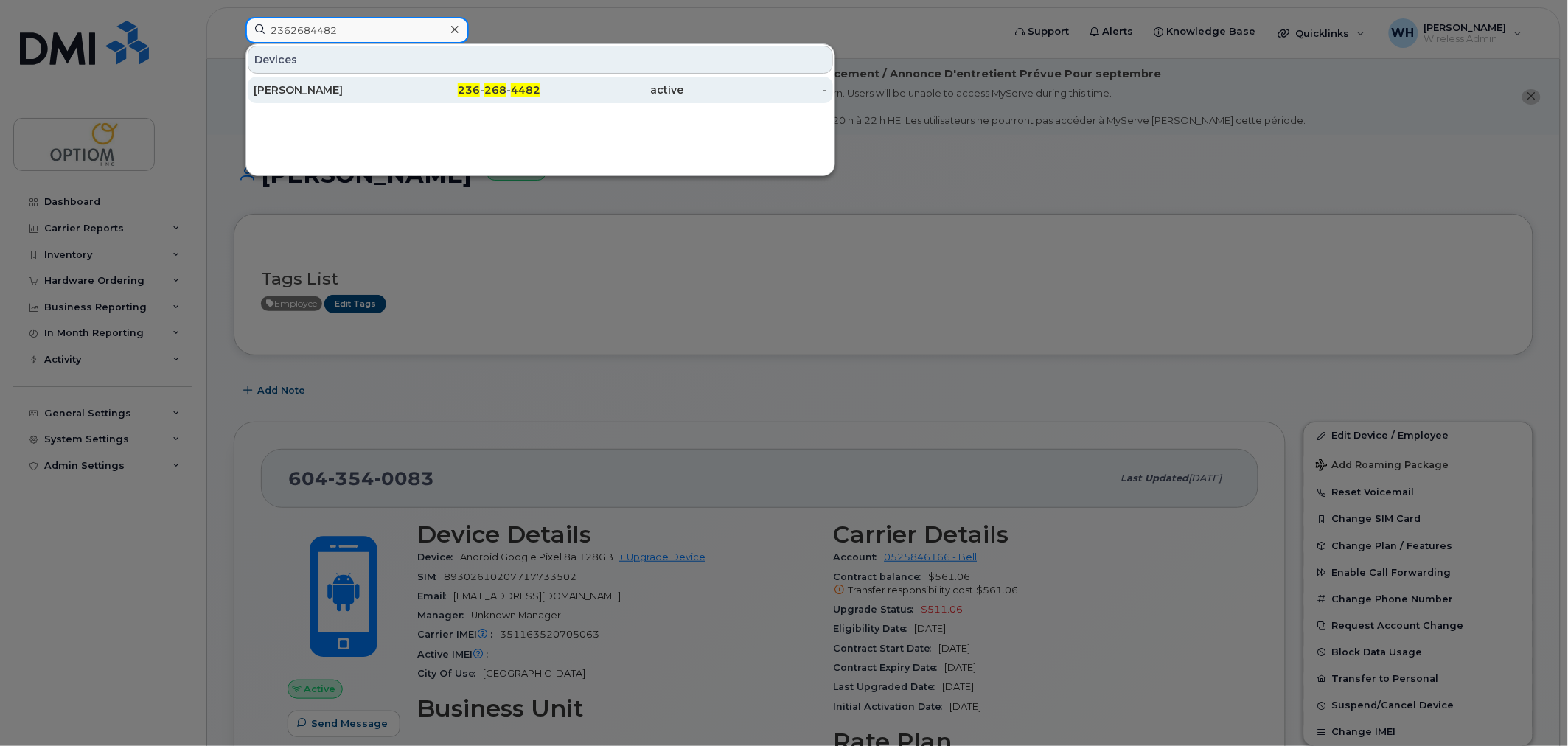
type input "2362684482"
click at [364, 90] on div "[PERSON_NAME]" at bounding box center [325, 90] width 144 height 15
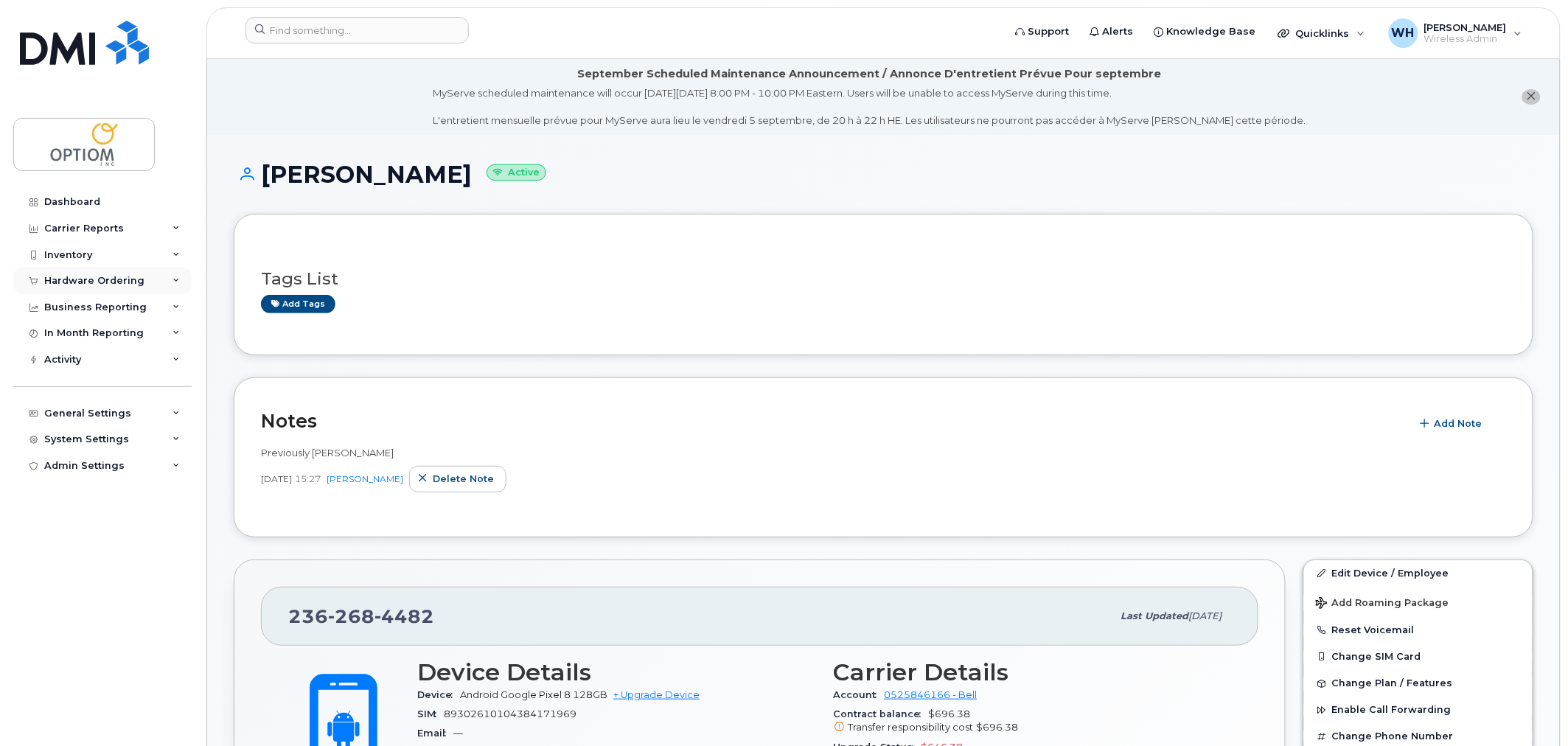
click at [104, 282] on div "Hardware Ordering" at bounding box center [94, 281] width 100 height 12
click at [105, 414] on div "Business Reporting" at bounding box center [95, 420] width 103 height 12
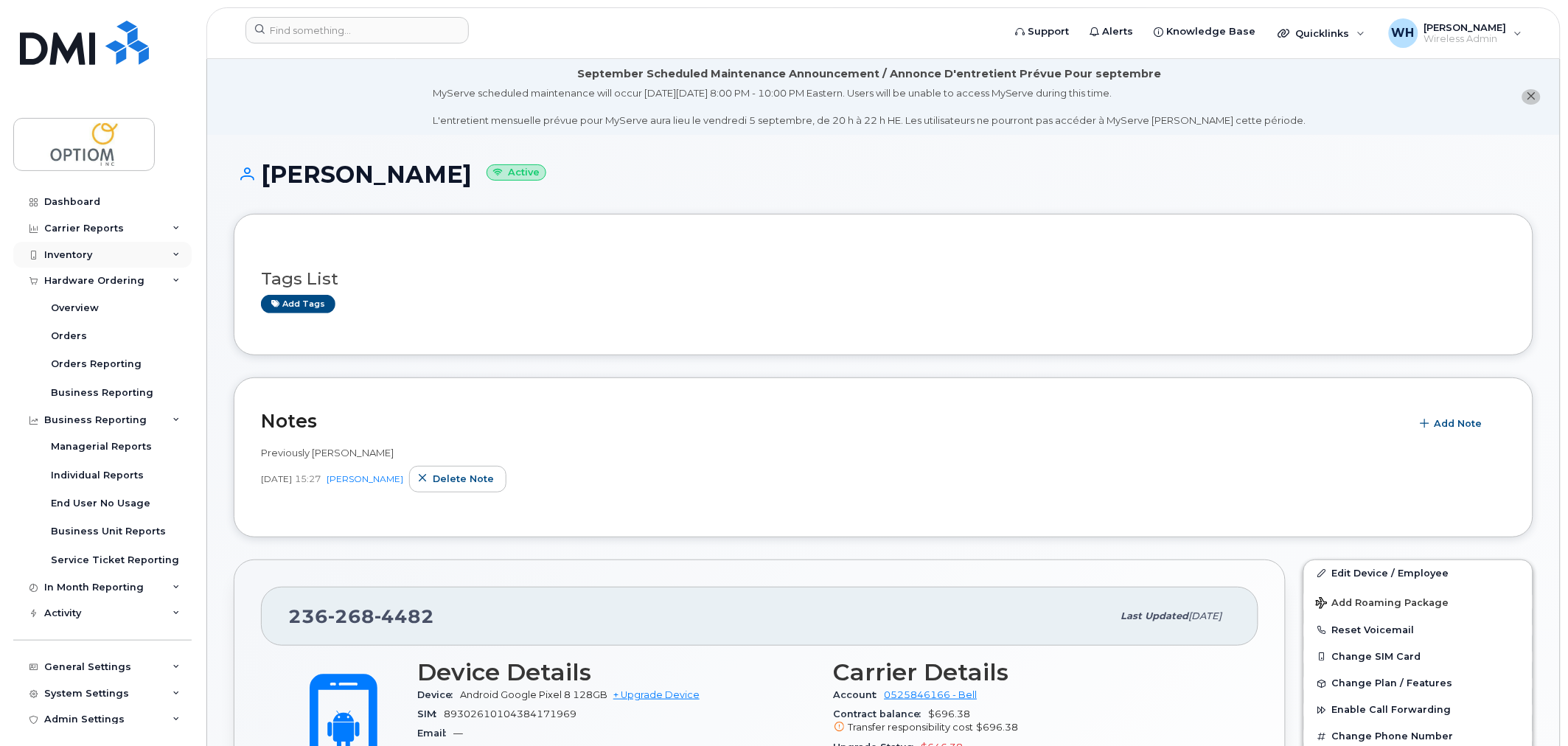
click at [97, 255] on div "Inventory" at bounding box center [103, 255] width 179 height 27
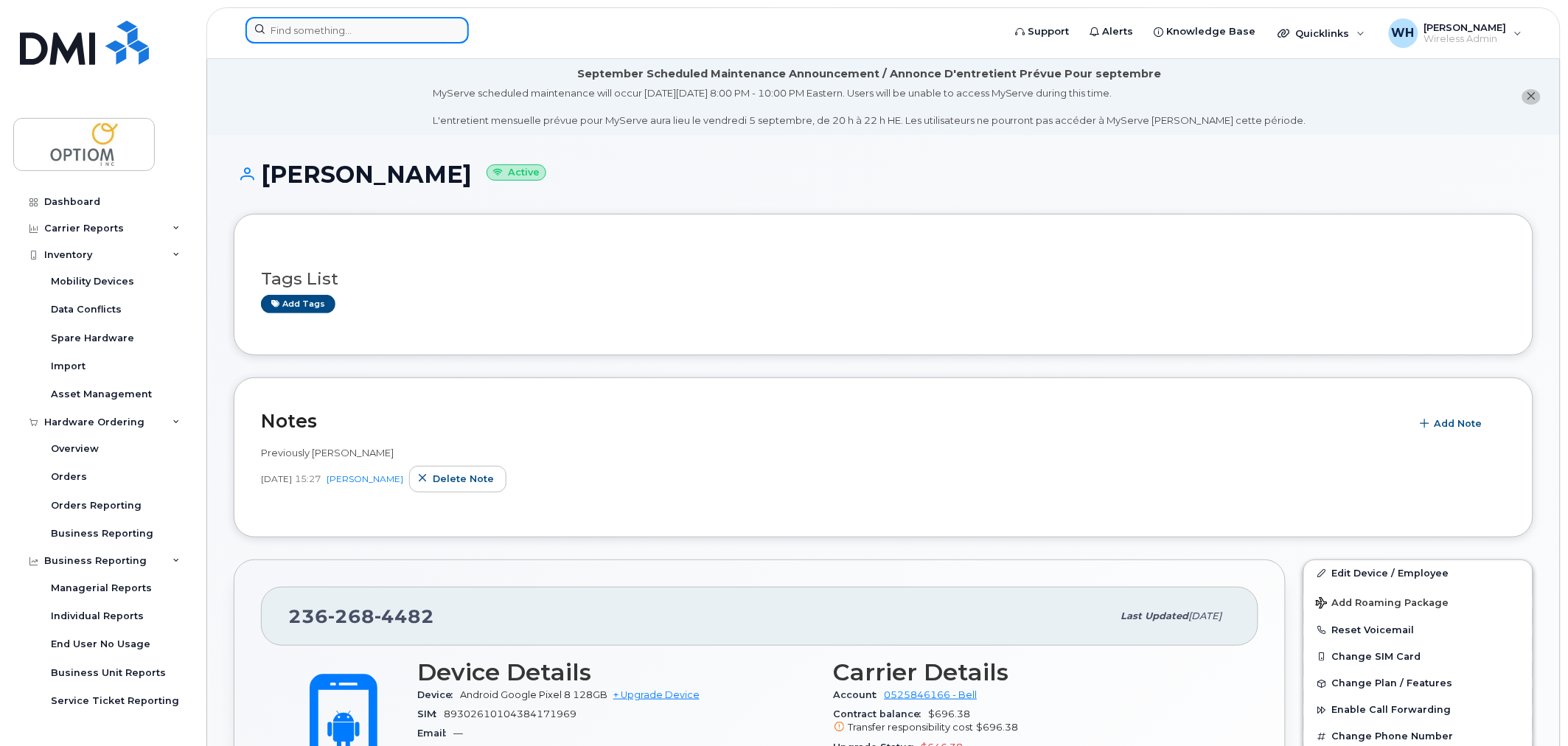
click at [372, 30] on input at bounding box center [357, 30] width 223 height 27
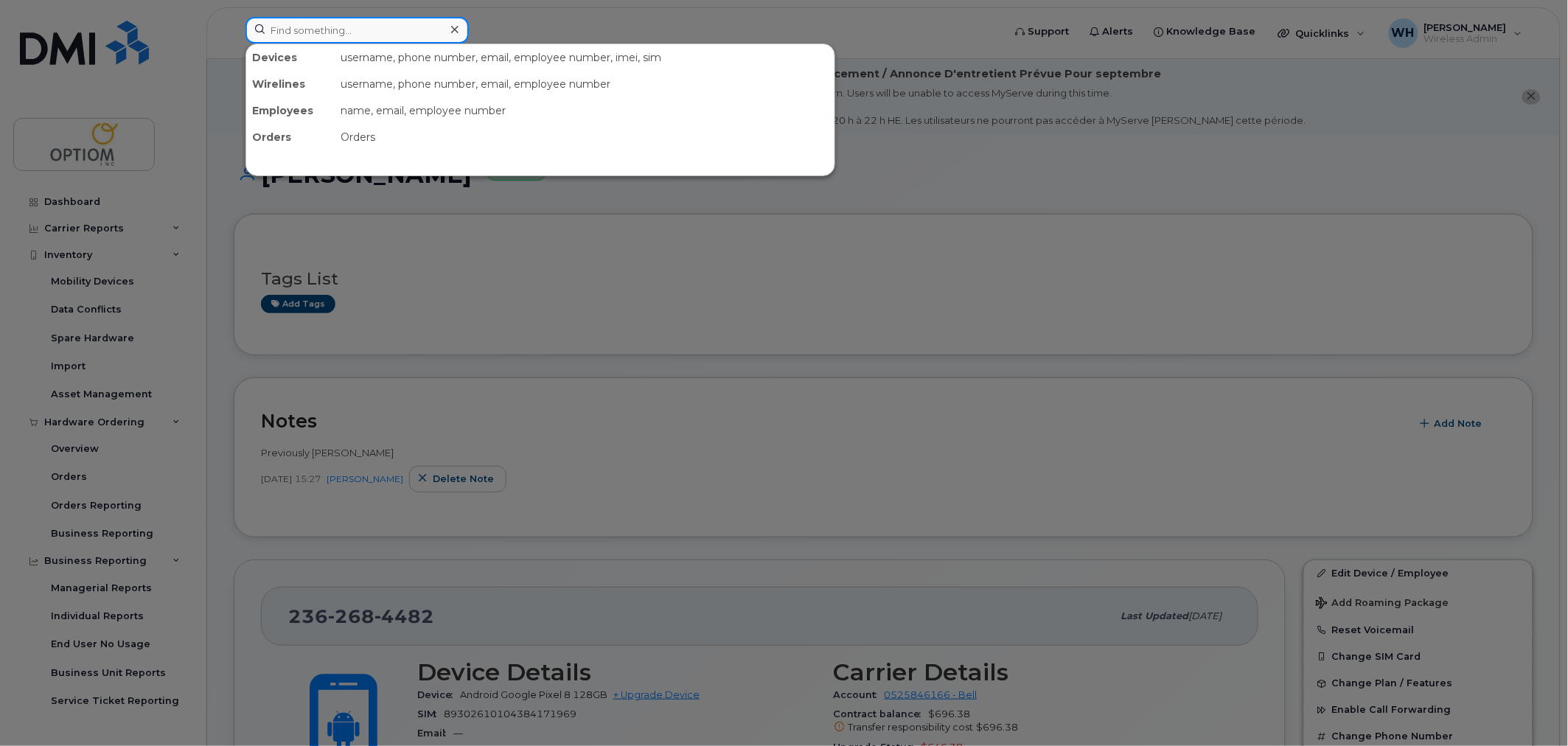
paste input "2362684482"
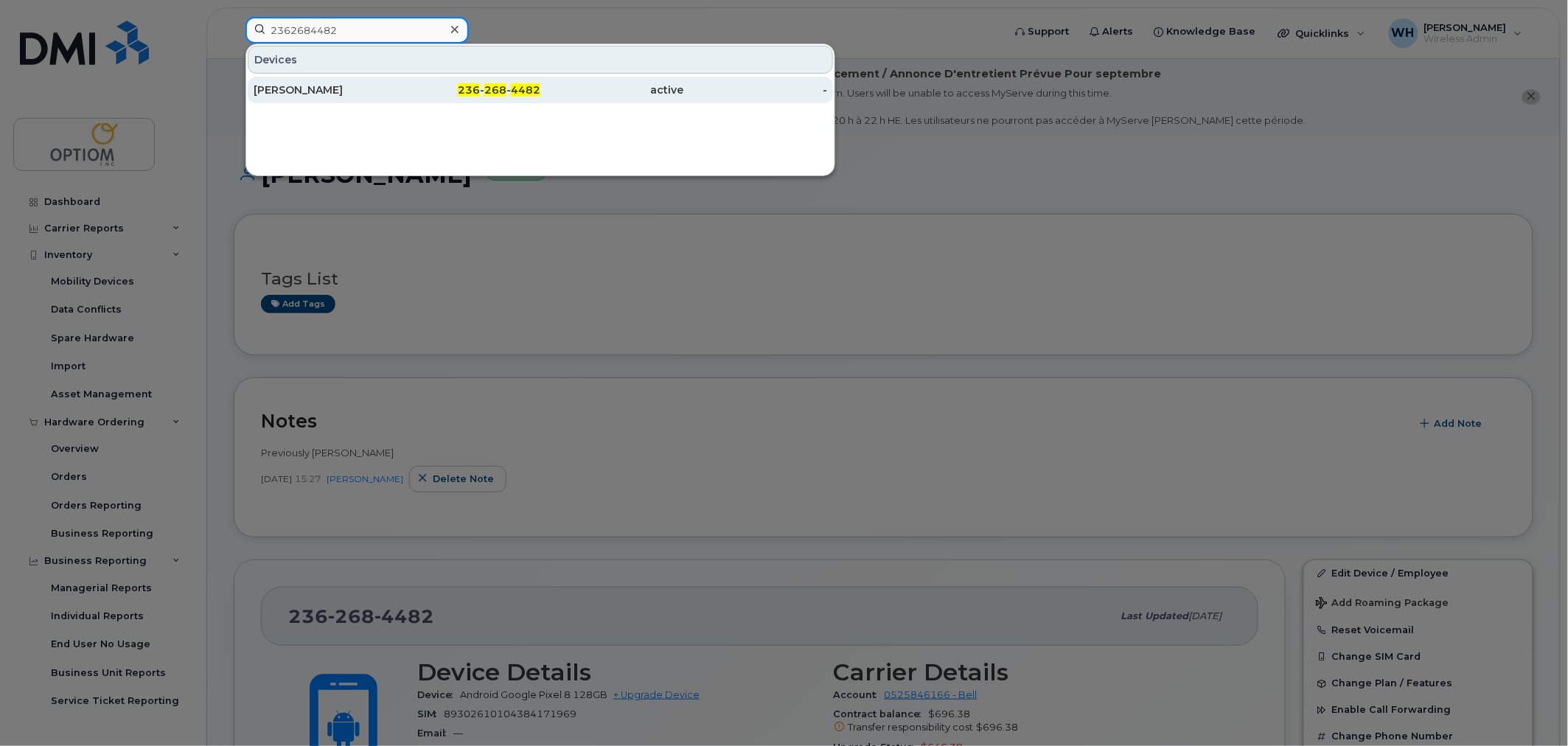
type input "2362684482"
click at [373, 93] on div "[PERSON_NAME]" at bounding box center [325, 90] width 144 height 15
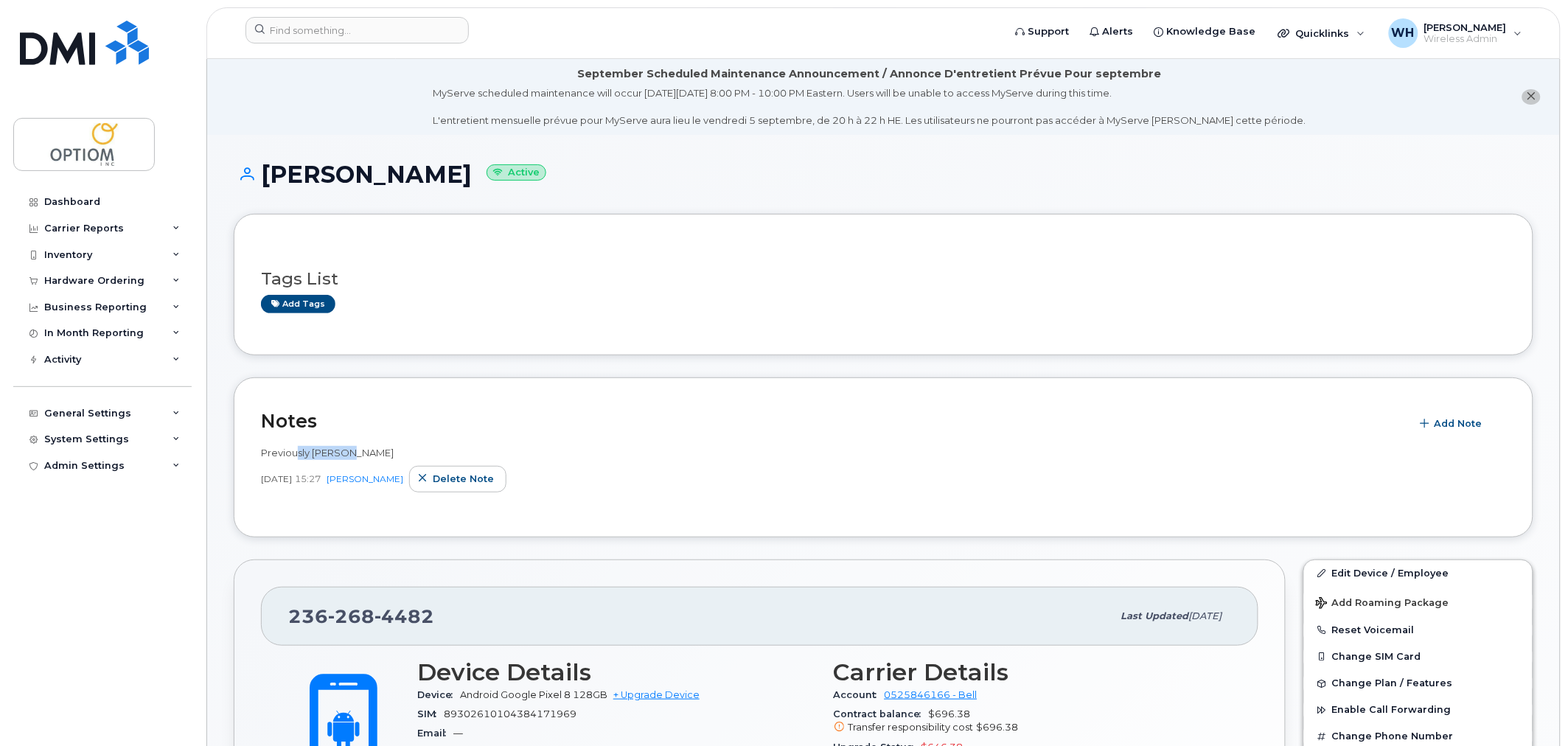
drag, startPoint x: 297, startPoint y: 458, endPoint x: 362, endPoint y: 453, distance: 65.2
click at [362, 453] on div "Previously [PERSON_NAME]" at bounding box center [884, 453] width 1245 height 14
click at [701, 461] on div "Previously [PERSON_NAME] [DATE] 15:27 [PERSON_NAME] note" at bounding box center [884, 469] width 1245 height 46
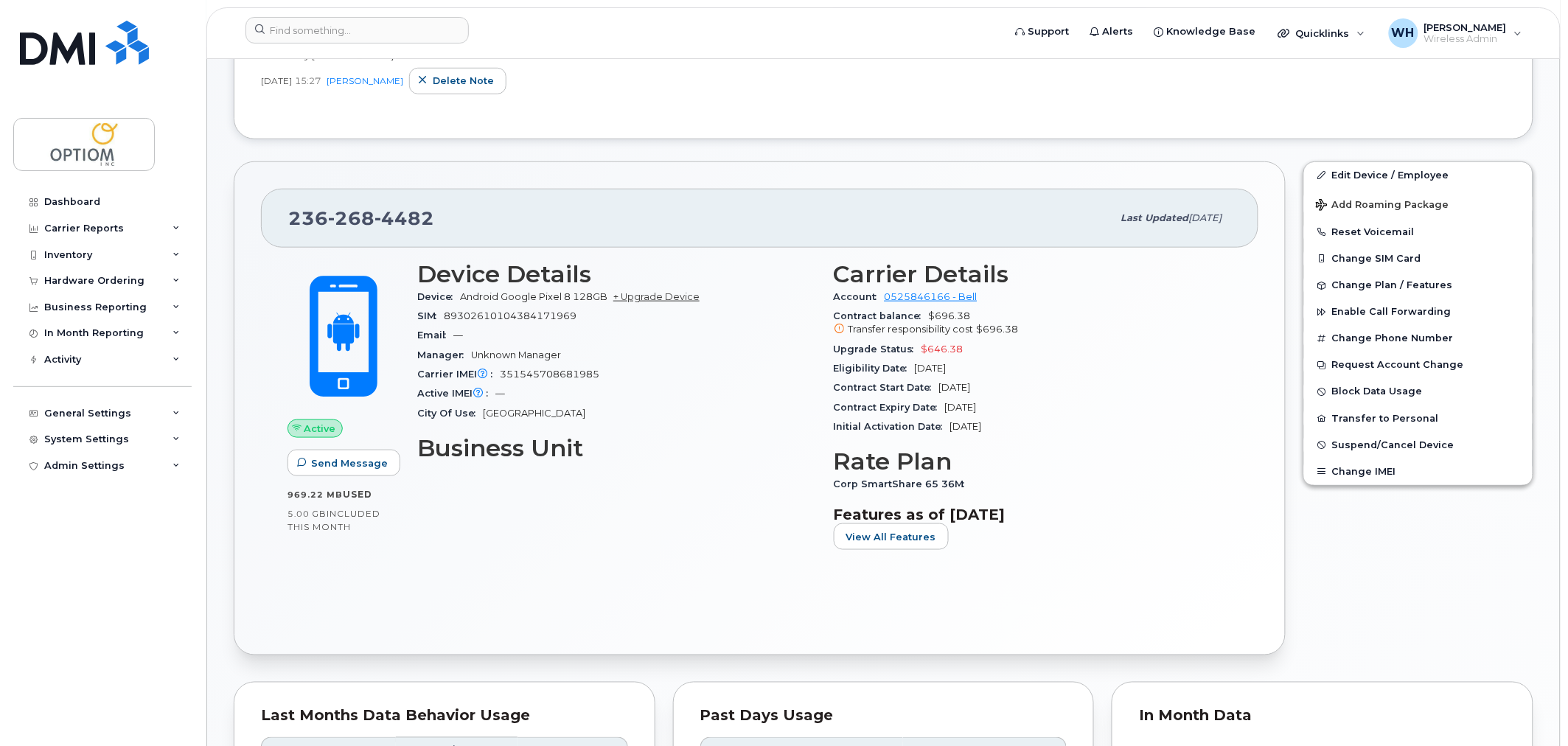
scroll to position [409, 0]
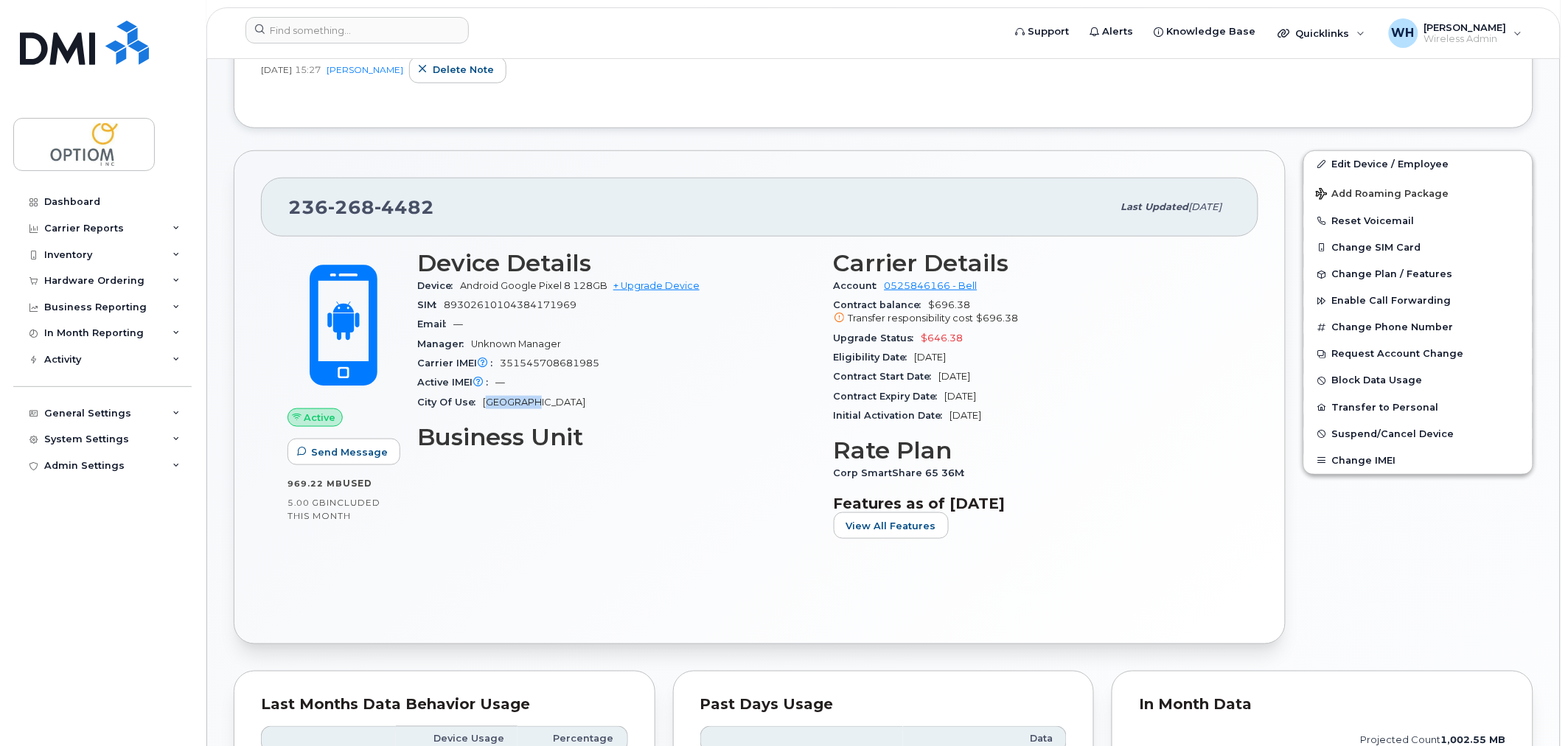
drag, startPoint x: 489, startPoint y: 400, endPoint x: 573, endPoint y: 399, distance: 84.0
click at [573, 399] on div "City Of Use [GEOGRAPHIC_DATA]" at bounding box center [617, 402] width 399 height 19
click at [690, 380] on div "Active IMEI Active IMEI is refreshed daily with a delay of up to 48 hours follo…" at bounding box center [617, 383] width 399 height 19
click at [35, 286] on icon at bounding box center [33, 281] width 8 height 8
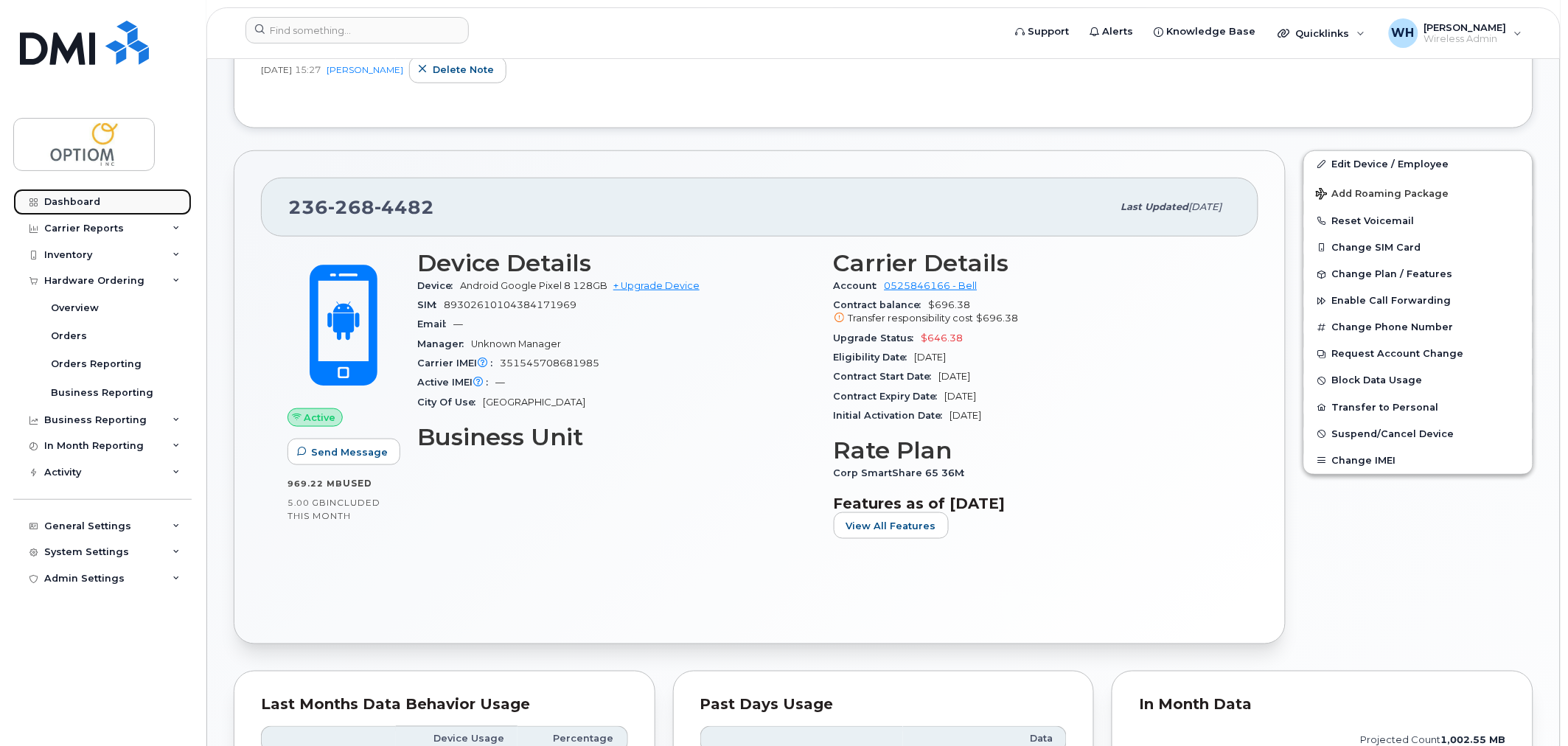
click at [86, 202] on div "Dashboard" at bounding box center [71, 202] width 56 height 12
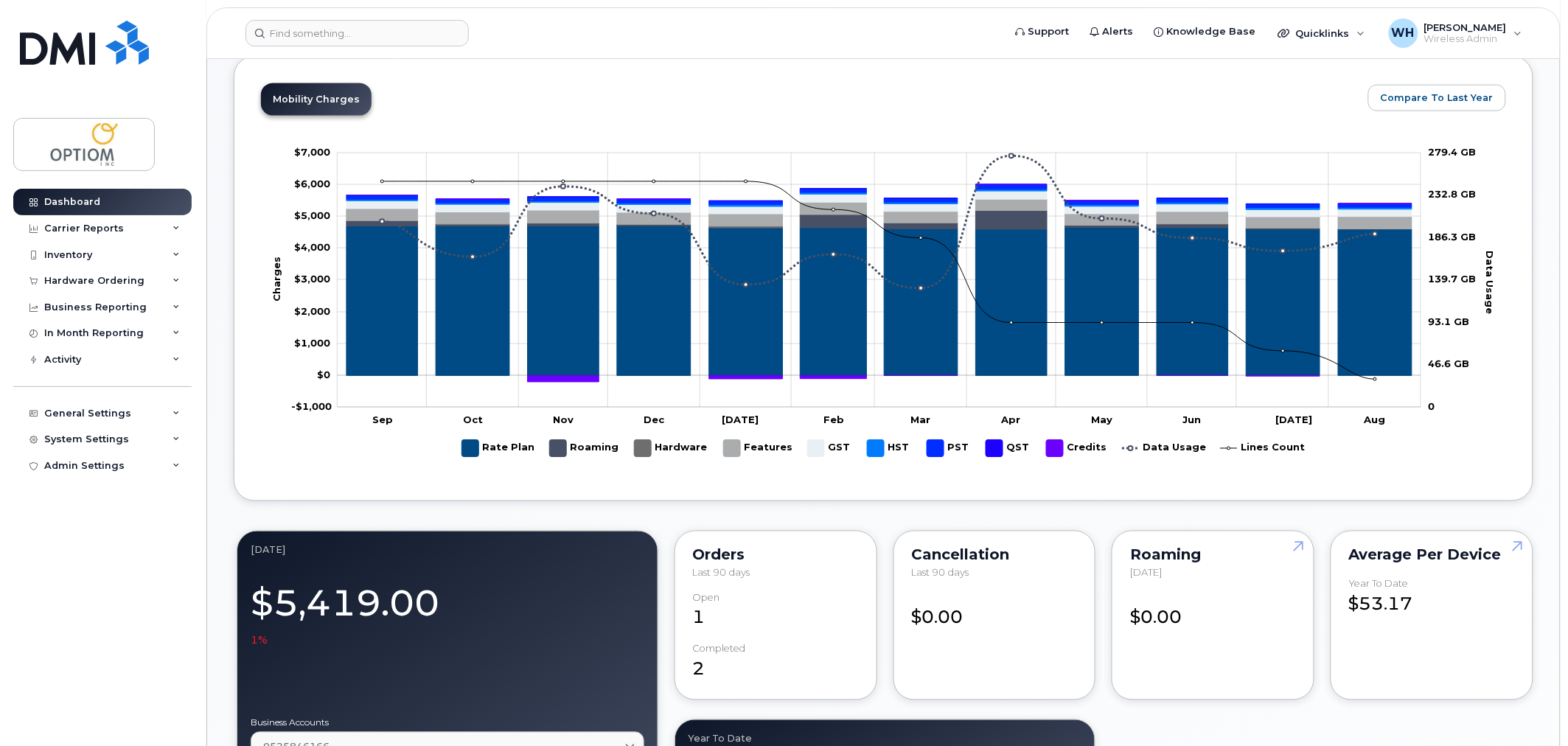
scroll to position [654, 0]
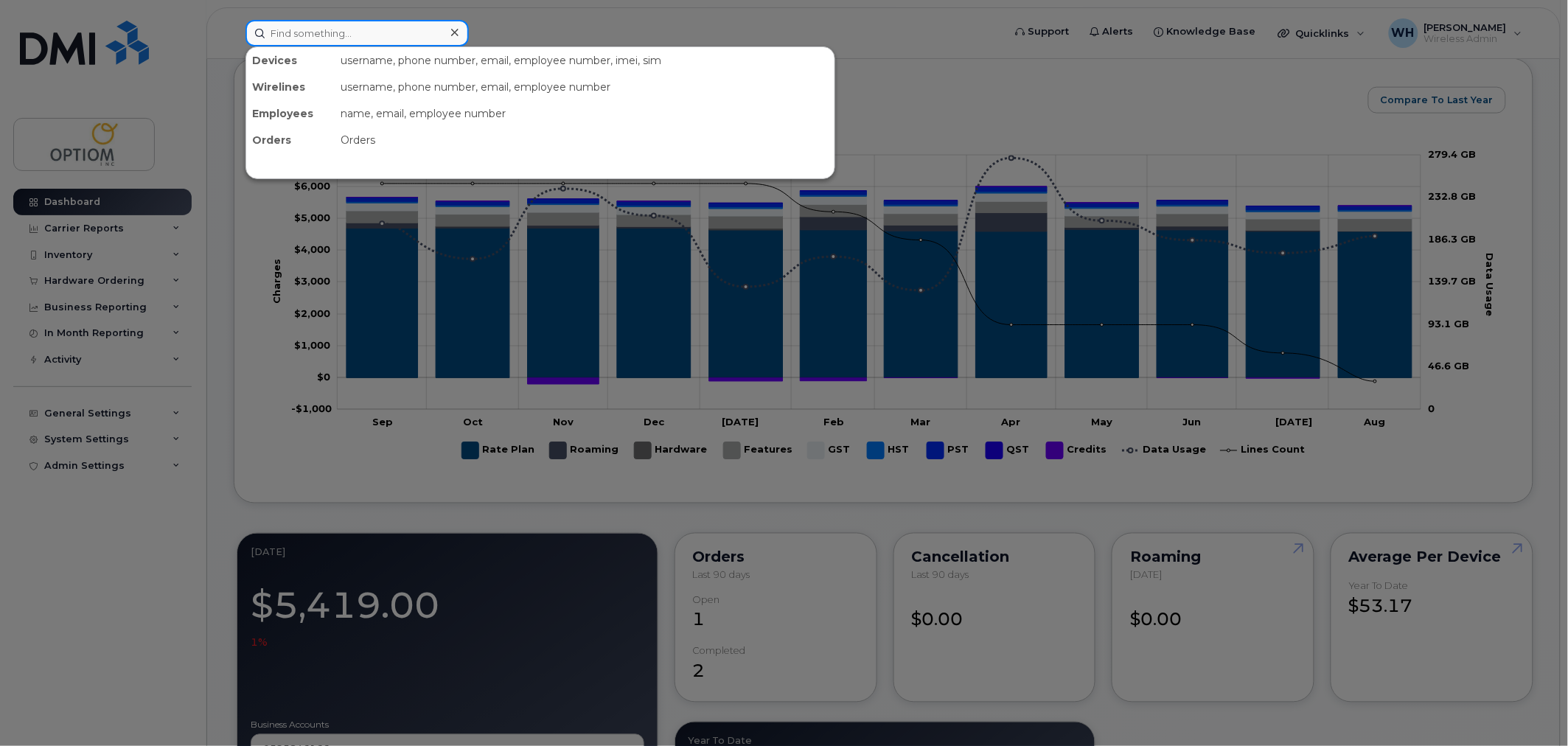
click at [338, 34] on input at bounding box center [357, 33] width 223 height 27
paste input "2362684482"
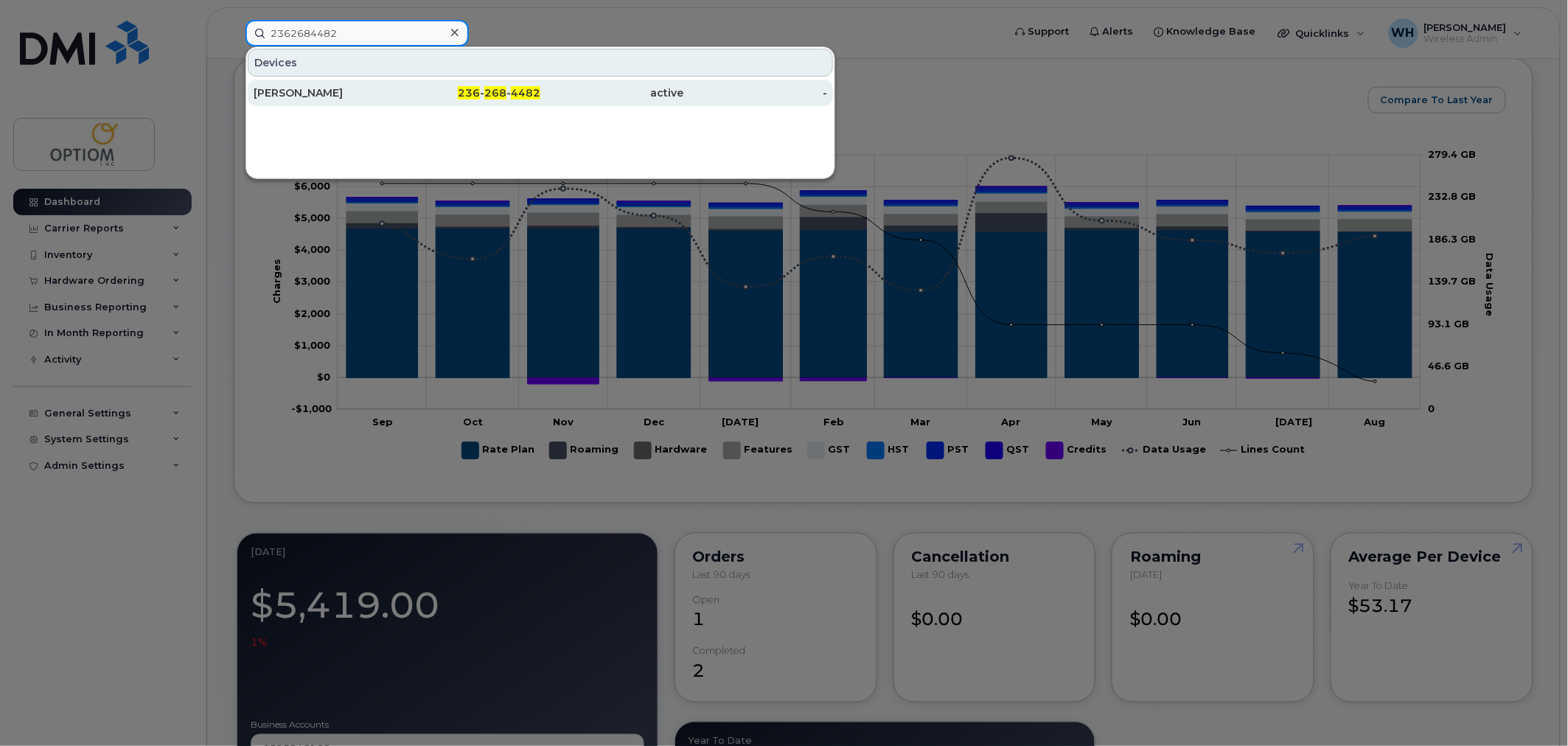
type input "2362684482"
click at [397, 82] on div "[PERSON_NAME]" at bounding box center [469, 93] width 144 height 27
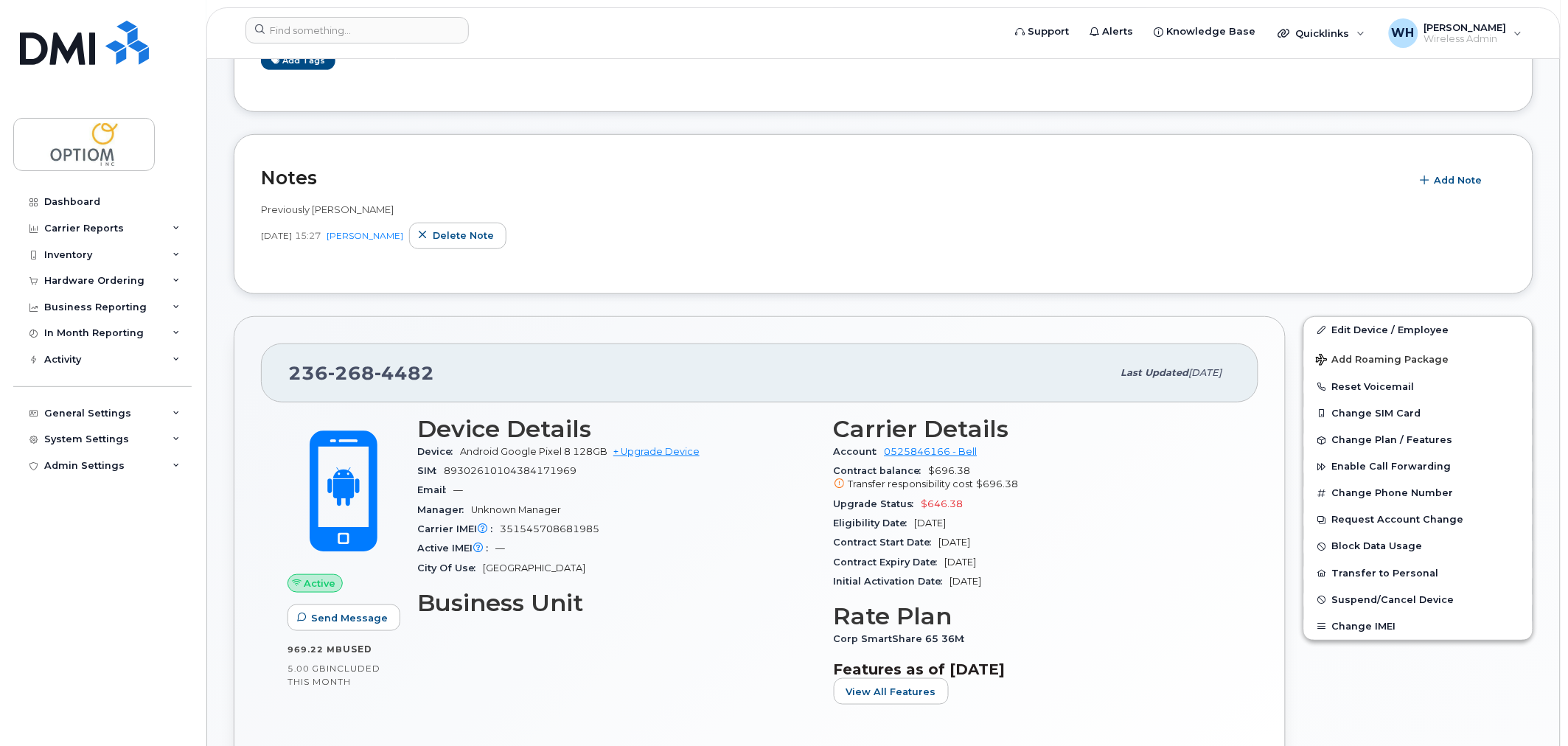
scroll to position [244, 0]
drag, startPoint x: 536, startPoint y: 450, endPoint x: 657, endPoint y: 391, distance: 134.6
click at [613, 451] on span "Android Google Pixel 8 128GB + Upgrade Device" at bounding box center [580, 451] width 240 height 11
click at [697, 266] on div "Previously Janet S Jan 06, 2025 15:27 Wahid Hasib Delete note" at bounding box center [884, 230] width 1245 height 73
